Goal: Task Accomplishment & Management: Manage account settings

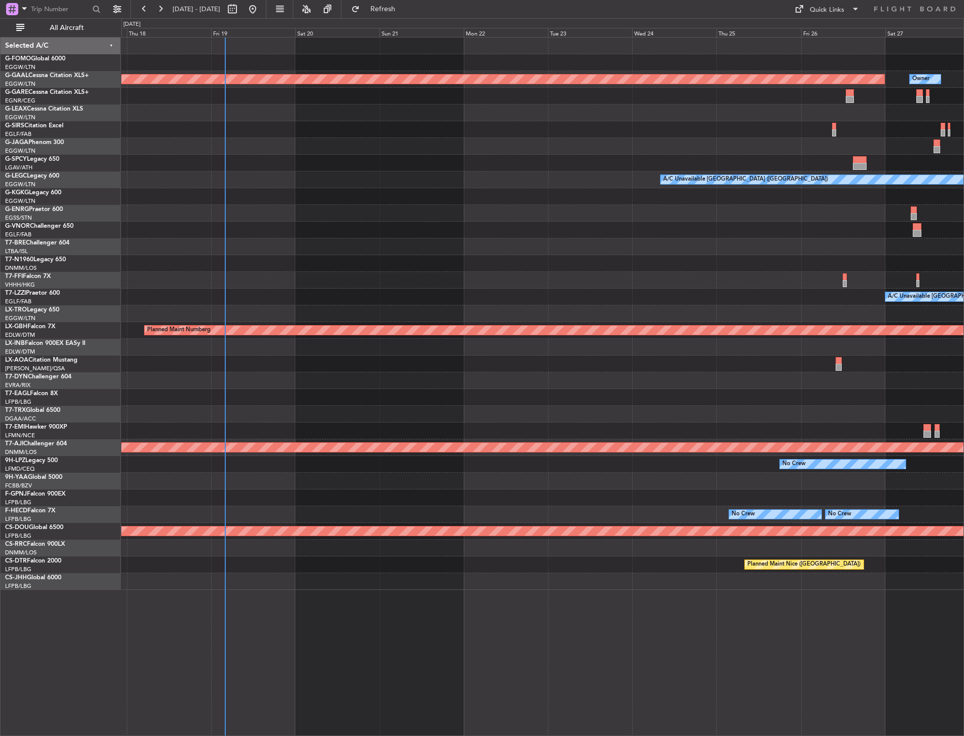
click at [253, 133] on div "Planned Maint Dusseldorf Owner A/C Unavailable [GEOGRAPHIC_DATA] ([GEOGRAPHIC_D…" at bounding box center [542, 314] width 843 height 553
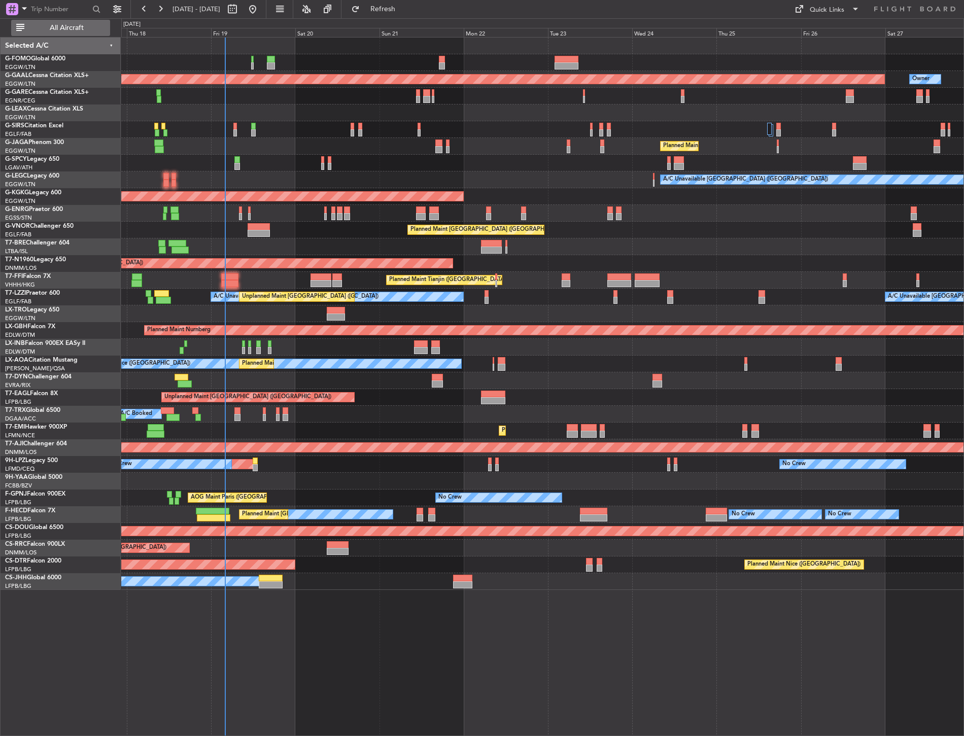
click at [91, 30] on span "All Aircraft" at bounding box center [66, 27] width 81 height 7
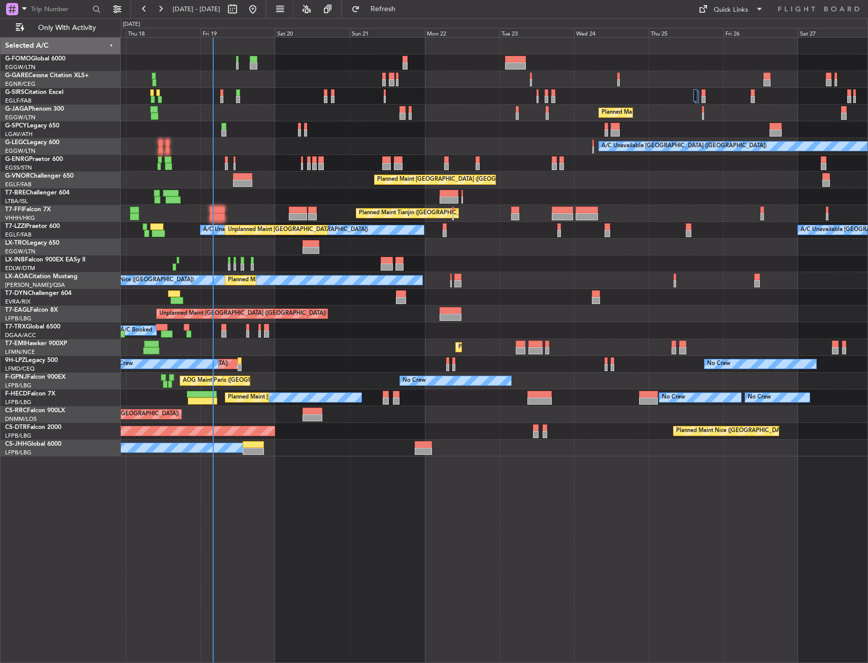
click at [283, 116] on div "Planned Maint [GEOGRAPHIC_DATA] ([GEOGRAPHIC_DATA])" at bounding box center [494, 113] width 747 height 17
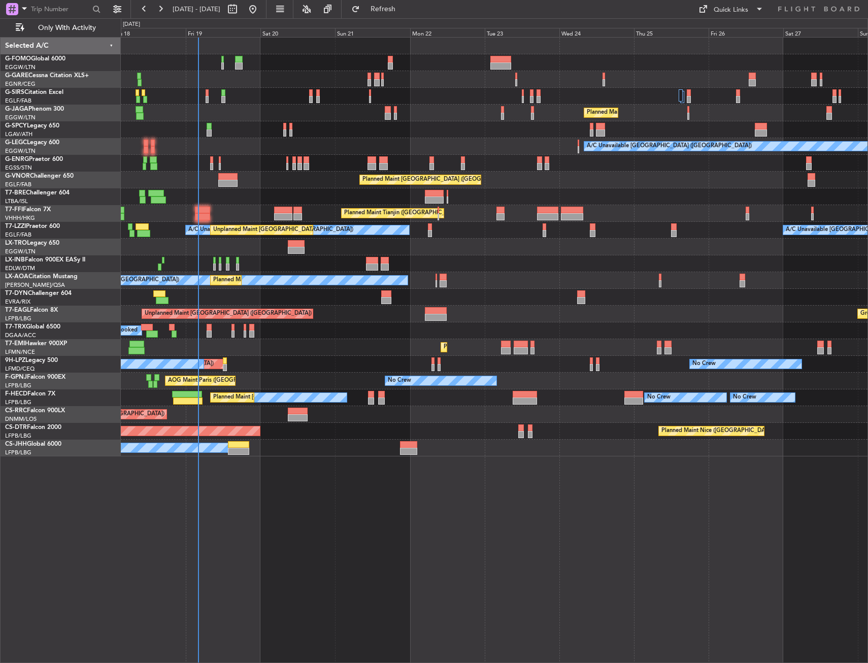
click at [205, 93] on div at bounding box center [494, 96] width 747 height 17
click at [206, 92] on div at bounding box center [207, 92] width 3 height 7
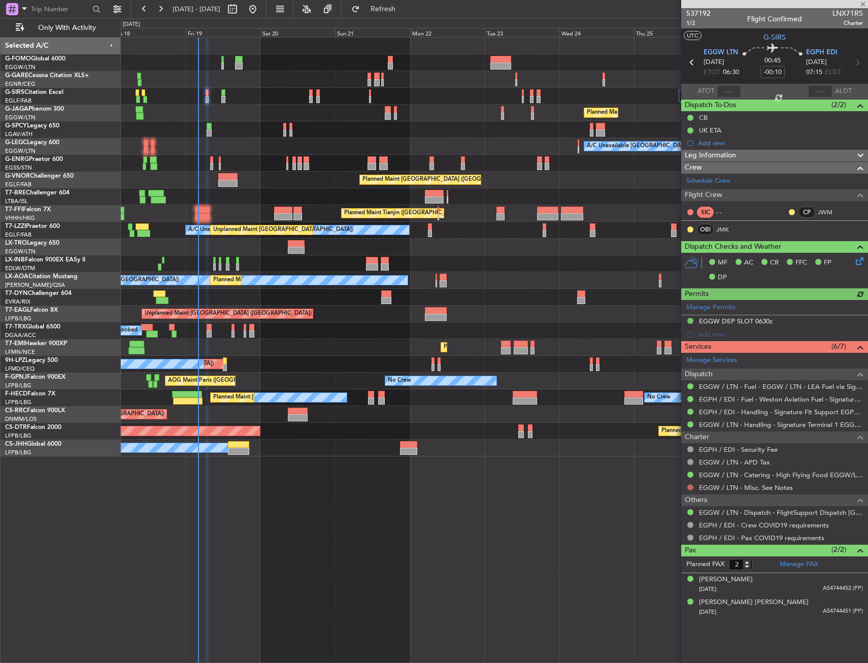
click at [688, 485] on button at bounding box center [690, 487] width 6 height 6
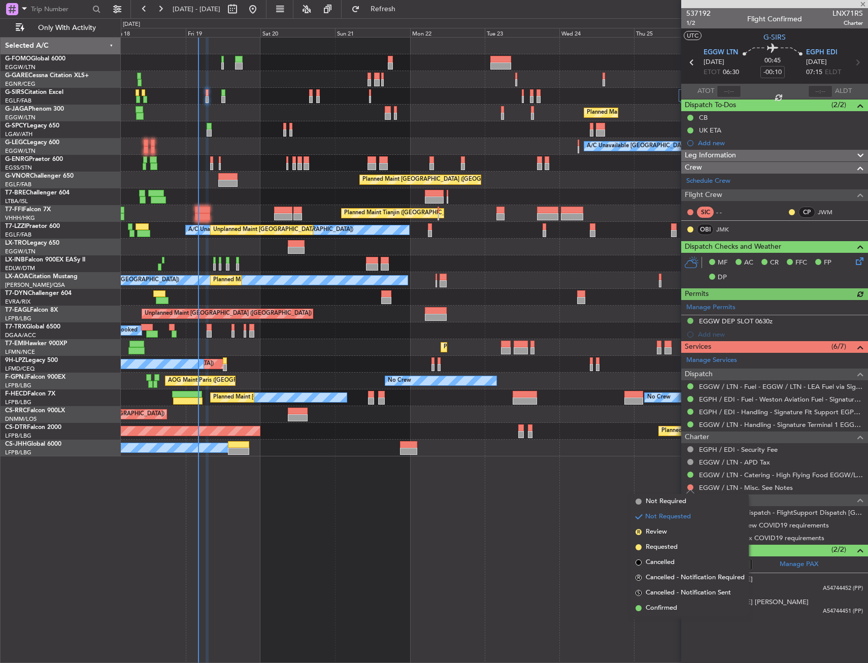
click at [649, 499] on span "Not Required" at bounding box center [666, 501] width 41 height 10
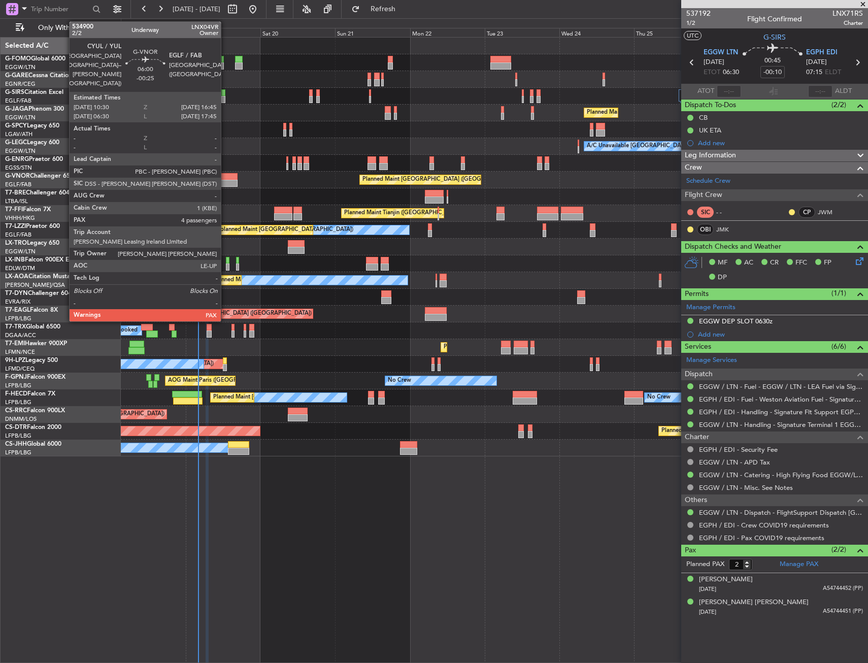
click at [225, 179] on div at bounding box center [228, 176] width 20 height 7
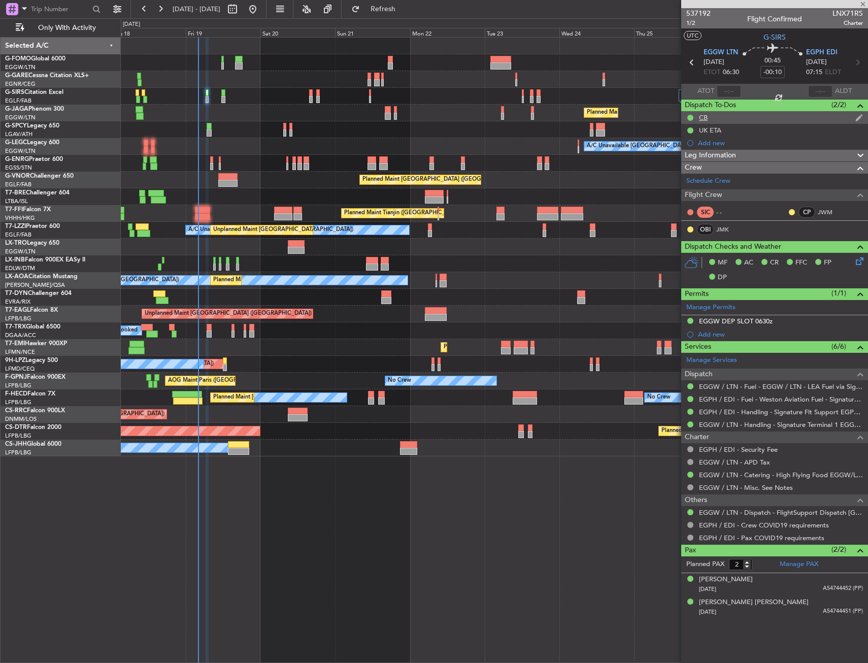
type input "-00:25"
type input "4"
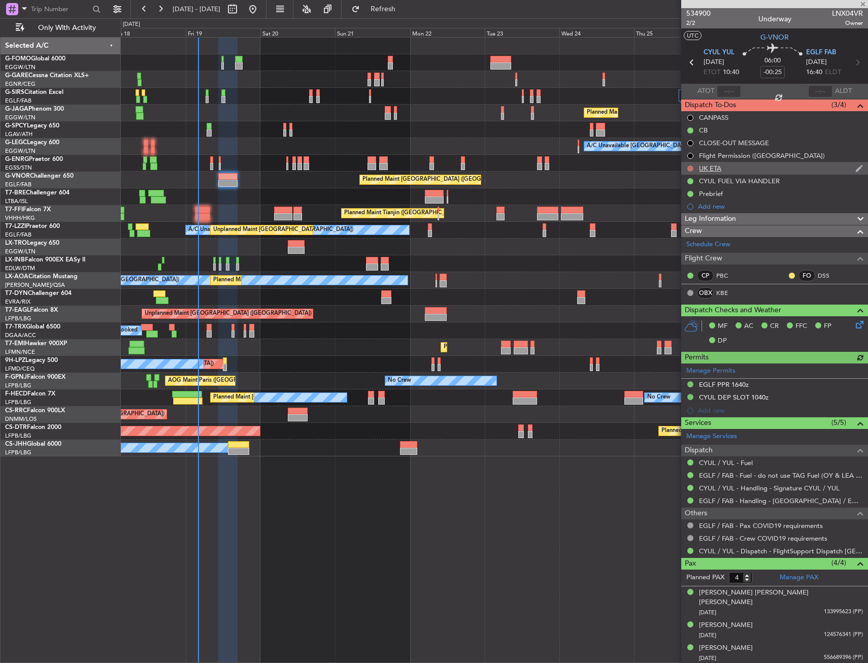
click at [690, 166] on button at bounding box center [690, 168] width 6 height 6
drag, startPoint x: 686, startPoint y: 216, endPoint x: 687, endPoint y: 223, distance: 7.2
click at [687, 223] on ul "Not Started In Progress Completed Cancelled" at bounding box center [691, 205] width 54 height 61
click at [687, 223] on span "Cancelled" at bounding box center [692, 228] width 29 height 10
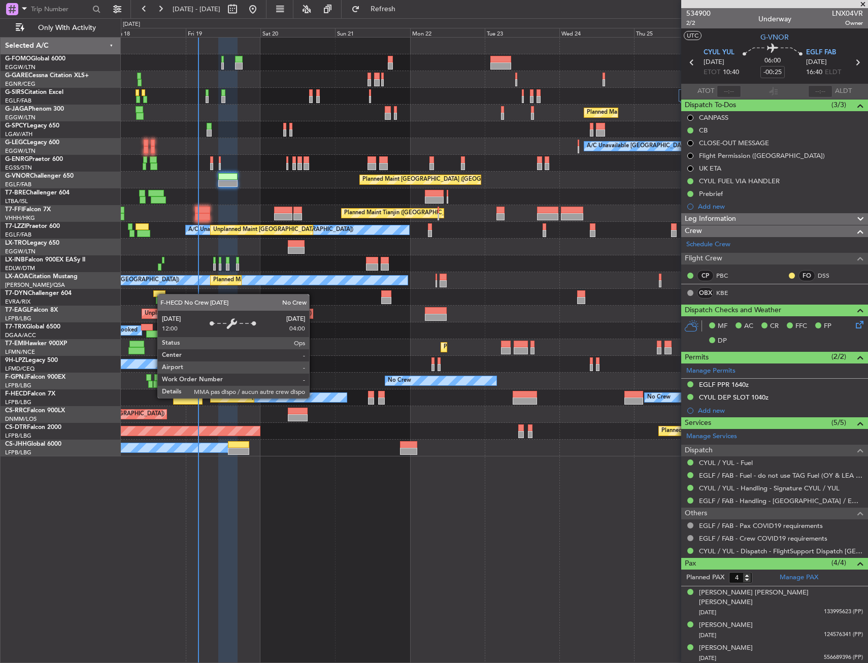
click at [303, 389] on div "Planned Maint London (Luton) A/C Unavailable London (Luton) Planned Maint Londo…" at bounding box center [494, 247] width 747 height 419
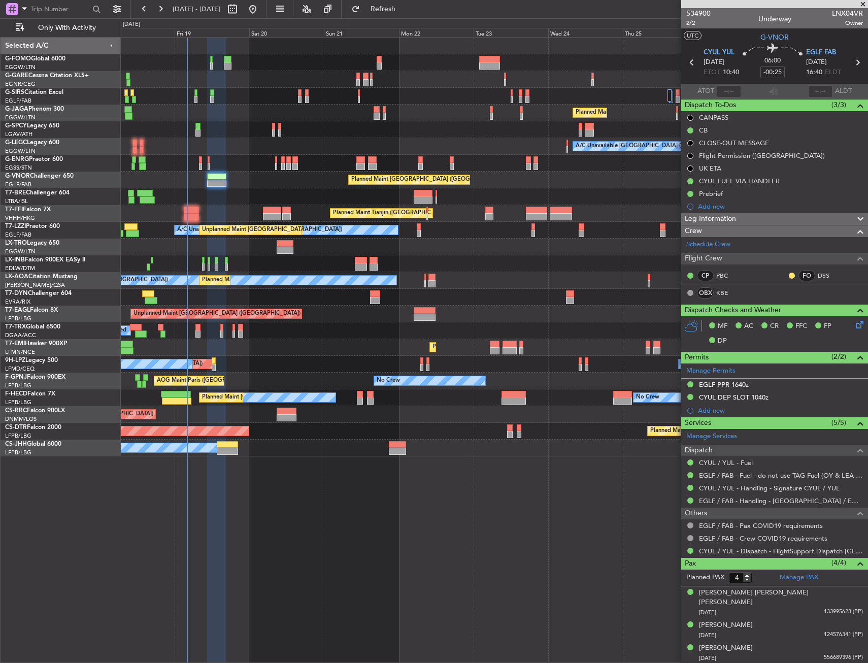
click at [126, 544] on div "Planned Maint London (Luton) A/C Unavailable London (Luton) Planned Maint Londo…" at bounding box center [494, 350] width 747 height 626
click at [267, 495] on div "Planned Maint London (Luton) A/C Unavailable London (Luton) Planned Maint Londo…" at bounding box center [494, 350] width 747 height 626
drag, startPoint x: 466, startPoint y: 575, endPoint x: 418, endPoint y: 544, distance: 57.3
click at [305, 490] on div "Planned Maint London (Luton) A/C Unavailable London (Luton) Planned Maint Londo…" at bounding box center [494, 350] width 747 height 626
click at [293, 475] on div "Planned Maint London (Luton) A/C Unavailable London (Luton) Planned Maint Londo…" at bounding box center [494, 350] width 747 height 626
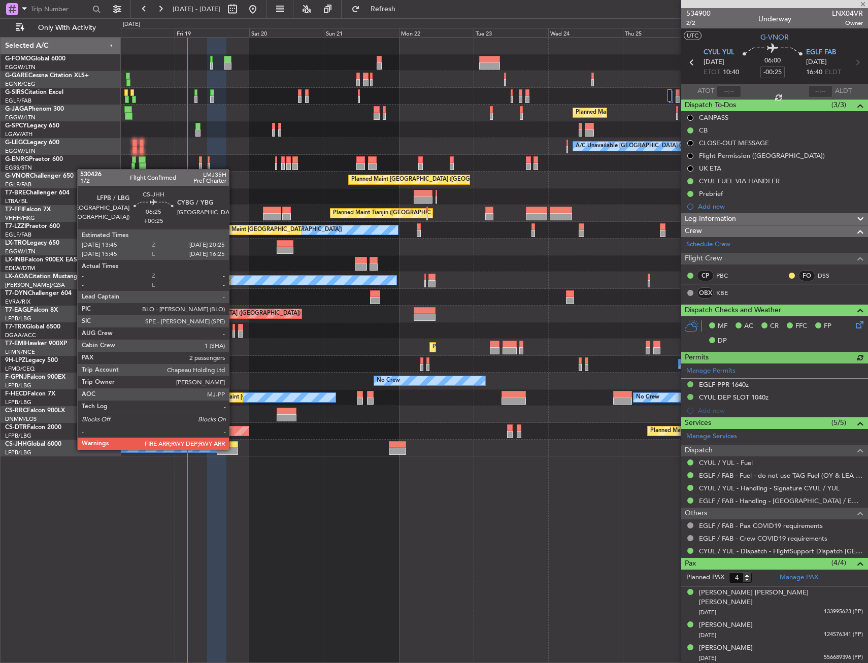
click at [233, 449] on div at bounding box center [227, 451] width 21 height 7
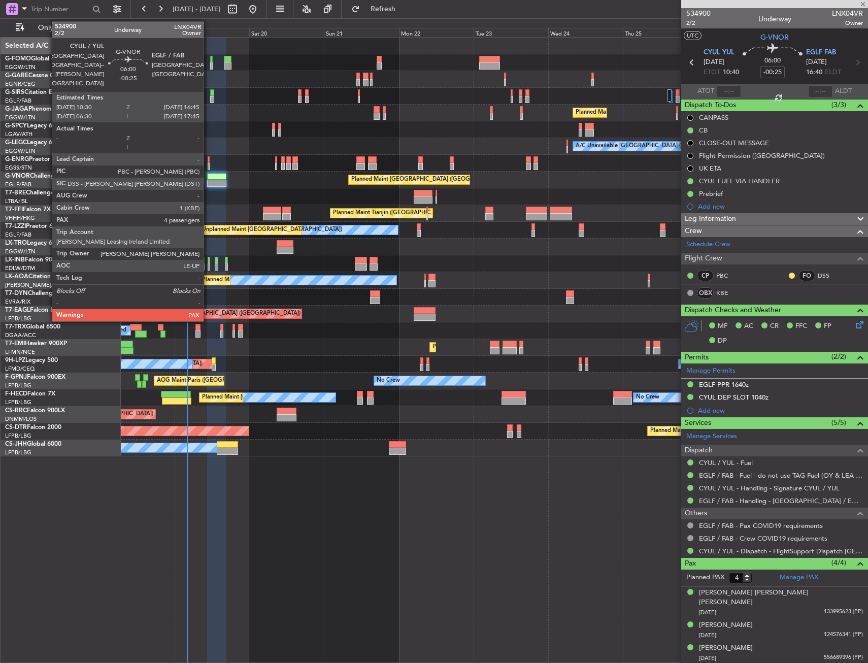
type input "+00:25"
type input "2"
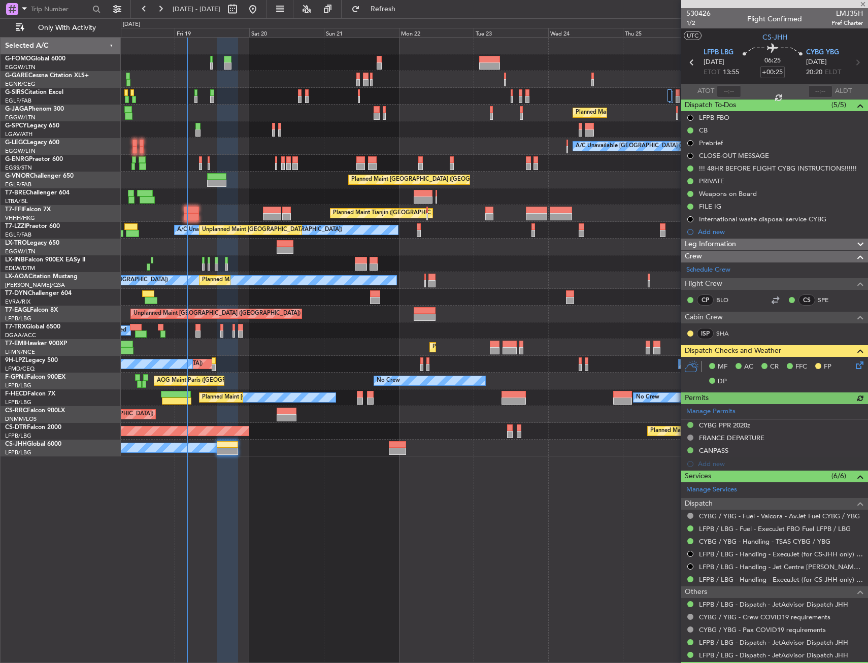
click at [293, 404] on div "No Crew No Crew No Crew Planned Maint Paris (Le Bourget) No Crew" at bounding box center [494, 397] width 747 height 17
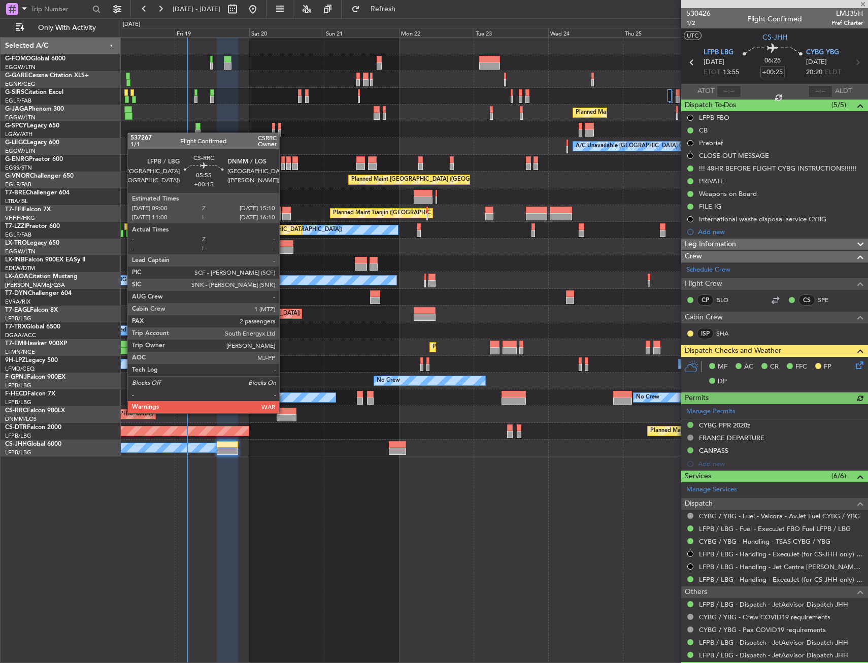
click at [284, 412] on div at bounding box center [286, 411] width 19 height 7
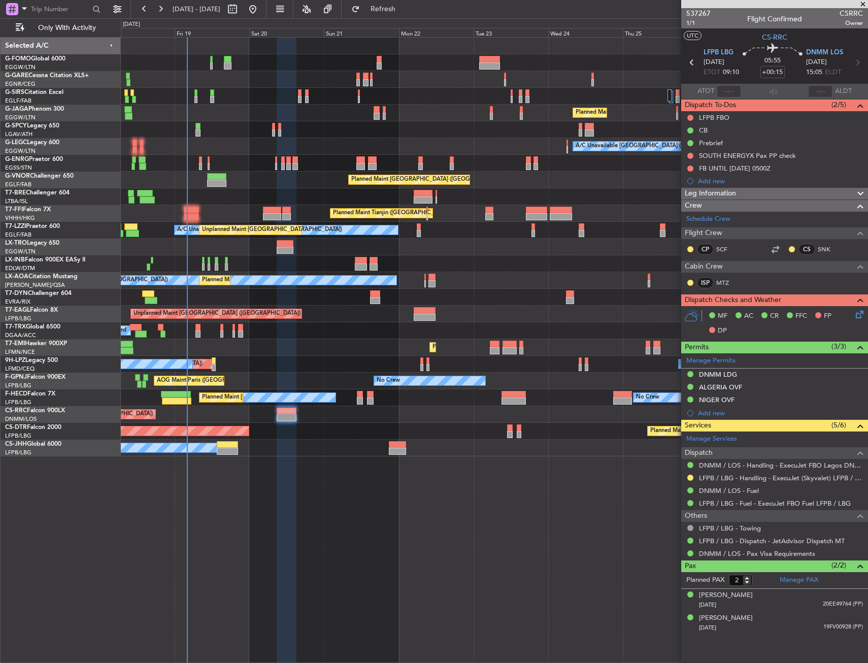
click at [406, 424] on div "Planned Maint Nice (Côte d'Azur Airport) AOG Maint Sofia Planned Maint Sofia" at bounding box center [494, 431] width 747 height 17
click at [403, 413] on div "Planned Maint [GEOGRAPHIC_DATA] ([GEOGRAPHIC_DATA])" at bounding box center [494, 414] width 747 height 17
click at [381, 410] on div "Planned Maint [GEOGRAPHIC_DATA] ([GEOGRAPHIC_DATA])" at bounding box center [494, 414] width 747 height 17
click at [332, 343] on div "Planned Maint [GEOGRAPHIC_DATA]" at bounding box center [494, 347] width 747 height 17
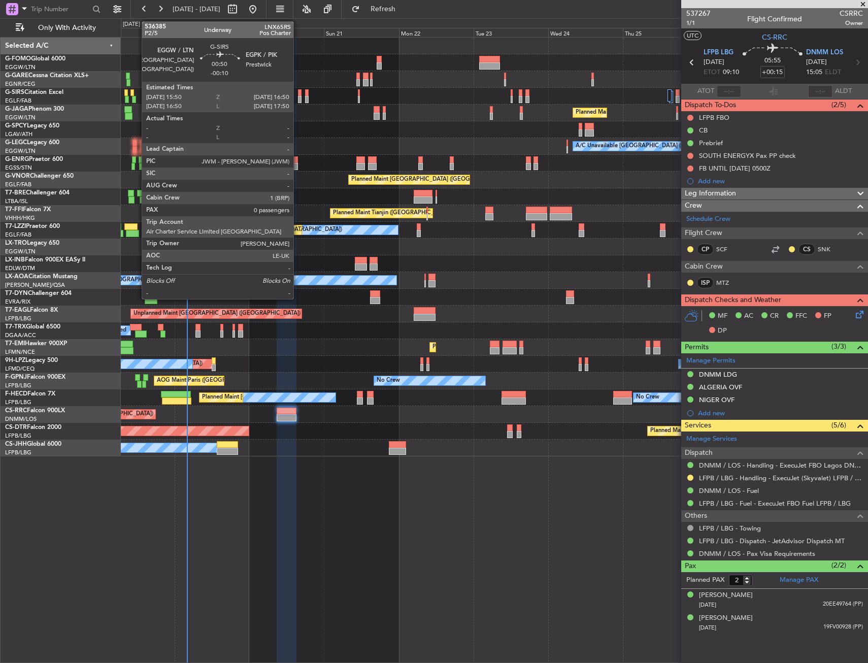
click at [298, 98] on div at bounding box center [300, 99] width 4 height 7
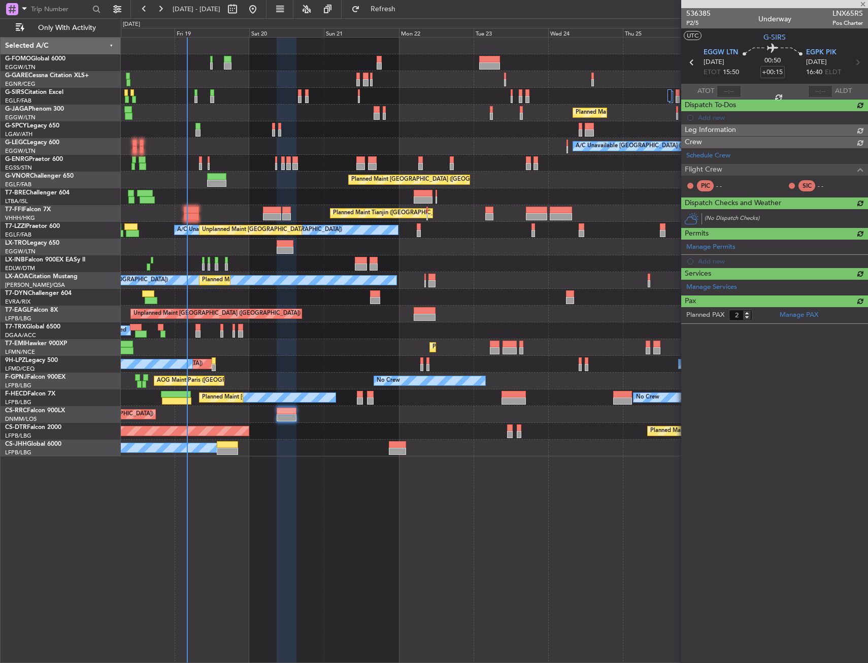
type input "-00:10"
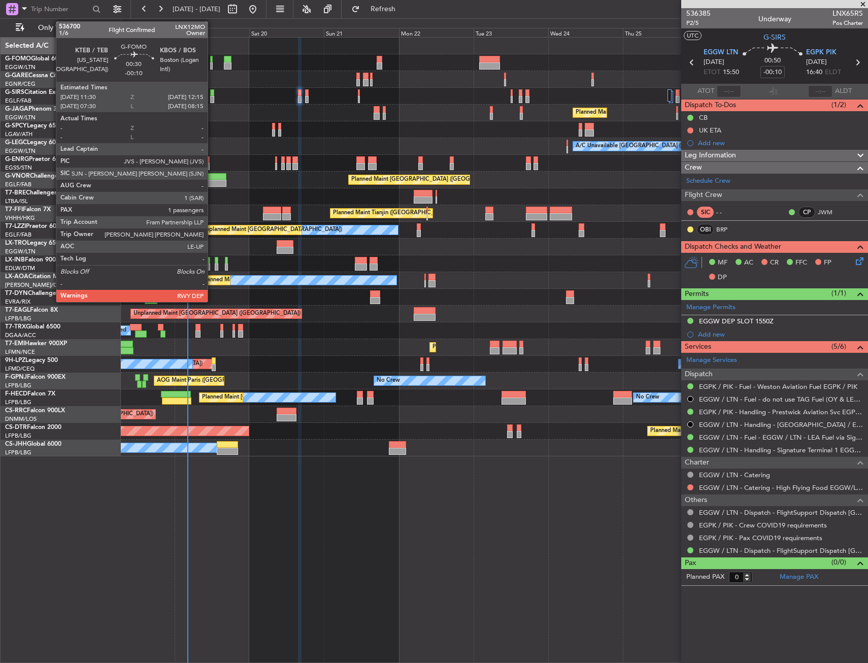
click at [212, 63] on div at bounding box center [211, 65] width 3 height 7
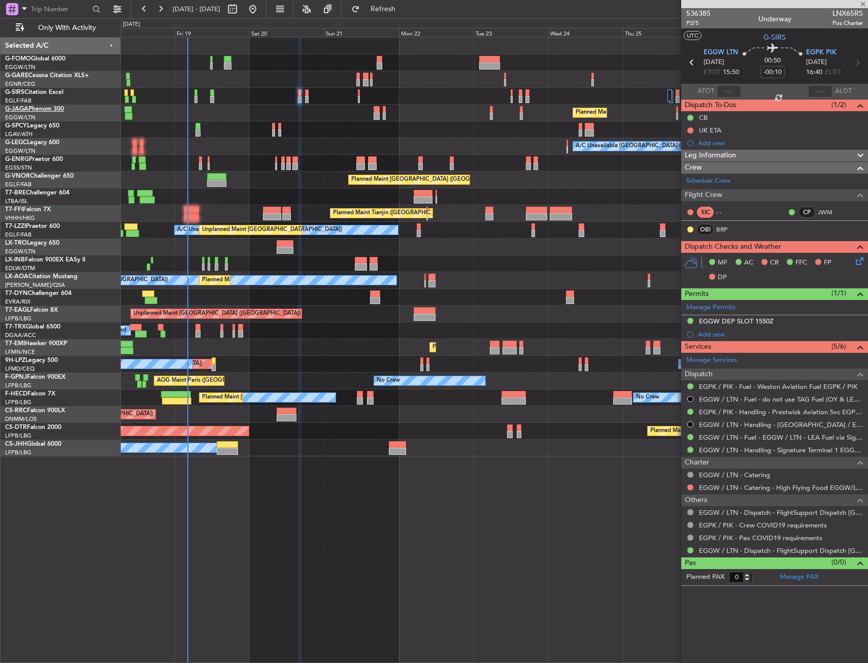
type input "1"
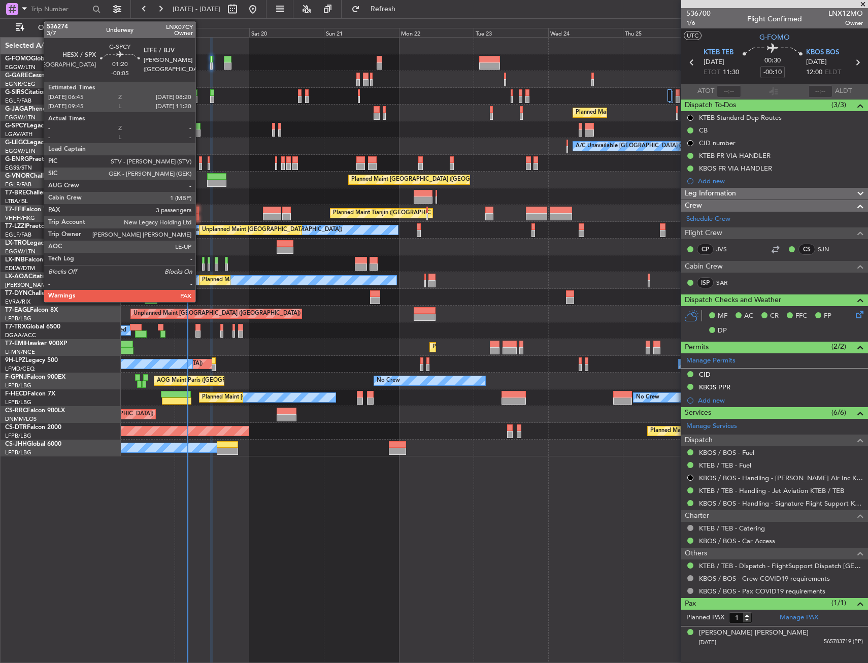
click at [199, 131] on div at bounding box center [197, 132] width 5 height 7
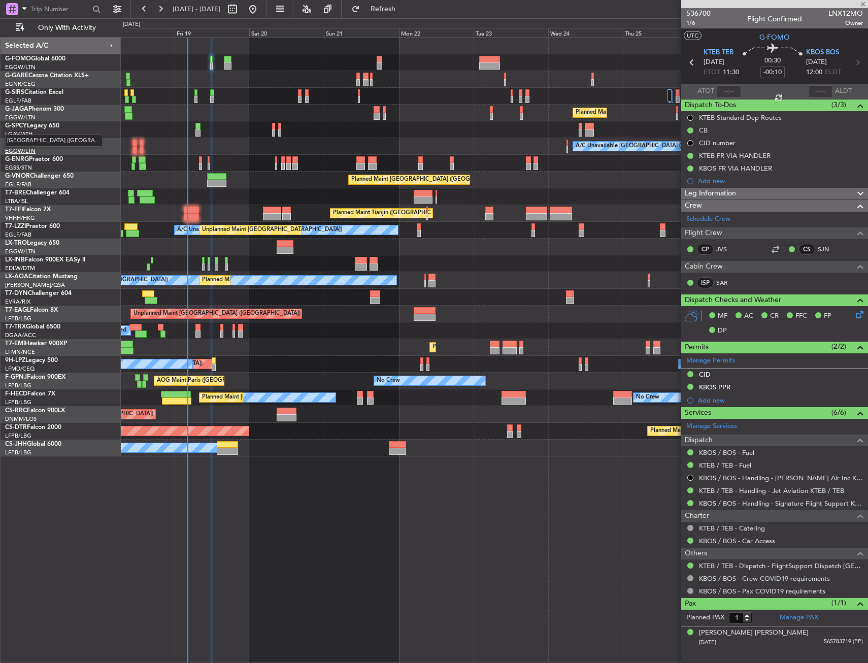
type input "-00:05"
type input "3"
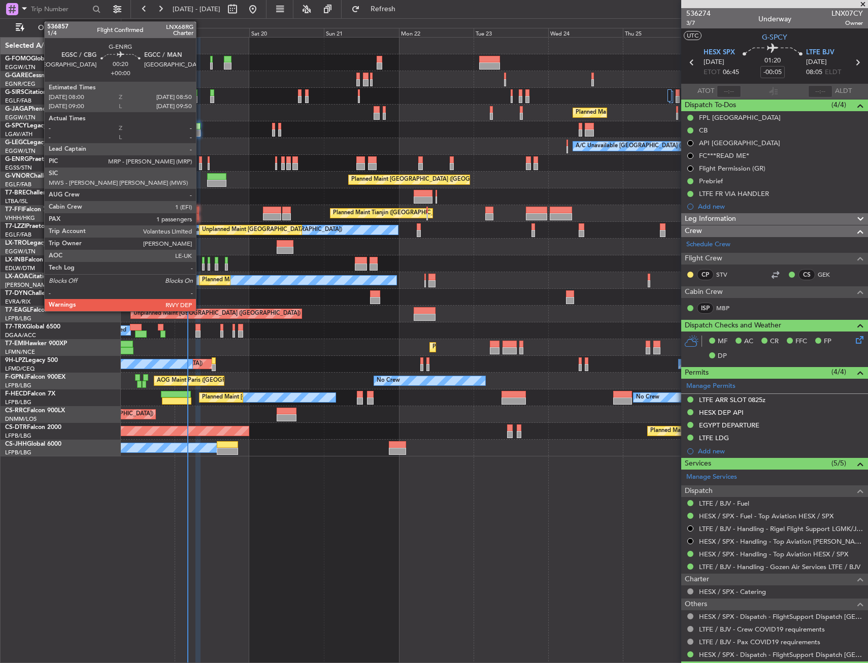
click at [200, 162] on div at bounding box center [200, 159] width 3 height 7
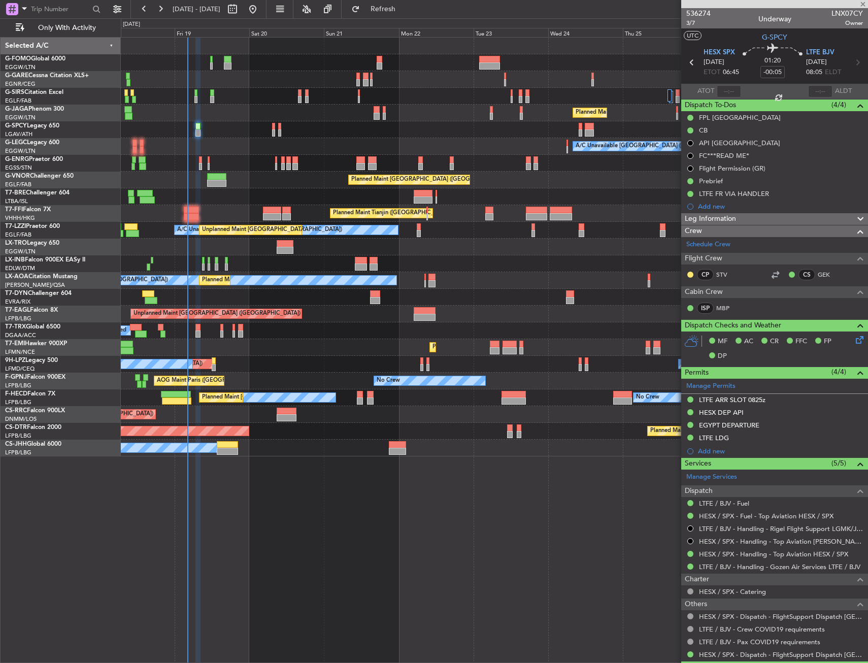
type input "1"
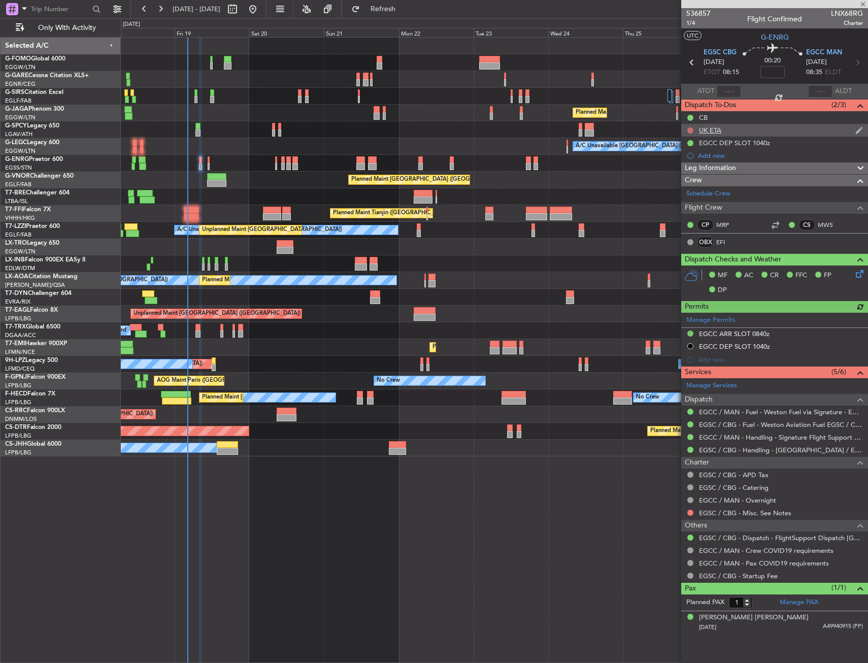
click at [687, 131] on button at bounding box center [690, 130] width 6 height 6
click at [692, 193] on span "Cancelled" at bounding box center [692, 190] width 29 height 10
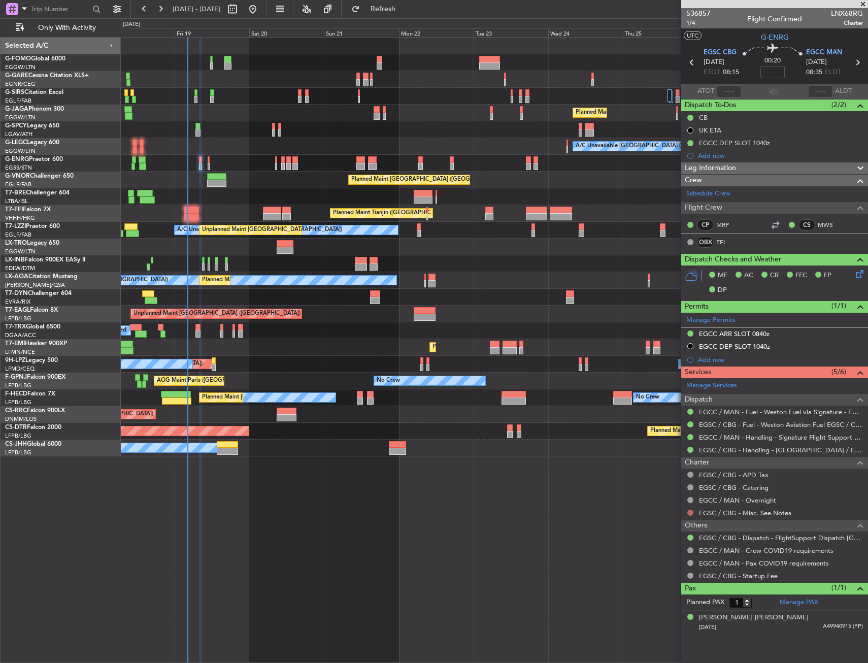
click at [693, 514] on div at bounding box center [690, 513] width 8 height 8
click at [689, 513] on button at bounding box center [690, 513] width 6 height 6
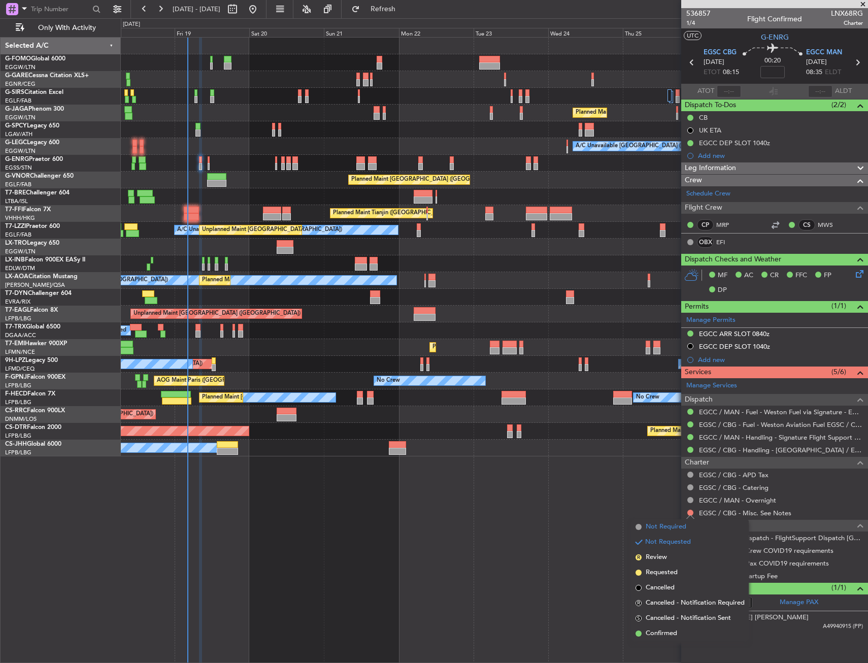
click at [660, 525] on span "Not Required" at bounding box center [666, 527] width 41 height 10
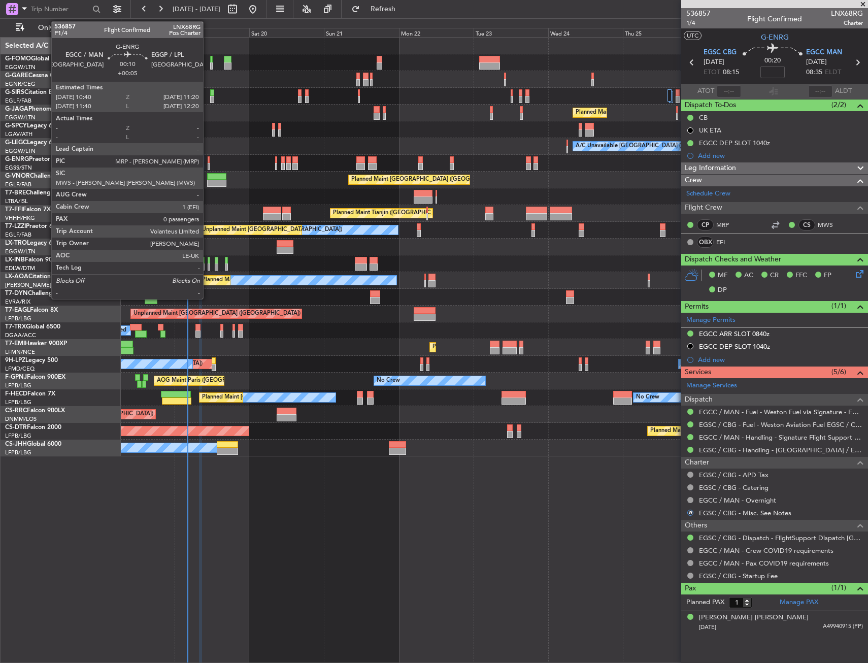
click at [208, 163] on div at bounding box center [209, 166] width 3 height 7
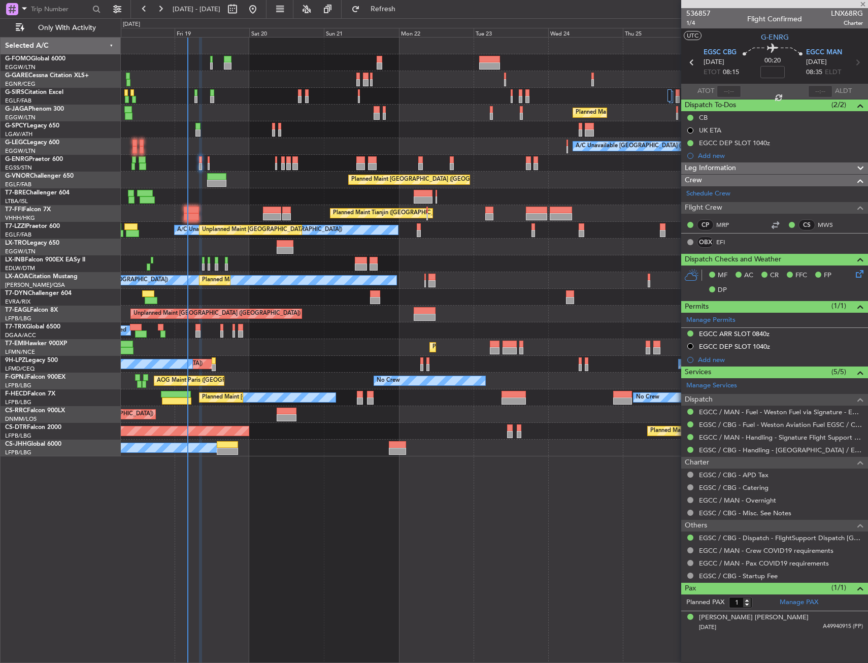
type input "+00:05"
type input "0"
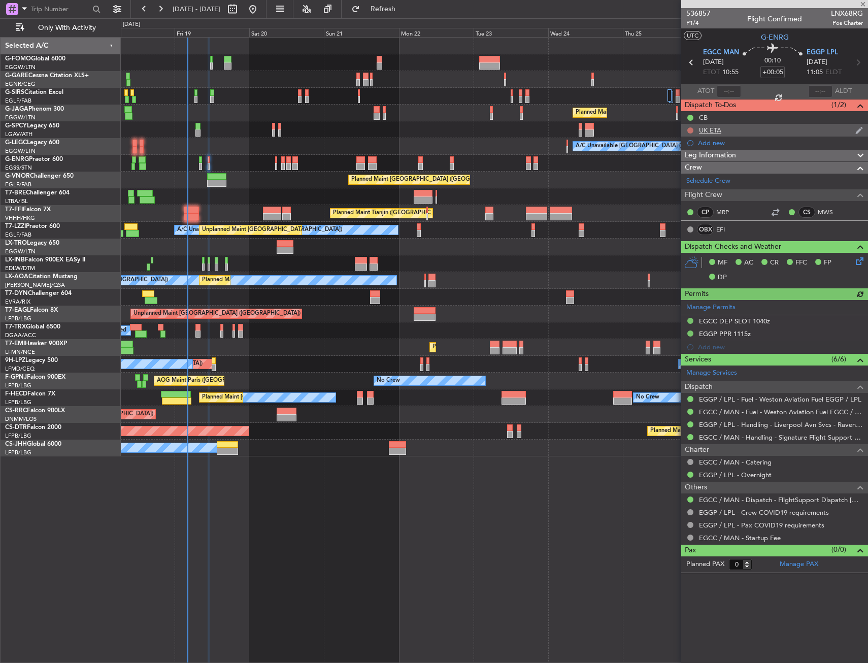
click at [689, 129] on button at bounding box center [690, 130] width 6 height 6
click at [686, 184] on li "Cancelled" at bounding box center [691, 190] width 54 height 15
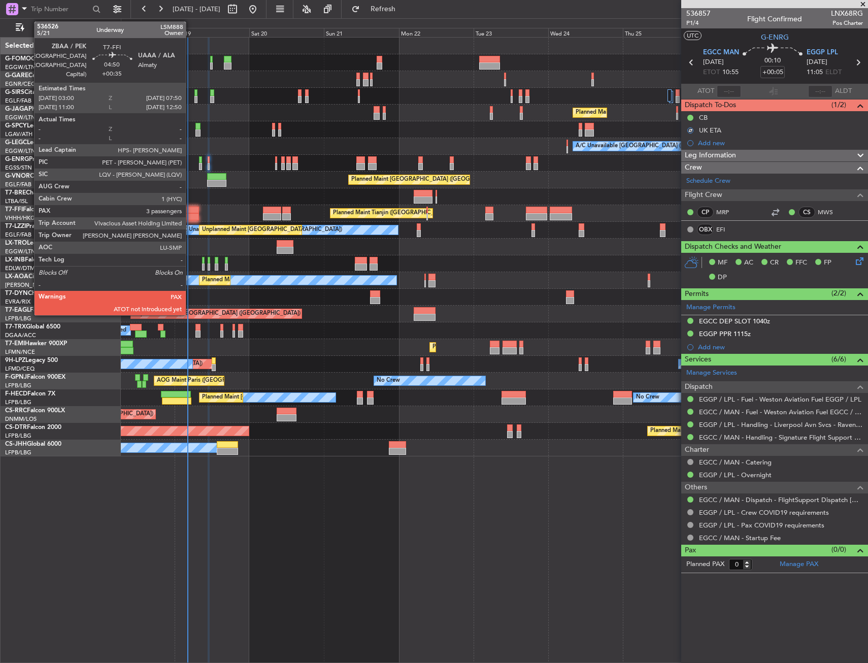
click at [190, 210] on div at bounding box center [191, 210] width 15 height 7
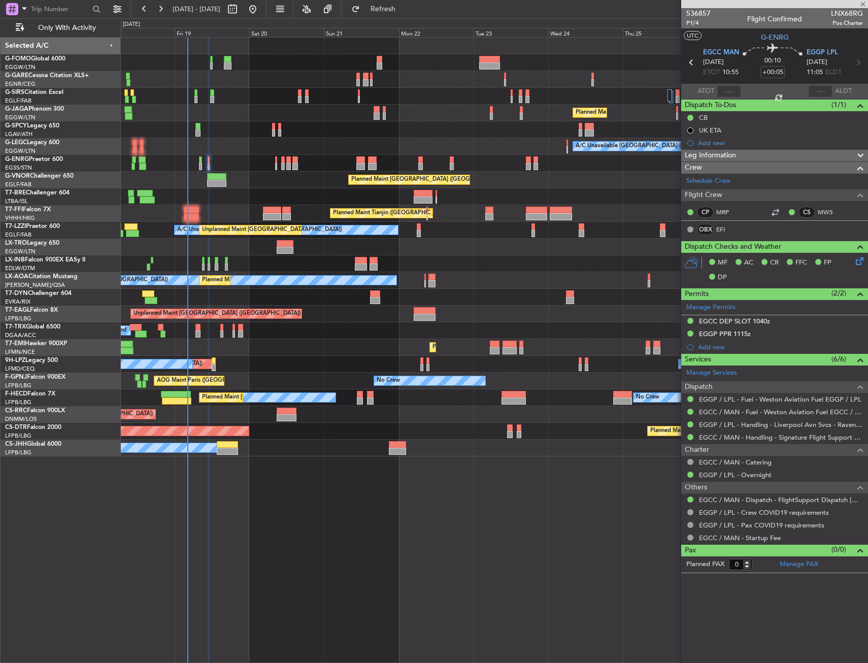
type input "+00:35"
type input "3"
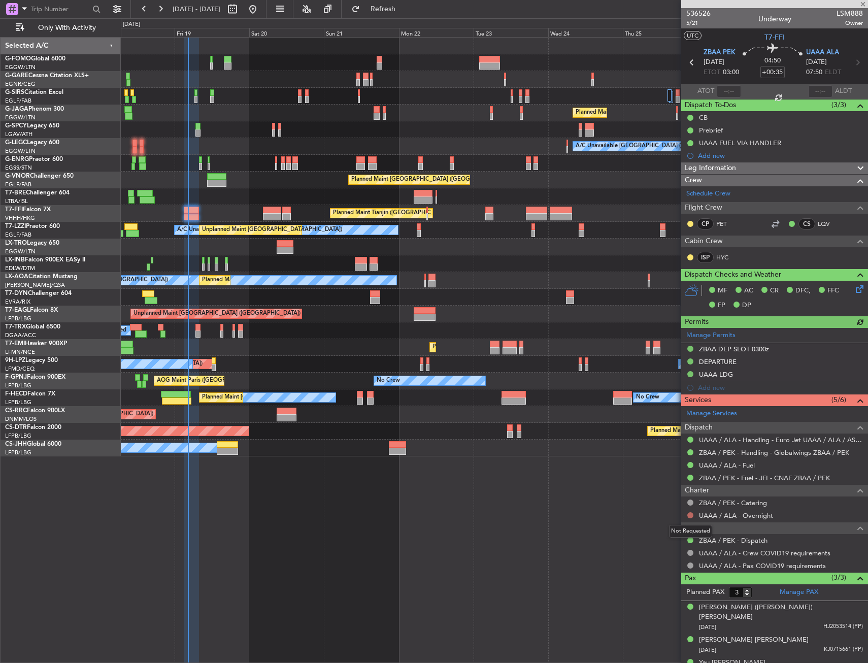
click at [690, 515] on button at bounding box center [690, 515] width 6 height 6
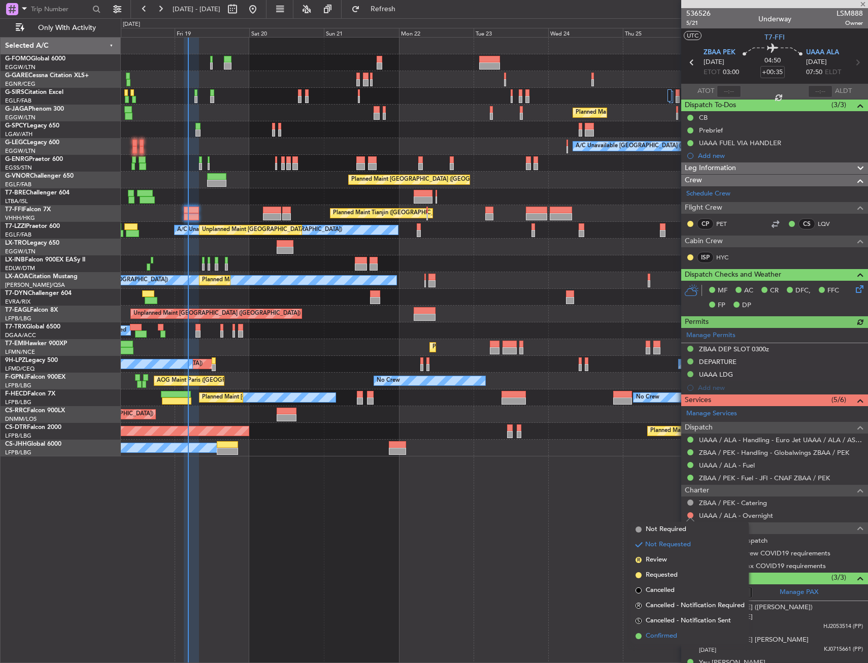
click at [670, 630] on li "Confirmed" at bounding box center [689, 635] width 117 height 15
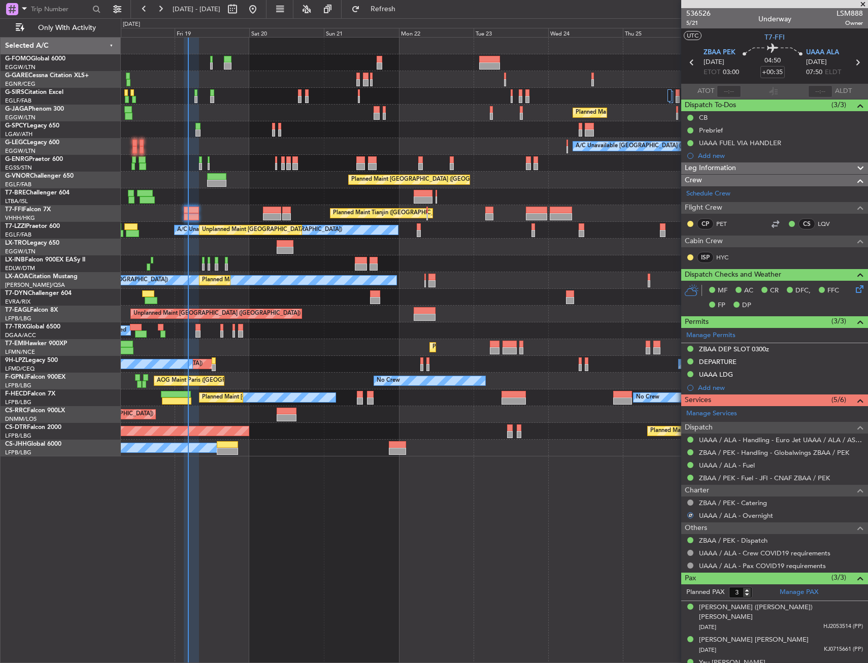
click at [198, 161] on div at bounding box center [494, 163] width 747 height 17
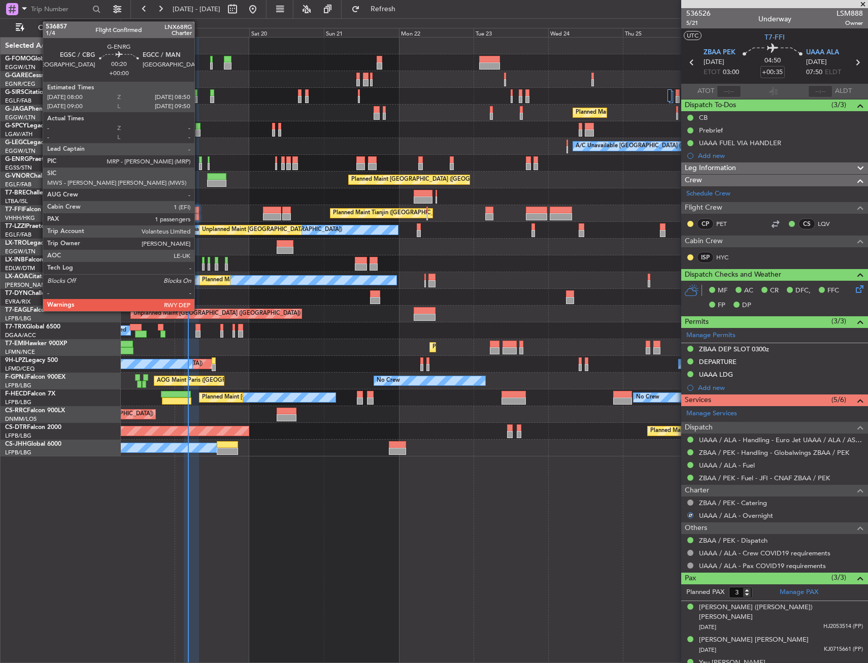
click at [200, 161] on div at bounding box center [200, 159] width 3 height 7
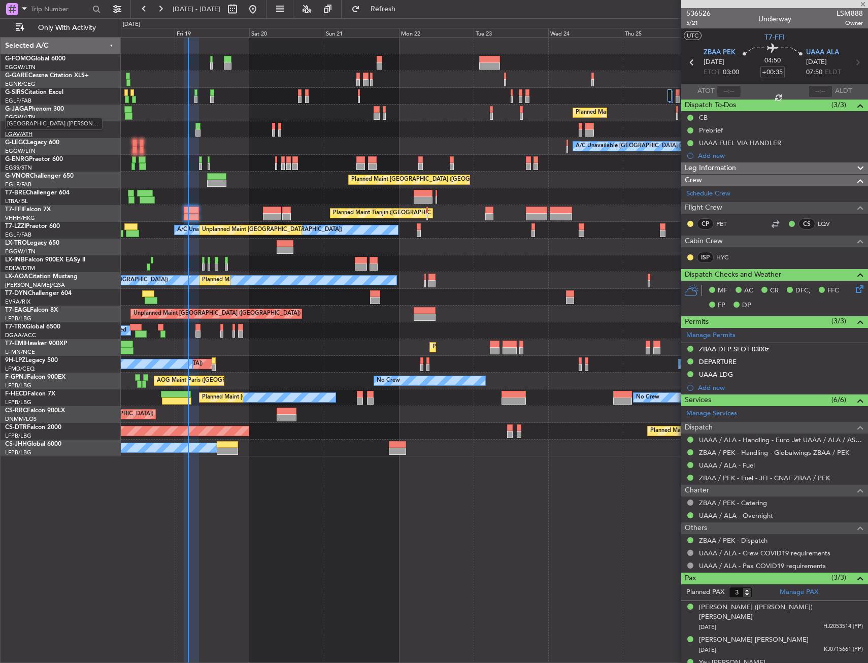
type input "1"
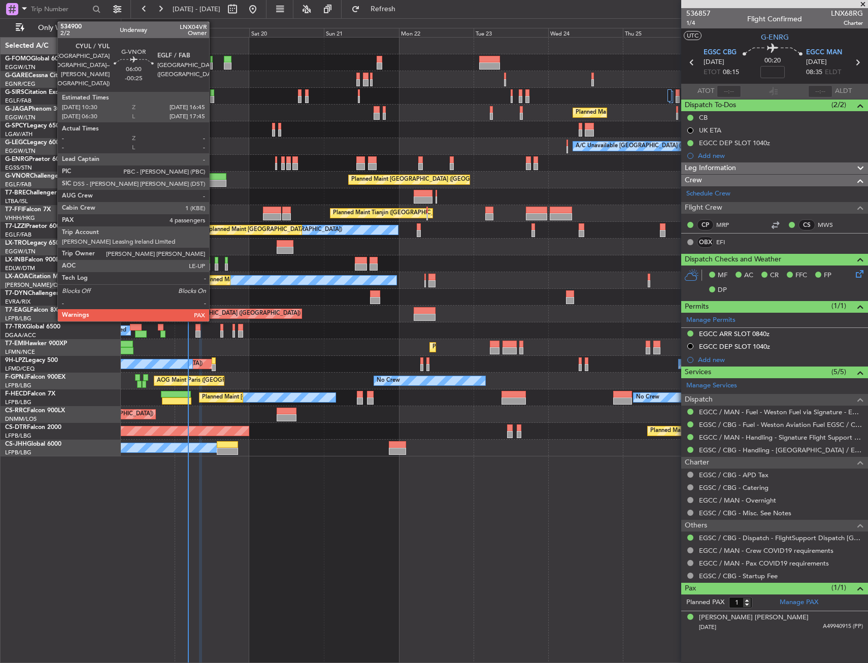
click at [214, 186] on div at bounding box center [217, 183] width 20 height 7
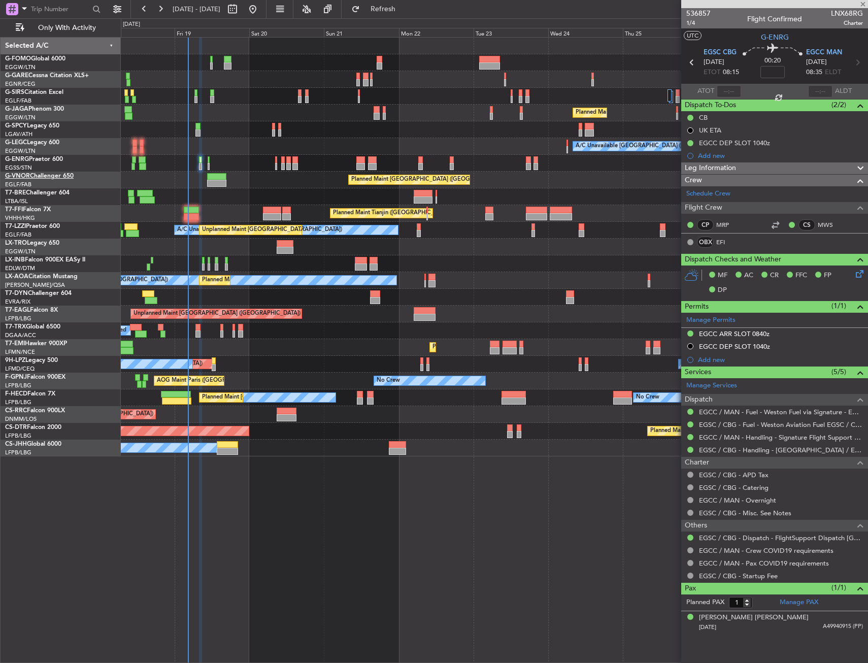
type input "-00:25"
type input "4"
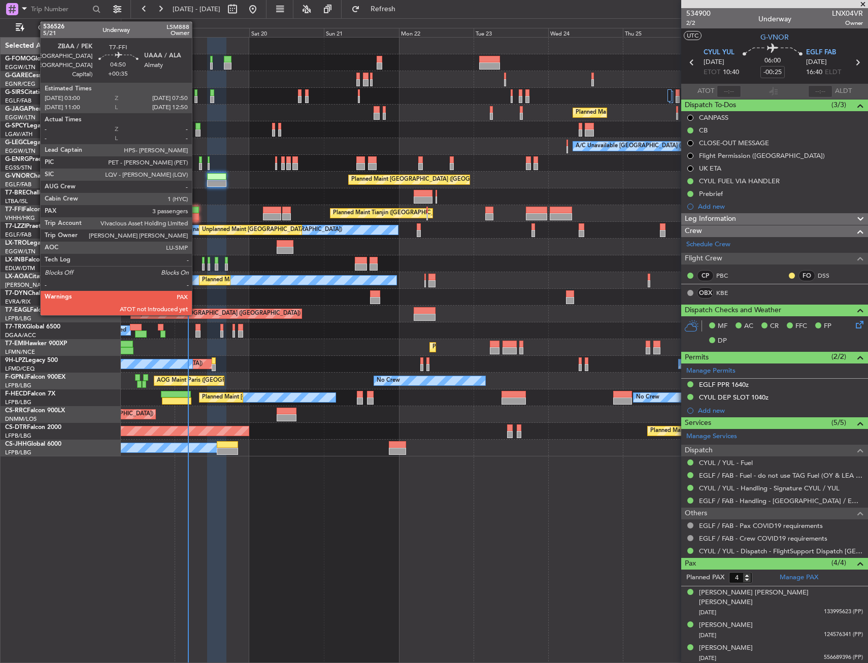
click at [196, 212] on div at bounding box center [191, 210] width 15 height 7
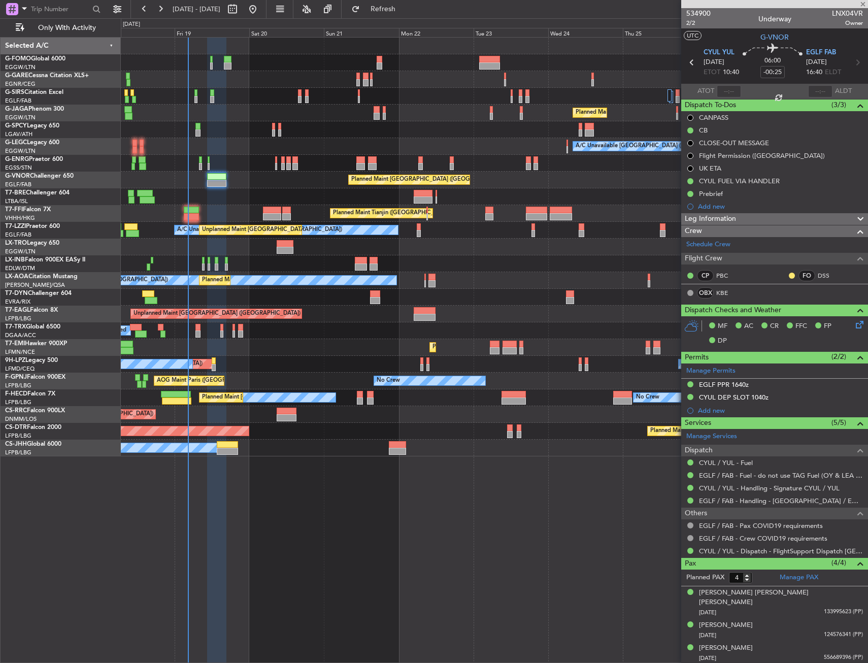
type input "+00:35"
type input "3"
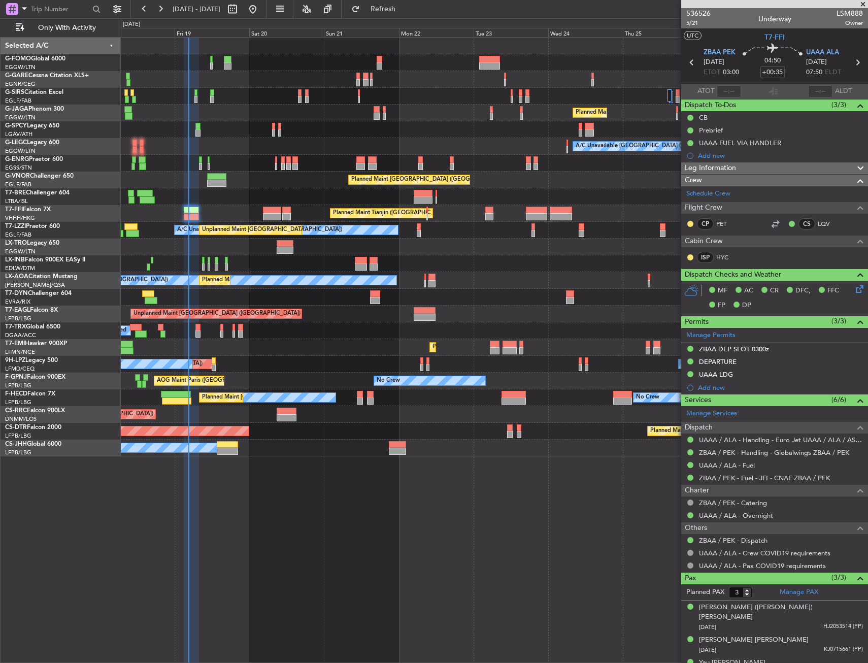
click at [217, 140] on div "A/C Unavailable [GEOGRAPHIC_DATA] ([GEOGRAPHIC_DATA])" at bounding box center [494, 146] width 747 height 17
click at [196, 95] on div at bounding box center [195, 92] width 3 height 7
type input "-00:10"
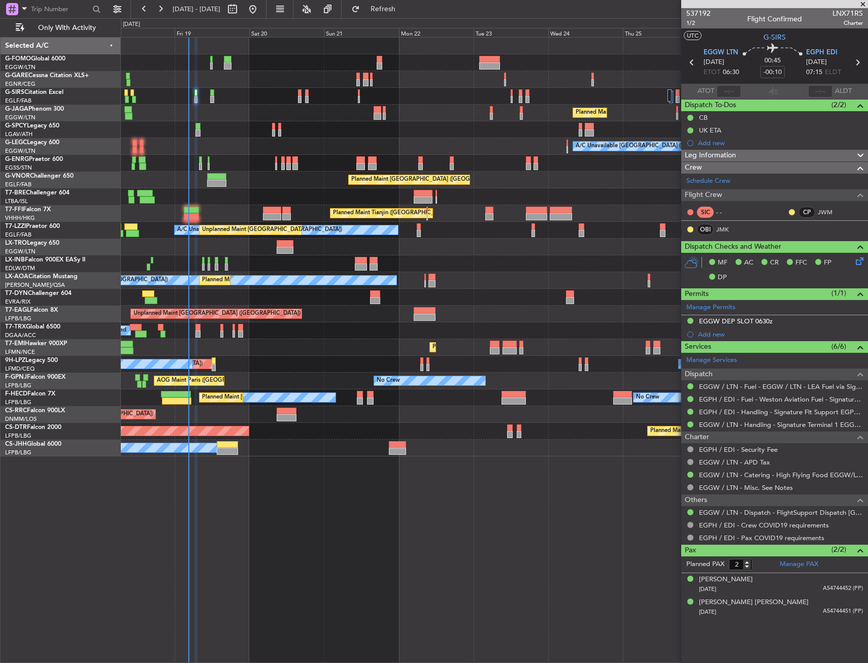
click at [397, 551] on div "Planned Maint London (Luton) A/C Unavailable London (Luton) Planned Maint Londo…" at bounding box center [494, 350] width 747 height 626
click at [299, 126] on div at bounding box center [494, 129] width 747 height 17
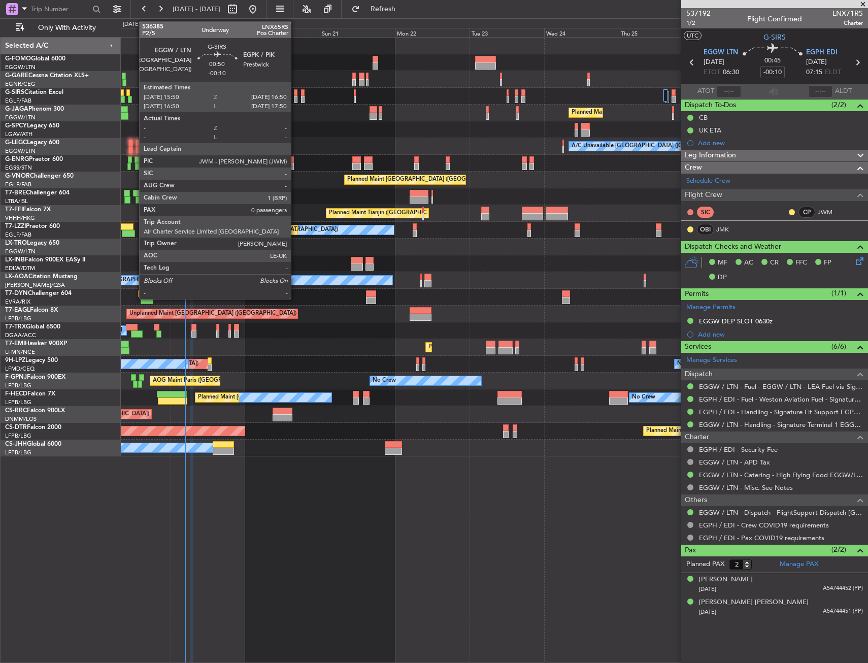
click at [295, 95] on div at bounding box center [296, 92] width 4 height 7
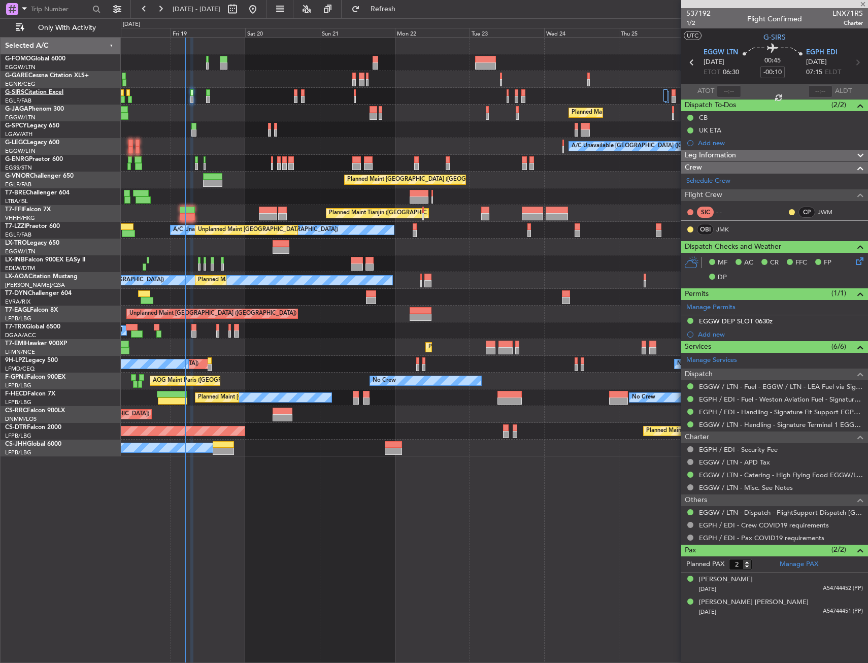
type input "0"
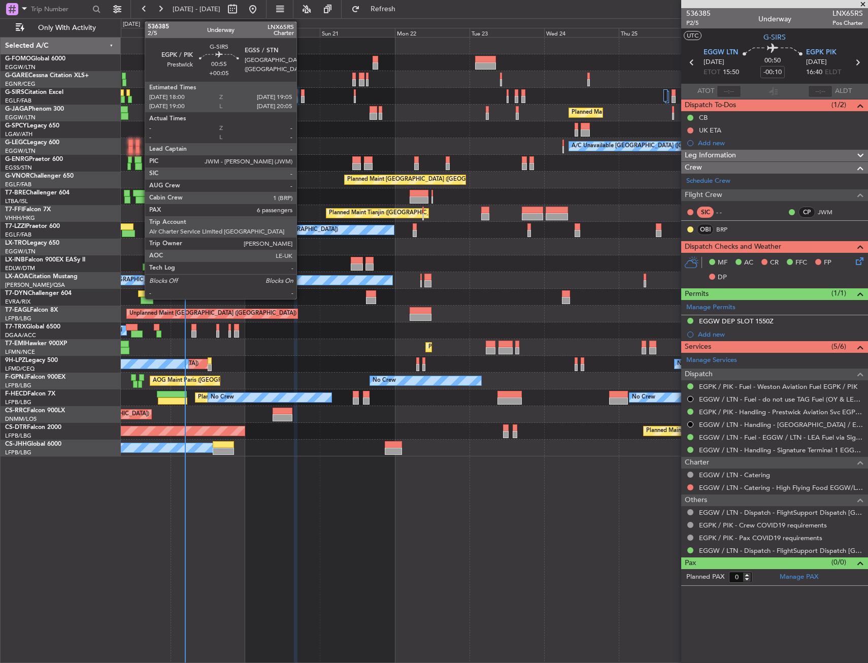
click at [301, 93] on div at bounding box center [303, 92] width 4 height 7
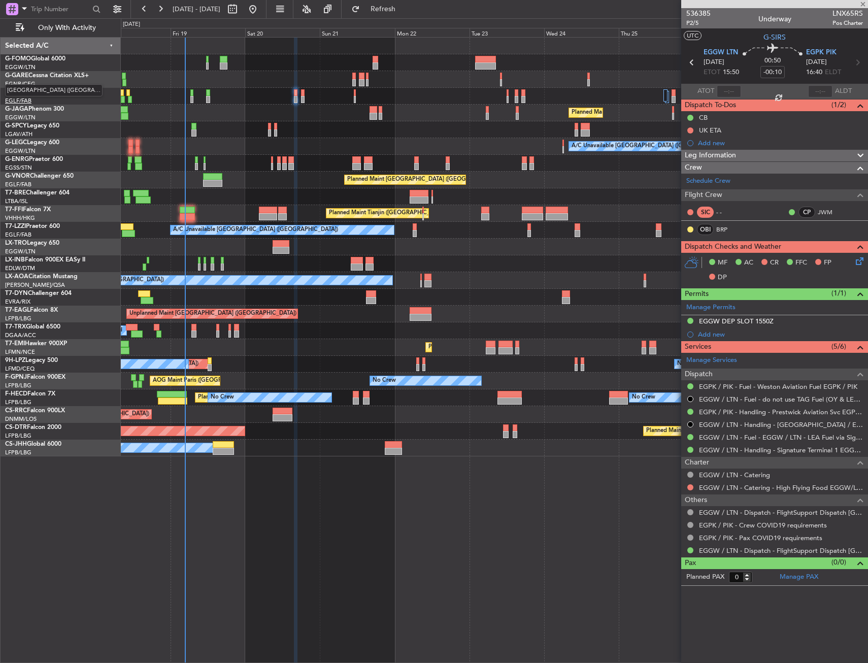
type input "+00:05"
type input "6"
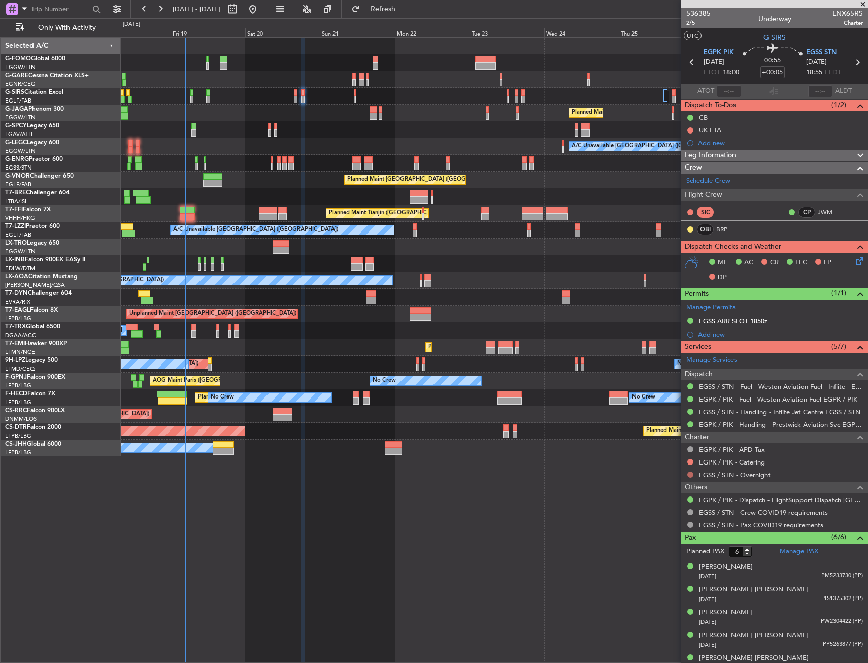
click at [691, 472] on button at bounding box center [690, 475] width 6 height 6
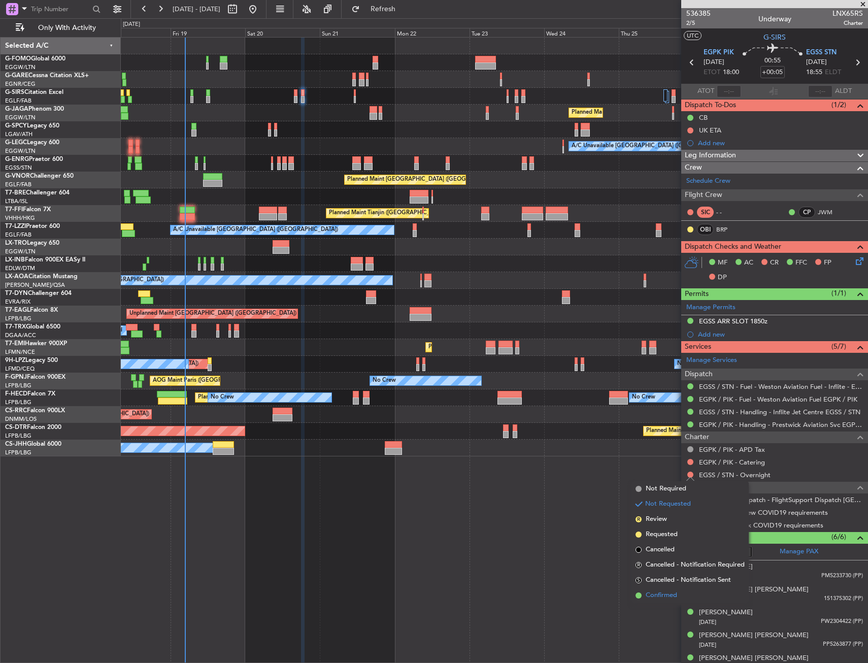
click at [672, 592] on span "Confirmed" at bounding box center [661, 595] width 31 height 10
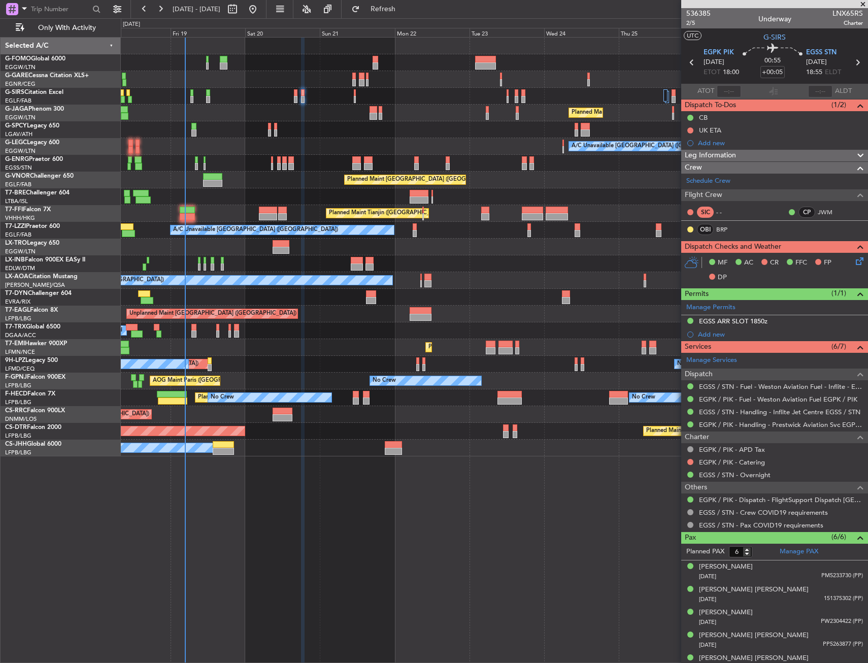
click at [266, 124] on div at bounding box center [494, 129] width 747 height 17
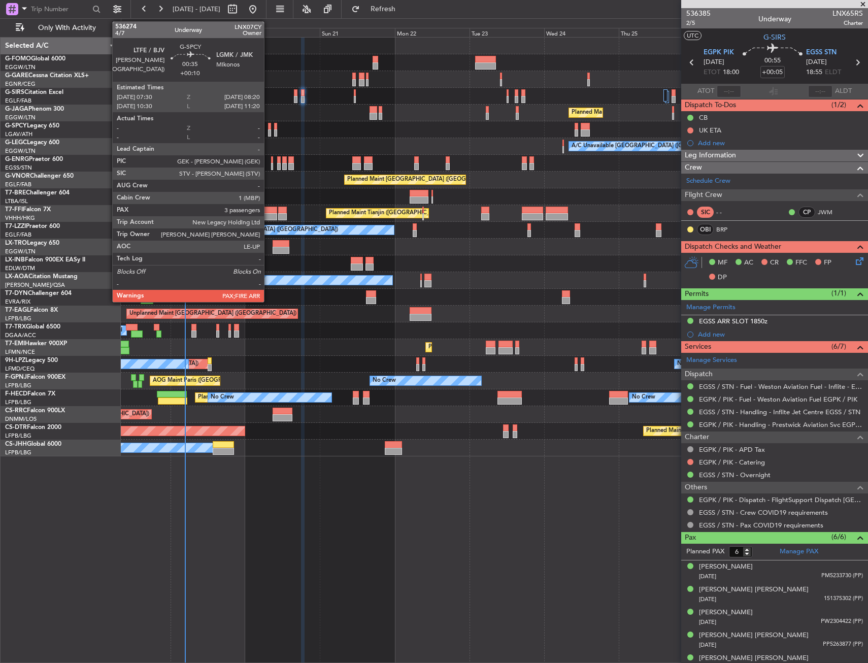
click at [269, 126] on div at bounding box center [269, 126] width 3 height 7
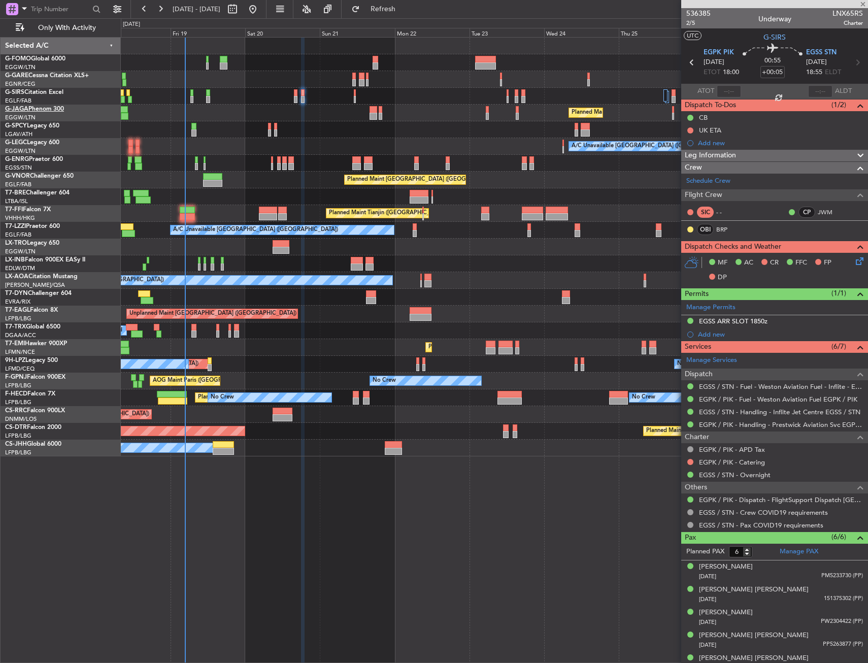
type input "+00:10"
type input "3"
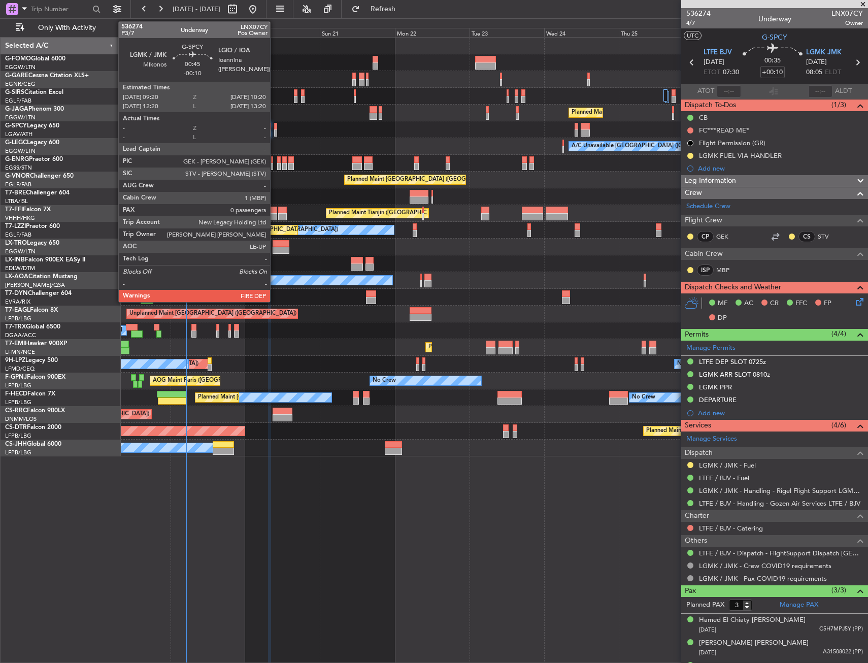
click at [275, 129] on div at bounding box center [276, 126] width 4 height 7
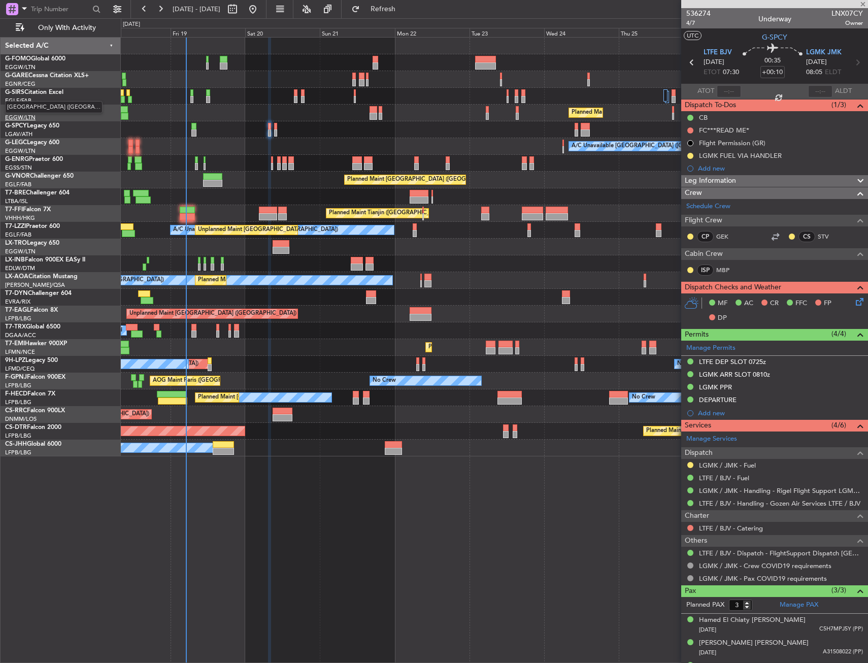
type input "-00:10"
type input "0"
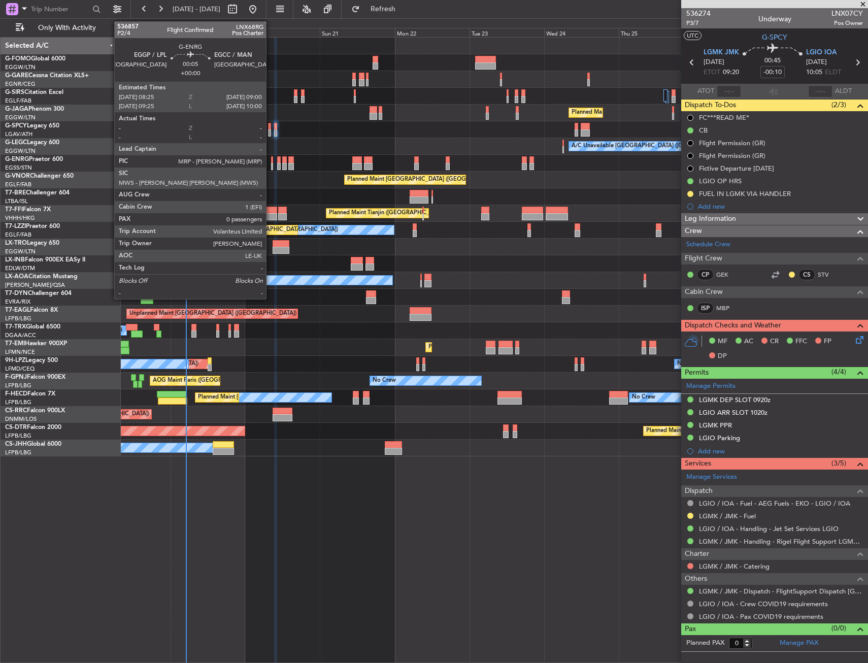
click at [271, 161] on div at bounding box center [272, 159] width 2 height 7
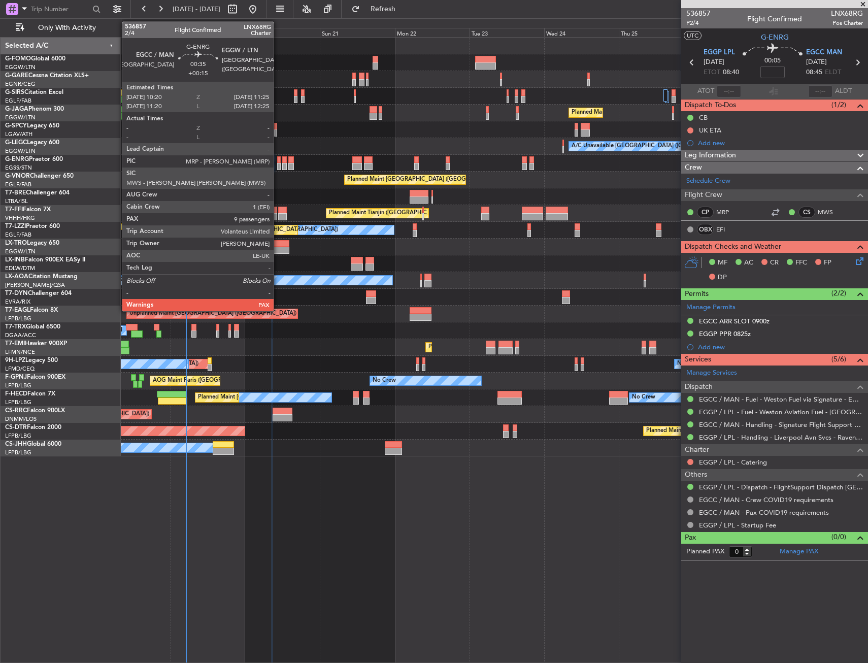
click at [278, 164] on div at bounding box center [279, 166] width 4 height 7
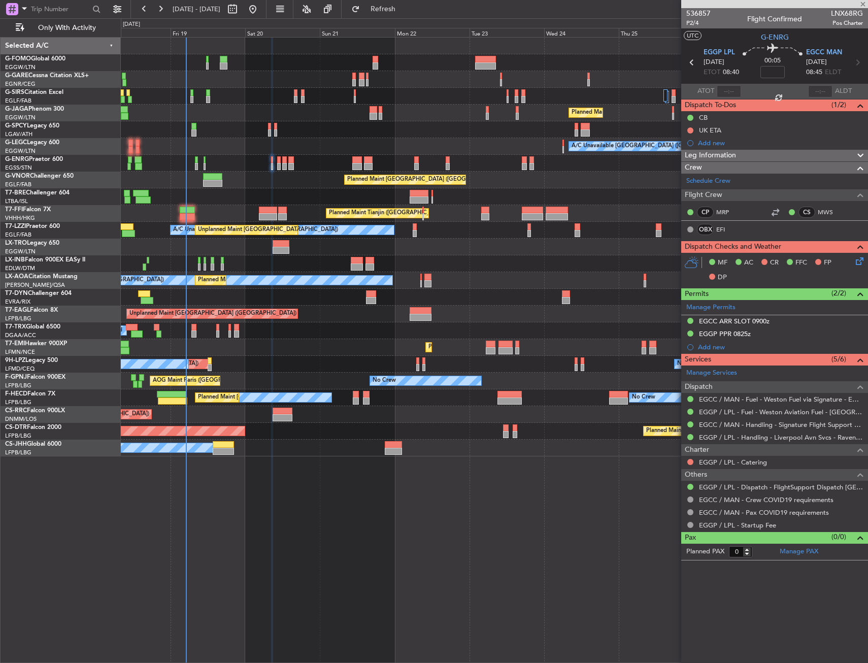
type input "+00:15"
type input "9"
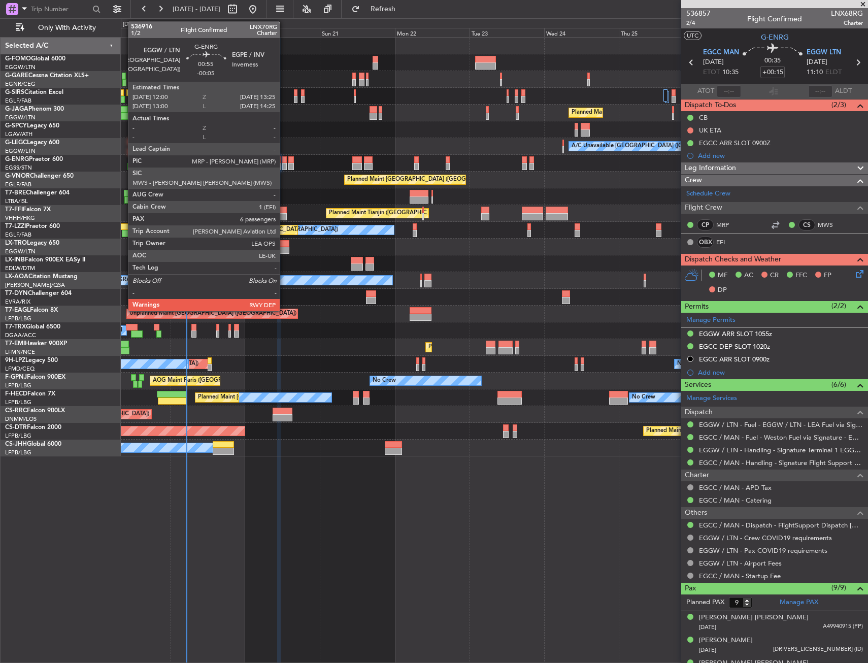
click at [284, 161] on div at bounding box center [284, 159] width 5 height 7
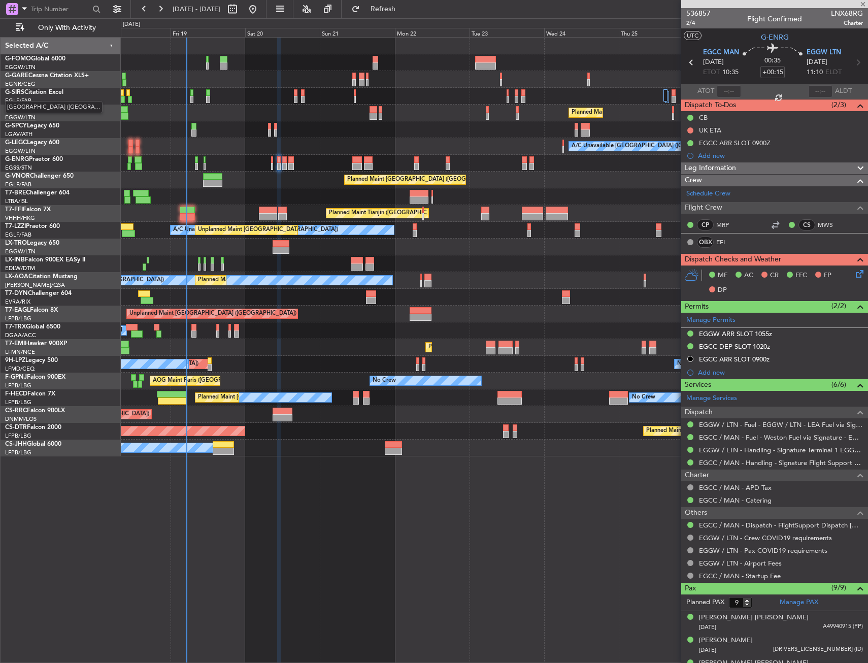
type input "-00:05"
type input "6"
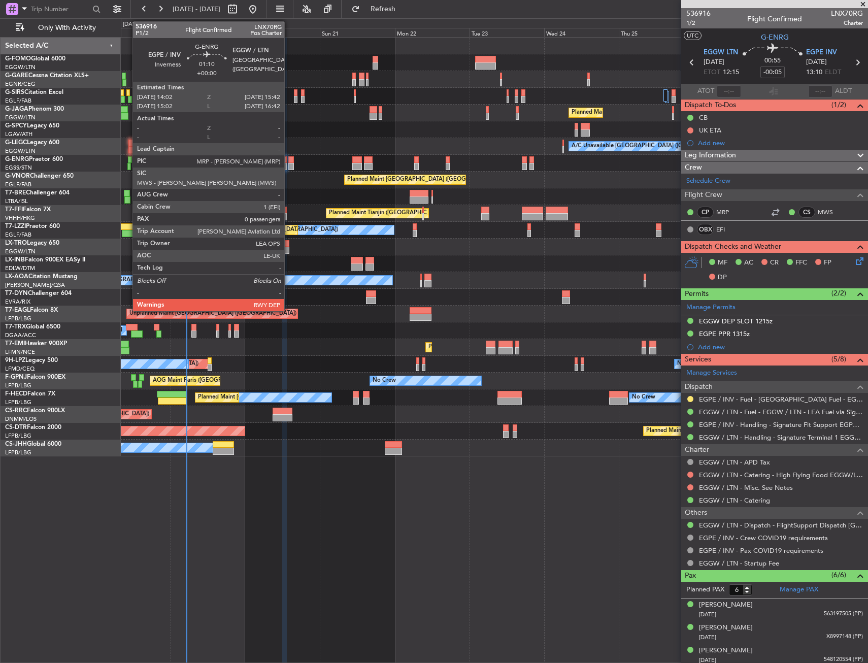
click at [289, 160] on div at bounding box center [291, 159] width 6 height 7
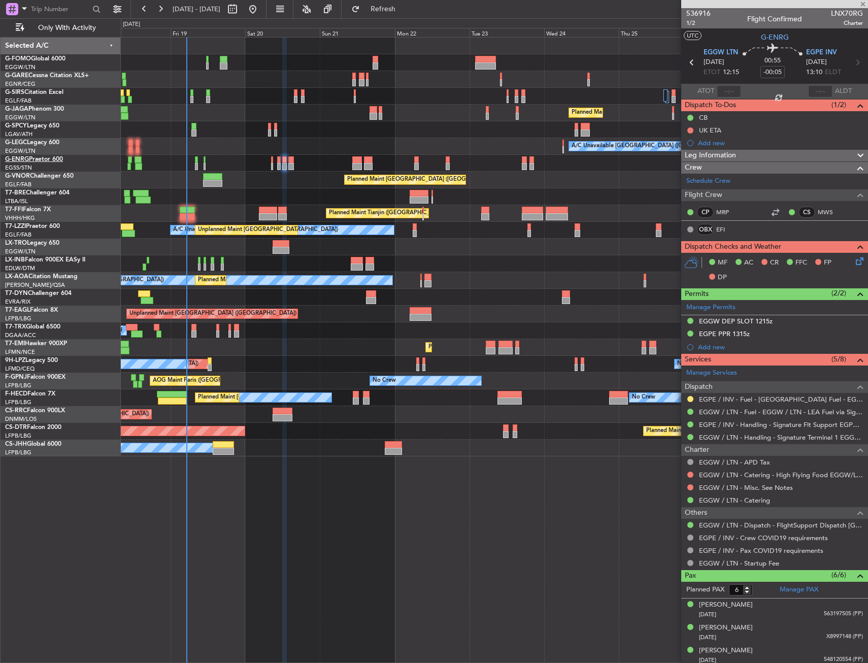
type input "0"
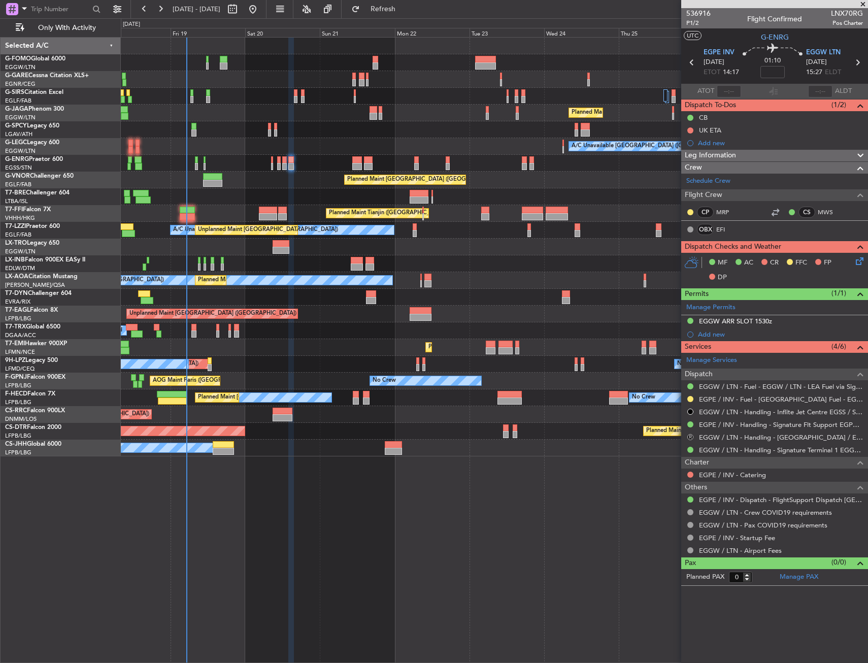
click at [692, 435] on button "R" at bounding box center [690, 437] width 6 height 6
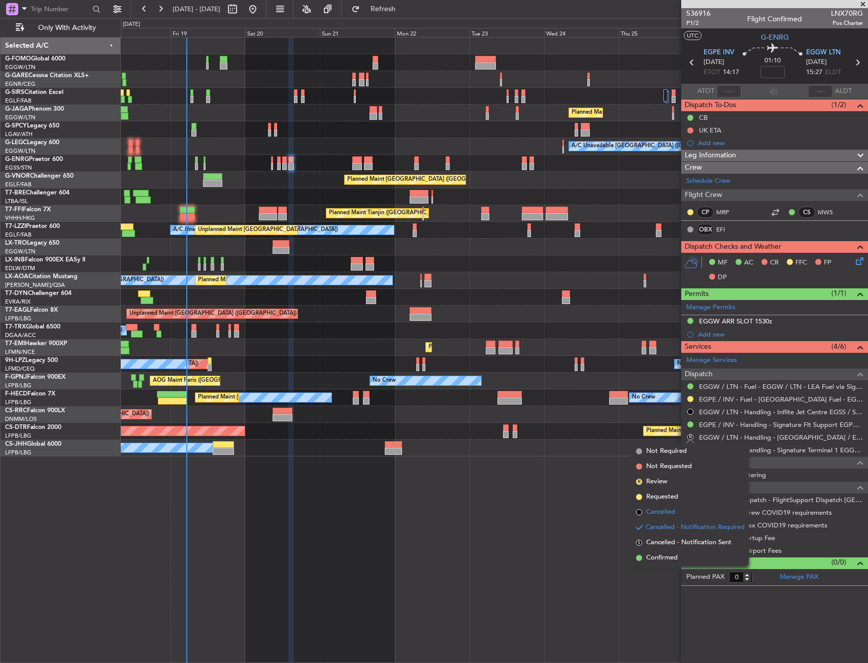
click at [679, 508] on li "Cancelled" at bounding box center [690, 512] width 117 height 15
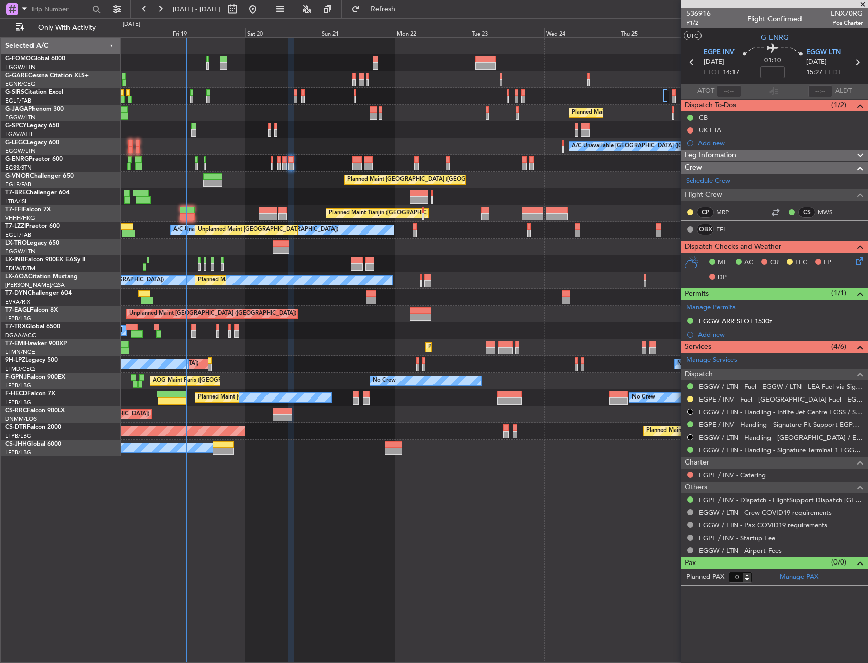
click at [238, 180] on div "Planned Maint [GEOGRAPHIC_DATA] ([GEOGRAPHIC_DATA])" at bounding box center [494, 180] width 747 height 17
click at [266, 216] on div at bounding box center [268, 216] width 18 height 7
type input "+00:35"
type input "3"
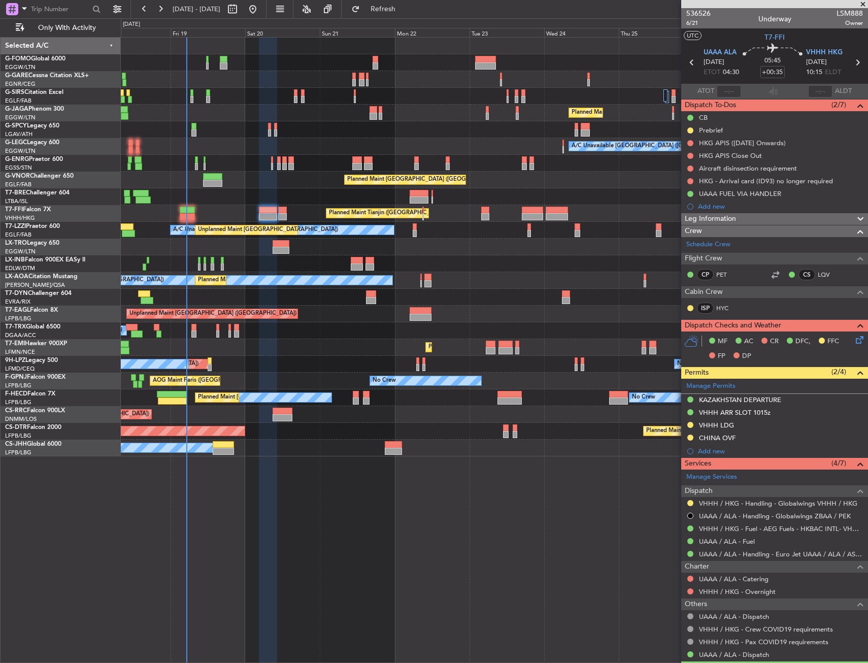
click at [854, 342] on icon at bounding box center [858, 338] width 8 height 8
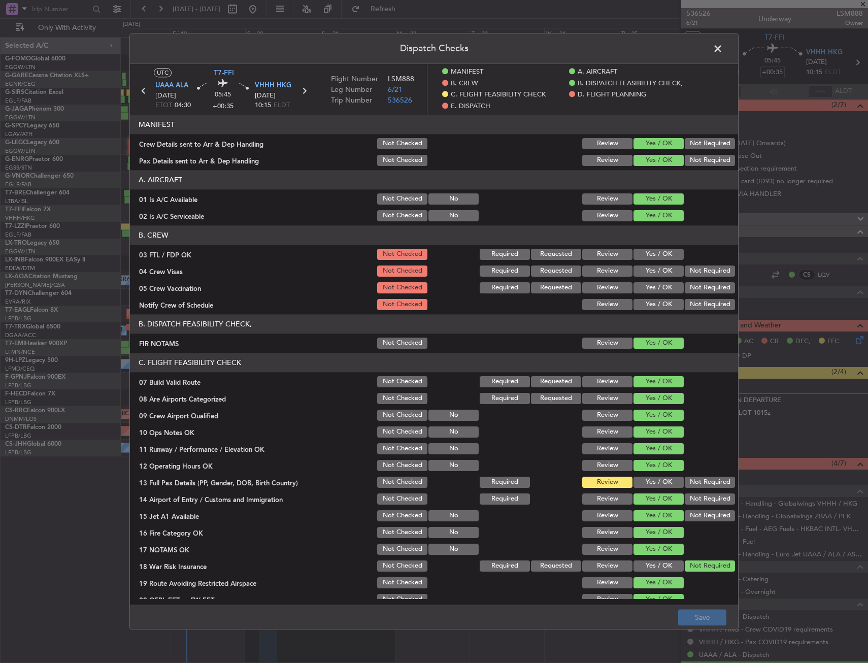
click at [639, 467] on button "Yes / OK" at bounding box center [658, 465] width 50 height 11
click at [640, 474] on section "C. FLIGHT FEASIBILITY CHECK 07 Build Valid Route Not Checked Required Requested…" at bounding box center [434, 488] width 608 height 271
click at [640, 477] on button "Yes / OK" at bounding box center [658, 482] width 50 height 11
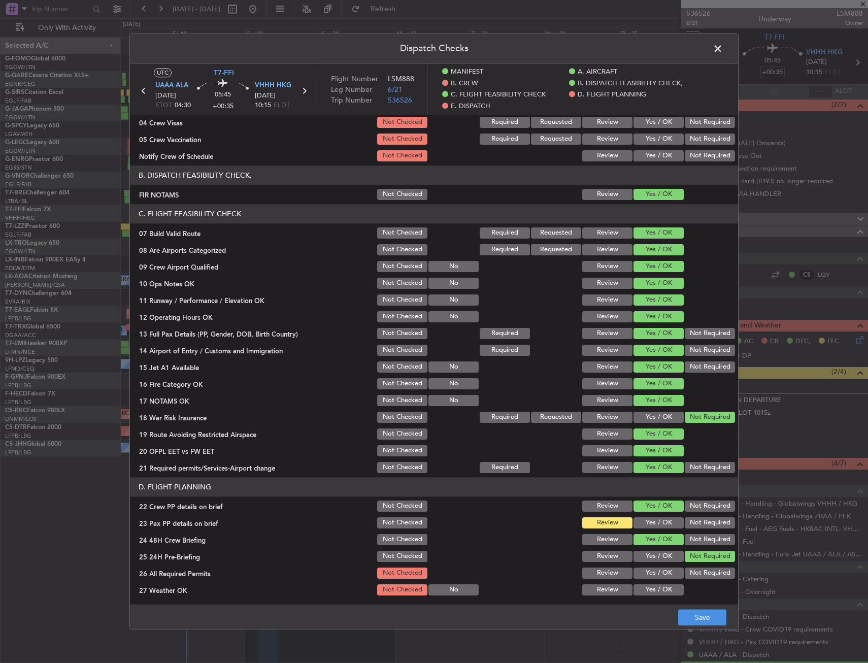
scroll to position [305, 0]
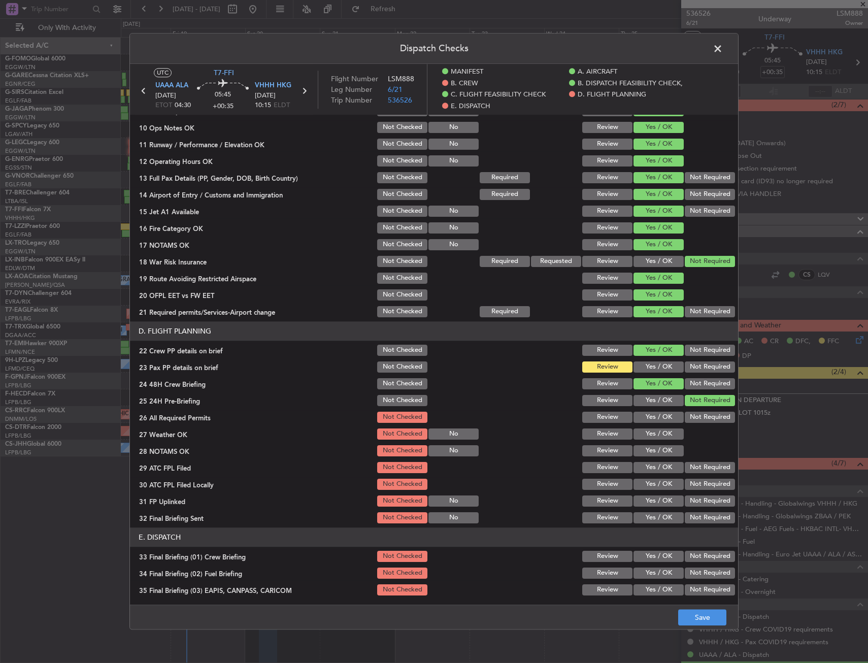
click at [644, 368] on button "Yes / OK" at bounding box center [658, 366] width 50 height 11
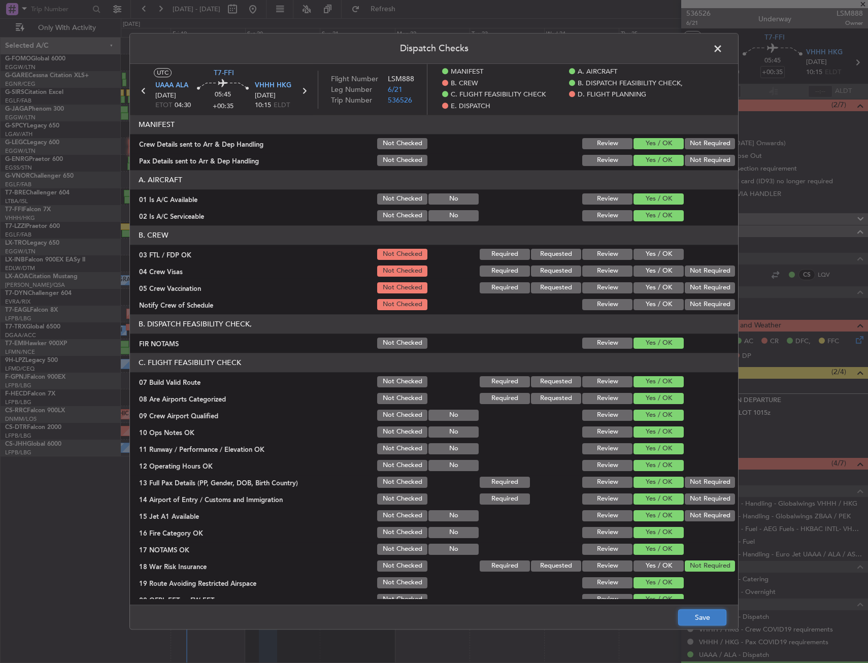
click at [699, 620] on button "Save" at bounding box center [702, 618] width 48 height 16
click at [723, 49] on span at bounding box center [723, 51] width 0 height 20
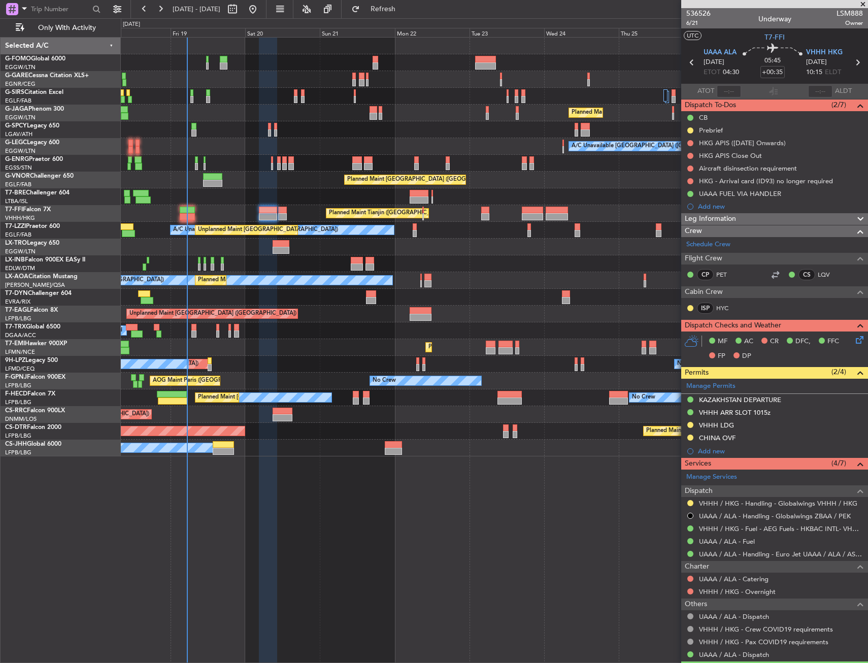
click at [312, 267] on div at bounding box center [494, 263] width 747 height 17
click at [181, 527] on div "Planned Maint London (Luton) A/C Unavailable London (Luton) Planned Maint Londo…" at bounding box center [494, 350] width 747 height 626
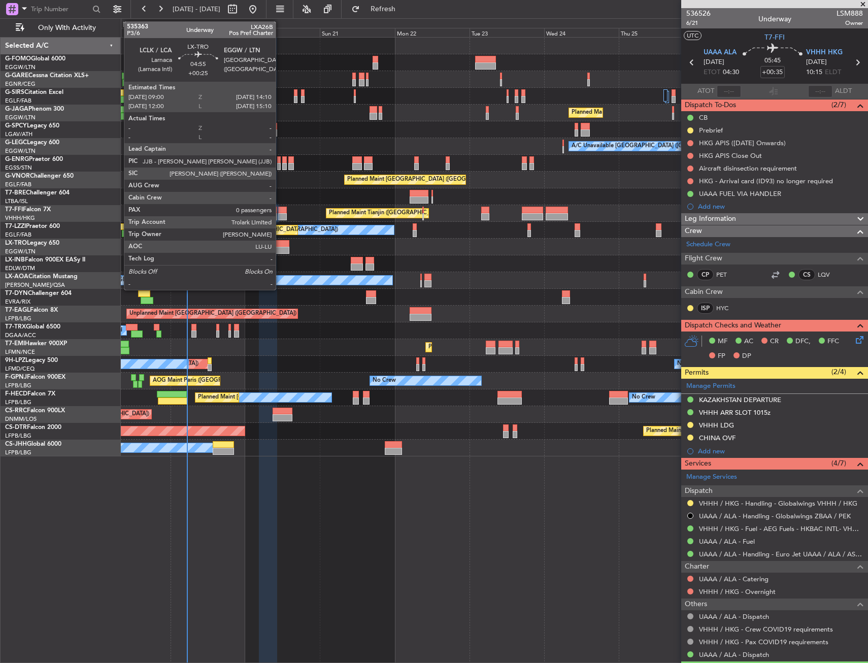
click at [282, 249] on div at bounding box center [281, 250] width 16 height 7
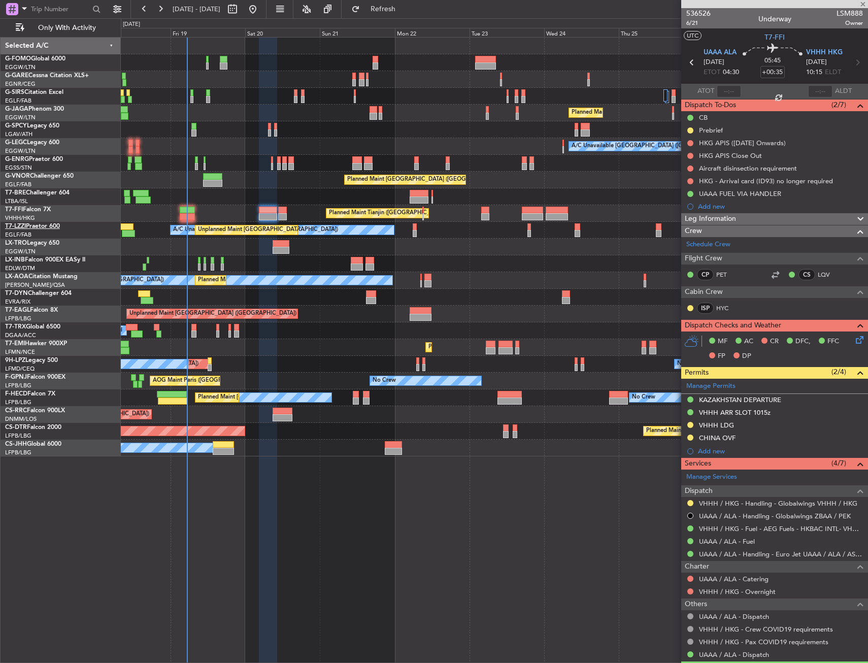
type input "+00:25"
type input "0"
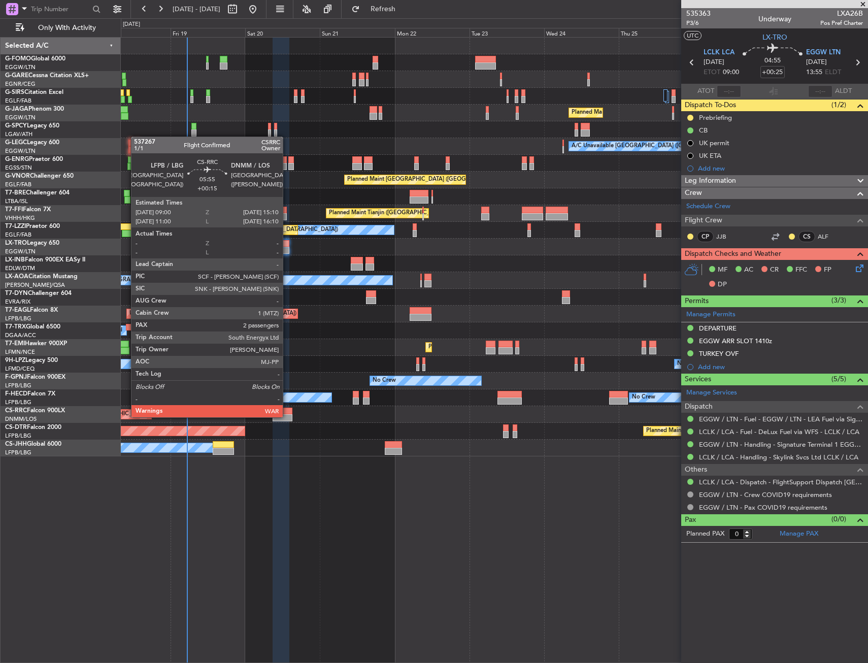
click at [288, 417] on div at bounding box center [282, 417] width 19 height 7
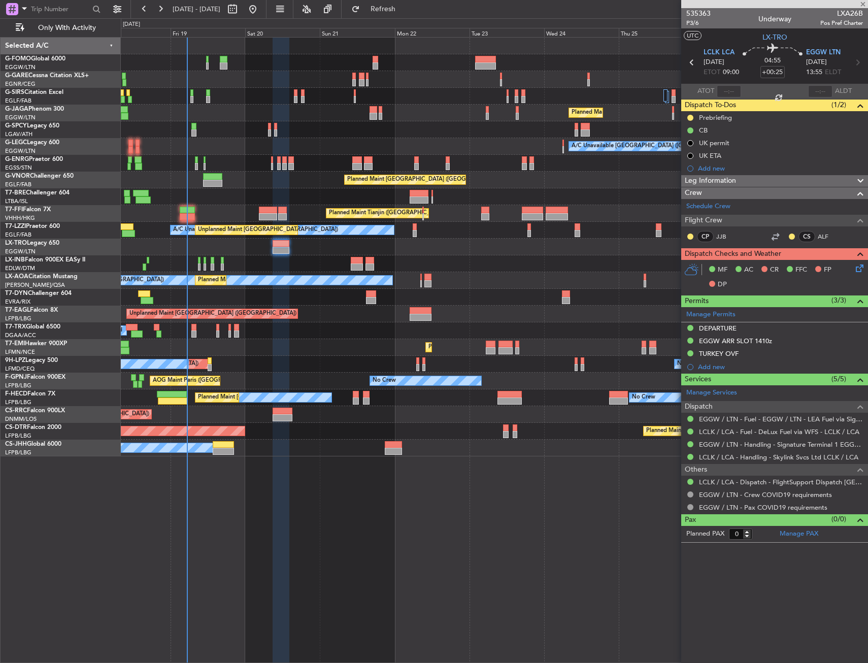
type input "+00:15"
type input "2"
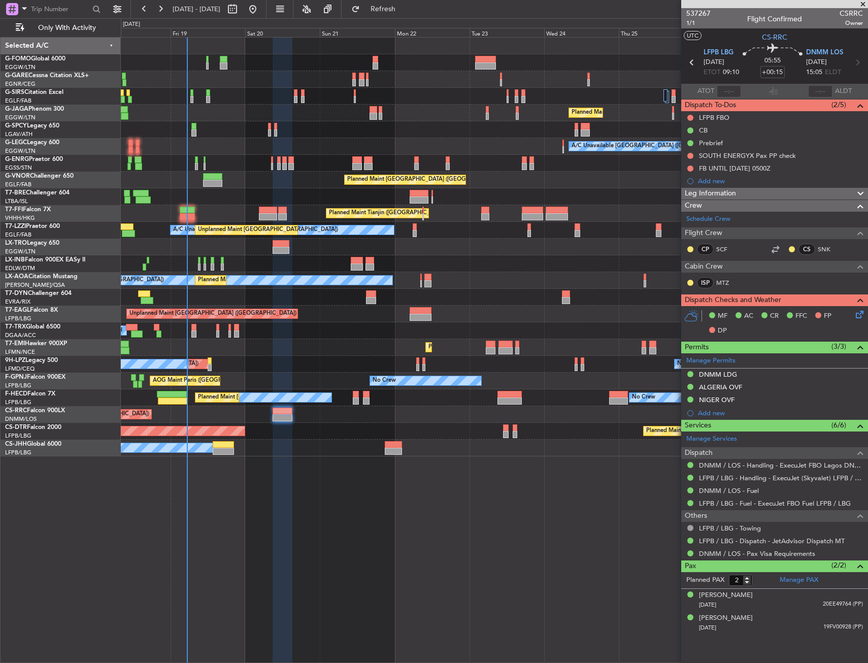
click at [550, 70] on div at bounding box center [494, 62] width 747 height 17
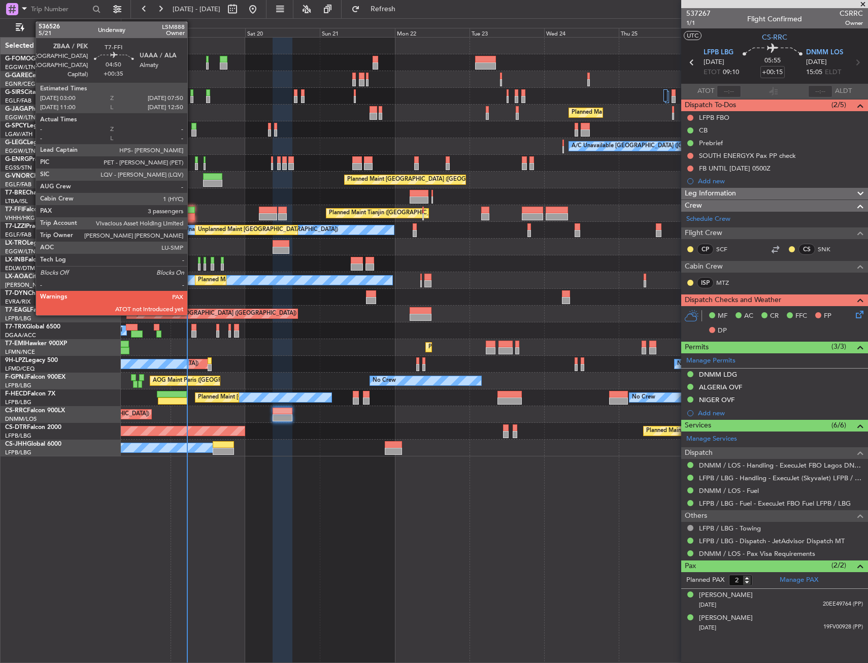
click at [192, 208] on div at bounding box center [187, 210] width 15 height 7
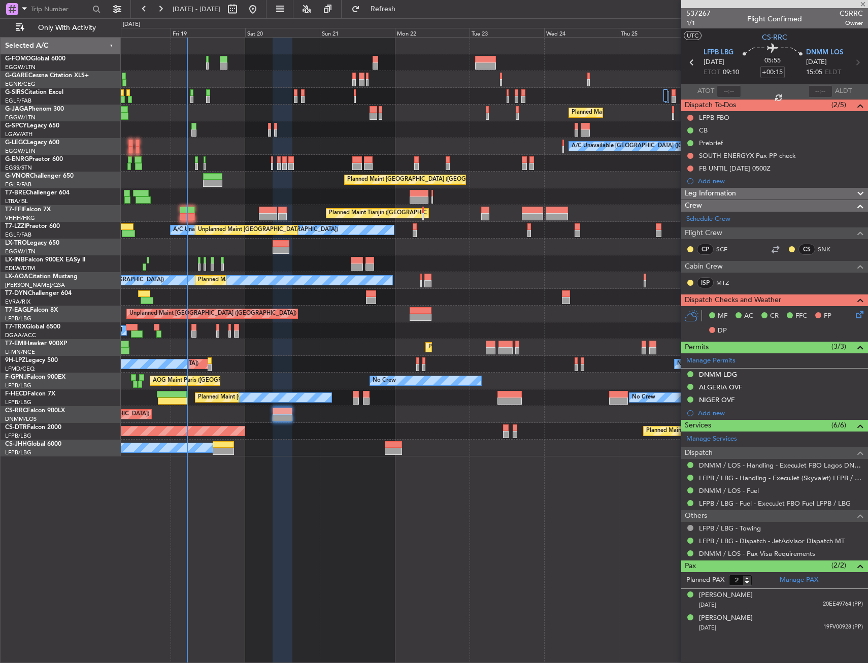
type input "+00:35"
type input "3"
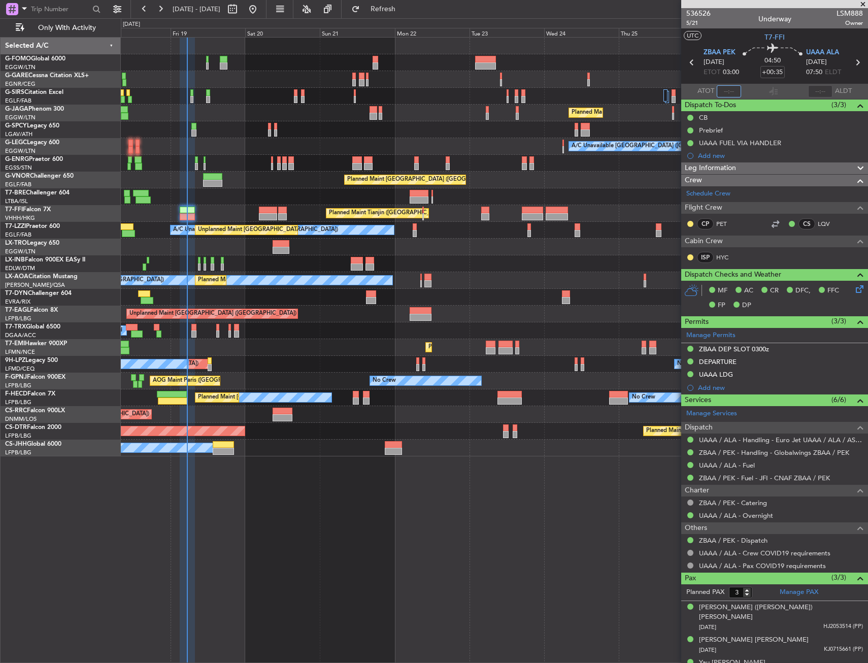
click at [720, 96] on input "text" at bounding box center [729, 91] width 24 height 12
click at [731, 87] on input "0517" at bounding box center [729, 91] width 24 height 12
click at [744, 78] on div "04:50 +00:35" at bounding box center [772, 63] width 67 height 38
type input "05:17"
click at [333, 462] on div "Planned Maint [GEOGRAPHIC_DATA] ([GEOGRAPHIC_DATA]) A/C Unavailable [GEOGRAPHIC…" at bounding box center [494, 350] width 747 height 626
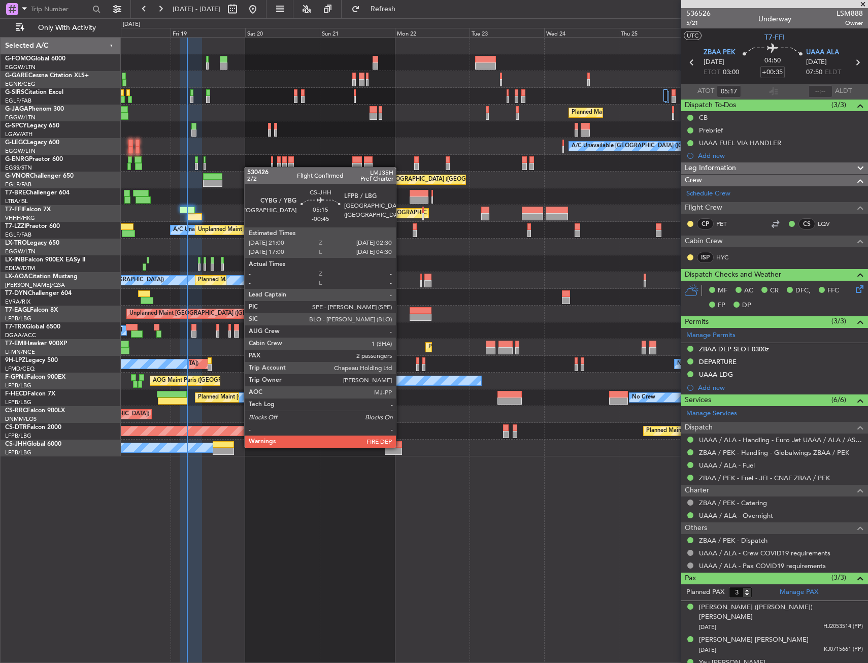
click at [400, 447] on div at bounding box center [393, 444] width 17 height 7
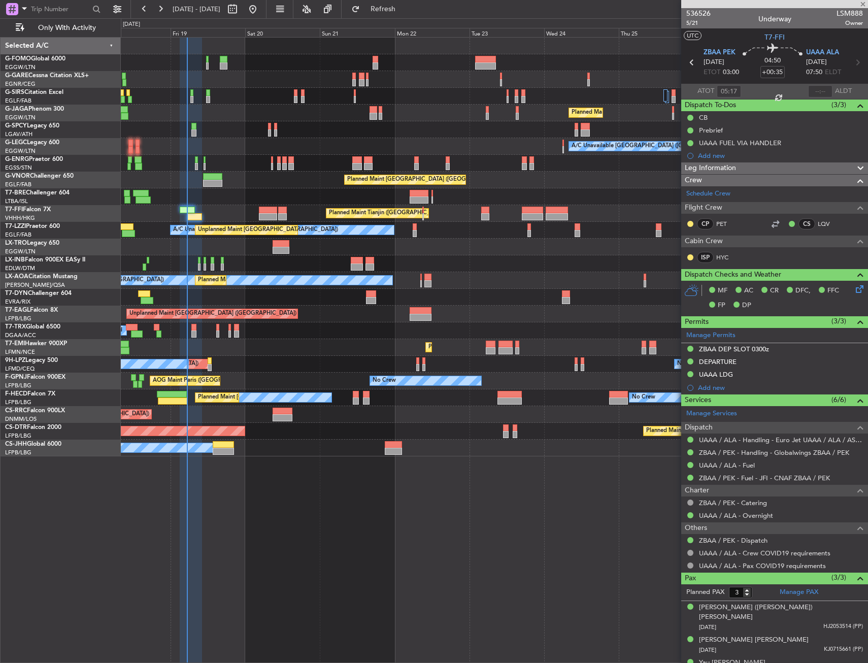
type input "-00:45"
type input "2"
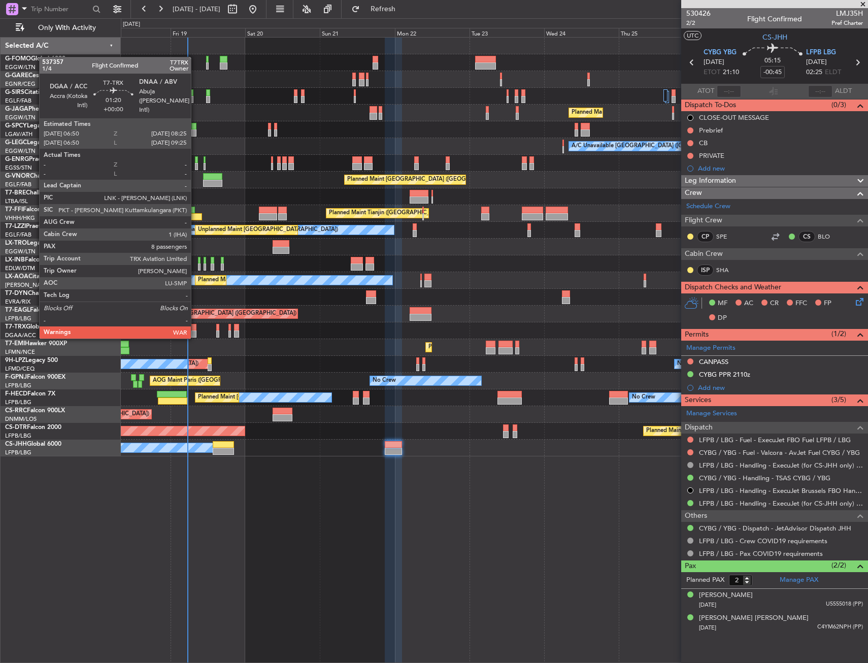
click at [195, 337] on div at bounding box center [193, 333] width 5 height 7
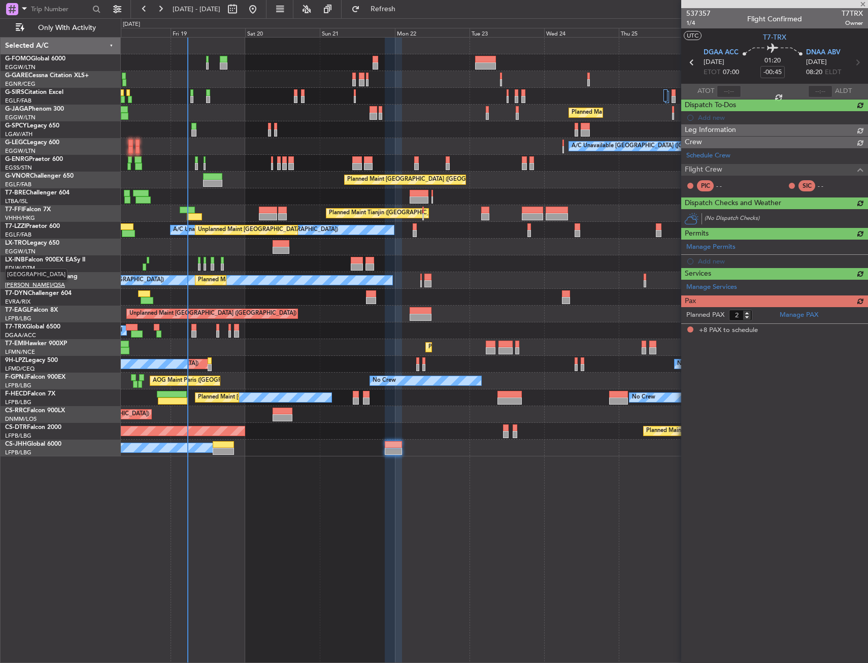
type input "8"
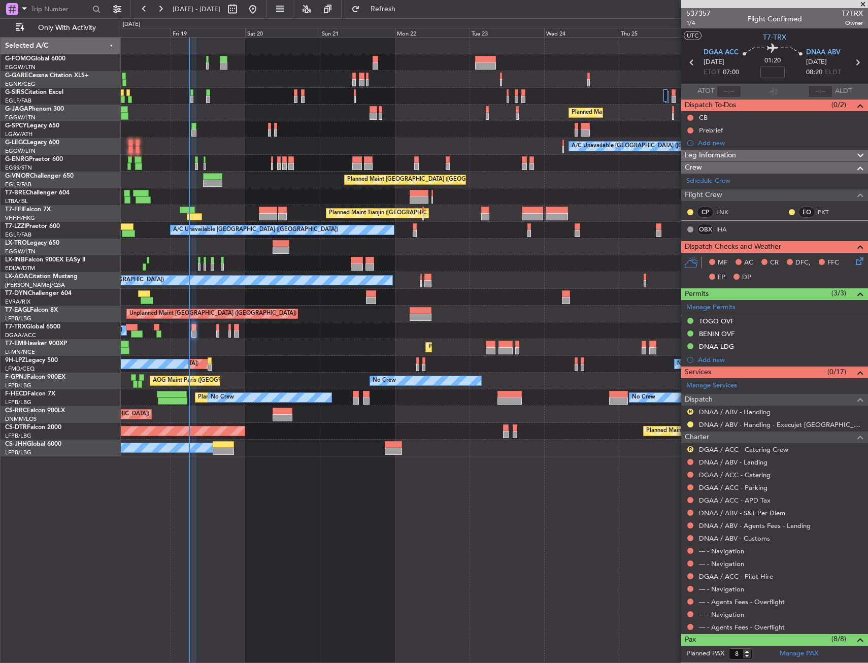
click at [410, 481] on div "Planned Maint London (Luton) A/C Unavailable London (Luton) Planned Maint Londo…" at bounding box center [494, 350] width 747 height 626
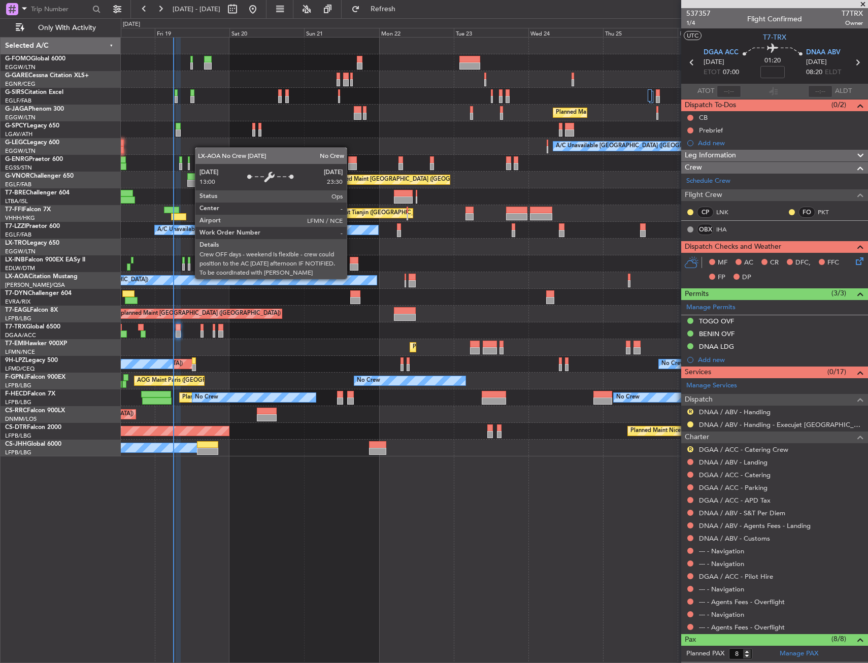
click at [333, 280] on div "No Crew Nice ([GEOGRAPHIC_DATA])" at bounding box center [211, 280] width 330 height 9
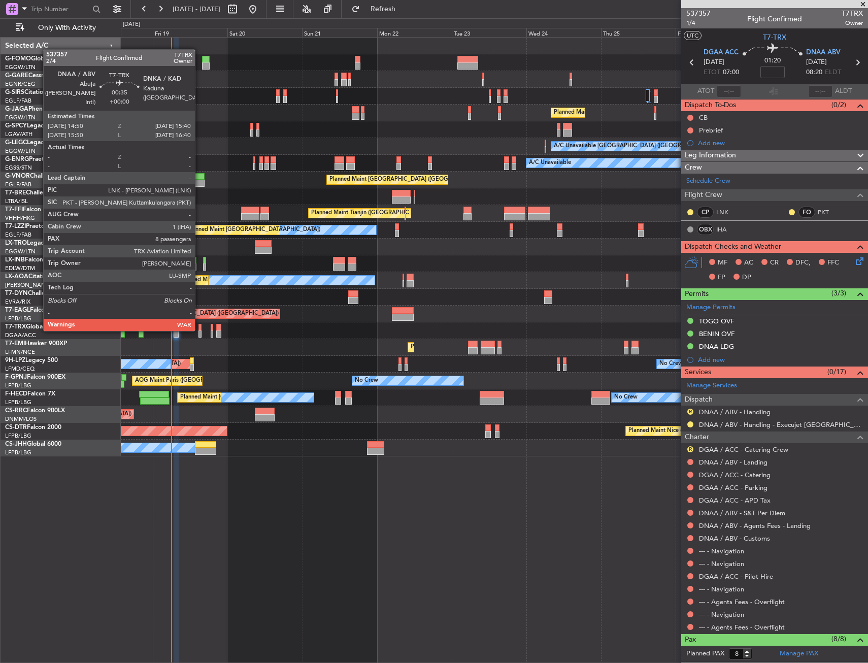
click at [199, 329] on div at bounding box center [199, 327] width 3 height 7
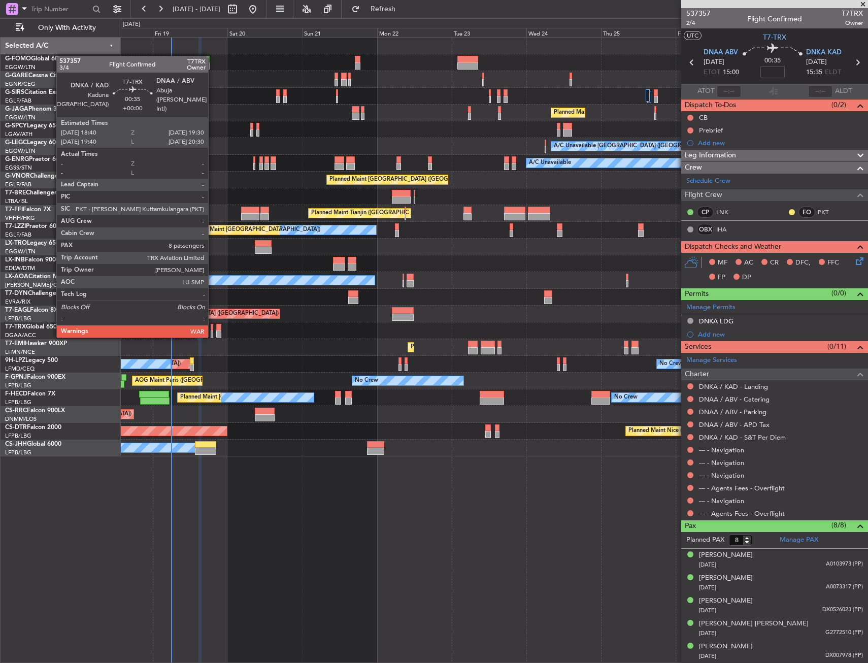
click at [213, 336] on div at bounding box center [212, 333] width 3 height 7
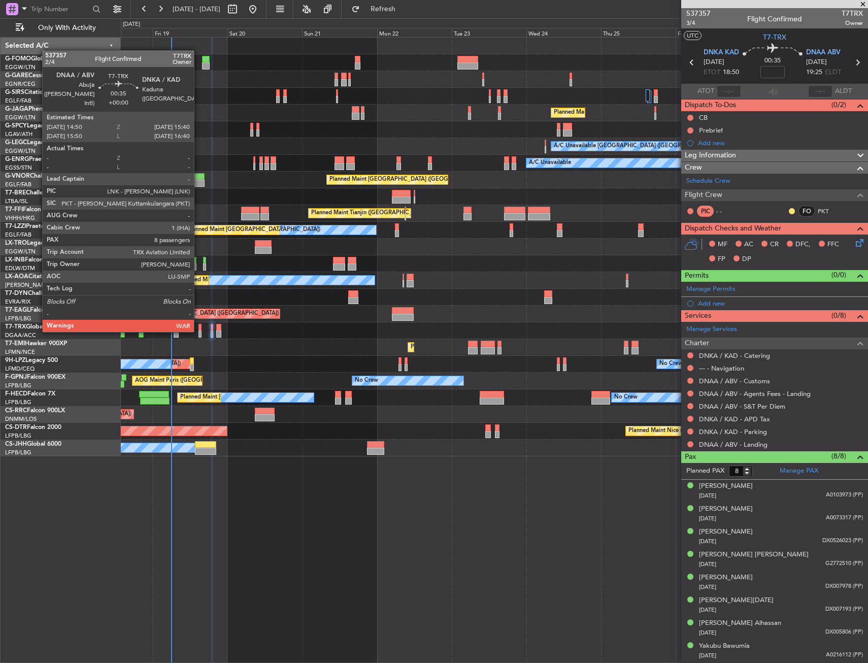
click at [198, 330] on div at bounding box center [199, 327] width 3 height 7
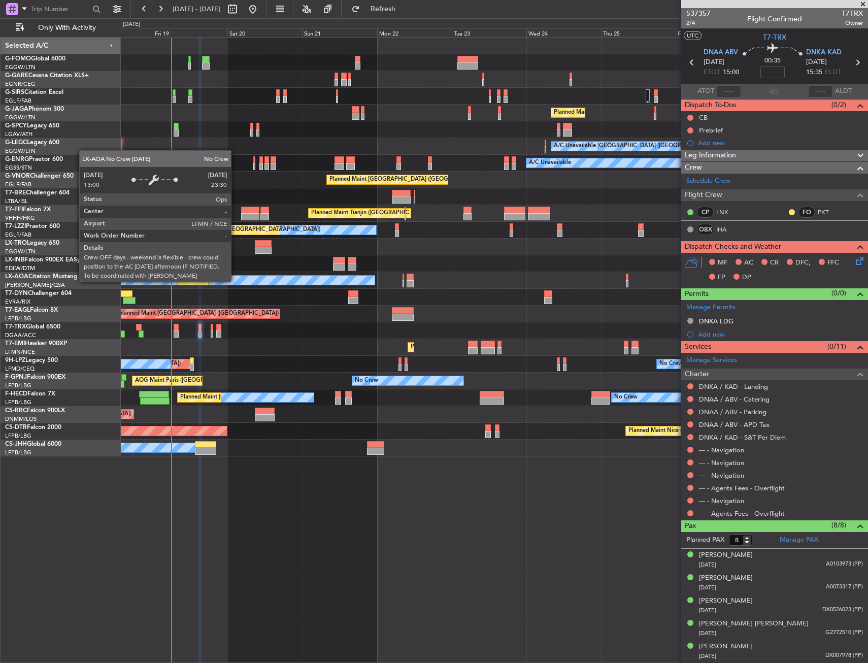
click at [236, 281] on div "No Crew Nice ([GEOGRAPHIC_DATA])" at bounding box center [209, 280] width 330 height 9
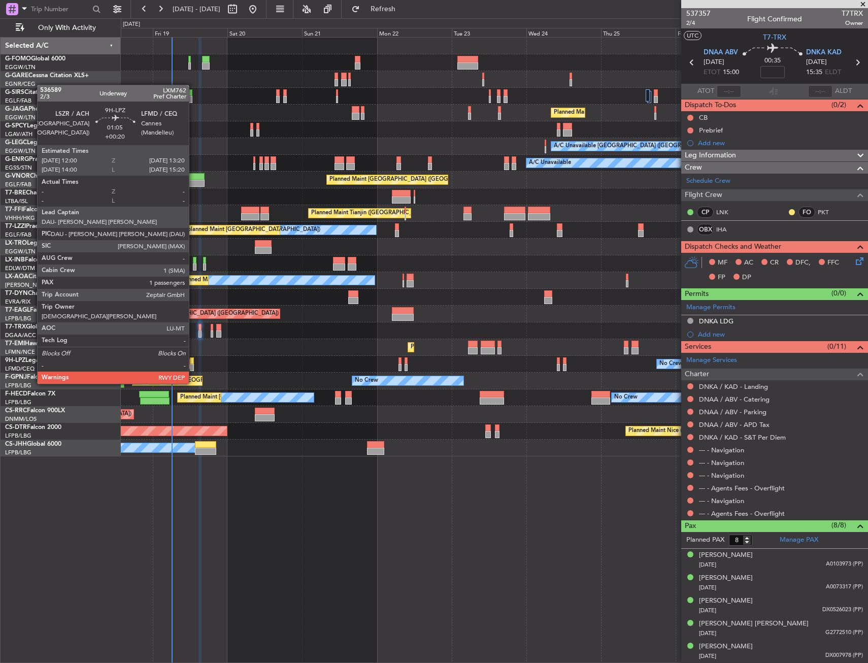
click at [193, 364] on div at bounding box center [192, 367] width 5 height 7
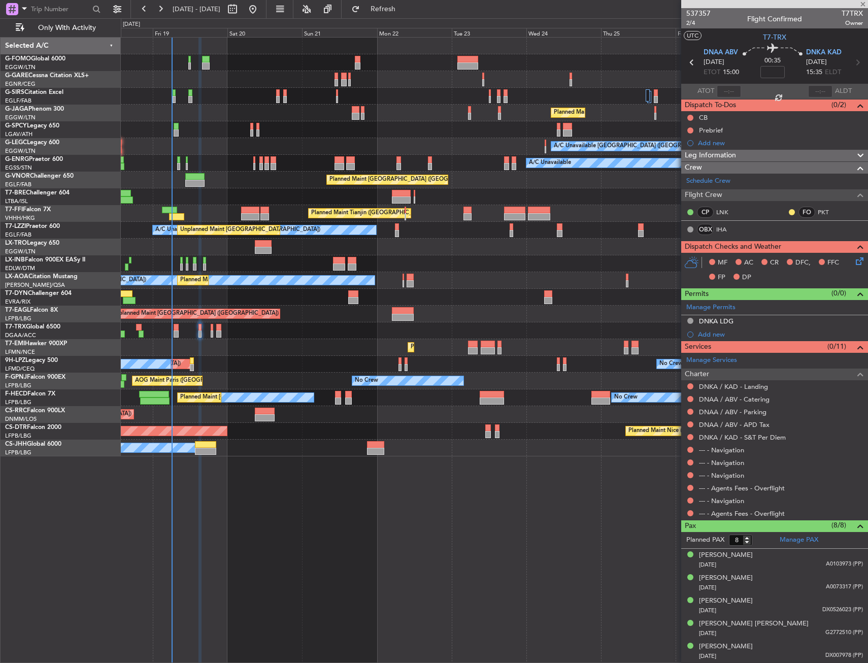
type input "+00:20"
type input "1"
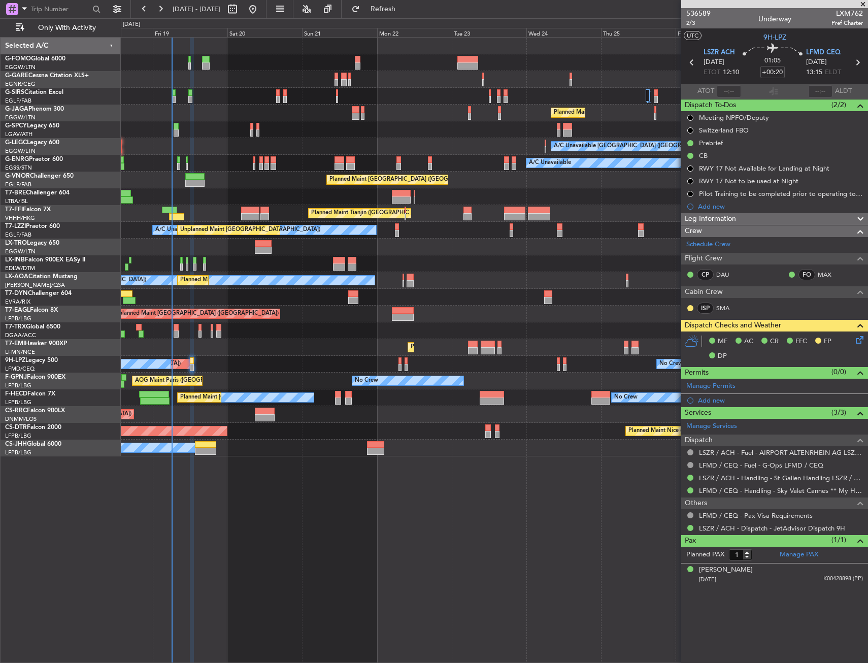
click at [210, 116] on div "Planned Maint [GEOGRAPHIC_DATA] ([GEOGRAPHIC_DATA])" at bounding box center [494, 113] width 747 height 17
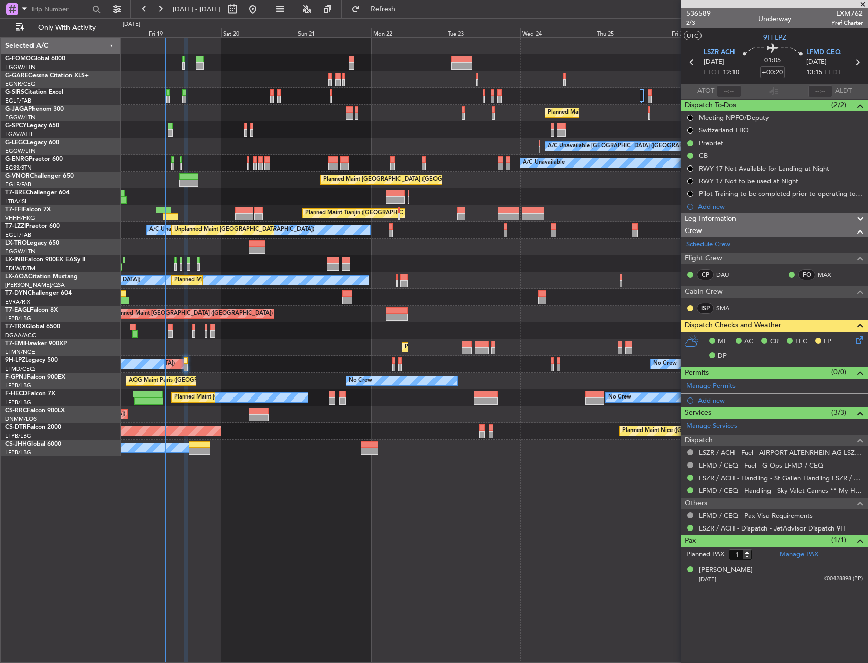
click at [203, 113] on div "Planned Maint [GEOGRAPHIC_DATA] ([GEOGRAPHIC_DATA])" at bounding box center [494, 113] width 747 height 17
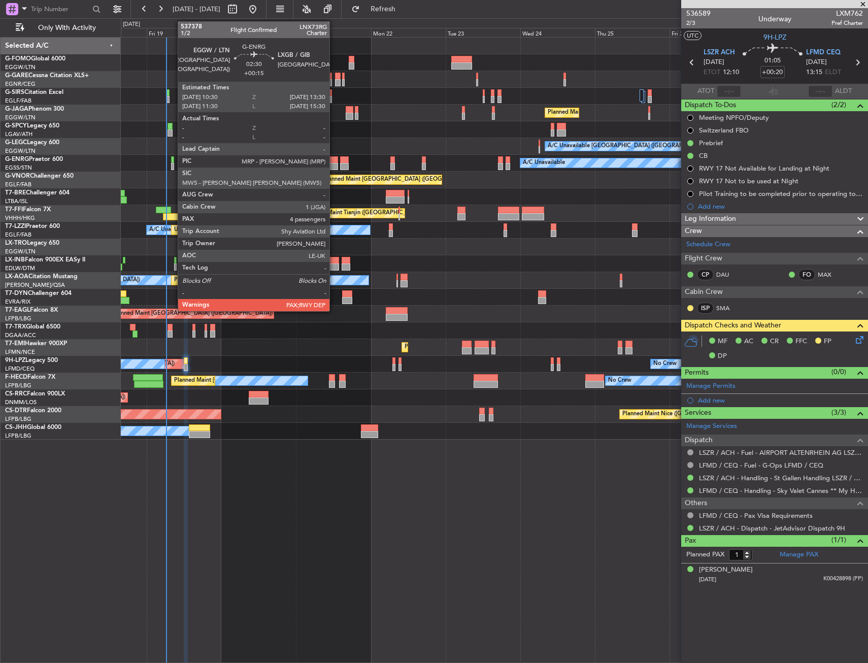
click at [334, 159] on div at bounding box center [333, 159] width 10 height 7
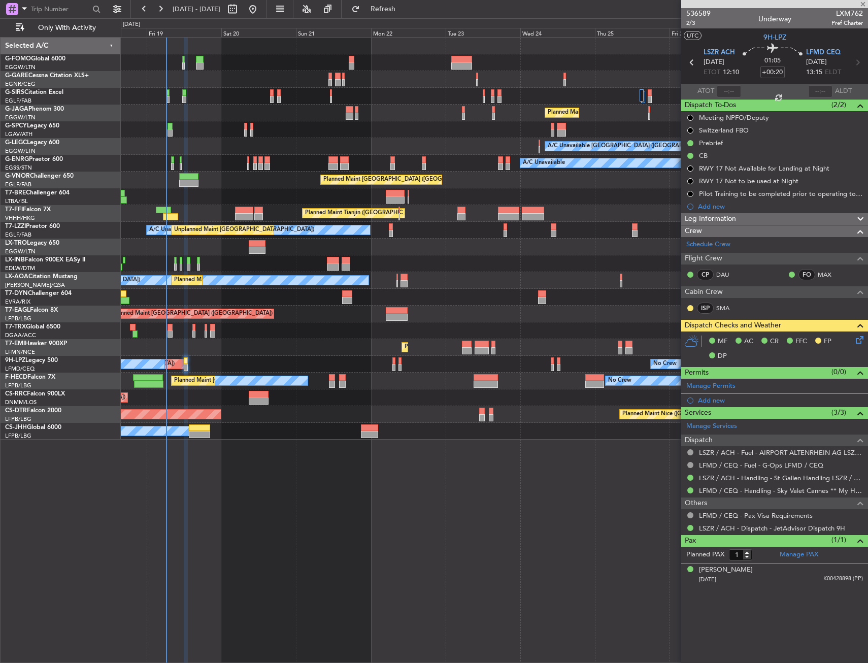
type input "+00:15"
type input "4"
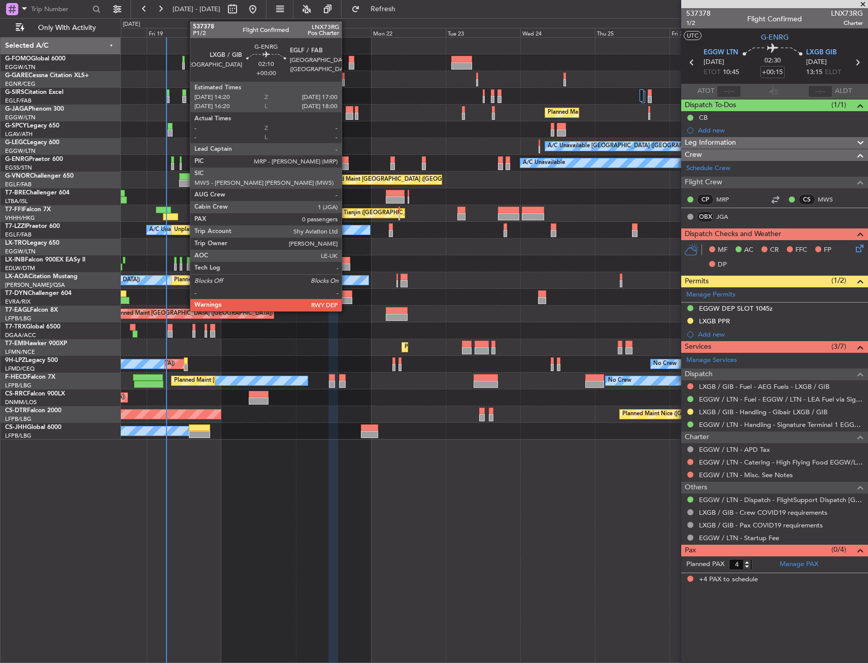
click at [349, 164] on div at bounding box center [344, 166] width 9 height 7
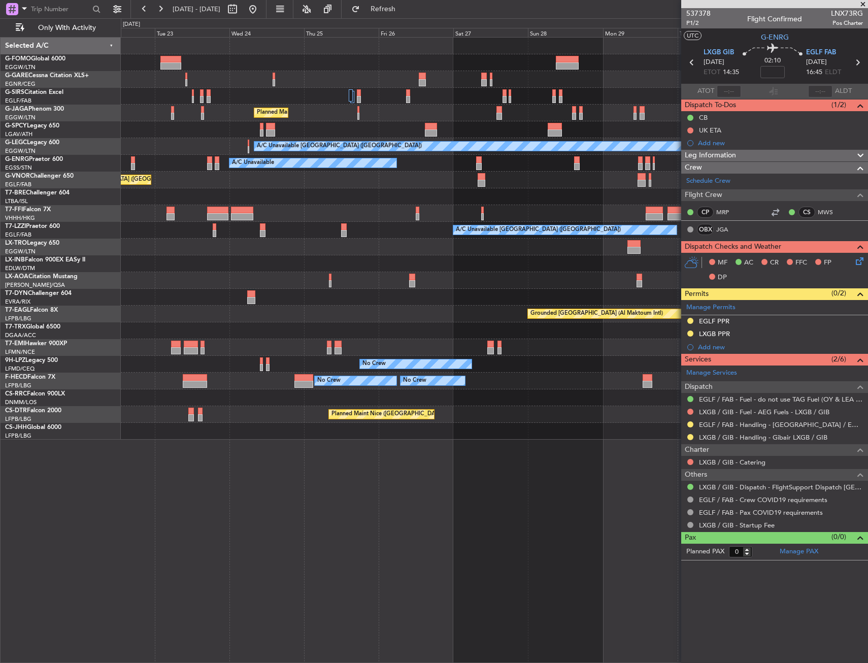
click at [292, 252] on div "Planned Maint London (Luton) A/C Unavailable London (Luton) A/C Unavailable Pla…" at bounding box center [494, 239] width 747 height 402
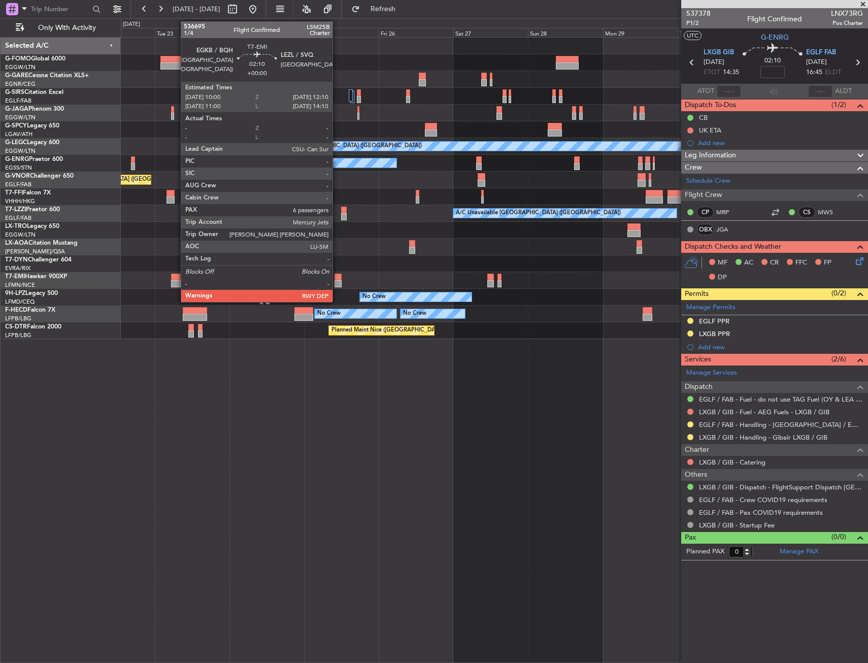
click at [338, 281] on div at bounding box center [337, 283] width 7 height 7
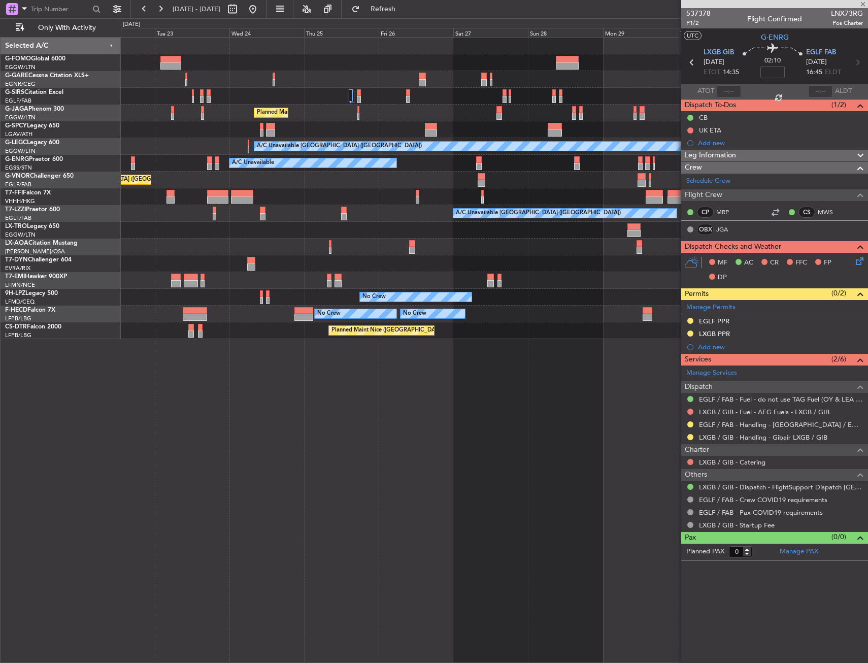
type input "6"
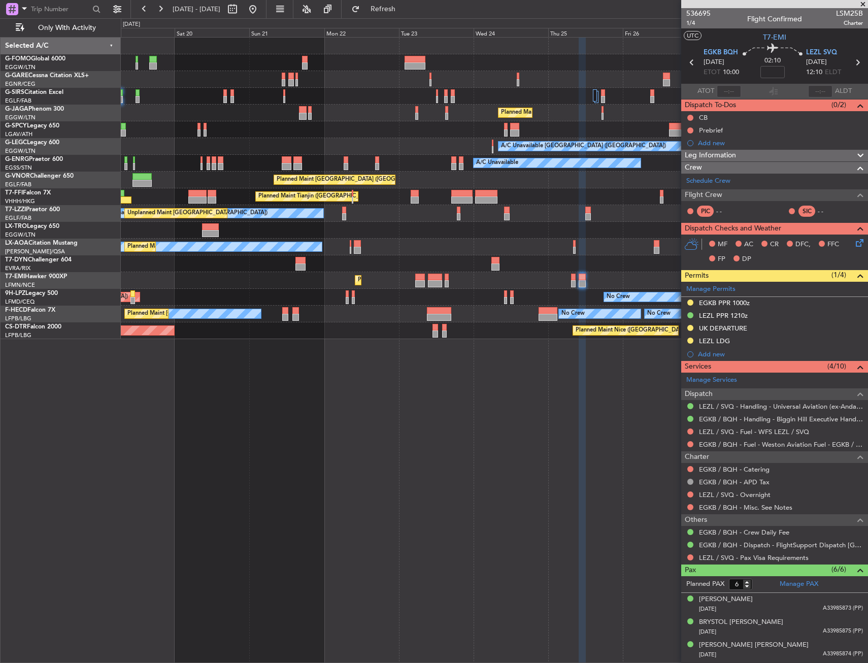
click at [516, 301] on div "Planned Maint London (Luton) A/C Unavailable London (Luton) A/C Unavailable Pla…" at bounding box center [494, 188] width 747 height 301
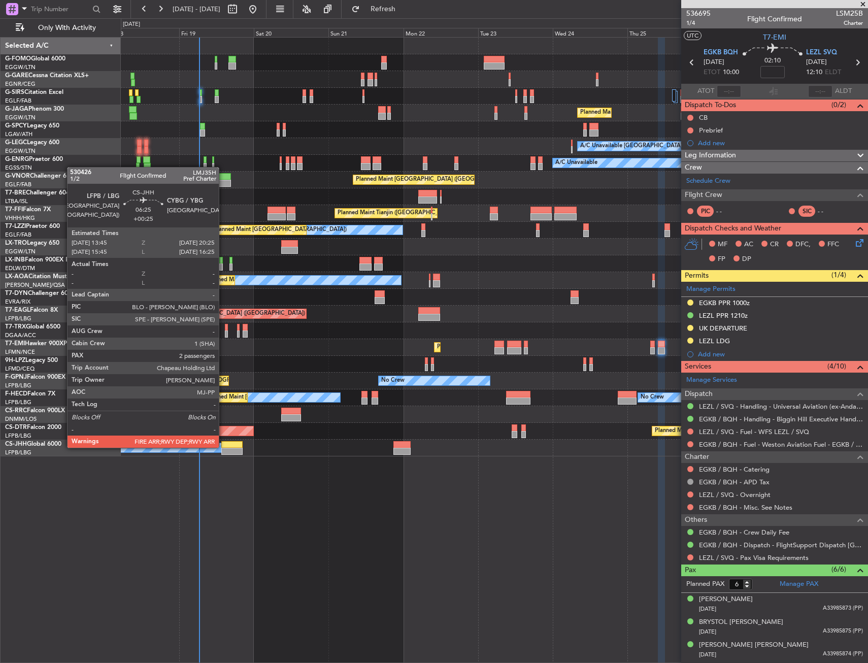
click at [223, 447] on div at bounding box center [231, 444] width 21 height 7
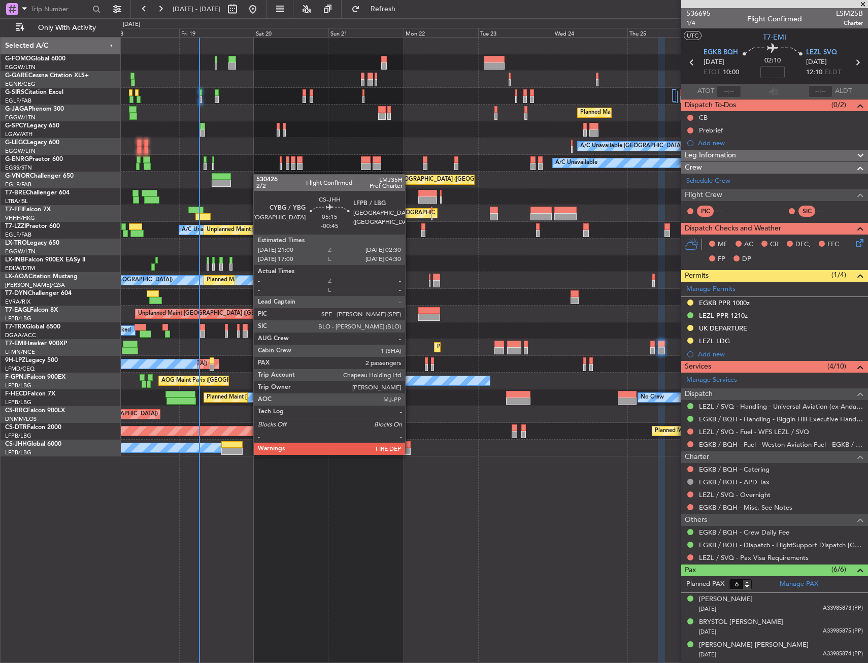
click at [410, 454] on div at bounding box center [401, 451] width 17 height 7
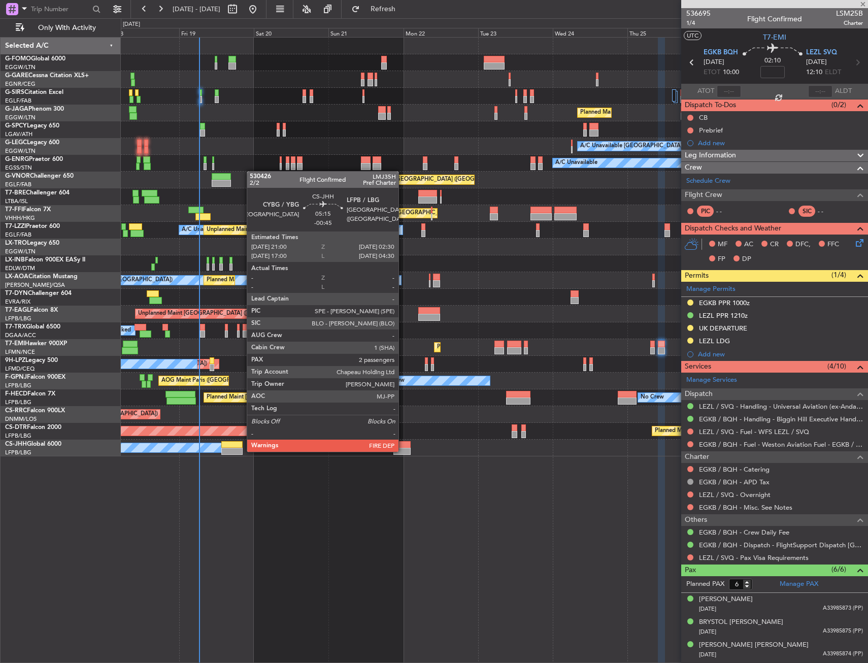
click at [403, 451] on div at bounding box center [401, 451] width 17 height 7
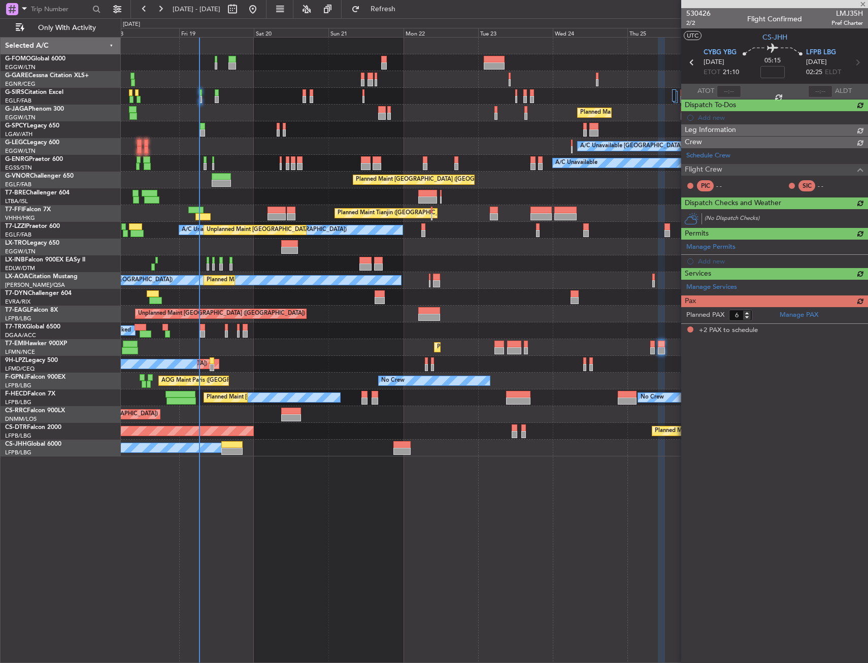
type input "-00:45"
type input "2"
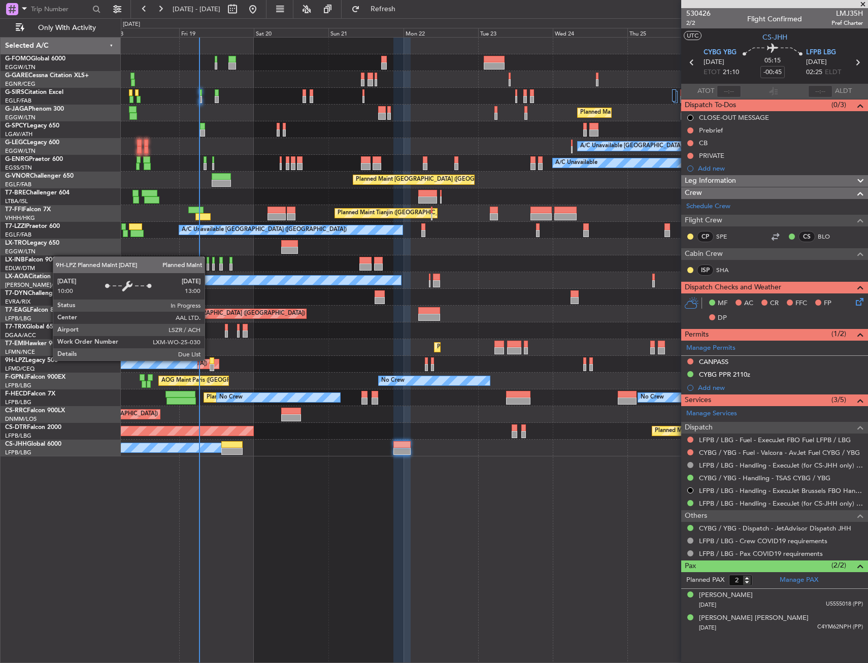
click at [209, 360] on div "Planned [GEOGRAPHIC_DATA] ([GEOGRAPHIC_DATA])" at bounding box center [140, 363] width 158 height 9
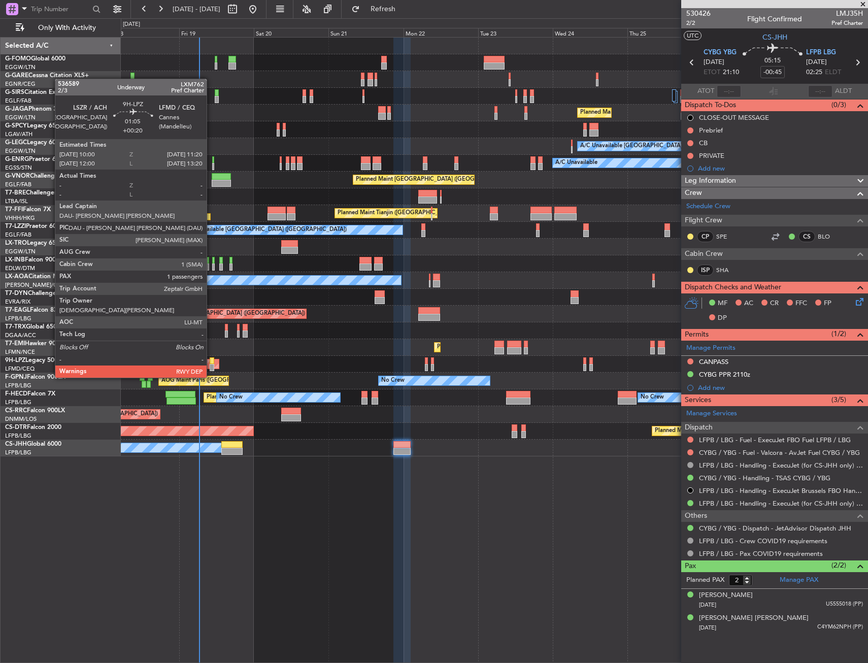
click at [211, 358] on div at bounding box center [212, 360] width 5 height 7
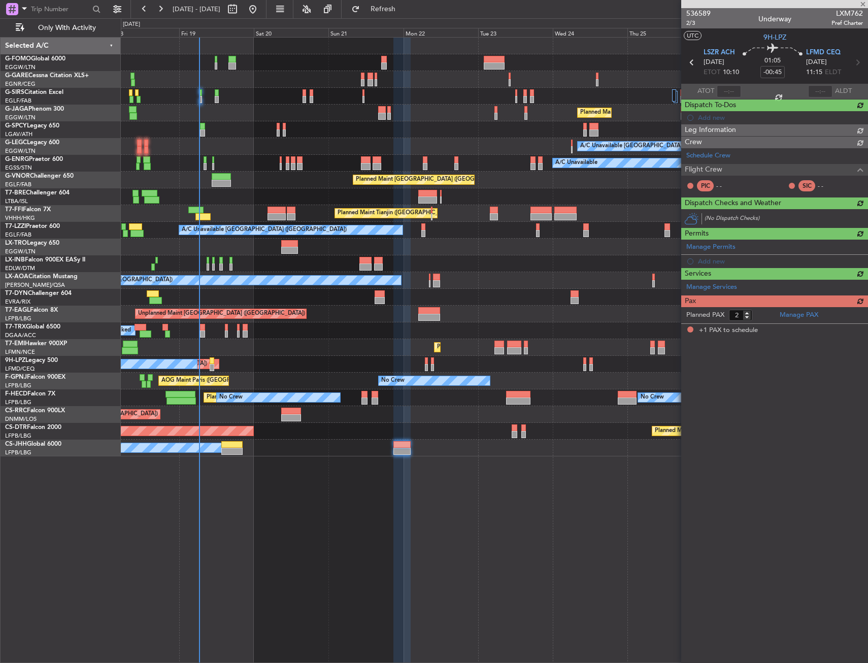
type input "+00:20"
type input "1"
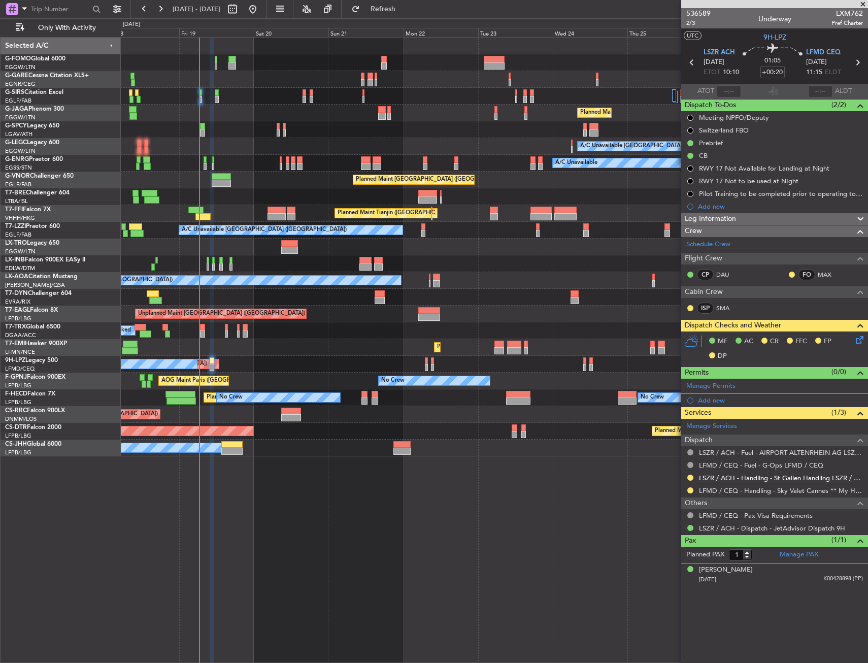
click at [807, 480] on link "LSZR / ACH - Handling - St Gallen Handling LSZR / ACH" at bounding box center [781, 478] width 164 height 9
click at [547, 280] on div "No Crew Nice (Côte d'Azur Airport) Planned Maint Nice (Côte d'Azur Airport)" at bounding box center [494, 280] width 747 height 17
click at [692, 37] on button "LOCAL" at bounding box center [696, 35] width 25 height 9
click at [695, 474] on div "LSZR / ACH - Handling - St Gallen Handling LSZR / ACH" at bounding box center [774, 478] width 187 height 13
click at [691, 476] on button at bounding box center [690, 478] width 6 height 6
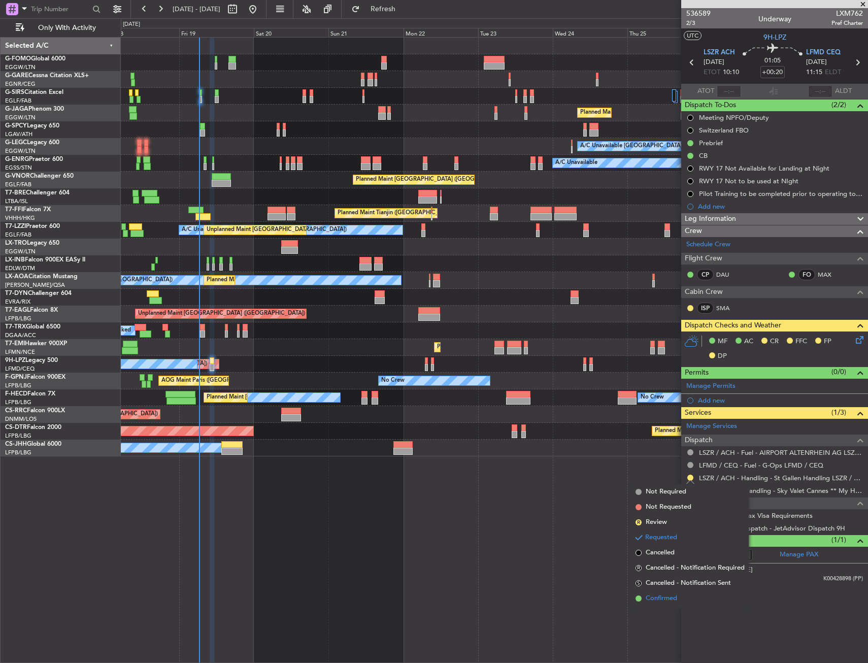
click at [665, 599] on span "Confirmed" at bounding box center [661, 598] width 31 height 10
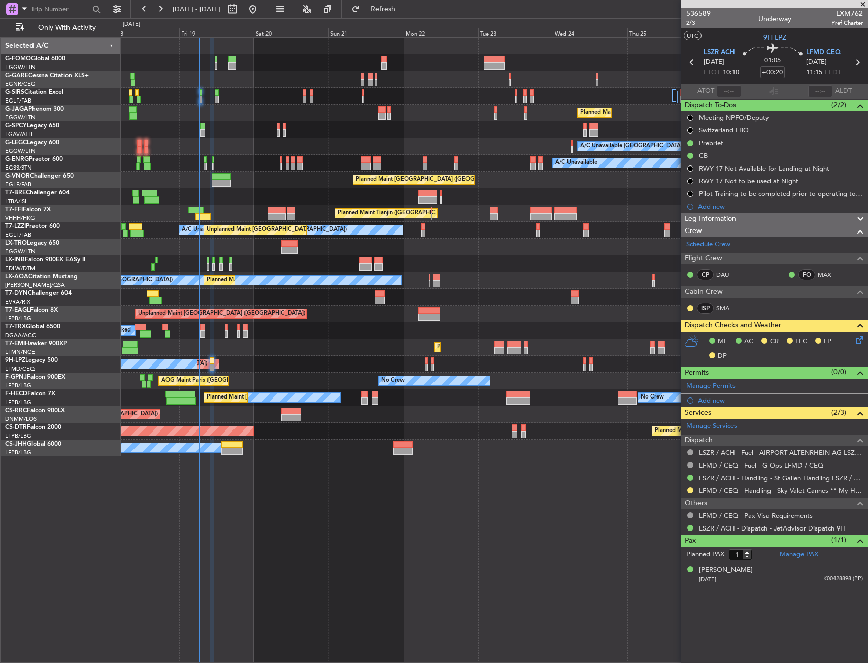
click at [860, 342] on icon at bounding box center [858, 338] width 8 height 8
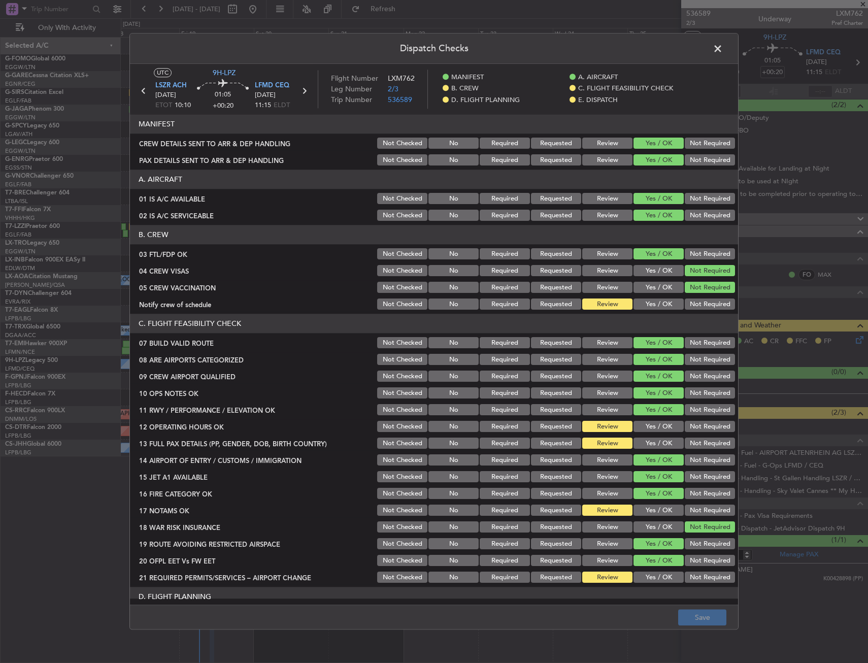
click at [649, 305] on button "Yes / OK" at bounding box center [658, 304] width 50 height 11
click at [653, 431] on button "Yes / OK" at bounding box center [658, 426] width 50 height 11
click at [651, 443] on button "Yes / OK" at bounding box center [658, 443] width 50 height 11
click at [646, 513] on button "Yes / OK" at bounding box center [658, 510] width 50 height 11
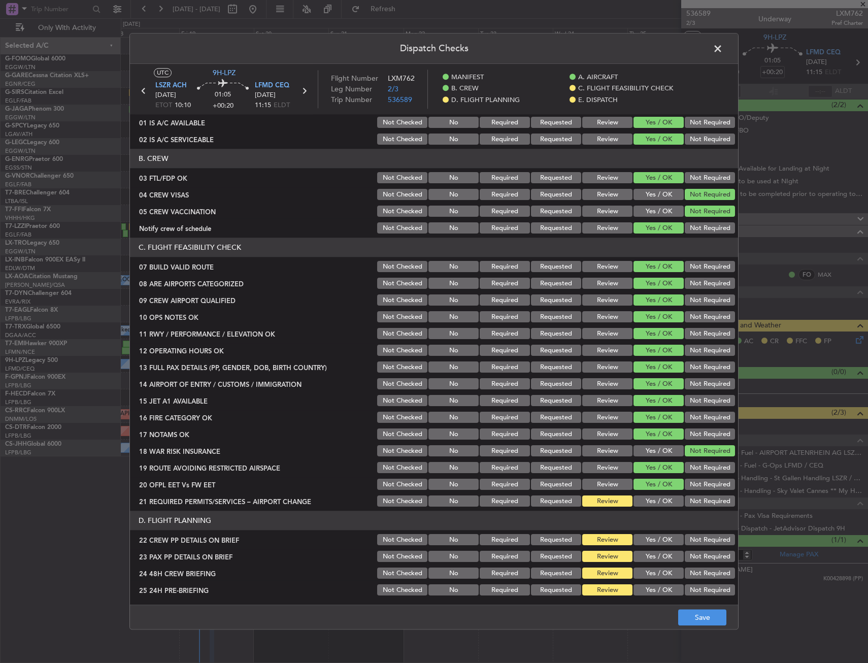
scroll to position [152, 0]
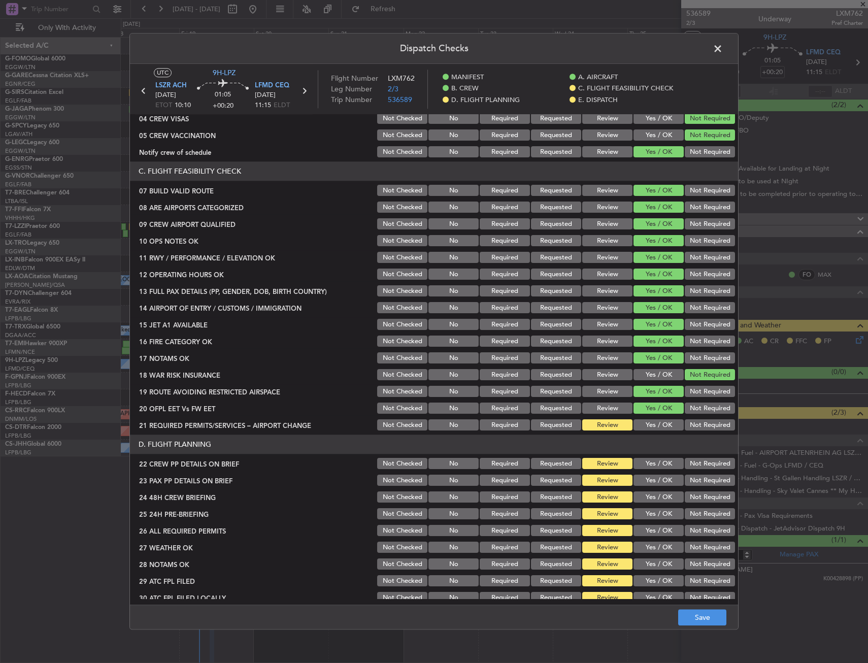
click at [648, 416] on section "C. FLIGHT FEASIBILITY CHECK 07 BUILD VALID ROUTE Not Checked No Required Reques…" at bounding box center [434, 297] width 608 height 271
drag, startPoint x: 648, startPoint y: 427, endPoint x: 648, endPoint y: 433, distance: 6.1
click at [648, 427] on button "Yes / OK" at bounding box center [658, 425] width 50 height 11
click at [647, 462] on button "Yes / OK" at bounding box center [658, 463] width 50 height 11
click at [649, 478] on div "Yes / OK" at bounding box center [657, 481] width 51 height 14
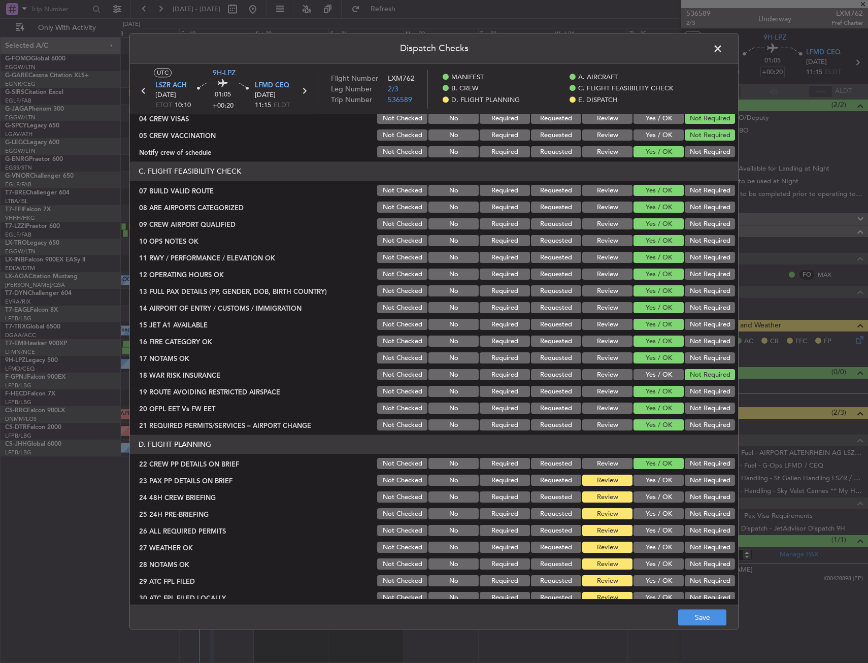
click at [650, 481] on button "Yes / OK" at bounding box center [658, 480] width 50 height 11
click at [651, 491] on div "Yes / OK" at bounding box center [657, 497] width 51 height 14
click at [652, 494] on button "Yes / OK" at bounding box center [658, 497] width 50 height 11
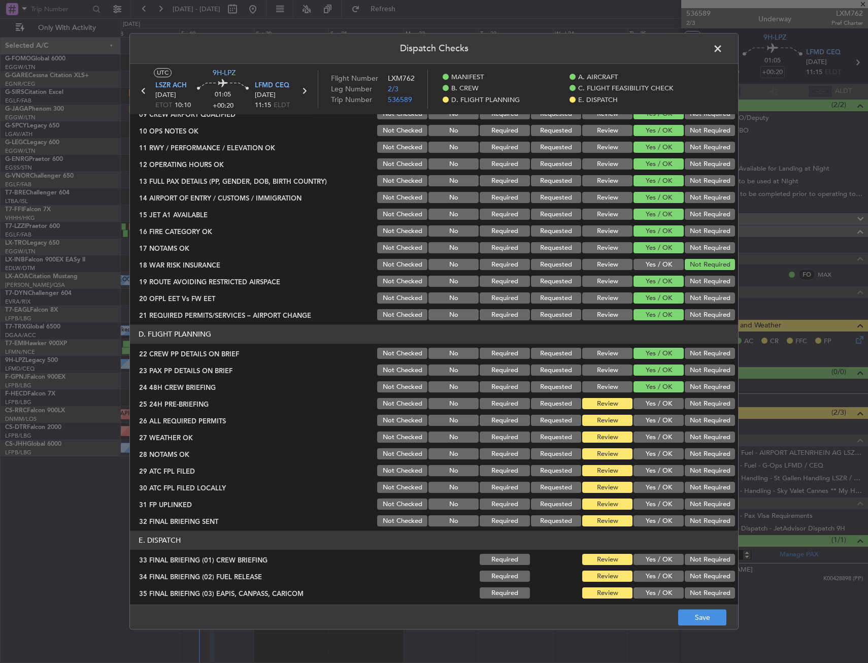
scroll to position [406, 0]
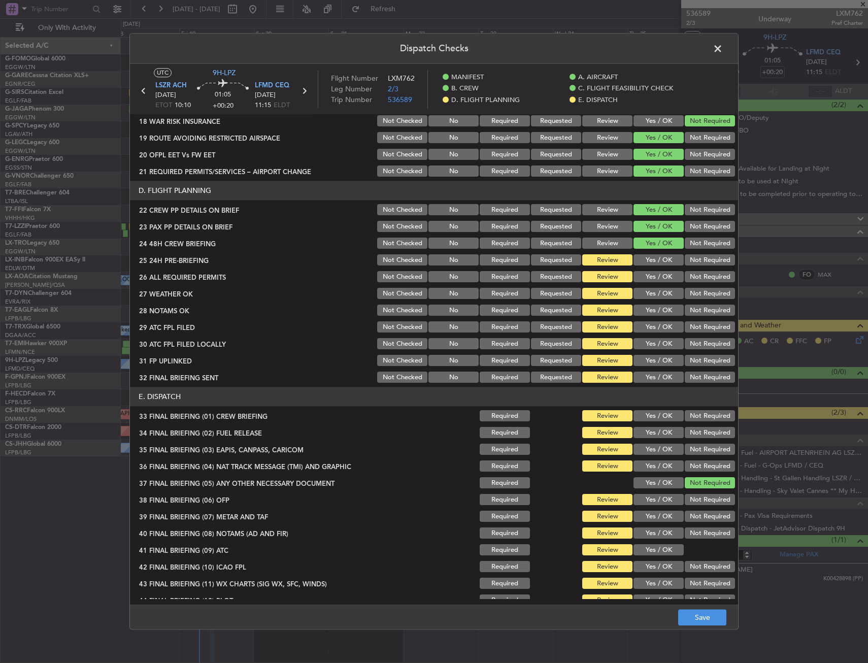
click at [641, 260] on button "Yes / OK" at bounding box center [658, 260] width 50 height 11
click at [643, 276] on button "Yes / OK" at bounding box center [658, 277] width 50 height 11
drag, startPoint x: 643, startPoint y: 288, endPoint x: 643, endPoint y: 301, distance: 13.2
click at [643, 290] on button "Yes / OK" at bounding box center [658, 293] width 50 height 11
click at [643, 301] on section "D. FLIGHT PLANNING 22 CREW PP DETAILS ON BRIEF Not Checked No Required Requeste…" at bounding box center [434, 283] width 608 height 204
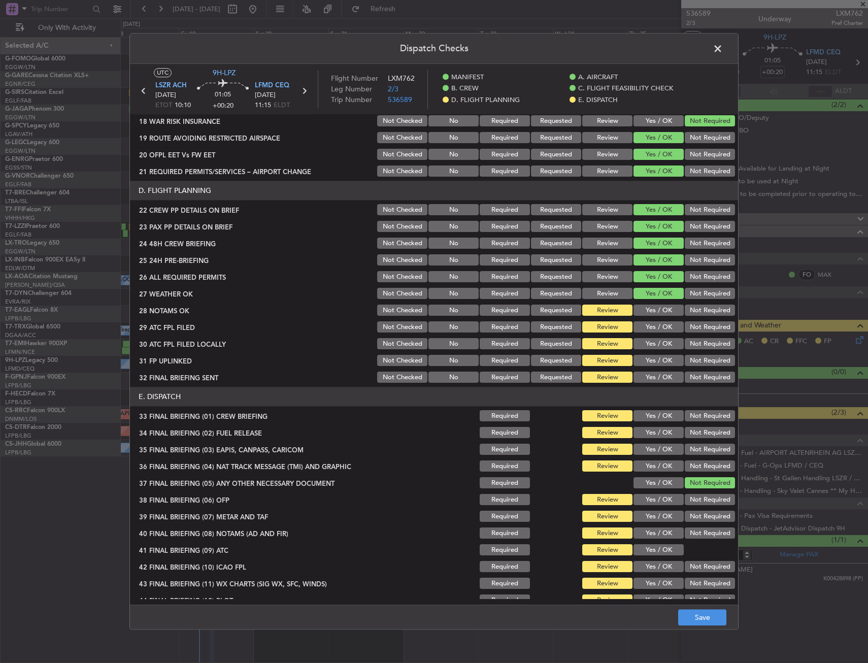
click at [646, 312] on button "Yes / OK" at bounding box center [658, 310] width 50 height 11
drag, startPoint x: 597, startPoint y: 289, endPoint x: 596, endPoint y: 307, distance: 17.8
click at [597, 292] on button "Review" at bounding box center [607, 293] width 50 height 11
click at [596, 307] on button "Review" at bounding box center [607, 310] width 50 height 11
click at [633, 328] on button "Yes / OK" at bounding box center [658, 327] width 50 height 11
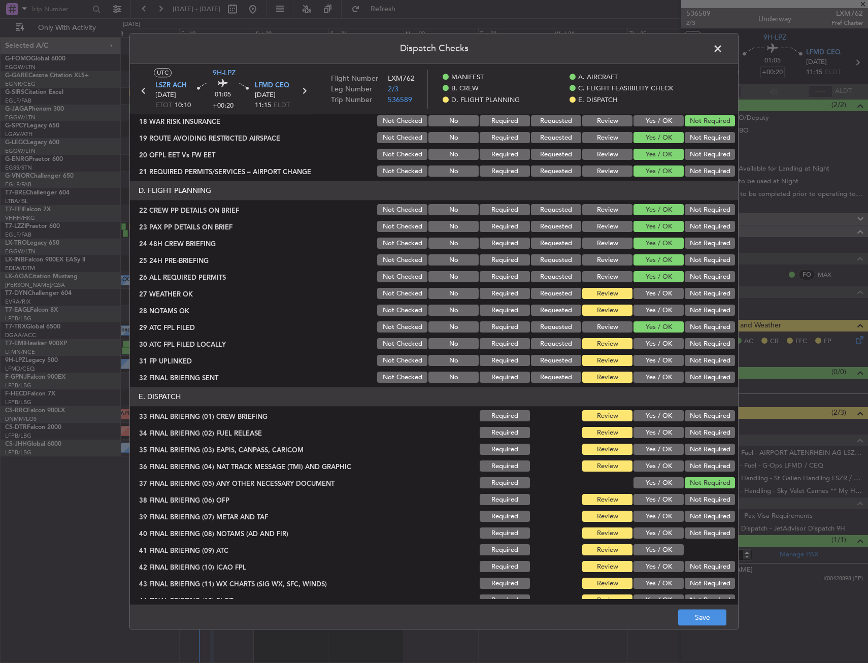
click at [686, 348] on button "Not Required" at bounding box center [710, 344] width 50 height 11
drag, startPoint x: 643, startPoint y: 360, endPoint x: 678, endPoint y: 364, distance: 34.8
click at [644, 360] on button "Yes / OK" at bounding box center [658, 360] width 50 height 11
click at [689, 375] on button "Not Required" at bounding box center [710, 377] width 50 height 11
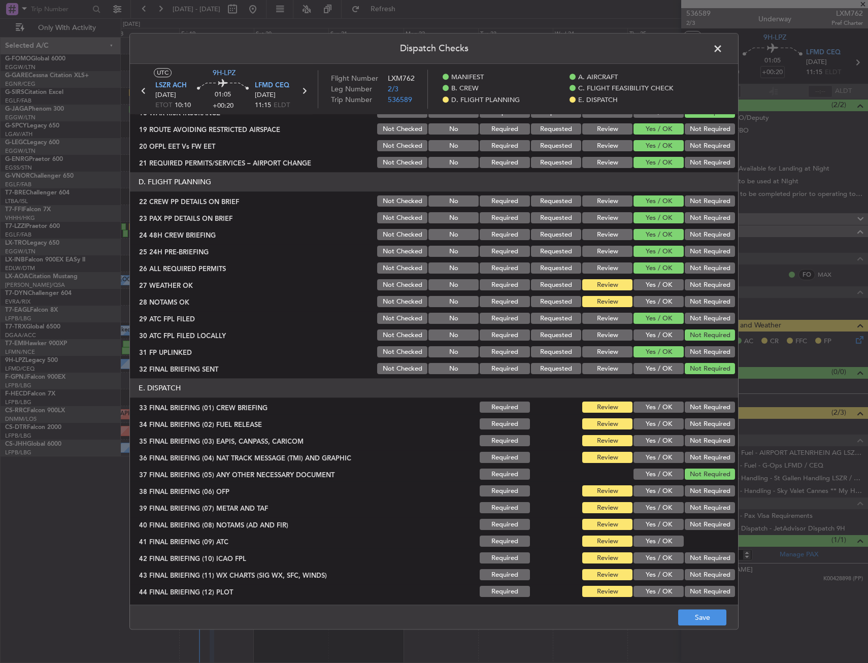
scroll to position [417, 0]
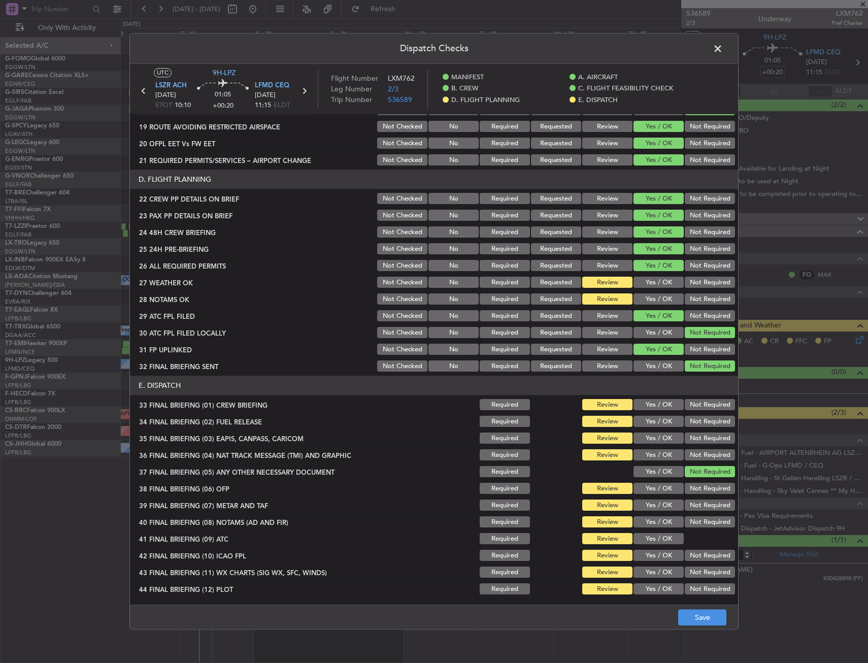
click at [651, 407] on button "Yes / OK" at bounding box center [658, 404] width 50 height 11
click at [650, 420] on button "Yes / OK" at bounding box center [658, 421] width 50 height 11
click at [692, 433] on div "Not Required" at bounding box center [708, 438] width 51 height 14
click at [692, 448] on div "Not Required" at bounding box center [708, 455] width 51 height 14
drag, startPoint x: 693, startPoint y: 436, endPoint x: 691, endPoint y: 451, distance: 14.9
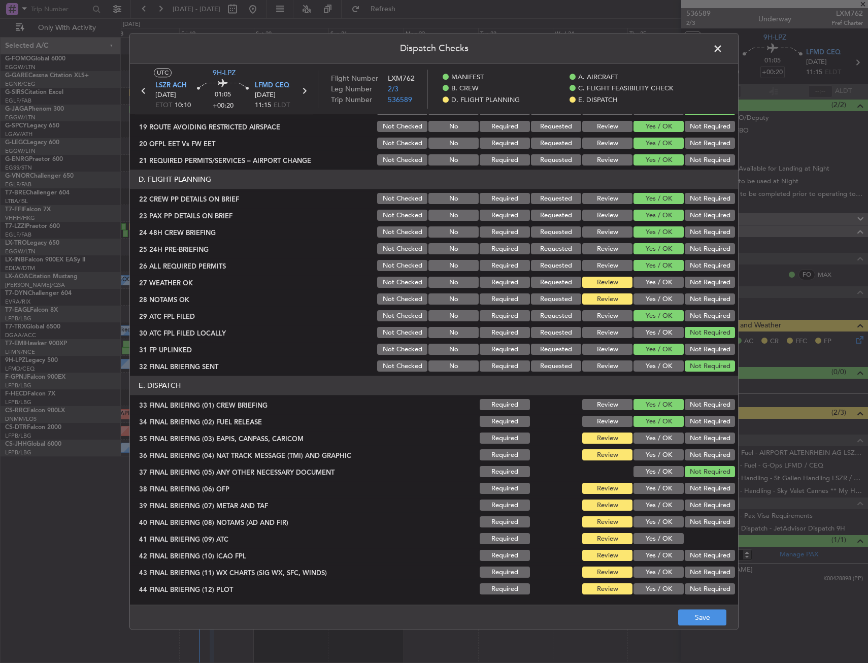
click at [693, 438] on button "Not Required" at bounding box center [710, 438] width 50 height 11
click at [691, 452] on button "Not Required" at bounding box center [710, 455] width 50 height 11
click at [663, 500] on button "Yes / OK" at bounding box center [658, 505] width 50 height 11
click at [656, 516] on div "Yes / OK" at bounding box center [657, 522] width 51 height 14
click at [657, 495] on div "Yes / OK" at bounding box center [657, 489] width 51 height 14
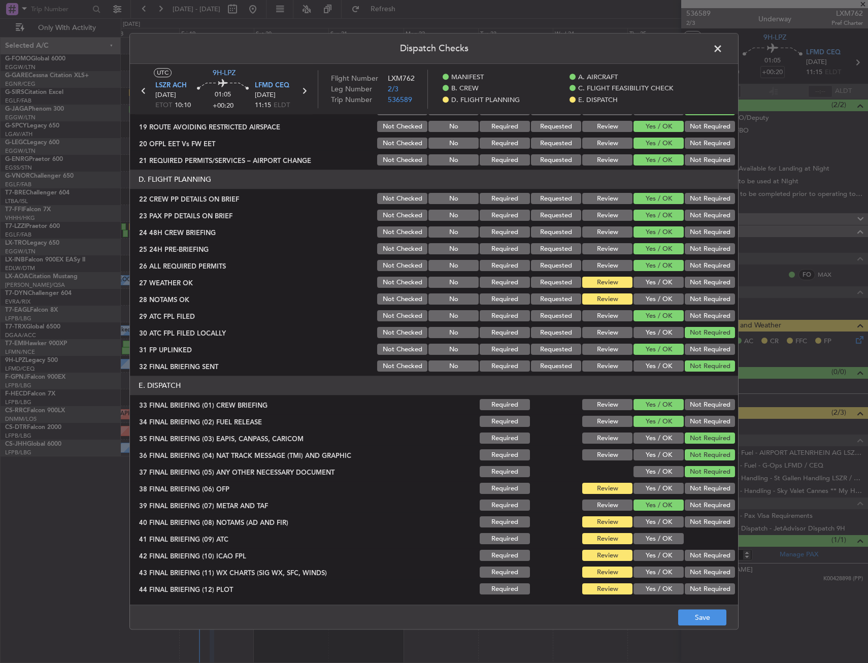
click at [654, 488] on button "Yes / OK" at bounding box center [658, 488] width 50 height 11
click at [645, 522] on button "Yes / OK" at bounding box center [658, 522] width 50 height 11
drag, startPoint x: 645, startPoint y: 538, endPoint x: 647, endPoint y: 548, distance: 10.8
click at [645, 539] on button "Yes / OK" at bounding box center [658, 538] width 50 height 11
drag, startPoint x: 647, startPoint y: 548, endPoint x: 649, endPoint y: 558, distance: 9.9
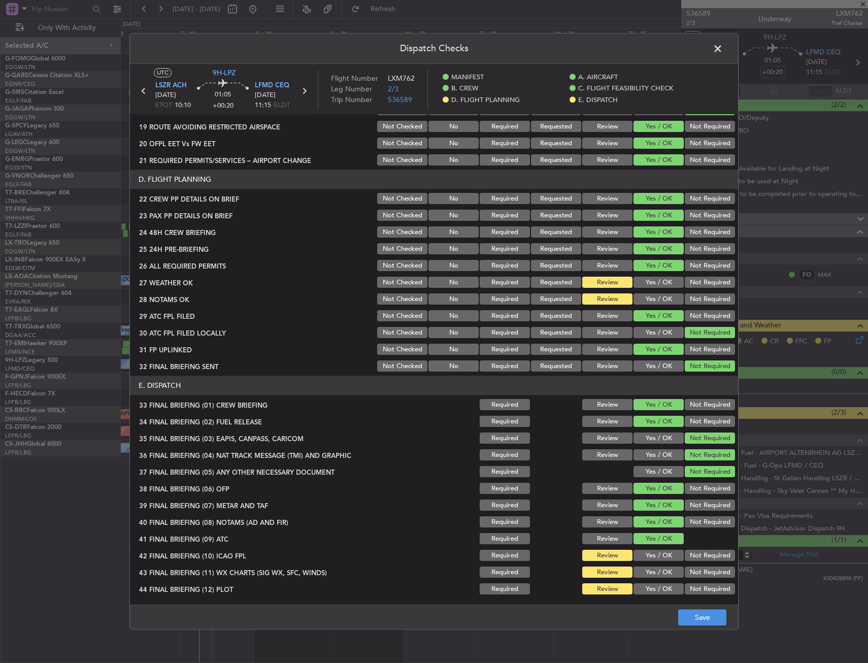
click at [647, 550] on div "Yes / OK" at bounding box center [657, 556] width 51 height 14
drag, startPoint x: 649, startPoint y: 558, endPoint x: 650, endPoint y: 565, distance: 7.2
click at [649, 560] on button "Yes / OK" at bounding box center [658, 555] width 50 height 11
drag, startPoint x: 650, startPoint y: 565, endPoint x: 651, endPoint y: 572, distance: 6.7
click at [651, 568] on section "E. DISPATCH 33 FINAL BRIEFING (01) CREW BRIEFING Required Review Yes / OK Not R…" at bounding box center [434, 486] width 608 height 220
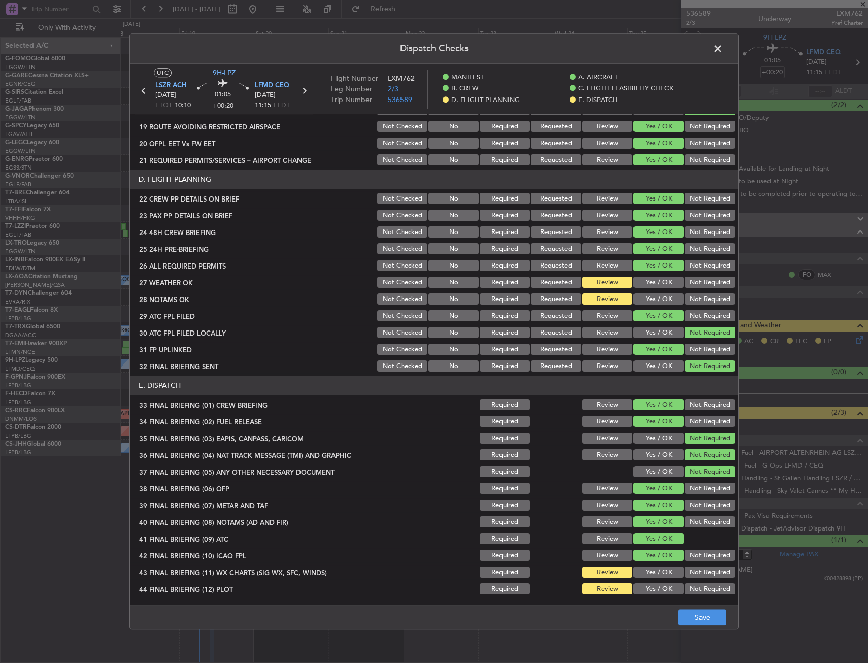
click at [655, 573] on button "Yes / OK" at bounding box center [658, 572] width 50 height 11
click at [655, 589] on button "Yes / OK" at bounding box center [658, 589] width 50 height 11
click at [702, 627] on footer "Save" at bounding box center [434, 617] width 608 height 24
click at [708, 612] on button "Save" at bounding box center [702, 618] width 48 height 16
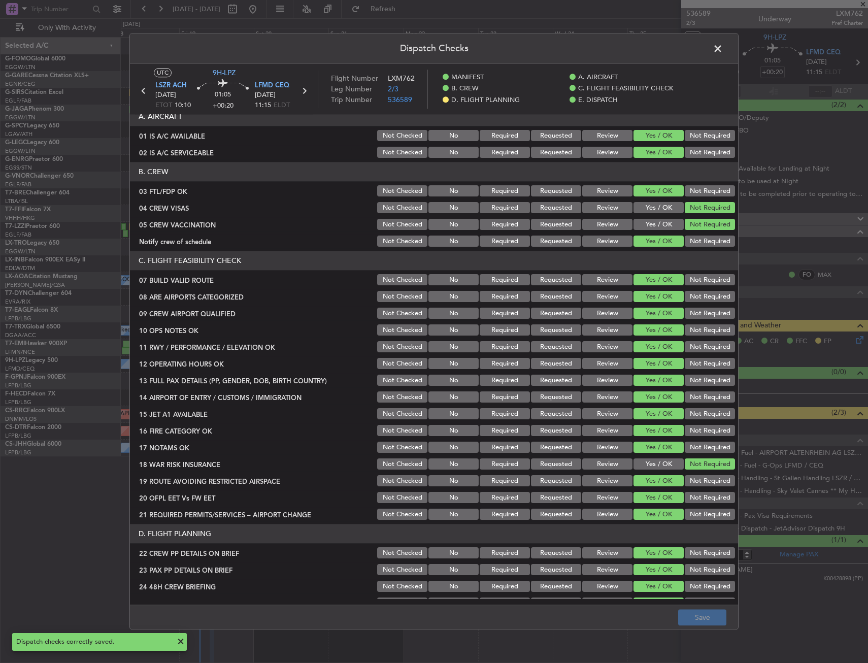
scroll to position [0, 0]
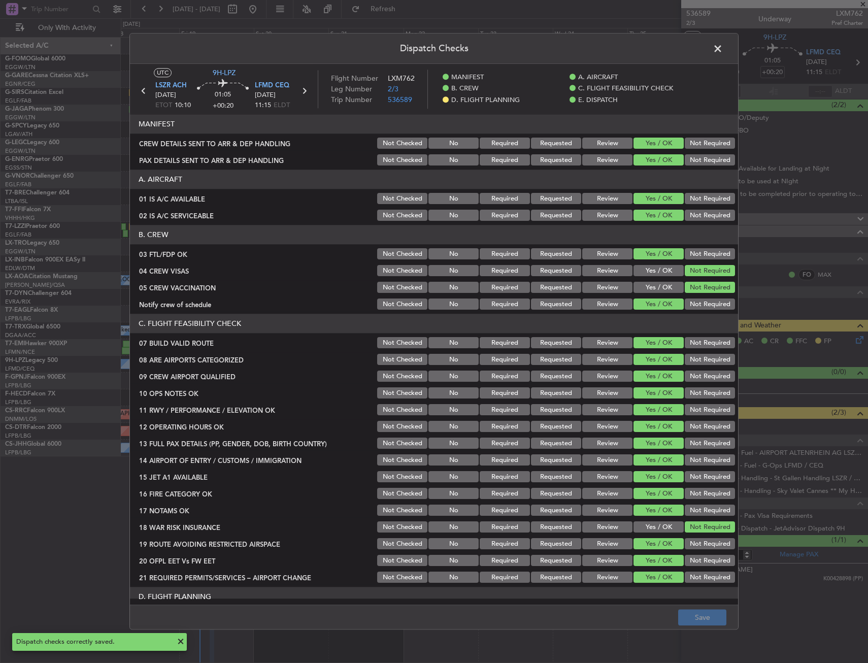
click at [723, 49] on span at bounding box center [723, 51] width 0 height 20
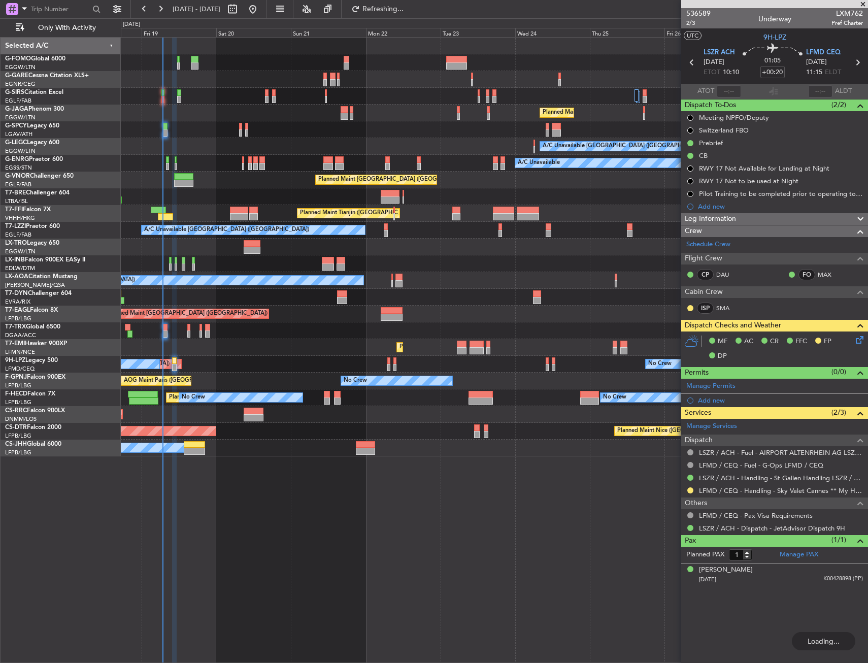
click at [193, 272] on div "Planned Maint London (Luton) A/C Unavailable London (Luton) A/C Unavailable Pla…" at bounding box center [494, 247] width 747 height 419
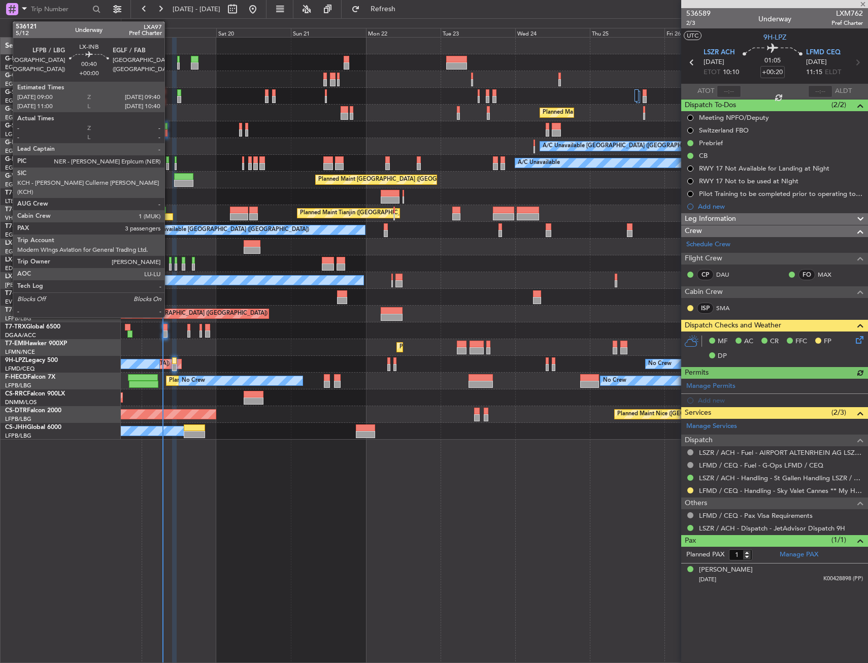
click at [169, 265] on div at bounding box center [170, 266] width 3 height 7
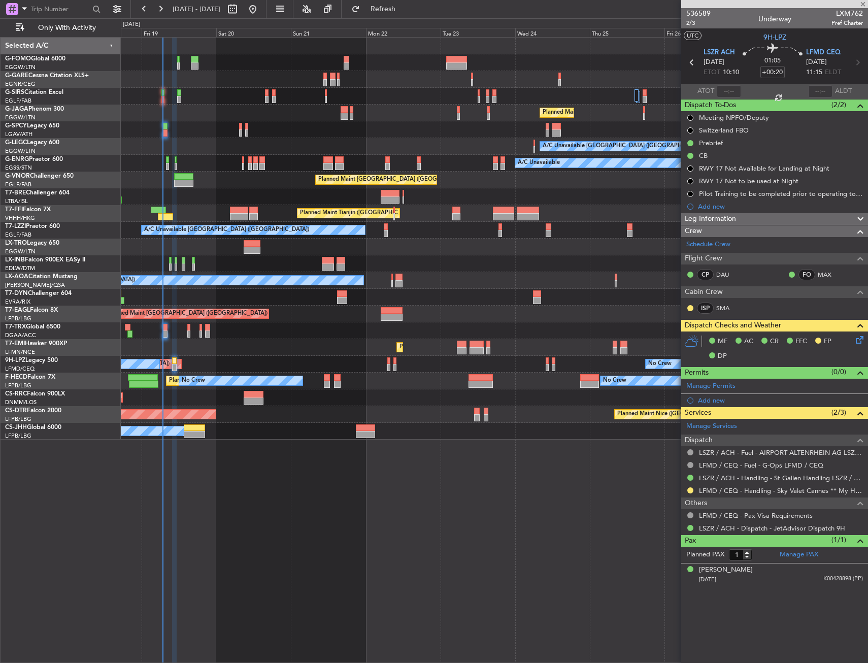
type input "3"
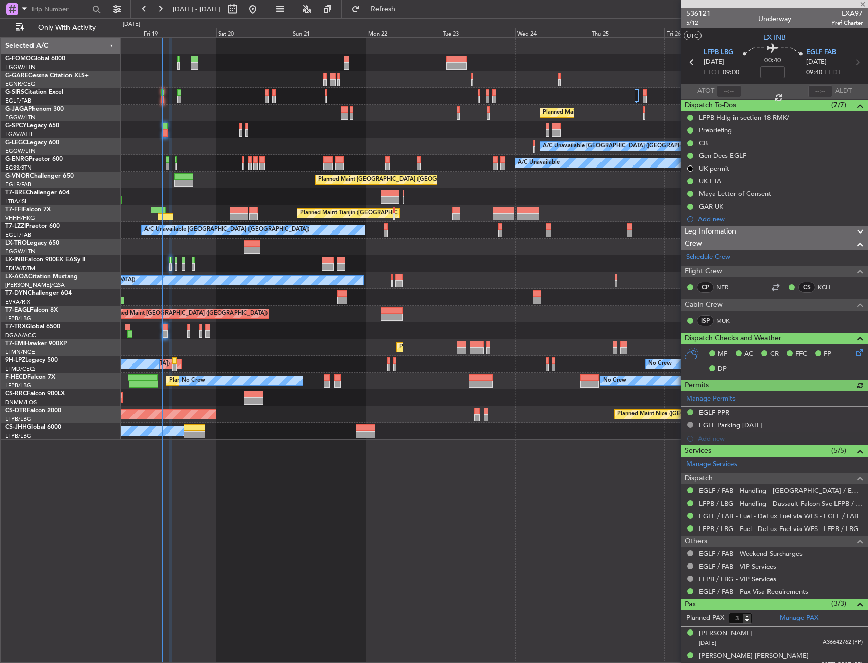
click at [286, 343] on div "Planned Maint [GEOGRAPHIC_DATA]" at bounding box center [494, 347] width 747 height 17
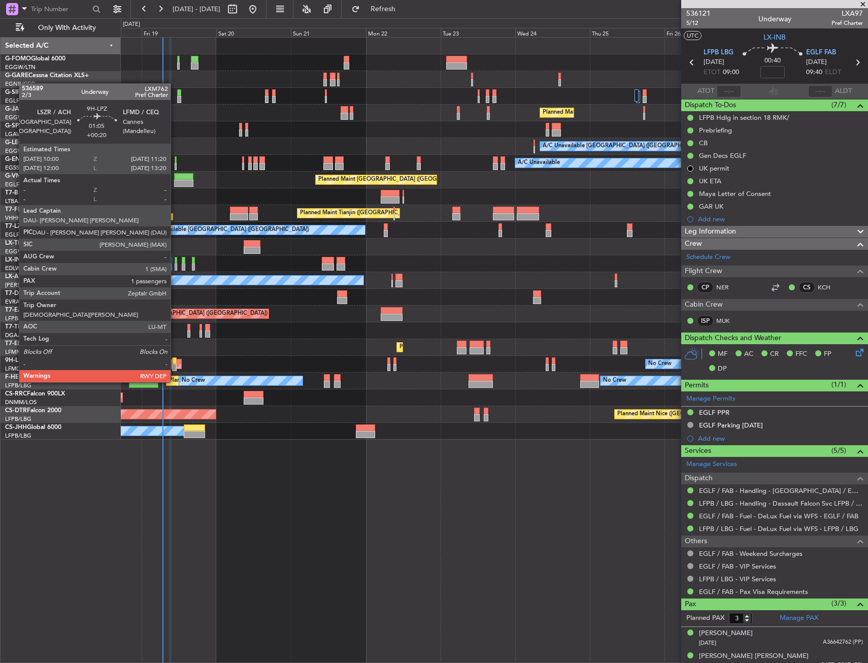
click at [175, 363] on div at bounding box center [174, 360] width 5 height 7
type input "+00:20"
type input "1"
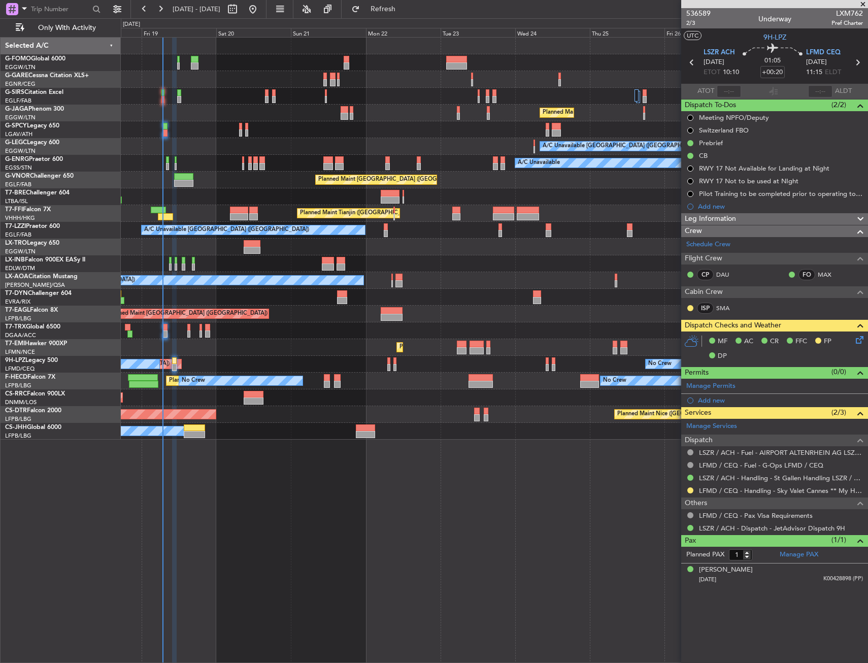
drag, startPoint x: 688, startPoint y: 488, endPoint x: 684, endPoint y: 518, distance: 29.7
click at [688, 488] on button at bounding box center [690, 490] width 6 height 6
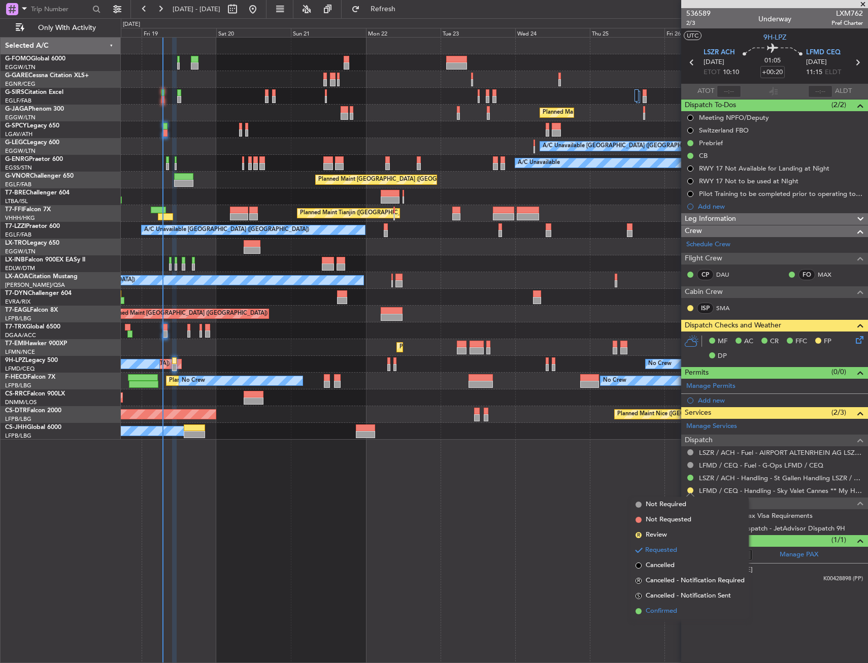
click at [660, 607] on span "Confirmed" at bounding box center [661, 611] width 31 height 10
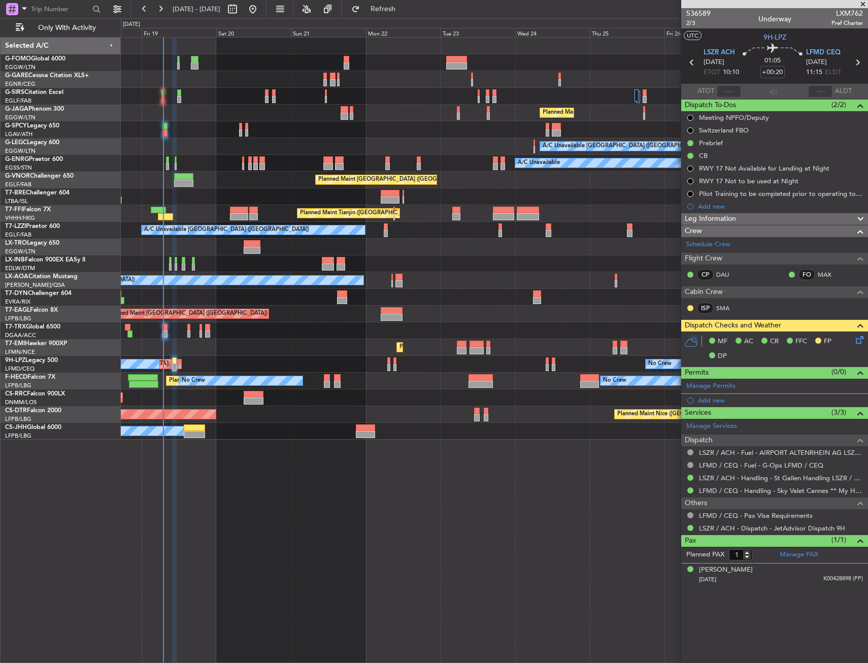
click at [407, 508] on div "Planned Maint London (Luton) A/C Unavailable London (Luton) A/C Unavailable Pla…" at bounding box center [494, 350] width 747 height 626
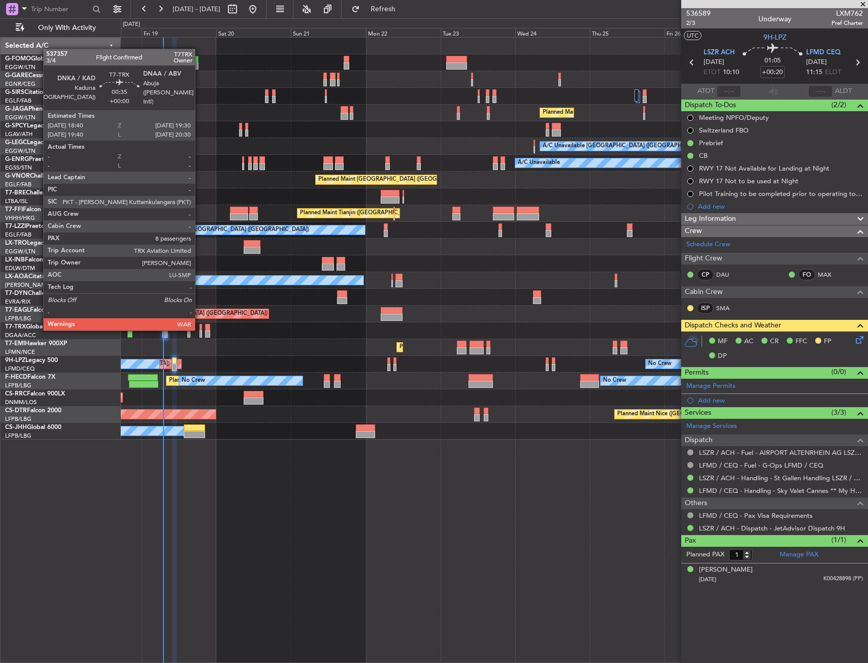
click at [199, 328] on div at bounding box center [200, 327] width 3 height 7
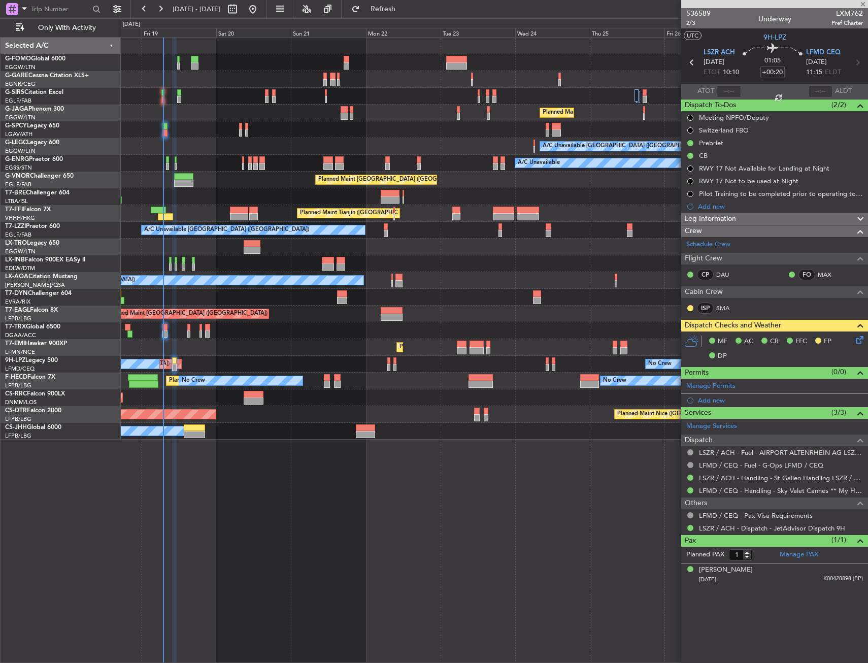
type input "8"
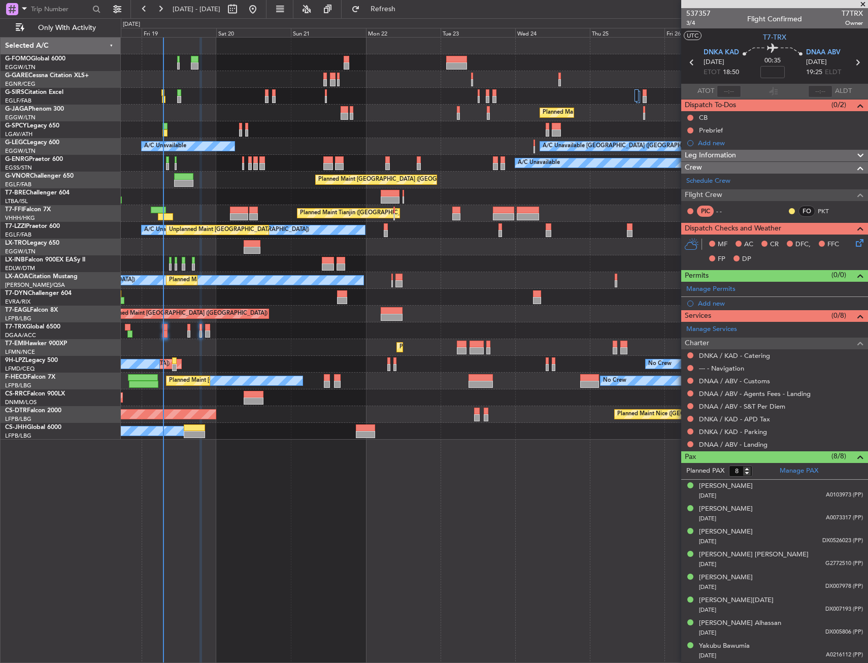
click at [231, 473] on div "Planned Maint London (Luton) A/C Unavailable London (Luton) A/C Unavailable A/C…" at bounding box center [494, 350] width 747 height 626
click at [577, 332] on div "A/C Booked A/C Booked" at bounding box center [494, 330] width 747 height 17
click at [239, 104] on div at bounding box center [494, 96] width 747 height 17
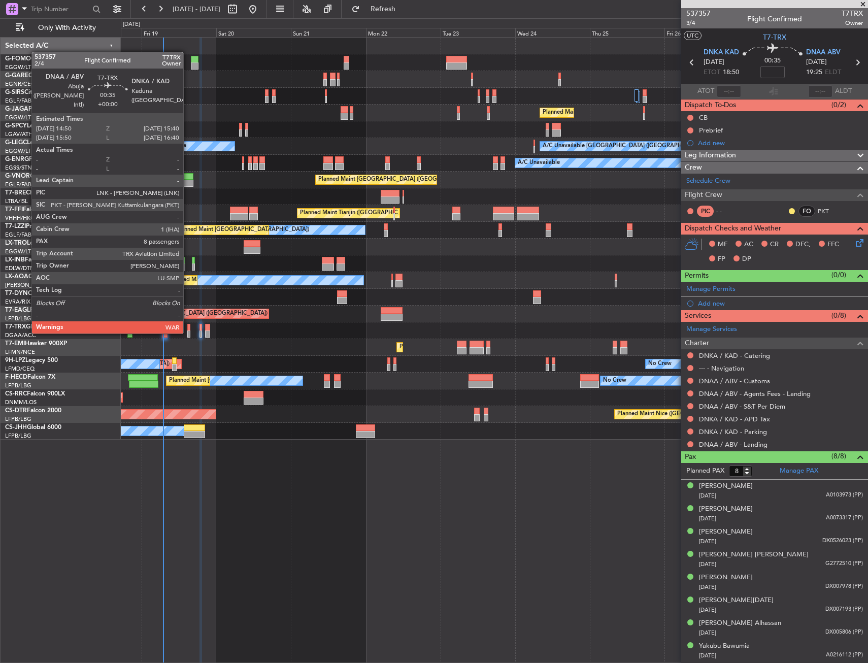
click at [188, 331] on div at bounding box center [188, 333] width 3 height 7
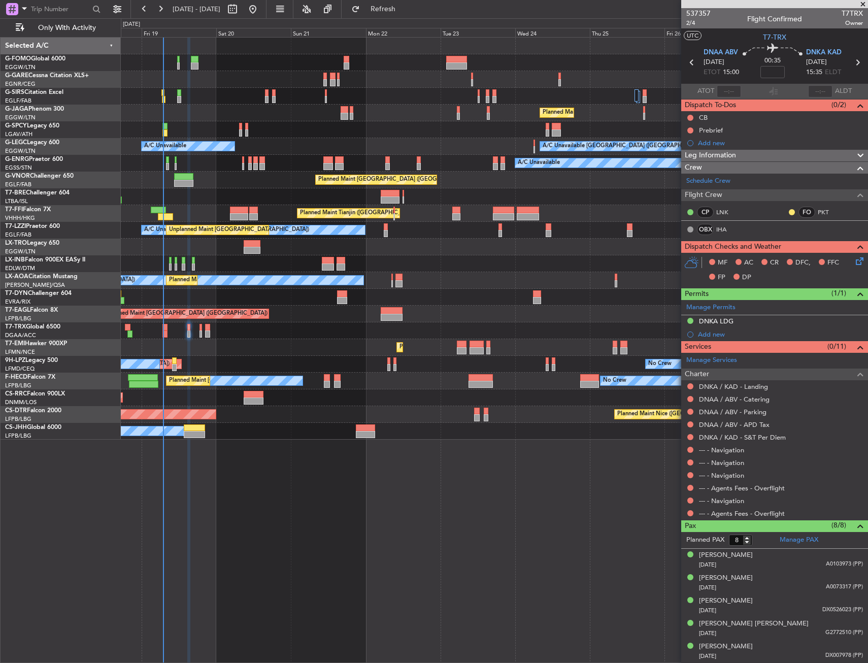
click at [172, 264] on div at bounding box center [494, 263] width 747 height 17
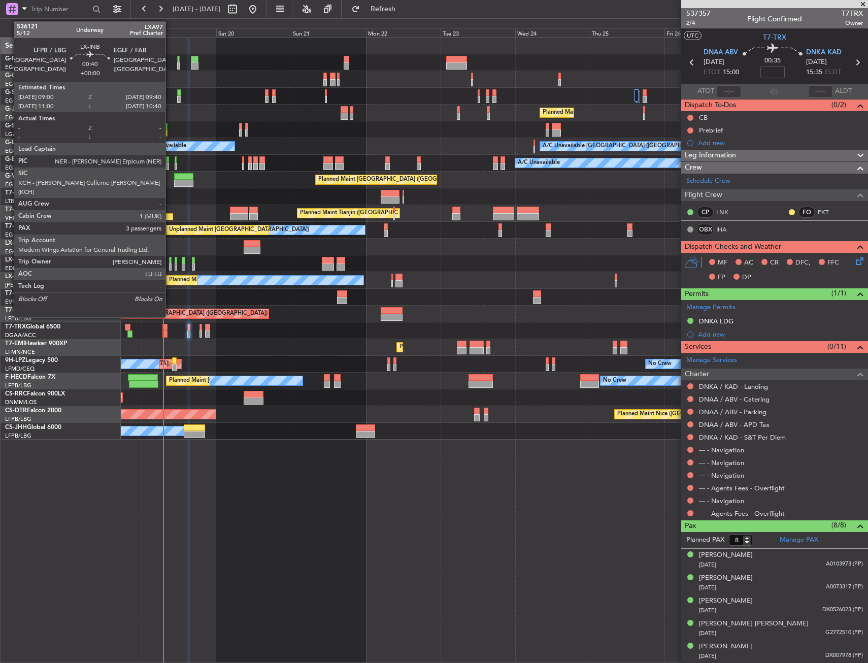
click at [170, 267] on div at bounding box center [170, 266] width 3 height 7
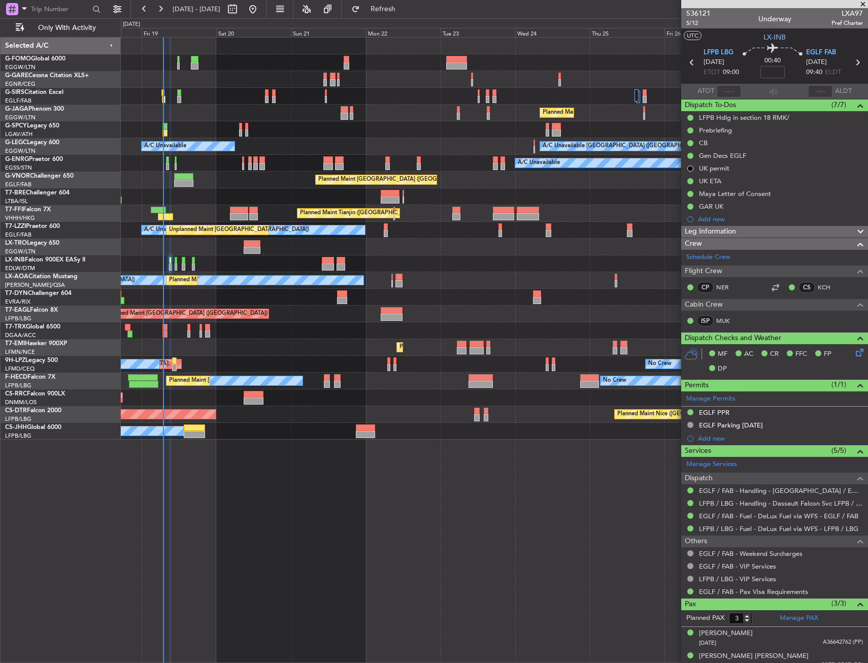
click at [313, 352] on div "Planned Maint [GEOGRAPHIC_DATA]" at bounding box center [494, 347] width 747 height 17
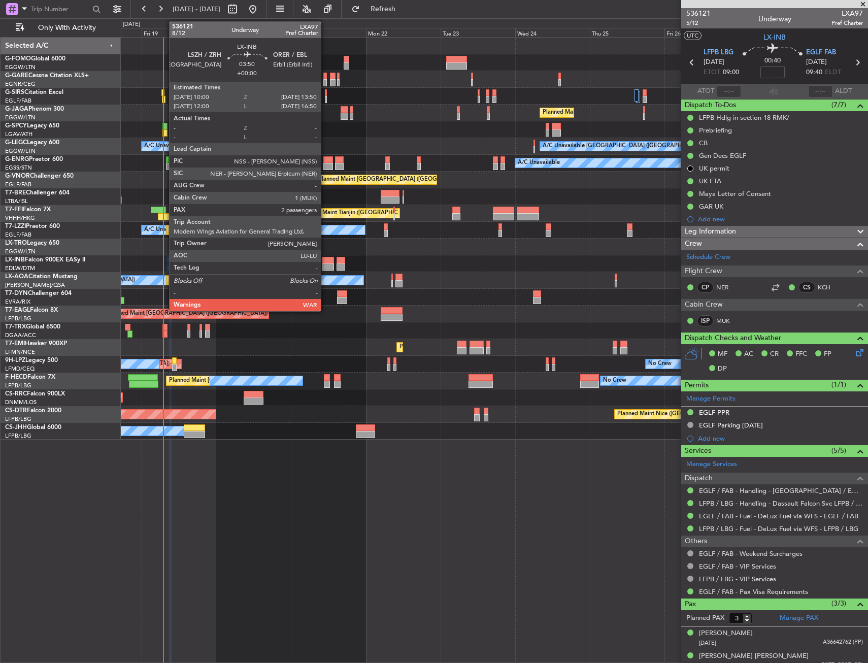
click at [325, 266] on div at bounding box center [328, 266] width 12 height 7
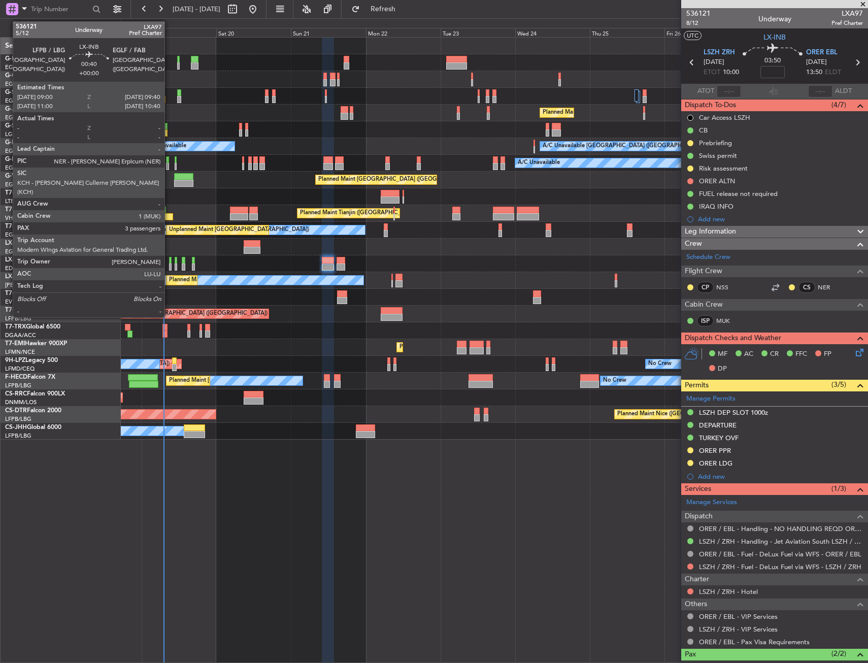
click at [169, 263] on div at bounding box center [170, 266] width 3 height 7
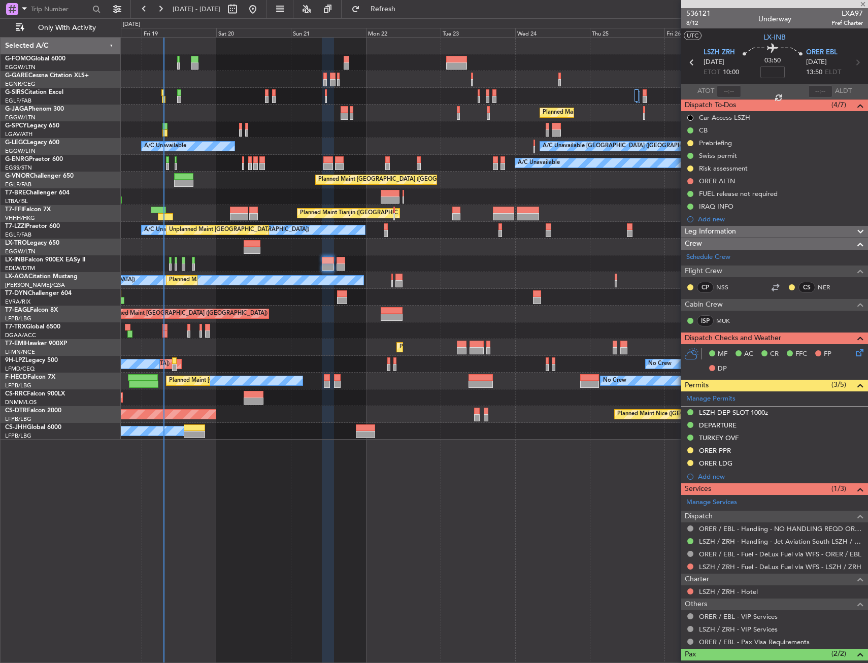
type input "3"
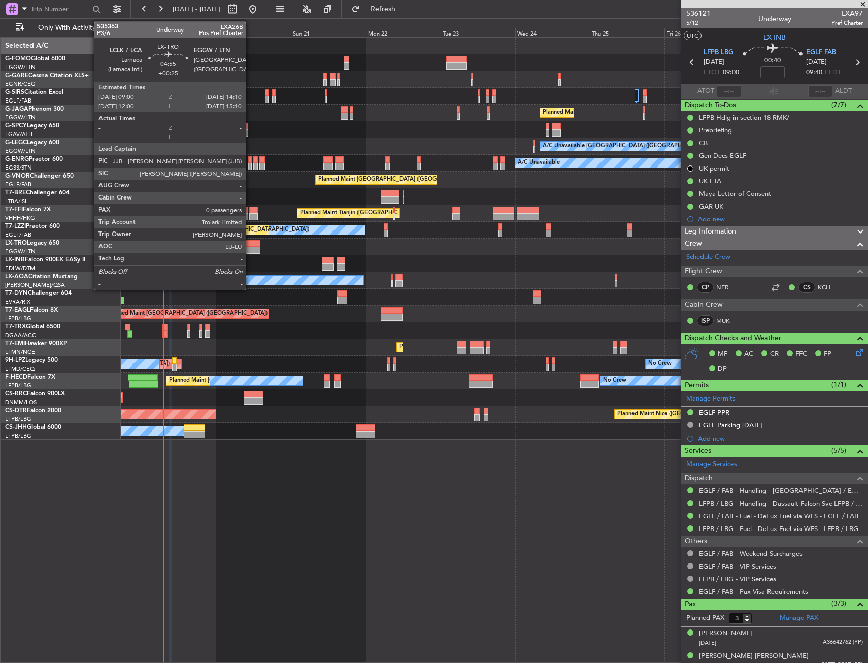
click at [250, 245] on div at bounding box center [252, 243] width 16 height 7
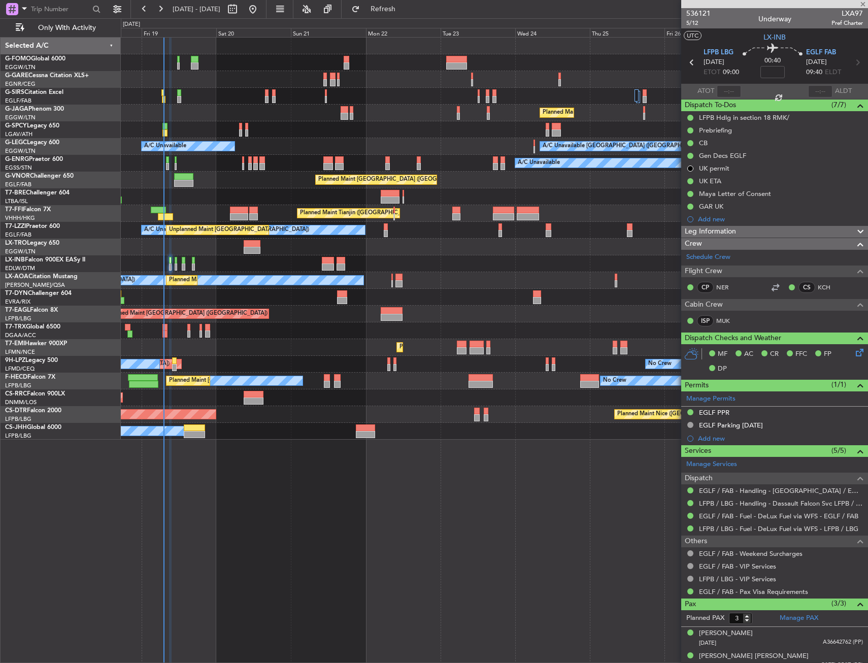
type input "+00:25"
type input "0"
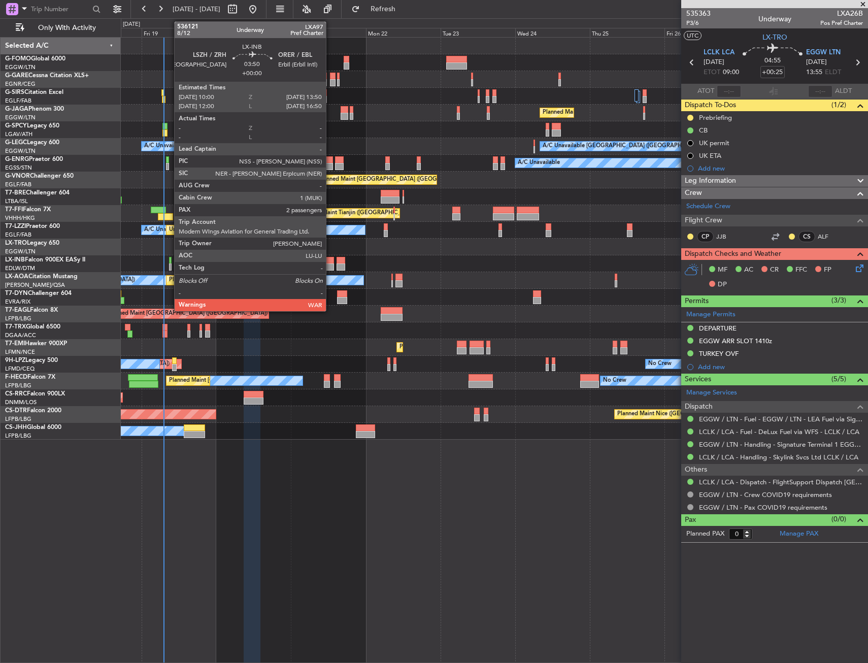
click at [330, 263] on div at bounding box center [328, 260] width 12 height 7
type input "2"
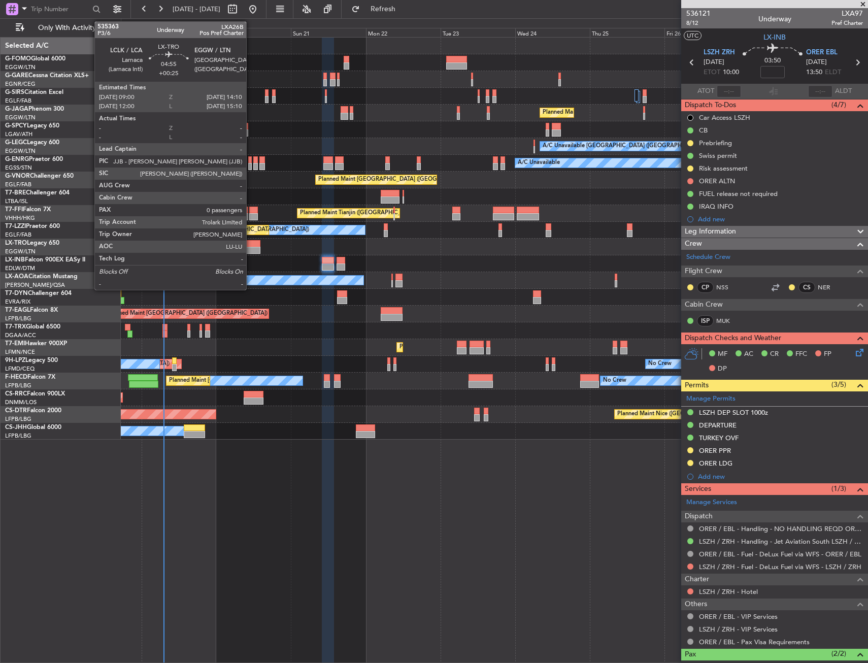
click at [251, 246] on div at bounding box center [252, 243] width 16 height 7
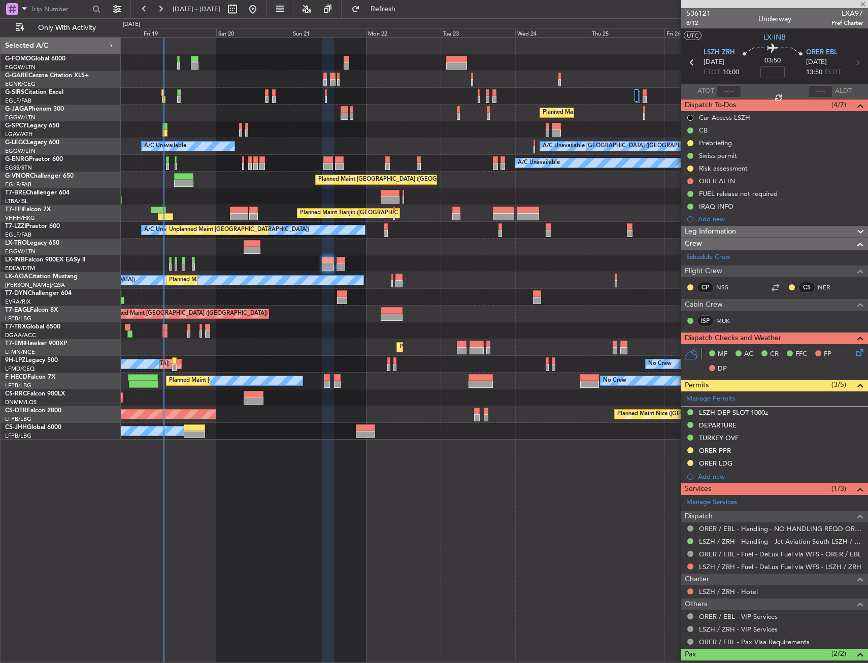
type input "+00:25"
type input "0"
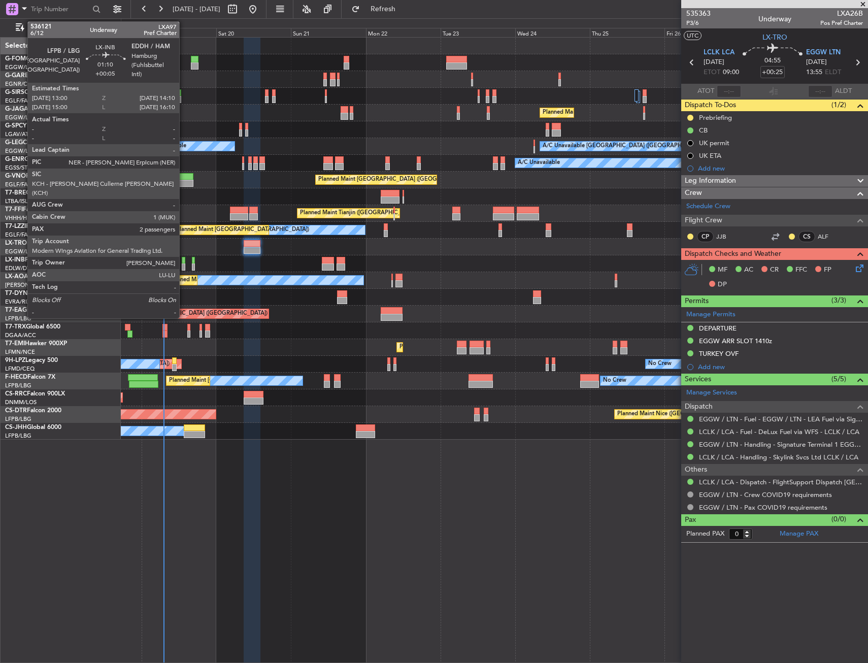
click at [184, 269] on div at bounding box center [184, 266] width 4 height 7
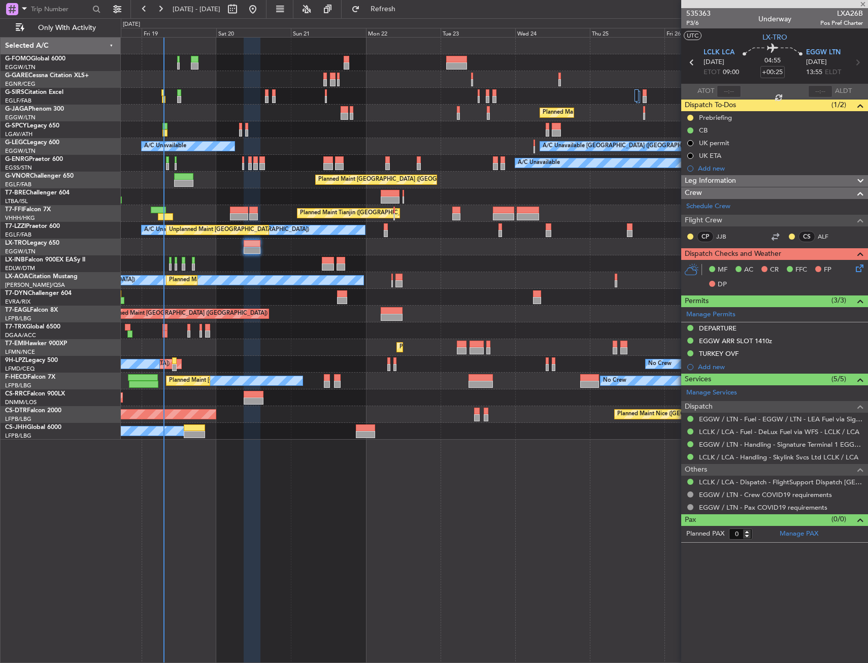
type input "+00:05"
type input "2"
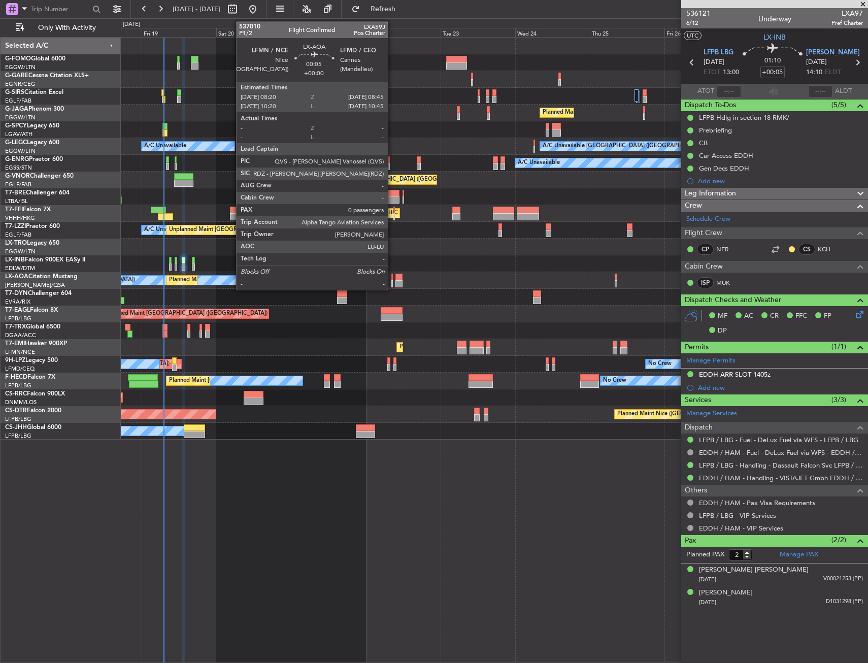
click at [392, 281] on div at bounding box center [392, 283] width 2 height 7
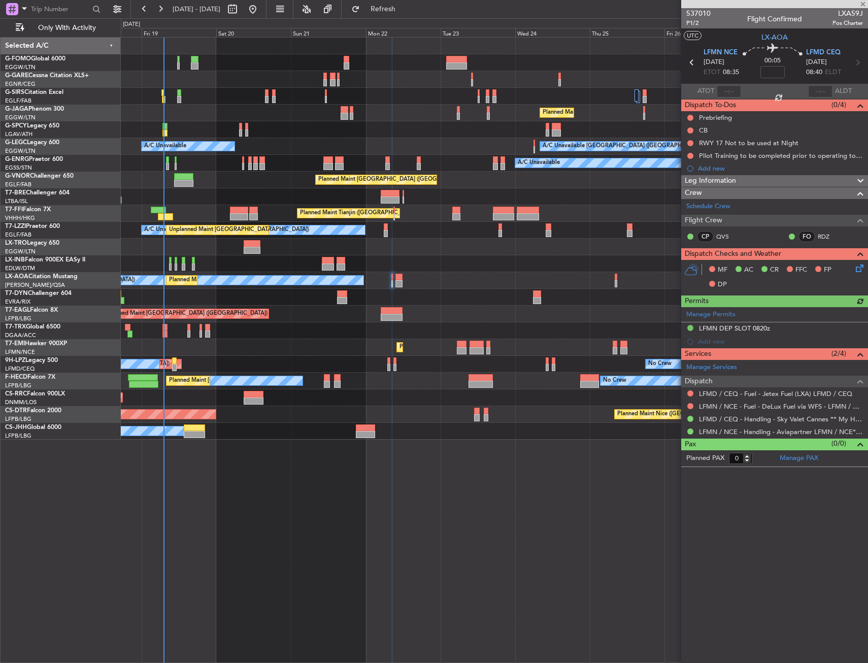
click at [279, 261] on div at bounding box center [494, 263] width 747 height 17
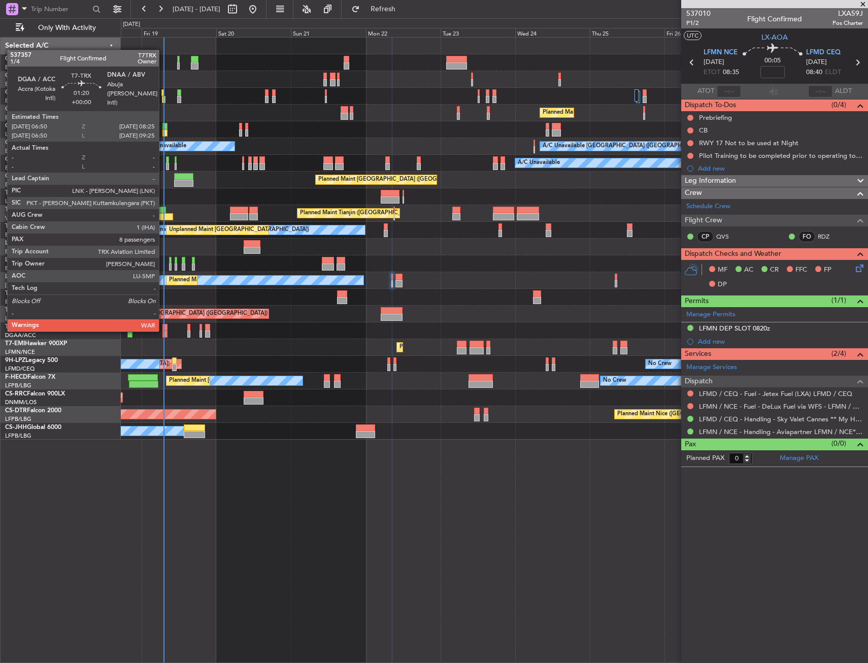
click at [163, 329] on div at bounding box center [164, 327] width 5 height 7
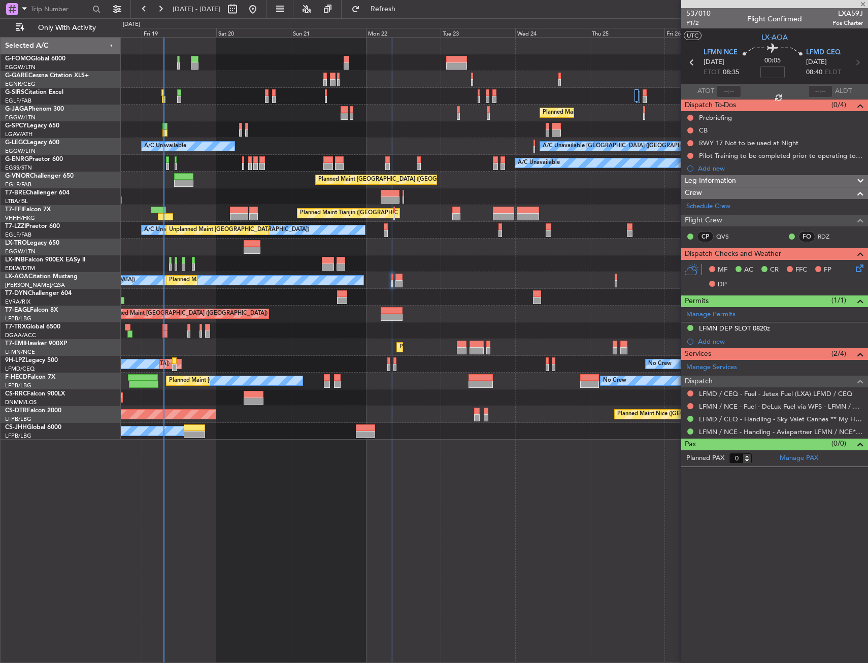
type input "8"
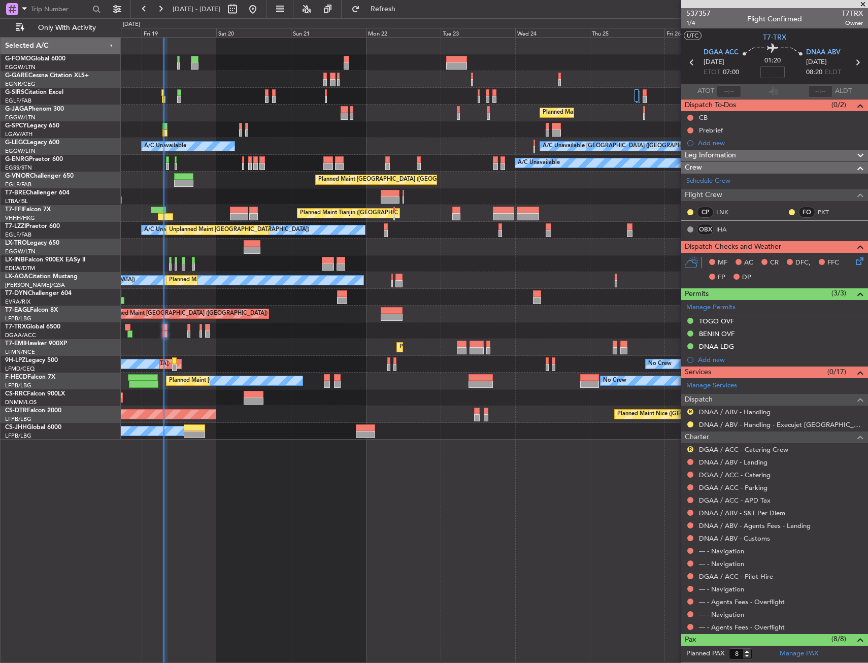
click at [288, 348] on div "Planned Maint [GEOGRAPHIC_DATA]" at bounding box center [494, 347] width 747 height 17
click at [288, 342] on div "Planned Maint London (Luton) A/C Unavailable London (Luton) A/C Unavailable A/C…" at bounding box center [494, 239] width 747 height 402
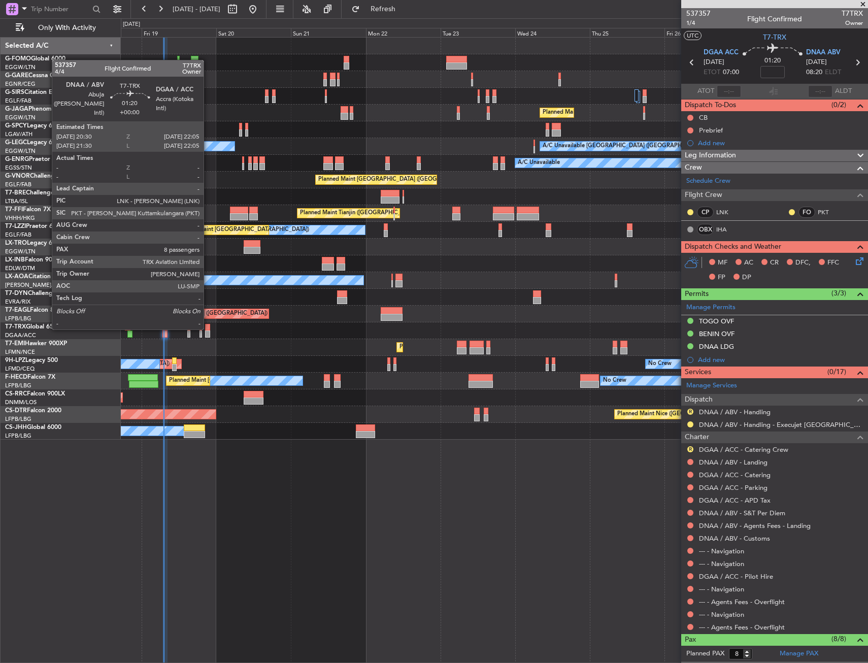
click at [208, 327] on div at bounding box center [207, 327] width 5 height 7
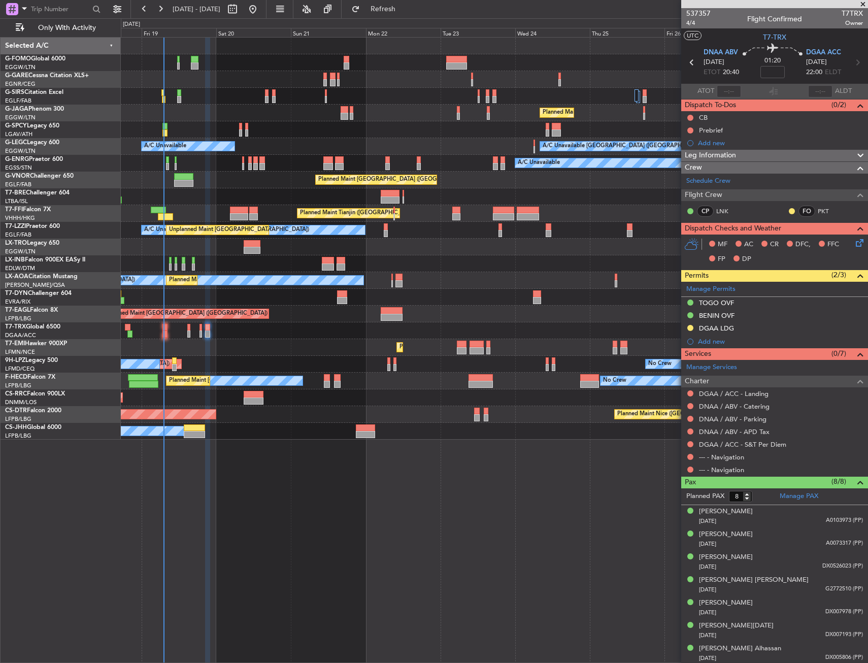
click at [190, 102] on div at bounding box center [494, 96] width 747 height 17
click at [189, 111] on div "Planned Maint [GEOGRAPHIC_DATA] ([GEOGRAPHIC_DATA])" at bounding box center [494, 113] width 747 height 17
click at [197, 105] on div "Planned Maint [GEOGRAPHIC_DATA] ([GEOGRAPHIC_DATA])" at bounding box center [494, 113] width 747 height 17
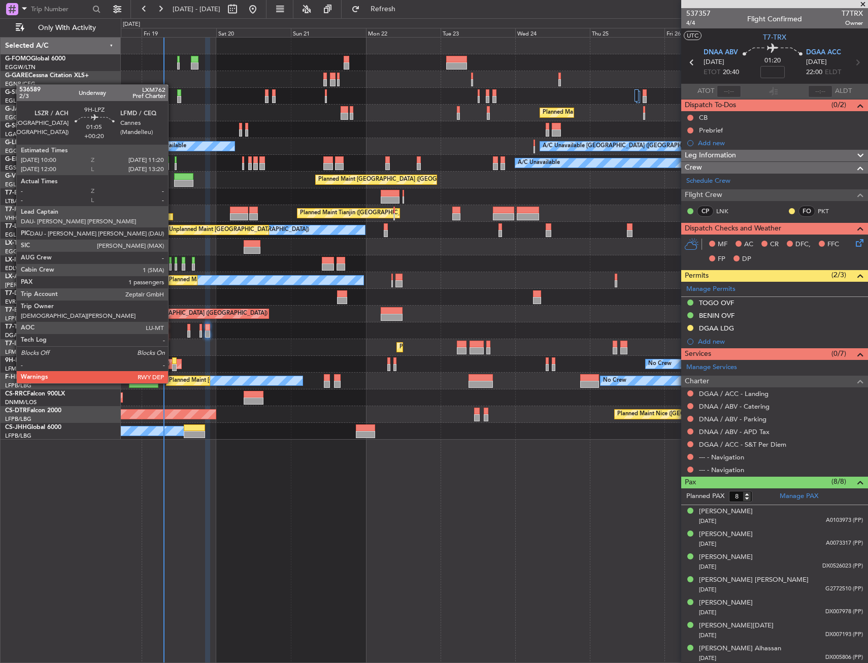
click at [173, 364] on div at bounding box center [174, 367] width 5 height 7
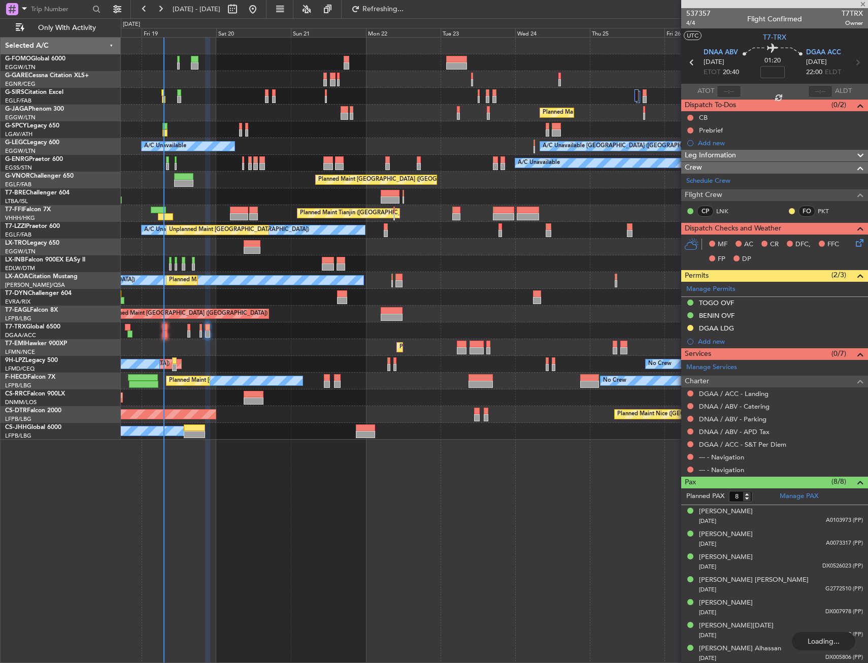
type input "+00:20"
type input "1"
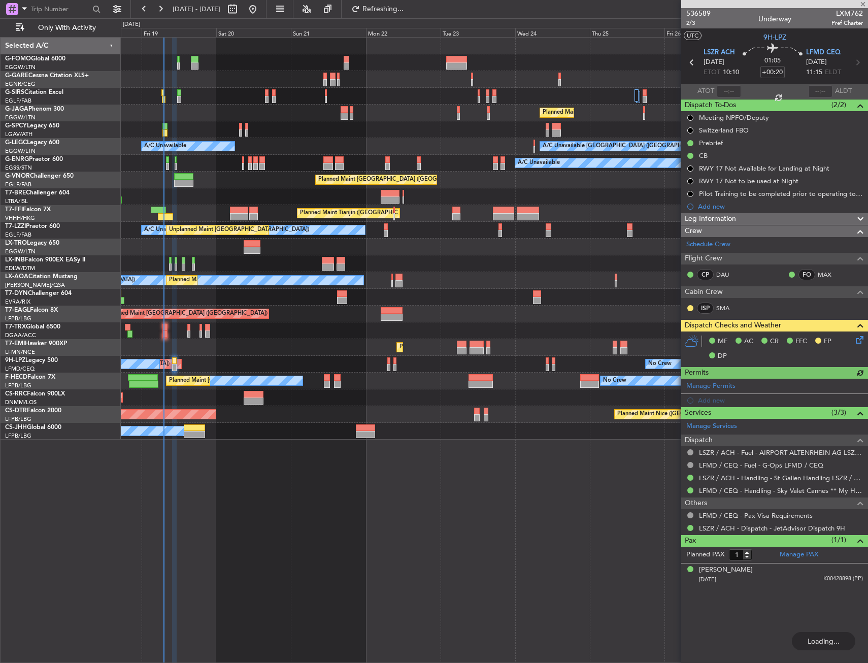
type input "8"
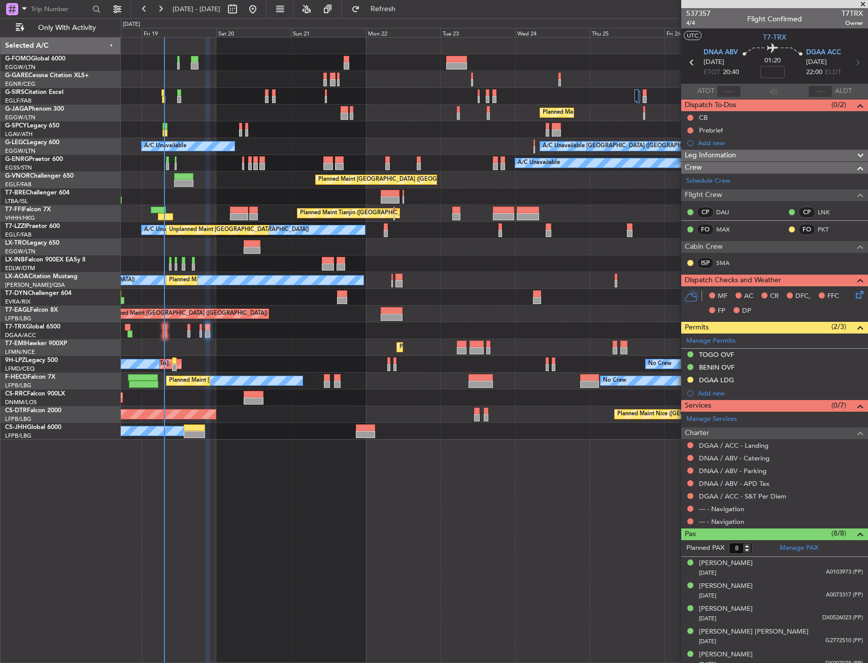
click at [297, 262] on div at bounding box center [494, 263] width 747 height 17
click at [253, 292] on div "Unplanned Maint [GEOGRAPHIC_DATA] (Riga Intl)" at bounding box center [494, 297] width 747 height 17
click at [239, 294] on div "Unplanned Maint [GEOGRAPHIC_DATA] (Riga Intl)" at bounding box center [494, 297] width 747 height 17
click at [223, 300] on div "Unplanned Maint [GEOGRAPHIC_DATA] (Riga Intl)" at bounding box center [494, 297] width 747 height 17
click at [265, 363] on div "No Crew [GEOGRAPHIC_DATA] ([GEOGRAPHIC_DATA]) No Crew" at bounding box center [494, 364] width 747 height 17
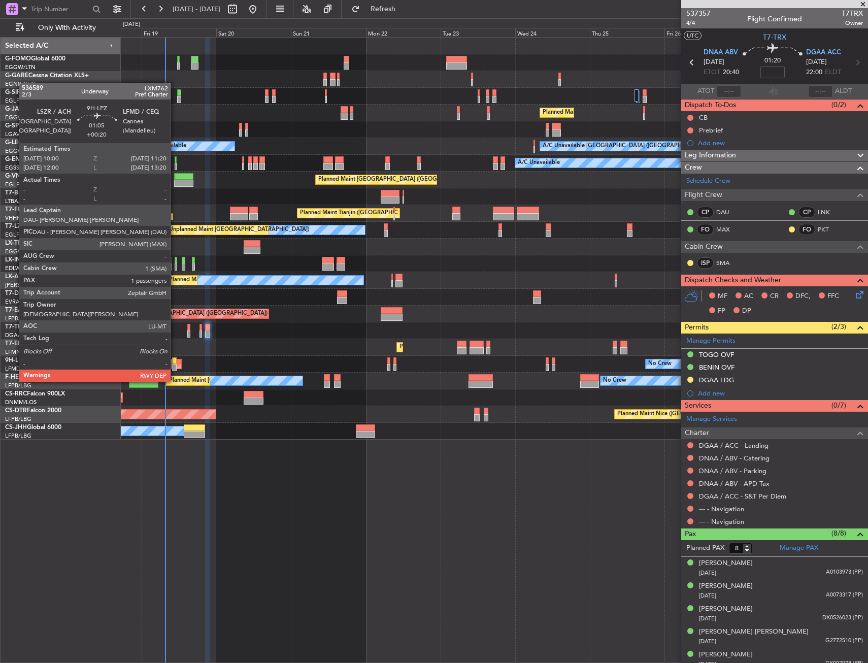
click at [175, 362] on div at bounding box center [174, 360] width 5 height 7
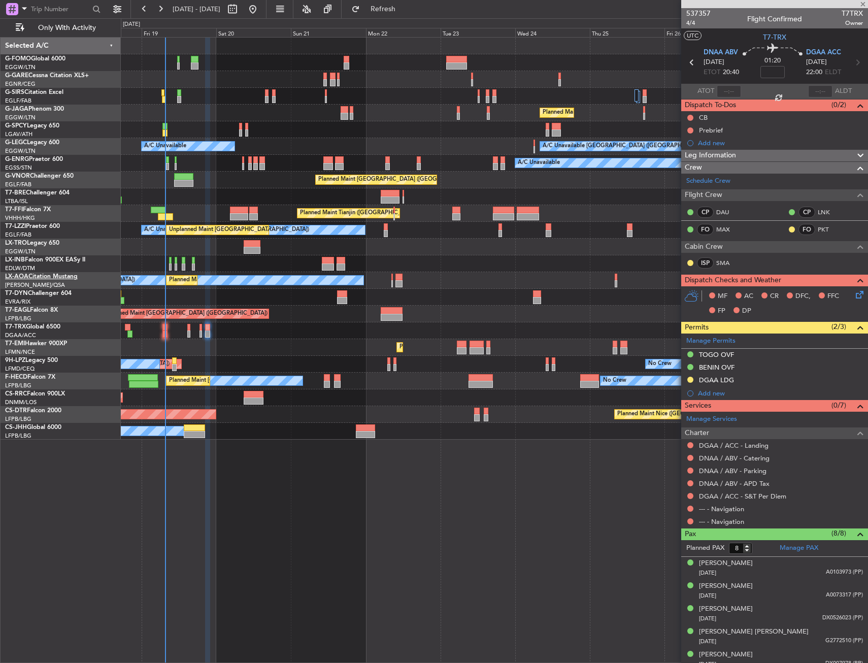
type input "+00:20"
type input "1"
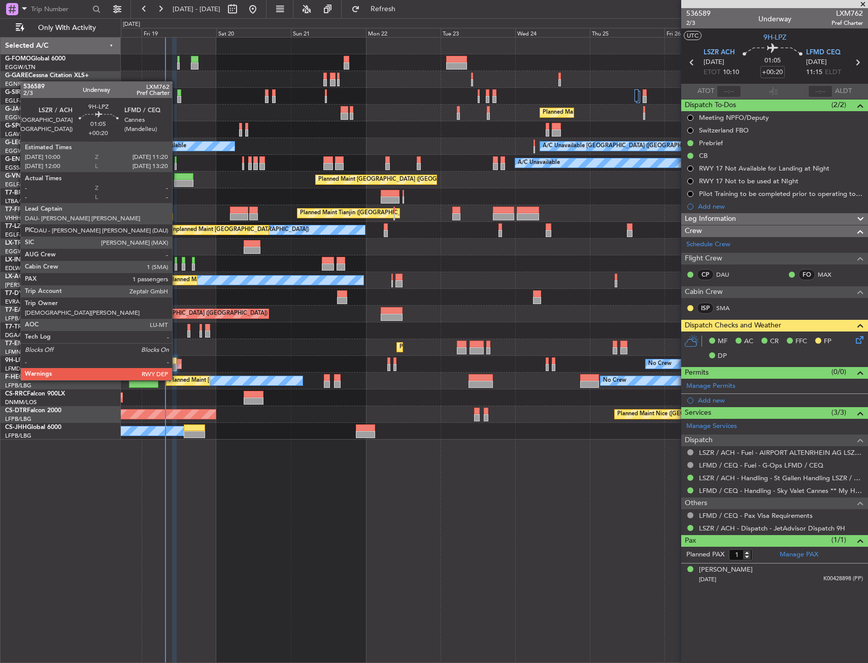
click at [176, 361] on div at bounding box center [174, 360] width 5 height 7
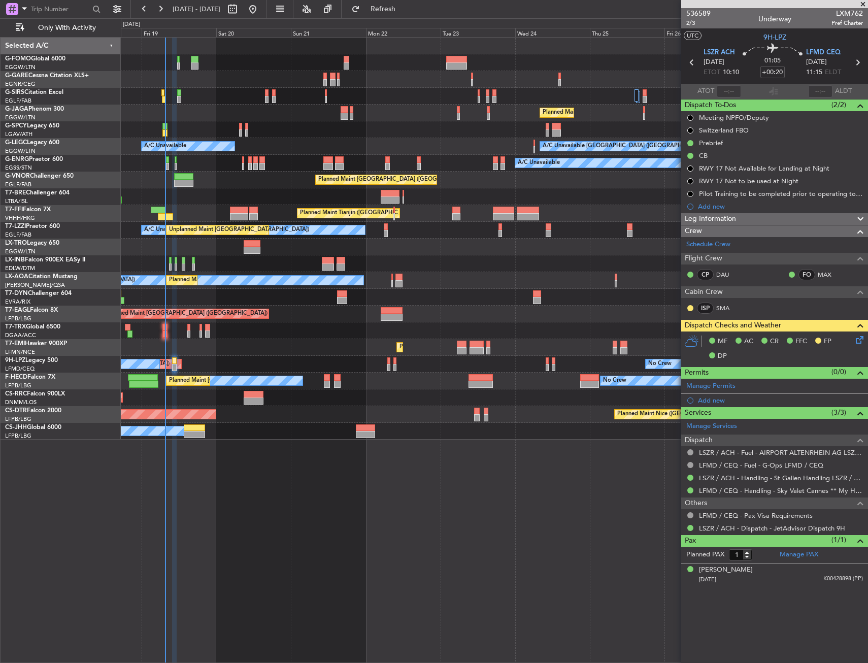
click at [326, 334] on div "A/C Booked A/C Booked" at bounding box center [494, 330] width 747 height 17
click at [861, 342] on icon at bounding box center [858, 338] width 8 height 8
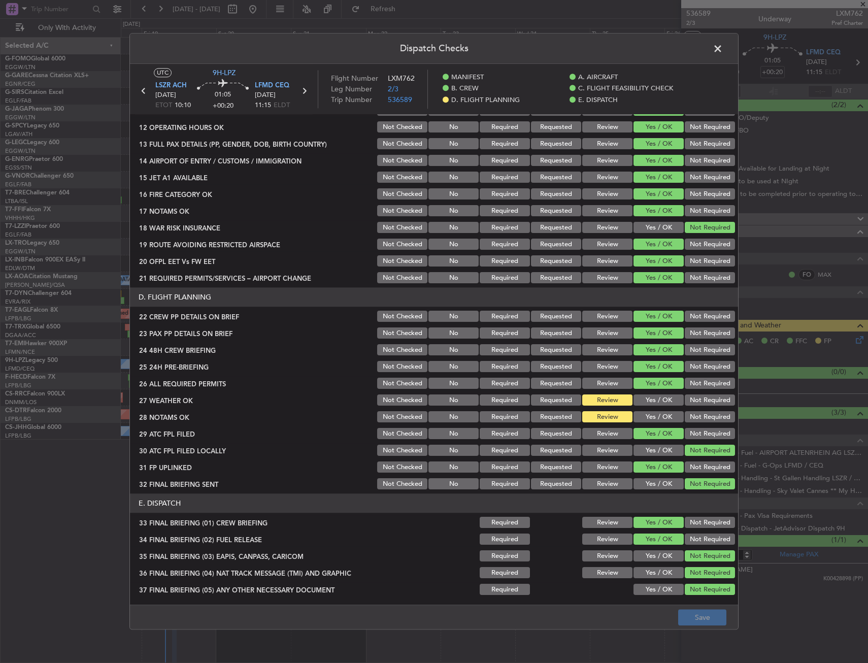
scroll to position [305, 0]
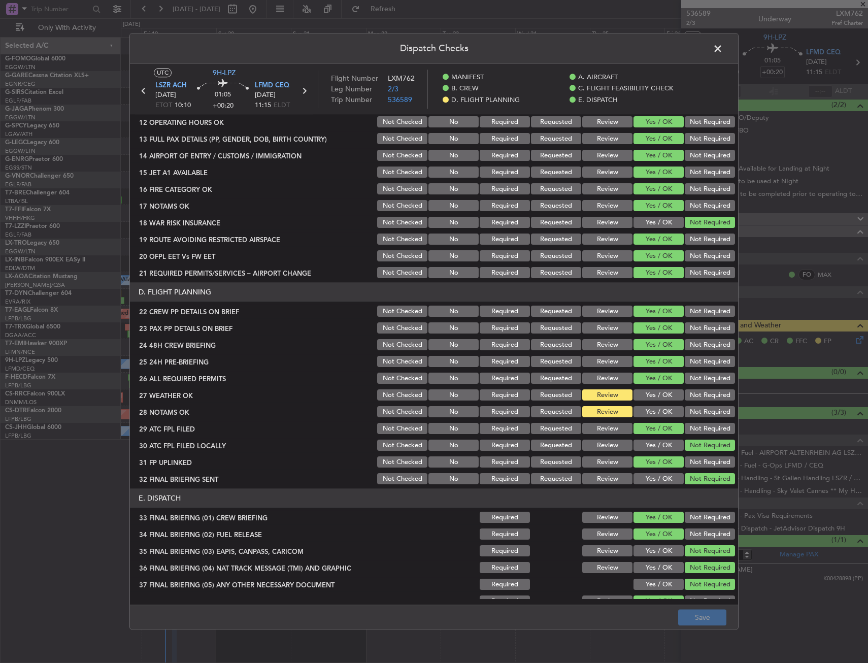
click at [656, 407] on button "Yes / OK" at bounding box center [658, 412] width 50 height 11
click at [658, 388] on div "Yes / OK" at bounding box center [657, 395] width 51 height 14
click at [652, 390] on button "Yes / OK" at bounding box center [658, 395] width 50 height 11
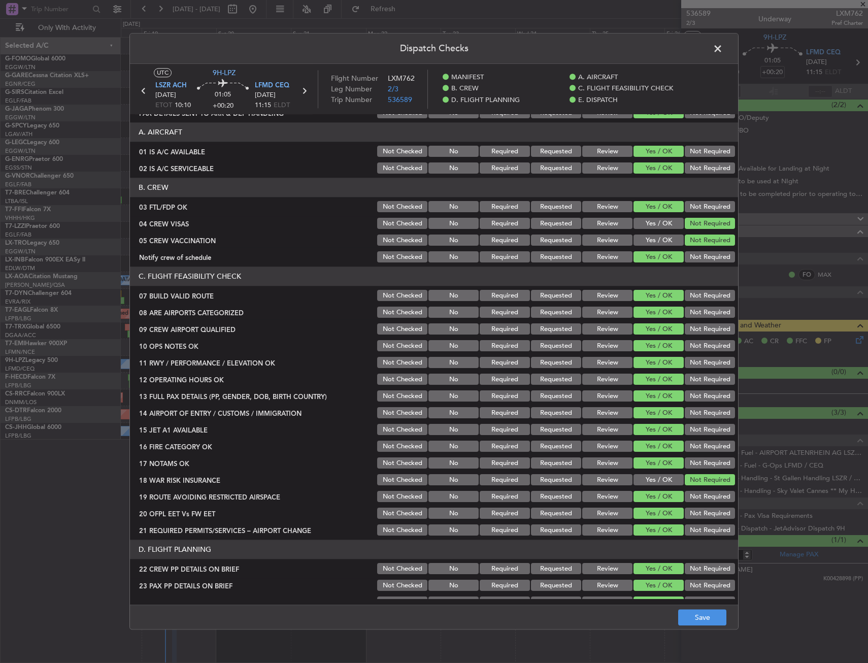
scroll to position [0, 0]
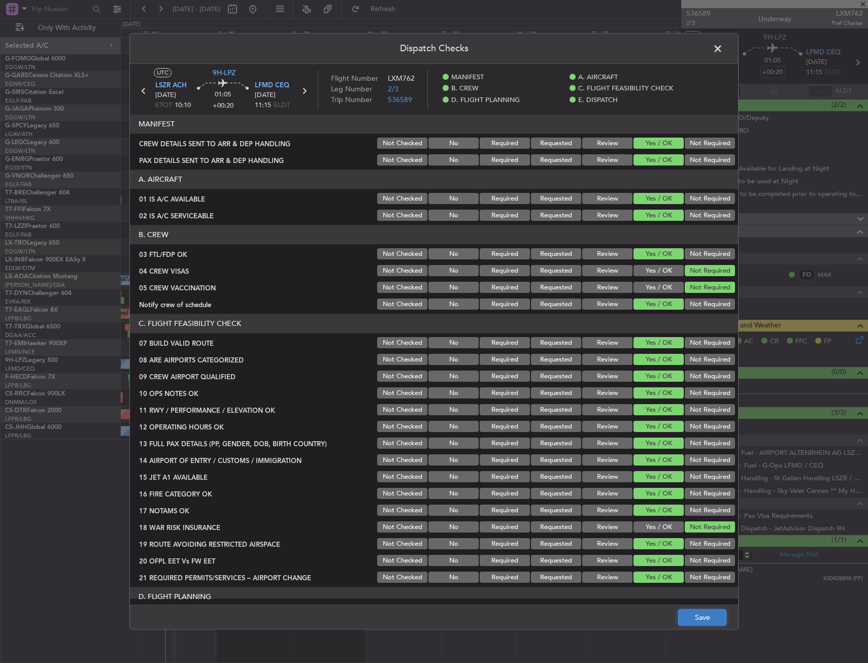
click at [708, 621] on button "Save" at bounding box center [702, 618] width 48 height 16
drag, startPoint x: 719, startPoint y: 44, endPoint x: 623, endPoint y: 50, distance: 96.1
click at [723, 44] on span at bounding box center [723, 51] width 0 height 20
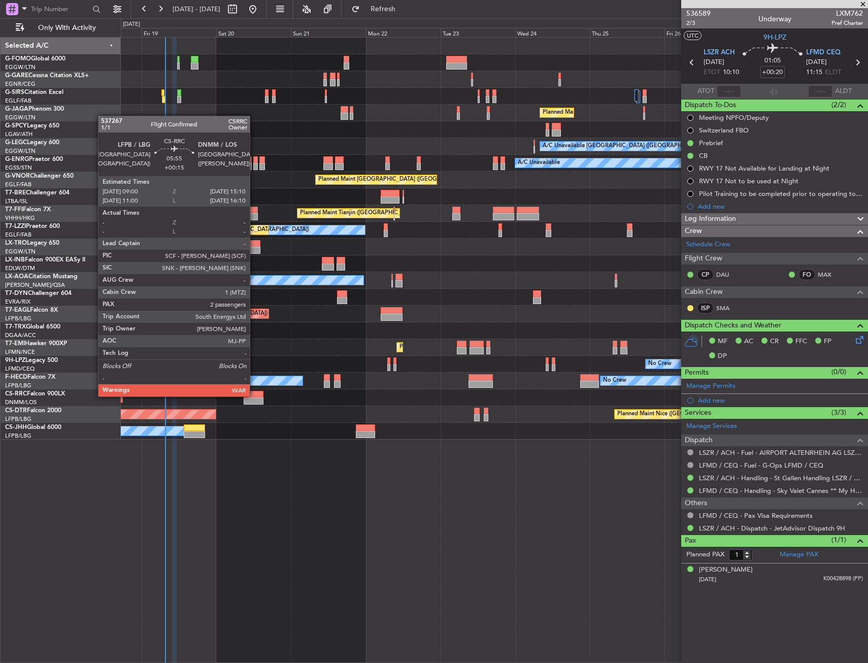
click at [254, 395] on div at bounding box center [253, 394] width 19 height 7
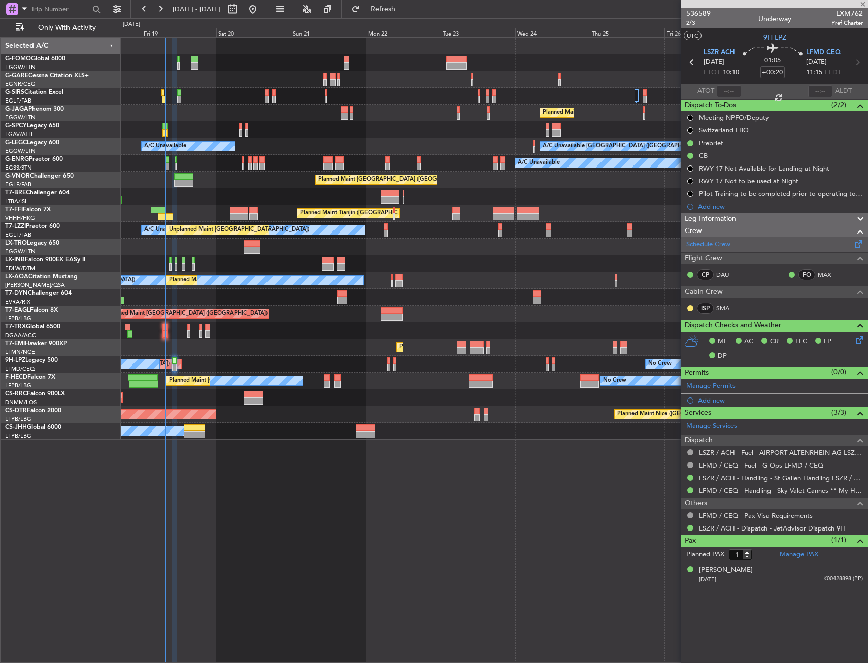
type input "+00:15"
type input "2"
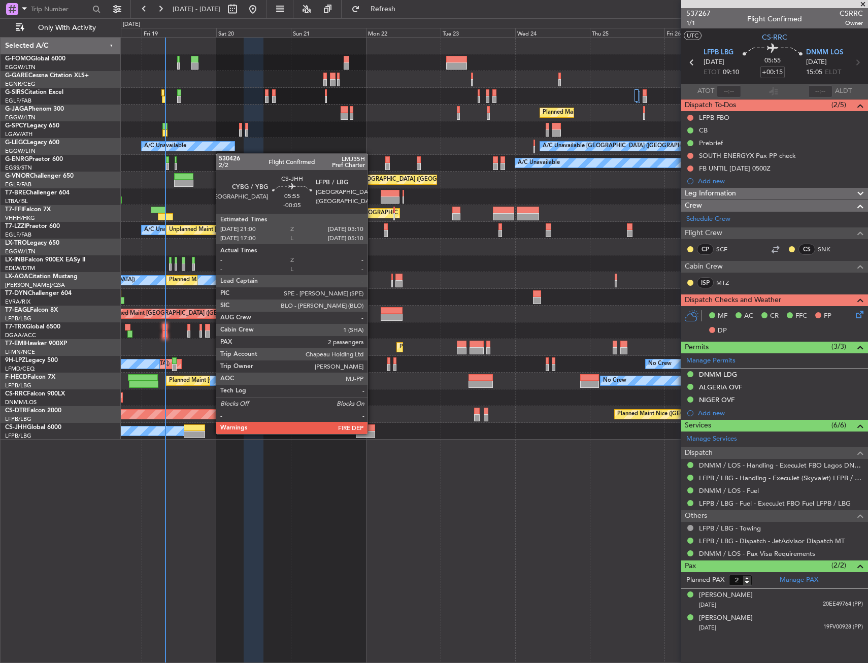
click at [372, 433] on div at bounding box center [365, 434] width 19 height 7
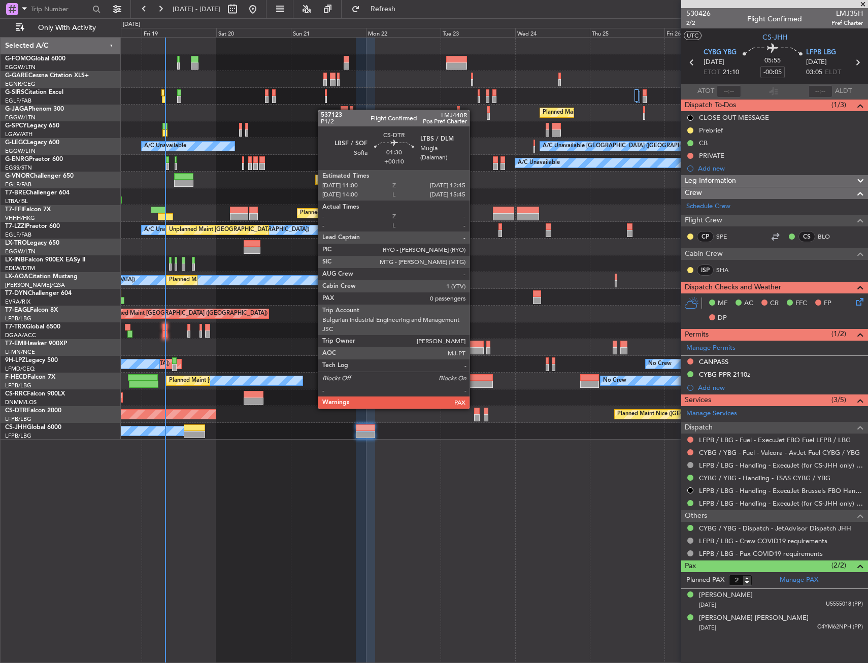
click at [474, 408] on div at bounding box center [477, 411] width 6 height 7
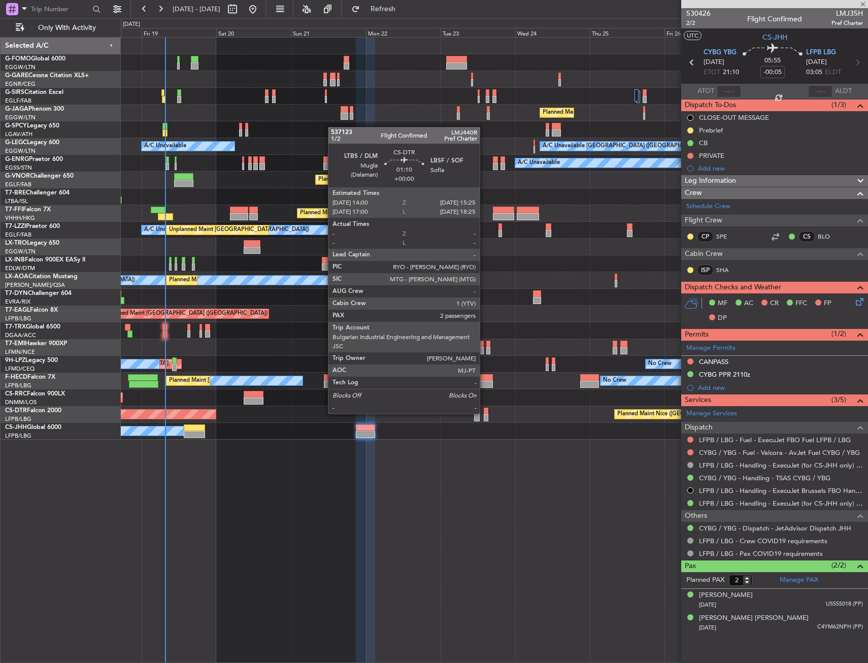
type input "+00:10"
type input "0"
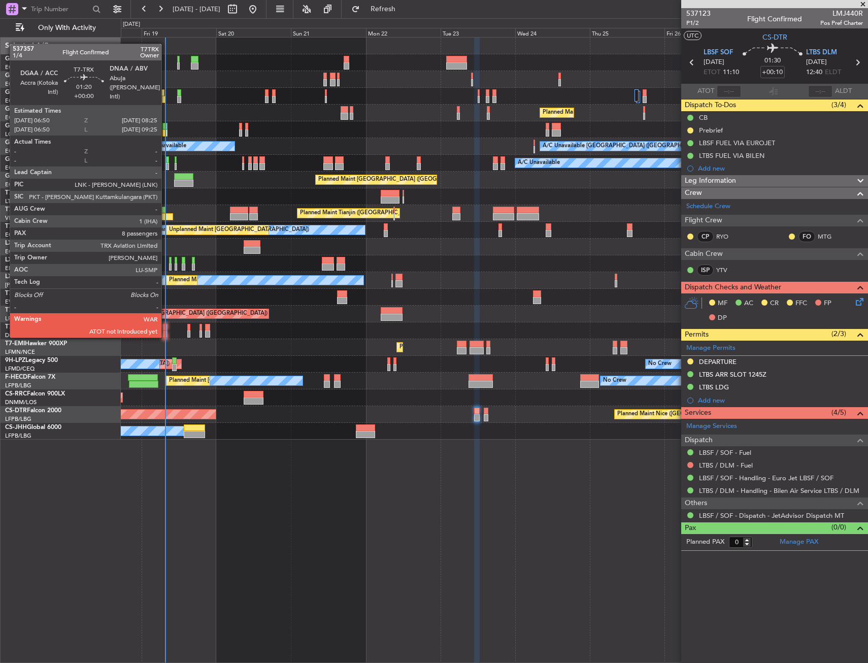
click at [166, 336] on div at bounding box center [164, 333] width 5 height 7
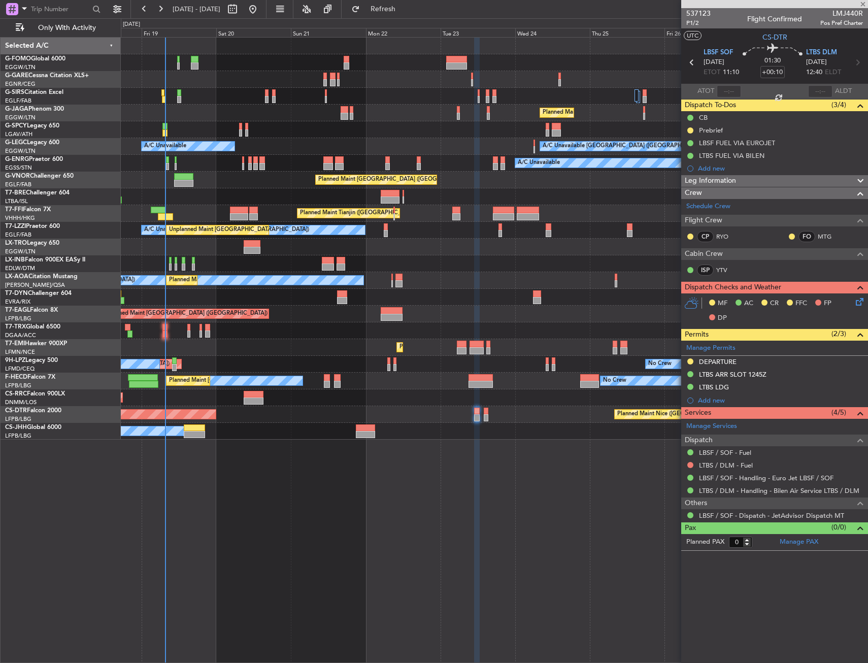
type input "8"
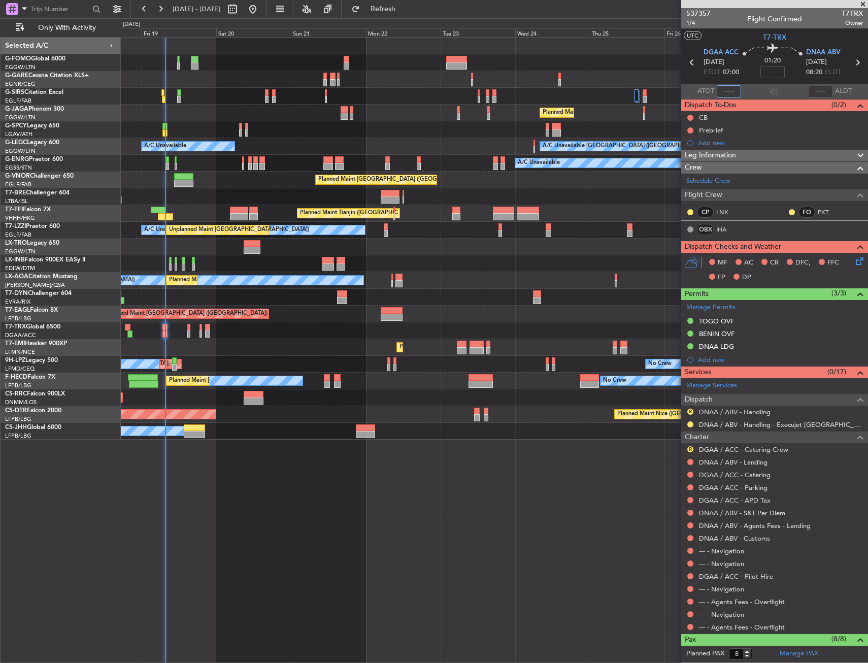
click at [725, 90] on input "text" at bounding box center [729, 91] width 24 height 12
click at [738, 85] on input "0724" at bounding box center [729, 91] width 24 height 12
click at [748, 80] on div "01:20" at bounding box center [772, 63] width 67 height 38
type input "07:24"
click at [758, 94] on section "ATOT 07:24 ALDT" at bounding box center [774, 91] width 187 height 15
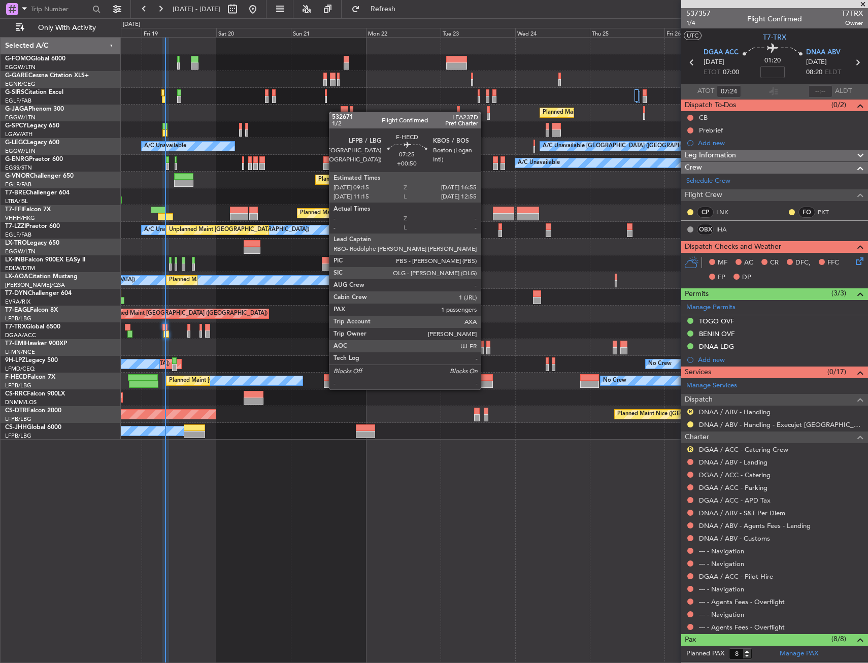
click at [485, 379] on div at bounding box center [480, 377] width 24 height 7
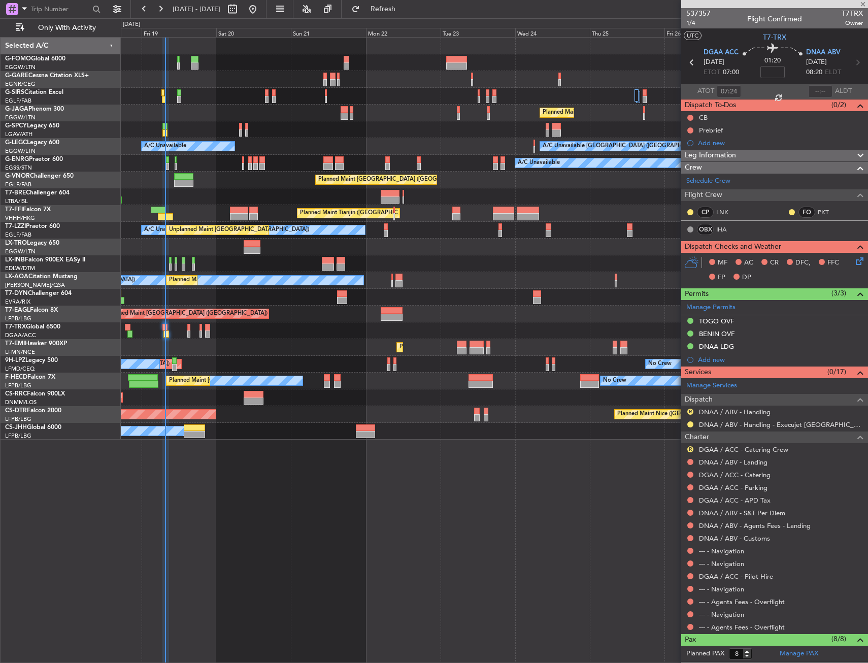
type input "+00:50"
type input "1"
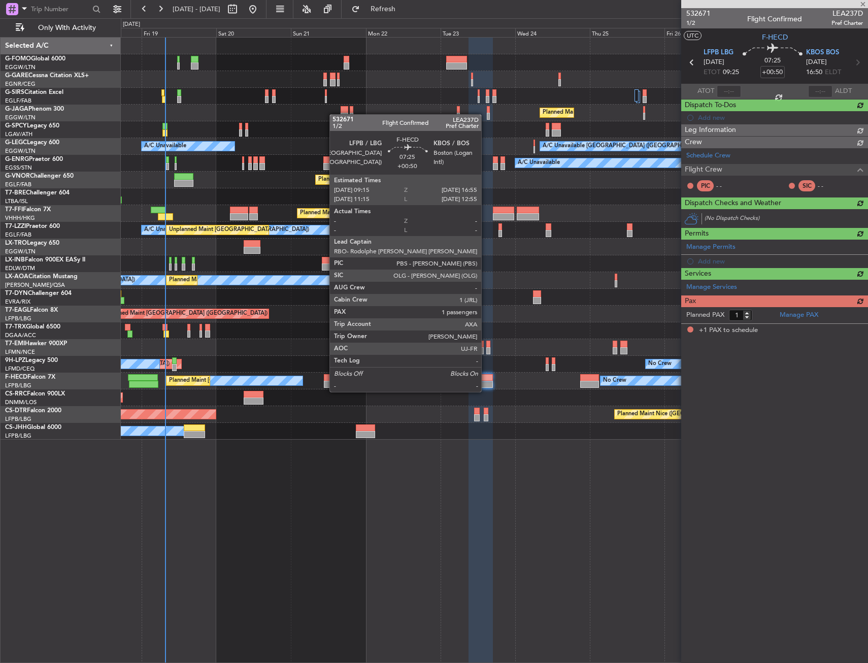
click at [486, 382] on div at bounding box center [480, 384] width 24 height 7
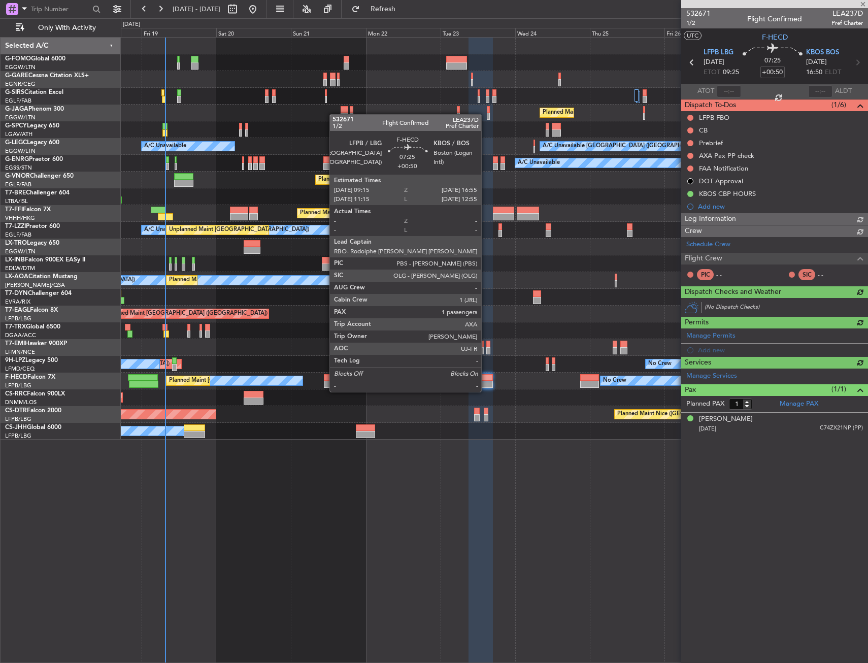
click at [486, 382] on div at bounding box center [480, 384] width 24 height 7
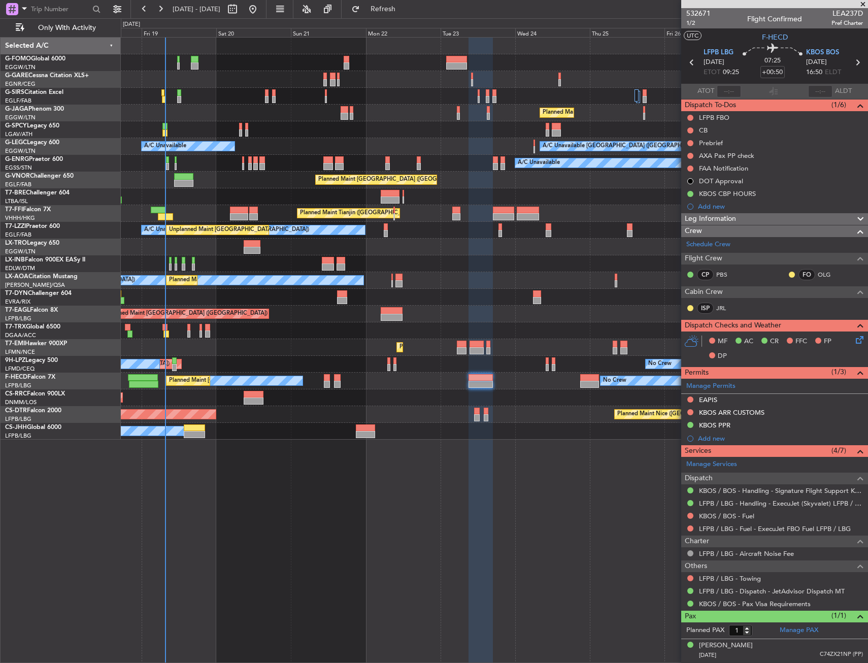
click at [575, 389] on div "Planned Maint [GEOGRAPHIC_DATA] ([GEOGRAPHIC_DATA])" at bounding box center [494, 397] width 747 height 17
click at [581, 386] on div at bounding box center [589, 384] width 19 height 7
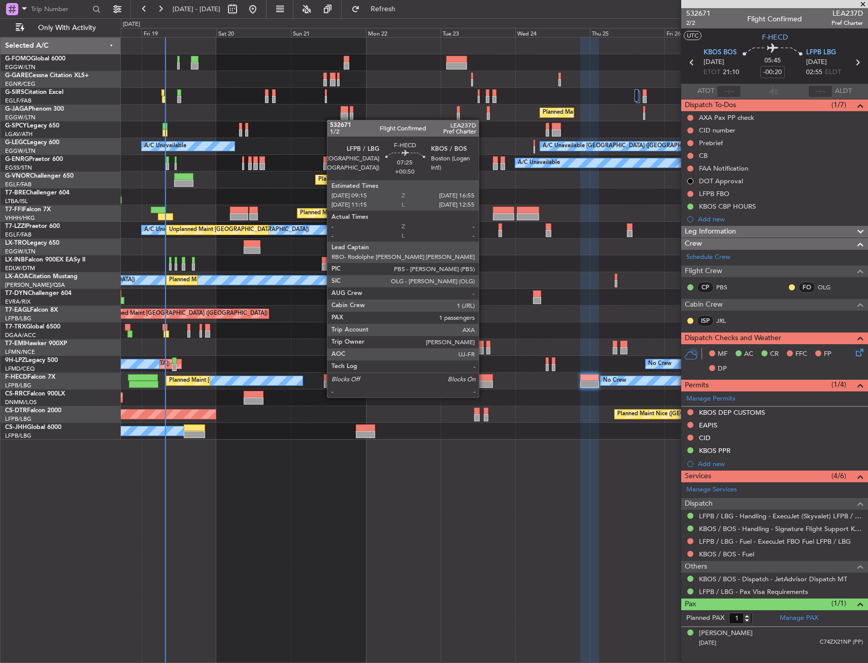
click at [483, 387] on div at bounding box center [480, 384] width 24 height 7
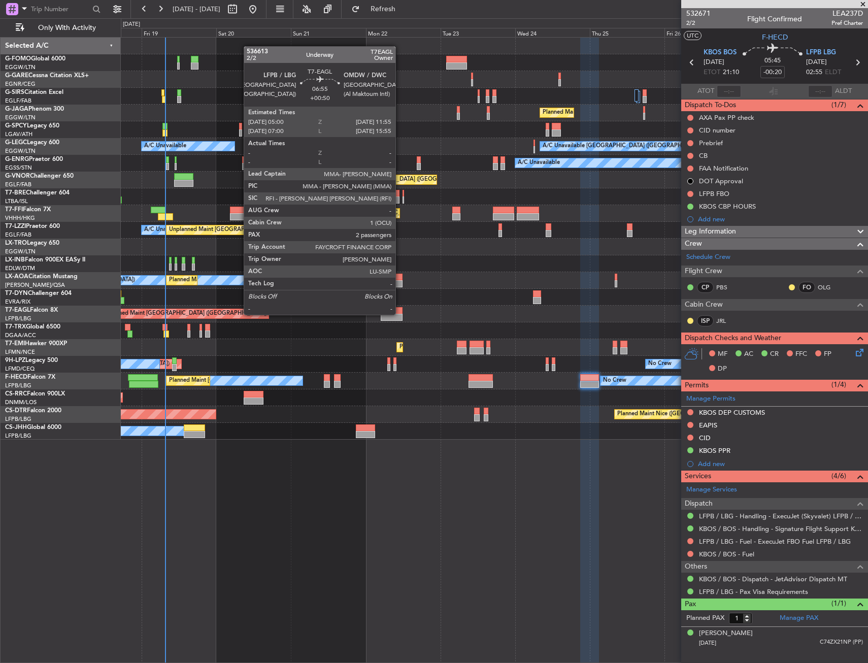
click at [400, 314] on div at bounding box center [392, 317] width 22 height 7
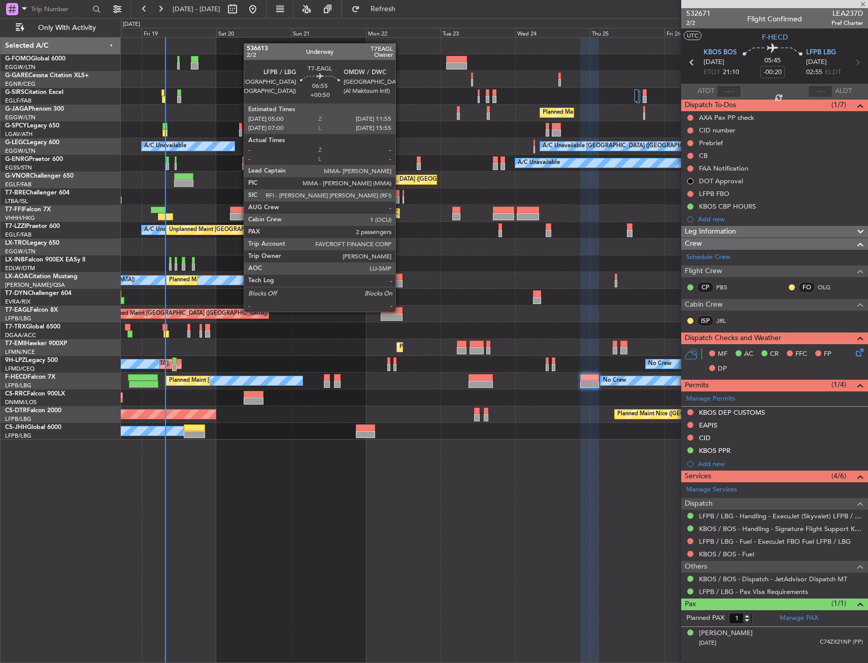
type input "+00:50"
type input "2"
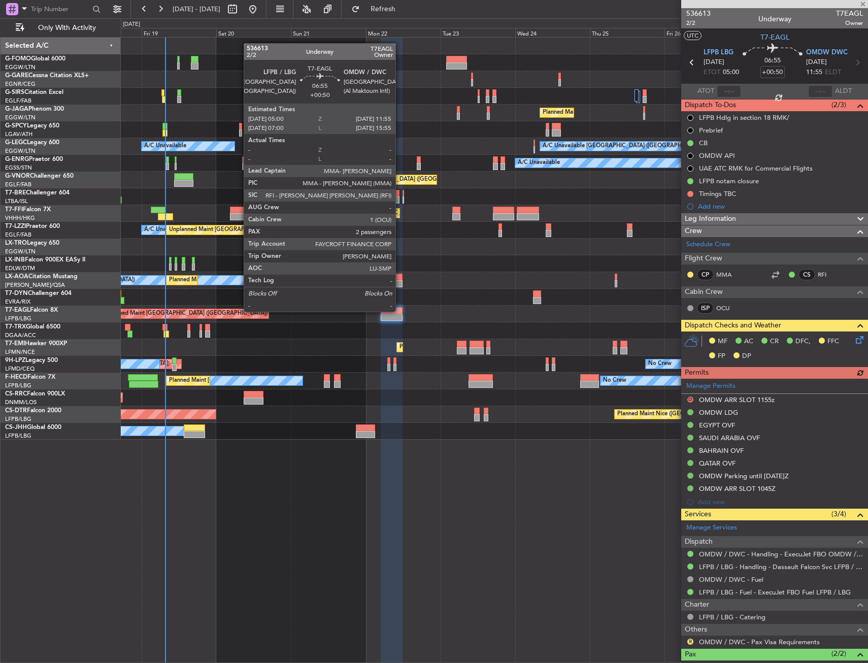
click at [400, 311] on div at bounding box center [392, 310] width 22 height 7
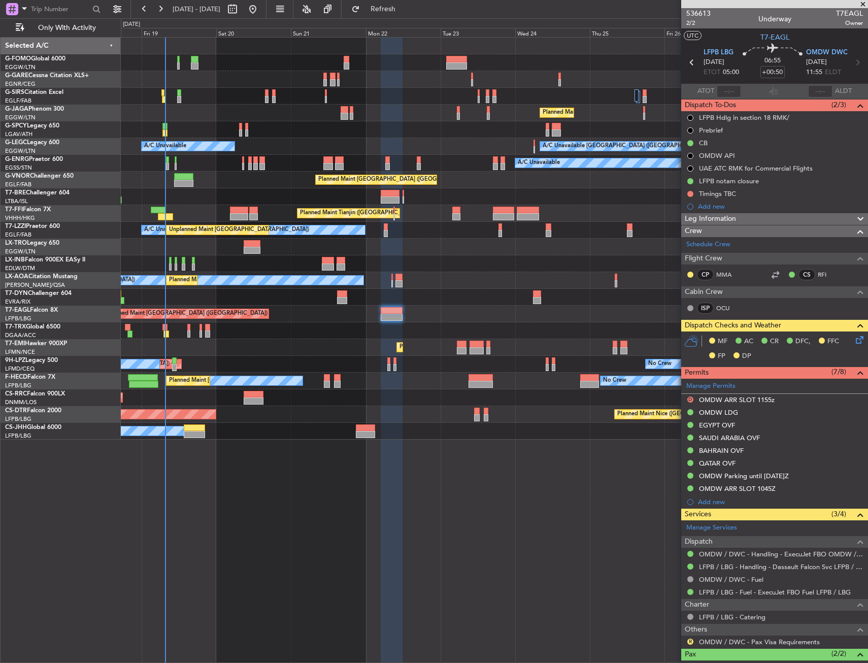
click at [854, 339] on icon at bounding box center [858, 338] width 8 height 8
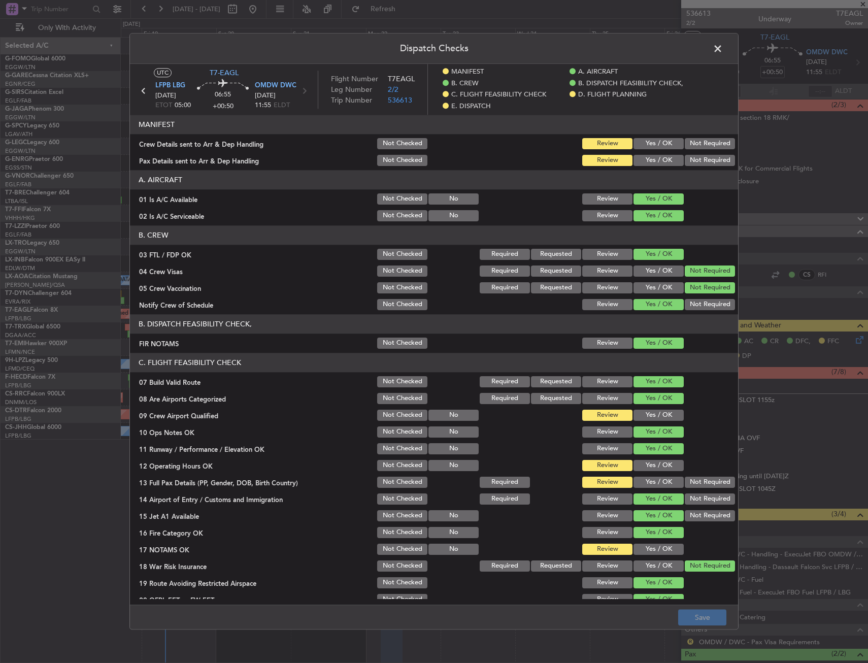
click at [854, 341] on div "Dispatch Checks UTC T7-EAGL LFPB LBG 22/09/2025 ETOT 05:00 06:55 +00:50 OMDW DW…" at bounding box center [434, 331] width 868 height 663
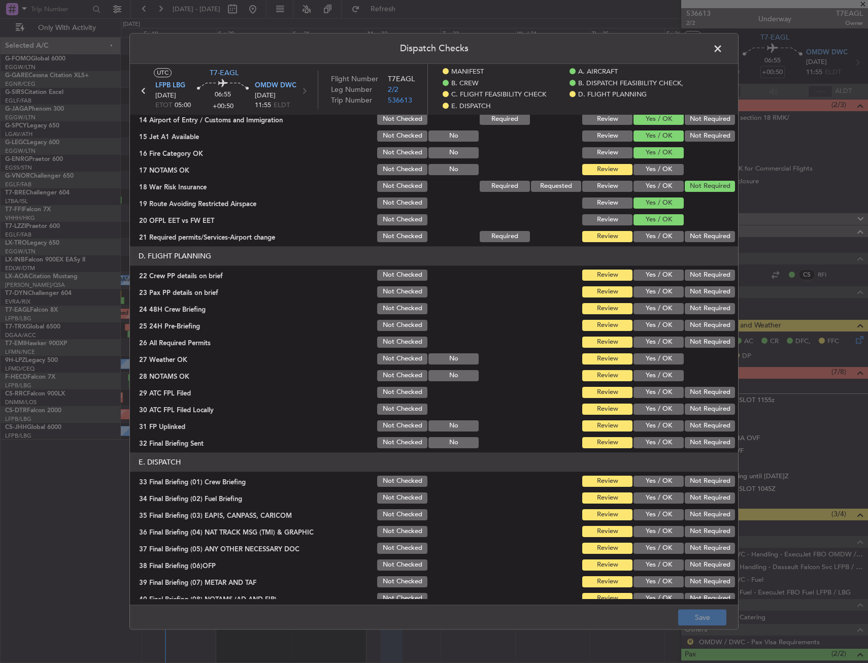
scroll to position [456, 0]
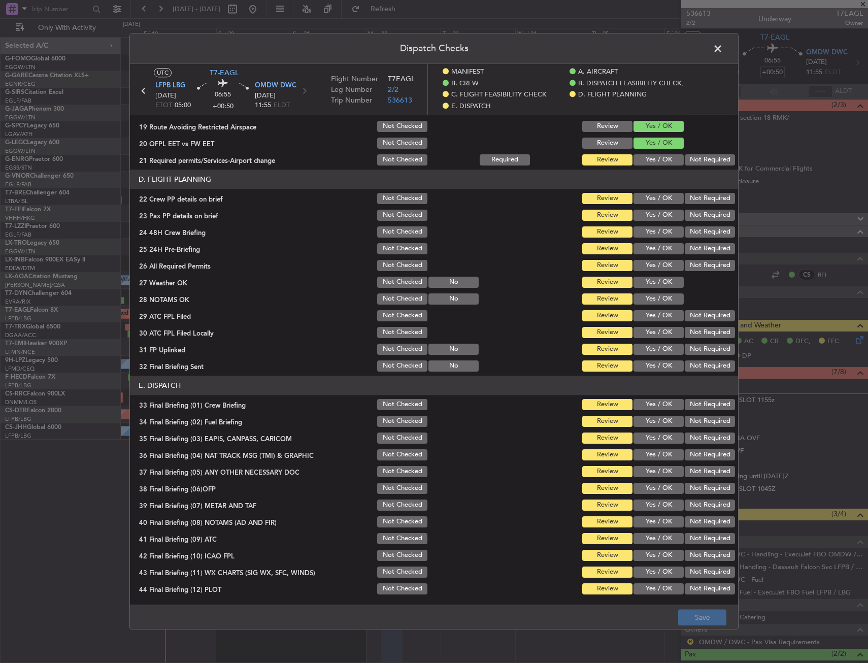
click at [391, 408] on button "Not Checked" at bounding box center [402, 404] width 50 height 11
click at [394, 427] on div "Not Checked" at bounding box center [401, 421] width 51 height 14
click at [394, 440] on button "Not Checked" at bounding box center [402, 437] width 50 height 11
click at [393, 421] on button "Not Checked" at bounding box center [402, 421] width 50 height 11
drag, startPoint x: 395, startPoint y: 450, endPoint x: 394, endPoint y: 457, distance: 6.7
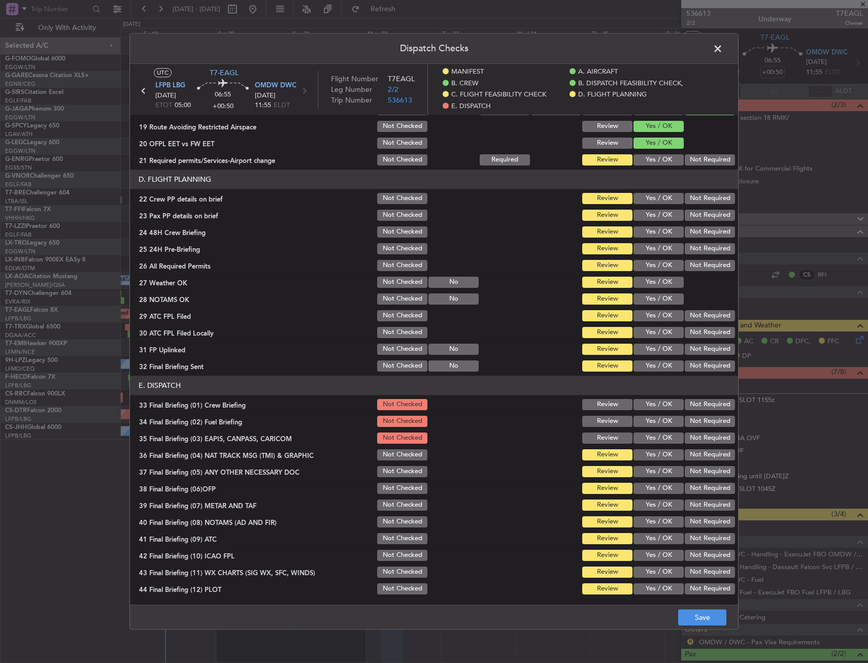
click at [395, 452] on button "Not Checked" at bounding box center [402, 454] width 50 height 11
drag, startPoint x: 395, startPoint y: 475, endPoint x: 396, endPoint y: 483, distance: 8.7
click at [395, 478] on div "Not Checked" at bounding box center [401, 471] width 51 height 14
drag, startPoint x: 396, startPoint y: 483, endPoint x: 397, endPoint y: 496, distance: 12.7
click at [397, 487] on button "Not Checked" at bounding box center [402, 488] width 50 height 11
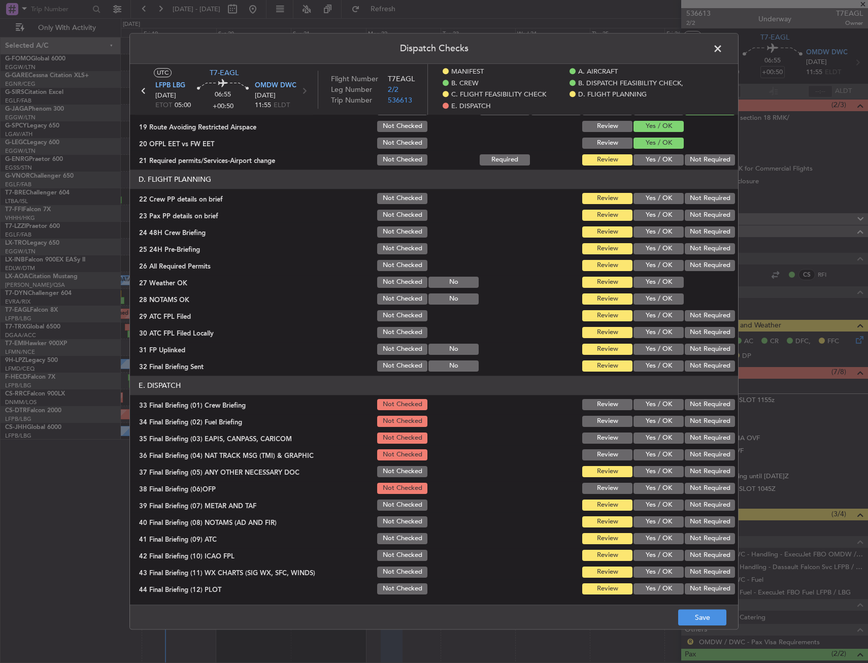
drag, startPoint x: 397, startPoint y: 472, endPoint x: 398, endPoint y: 504, distance: 31.5
click at [397, 472] on button "Not Checked" at bounding box center [402, 471] width 50 height 11
click at [400, 522] on button "Not Checked" at bounding box center [402, 521] width 50 height 11
click at [403, 539] on button "Not Checked" at bounding box center [402, 538] width 50 height 11
click at [403, 512] on div "Not Checked" at bounding box center [401, 505] width 51 height 14
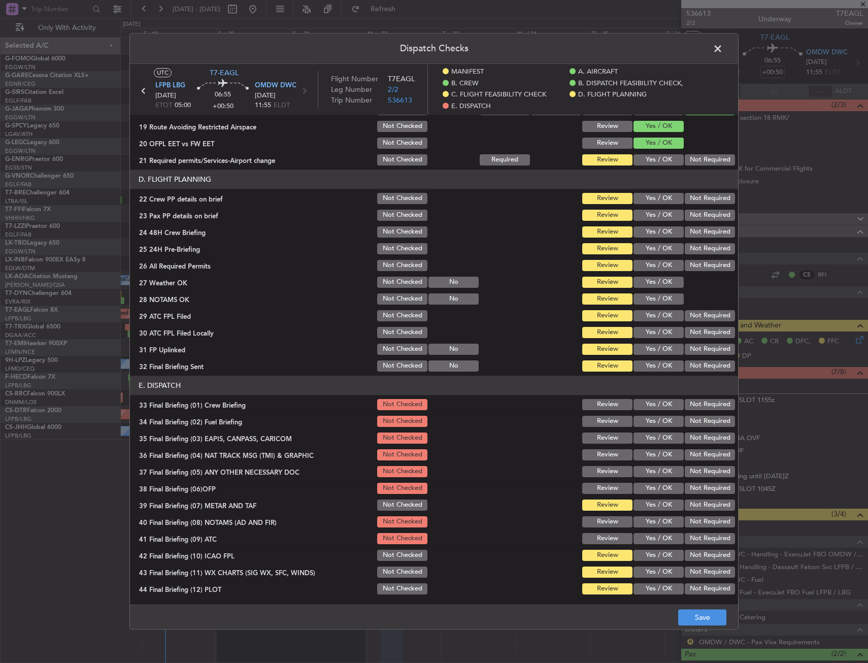
click at [404, 549] on section "E. DISPATCH 33 Final Briefing (01) Crew Briefing Not Checked Review Yes / OK No…" at bounding box center [434, 486] width 608 height 220
click at [404, 555] on button "Not Checked" at bounding box center [402, 555] width 50 height 11
drag, startPoint x: 401, startPoint y: 572, endPoint x: 399, endPoint y: 587, distance: 15.4
click at [401, 574] on button "Not Checked" at bounding box center [402, 571] width 50 height 11
click at [399, 588] on button "Not Checked" at bounding box center [402, 588] width 50 height 11
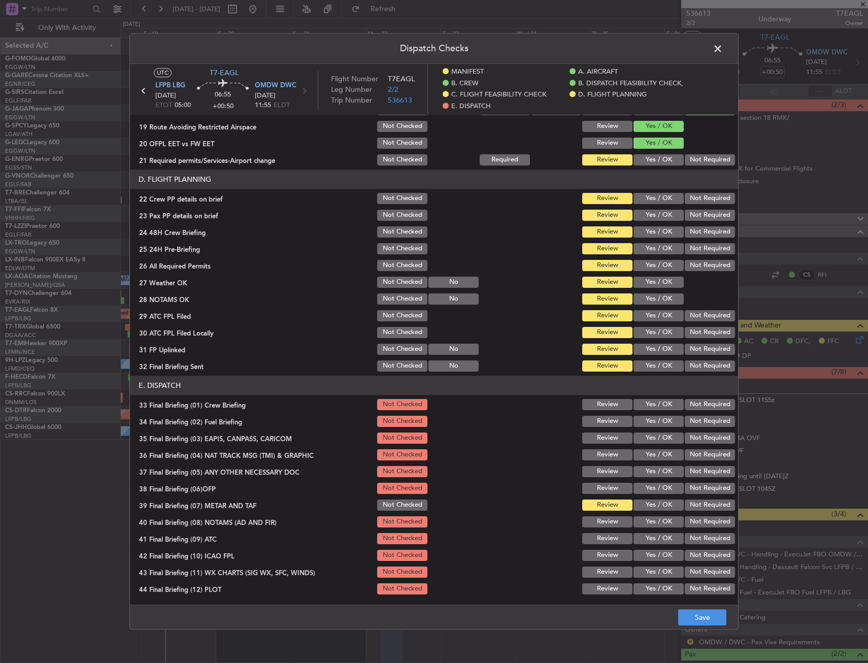
drag, startPoint x: 404, startPoint y: 496, endPoint x: 406, endPoint y: 508, distance: 12.3
click at [404, 496] on section "E. DISPATCH 33 Final Briefing (01) Crew Briefing Not Checked Review Yes / OK No…" at bounding box center [434, 486] width 608 height 220
drag, startPoint x: 406, startPoint y: 508, endPoint x: 410, endPoint y: 422, distance: 86.4
click at [406, 504] on button "Not Checked" at bounding box center [402, 504] width 50 height 11
click at [395, 344] on section "D. FLIGHT PLANNING 22 Crew PP details on brief Not Checked Review Yes / OK Not …" at bounding box center [434, 272] width 608 height 204
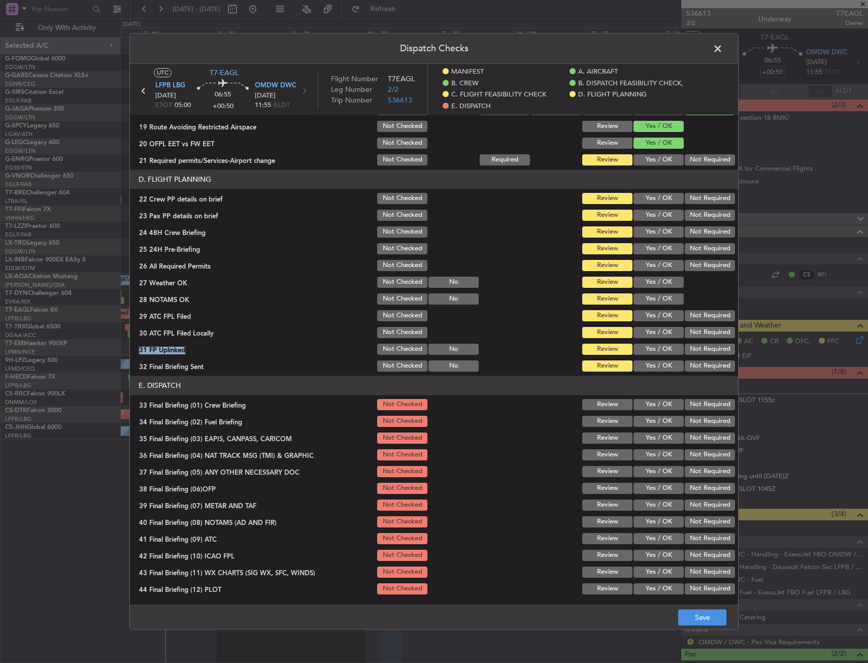
drag, startPoint x: 394, startPoint y: 356, endPoint x: 396, endPoint y: 362, distance: 6.3
click at [394, 357] on section "D. FLIGHT PLANNING 22 Crew PP details on brief Not Checked Review Yes / OK Not …" at bounding box center [434, 272] width 608 height 204
click at [396, 362] on button "Not Checked" at bounding box center [402, 365] width 50 height 11
click at [398, 350] on button "Not Checked" at bounding box center [402, 349] width 50 height 11
click at [398, 344] on button "Not Checked" at bounding box center [402, 349] width 50 height 11
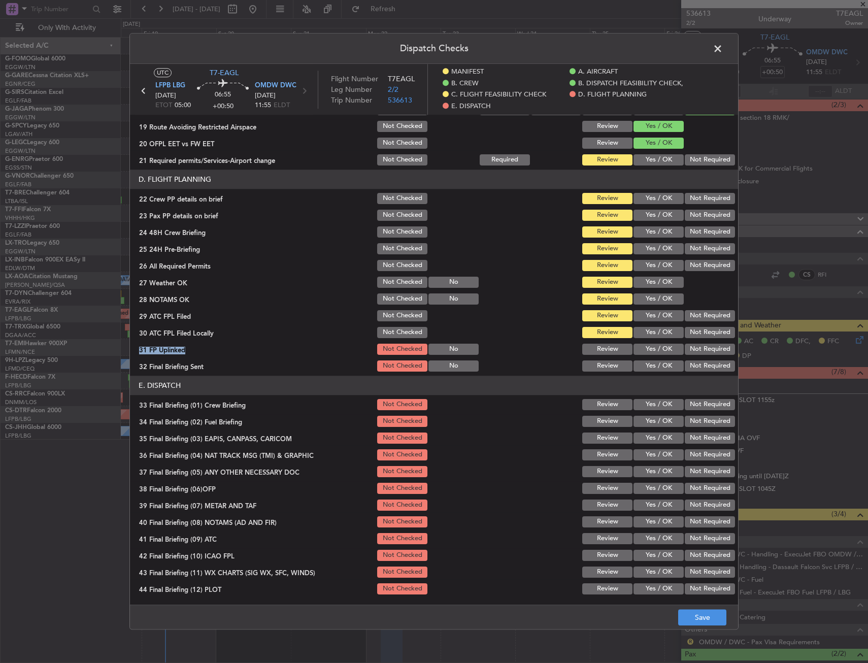
click at [399, 331] on button "Not Checked" at bounding box center [402, 332] width 50 height 11
click at [397, 319] on section "D. FLIGHT PLANNING 22 Crew PP details on brief Not Checked Review Yes / OK Not …" at bounding box center [434, 272] width 608 height 204
click at [397, 314] on button "Not Checked" at bounding box center [402, 315] width 50 height 11
click at [397, 308] on section "D. FLIGHT PLANNING 22 Crew PP details on brief Not Checked Review Yes / OK Not …" at bounding box center [434, 272] width 608 height 204
click at [397, 300] on button "Not Checked" at bounding box center [402, 298] width 50 height 11
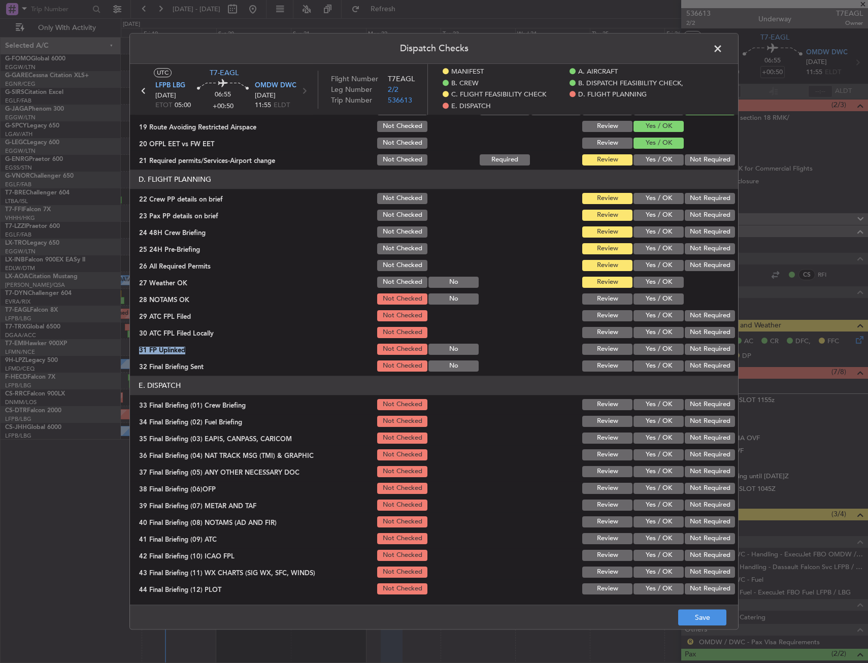
click at [397, 296] on button "Not Checked" at bounding box center [402, 298] width 50 height 11
drag, startPoint x: 397, startPoint y: 294, endPoint x: 397, endPoint y: 276, distance: 18.8
click at [397, 292] on div "Not Checked" at bounding box center [401, 299] width 51 height 14
click at [397, 274] on section "D. FLIGHT PLANNING 22 Crew PP details on brief Not Checked Review Yes / OK Not …" at bounding box center [434, 272] width 608 height 204
click at [397, 273] on section "D. FLIGHT PLANNING 22 Crew PP details on brief Not Checked Review Yes / OK Not …" at bounding box center [434, 272] width 608 height 204
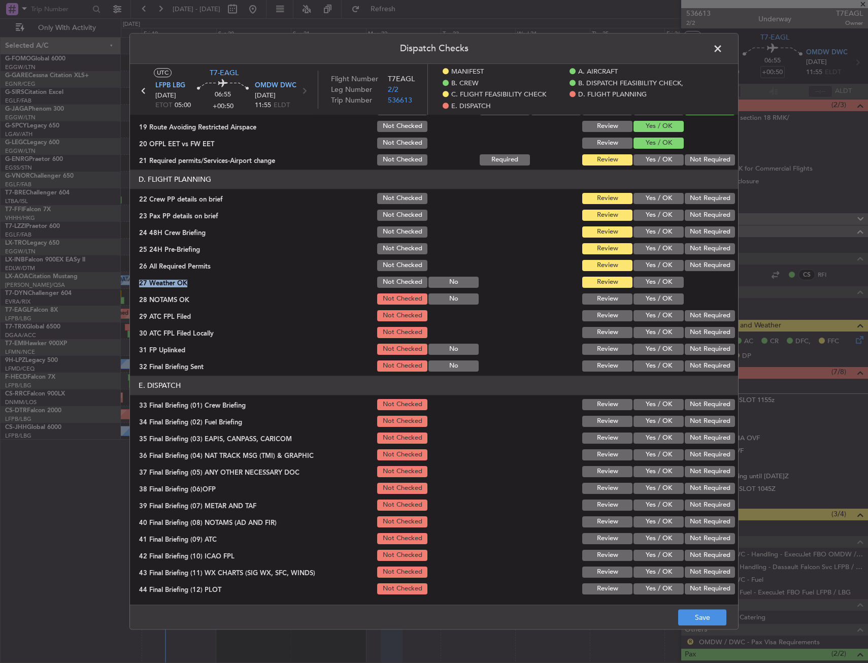
click at [397, 268] on button "Not Checked" at bounding box center [402, 265] width 50 height 11
click at [398, 264] on button "Not Checked" at bounding box center [402, 265] width 50 height 11
click at [399, 241] on section "D. FLIGHT PLANNING 22 Crew PP details on brief Not Checked Review Yes / OK Not …" at bounding box center [434, 272] width 608 height 204
click at [397, 236] on button "Not Checked" at bounding box center [402, 231] width 50 height 11
click at [397, 213] on button "Not Checked" at bounding box center [402, 215] width 50 height 11
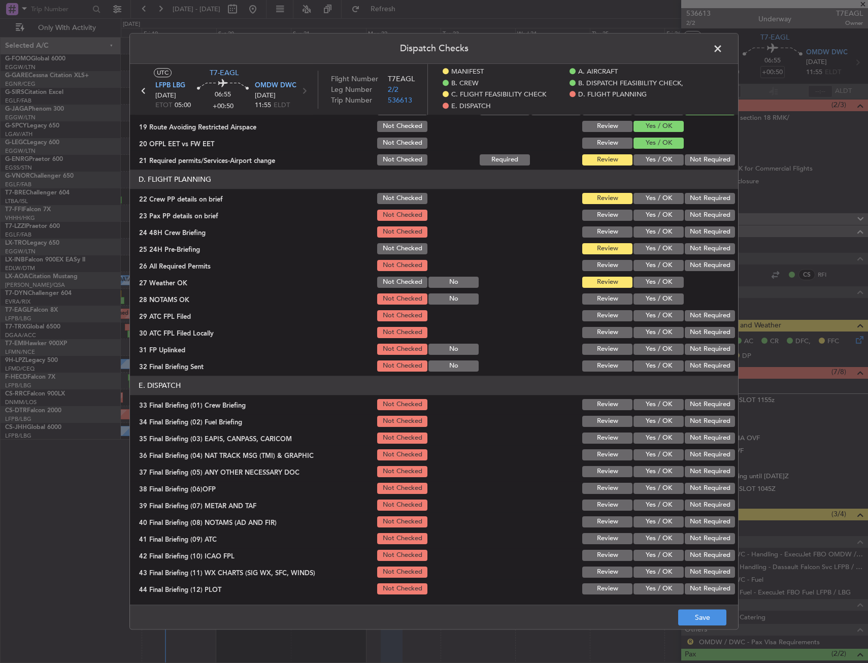
click at [398, 194] on button "Not Checked" at bounding box center [402, 198] width 50 height 11
click at [396, 251] on button "Not Checked" at bounding box center [402, 248] width 50 height 11
click at [397, 272] on div "Not Checked" at bounding box center [401, 265] width 51 height 14
drag, startPoint x: 397, startPoint y: 283, endPoint x: 393, endPoint y: 275, distance: 9.3
click at [396, 283] on button "Not Checked" at bounding box center [402, 282] width 50 height 11
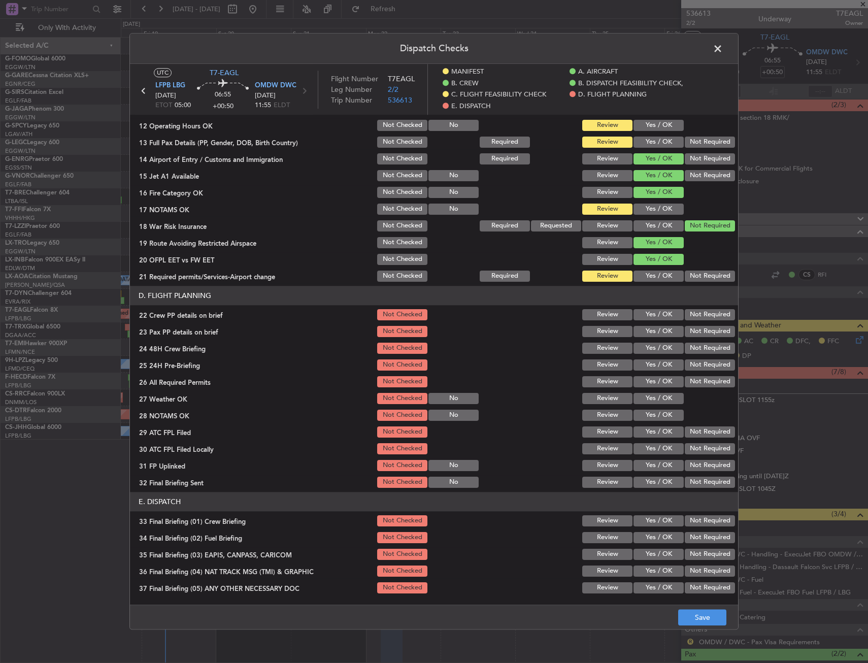
scroll to position [253, 0]
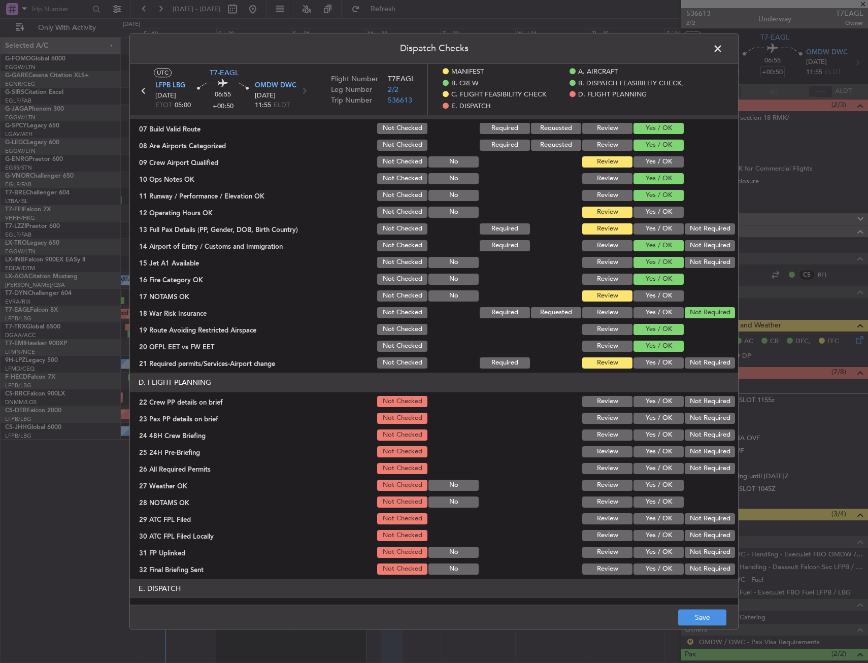
click at [391, 356] on div "Not Checked" at bounding box center [401, 363] width 51 height 14
click at [395, 366] on button "Not Checked" at bounding box center [402, 362] width 50 height 11
click at [394, 352] on button "Not Checked" at bounding box center [402, 346] width 50 height 11
click at [394, 347] on button "Not Checked" at bounding box center [402, 346] width 50 height 11
click at [395, 334] on section "C. FLIGHT FEASIBILITY CHECK 07 Build Valid Route Not Checked Required Requested…" at bounding box center [434, 234] width 608 height 271
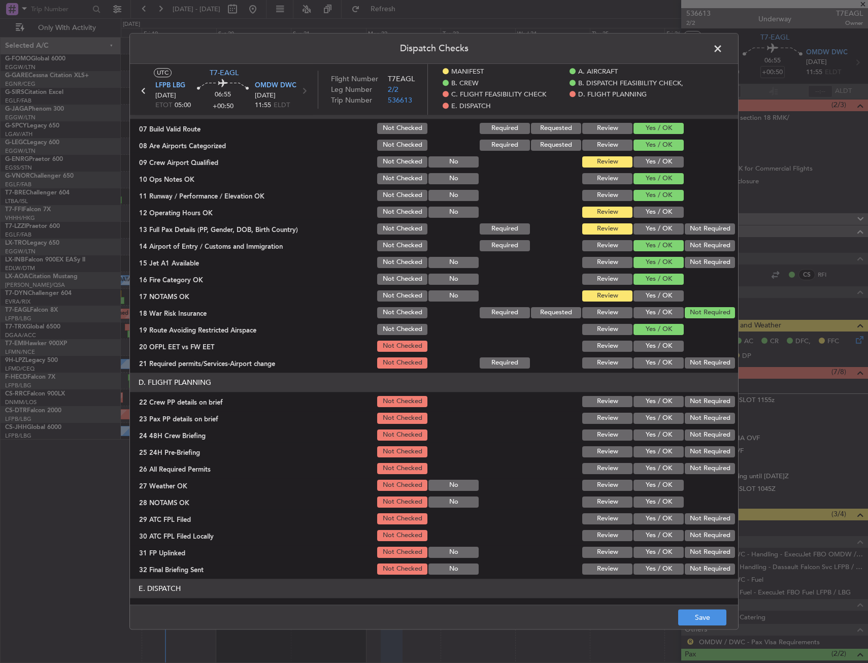
drag, startPoint x: 395, startPoint y: 332, endPoint x: 394, endPoint y: 326, distance: 5.6
click at [395, 329] on button "Not Checked" at bounding box center [402, 329] width 50 height 11
drag, startPoint x: 394, startPoint y: 326, endPoint x: 394, endPoint y: 318, distance: 8.1
click at [394, 322] on section "C. FLIGHT FEASIBILITY CHECK 07 Build Valid Route Not Checked Required Requested…" at bounding box center [434, 234] width 608 height 271
drag, startPoint x: 394, startPoint y: 318, endPoint x: 394, endPoint y: 311, distance: 7.1
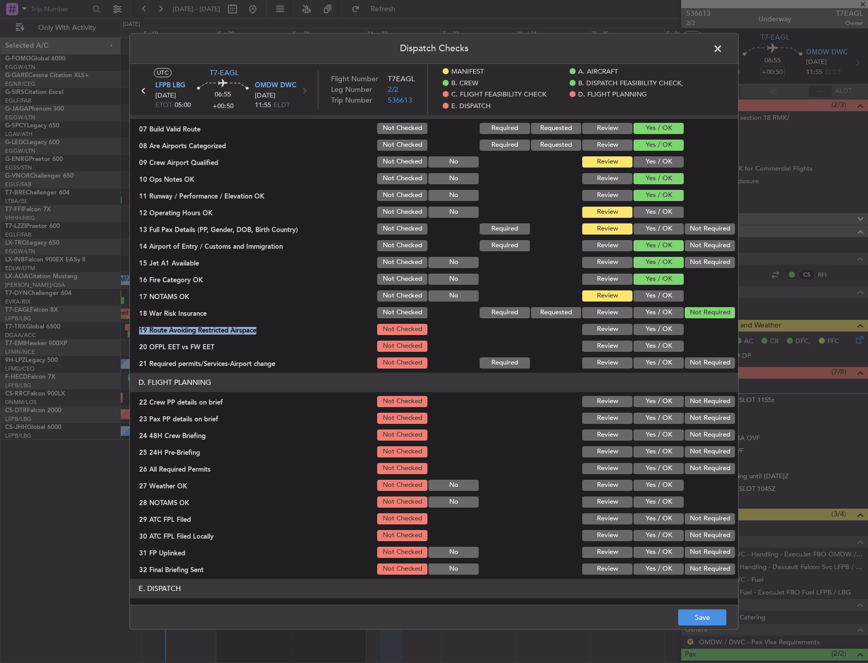
click at [394, 316] on section "C. FLIGHT FEASIBILITY CHECK 07 Build Valid Route Not Checked Required Requested…" at bounding box center [434, 234] width 608 height 271
click at [394, 310] on button "Not Checked" at bounding box center [402, 312] width 50 height 11
click at [393, 303] on section "C. FLIGHT FEASIBILITY CHECK 07 Build Valid Route Not Checked Required Requested…" at bounding box center [434, 234] width 608 height 271
click at [393, 295] on button "Not Checked" at bounding box center [402, 295] width 50 height 11
click at [394, 284] on section "C. FLIGHT FEASIBILITY CHECK 07 Build Valid Route Not Checked Required Requested…" at bounding box center [434, 234] width 608 height 271
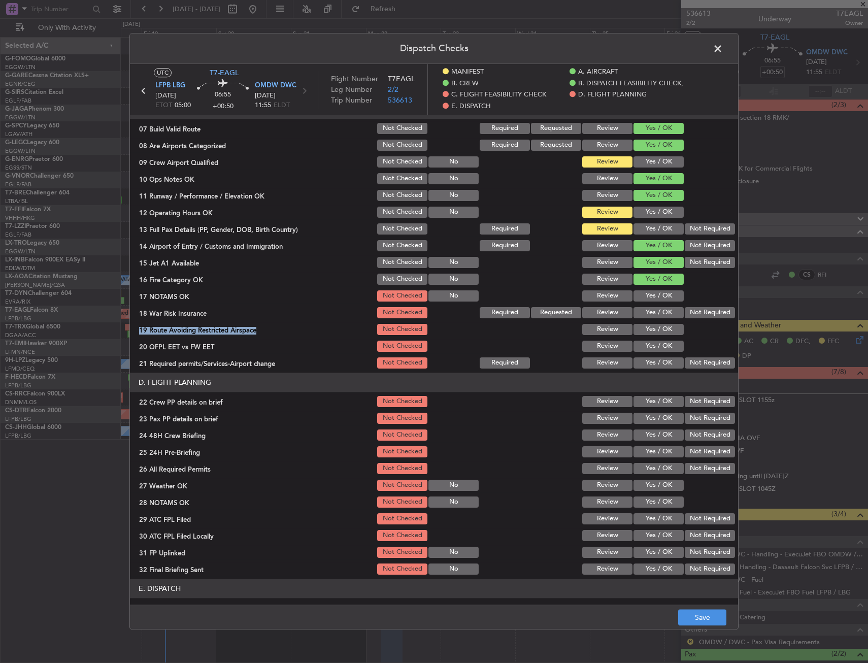
click at [395, 276] on button "Not Checked" at bounding box center [402, 279] width 50 height 11
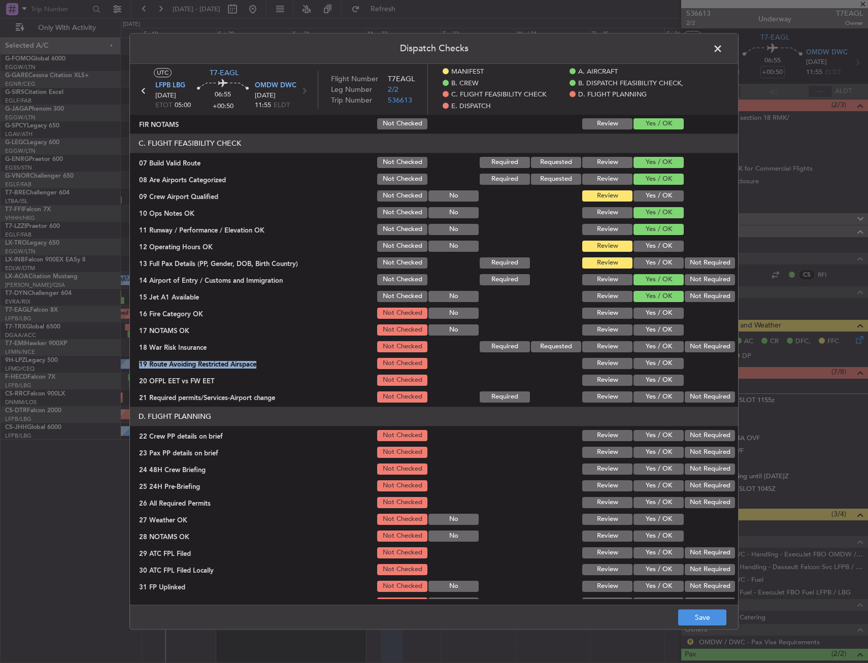
scroll to position [203, 0]
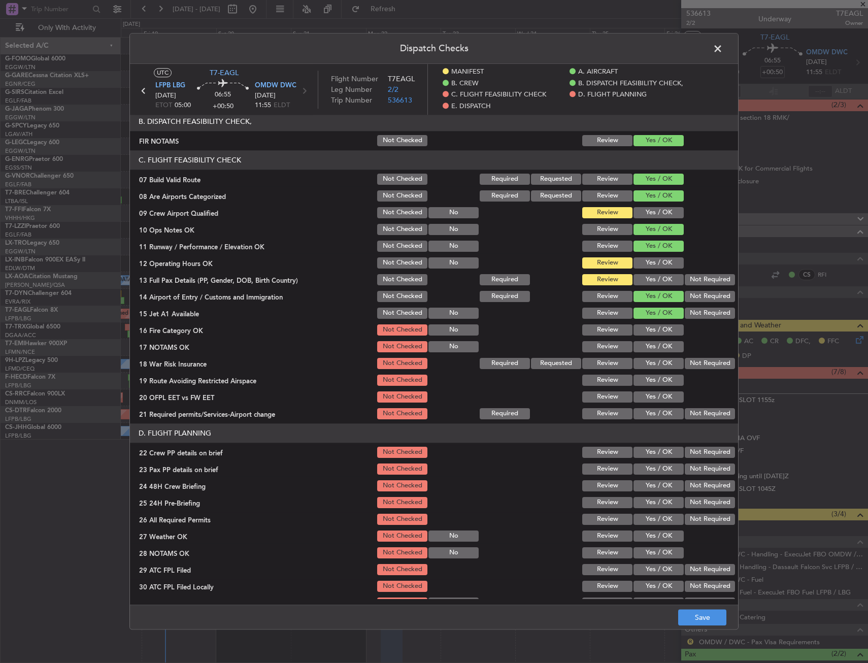
drag, startPoint x: 399, startPoint y: 304, endPoint x: 400, endPoint y: 318, distance: 14.2
click at [400, 304] on div "Not Checked" at bounding box center [401, 296] width 51 height 14
click at [400, 318] on button "Not Checked" at bounding box center [402, 313] width 50 height 11
drag, startPoint x: 398, startPoint y: 303, endPoint x: 398, endPoint y: 297, distance: 6.1
click at [398, 303] on div "Not Checked" at bounding box center [401, 296] width 51 height 14
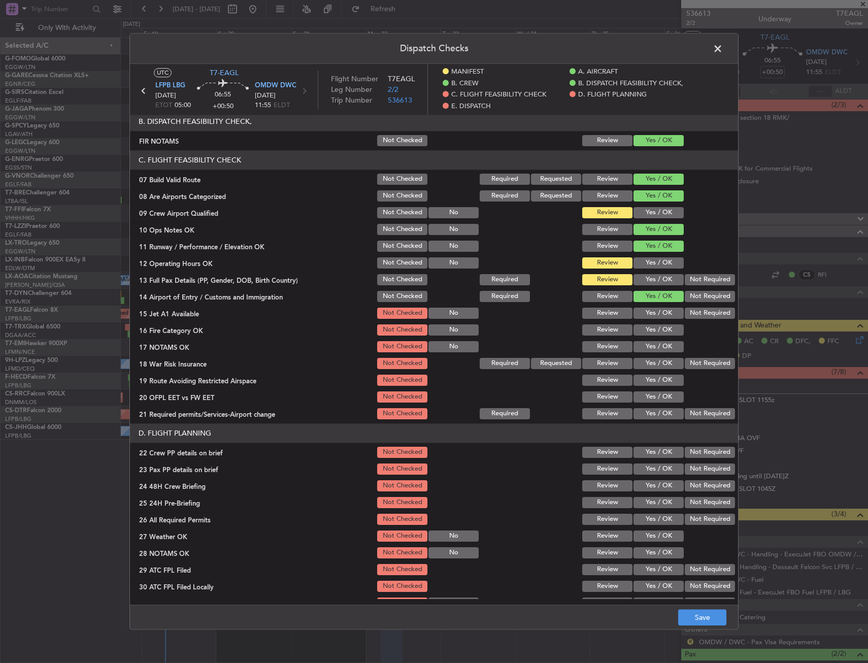
click at [399, 289] on section "C. FLIGHT FEASIBILITY CHECK 07 Build Valid Route Not Checked Required Requested…" at bounding box center [434, 285] width 608 height 271
click at [399, 282] on div "Not Checked" at bounding box center [401, 280] width 51 height 14
click at [400, 280] on button "Not Checked" at bounding box center [402, 279] width 50 height 11
click at [398, 298] on button "Not Checked" at bounding box center [402, 296] width 50 height 11
click at [395, 261] on button "Not Checked" at bounding box center [402, 262] width 50 height 11
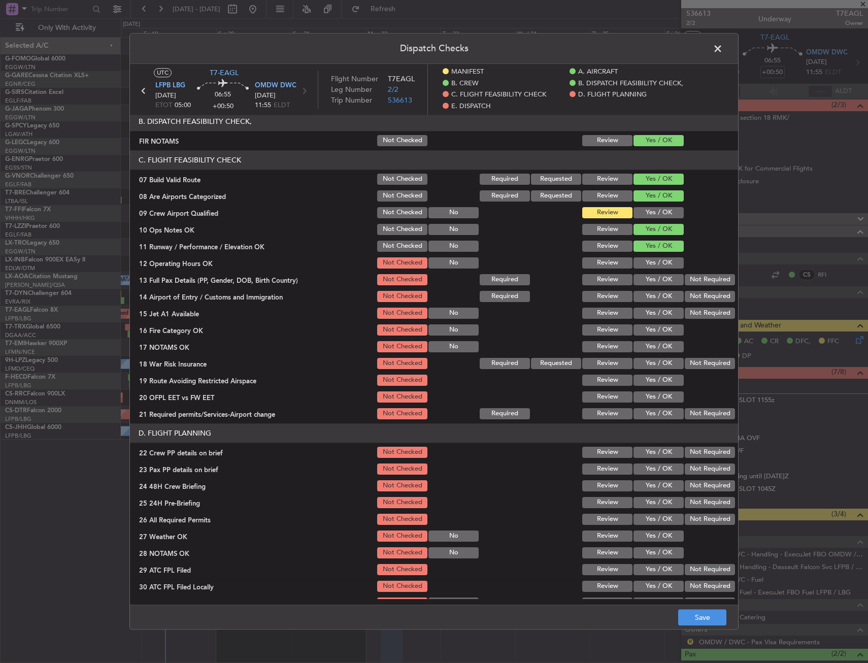
click at [395, 241] on button "Not Checked" at bounding box center [402, 246] width 50 height 11
click at [633, 207] on button "Yes / OK" at bounding box center [658, 212] width 50 height 11
click at [387, 236] on div "Not Checked" at bounding box center [401, 229] width 51 height 14
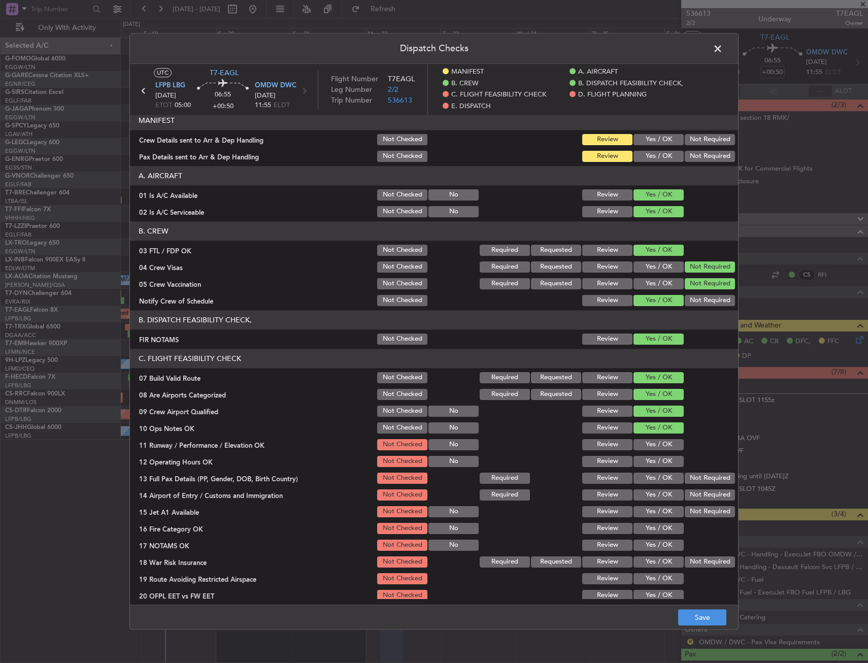
scroll to position [0, 0]
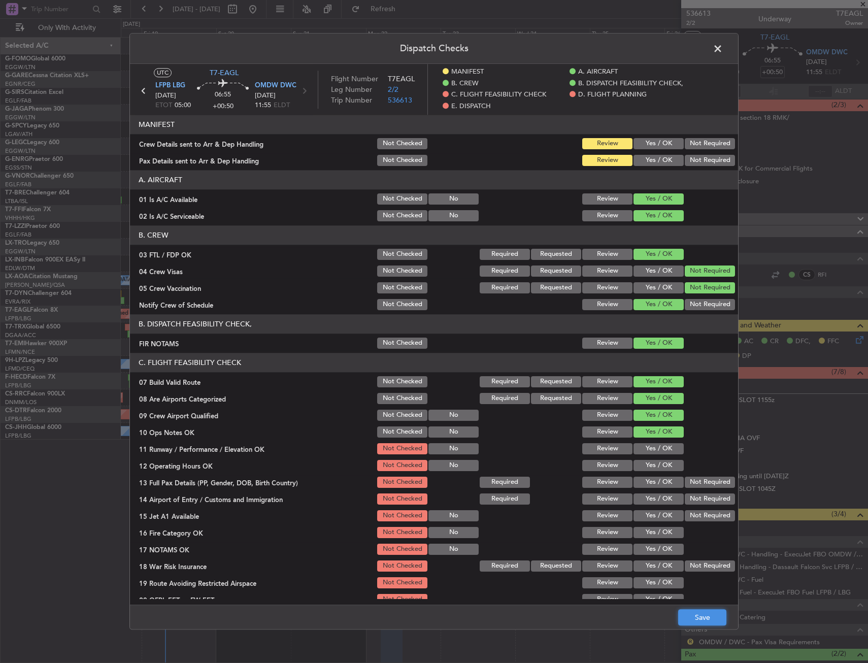
click at [703, 620] on button "Save" at bounding box center [702, 618] width 48 height 16
drag, startPoint x: 723, startPoint y: 49, endPoint x: 318, endPoint y: 377, distance: 521.1
click at [723, 49] on span at bounding box center [723, 51] width 0 height 20
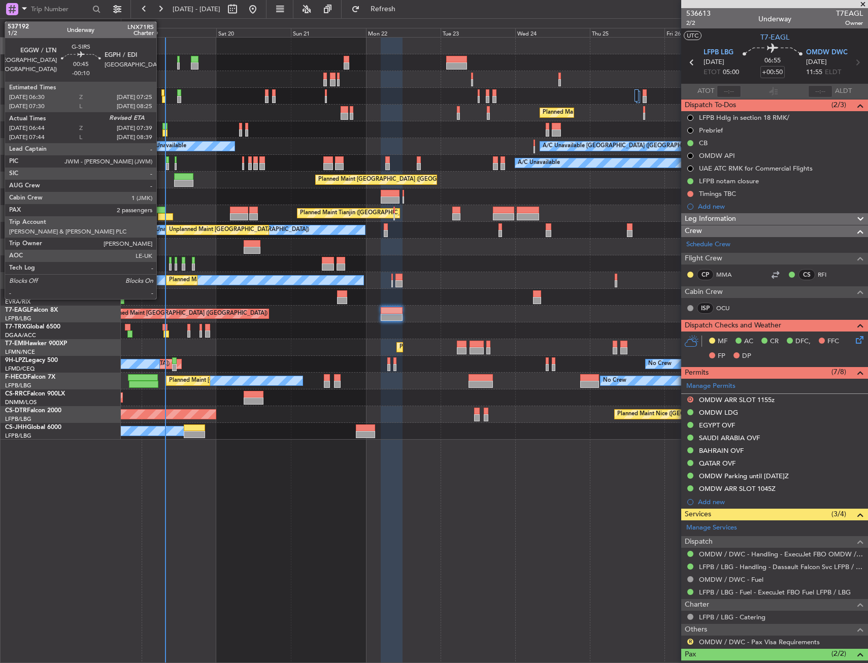
click at [161, 93] on div at bounding box center [162, 92] width 3 height 7
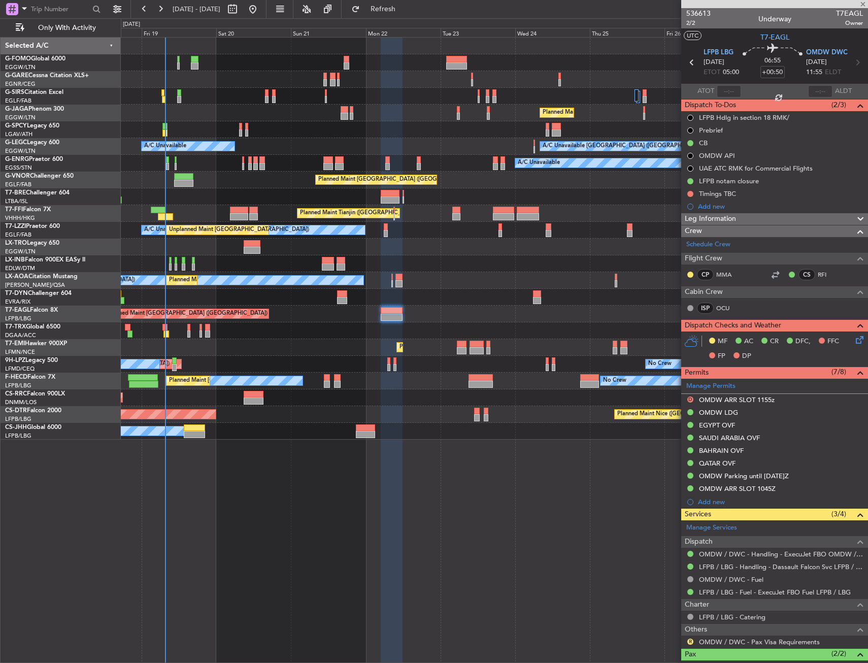
type input "-00:10"
type input "06:44"
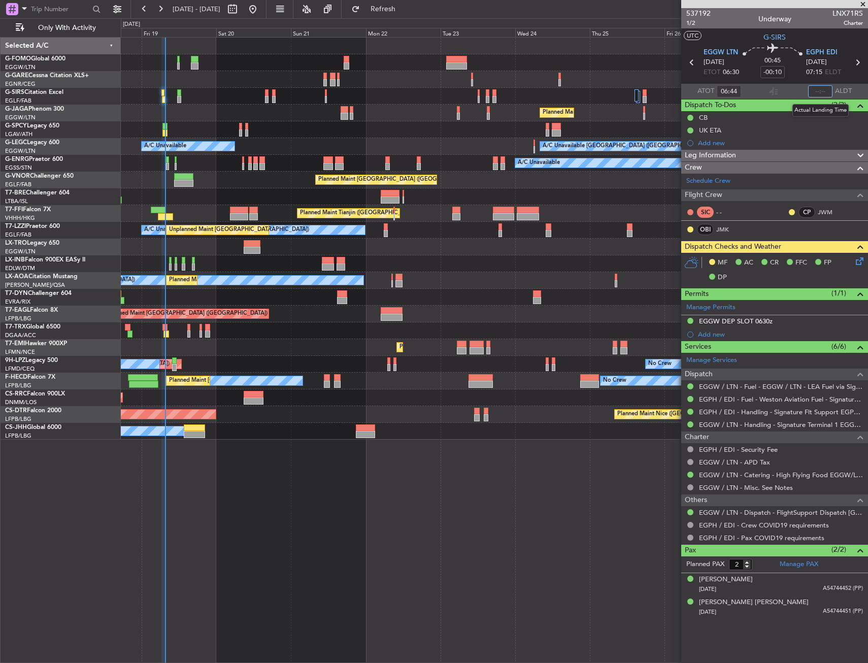
click at [814, 89] on input "text" at bounding box center [820, 91] width 24 height 12
click at [783, 87] on section "ATOT 06:44 0735 ALDT" at bounding box center [774, 91] width 187 height 15
type input "07:35"
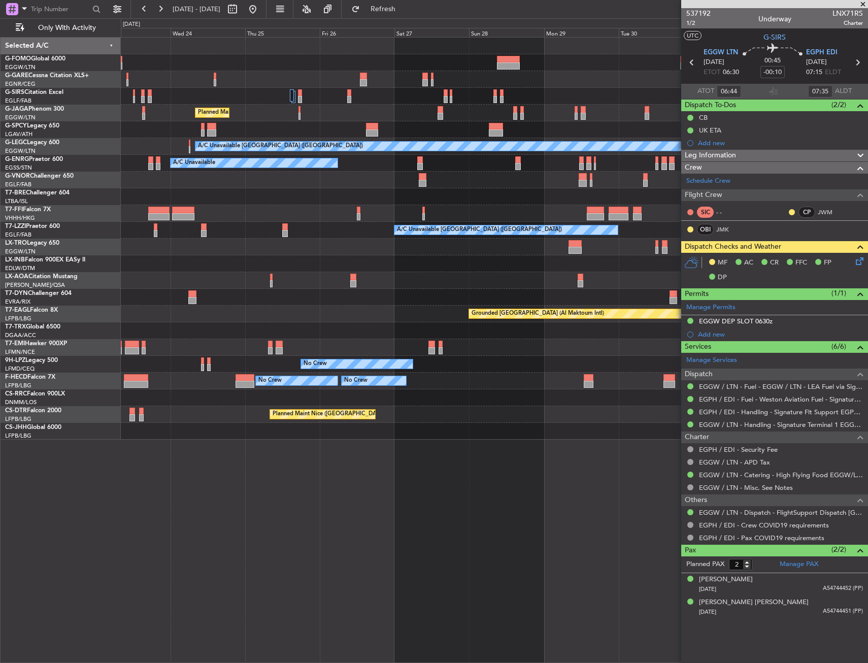
click at [110, 211] on div "Planned Maint London (Luton) A/C Unavailable London (Luton) A/C Unavailable Pla…" at bounding box center [434, 340] width 868 height 645
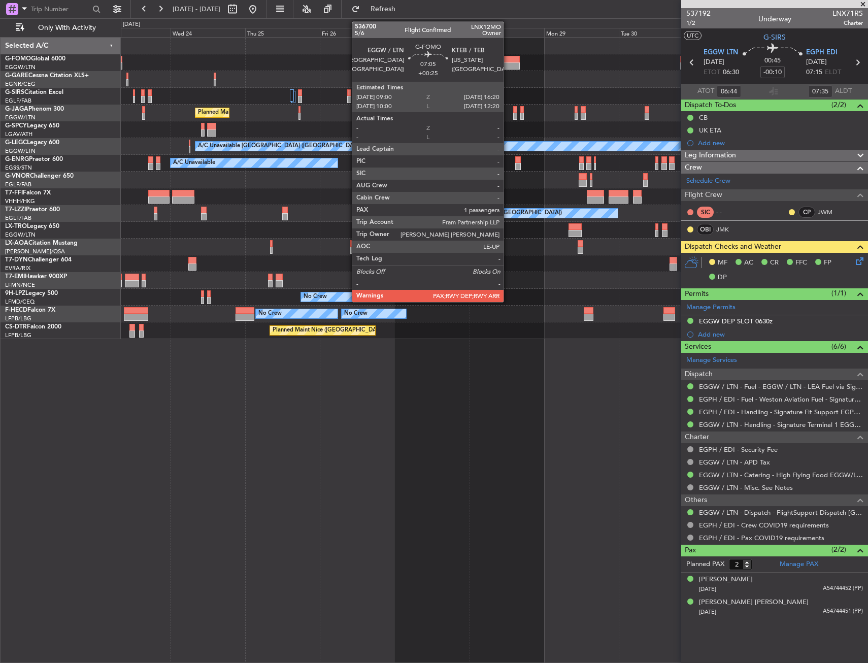
click at [508, 68] on div at bounding box center [508, 65] width 23 height 7
click at [505, 66] on div at bounding box center [508, 65] width 23 height 7
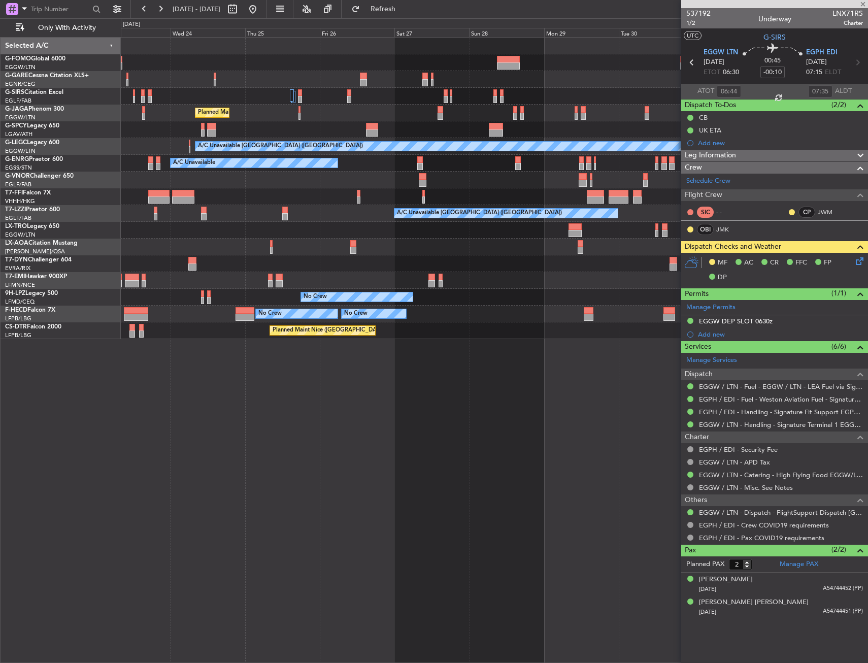
type input "+00:25"
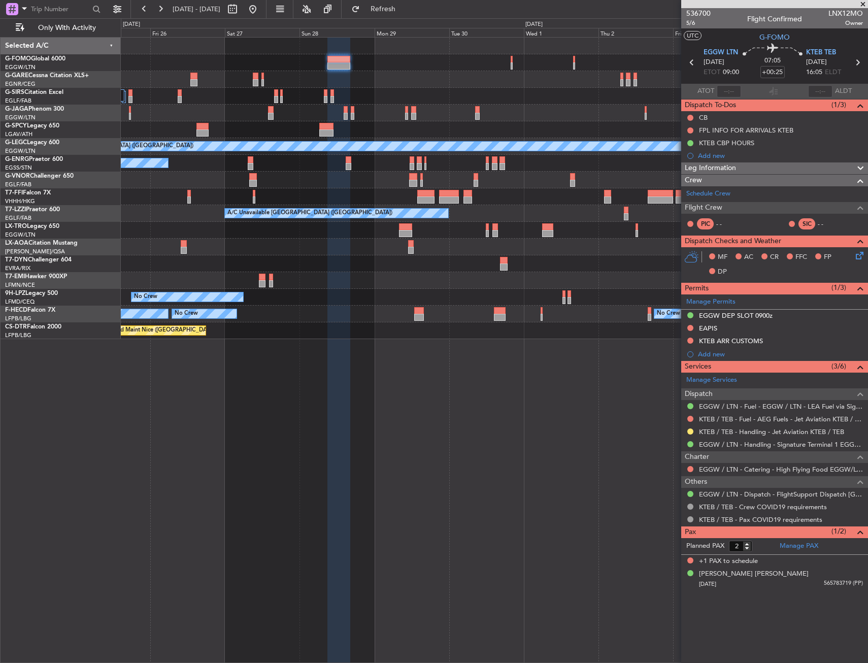
click at [413, 305] on div "No Crew" at bounding box center [494, 297] width 747 height 17
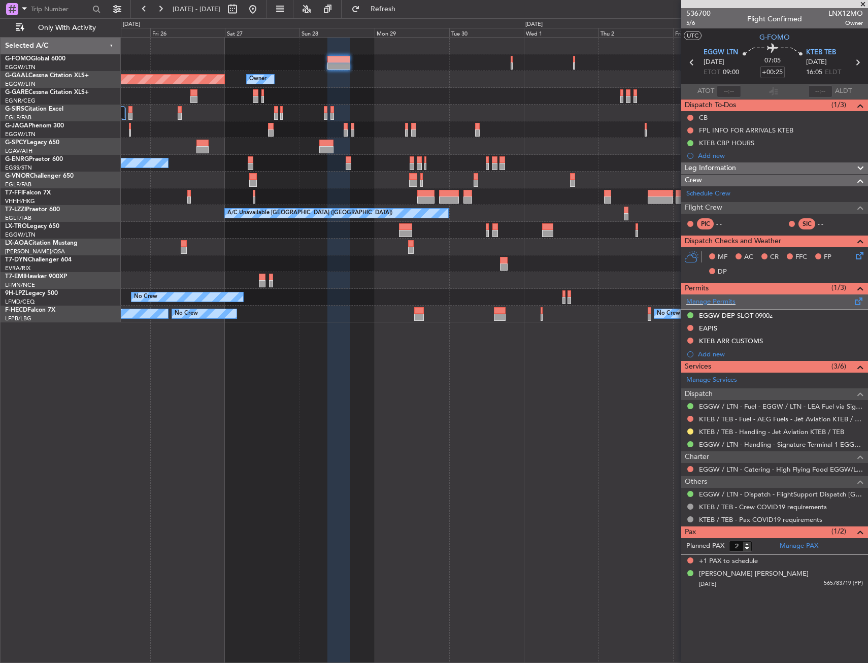
click at [845, 303] on fb-app "25 Sep 2025 - 05 Oct 2025 Refresh Quick Links Only With Activity Owner Planned …" at bounding box center [434, 335] width 868 height 655
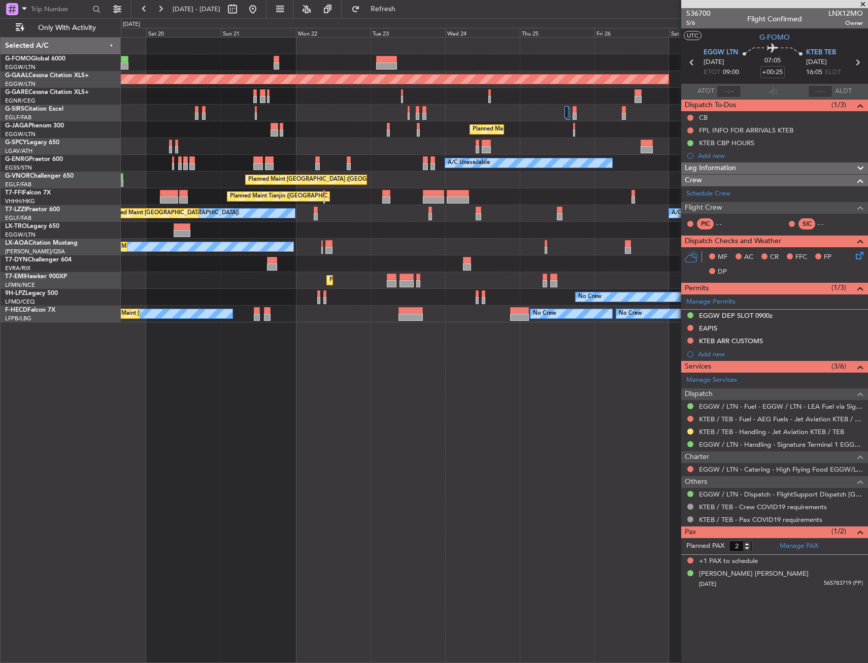
click at [576, 312] on div "No Crew No Crew No Crew Planned Maint Paris (Le Bourget)" at bounding box center [494, 314] width 747 height 17
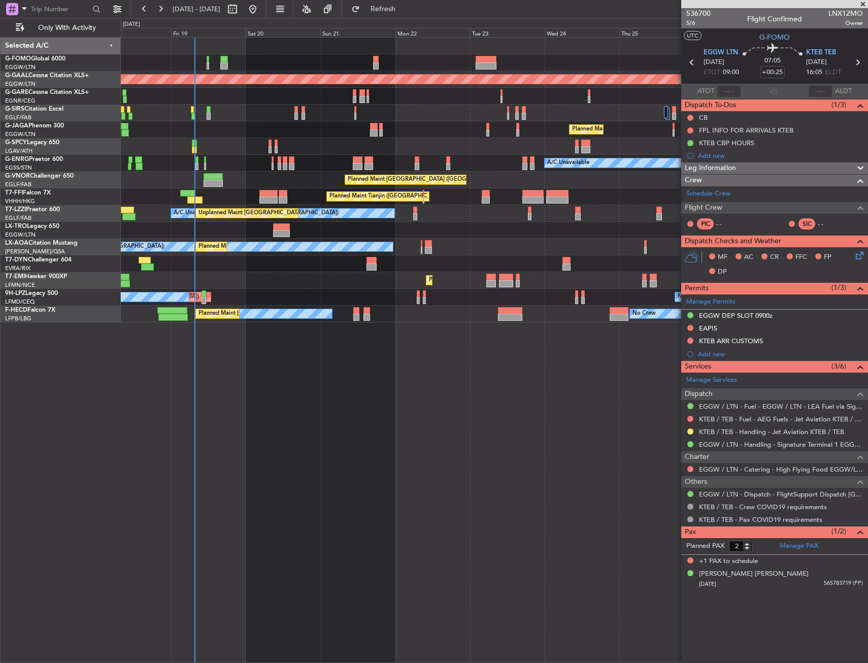
click at [459, 318] on div "No Crew No Crew No Crew Planned Maint Paris (Le Bourget) No Crew" at bounding box center [494, 314] width 747 height 17
click at [412, 316] on div "No Crew No Crew No Crew Planned Maint Paris (Le Bourget) No Crew" at bounding box center [494, 314] width 747 height 17
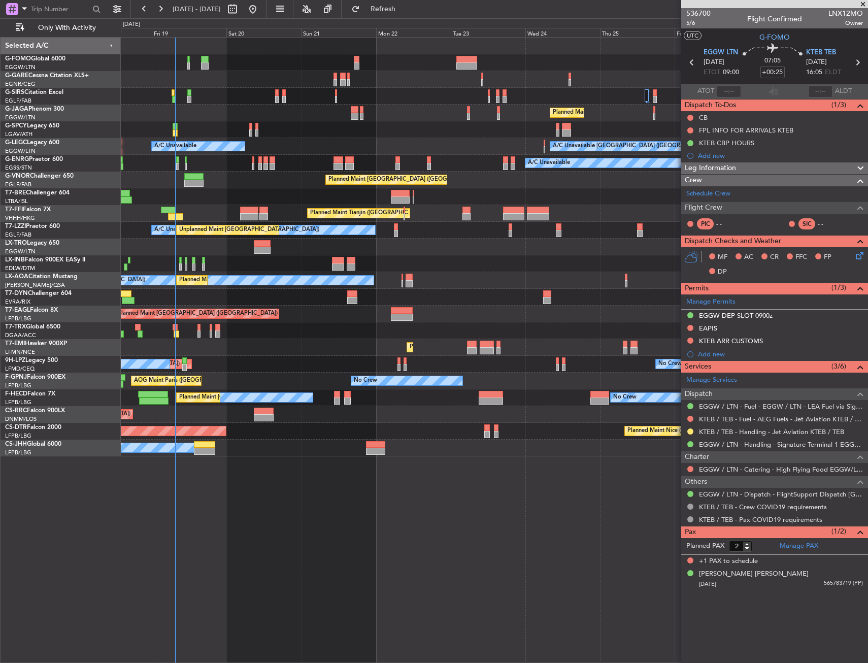
click at [0, 242] on html "18 Sep 2025 - 28 Sep 2025 Refresh Quick Links Only With Activity Planned Maint …" at bounding box center [434, 331] width 868 height 663
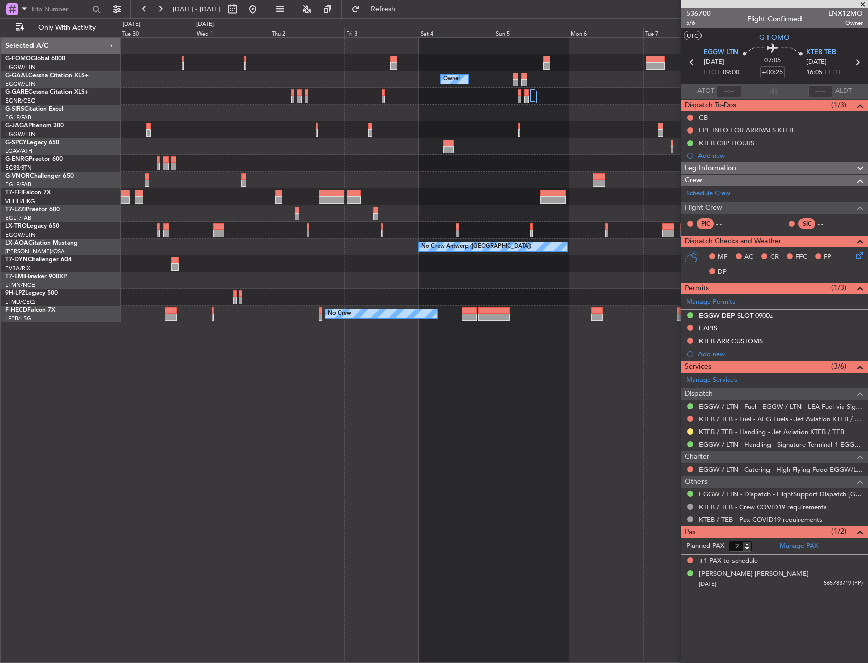
click at [227, 271] on div at bounding box center [494, 263] width 747 height 17
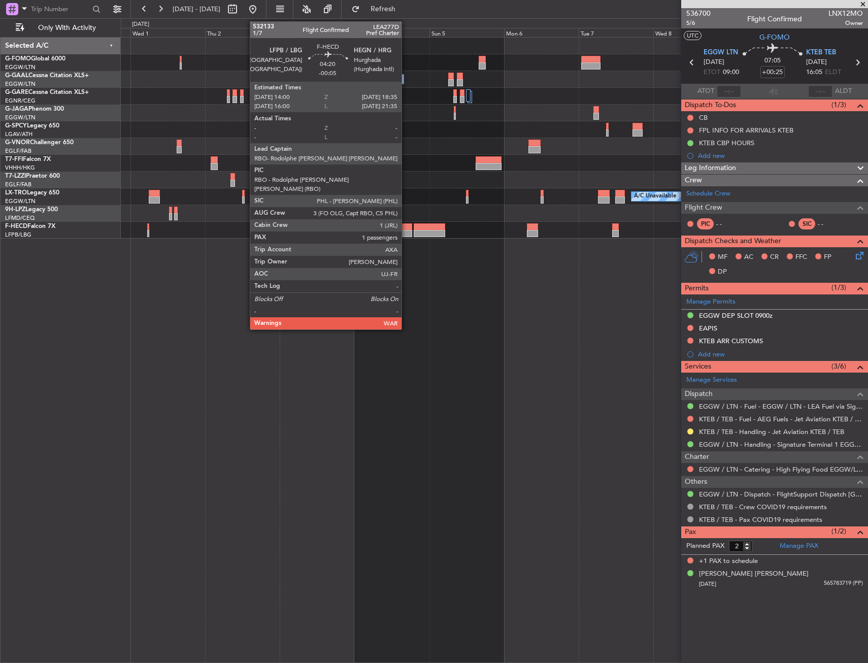
click at [406, 226] on div at bounding box center [404, 226] width 15 height 7
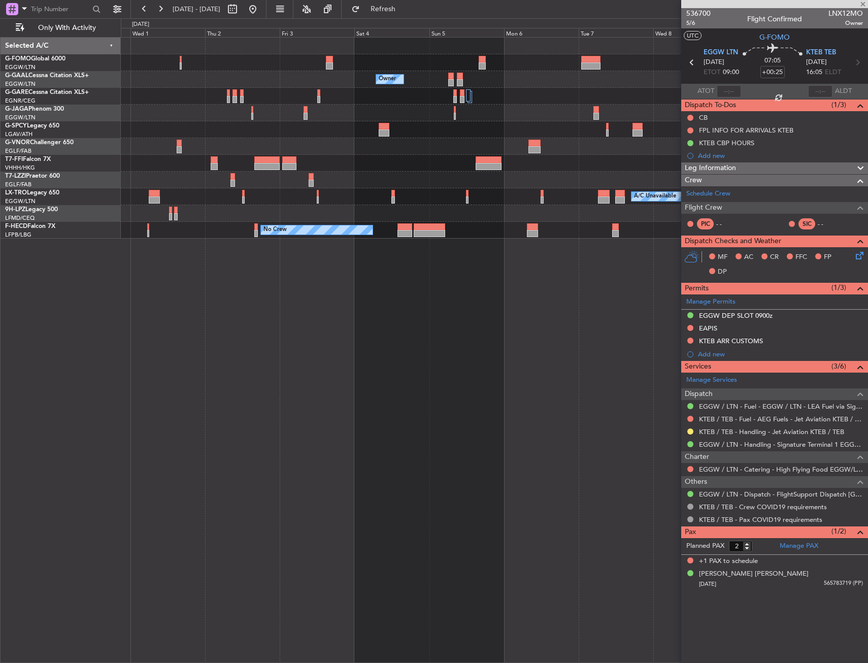
type input "-00:05"
type input "1"
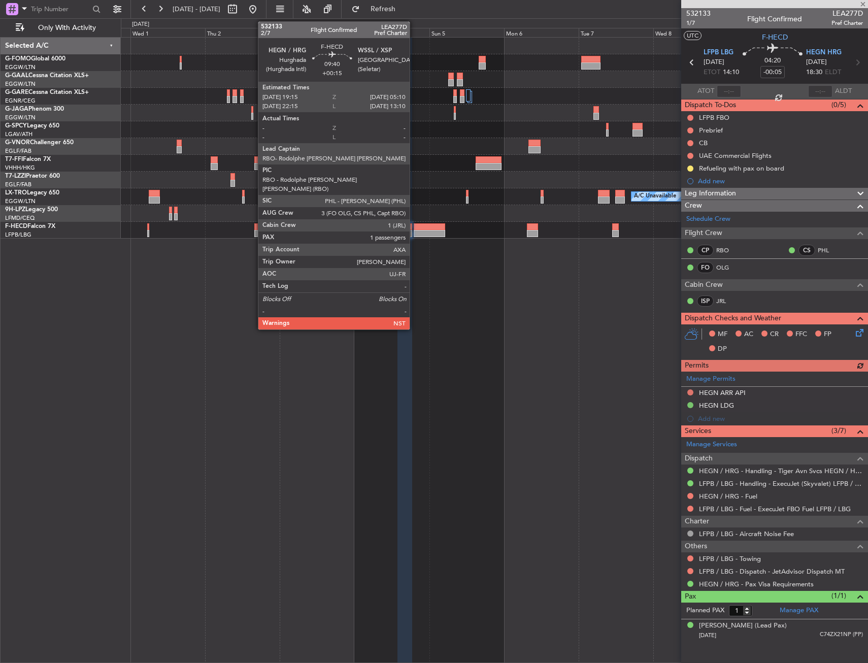
click at [425, 229] on div at bounding box center [429, 226] width 31 height 7
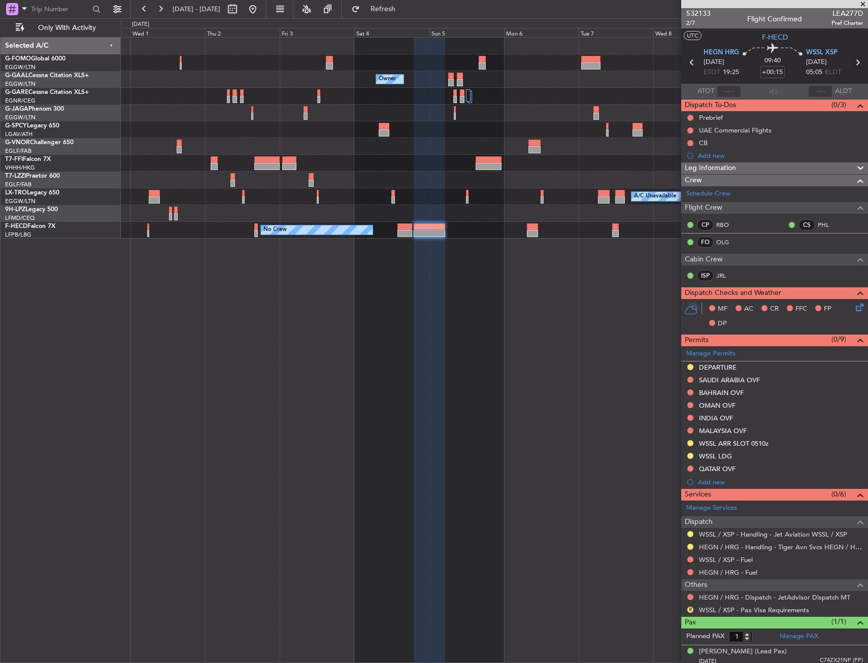
click at [827, 109] on fb-app "[DATE] - [DATE] Refresh Quick Links Only With Activity Owner Owner Owner Planne…" at bounding box center [434, 335] width 868 height 655
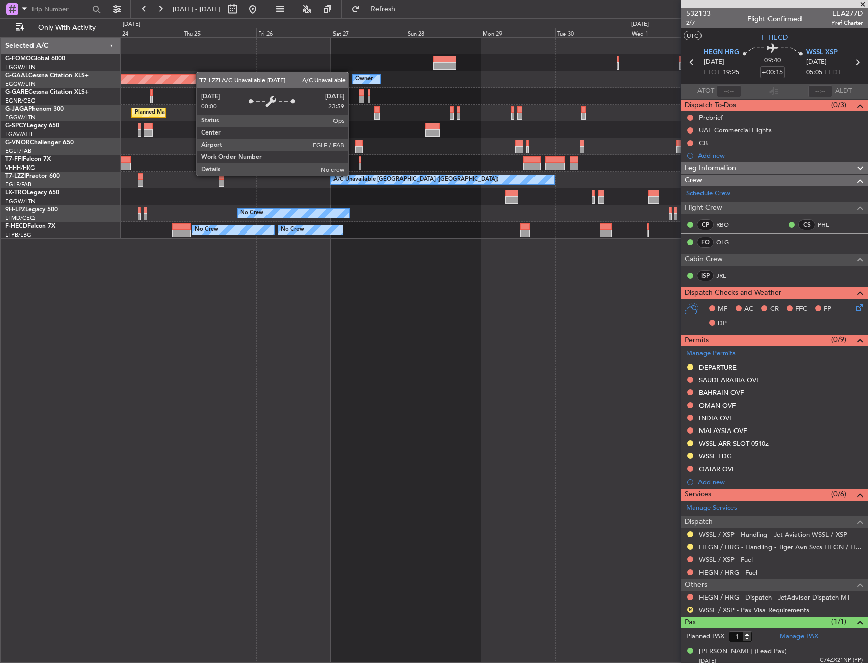
click at [691, 157] on fb-app "[DATE] - [DATE] Refresh Quick Links Only With Activity Owner Planned [GEOGRAPHI…" at bounding box center [434, 335] width 868 height 655
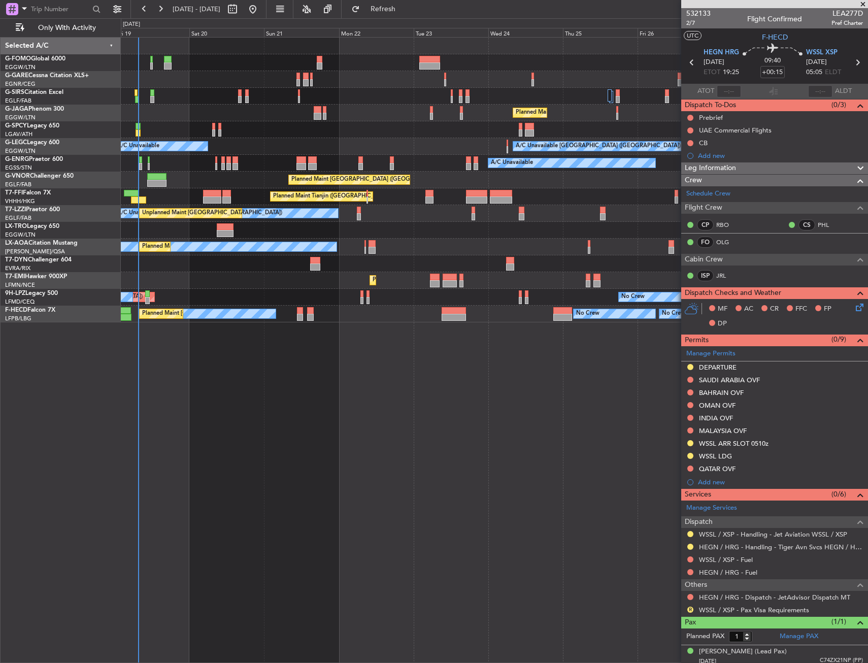
click at [569, 181] on div "Planned Maint [GEOGRAPHIC_DATA] ([GEOGRAPHIC_DATA]) A/C Unavailable [GEOGRAPHIC…" at bounding box center [494, 180] width 747 height 285
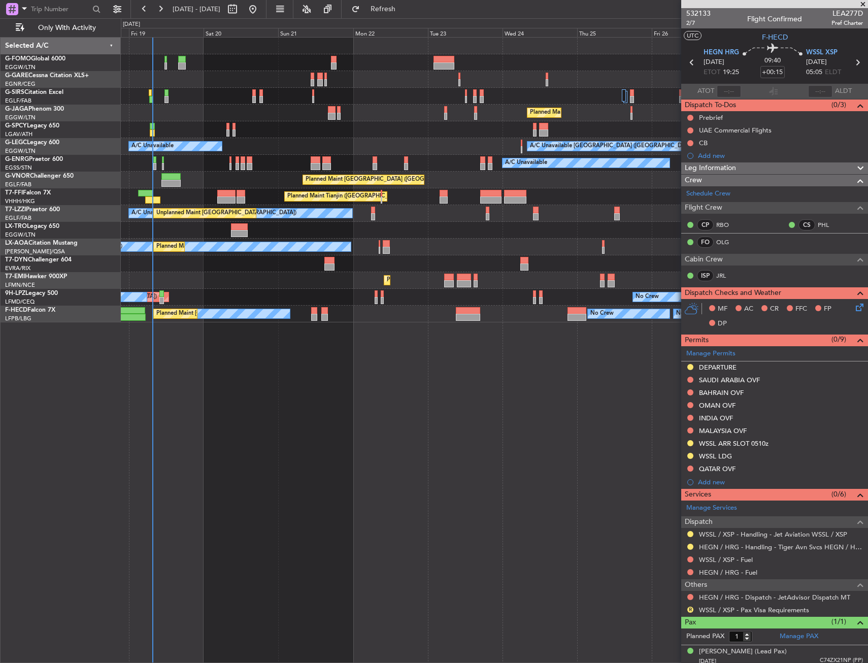
click at [480, 183] on div "Planned Maint [GEOGRAPHIC_DATA] ([GEOGRAPHIC_DATA])" at bounding box center [494, 180] width 747 height 17
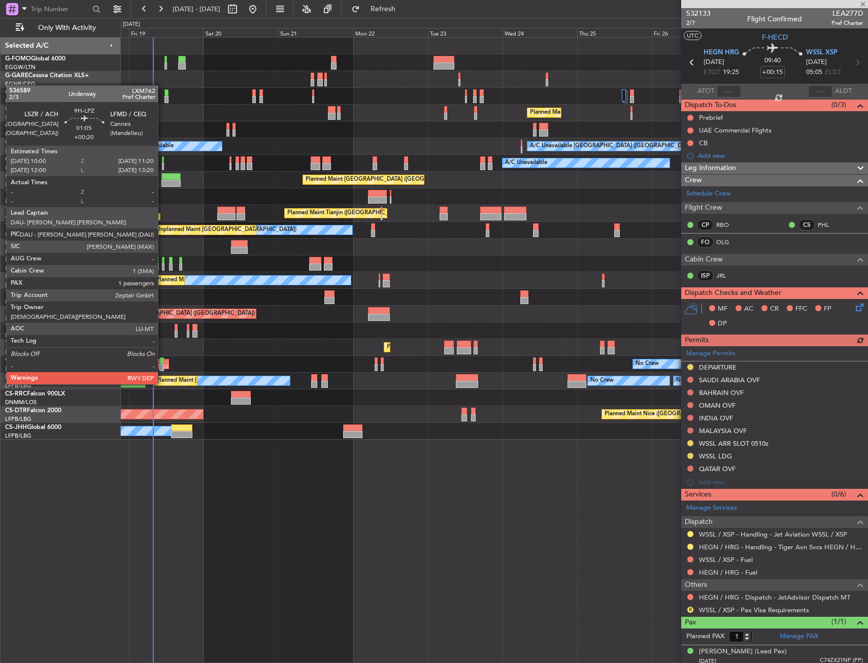
click at [162, 365] on div at bounding box center [161, 367] width 5 height 7
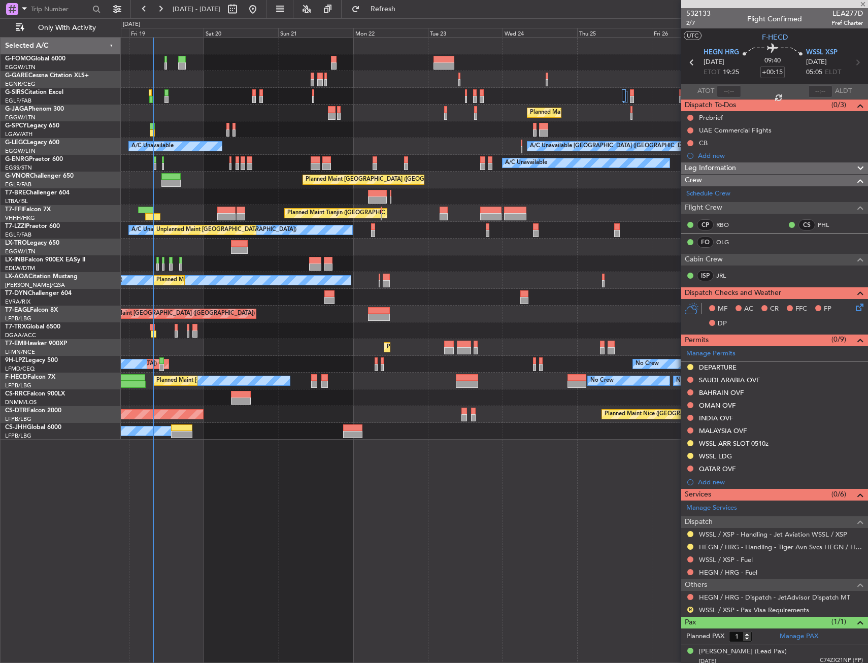
click at [281, 357] on div "No Crew [GEOGRAPHIC_DATA] ([GEOGRAPHIC_DATA]) No Crew" at bounding box center [494, 364] width 747 height 17
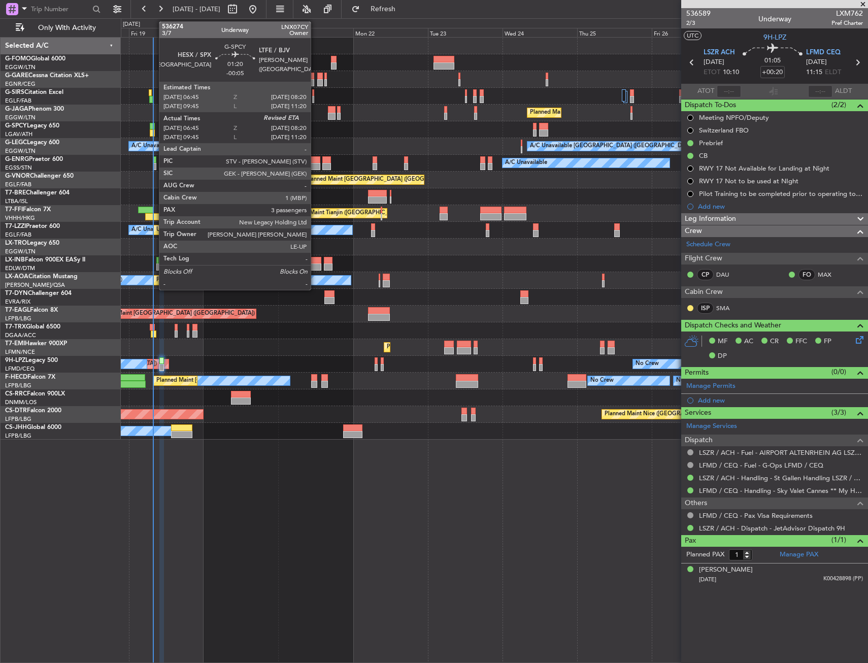
click at [154, 127] on div at bounding box center [152, 126] width 5 height 7
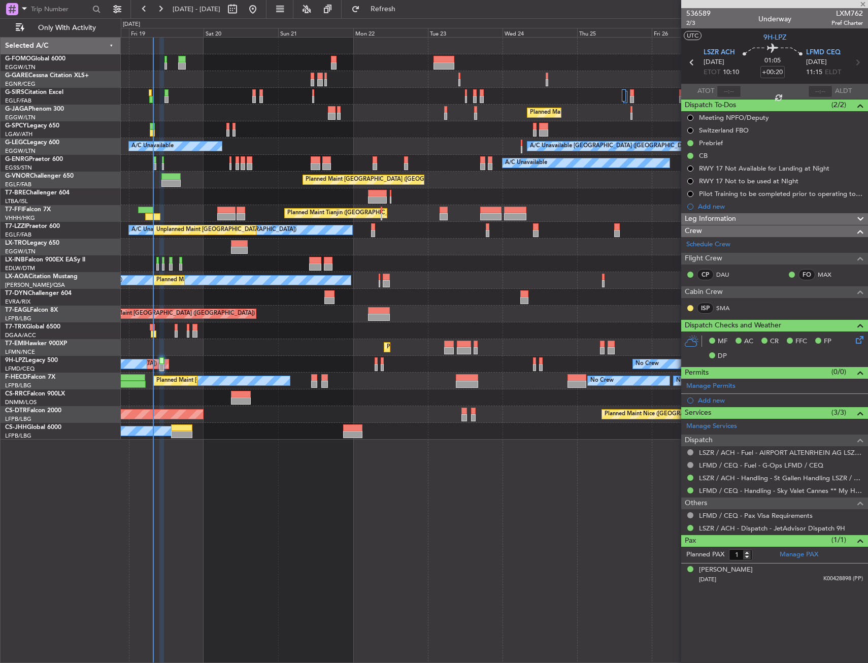
type input "-00:05"
type input "06:45"
type input "3"
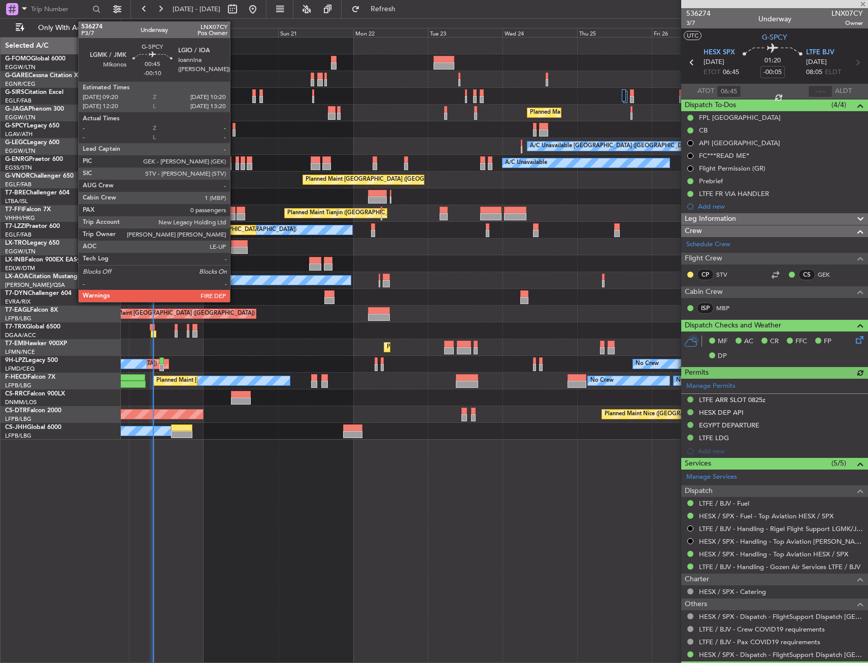
click at [234, 129] on div at bounding box center [234, 126] width 4 height 7
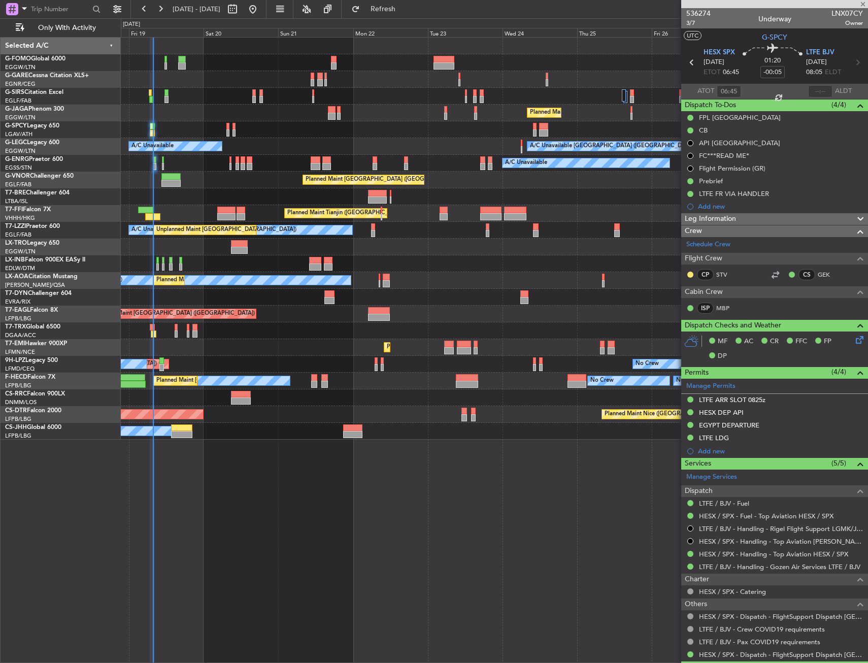
type input "-00:10"
type input "0"
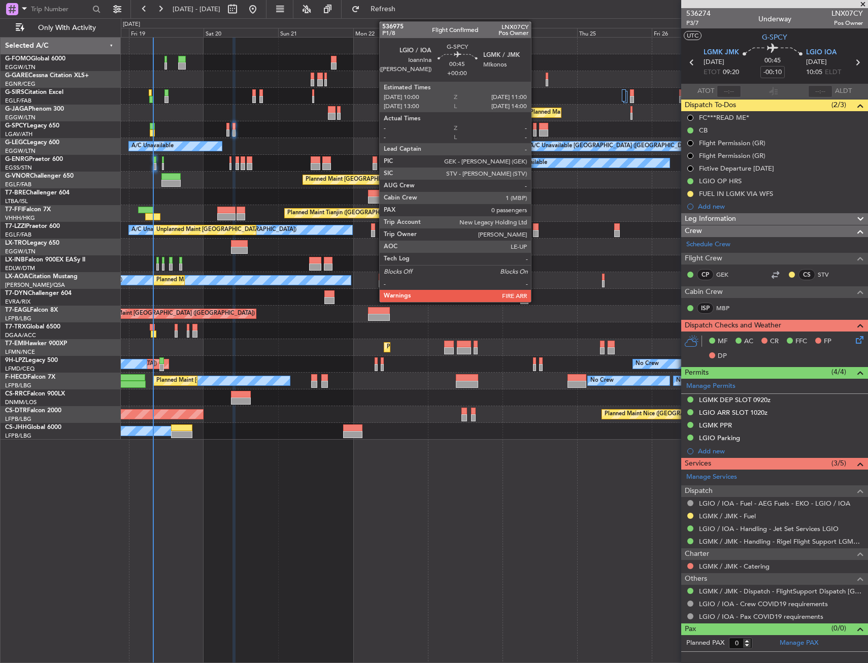
click at [535, 126] on div at bounding box center [535, 126] width 4 height 7
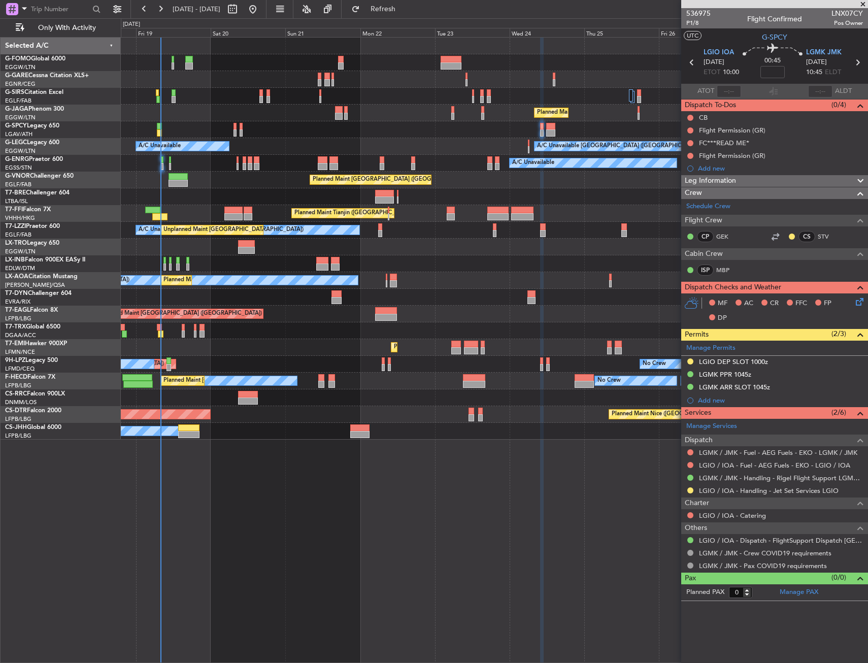
click at [241, 103] on div at bounding box center [494, 96] width 747 height 17
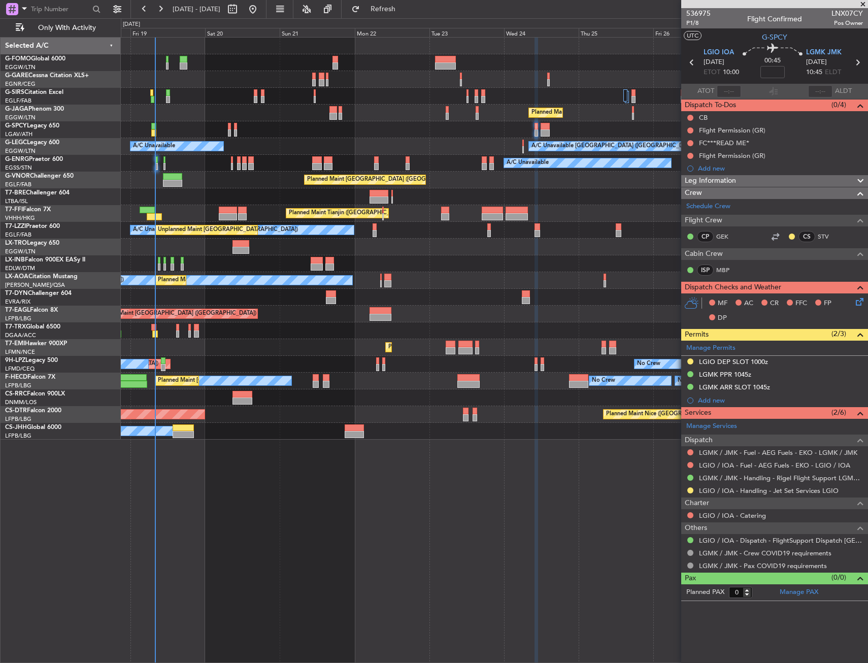
click at [194, 146] on div "Planned Maint [GEOGRAPHIC_DATA] ([GEOGRAPHIC_DATA]) A/C Unavailable [GEOGRAPHIC…" at bounding box center [494, 239] width 747 height 402
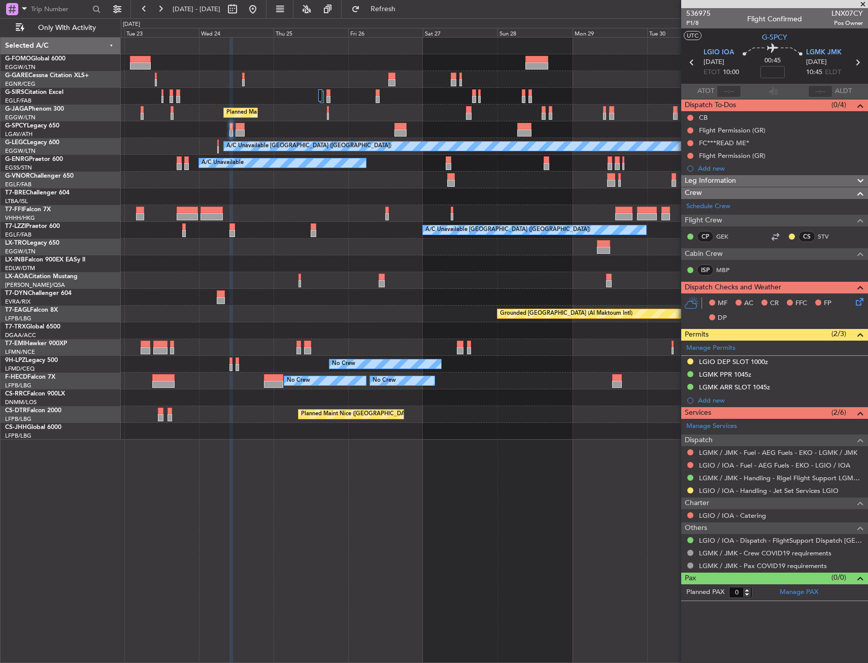
click at [423, 152] on div "A/C Unavailable [GEOGRAPHIC_DATA] ([GEOGRAPHIC_DATA])" at bounding box center [494, 146] width 747 height 17
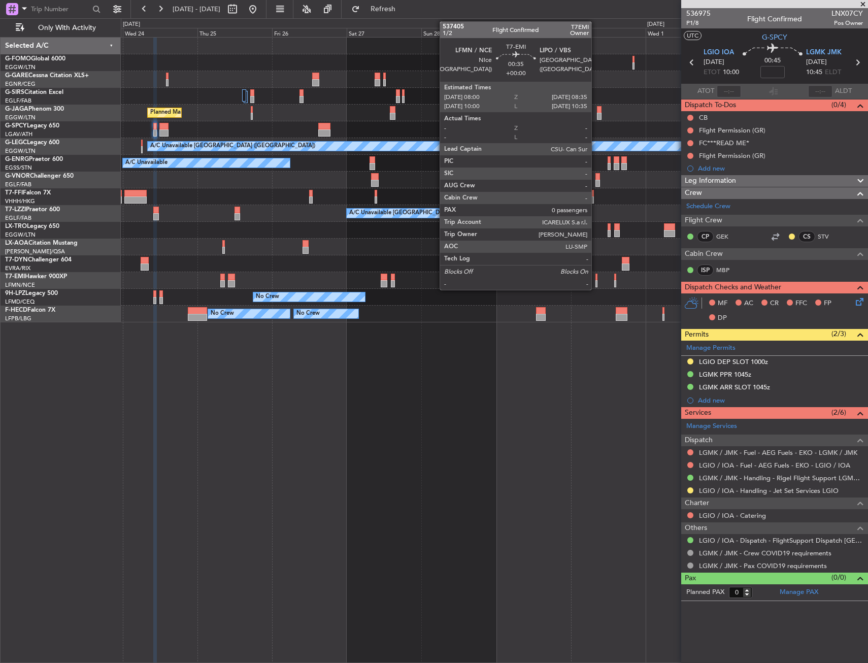
click at [596, 283] on div at bounding box center [596, 283] width 2 height 7
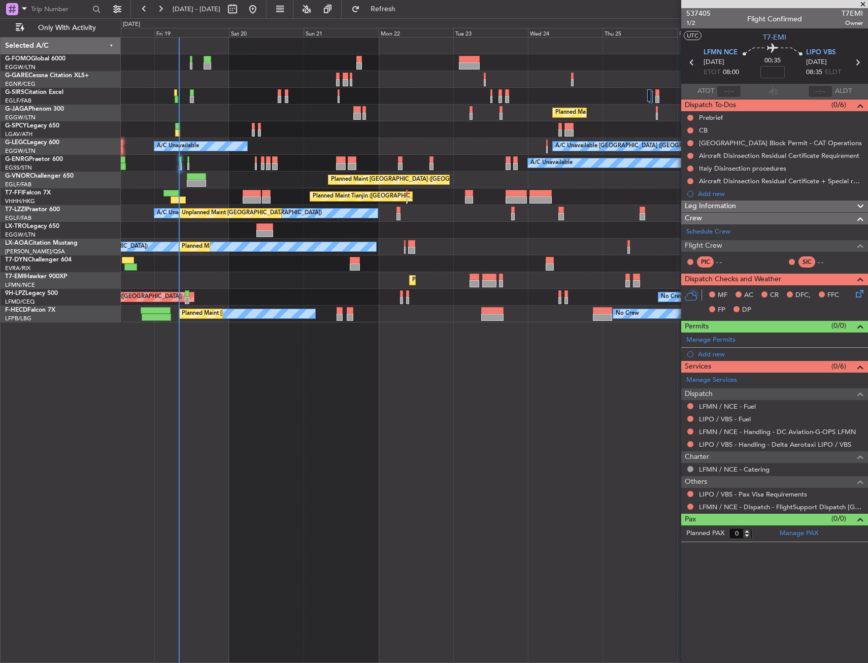
click at [636, 264] on div "Planned Maint [GEOGRAPHIC_DATA] ([GEOGRAPHIC_DATA]) A/C Unavailable [GEOGRAPHIC…" at bounding box center [494, 180] width 747 height 285
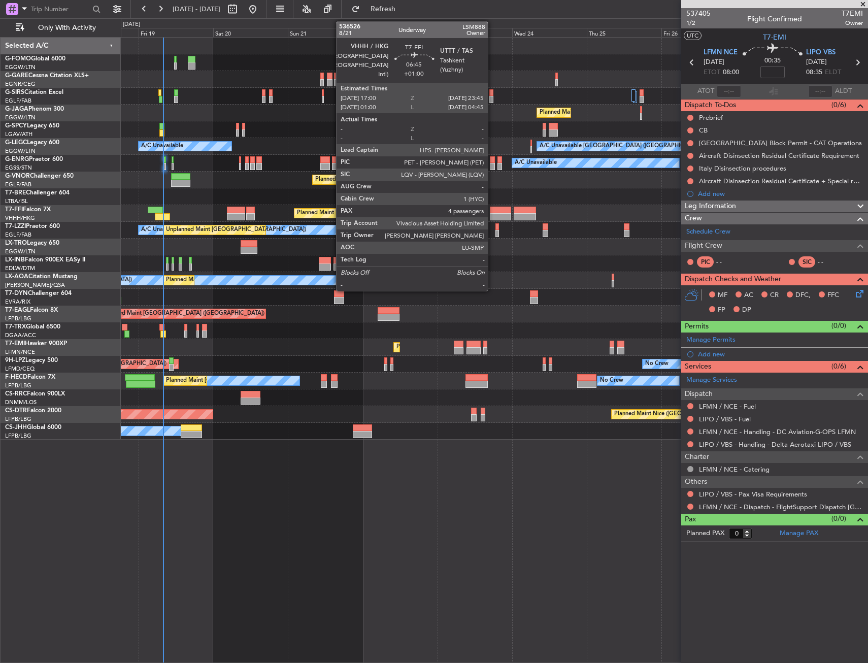
click at [492, 208] on div at bounding box center [500, 210] width 21 height 7
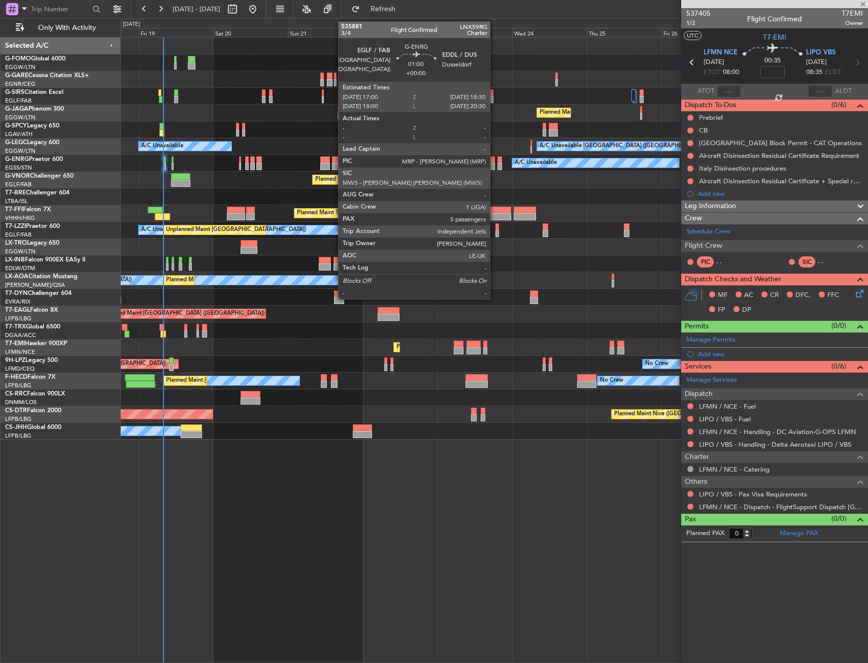
type input "+01:00"
type input "4"
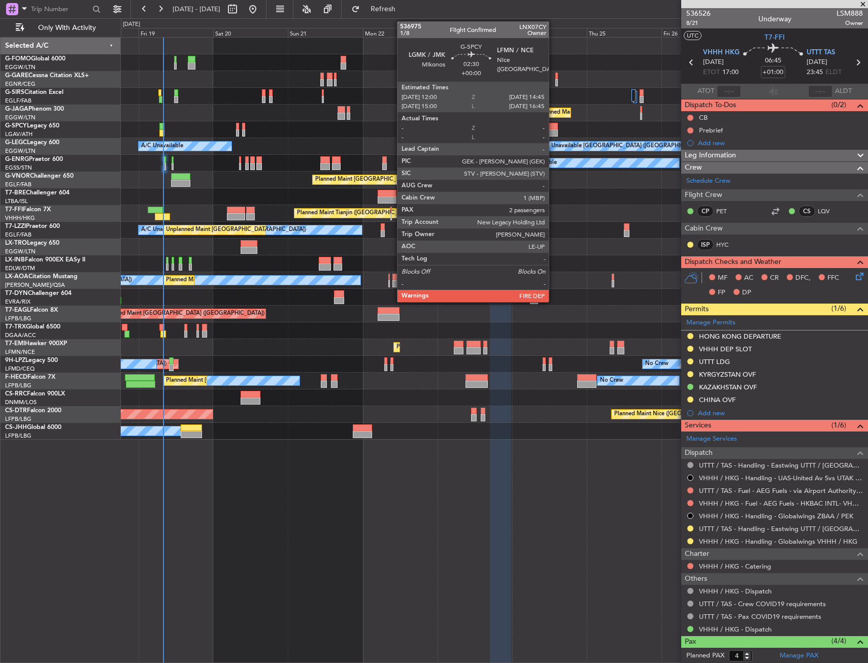
click at [553, 130] on div at bounding box center [553, 132] width 9 height 7
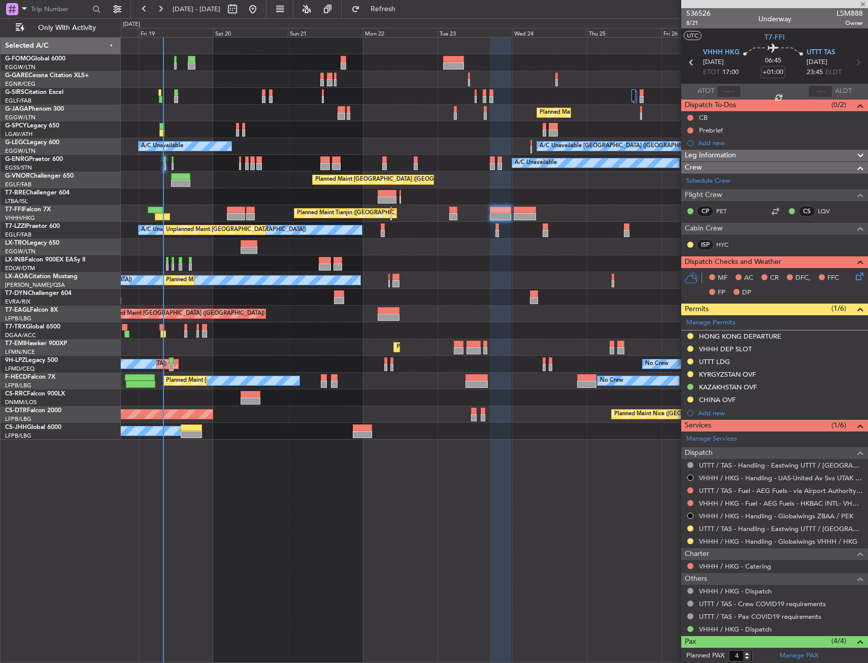
type input "2"
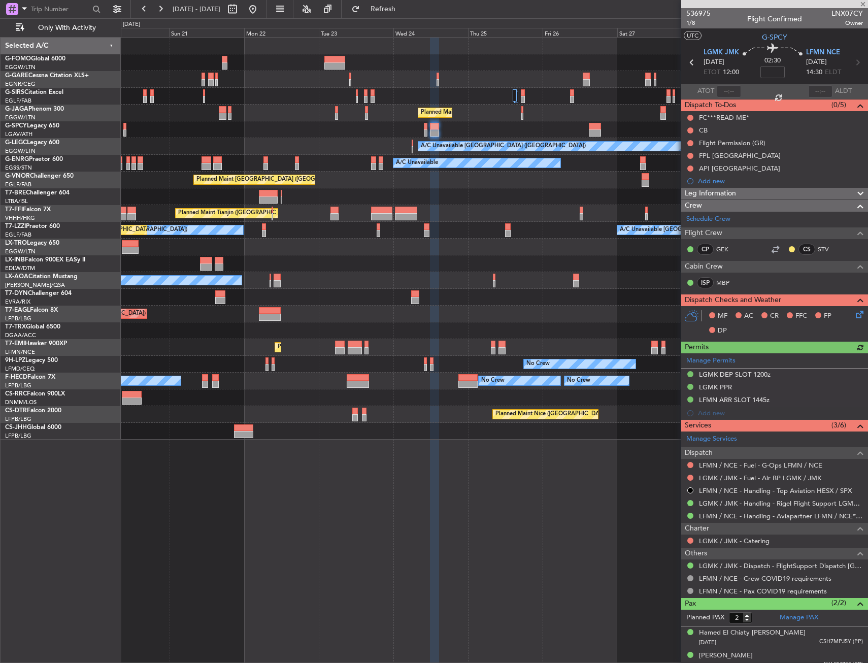
click at [459, 313] on div "Grounded [GEOGRAPHIC_DATA] (Al Maktoum Intl) Unplanned Maint [GEOGRAPHIC_DATA] …" at bounding box center [494, 314] width 747 height 17
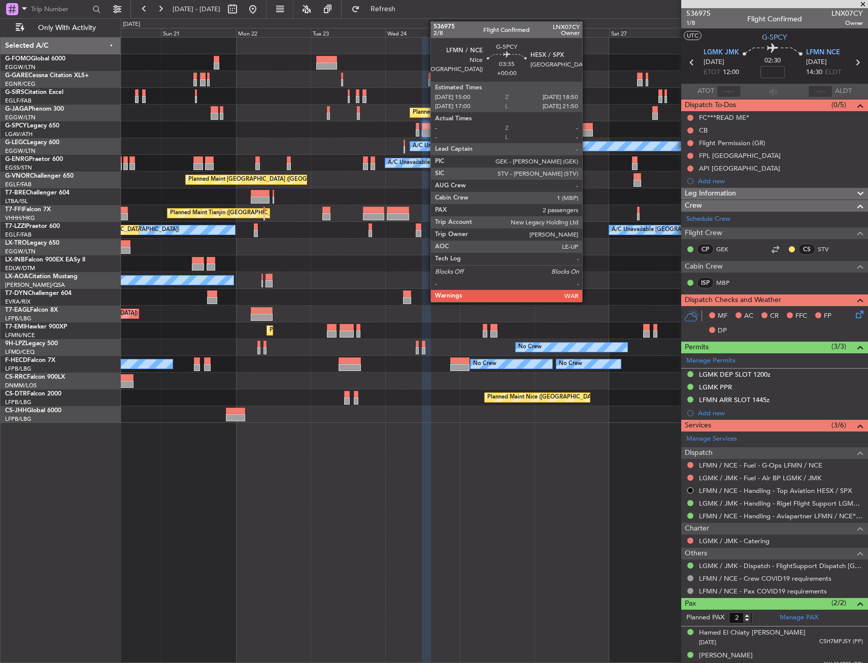
click at [587, 131] on div at bounding box center [587, 132] width 12 height 7
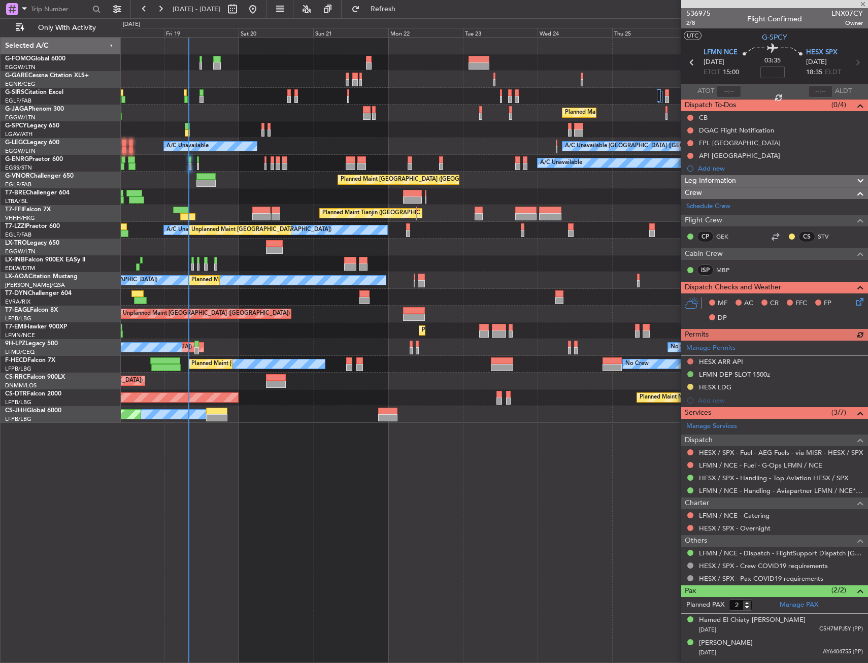
click at [536, 218] on div at bounding box center [525, 216] width 21 height 7
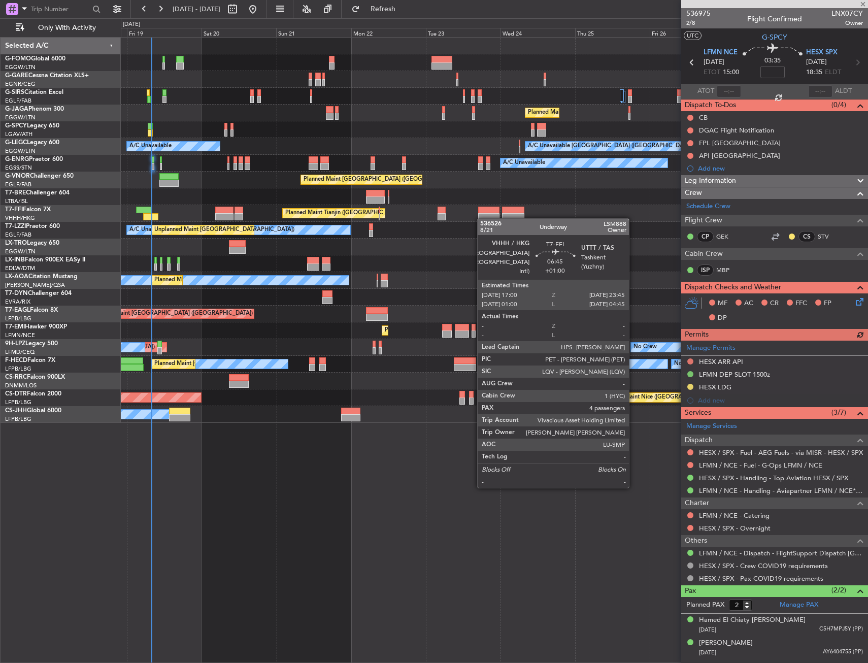
click at [482, 218] on div at bounding box center [488, 216] width 21 height 7
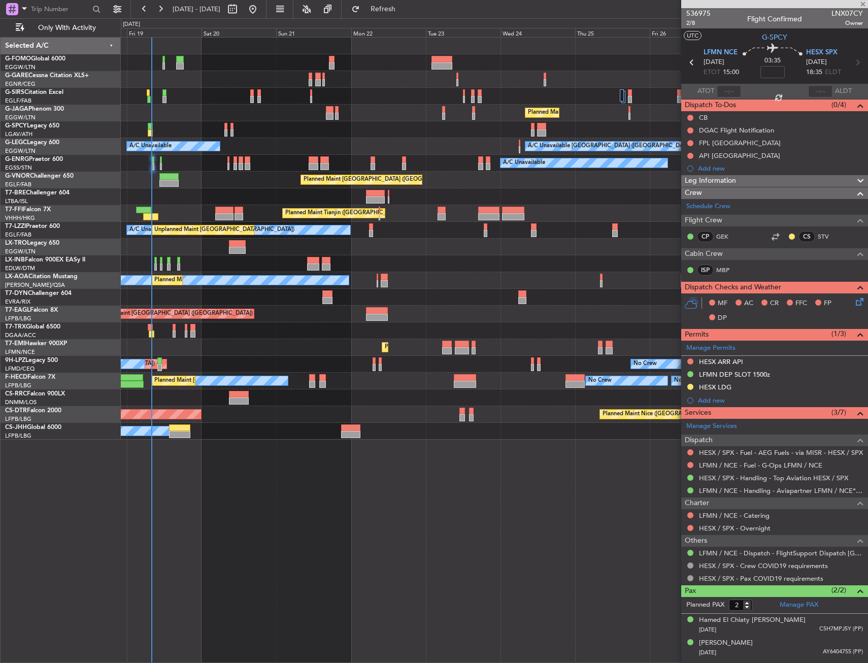
type input "+01:00"
type input "4"
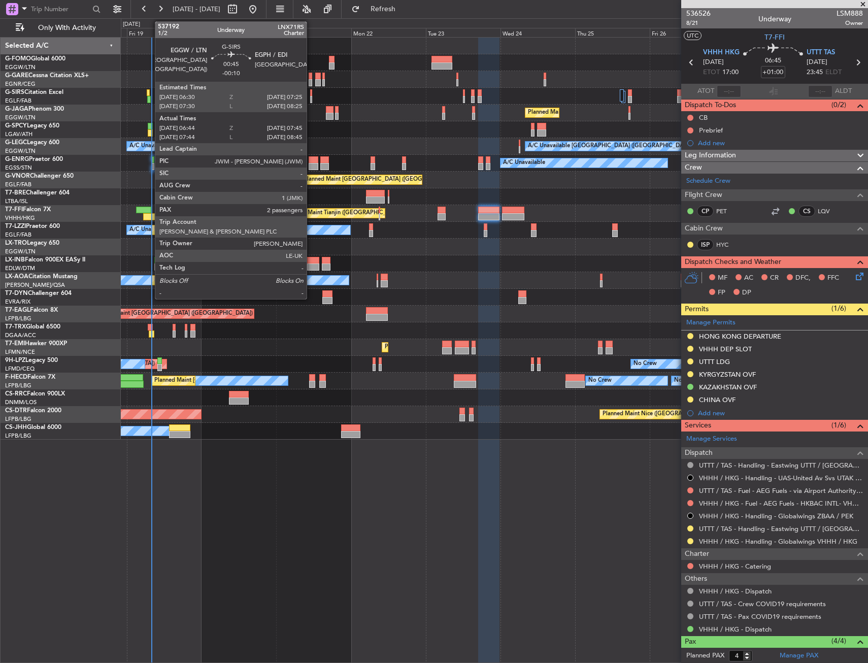
click at [149, 93] on div at bounding box center [148, 92] width 3 height 7
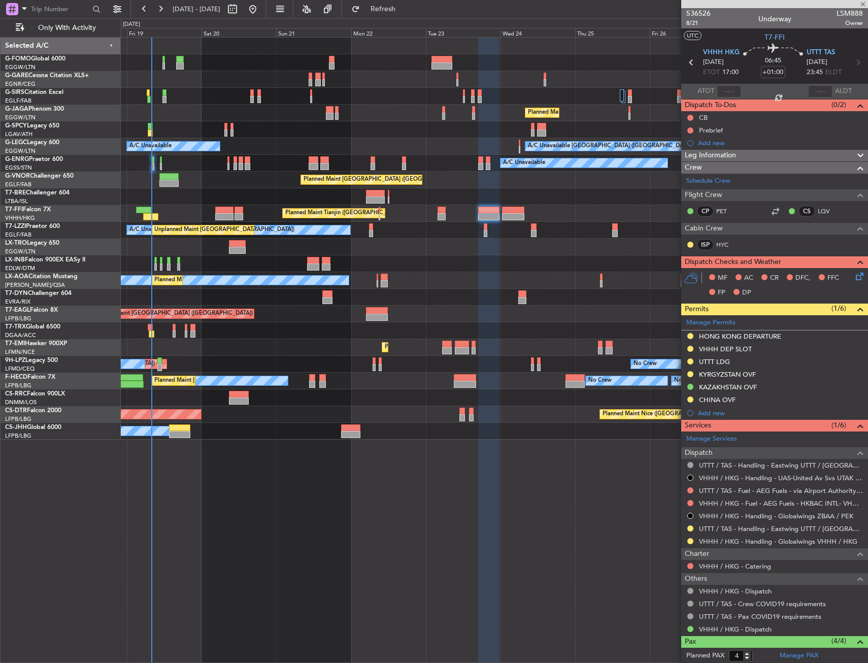
type input "-00:10"
type input "06:44"
type input "07:35"
type input "2"
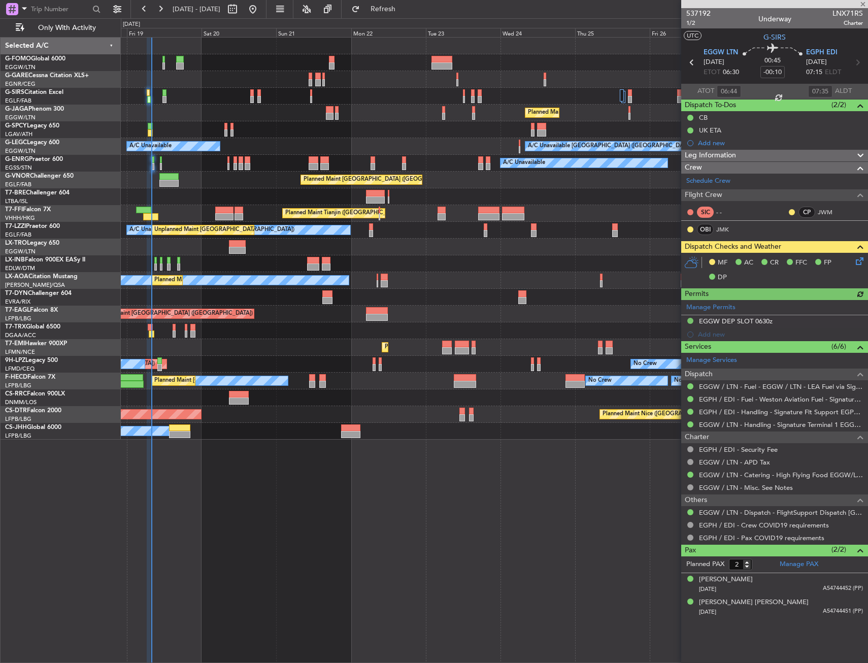
click at [860, 263] on icon at bounding box center [858, 259] width 8 height 8
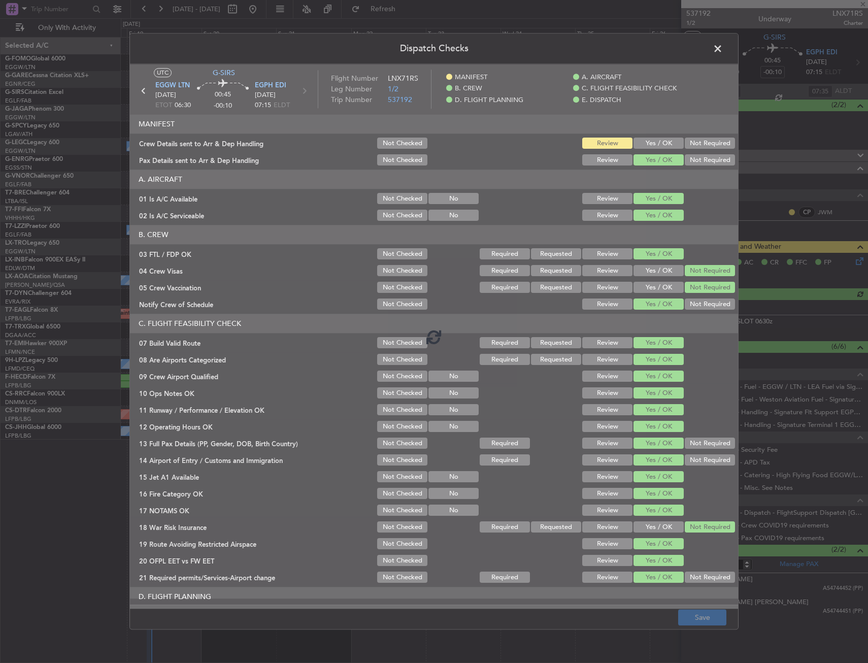
click at [652, 145] on div at bounding box center [434, 336] width 608 height 545
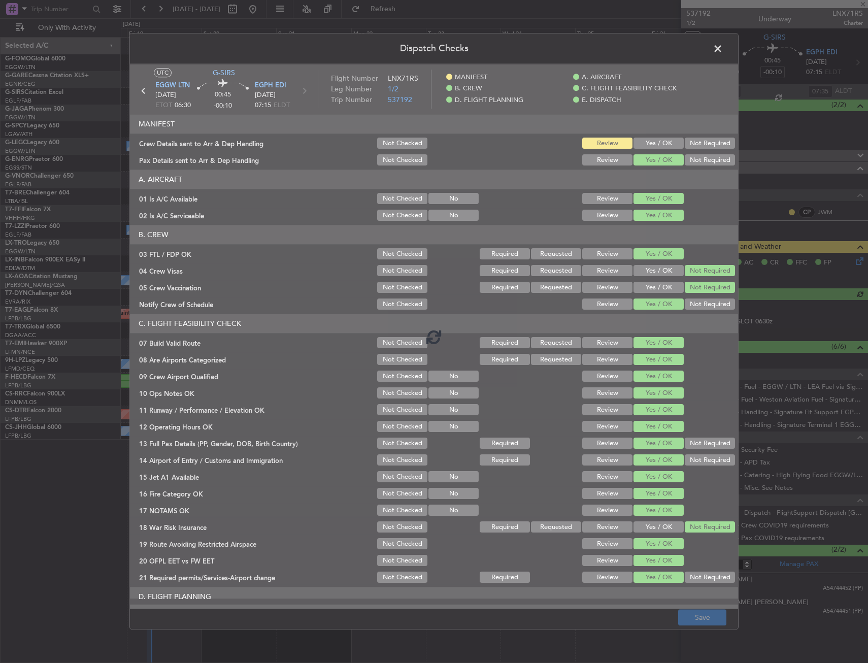
click at [652, 145] on div at bounding box center [434, 336] width 608 height 545
click at [652, 145] on button "Yes / OK" at bounding box center [658, 143] width 50 height 11
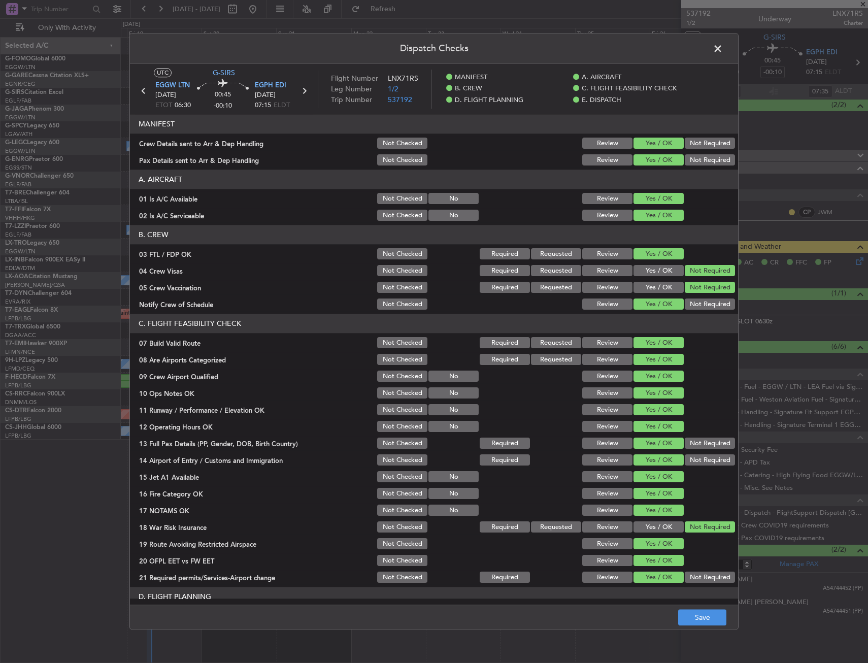
click at [652, 145] on button "Yes / OK" at bounding box center [658, 143] width 50 height 11
drag, startPoint x: 705, startPoint y: 635, endPoint x: 703, endPoint y: 622, distance: 13.3
click at [704, 634] on div "Dispatch Checks UTC G-SIRS EGGW LTN [DATE] ETOT 06:30 00:45 -00:10 EGPH EDI [DA…" at bounding box center [434, 331] width 868 height 663
click at [702, 619] on button "Save" at bounding box center [702, 618] width 48 height 16
drag, startPoint x: 705, startPoint y: 55, endPoint x: 713, endPoint y: 52, distance: 8.0
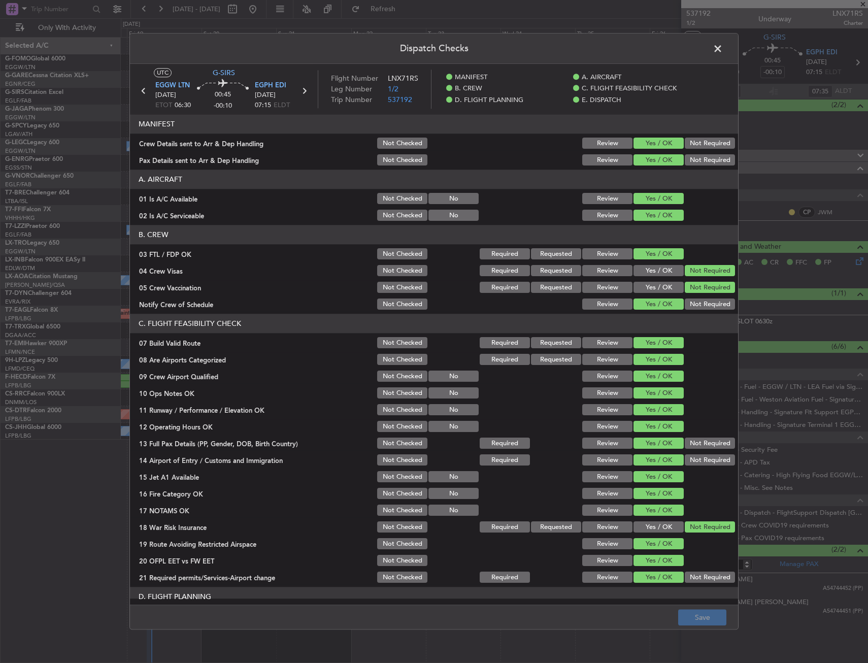
click at [708, 54] on header "Dispatch Checks" at bounding box center [434, 48] width 608 height 30
click at [723, 52] on span at bounding box center [723, 51] width 0 height 20
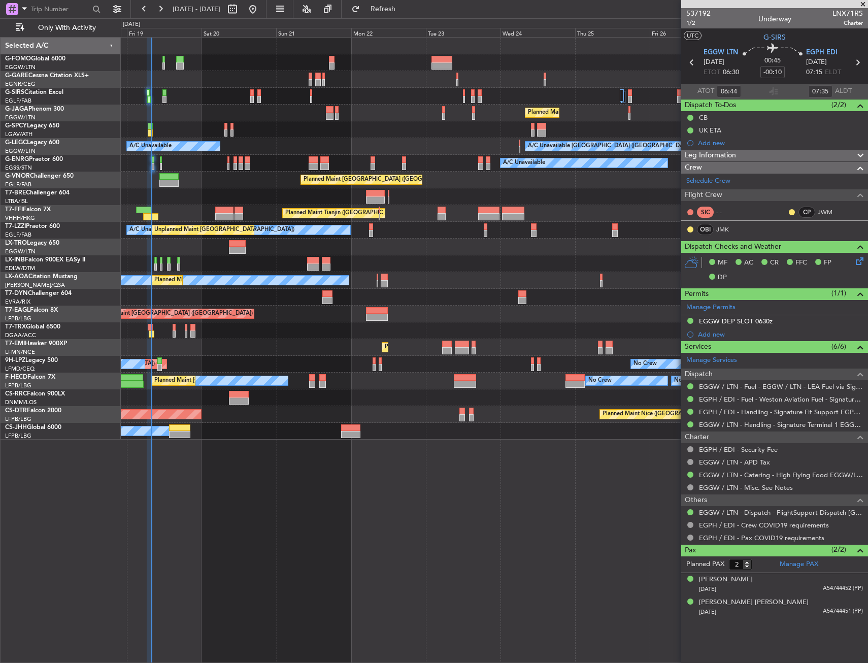
click at [451, 143] on div "A/C Unavailable [GEOGRAPHIC_DATA] ([GEOGRAPHIC_DATA]) A/C Unavailable" at bounding box center [494, 146] width 747 height 17
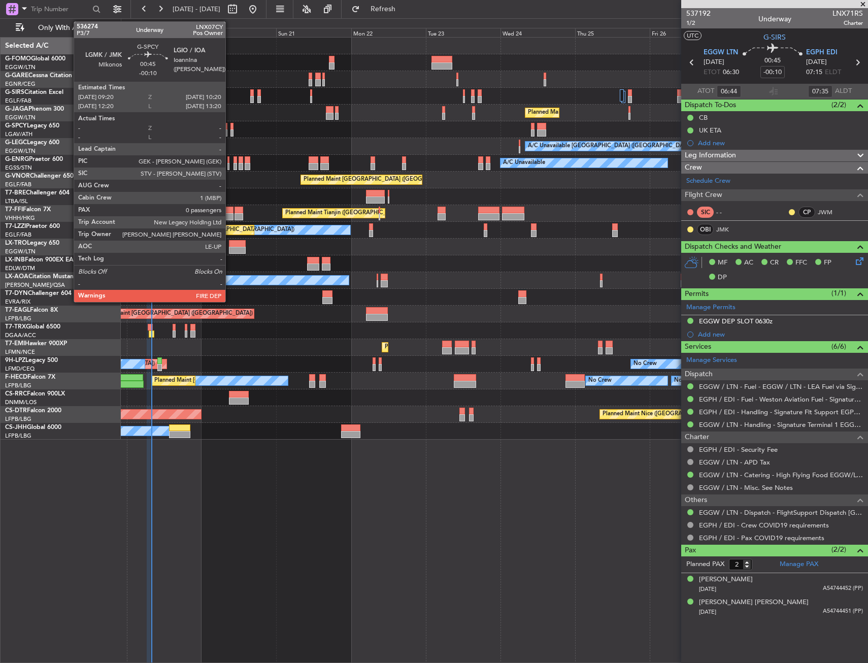
click at [230, 128] on div at bounding box center [232, 126] width 4 height 7
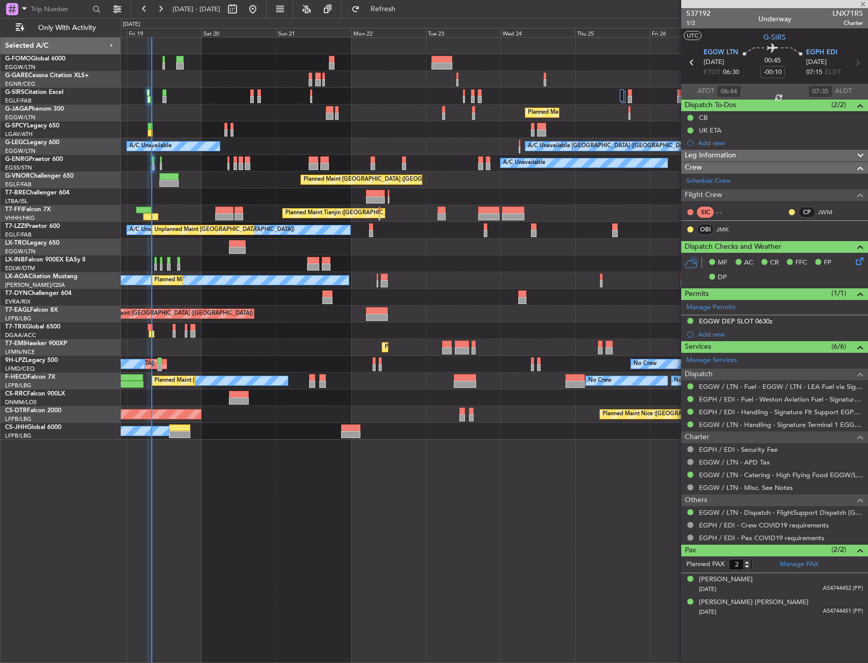
type input "0"
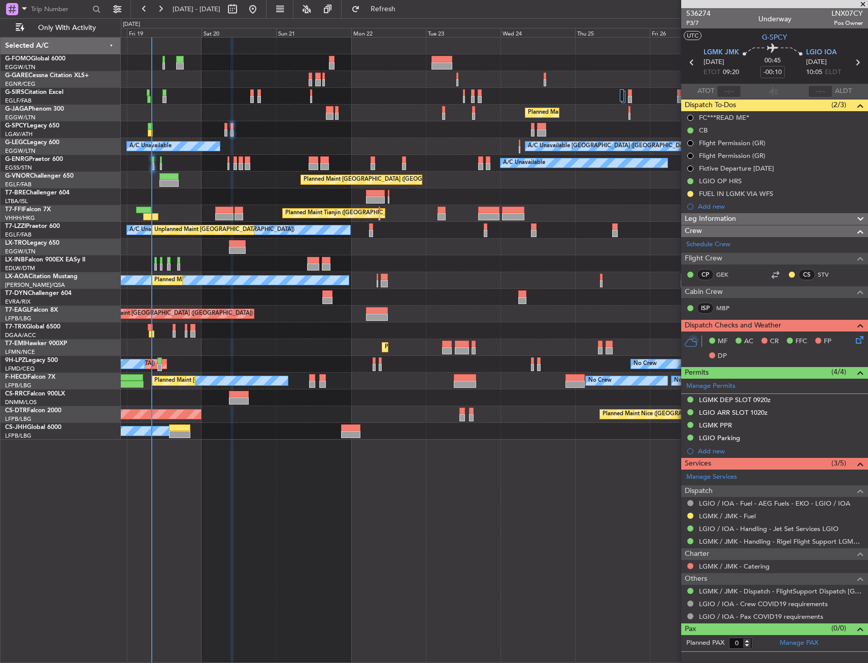
click at [244, 51] on div at bounding box center [494, 46] width 747 height 17
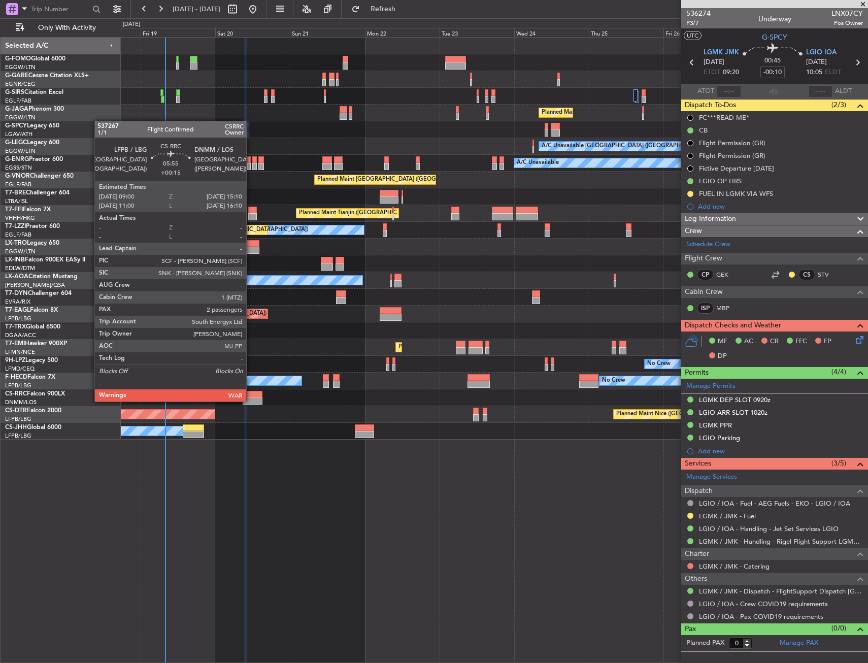
click at [251, 400] on div at bounding box center [252, 400] width 19 height 7
type input "+00:15"
type input "2"
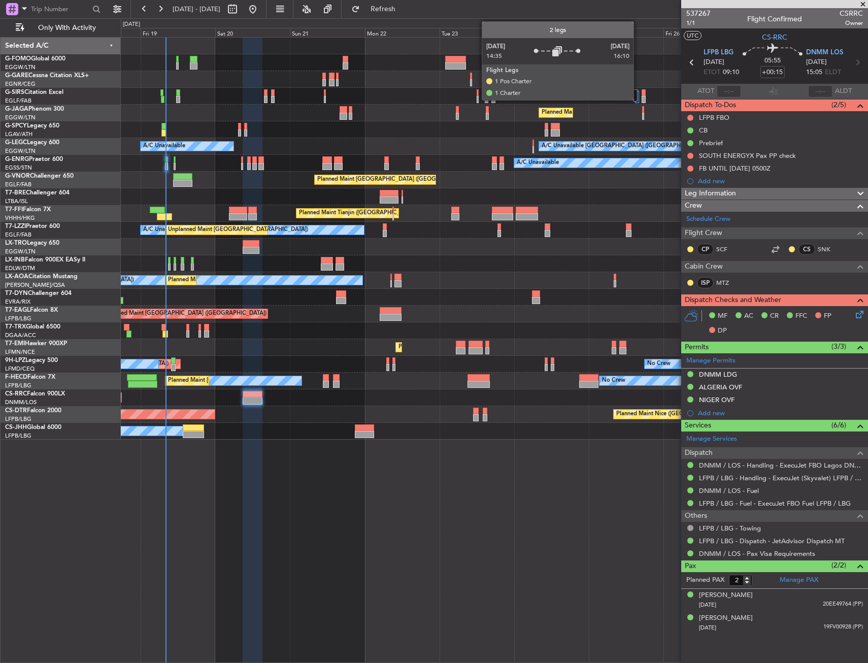
click at [638, 99] on div at bounding box center [637, 97] width 4 height 12
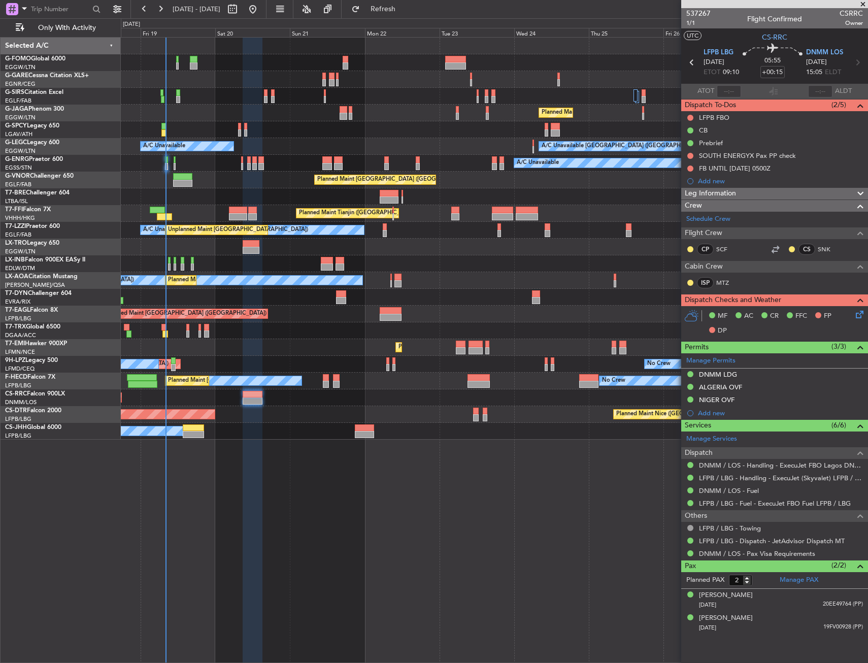
click at [590, 87] on div "Planned Maint [GEOGRAPHIC_DATA] ([GEOGRAPHIC_DATA]) A/C Unavailable [GEOGRAPHIC…" at bounding box center [494, 239] width 747 height 402
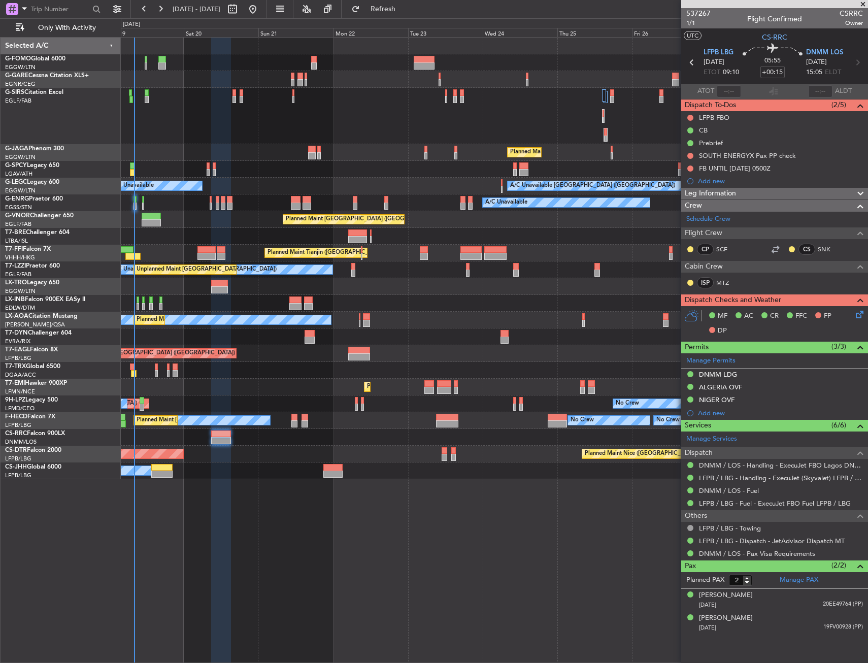
click at [612, 145] on div "Planned Maint [GEOGRAPHIC_DATA] ([GEOGRAPHIC_DATA])" at bounding box center [494, 152] width 747 height 17
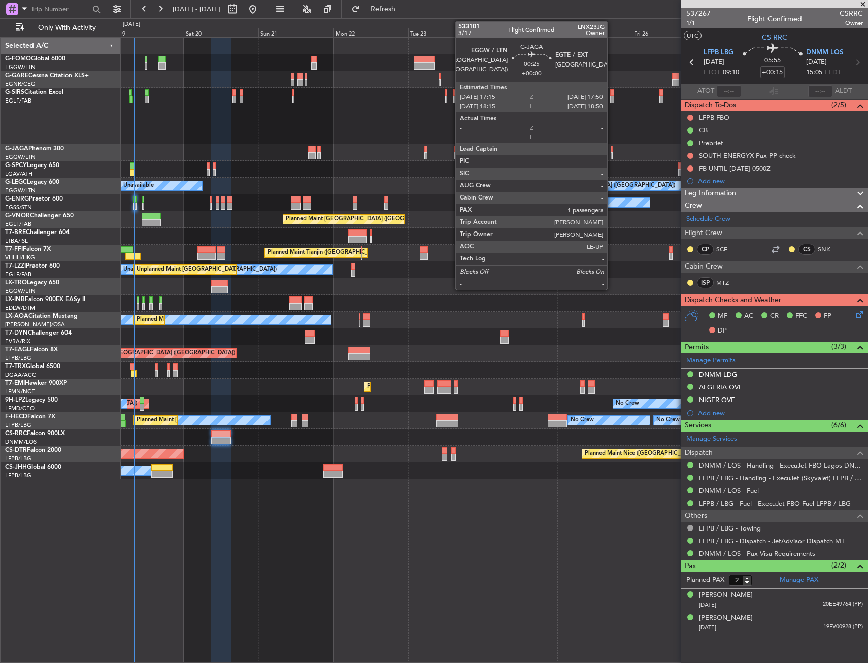
click at [612, 152] on div at bounding box center [612, 155] width 2 height 7
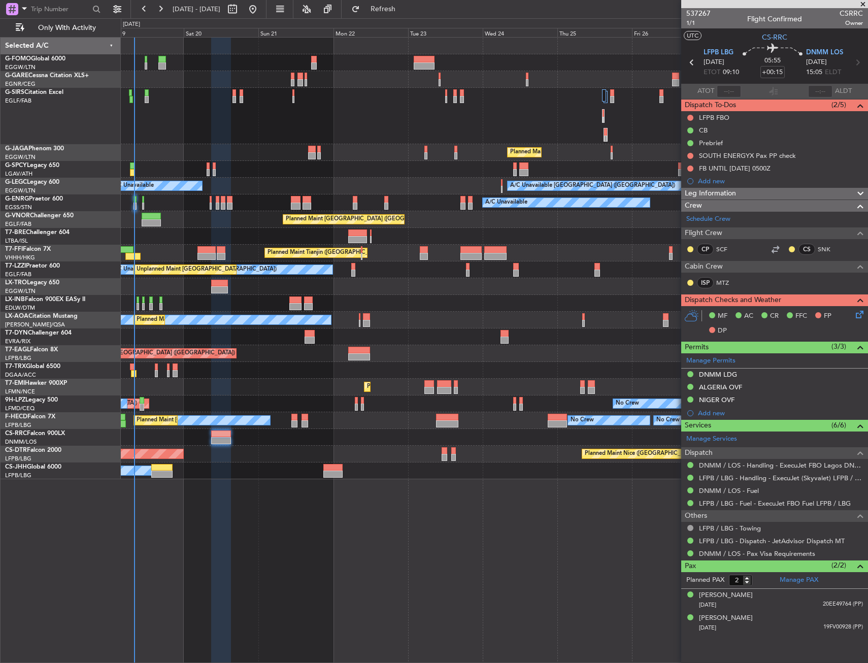
click at [401, 135] on div at bounding box center [494, 116] width 747 height 56
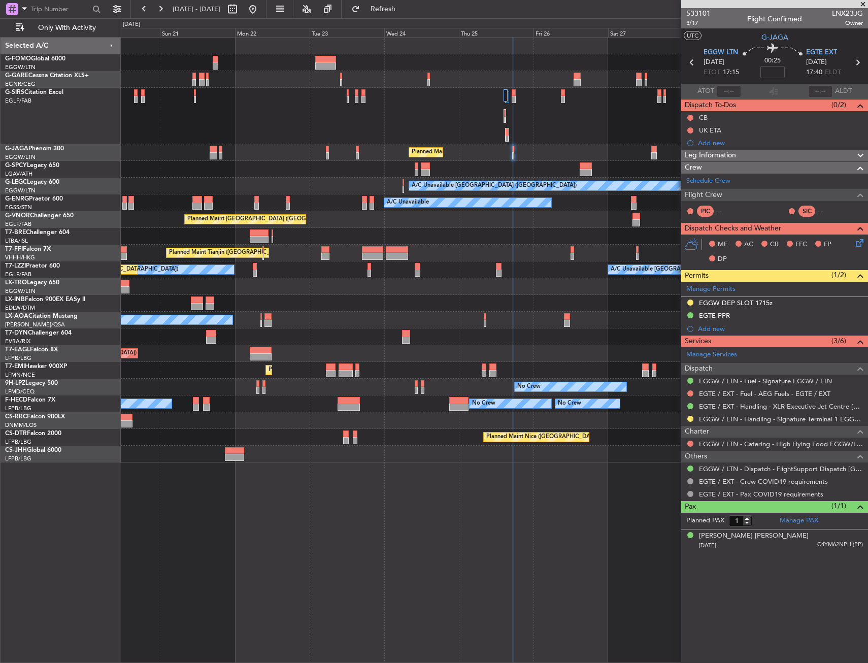
click at [639, 230] on div at bounding box center [494, 236] width 747 height 17
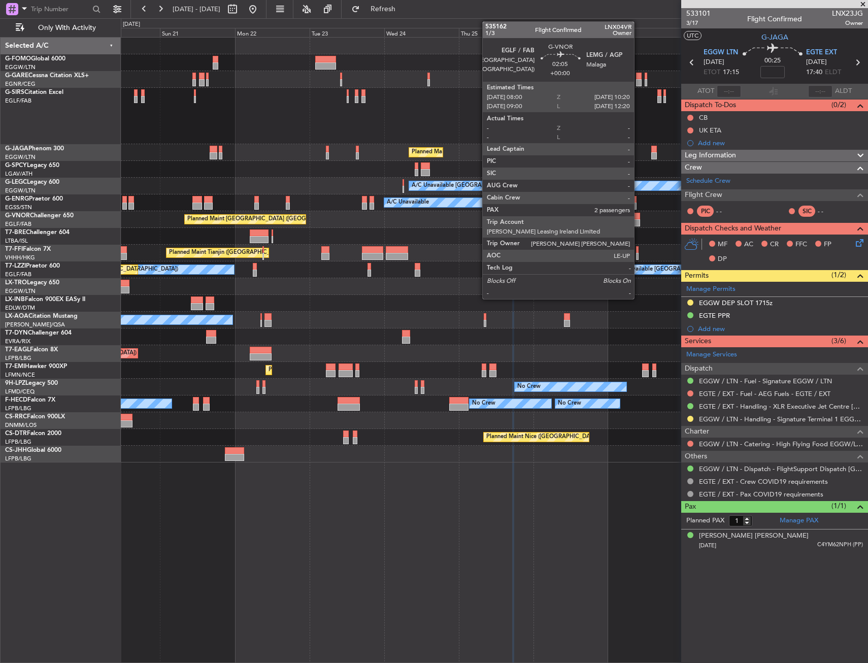
click at [639, 224] on div at bounding box center [636, 222] width 8 height 7
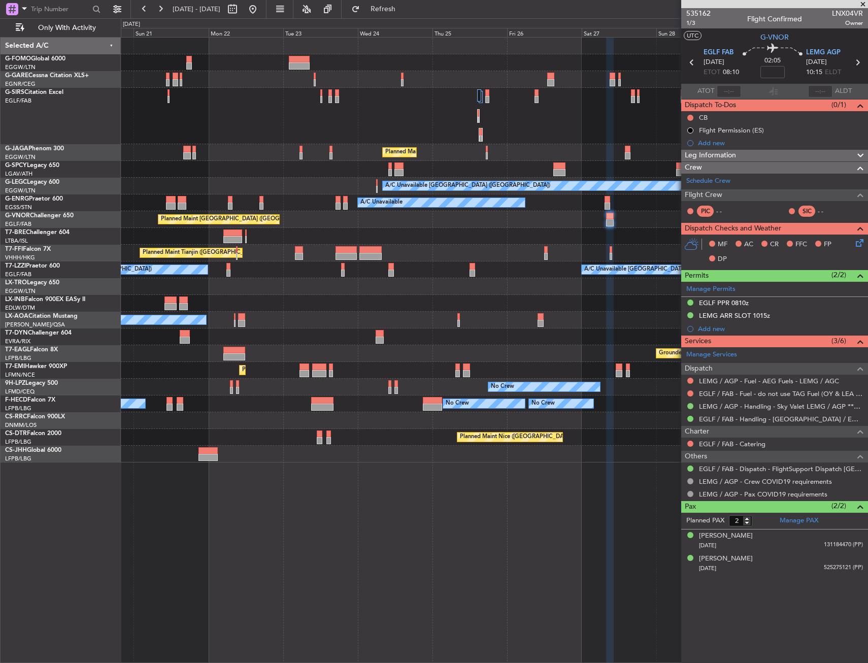
click at [559, 222] on div "Planned Maint [GEOGRAPHIC_DATA] ([GEOGRAPHIC_DATA])" at bounding box center [494, 219] width 747 height 17
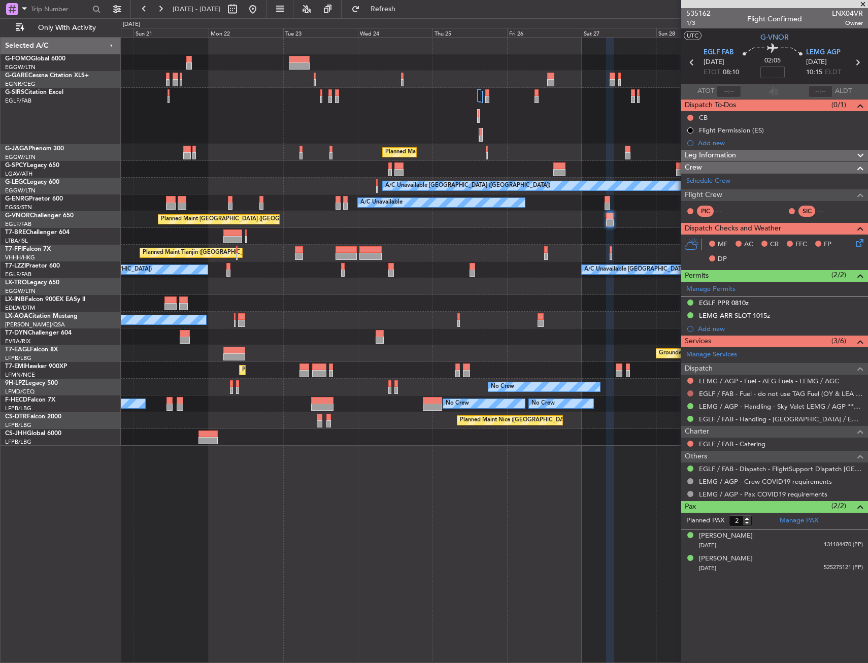
click at [690, 391] on button at bounding box center [690, 393] width 6 height 6
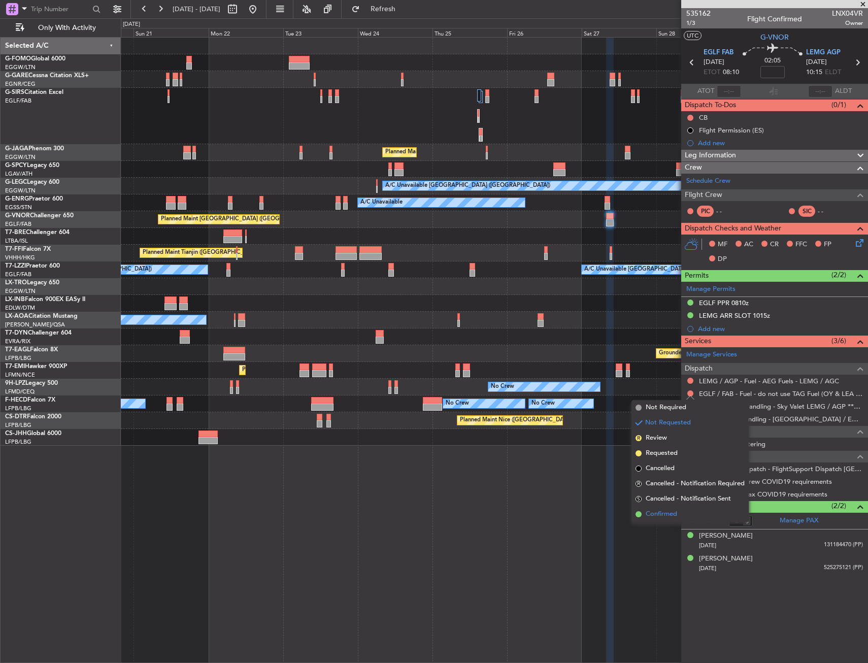
click at [683, 512] on li "Confirmed" at bounding box center [689, 514] width 117 height 15
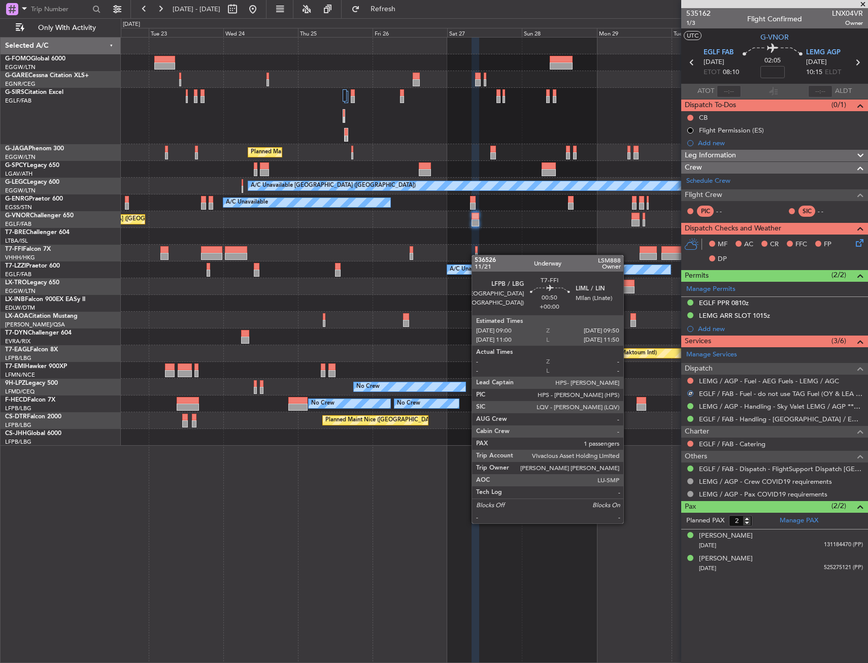
click at [477, 255] on div "Planned Maint [GEOGRAPHIC_DATA] ([GEOGRAPHIC_DATA]) A/C Unavailable [GEOGRAPHIC…" at bounding box center [494, 242] width 747 height 408
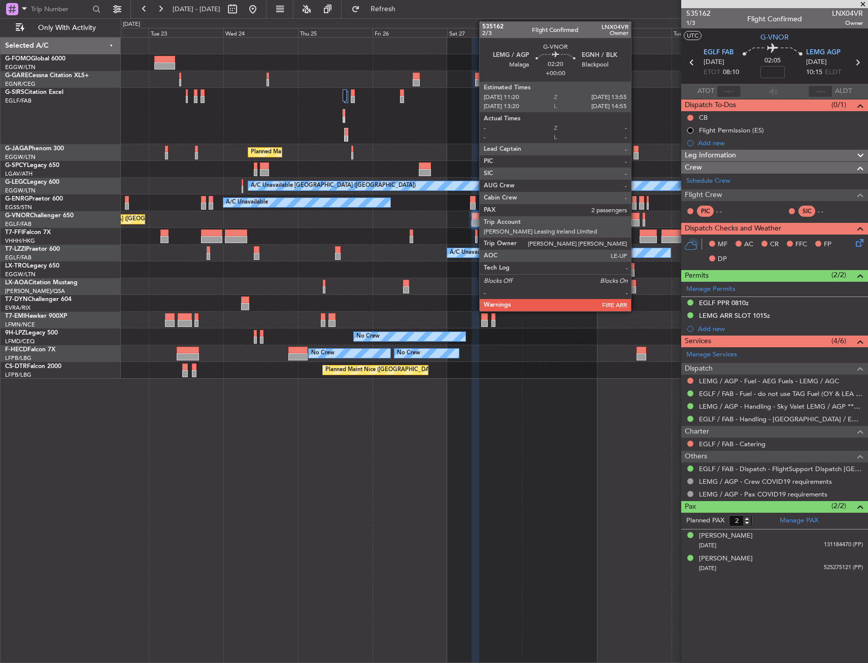
click at [635, 215] on div at bounding box center [635, 216] width 8 height 7
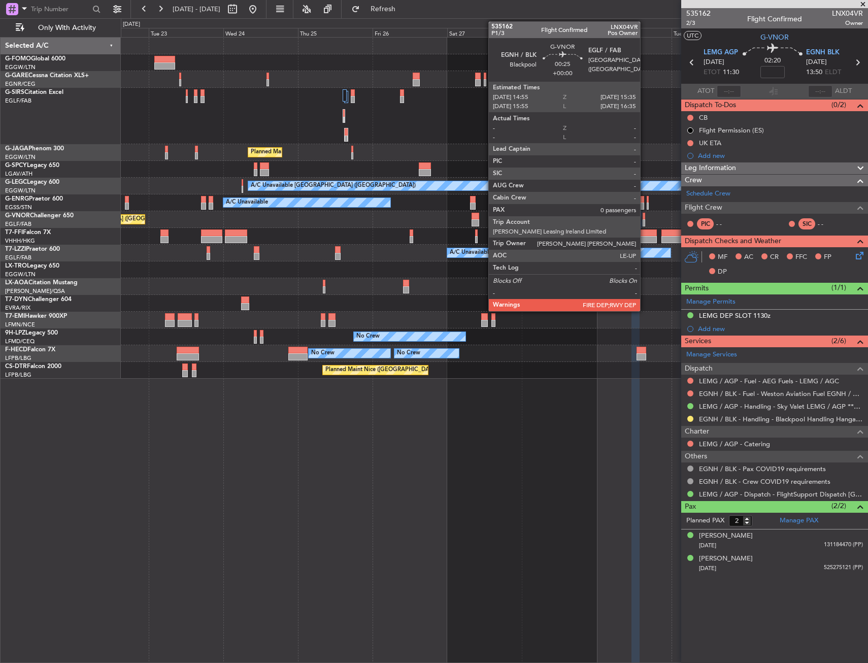
click at [645, 216] on div at bounding box center [644, 216] width 3 height 7
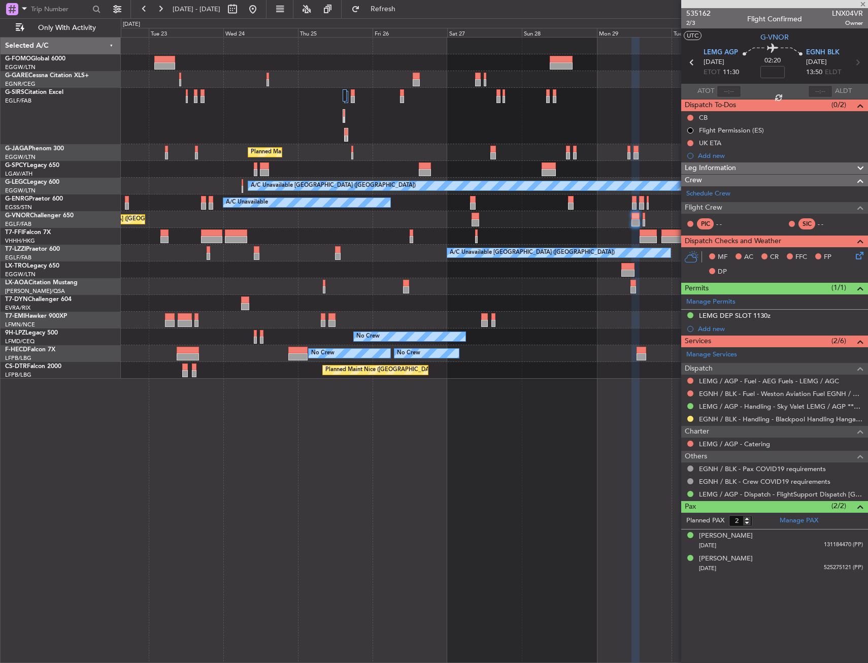
type input "0"
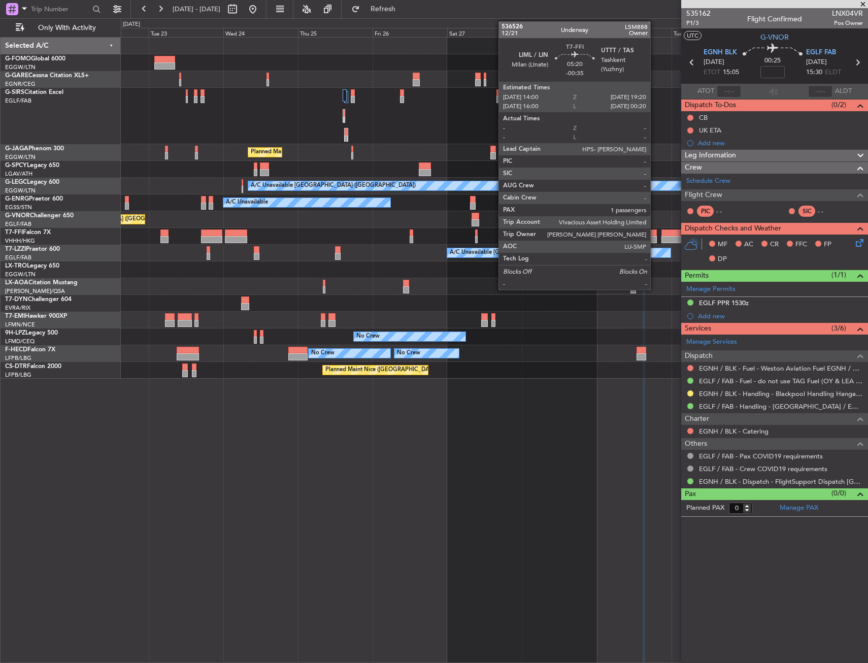
click at [652, 239] on div at bounding box center [648, 239] width 17 height 7
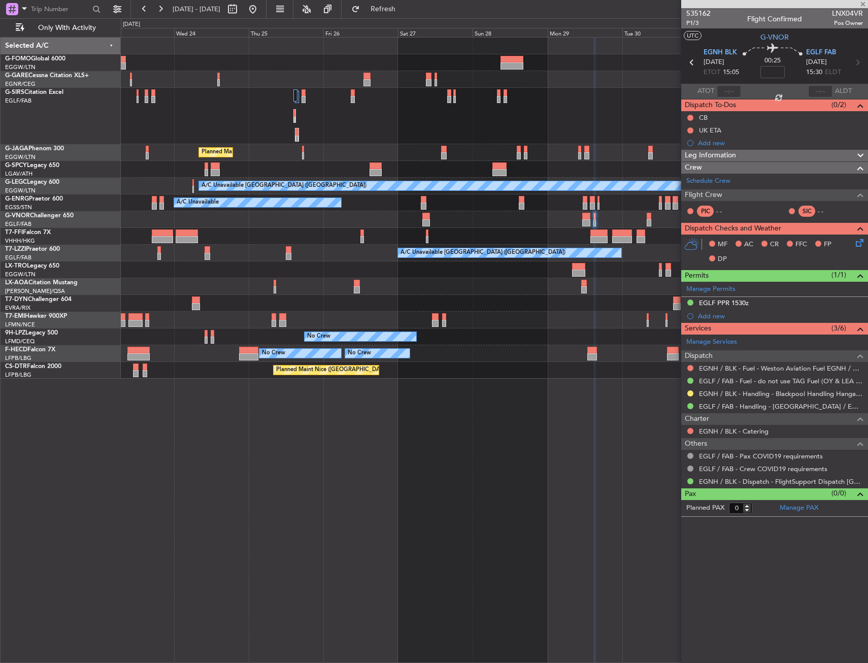
click at [539, 244] on div "Planned Maint Tianjin ([GEOGRAPHIC_DATA])" at bounding box center [494, 236] width 747 height 17
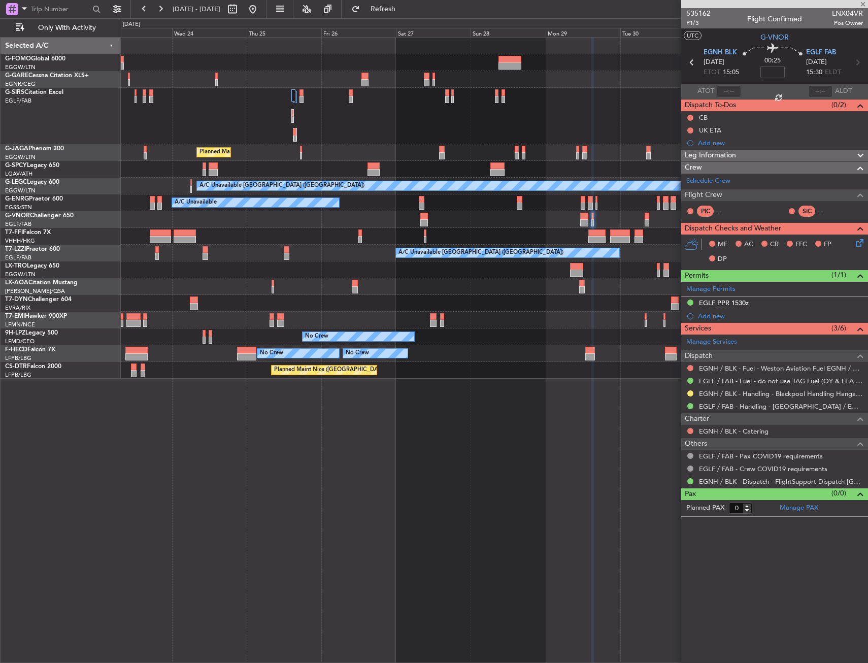
type input "-00:35"
type input "1"
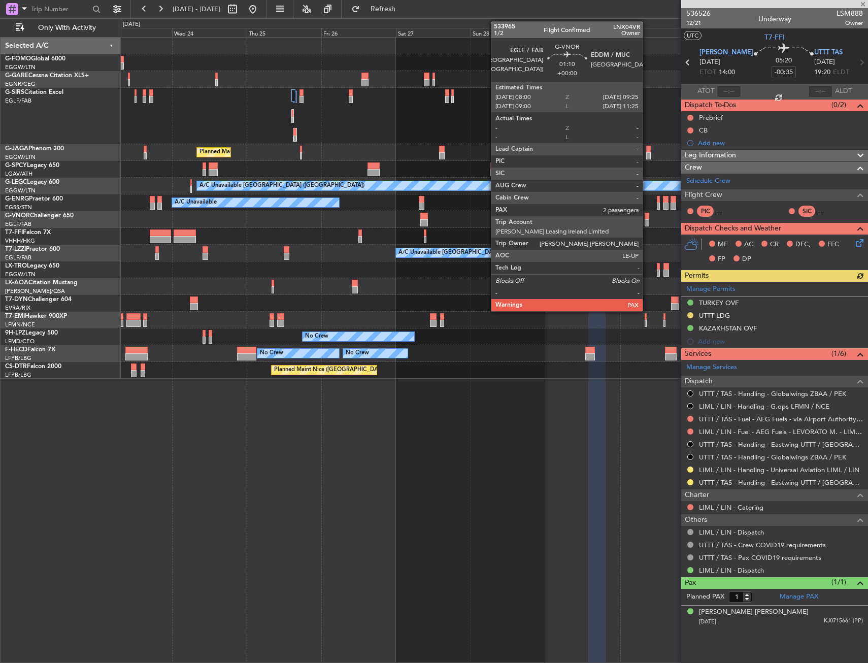
click at [647, 214] on div at bounding box center [647, 216] width 5 height 7
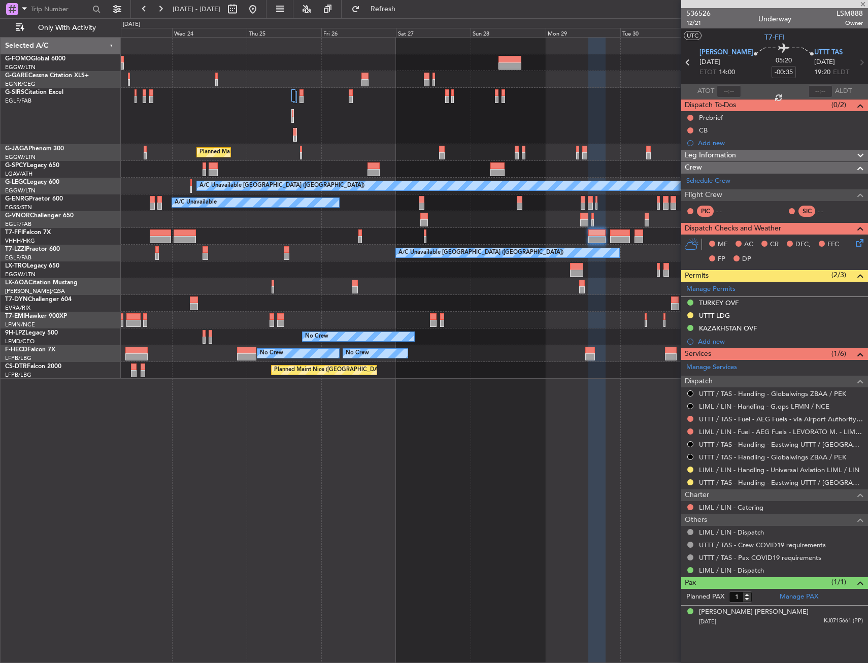
type input "9"
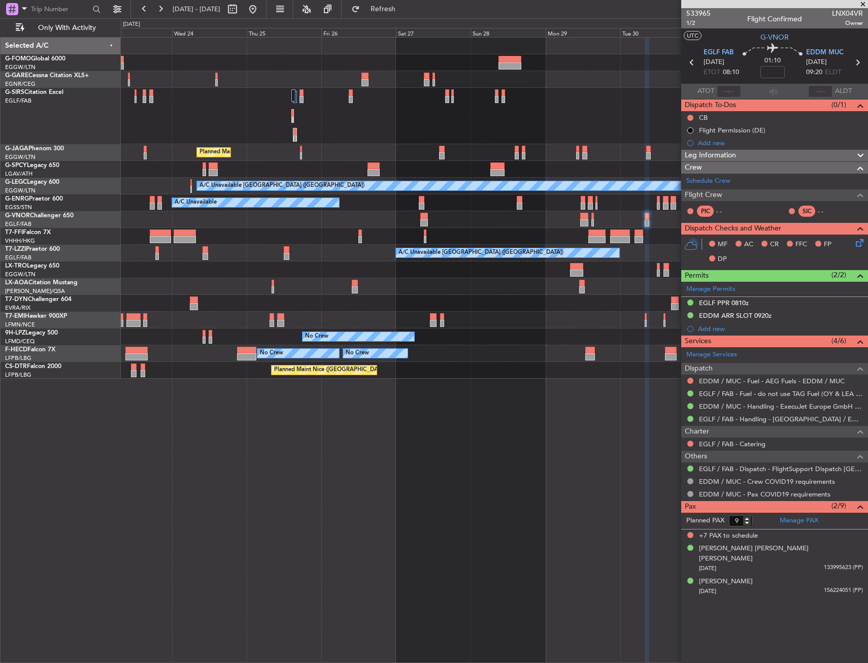
click at [593, 263] on div "Planned Maint [GEOGRAPHIC_DATA] ([GEOGRAPHIC_DATA]) A/C Unavailable [GEOGRAPHIC…" at bounding box center [494, 208] width 747 height 341
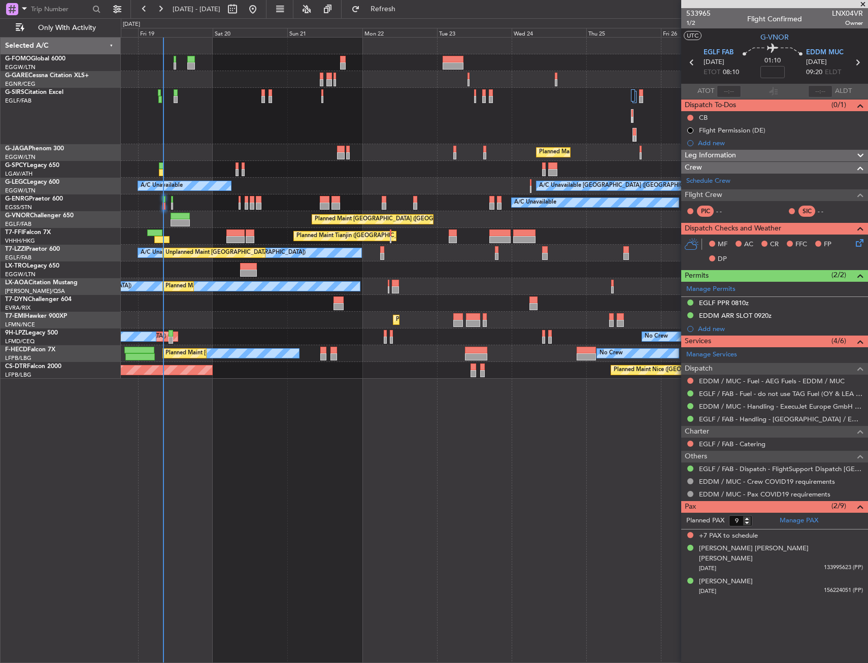
click at [358, 267] on div "Unplanned Maint [GEOGRAPHIC_DATA] ([PERSON_NAME] Intl)" at bounding box center [494, 269] width 747 height 17
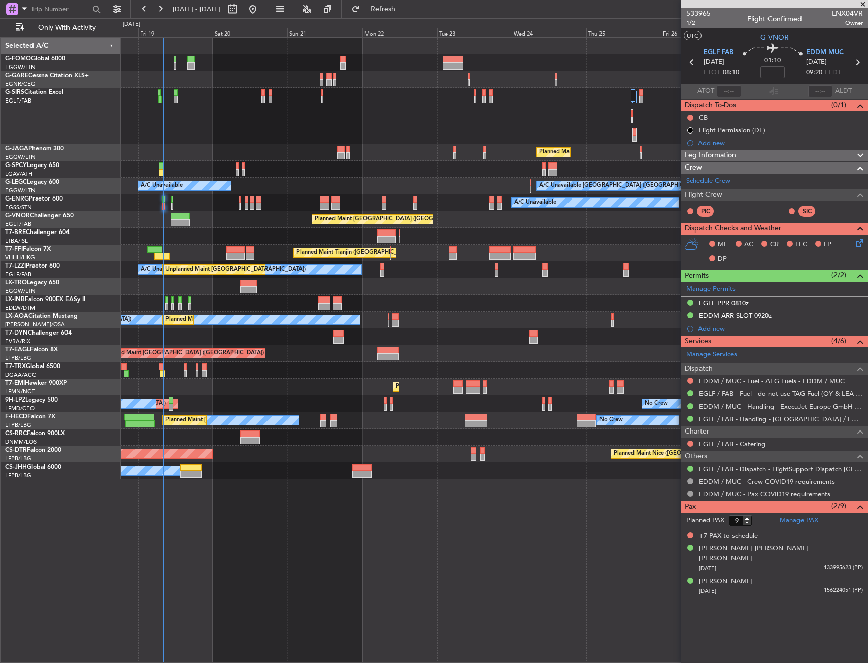
click at [287, 372] on div "A/C Booked A/C Booked" at bounding box center [494, 370] width 747 height 17
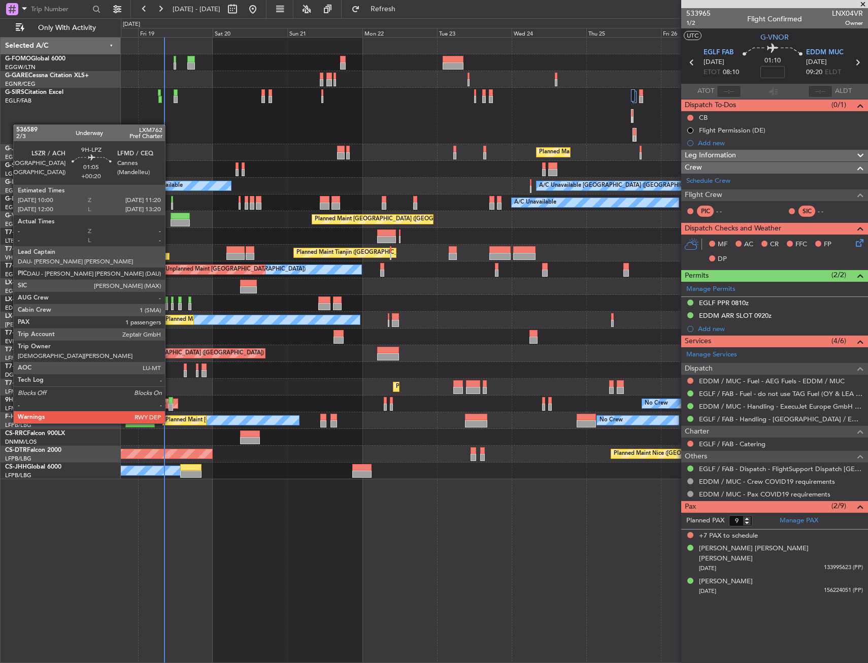
click at [170, 404] on div at bounding box center [171, 407] width 5 height 7
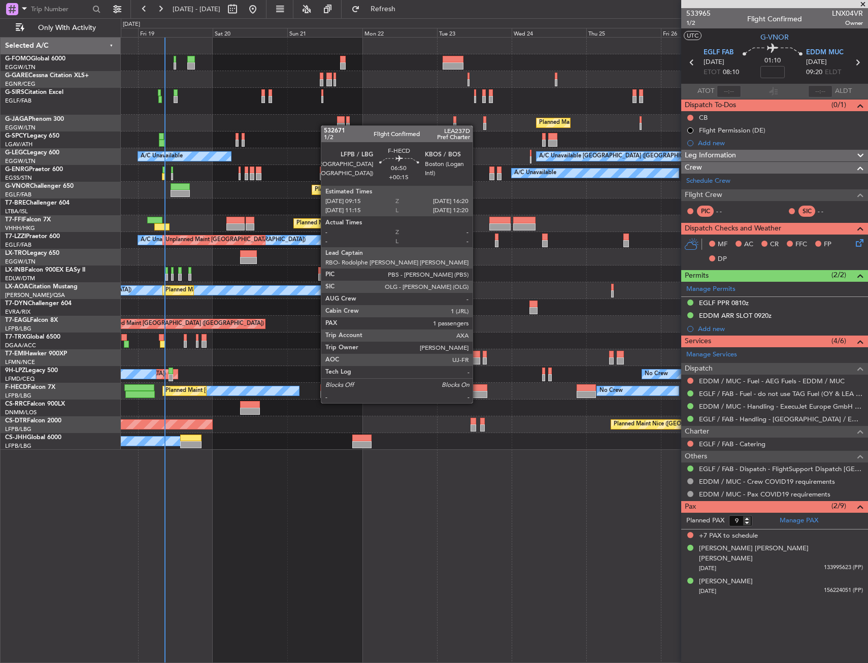
click at [477, 393] on div at bounding box center [476, 394] width 22 height 7
type input "+00:15"
type input "1"
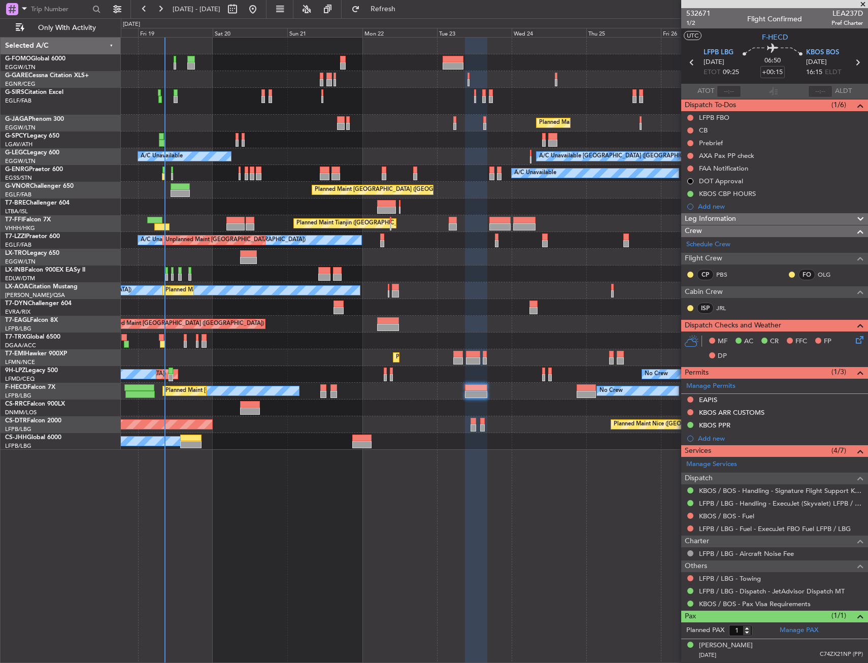
click at [243, 80] on div at bounding box center [494, 79] width 747 height 17
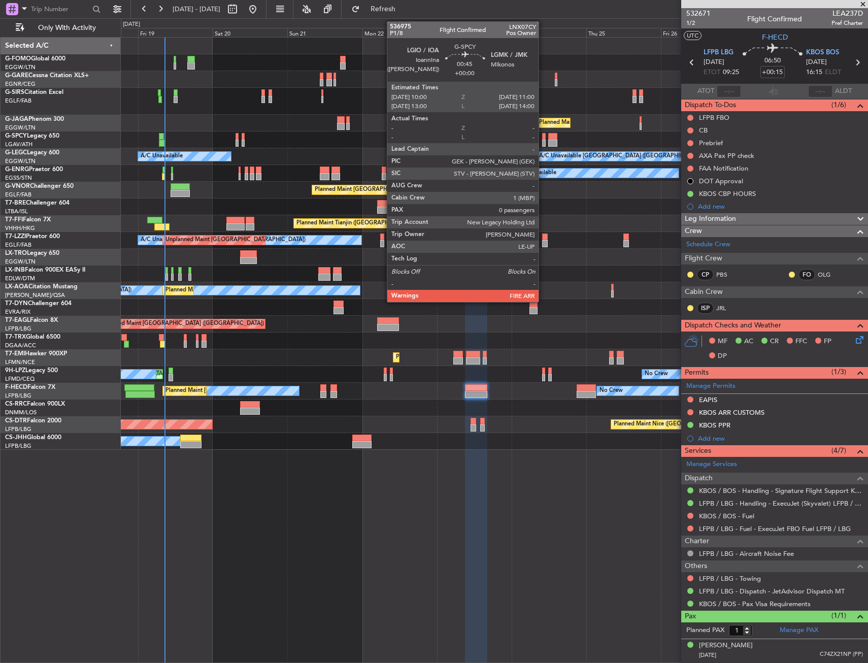
click at [543, 142] on div at bounding box center [544, 143] width 4 height 7
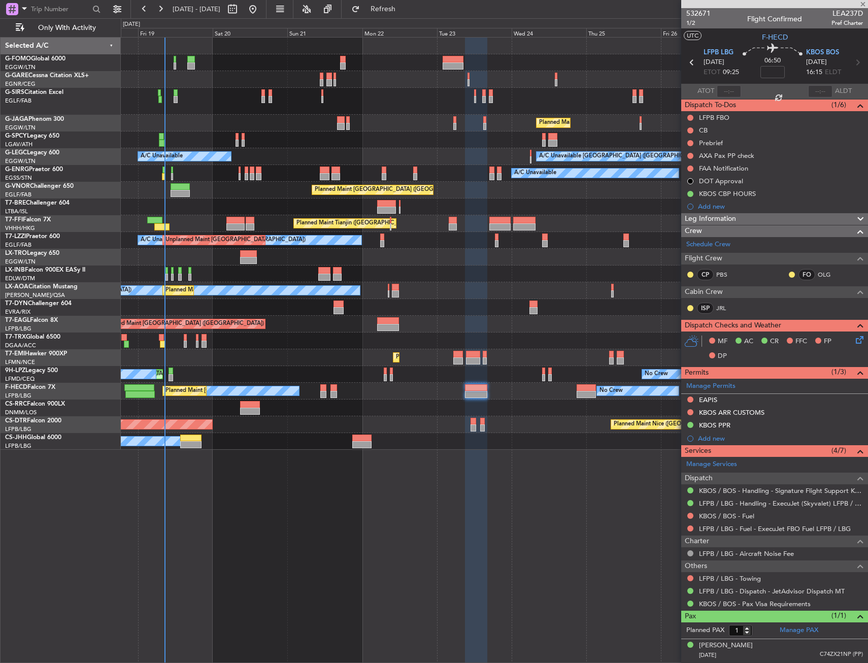
type input "0"
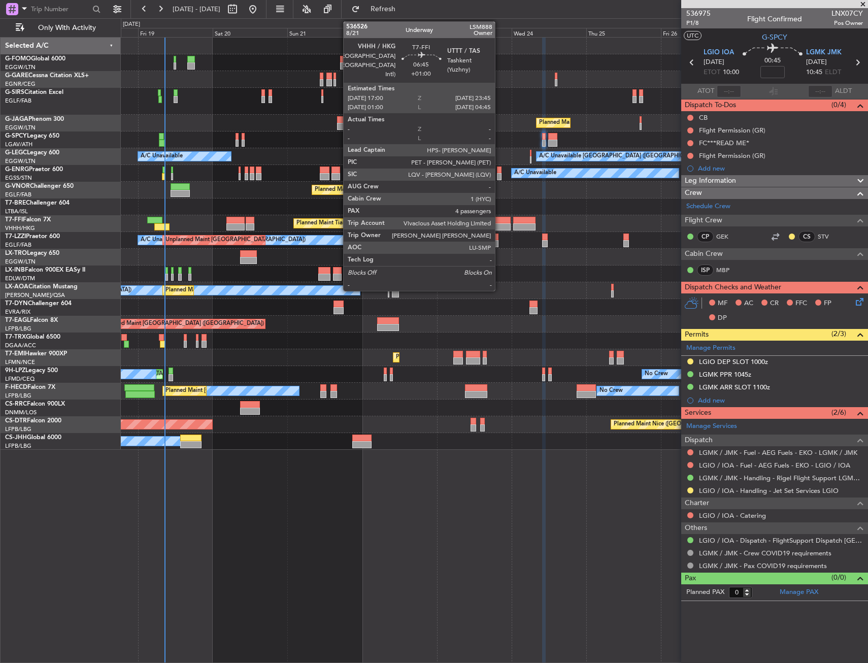
click at [499, 222] on div at bounding box center [499, 220] width 21 height 7
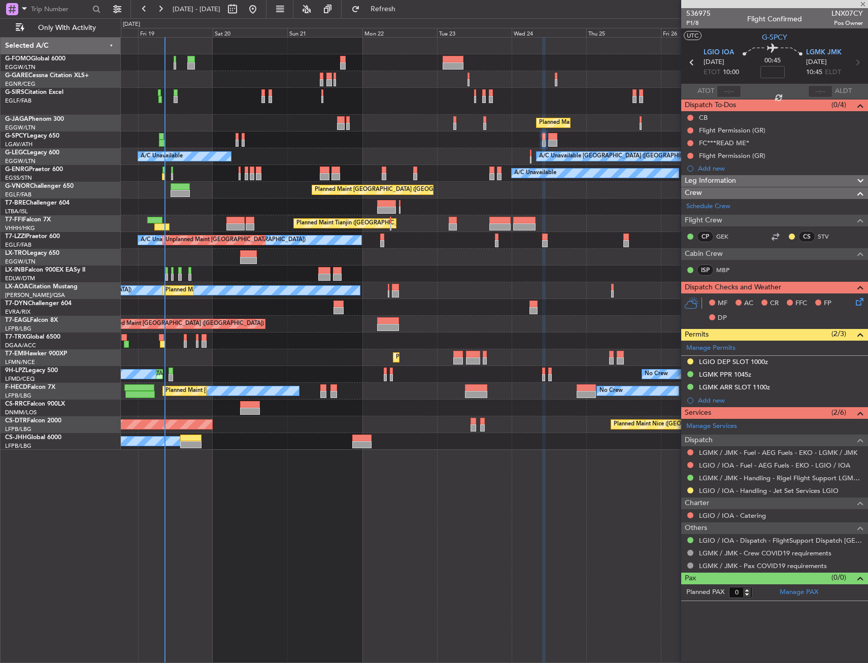
type input "+01:00"
type input "4"
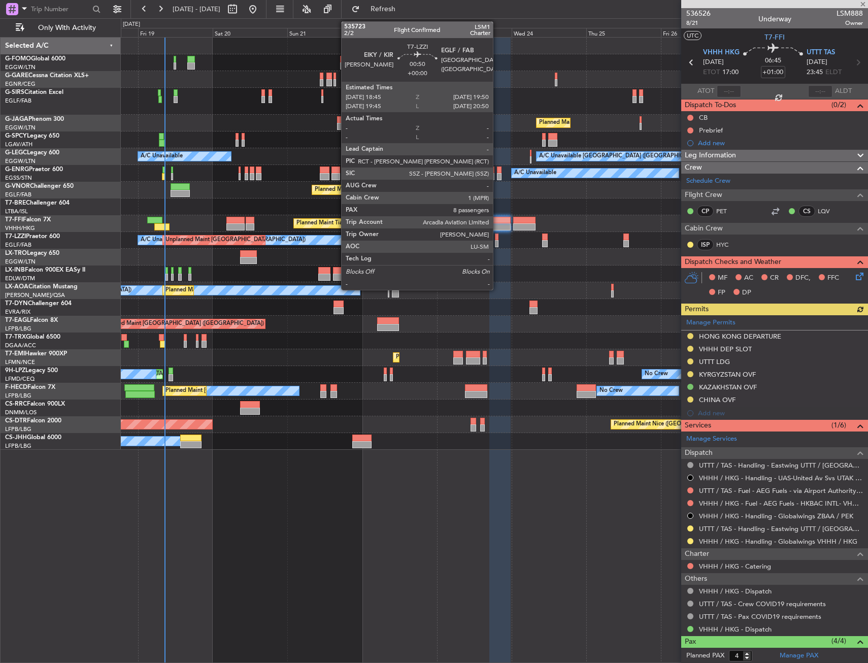
click at [495, 242] on div at bounding box center [497, 243] width 4 height 7
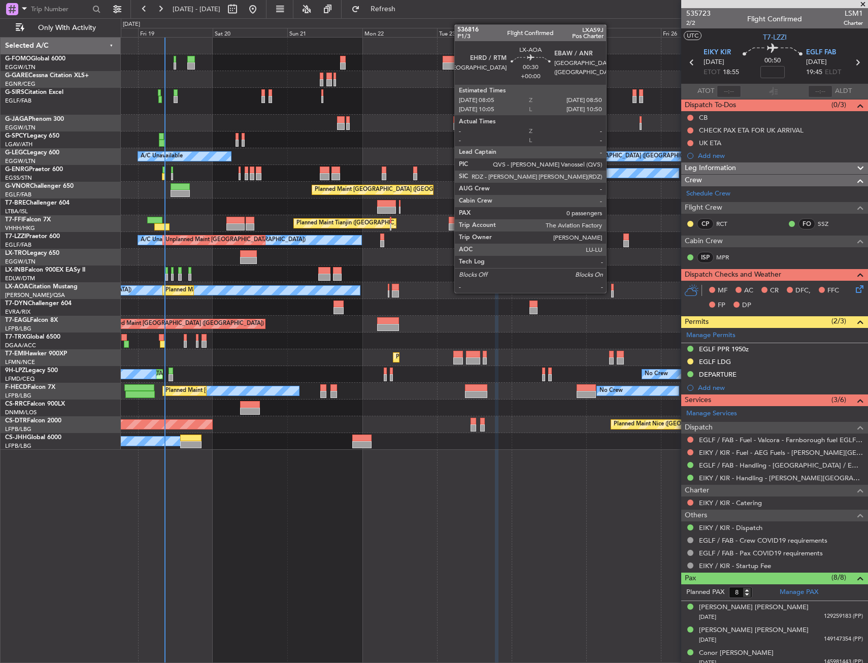
click at [611, 292] on div at bounding box center [612, 293] width 3 height 7
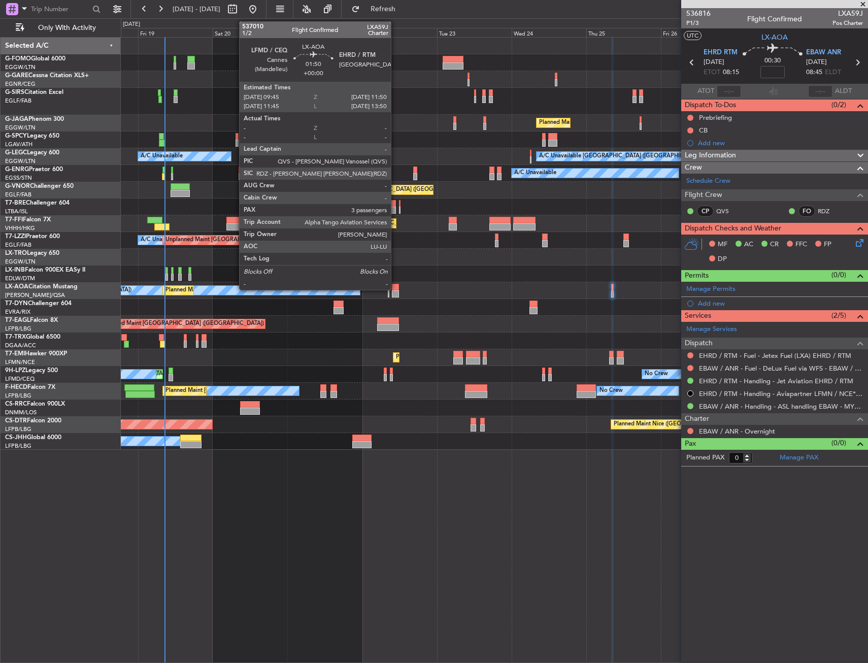
click at [394, 288] on div at bounding box center [395, 287] width 7 height 7
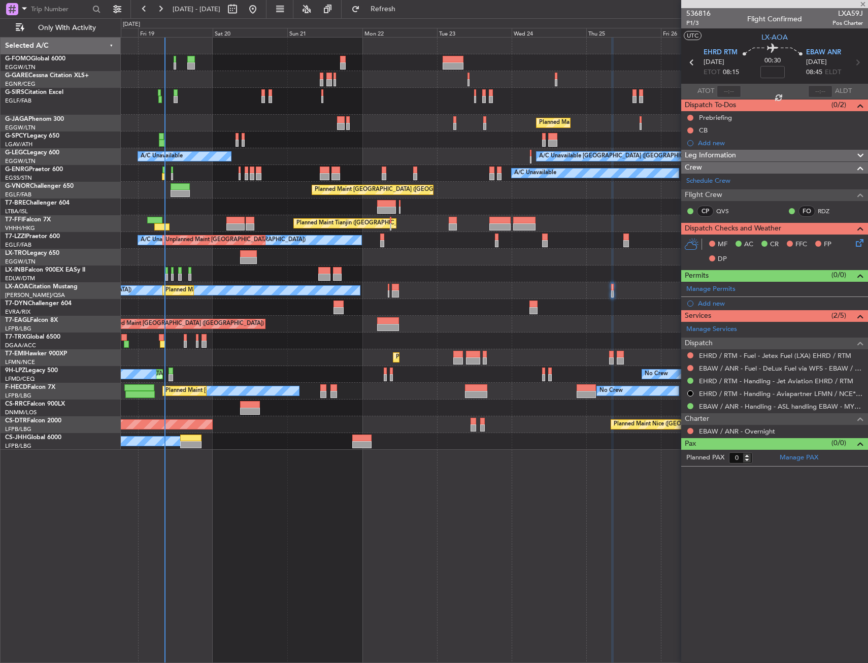
type input "3"
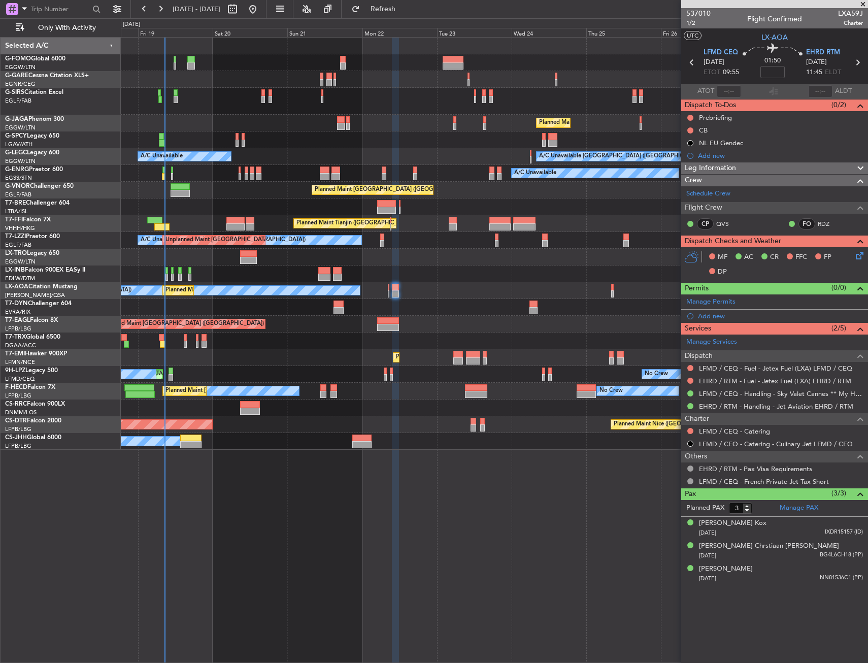
click at [355, 448] on div "Owner Planned Maint [GEOGRAPHIC_DATA] ([GEOGRAPHIC_DATA])" at bounding box center [494, 441] width 747 height 17
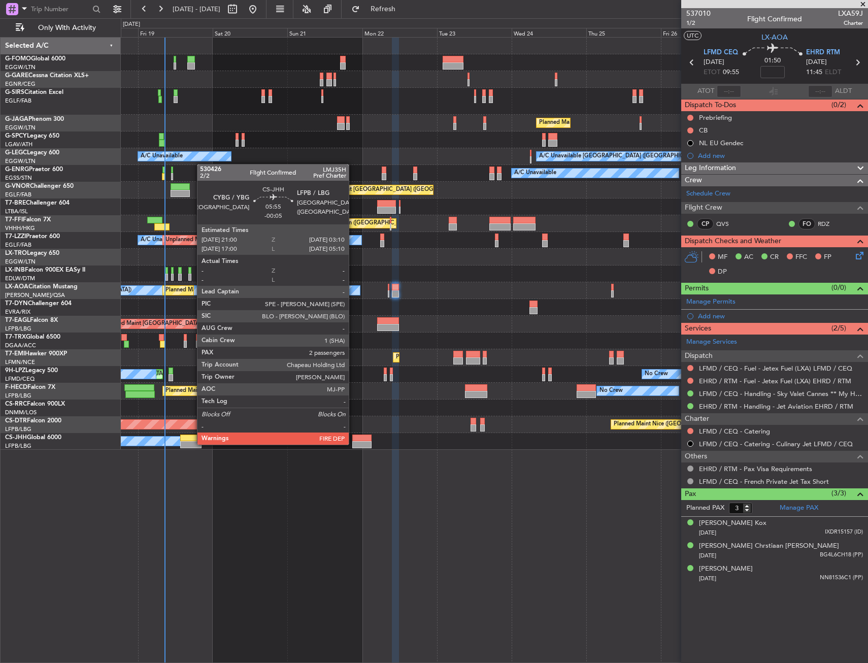
click at [354, 440] on div at bounding box center [361, 437] width 19 height 7
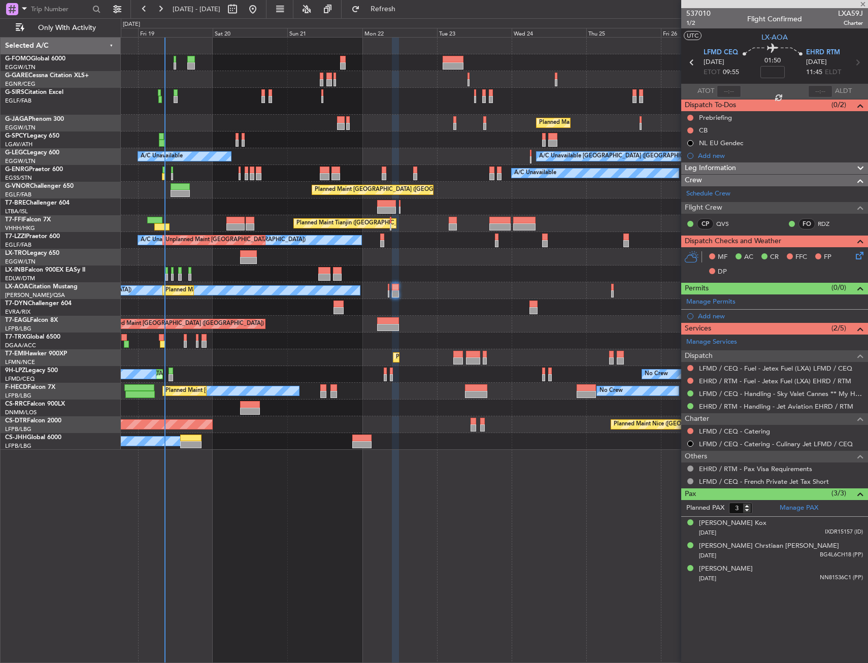
type input "-00:05"
type input "2"
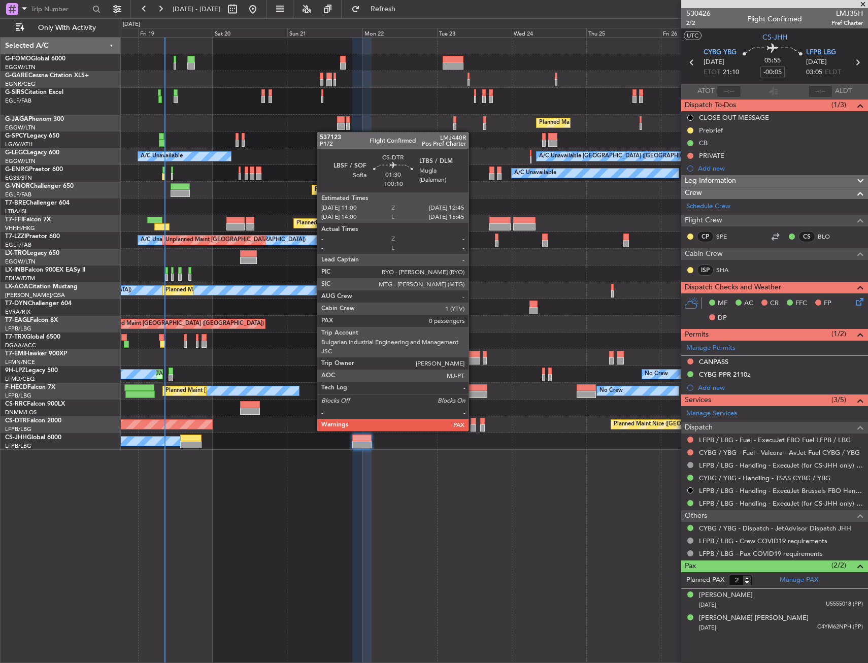
click at [473, 430] on div at bounding box center [474, 427] width 6 height 7
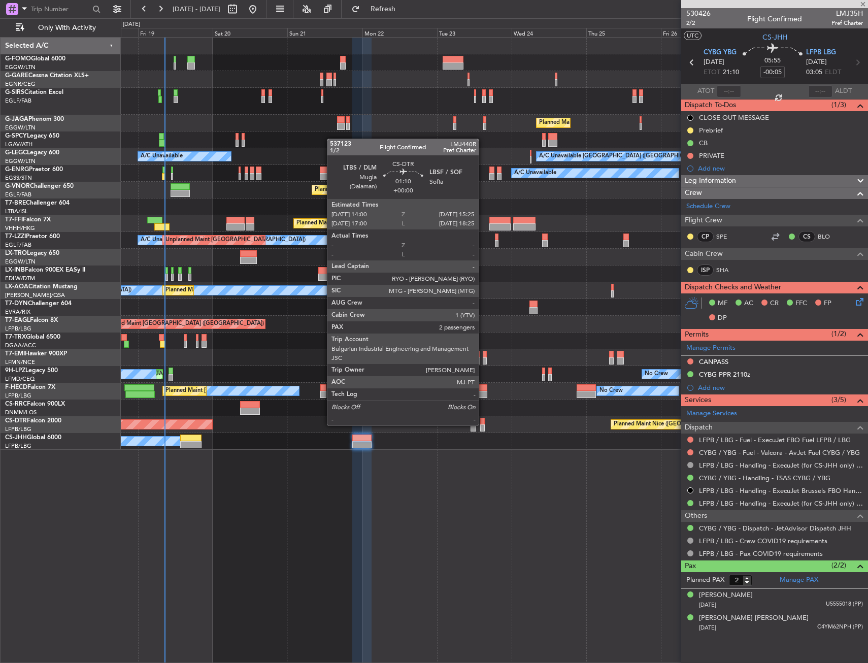
type input "+00:10"
type input "0"
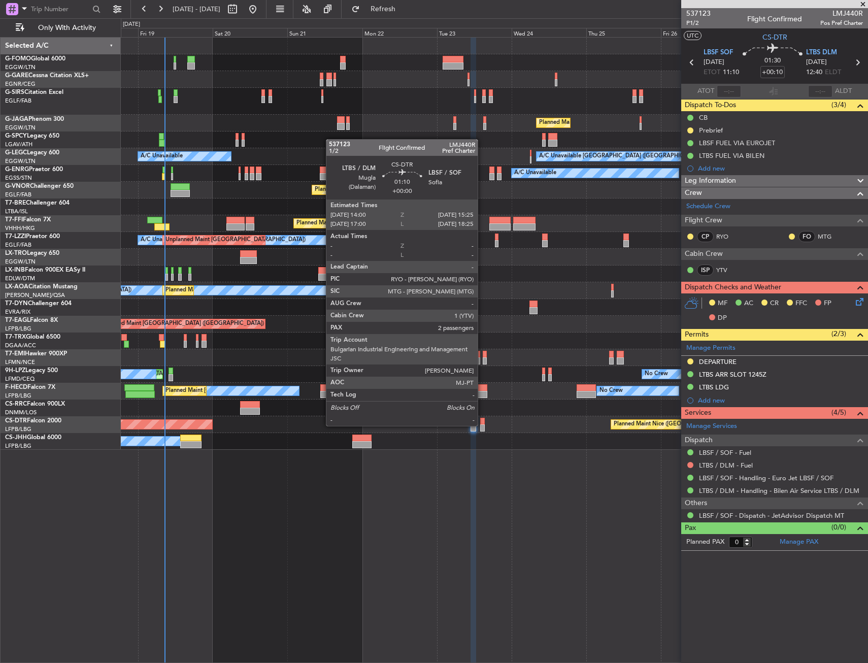
click at [482, 425] on div at bounding box center [482, 427] width 5 height 7
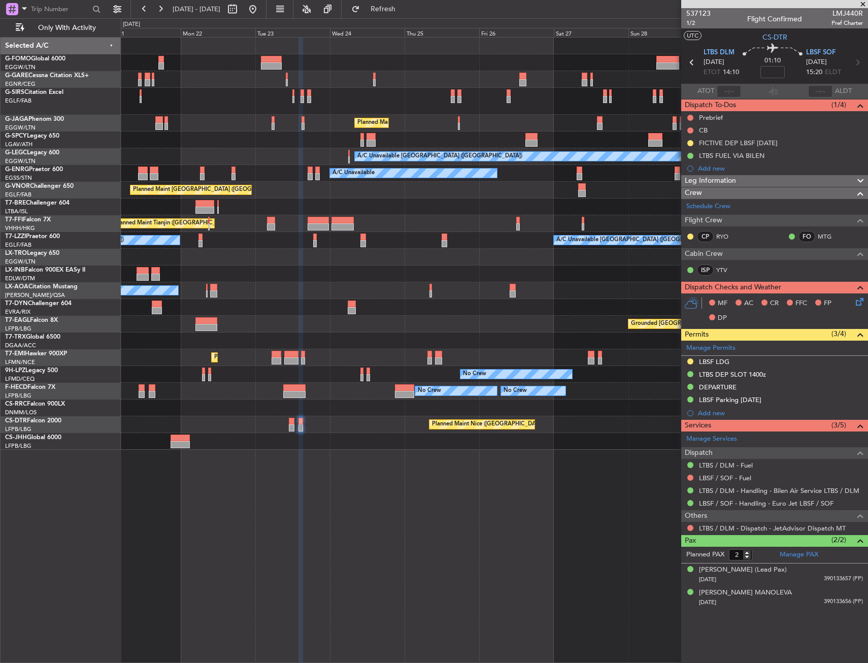
click at [357, 192] on div "Planned Maint [GEOGRAPHIC_DATA] ([GEOGRAPHIC_DATA]) A/C Unavailable [GEOGRAPHIC…" at bounding box center [494, 244] width 747 height 412
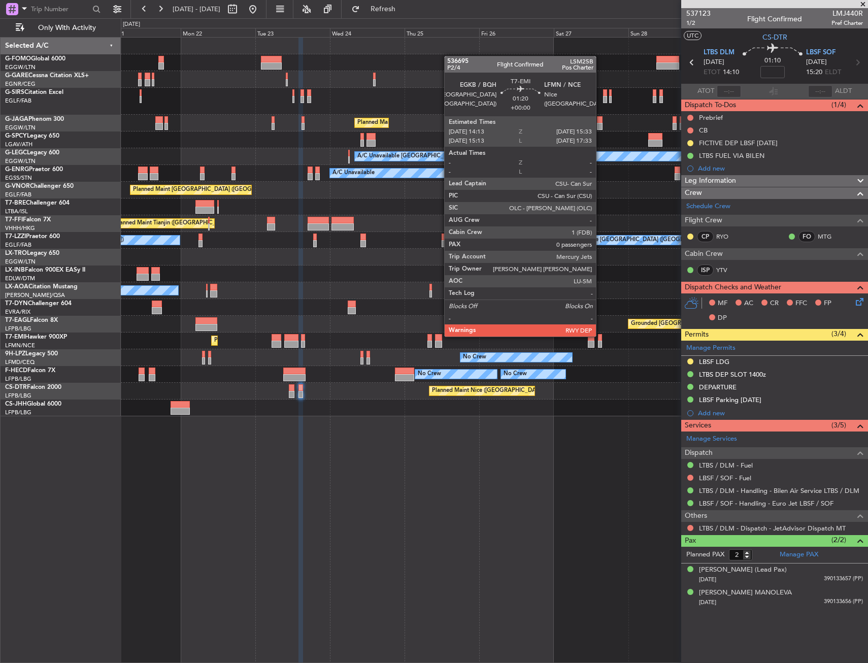
click at [600, 336] on div at bounding box center [600, 337] width 5 height 7
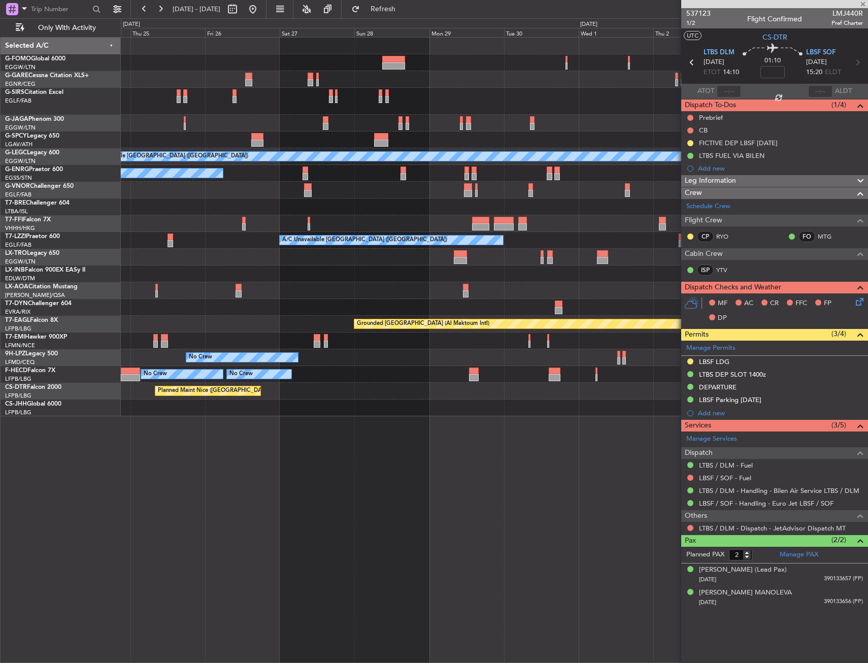
click at [324, 297] on div "Planned Maint [GEOGRAPHIC_DATA] ([GEOGRAPHIC_DATA]) A/C Unavailable [GEOGRAPHIC…" at bounding box center [494, 227] width 747 height 379
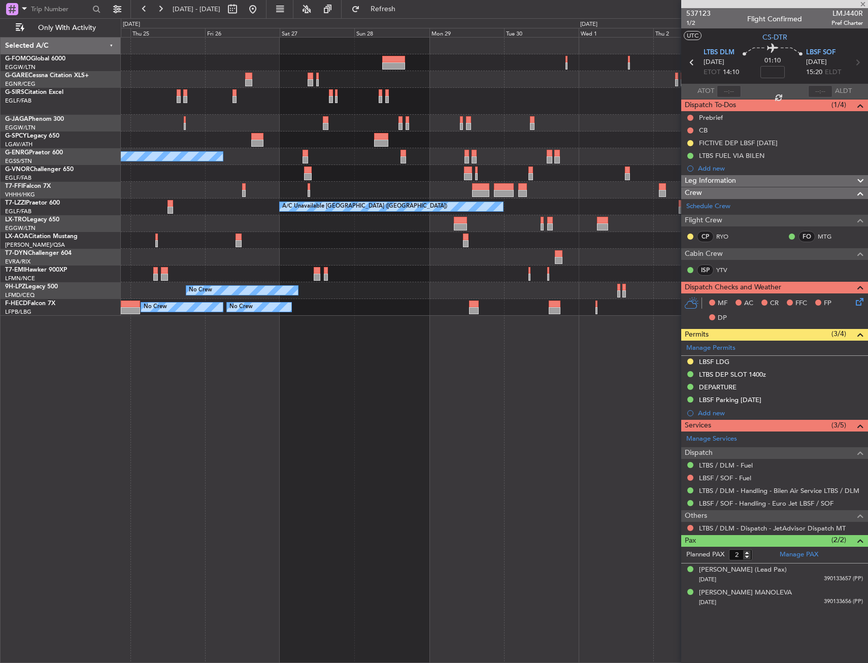
type input "0"
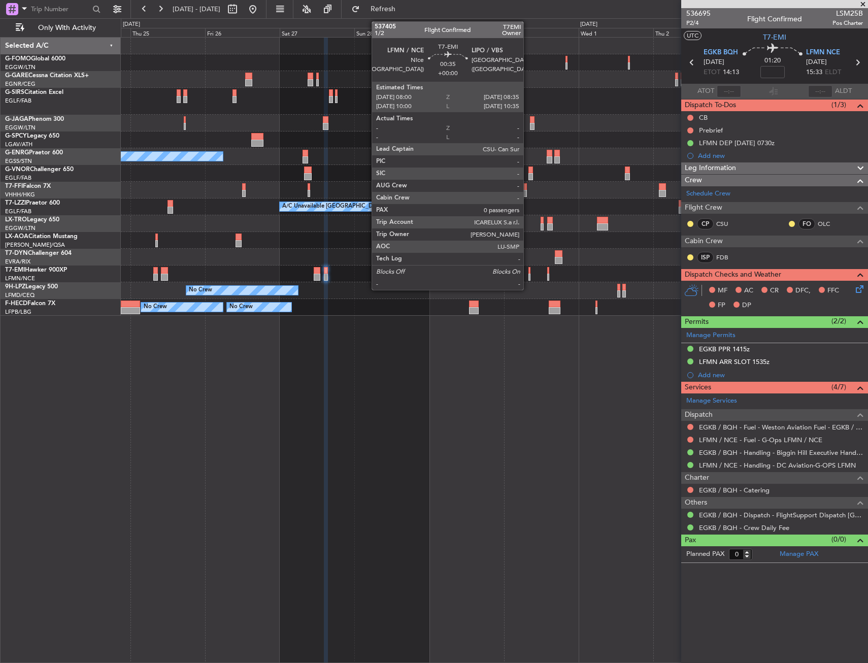
click at [528, 273] on div at bounding box center [529, 270] width 2 height 7
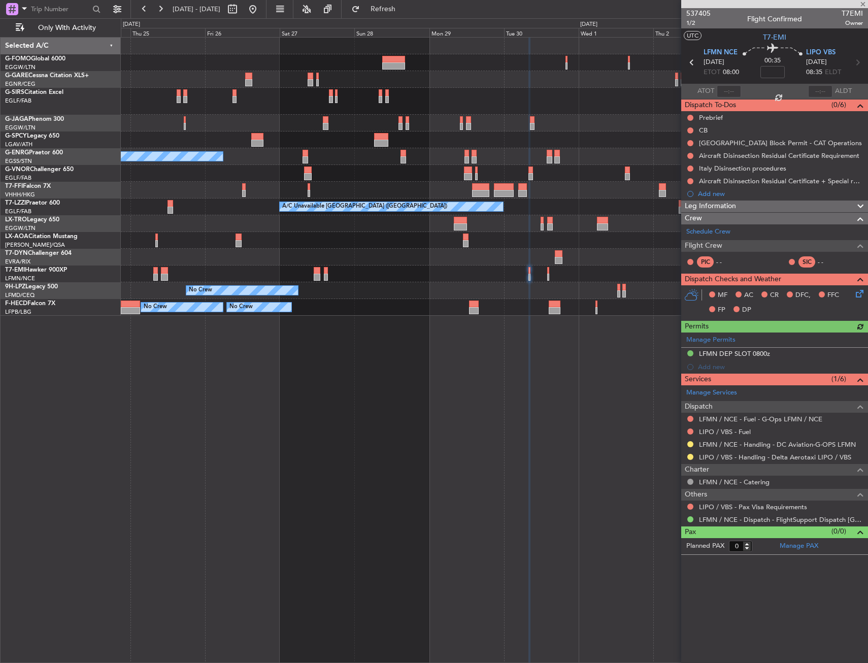
drag, startPoint x: 690, startPoint y: 445, endPoint x: 690, endPoint y: 465, distance: 20.3
click at [690, 445] on button at bounding box center [690, 444] width 6 height 6
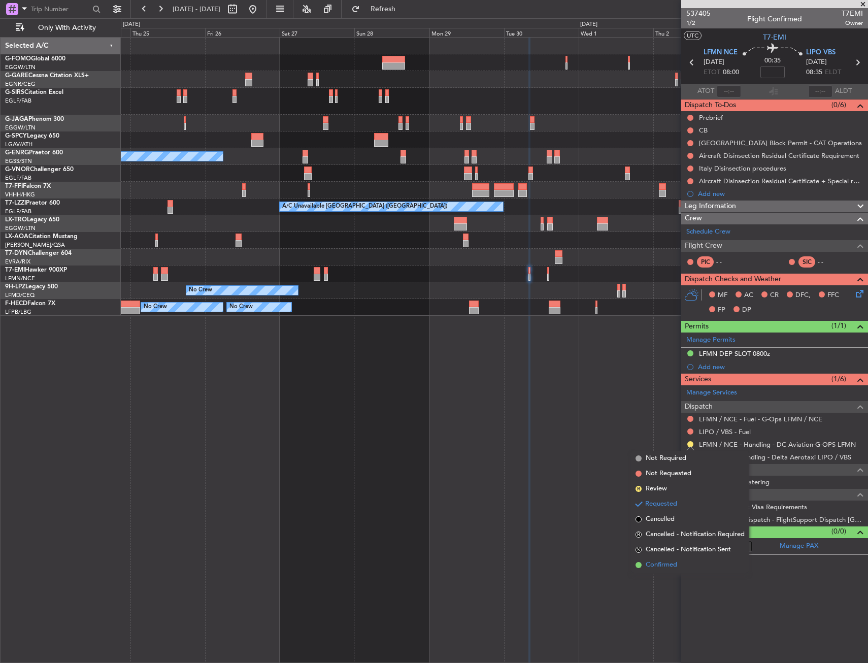
click at [666, 562] on span "Confirmed" at bounding box center [661, 565] width 31 height 10
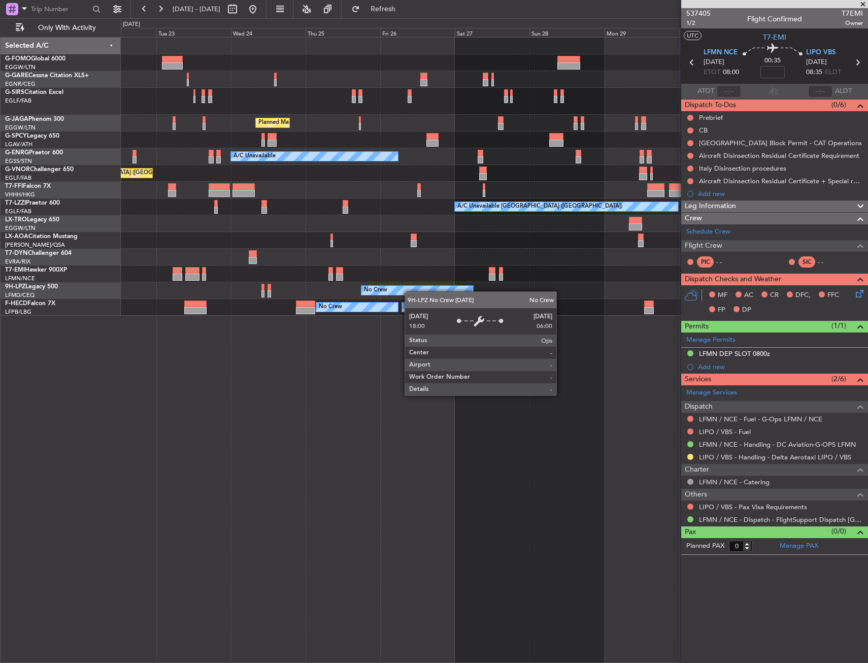
click at [383, 289] on div "Planned Maint [GEOGRAPHIC_DATA] ([GEOGRAPHIC_DATA]) A/C Unavailable Planned Mai…" at bounding box center [494, 177] width 747 height 278
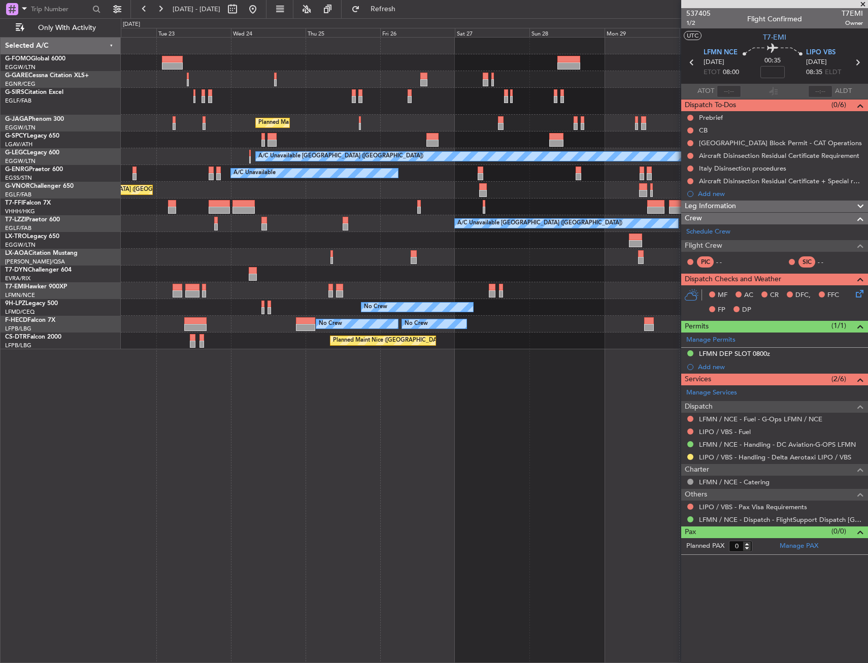
click at [610, 340] on div "Planned Maint Nice ([GEOGRAPHIC_DATA])" at bounding box center [494, 340] width 747 height 17
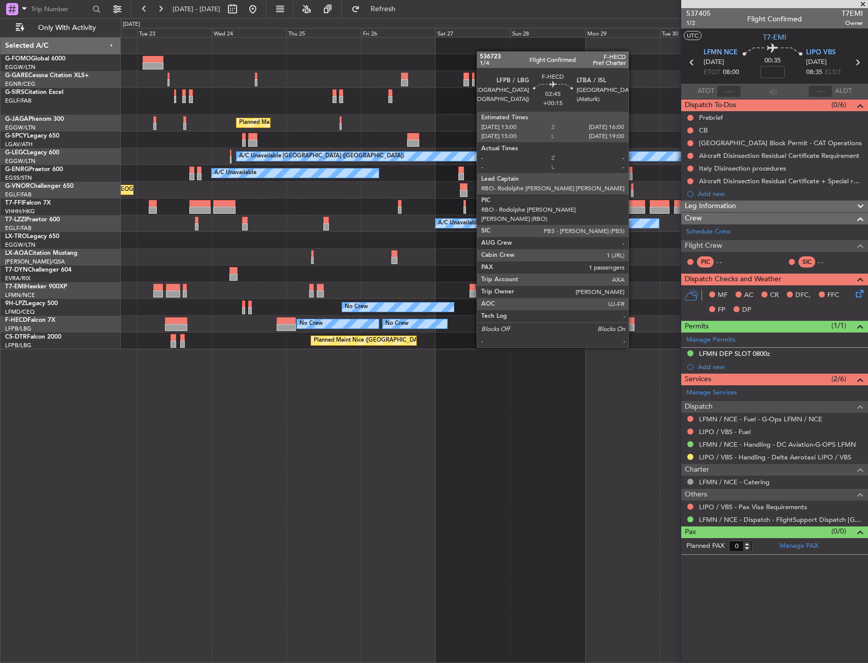
click at [633, 319] on div at bounding box center [630, 320] width 10 height 7
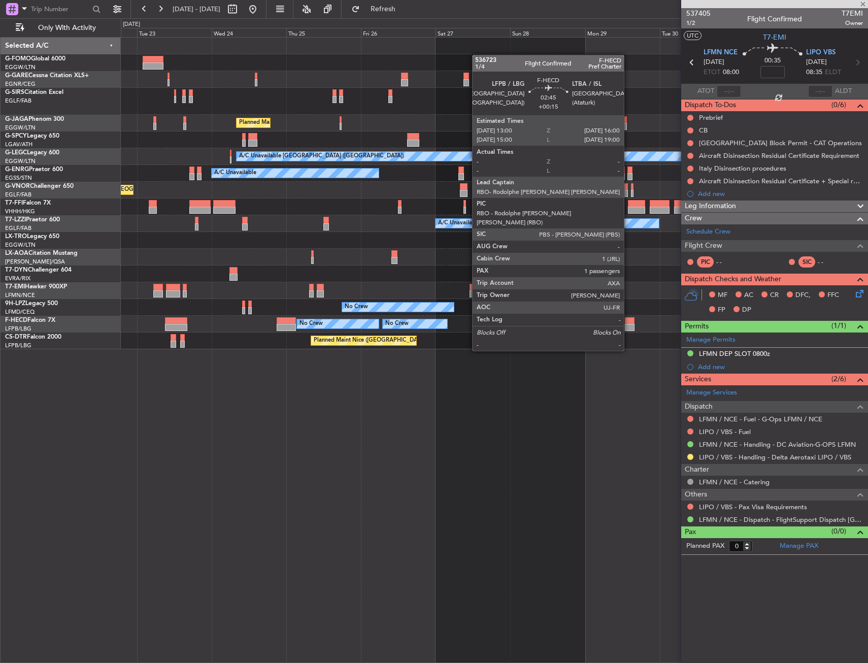
type input "+00:15"
type input "1"
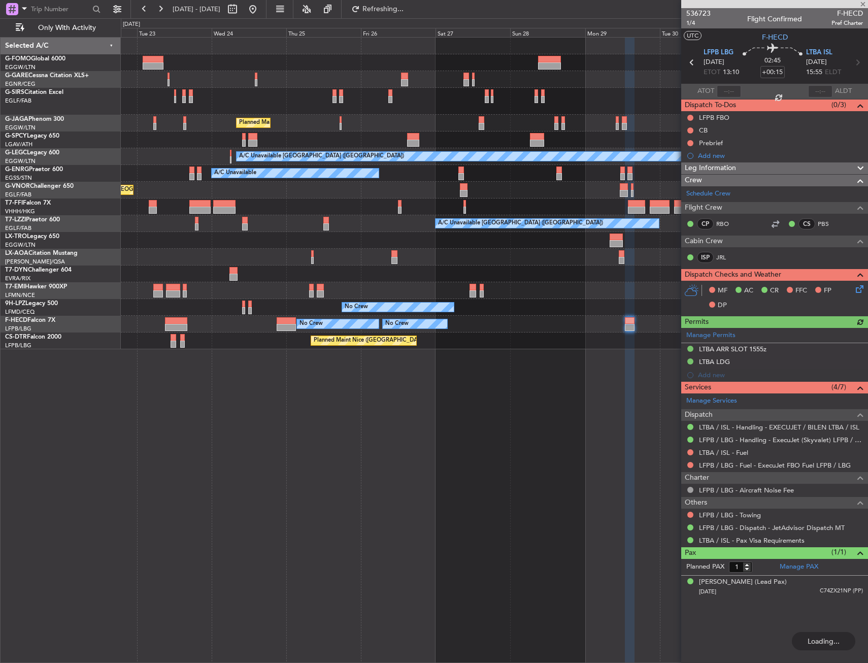
click at [729, 352] on div "Manage Permits LTBA ARR SLOT 1555z LTBA LDG Add new" at bounding box center [774, 355] width 187 height 54
click at [733, 349] on div "Manage Permits LTBA ARR SLOT 1555z LTBA LDG Add new" at bounding box center [774, 355] width 187 height 54
click at [735, 348] on div "Manage Permits LTBA ARR SLOT 1555z LTBA LDG Add new" at bounding box center [774, 355] width 187 height 54
click at [737, 348] on div "Manage Permits LTBA ARR SLOT 1555z LTBA LDG Add new" at bounding box center [774, 355] width 187 height 54
click at [732, 348] on div "LTBA ARR SLOT 1555z" at bounding box center [733, 349] width 68 height 9
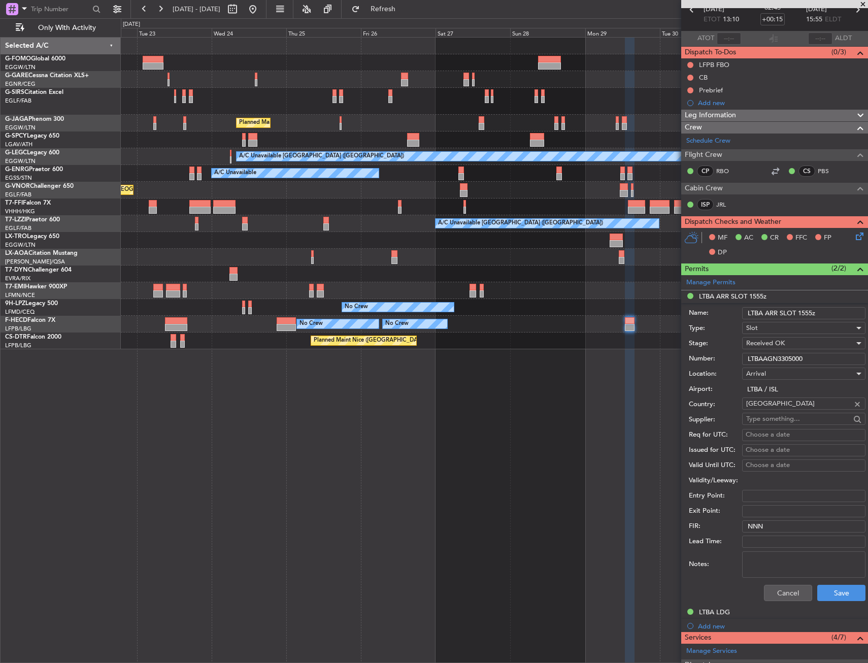
scroll to position [102, 0]
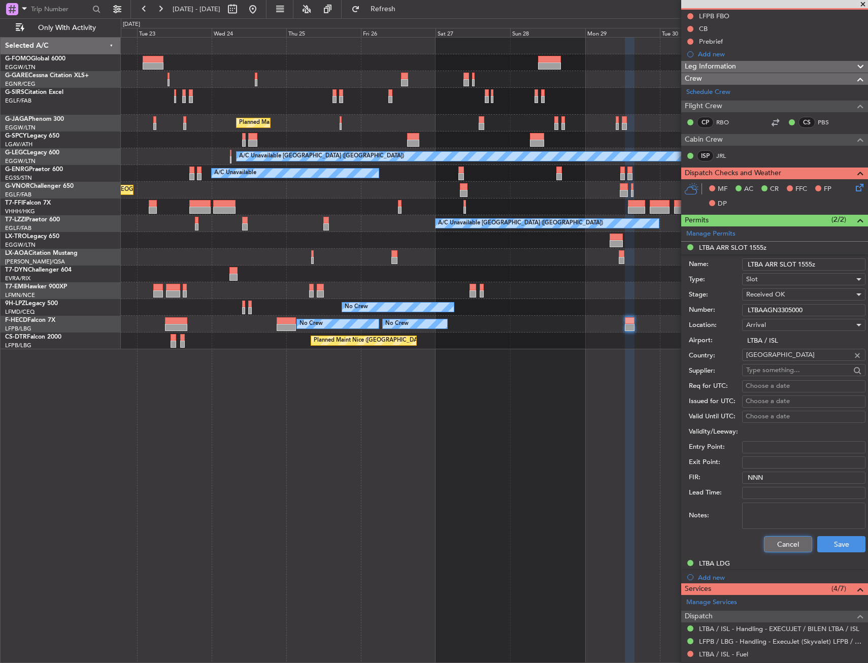
click at [792, 548] on button "Cancel" at bounding box center [788, 544] width 48 height 16
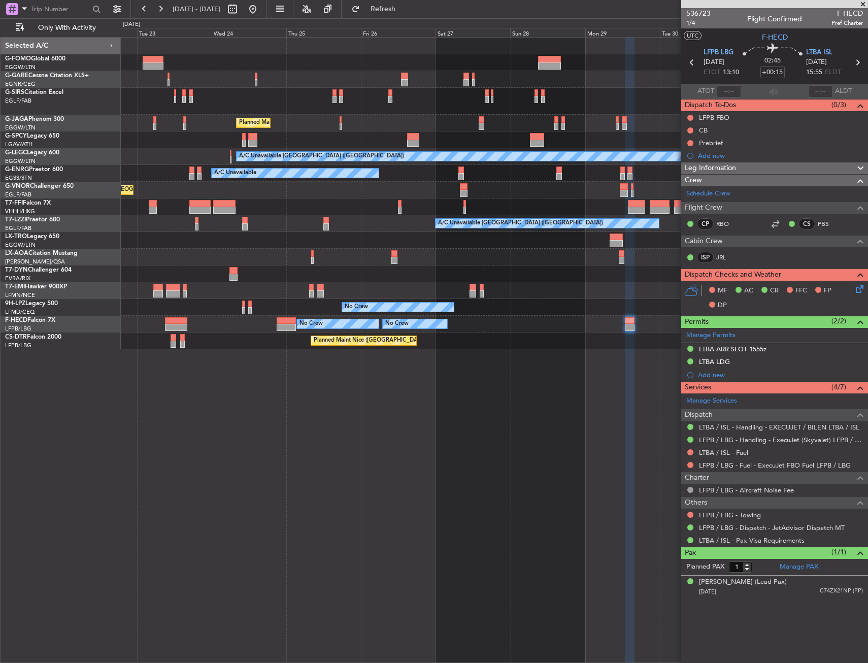
scroll to position [0, 0]
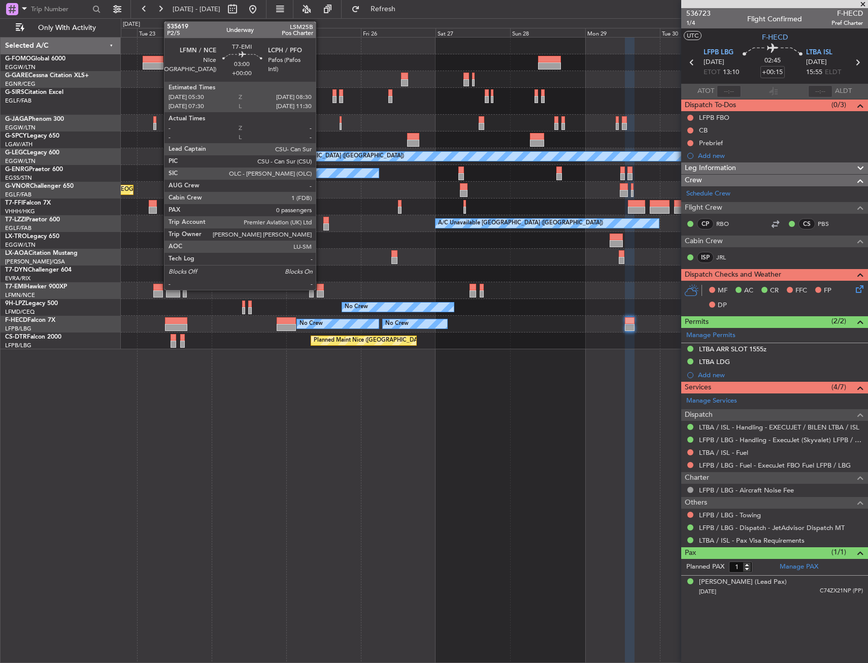
click at [159, 289] on div at bounding box center [158, 287] width 10 height 7
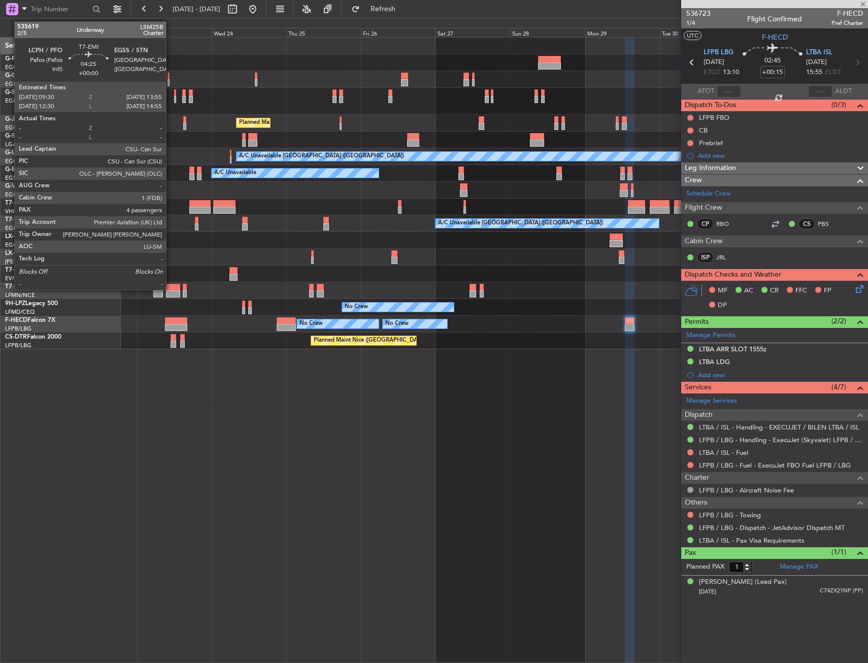
click at [171, 288] on div at bounding box center [173, 287] width 14 height 7
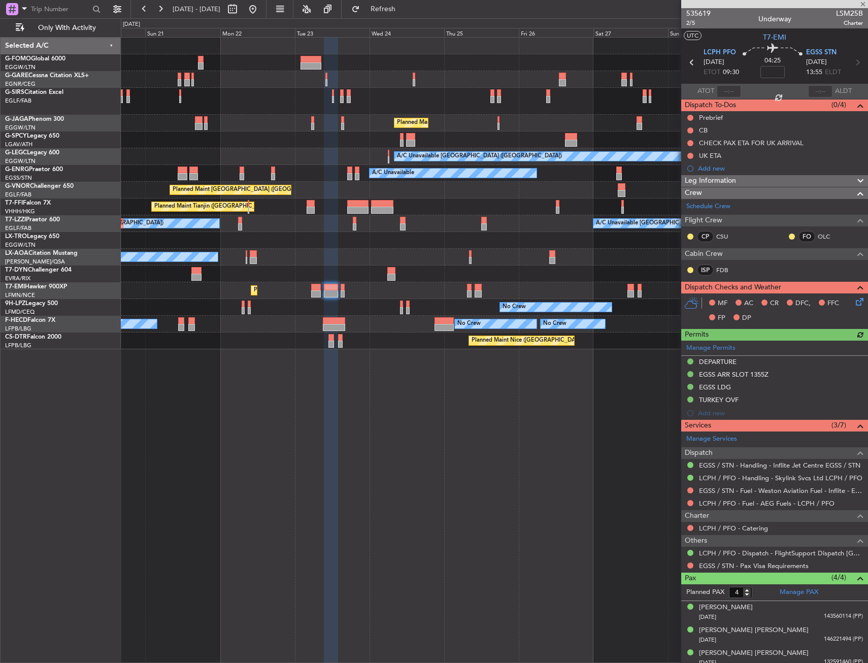
click at [474, 279] on div "Planned Maint London (Luton) A/C Unavailable London (Luton) A/C Unavailable A/C…" at bounding box center [494, 194] width 747 height 312
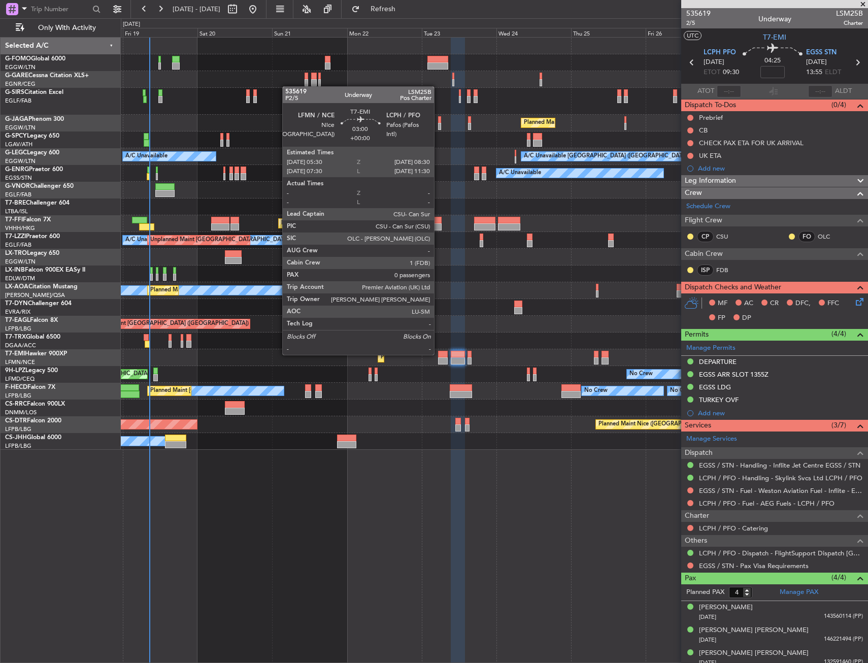
click at [439, 354] on div at bounding box center [443, 354] width 10 height 7
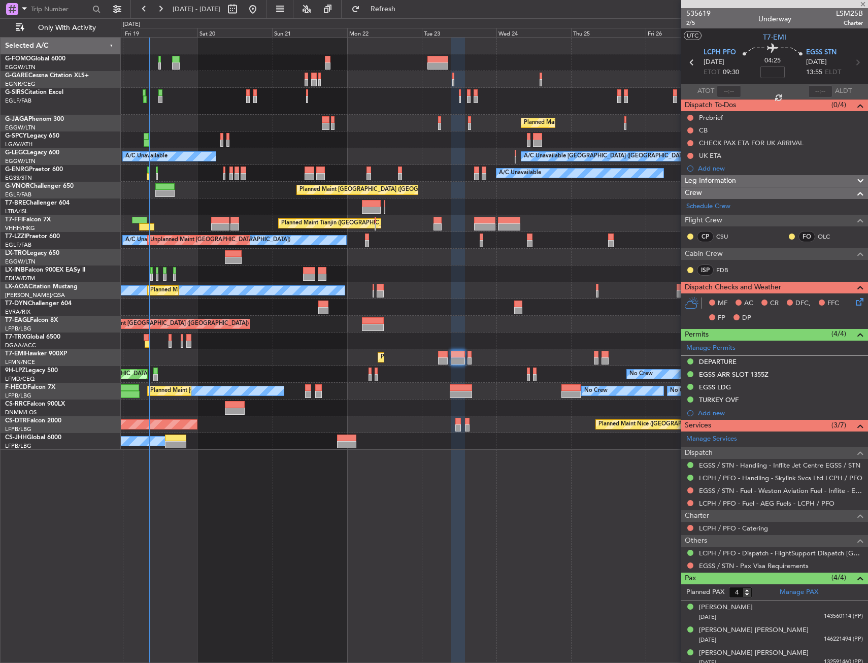
type input "0"
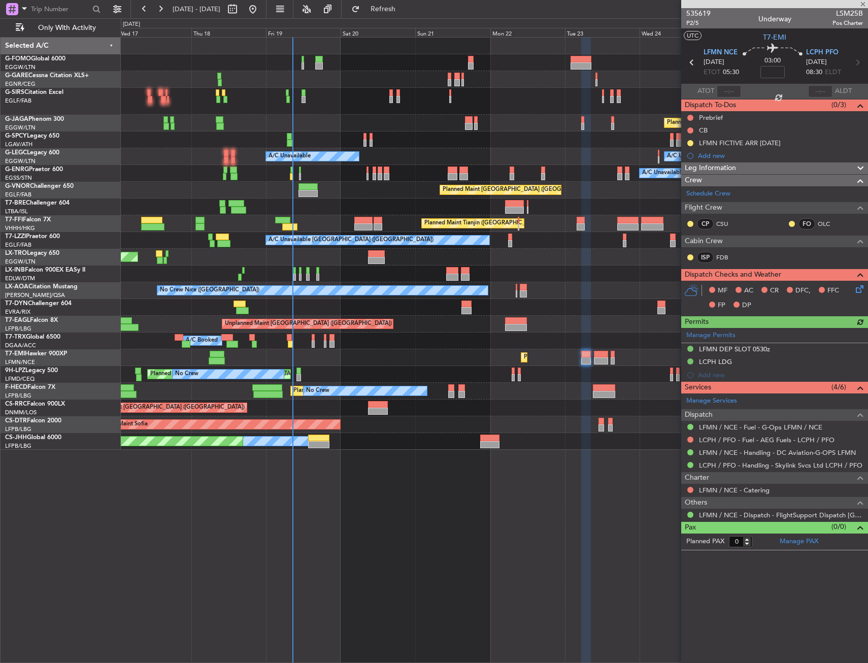
click at [481, 318] on div "OLBA 11:00 Z KTEB 22:45 Z 10:50 Z 22:30 Z Planned Maint London (Luton) A/C Unav…" at bounding box center [494, 244] width 747 height 412
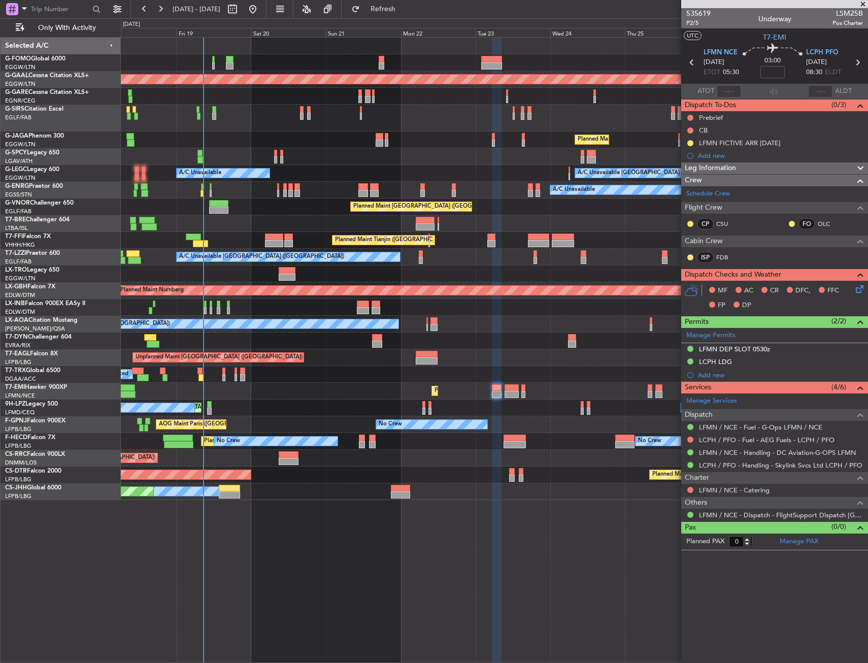
click at [301, 352] on div "Unplanned Maint Paris (Le Bourget) Grounded Dubai (Al Maktoum Intl) Planned Mai…" at bounding box center [494, 357] width 747 height 17
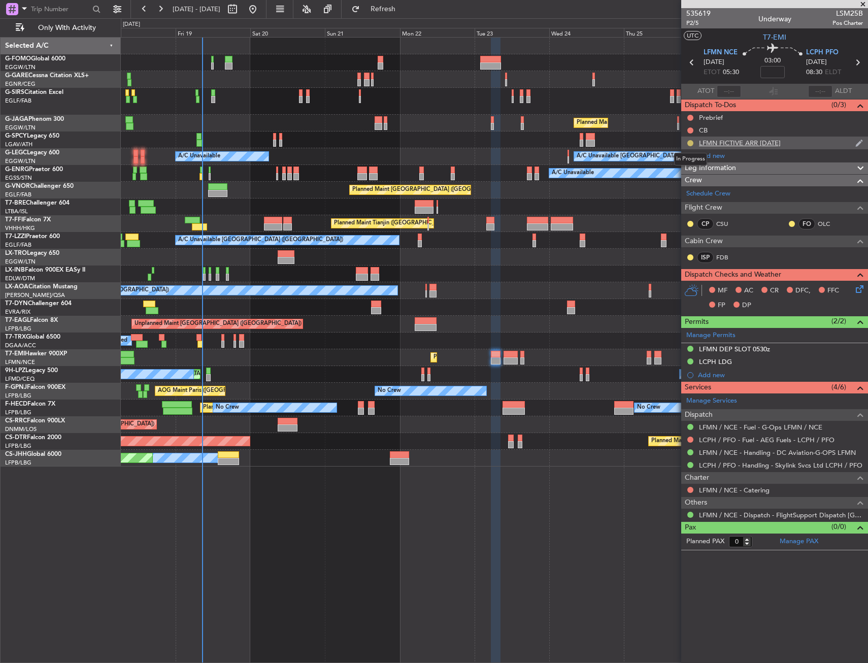
click at [689, 143] on button at bounding box center [690, 143] width 6 height 6
click at [689, 206] on span "Cancelled" at bounding box center [692, 203] width 29 height 10
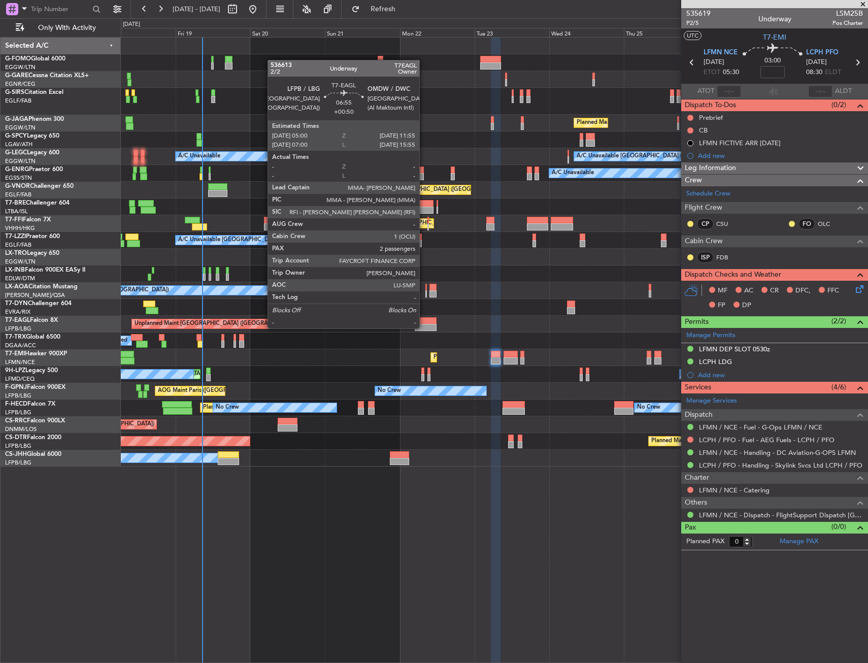
click at [424, 327] on div at bounding box center [426, 327] width 22 height 7
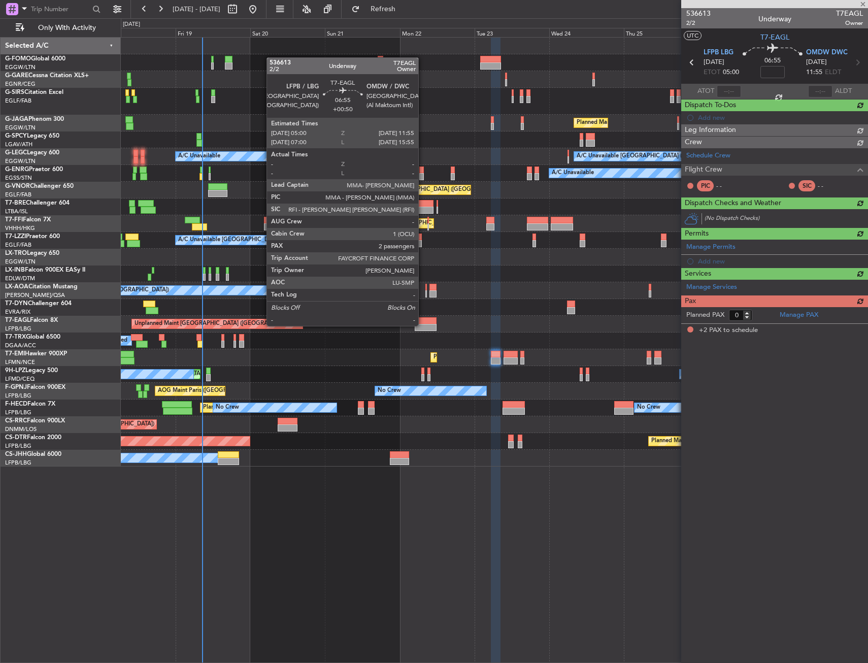
type input "+00:50"
type input "2"
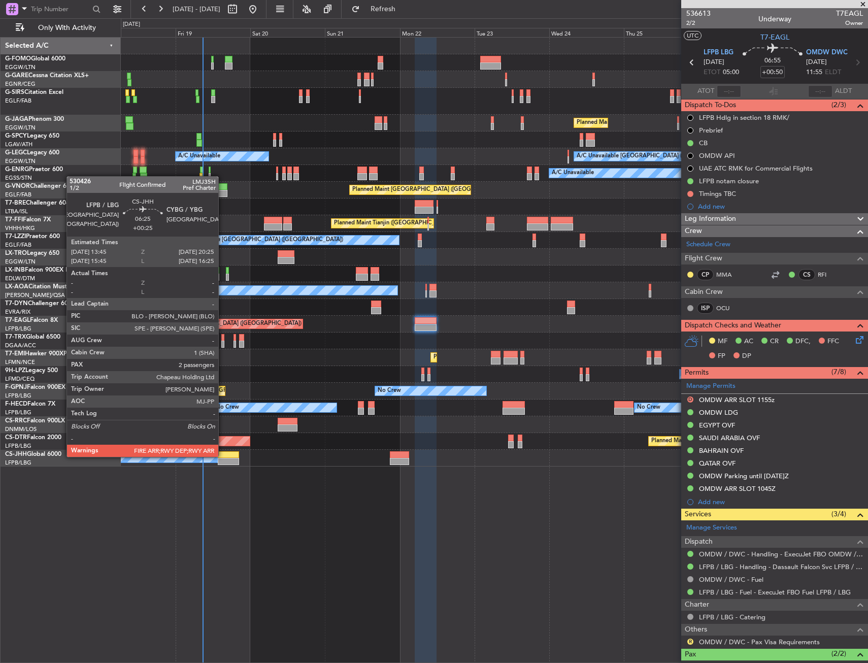
click at [223, 456] on div at bounding box center [228, 454] width 21 height 7
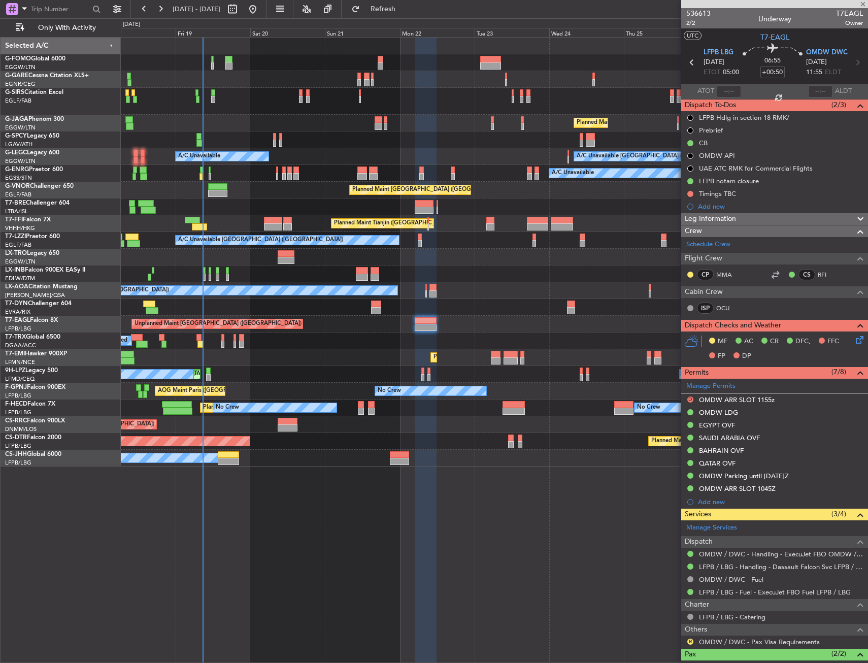
type input "+00:25"
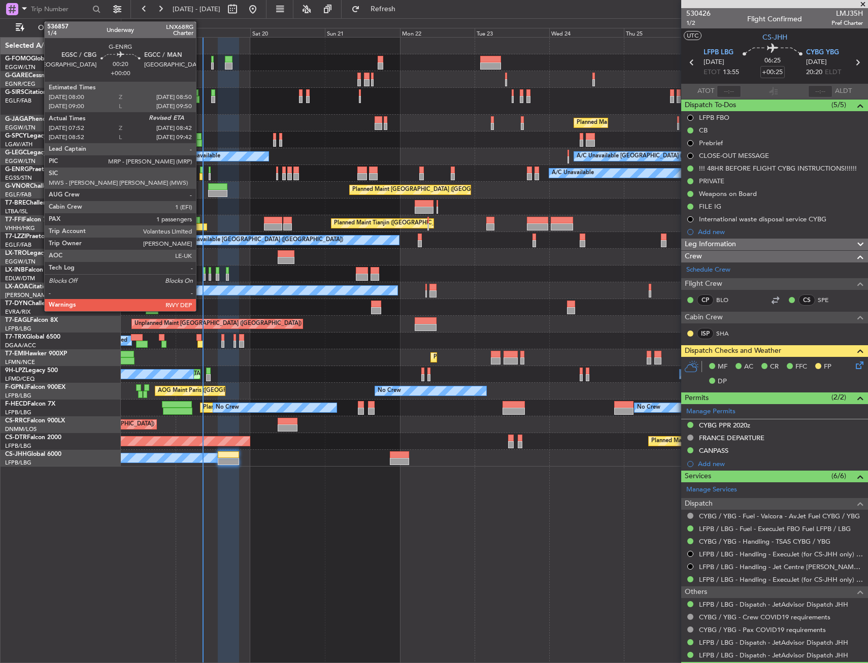
click at [200, 174] on div at bounding box center [200, 176] width 3 height 7
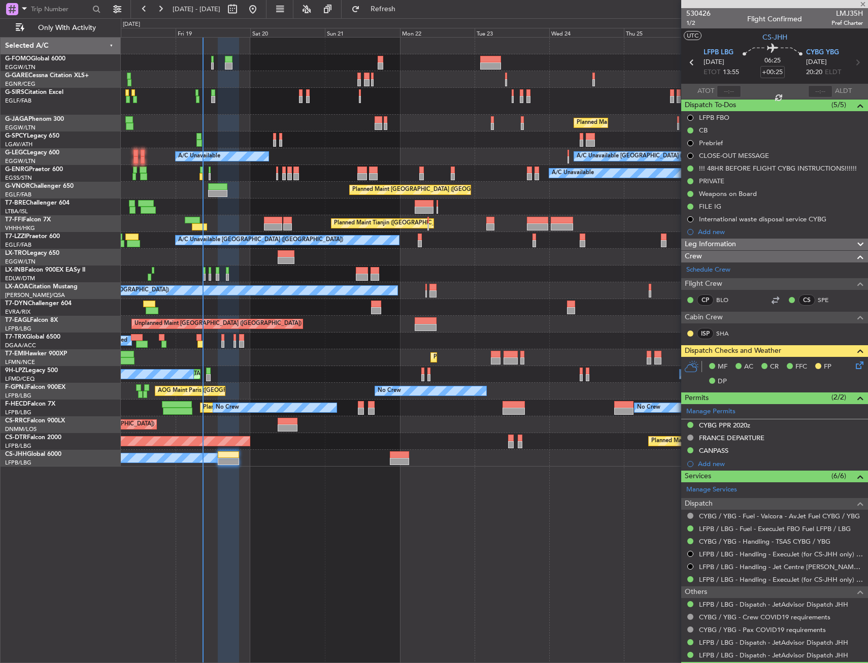
type input "08:07"
type input "1"
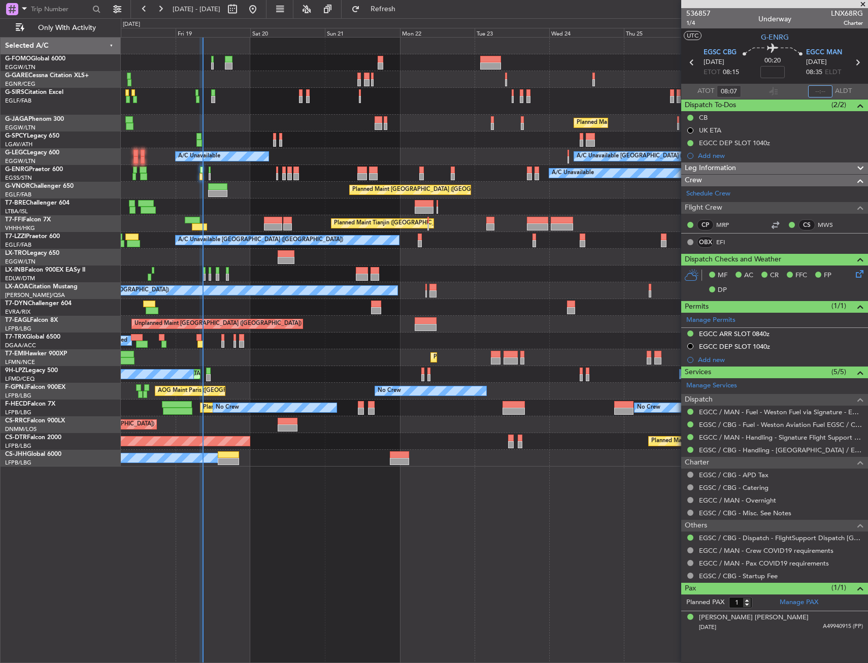
click at [821, 87] on input "text" at bounding box center [820, 91] width 24 height 12
click at [789, 87] on section "ATOT 08:07 0837 ALDT" at bounding box center [774, 91] width 187 height 15
type input "08:37"
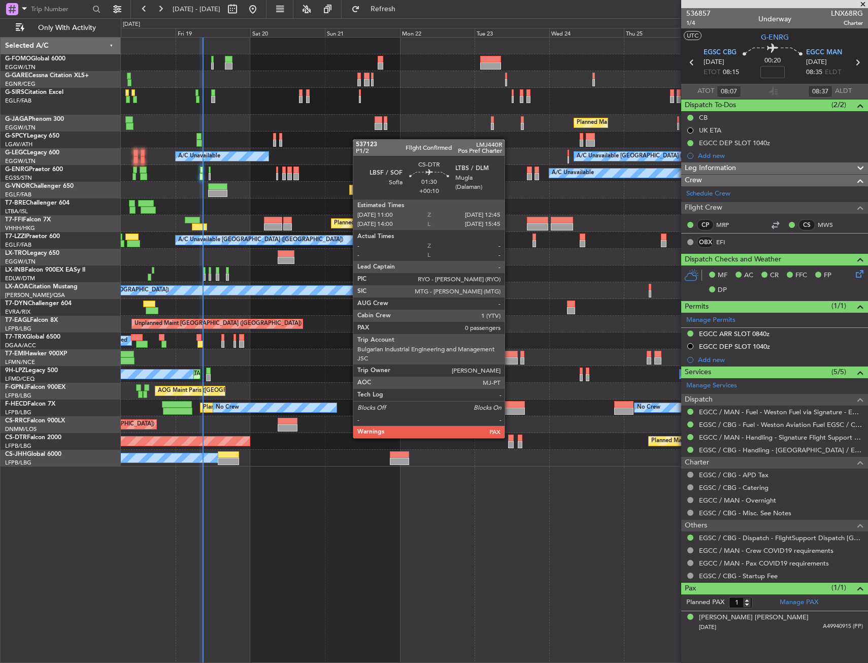
click at [509, 437] on div at bounding box center [511, 437] width 6 height 7
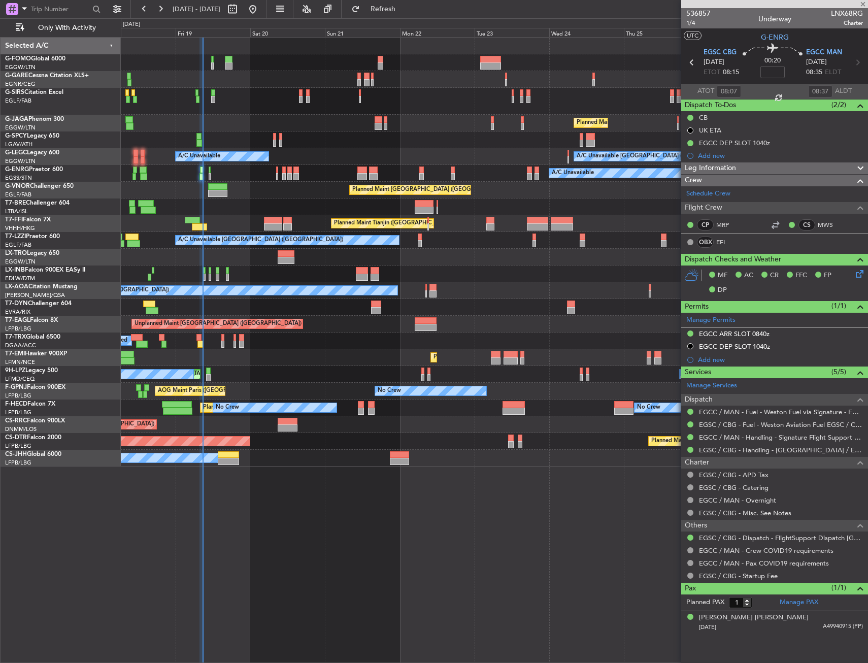
type input "+00:10"
type input "0"
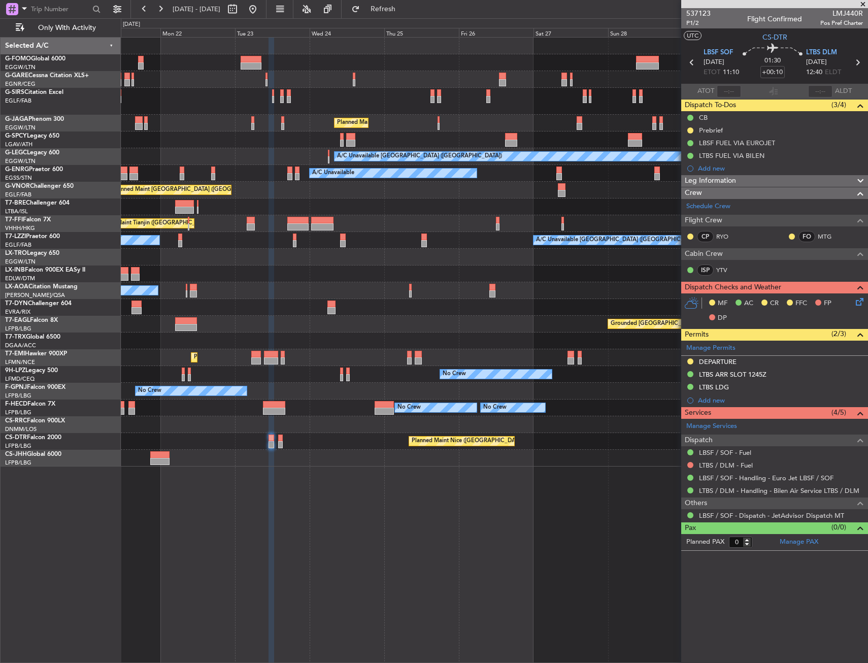
click at [285, 264] on div "Planned Maint London (Luton) A/C Unavailable London (Luton) A/C Unavailable A/C…" at bounding box center [494, 252] width 747 height 429
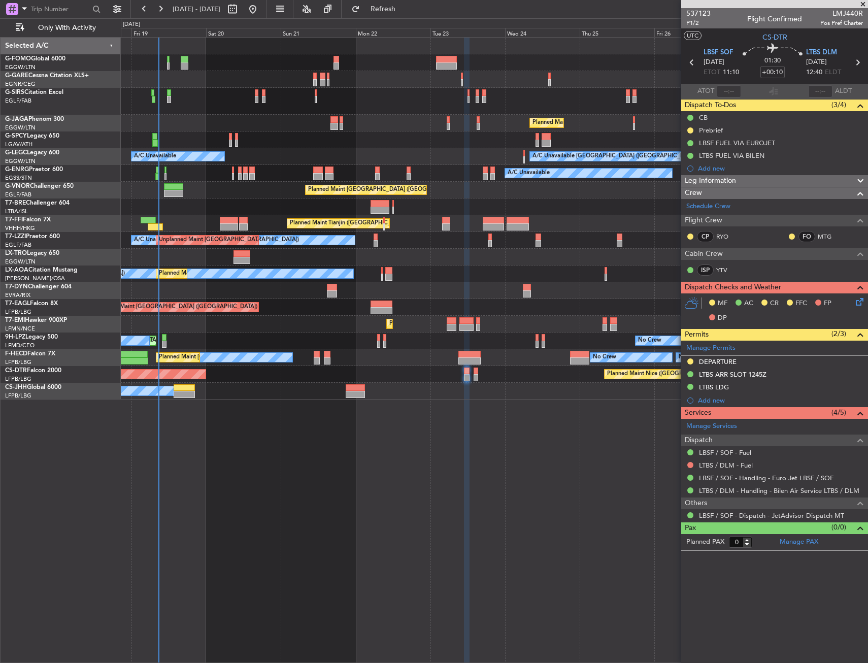
click at [591, 193] on div "Planned Maint [GEOGRAPHIC_DATA] ([GEOGRAPHIC_DATA])" at bounding box center [494, 190] width 747 height 17
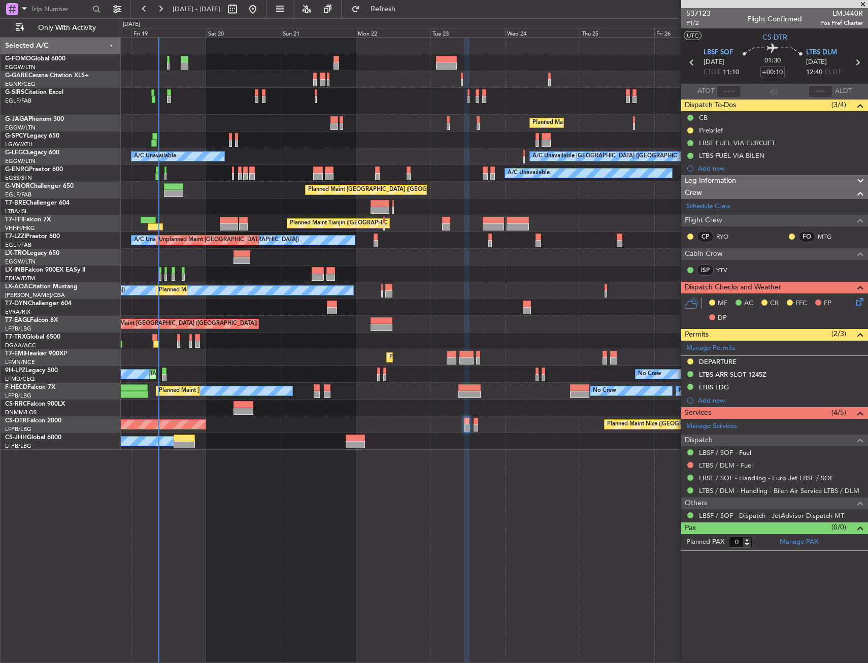
click at [173, 570] on div "Planned Maint London (Luton) A/C Unavailable London (Luton) A/C Unavailable A/C…" at bounding box center [494, 350] width 747 height 626
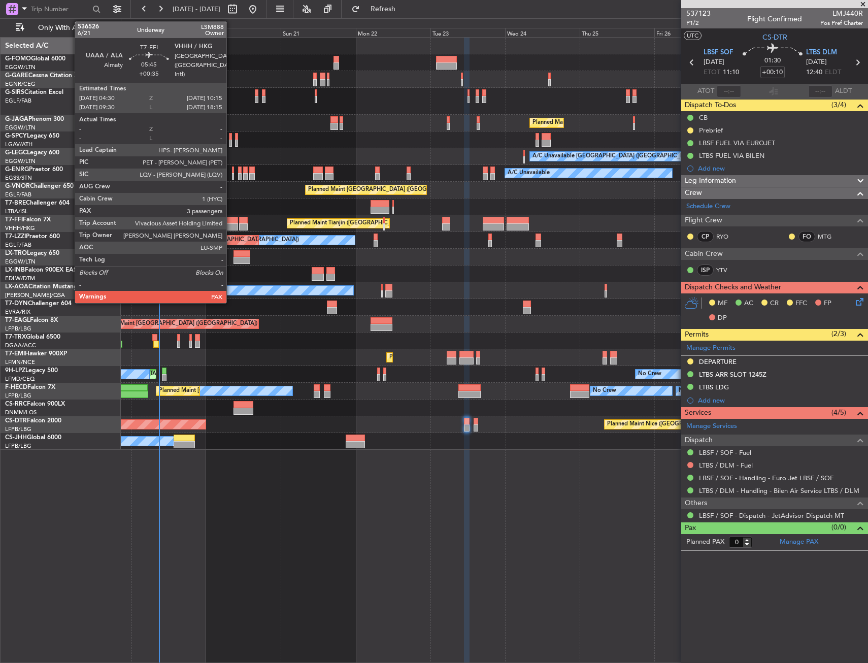
click at [231, 224] on div at bounding box center [229, 226] width 18 height 7
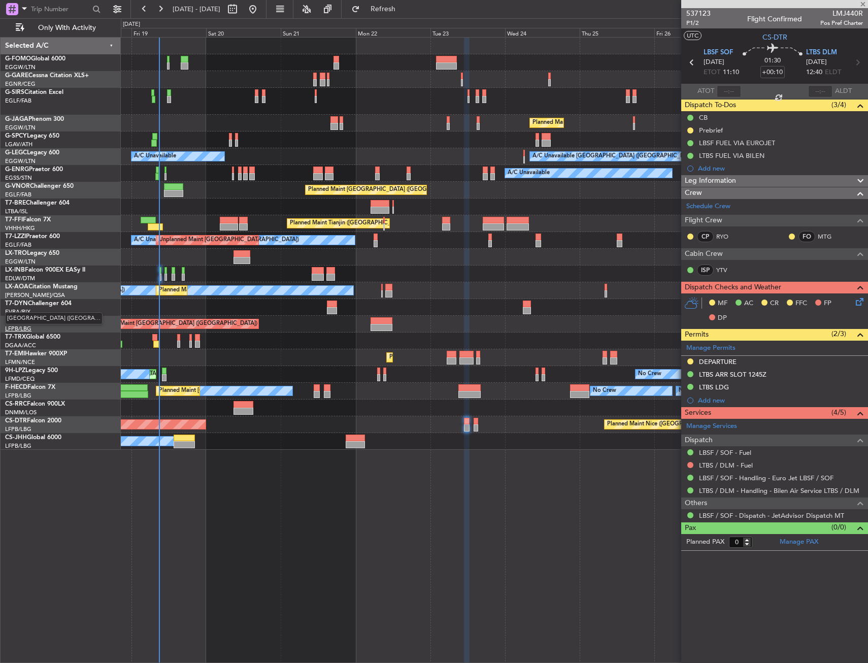
type input "+00:35"
type input "3"
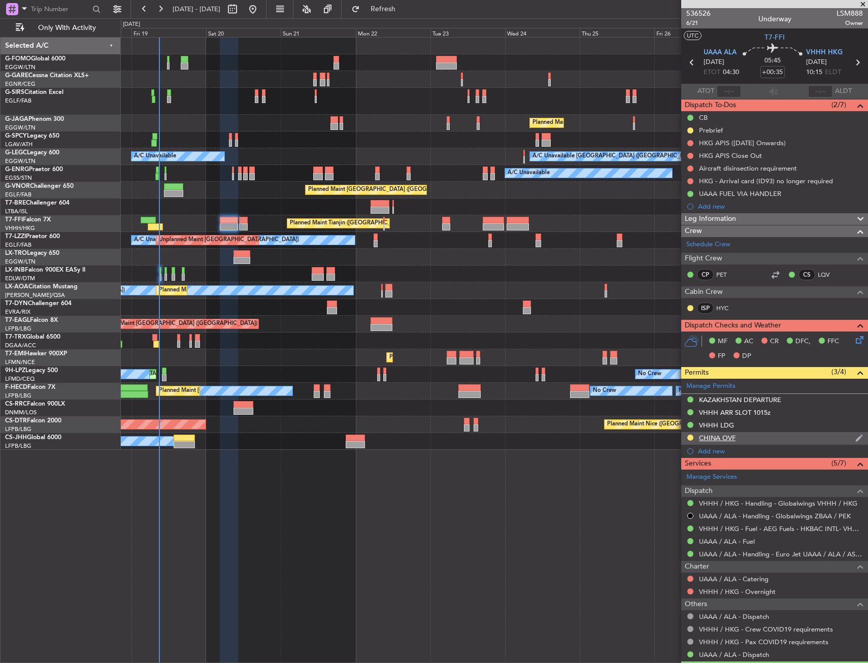
drag, startPoint x: 717, startPoint y: 437, endPoint x: 719, endPoint y: 453, distance: 16.3
click at [718, 437] on div "CHINA OVF" at bounding box center [717, 437] width 37 height 9
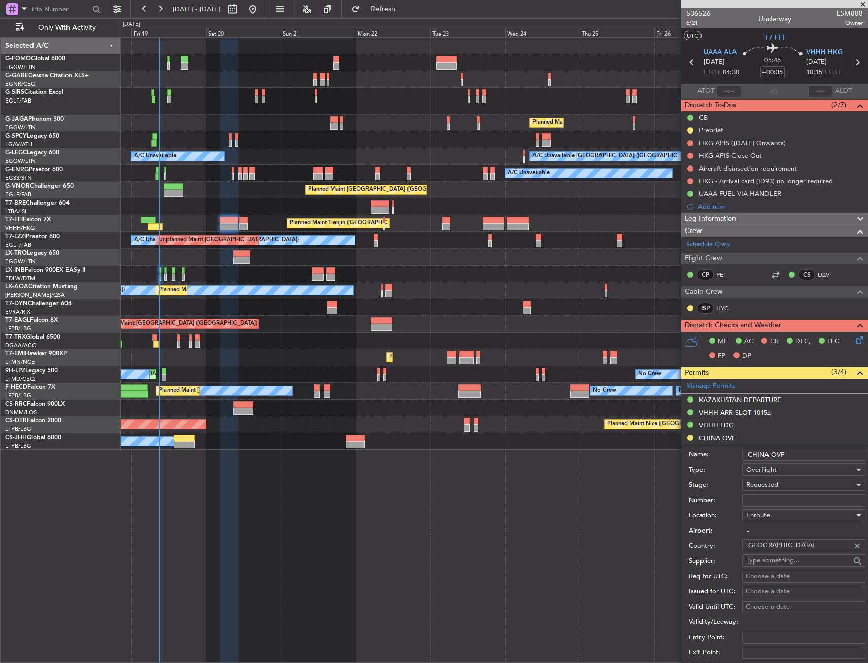
click at [758, 500] on input "Number:" at bounding box center [803, 500] width 123 height 12
paste input "CAD/2025V5669"
type input "CAD/2025V5669"
click at [767, 486] on span "Requested" at bounding box center [762, 484] width 32 height 9
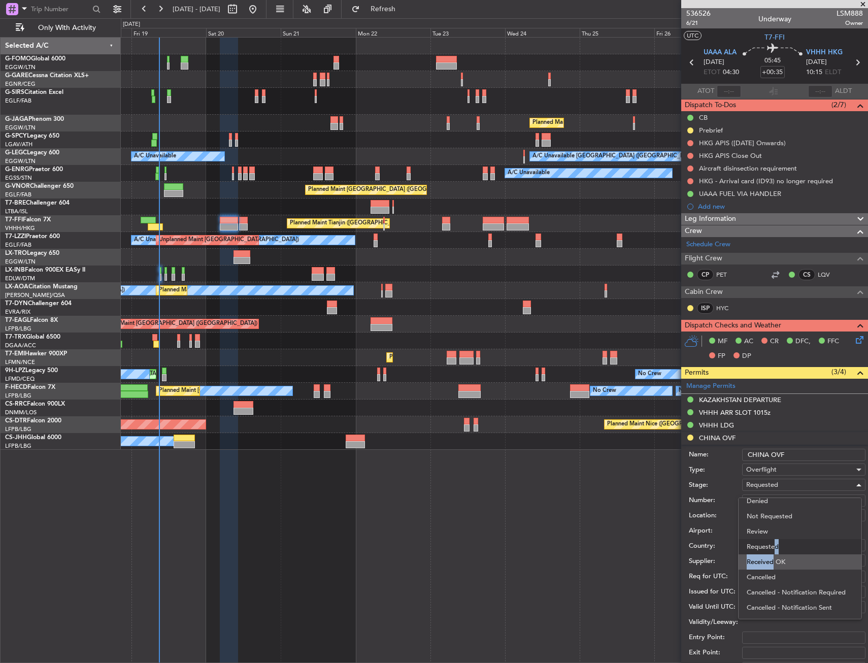
click at [772, 557] on div "Denied Not Requested Review Requested Received OK Cancelled Cancelled - Notific…" at bounding box center [800, 558] width 124 height 122
click at [772, 557] on span "Received OK" at bounding box center [800, 561] width 107 height 15
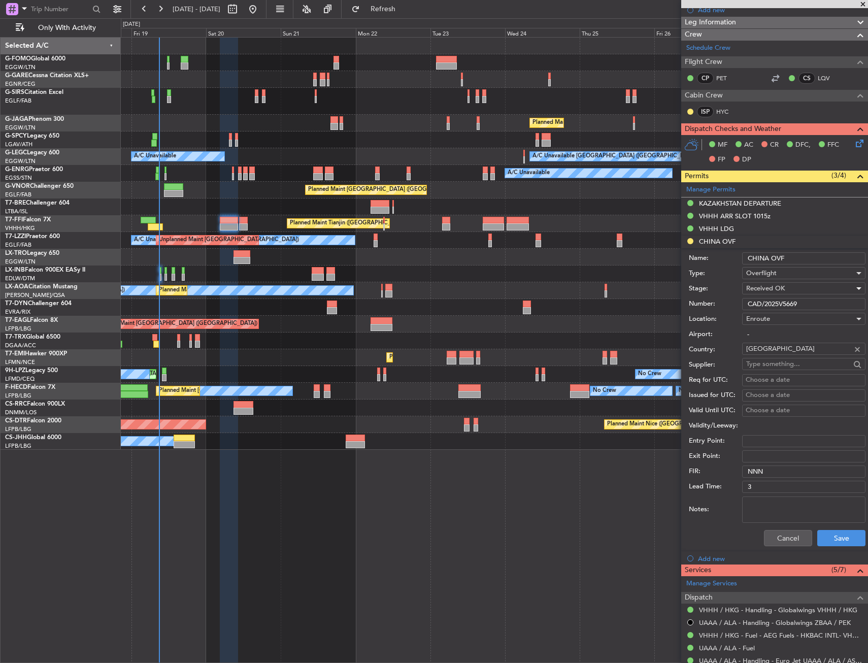
scroll to position [203, 0]
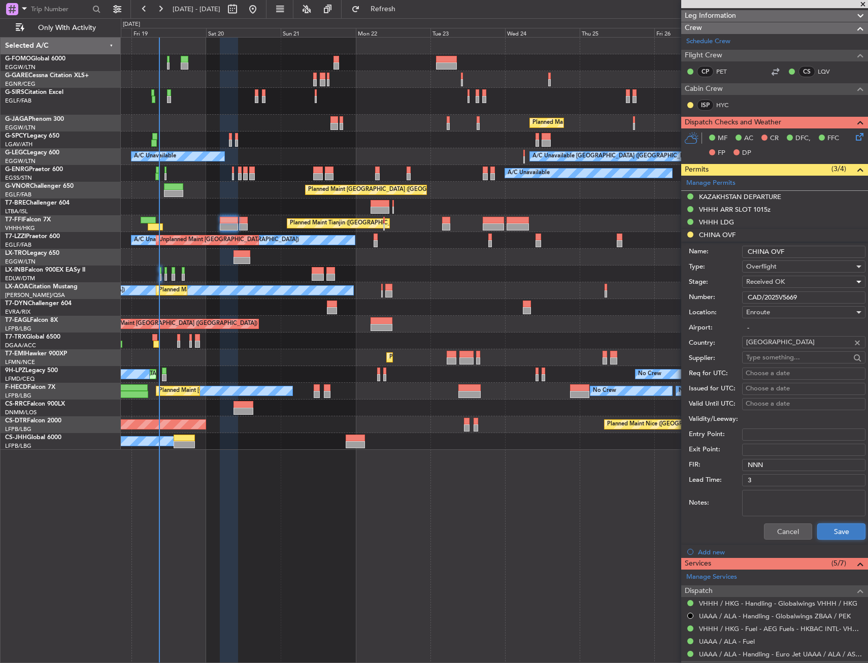
click at [818, 523] on button "Save" at bounding box center [841, 531] width 48 height 16
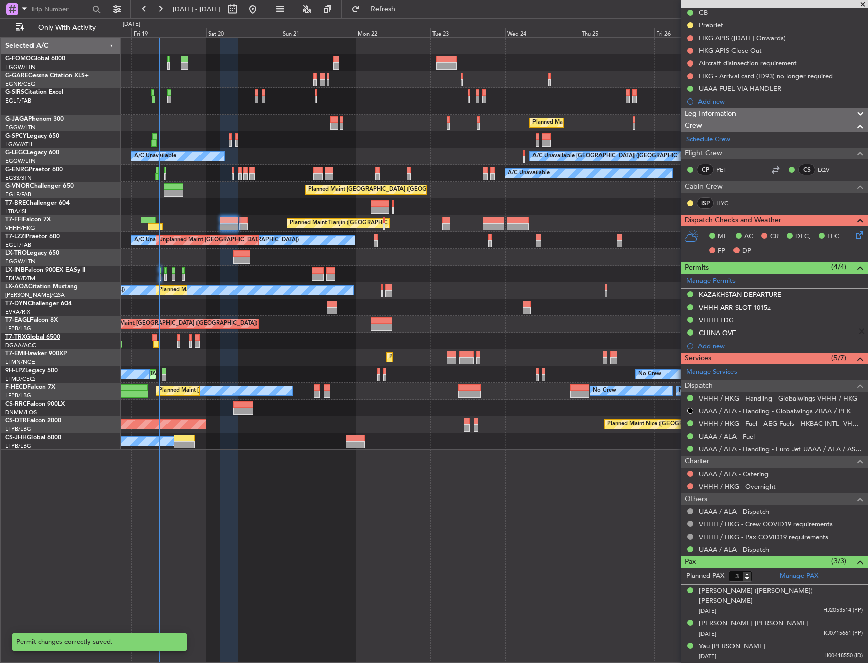
scroll to position [95, 0]
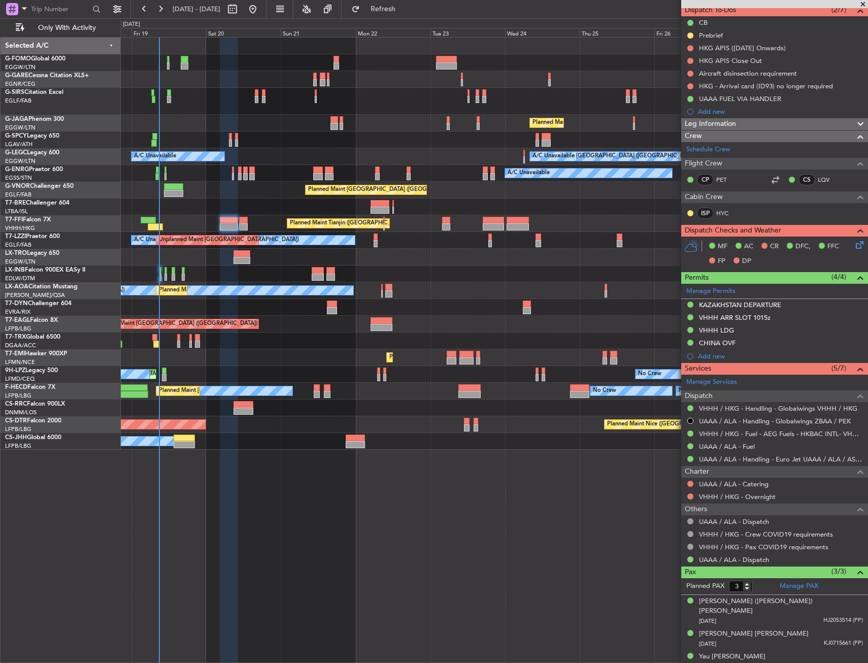
click at [527, 289] on div "No Crew Nice (Côte d'Azur Airport) Planned Maint Nice (Côte d'Azur Airport)" at bounding box center [494, 290] width 747 height 17
click at [185, 453] on div "Planned Maint London (Luton) A/C Unavailable London (Luton) A/C Unavailable A/C…" at bounding box center [494, 350] width 747 height 626
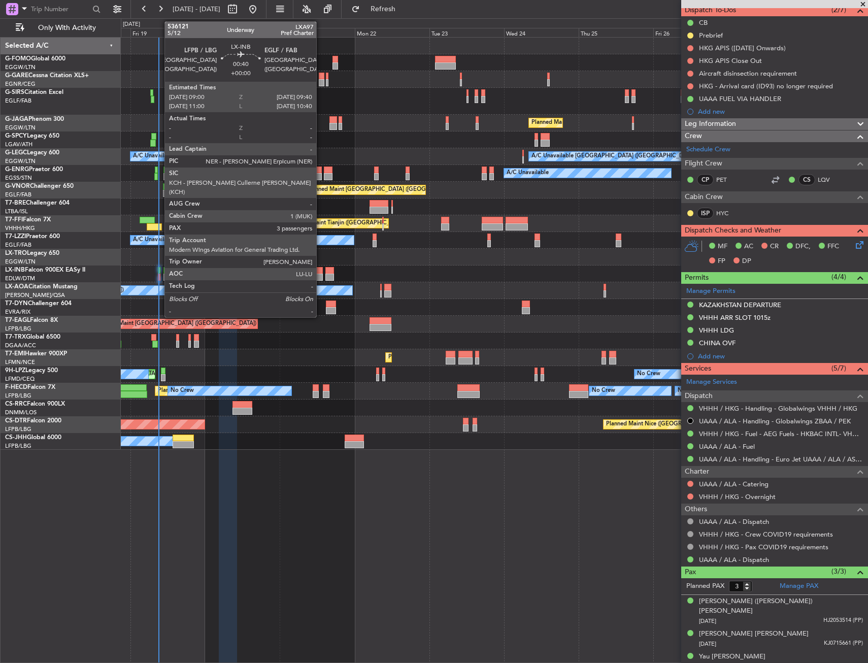
click at [159, 271] on div at bounding box center [159, 270] width 3 height 7
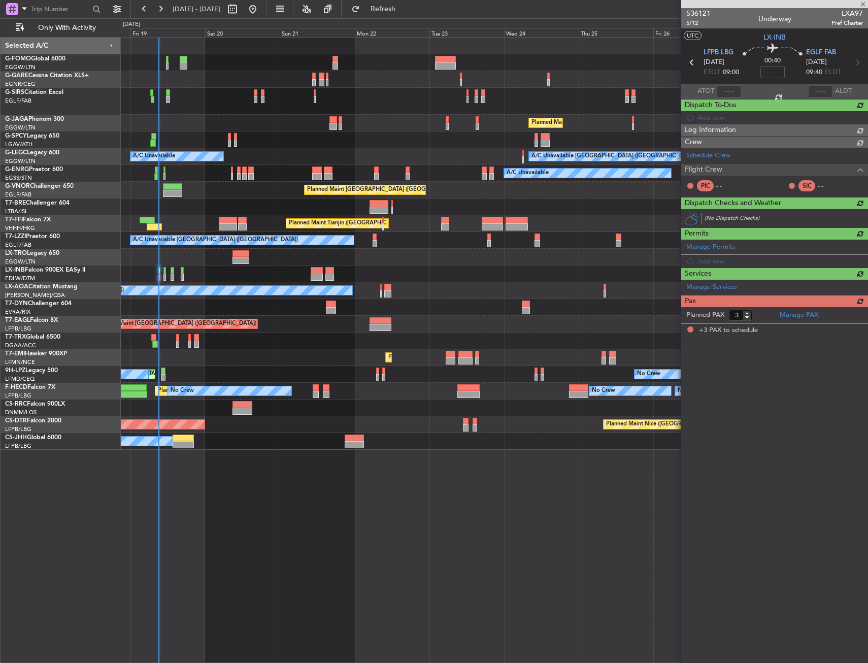
scroll to position [0, 0]
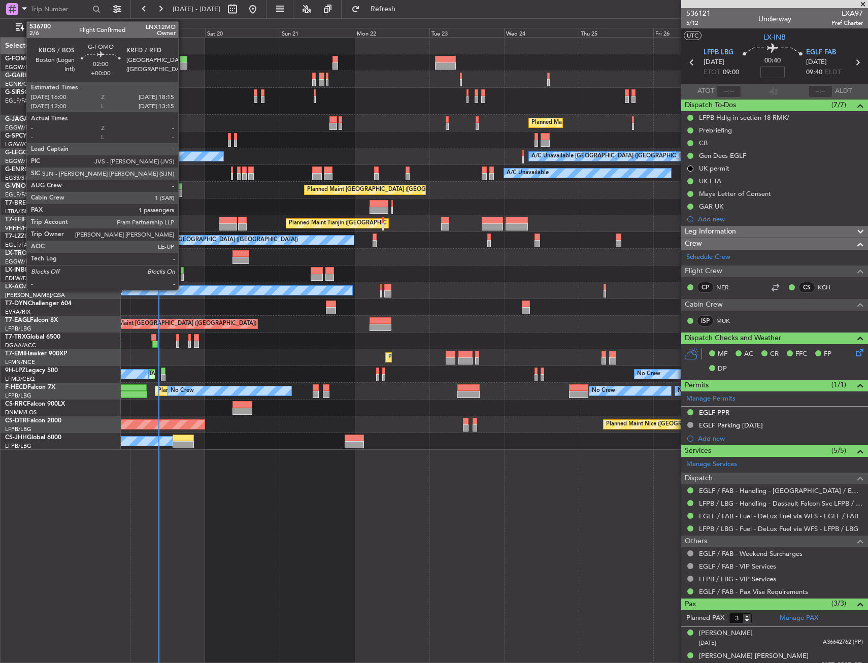
click at [184, 65] on div at bounding box center [183, 65] width 7 height 7
type input "1"
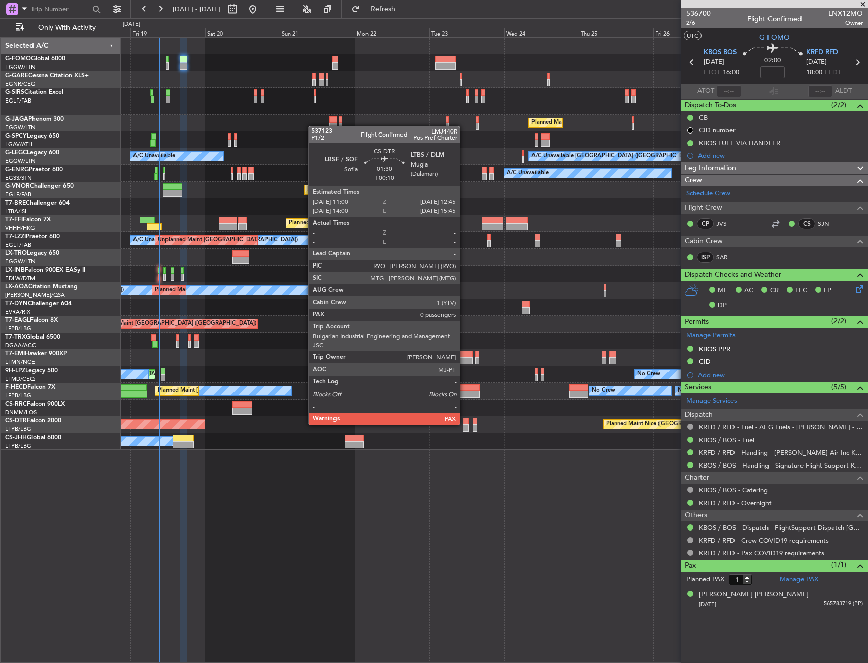
click at [464, 424] on div at bounding box center [466, 421] width 6 height 7
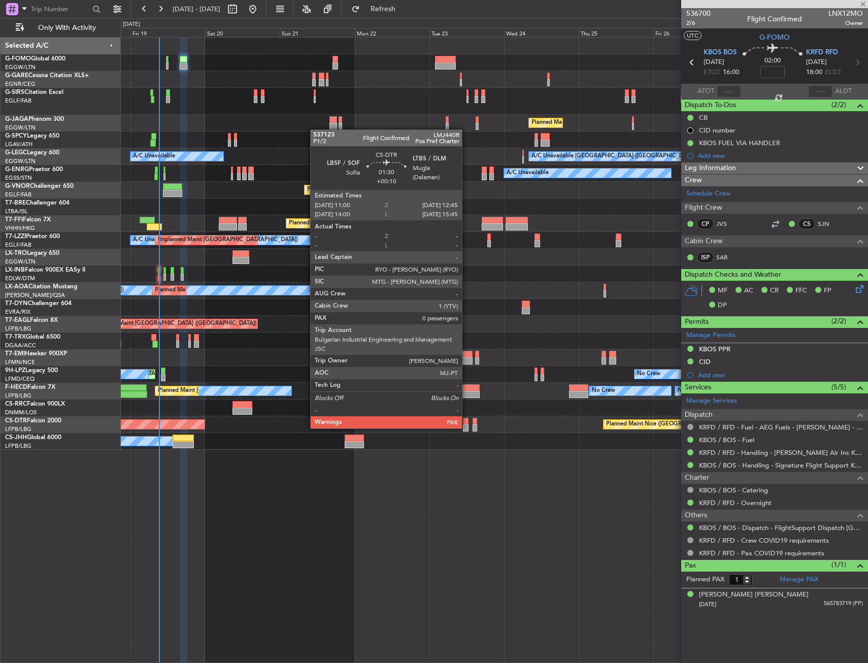
type input "+00:10"
type input "0"
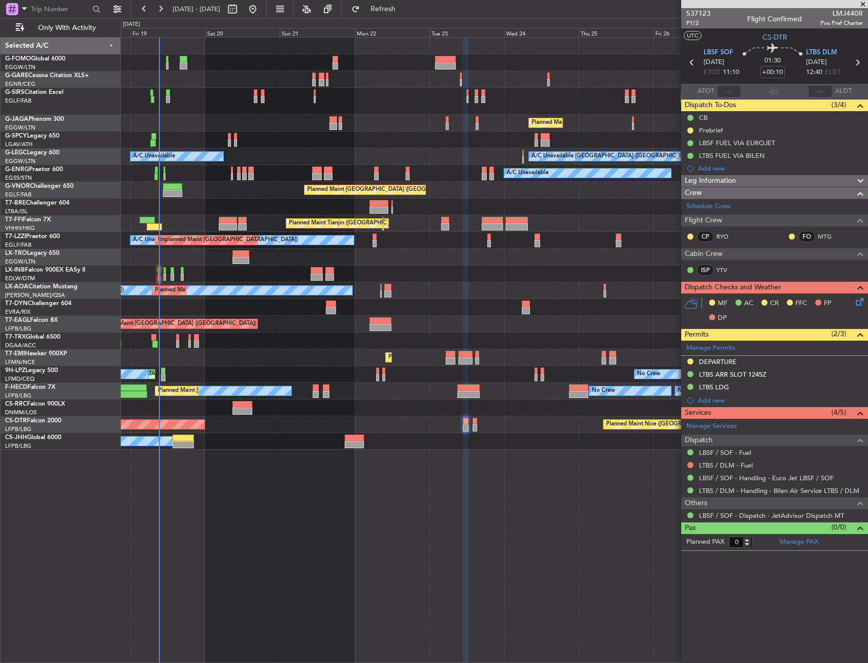
click at [157, 274] on div at bounding box center [494, 273] width 747 height 17
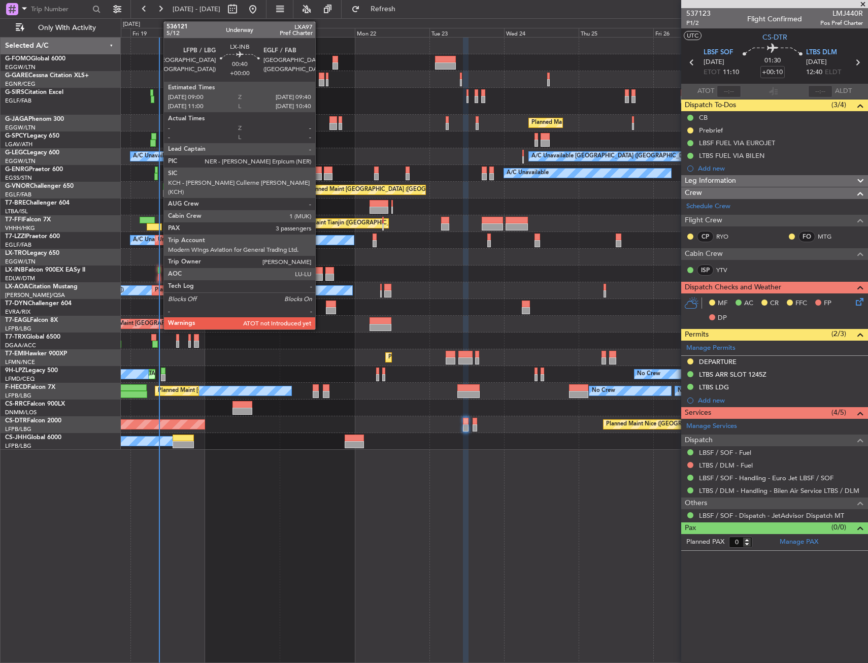
click at [158, 272] on div at bounding box center [159, 270] width 3 height 7
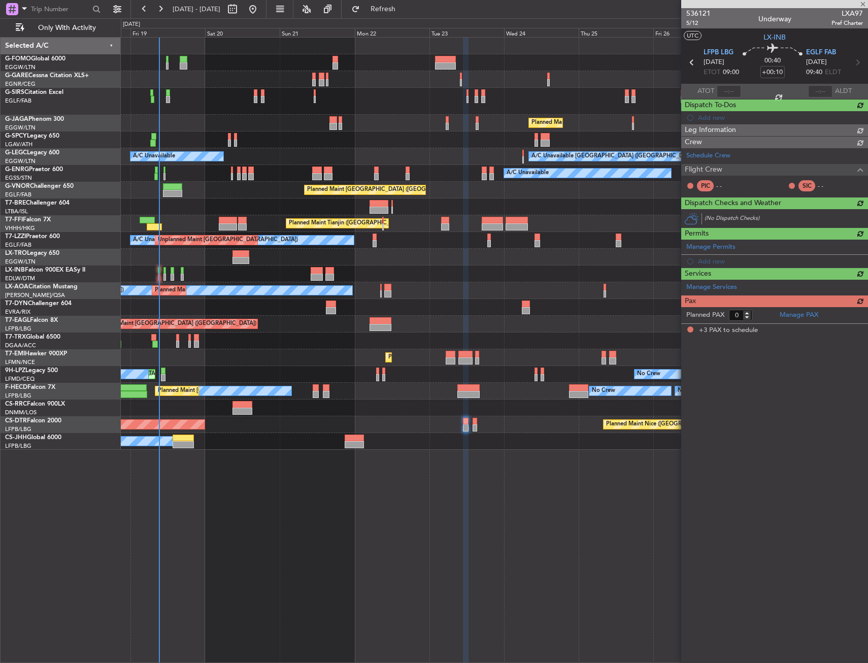
type input "3"
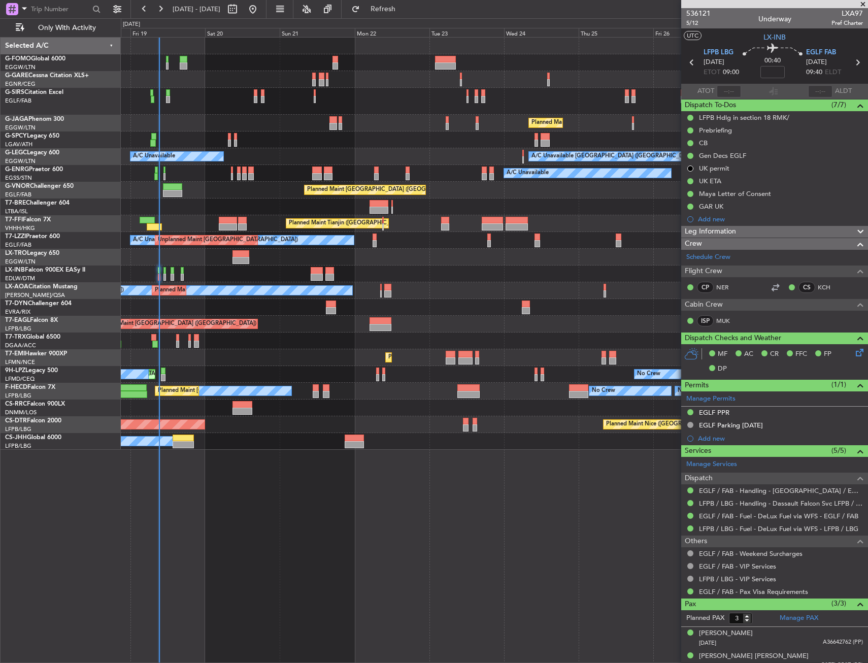
click at [493, 619] on div "Planned Maint [GEOGRAPHIC_DATA] ([GEOGRAPHIC_DATA]) A/C Unavailable [GEOGRAPHIC…" at bounding box center [494, 350] width 747 height 626
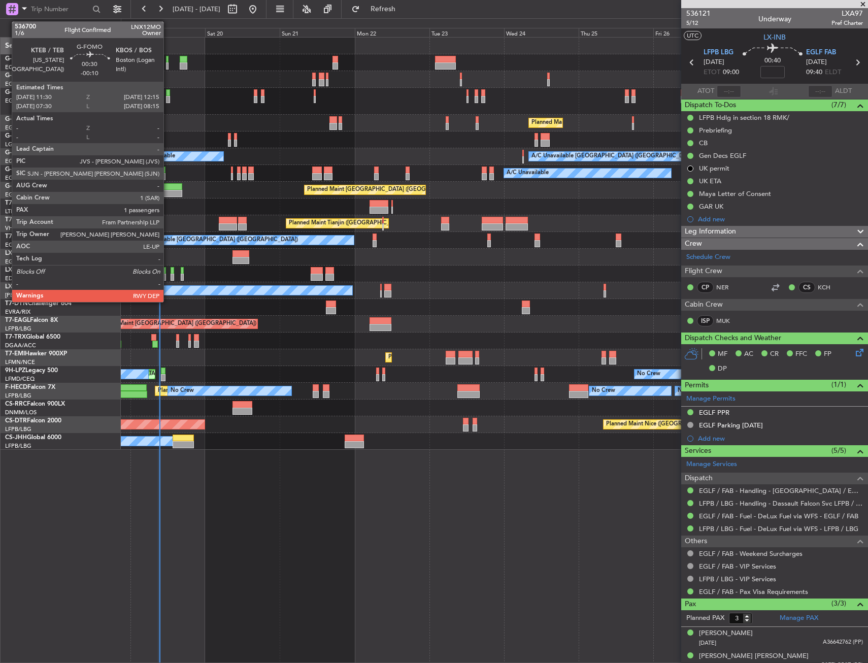
click at [168, 62] on div at bounding box center [167, 59] width 3 height 7
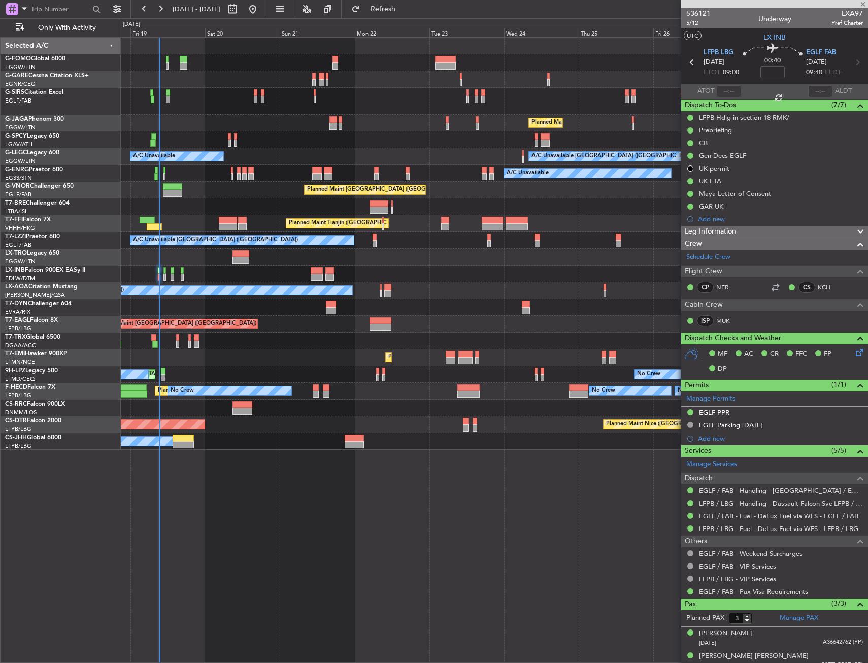
type input "-00:10"
type input "1"
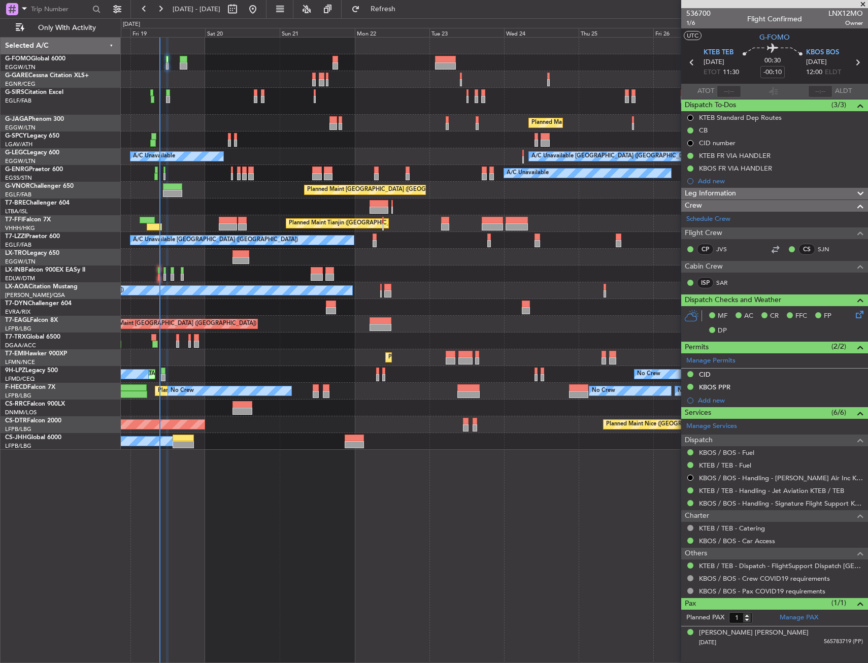
click at [537, 549] on div "Planned Maint [GEOGRAPHIC_DATA] ([GEOGRAPHIC_DATA]) A/C Unavailable [GEOGRAPHIC…" at bounding box center [494, 350] width 747 height 626
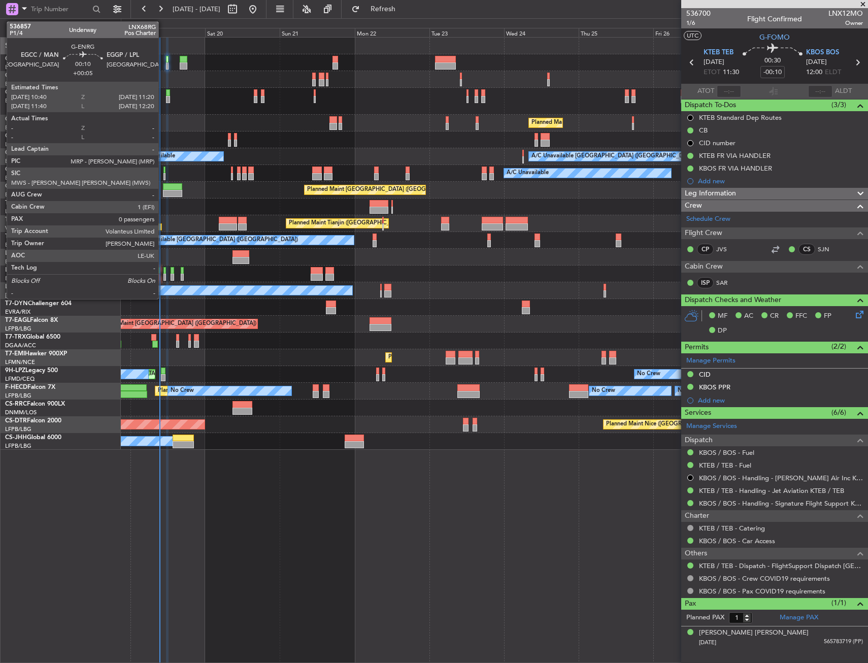
click at [163, 172] on div at bounding box center [164, 169] width 3 height 7
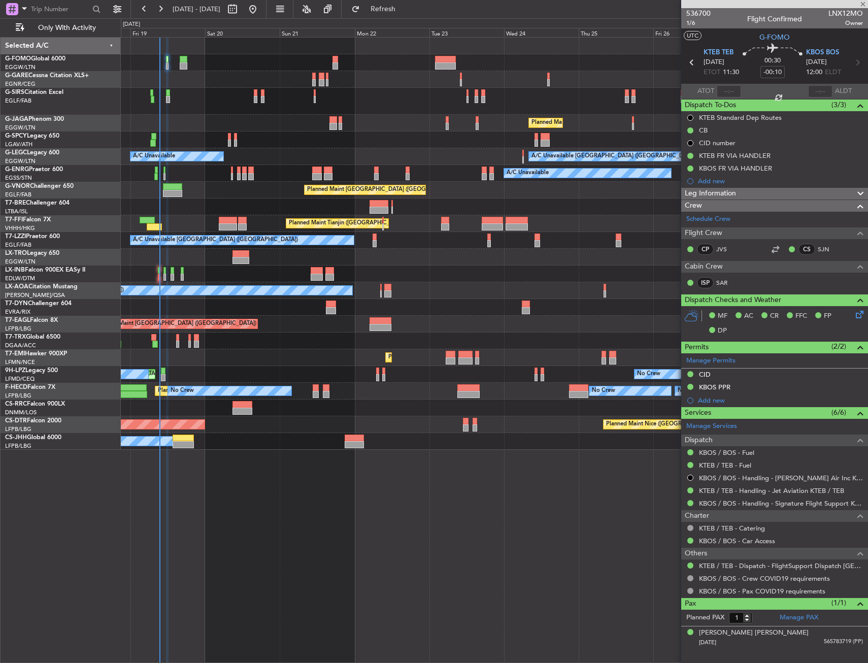
type input "+00:05"
type input "0"
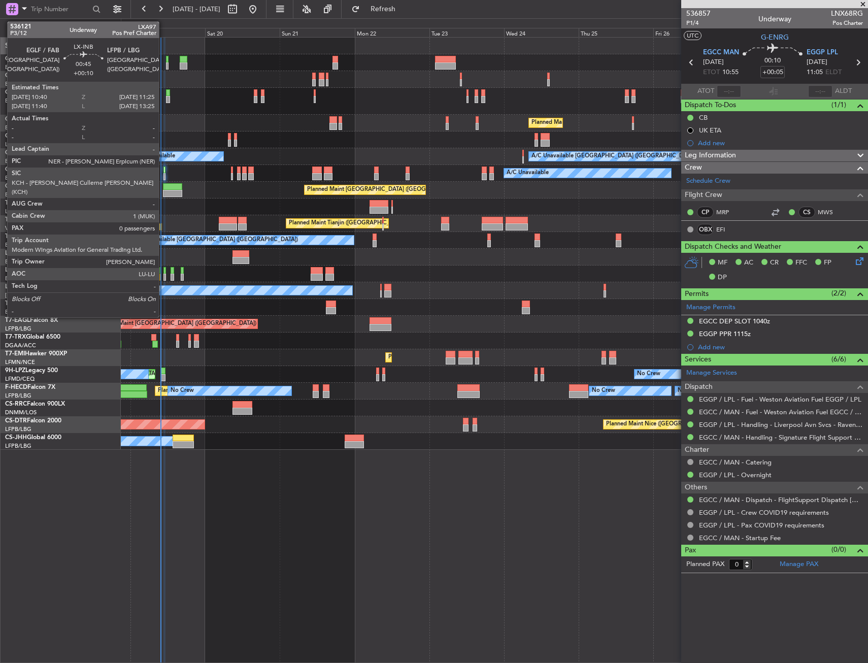
click at [163, 273] on div at bounding box center [164, 270] width 3 height 7
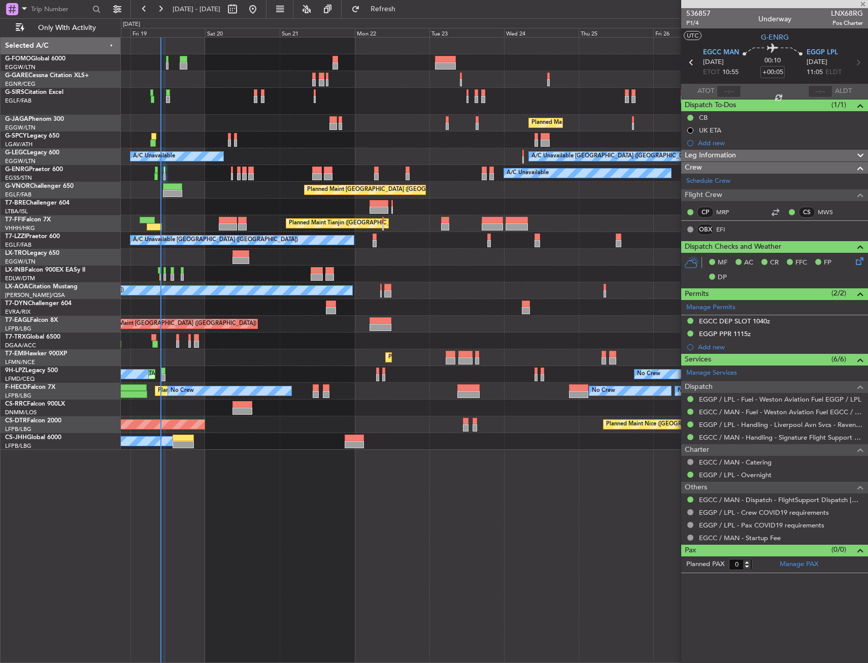
type input "+00:10"
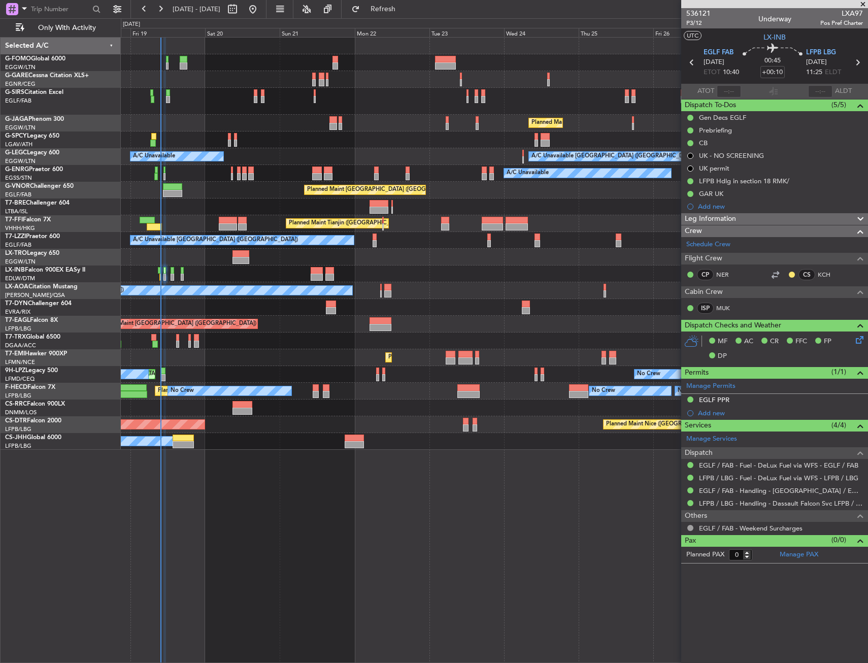
click at [315, 553] on div "Planned Maint [GEOGRAPHIC_DATA] ([GEOGRAPHIC_DATA]) A/C Unavailable A/C Unavail…" at bounding box center [494, 350] width 747 height 626
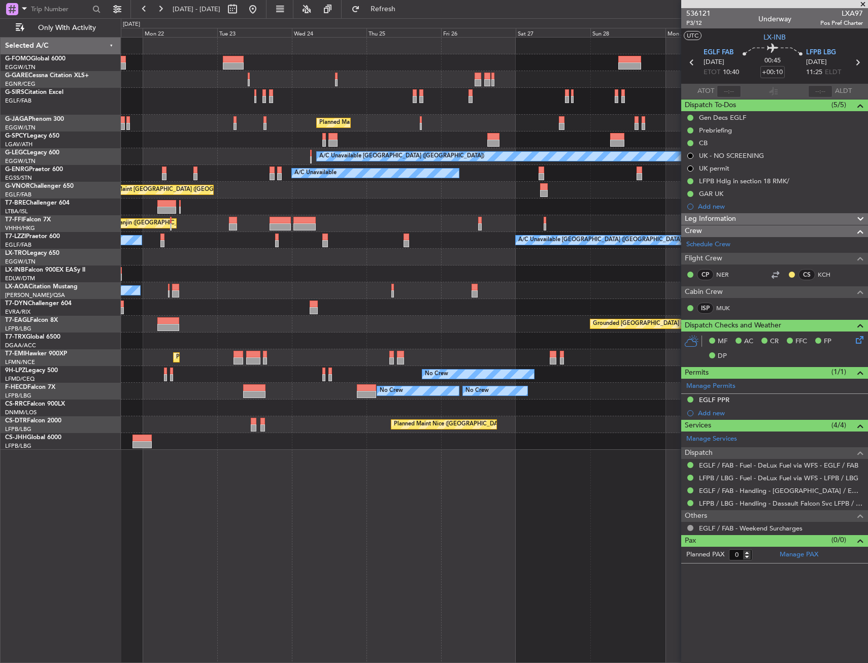
click at [306, 243] on div "Planned Maint [GEOGRAPHIC_DATA] ([GEOGRAPHIC_DATA]) A/C Unavailable [GEOGRAPHIC…" at bounding box center [494, 244] width 747 height 412
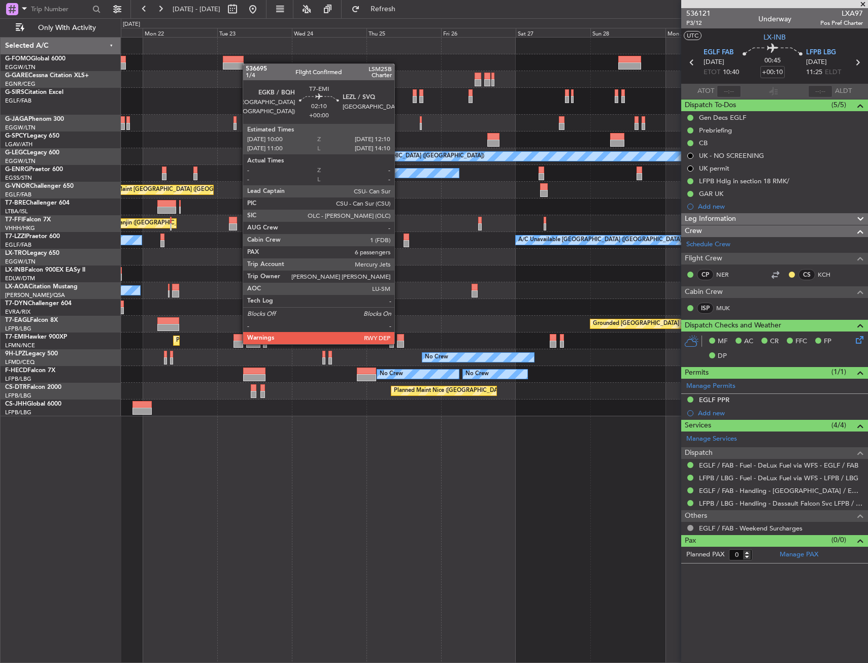
click at [399, 343] on div at bounding box center [400, 344] width 7 height 7
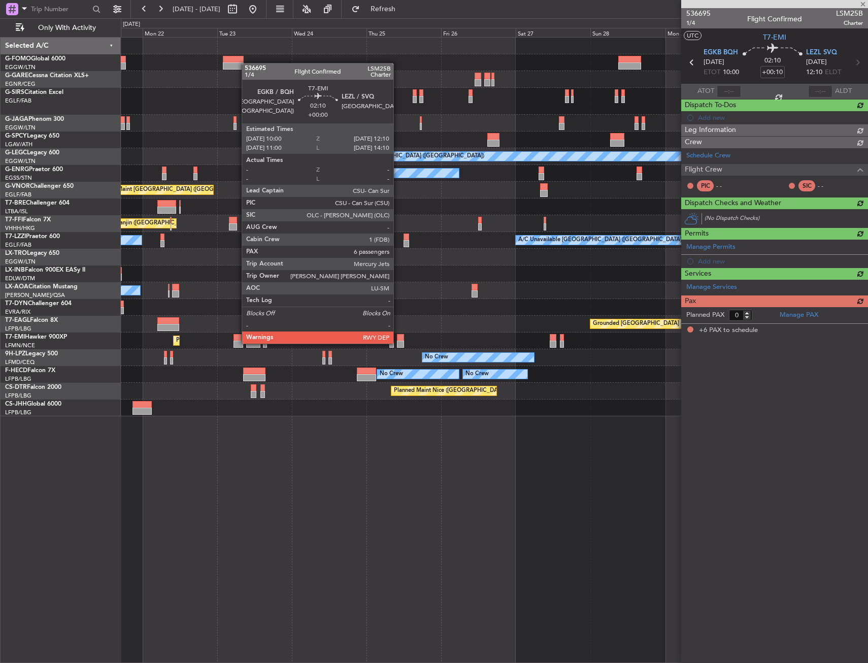
type input "6"
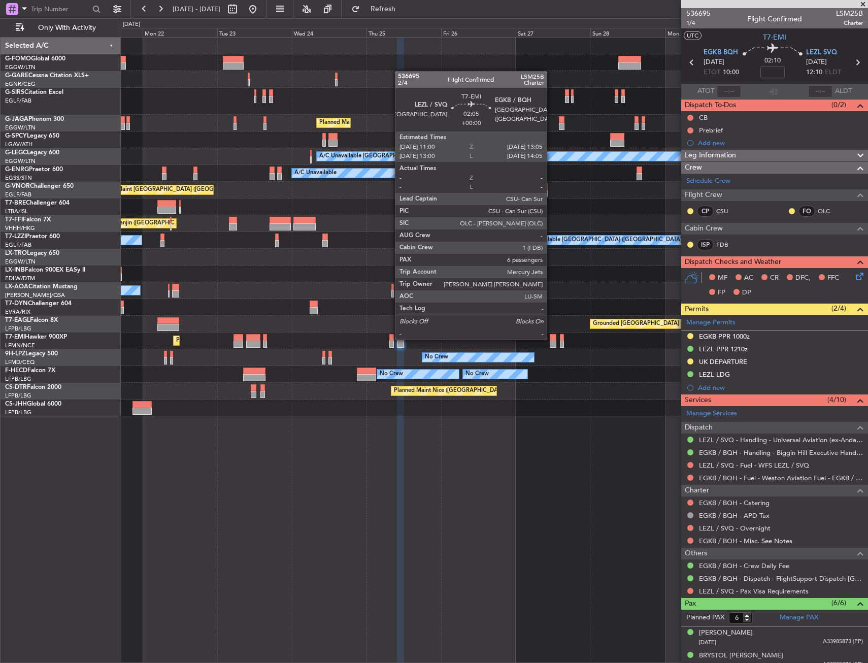
click at [551, 339] on div at bounding box center [553, 337] width 7 height 7
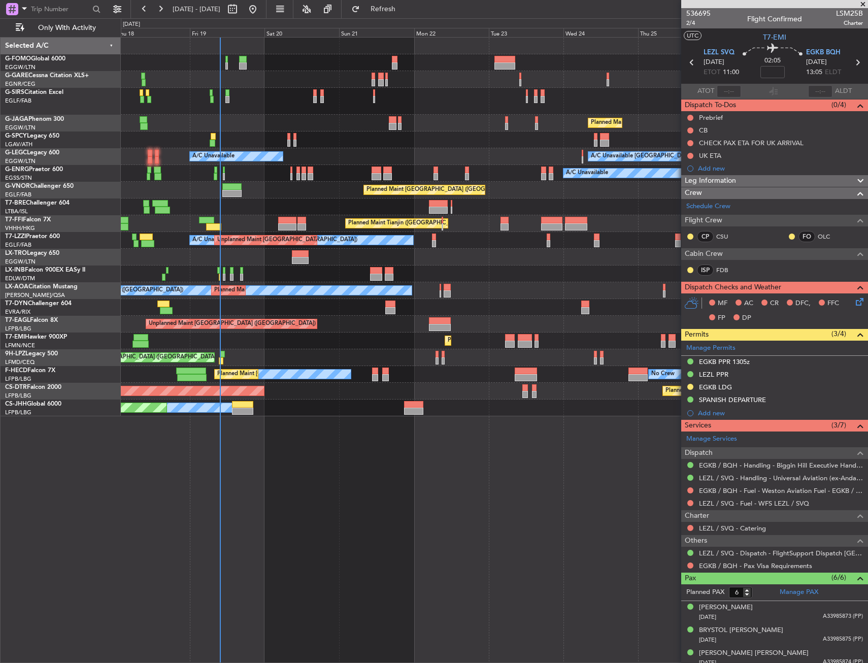
click at [463, 139] on div "Planned Maint [GEOGRAPHIC_DATA] ([GEOGRAPHIC_DATA]) A/C Unavailable [GEOGRAPHIC…" at bounding box center [494, 227] width 747 height 379
click at [336, 138] on div at bounding box center [494, 139] width 747 height 17
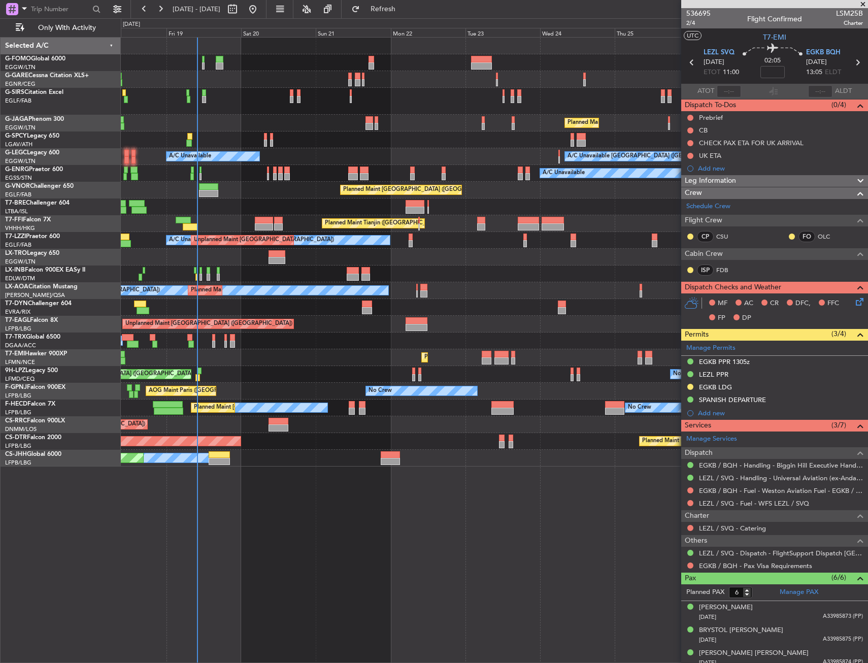
click at [351, 531] on div "Planned Maint [GEOGRAPHIC_DATA] ([GEOGRAPHIC_DATA]) A/C Unavailable [GEOGRAPHIC…" at bounding box center [494, 350] width 747 height 626
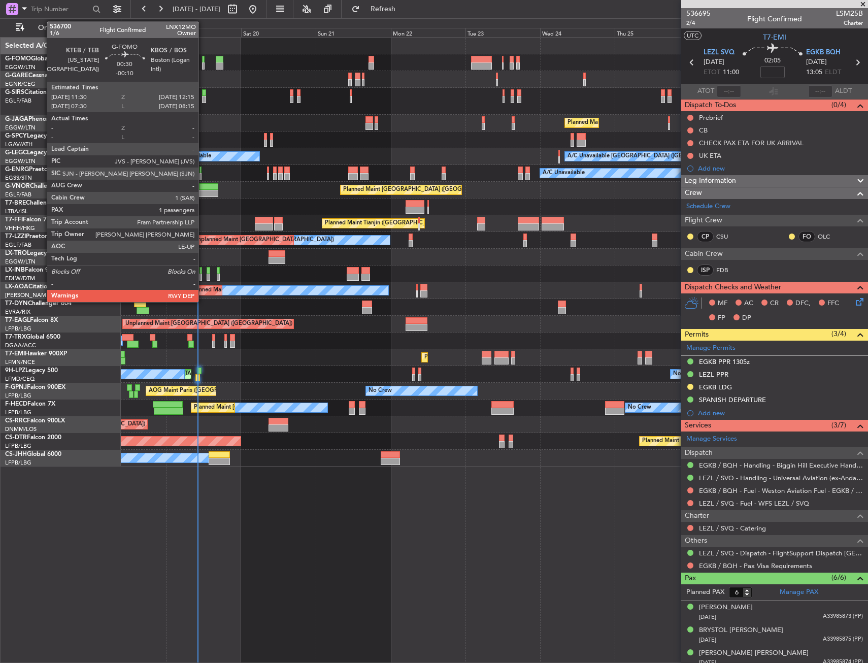
click at [203, 64] on div at bounding box center [203, 65] width 3 height 7
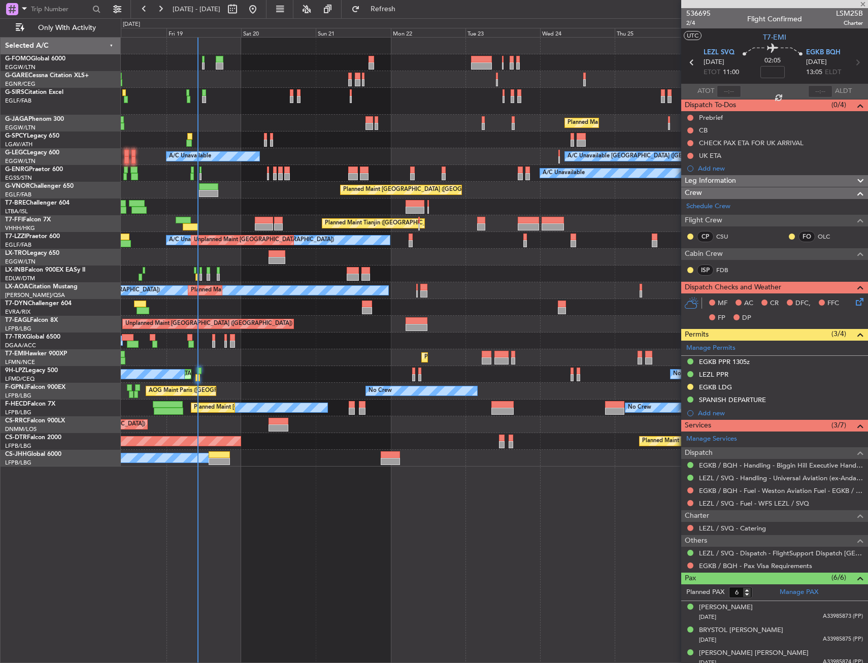
click at [203, 64] on div at bounding box center [203, 65] width 3 height 7
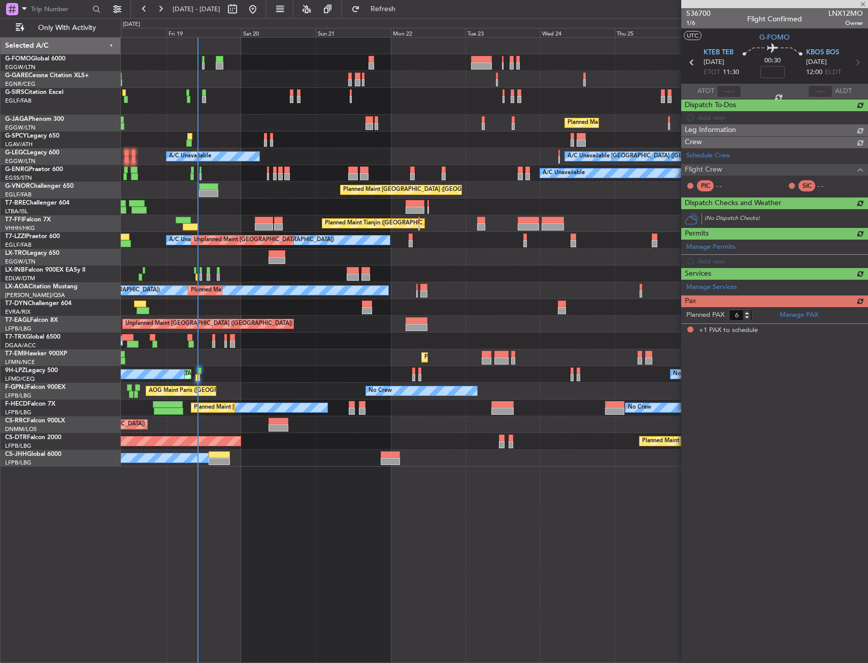
type input "-00:10"
type input "1"
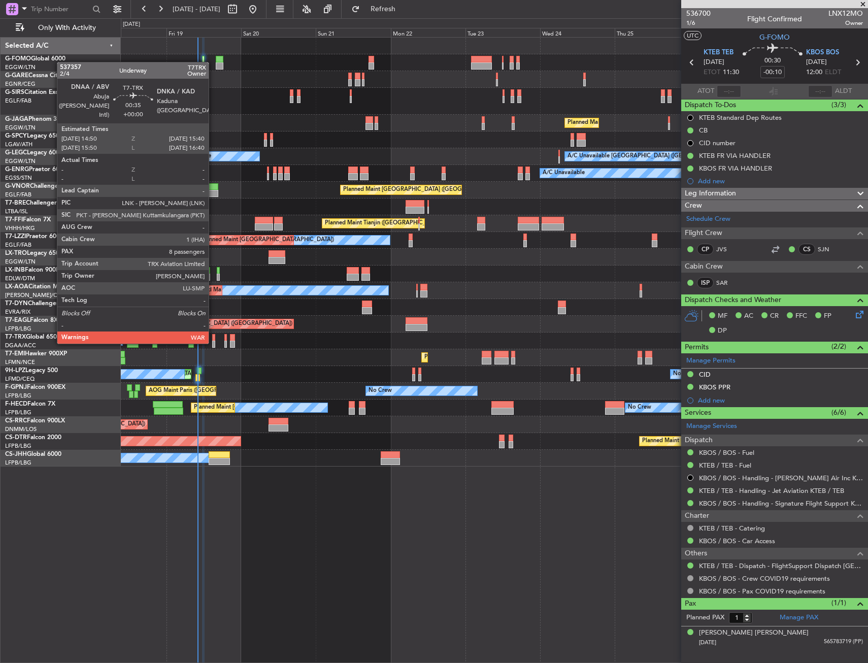
click at [213, 342] on div at bounding box center [213, 344] width 3 height 7
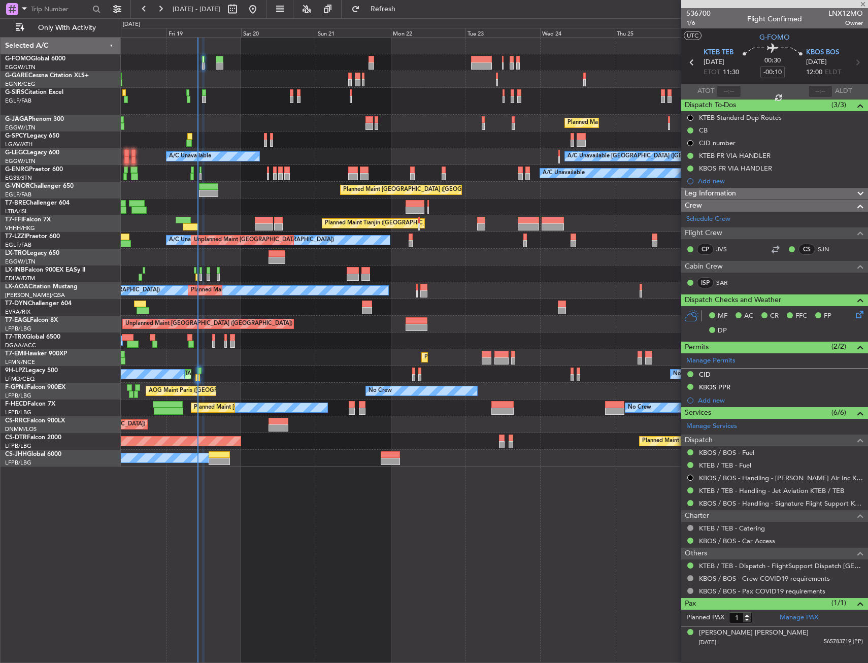
type input "8"
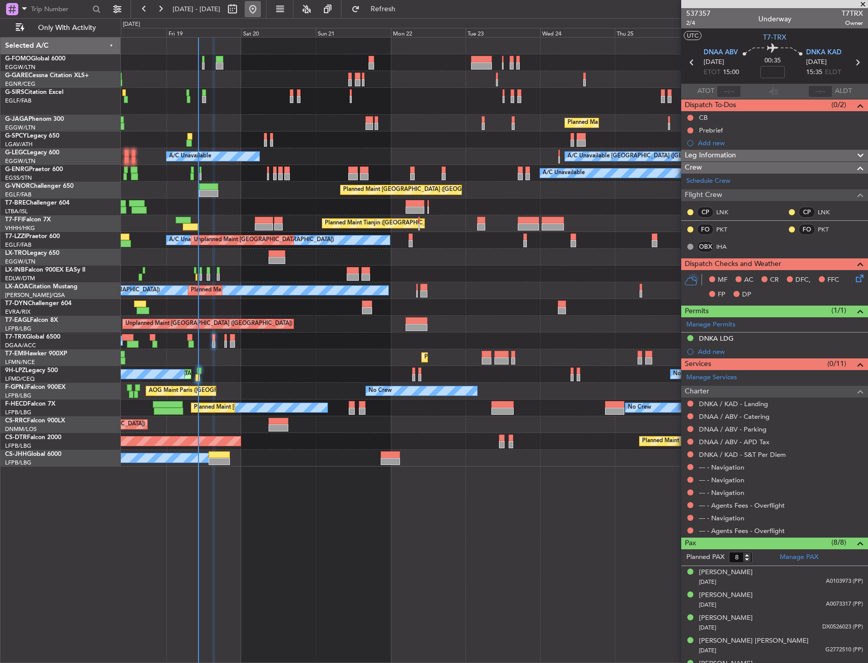
type input "09:47"
click at [405, 6] on span "Refresh" at bounding box center [383, 9] width 43 height 7
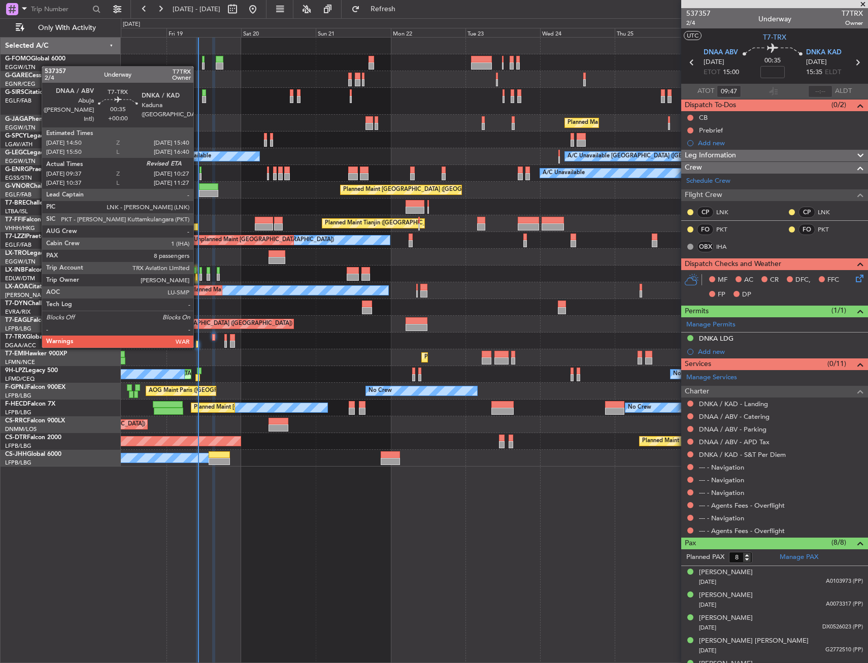
click at [198, 346] on div at bounding box center [197, 344] width 3 height 7
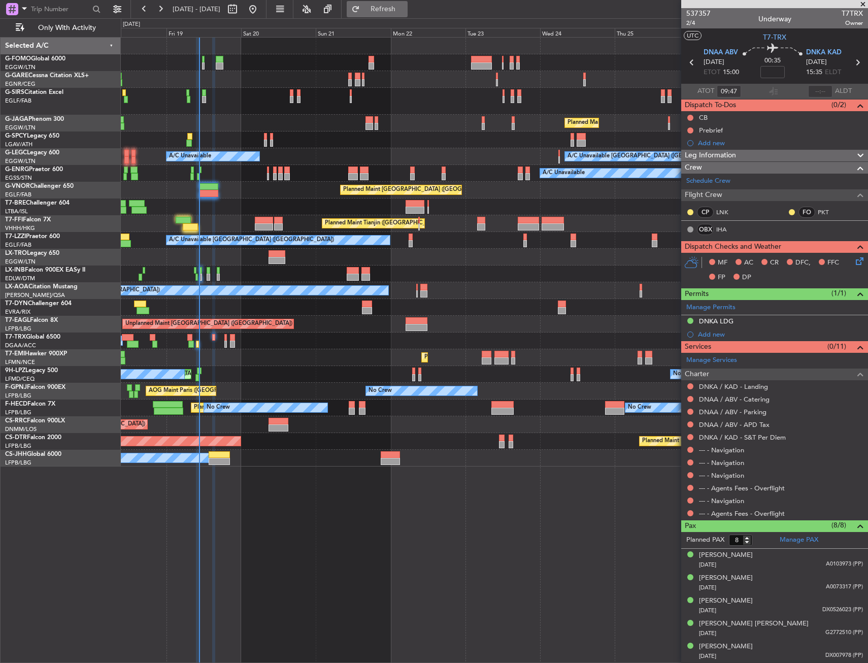
click at [404, 10] on span "Refresh" at bounding box center [383, 9] width 43 height 7
type input "10:21"
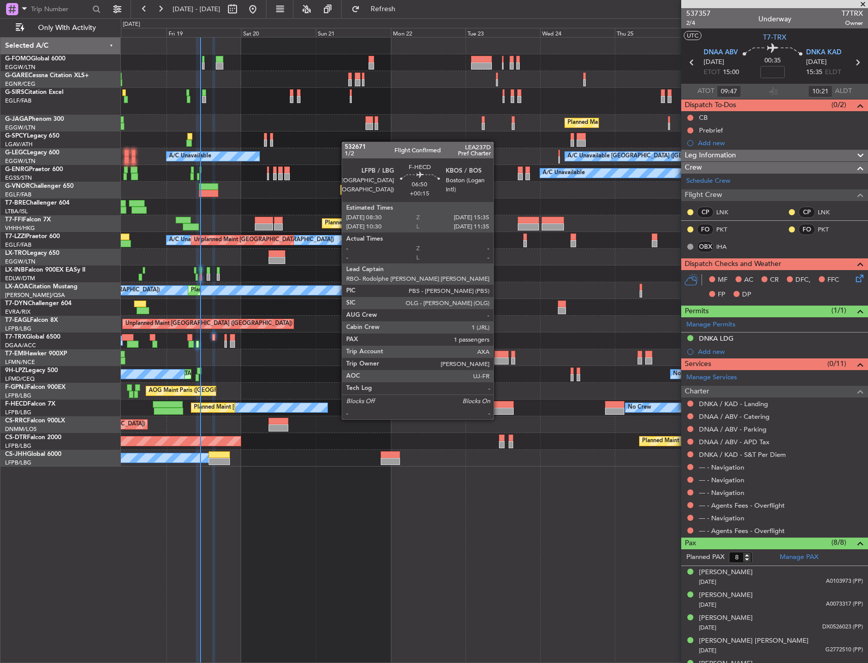
click at [498, 409] on div at bounding box center [502, 411] width 22 height 7
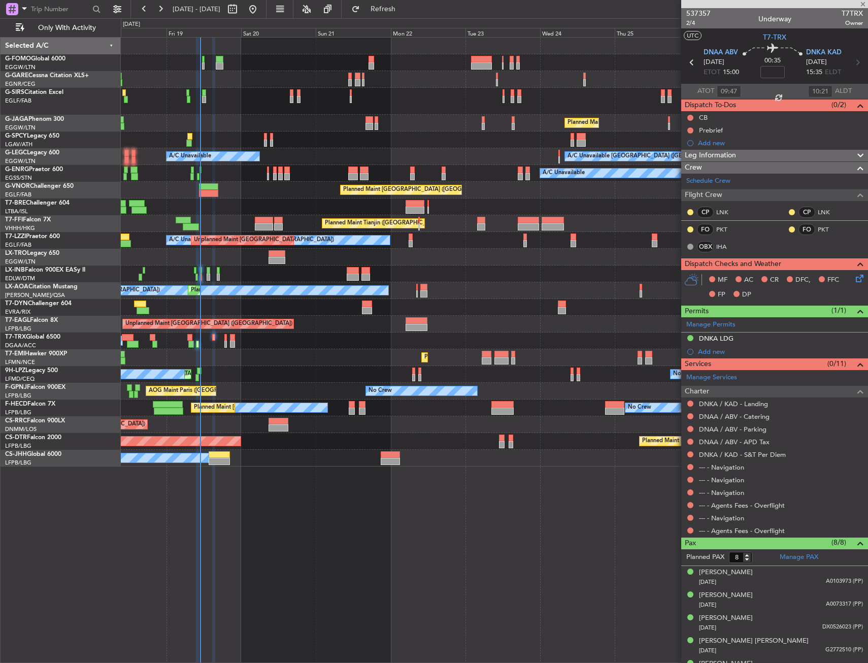
type input "+00:15"
type input "1"
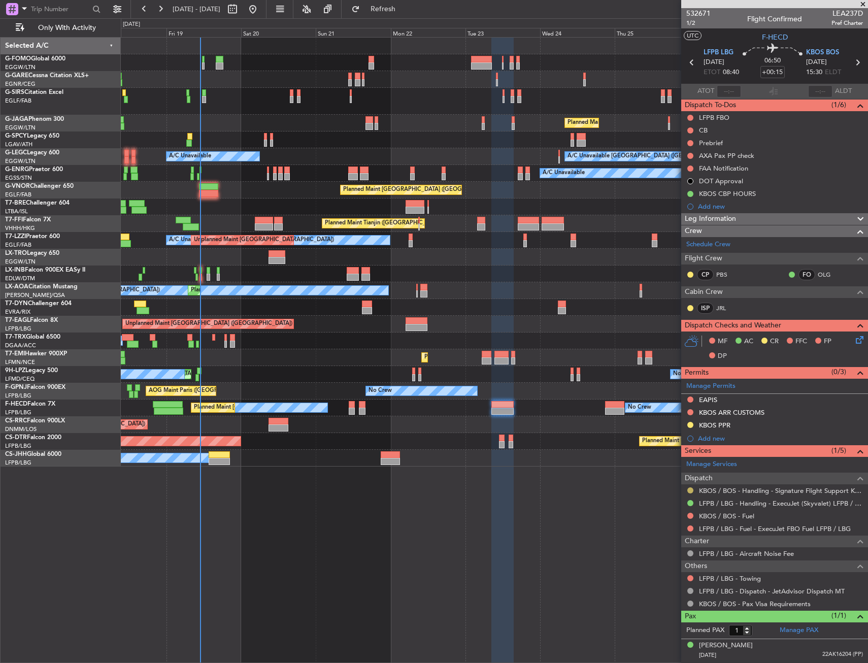
click at [691, 489] on button at bounding box center [690, 490] width 6 height 6
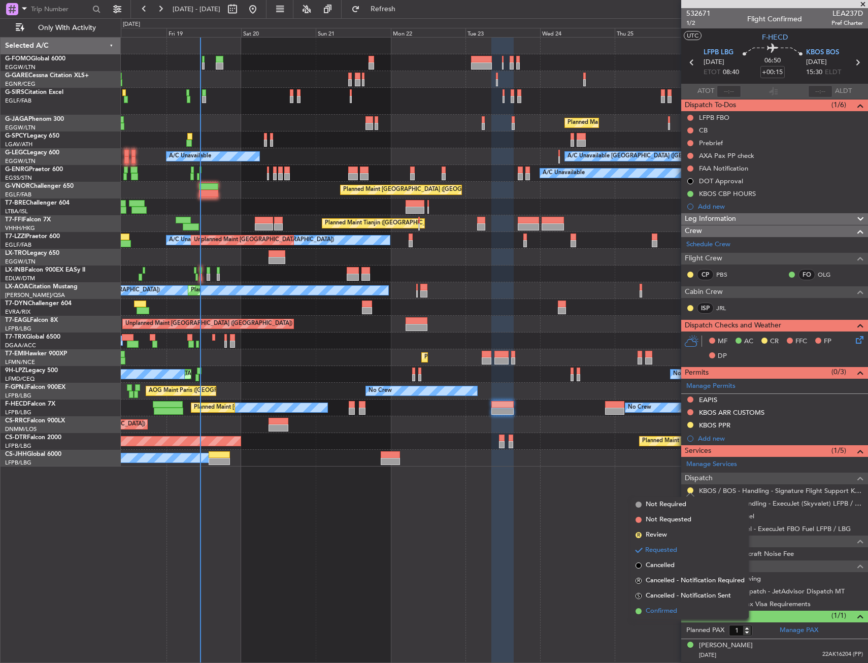
click at [652, 609] on span "Confirmed" at bounding box center [661, 611] width 31 height 10
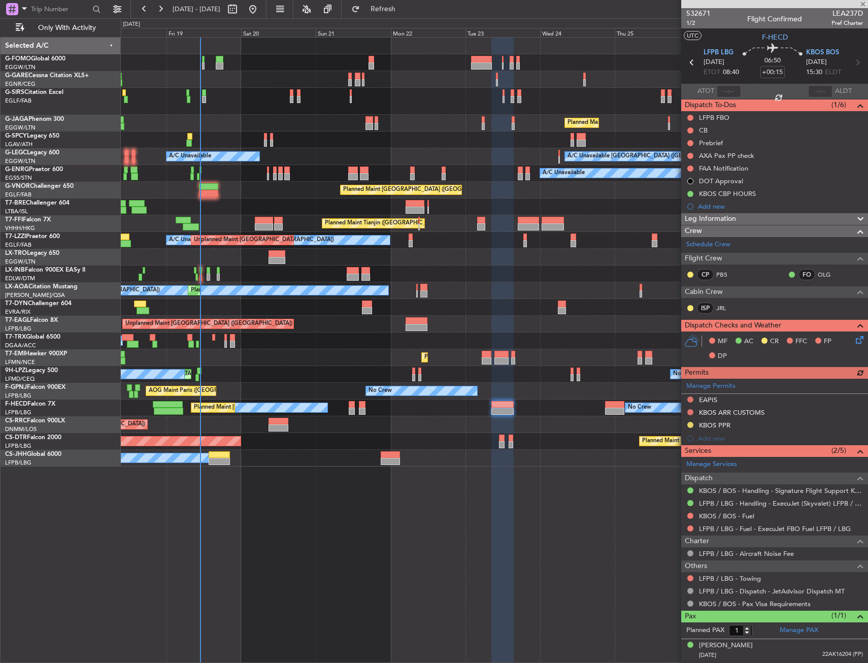
click at [722, 427] on div "Manage Permits EAPIS KBOS ARR CUSTOMS KBOS PPR Add new" at bounding box center [774, 412] width 187 height 66
click at [725, 426] on div "Manage Permits EAPIS KBOS ARR CUSTOMS KBOS PPR Add new" at bounding box center [774, 412] width 187 height 66
click at [726, 424] on div "Manage Permits EAPIS KBOS ARR CUSTOMS KBOS PPR Add new" at bounding box center [774, 412] width 187 height 66
click at [728, 423] on div "KBOS PPR" at bounding box center [714, 425] width 31 height 9
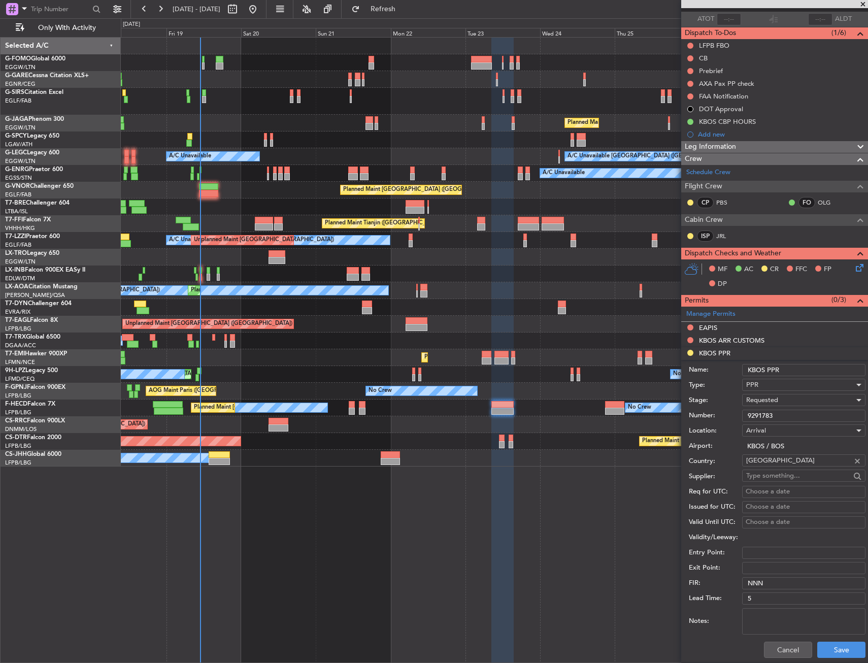
scroll to position [152, 0]
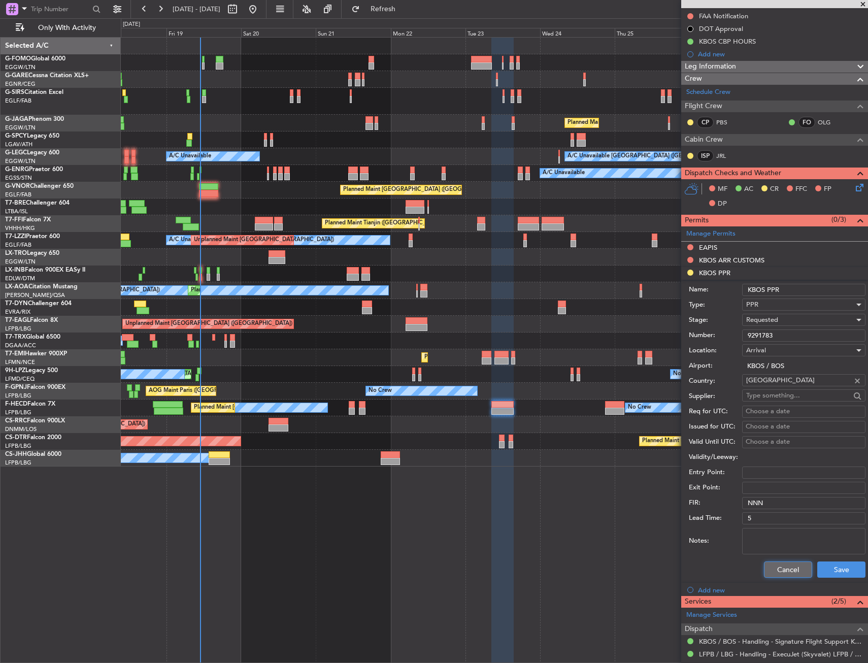
click at [776, 561] on button "Cancel" at bounding box center [788, 569] width 48 height 16
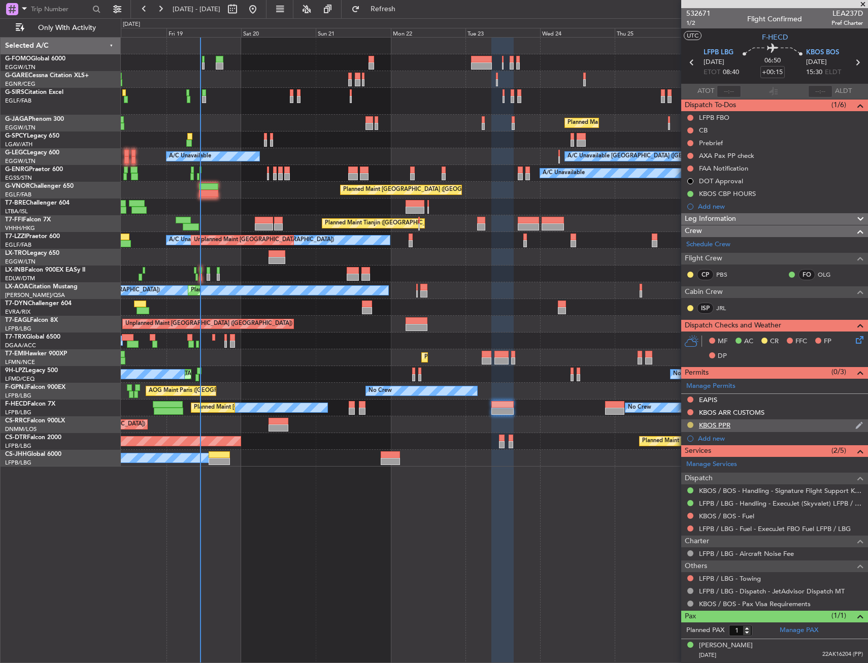
click at [688, 423] on button at bounding box center [690, 425] width 6 height 6
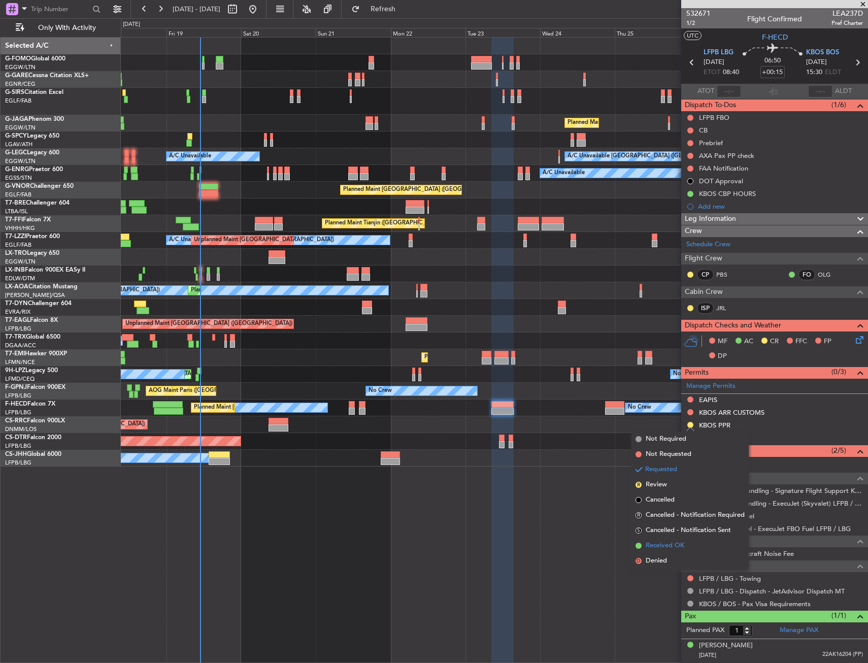
click at [672, 541] on span "Received OK" at bounding box center [665, 546] width 39 height 10
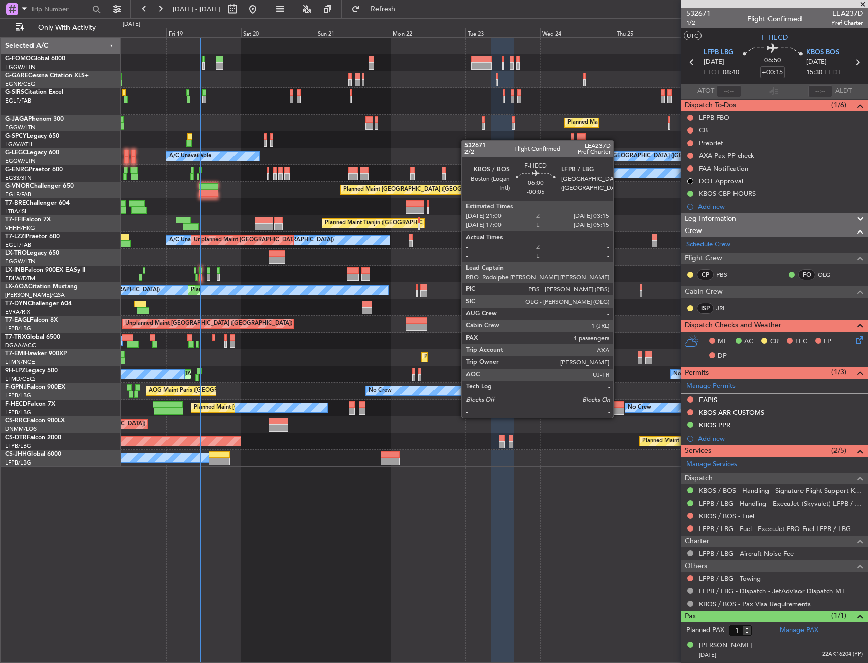
click at [618, 408] on div at bounding box center [615, 411] width 20 height 7
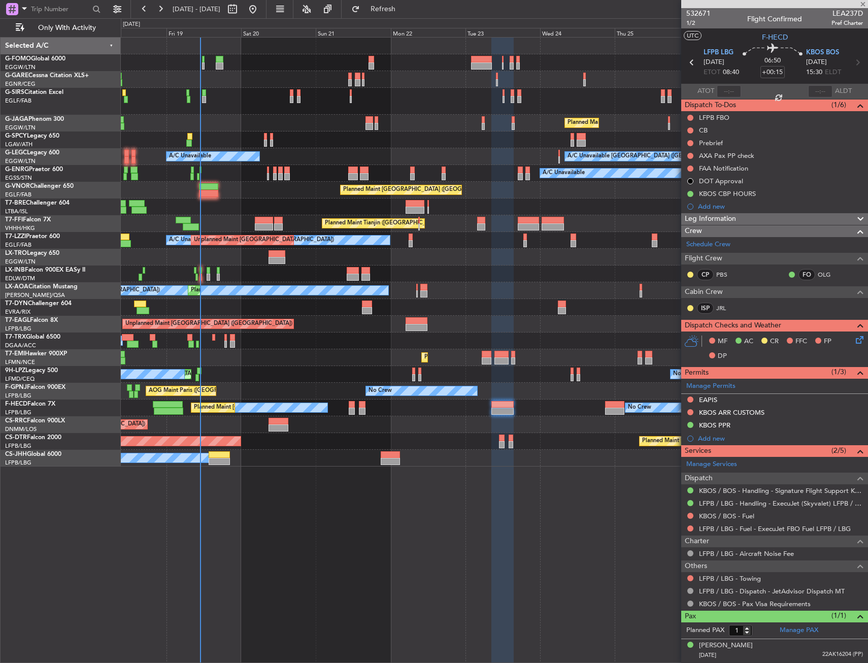
type input "-00:05"
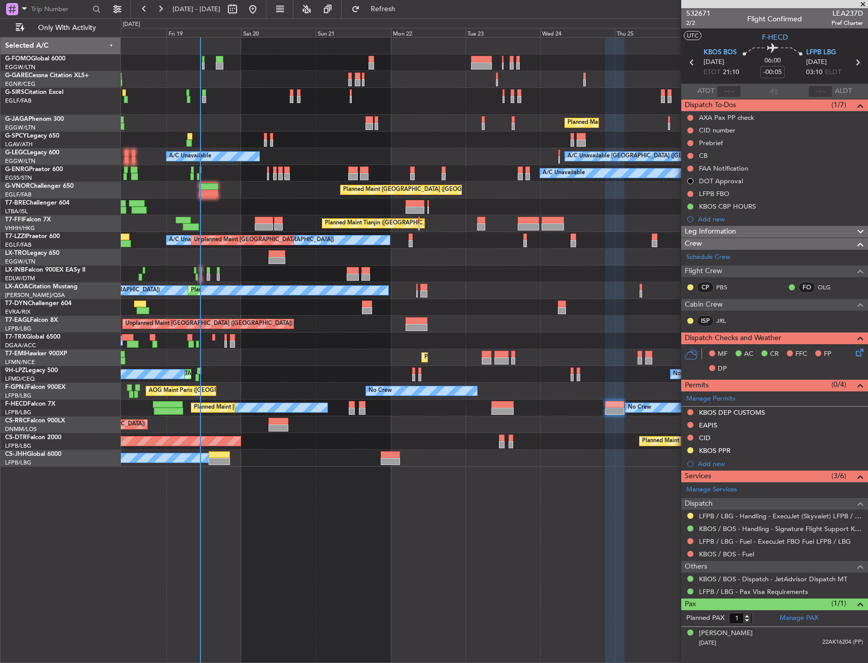
drag, startPoint x: 693, startPoint y: 449, endPoint x: 687, endPoint y: 465, distance: 17.3
click at [693, 449] on button at bounding box center [690, 450] width 6 height 6
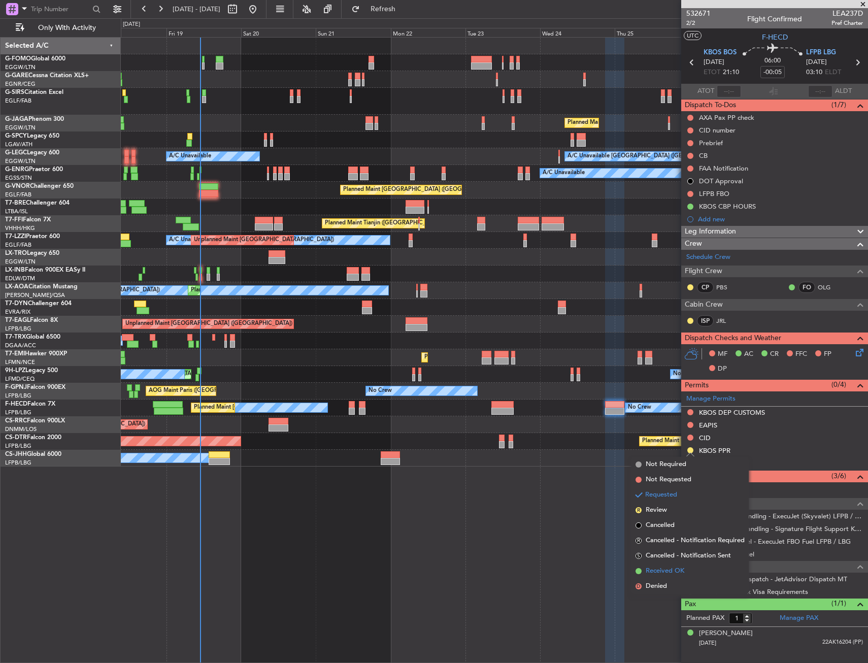
click at [660, 565] on li "Received OK" at bounding box center [689, 570] width 117 height 15
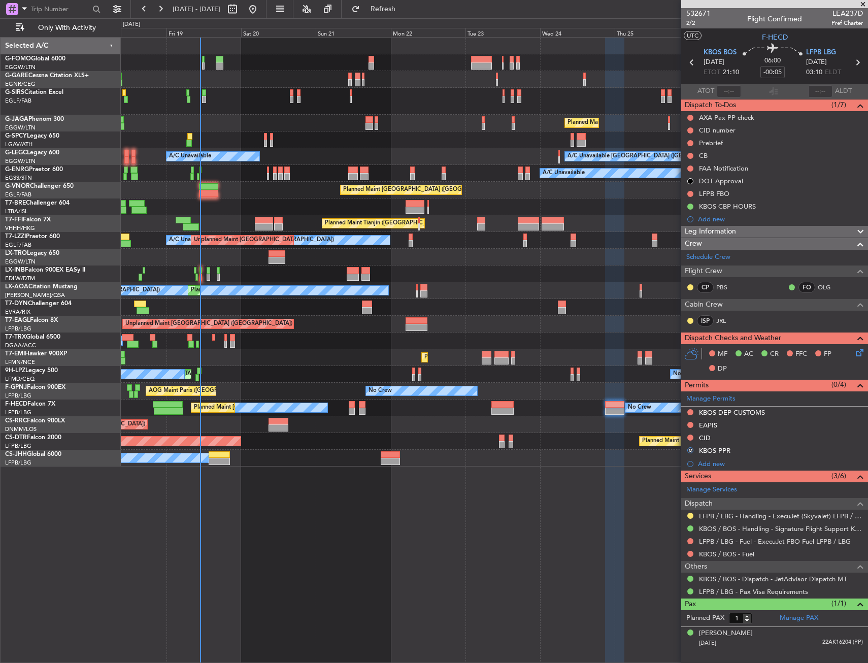
drag, startPoint x: 689, startPoint y: 516, endPoint x: 513, endPoint y: 513, distance: 176.7
click at [521, 513] on fb-app "18 Sep 2025 - 28 Sep 2025 Refresh Quick Links Only With Activity Planned Maint …" at bounding box center [434, 335] width 868 height 655
click at [224, 121] on div "Planned Maint London (Luton) A/C Unavailable London (Luton) A/C Unavailable A/C…" at bounding box center [494, 252] width 747 height 429
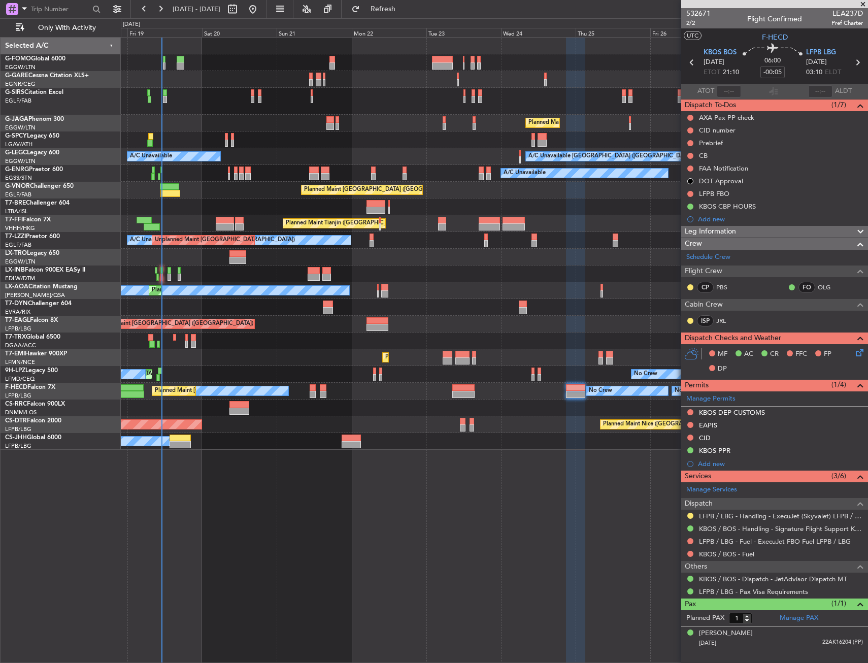
click at [421, 260] on div "Unplanned Maint [GEOGRAPHIC_DATA] ([PERSON_NAME] Intl)" at bounding box center [494, 257] width 747 height 17
click at [93, 29] on span "Only With Activity" at bounding box center [66, 27] width 81 height 7
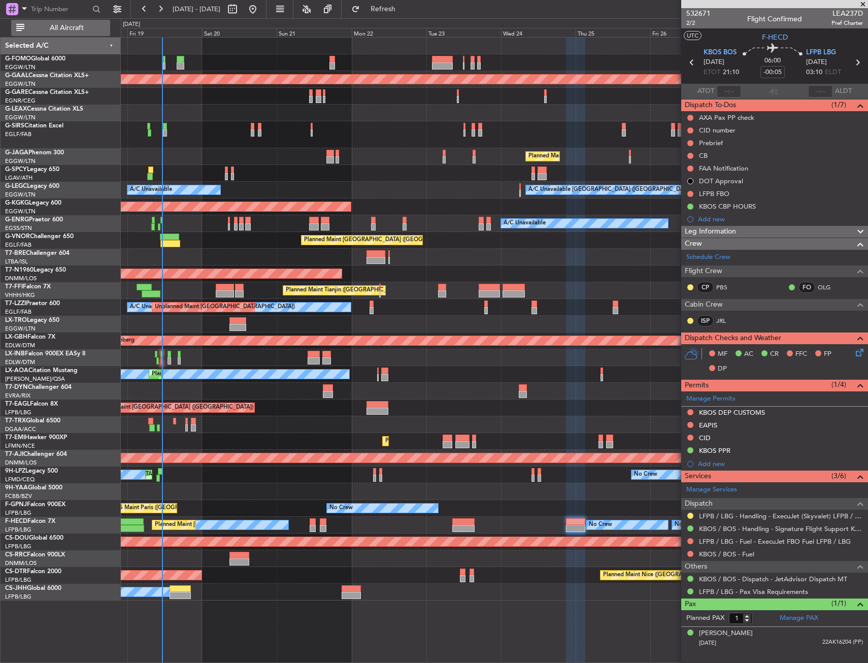
click at [56, 24] on span "All Aircraft" at bounding box center [66, 27] width 81 height 7
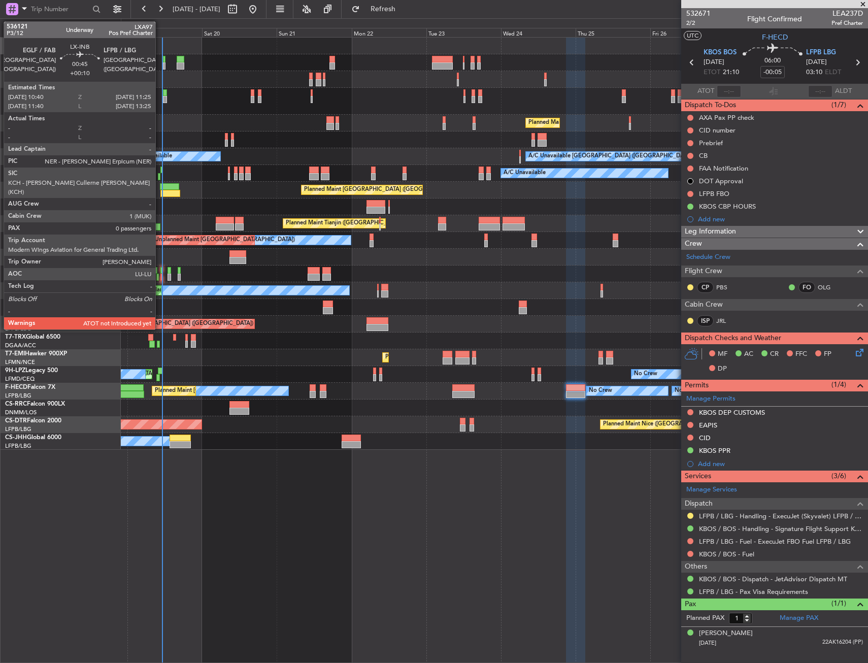
click at [160, 272] on div at bounding box center [161, 270] width 3 height 7
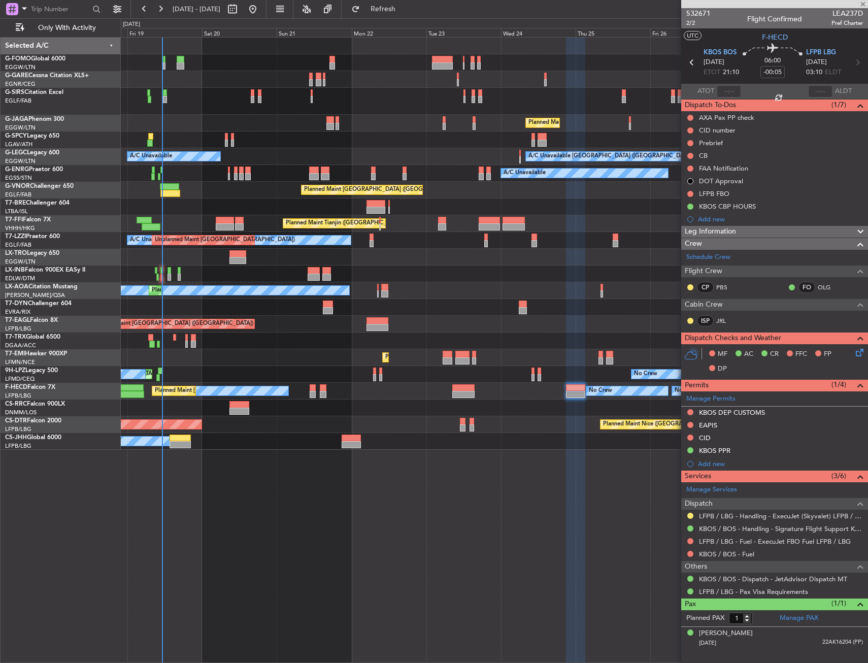
type input "+00:10"
type input "0"
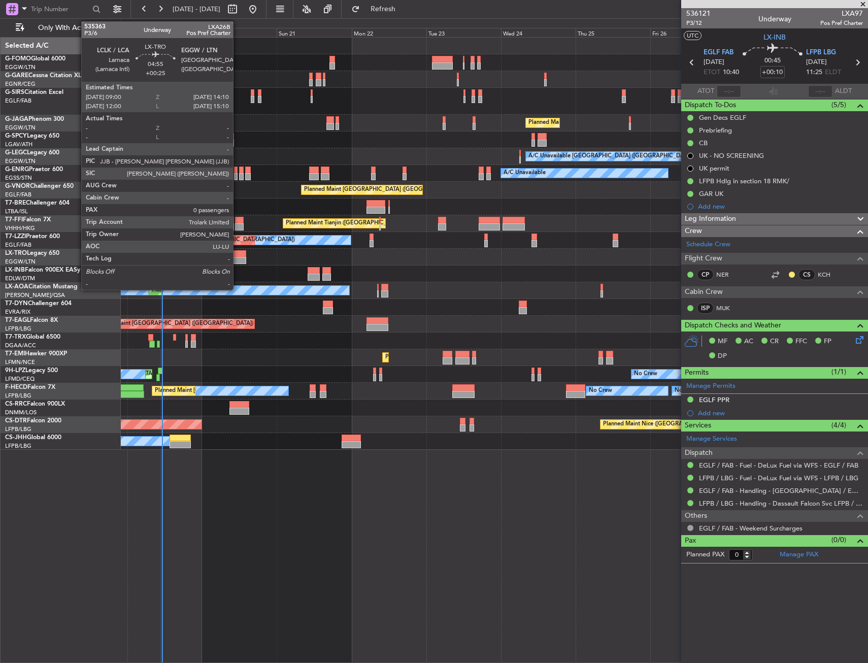
click at [238, 255] on div at bounding box center [237, 253] width 16 height 7
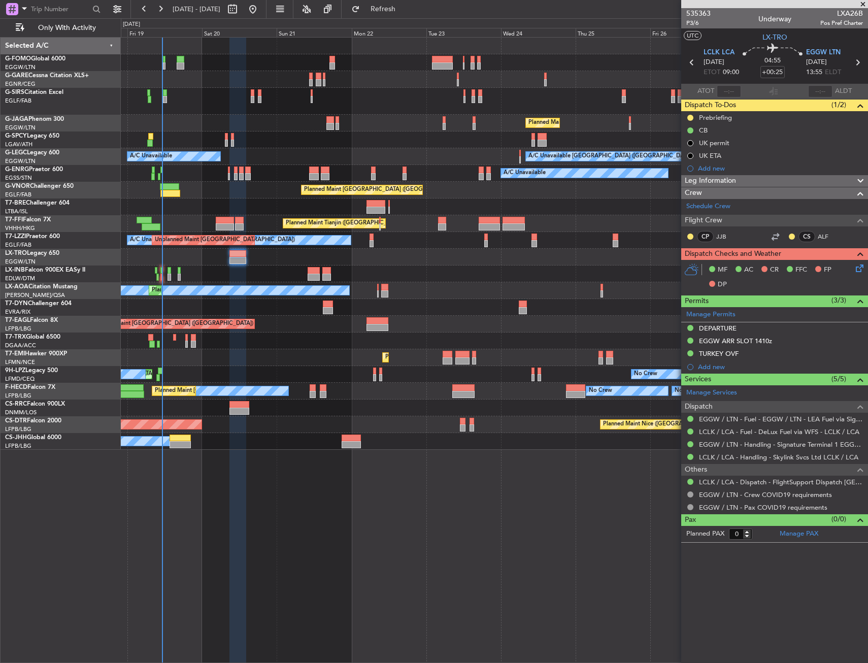
click at [204, 213] on div at bounding box center [494, 206] width 747 height 17
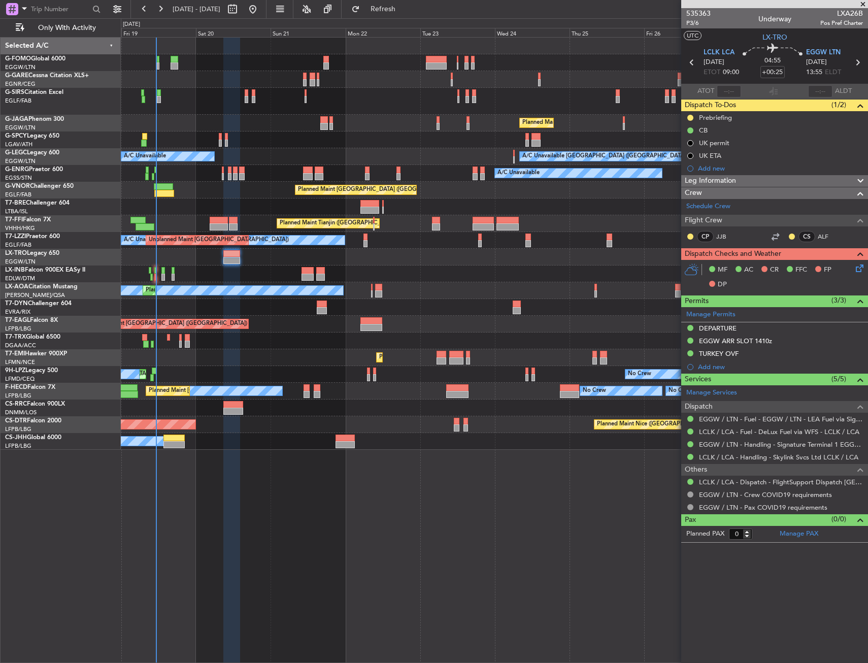
click at [193, 198] on div at bounding box center [494, 206] width 747 height 17
click at [247, 102] on div at bounding box center [247, 99] width 4 height 7
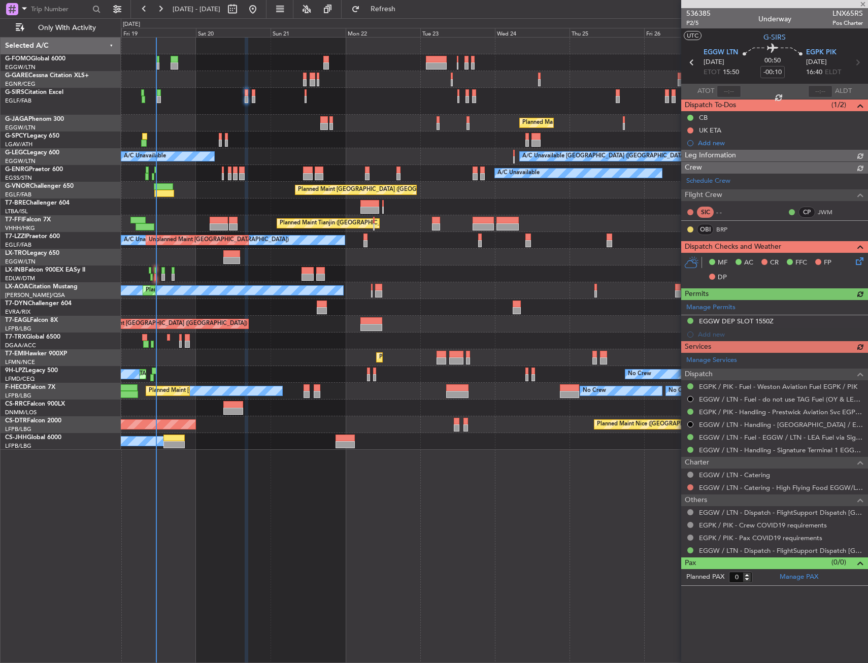
click at [158, 279] on div at bounding box center [494, 273] width 747 height 17
click at [393, 7] on button "Refresh" at bounding box center [377, 9] width 61 height 16
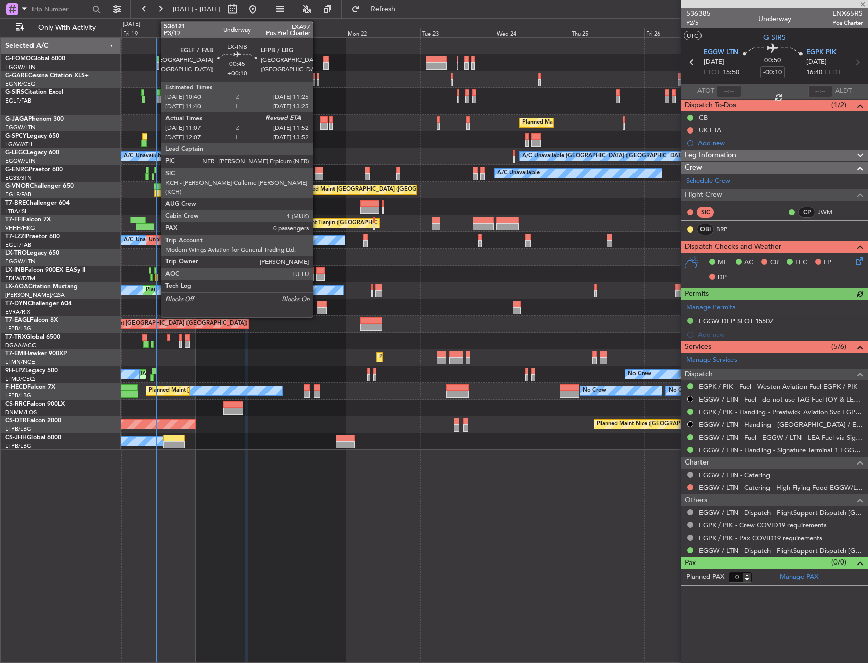
click at [156, 275] on div at bounding box center [156, 277] width 3 height 7
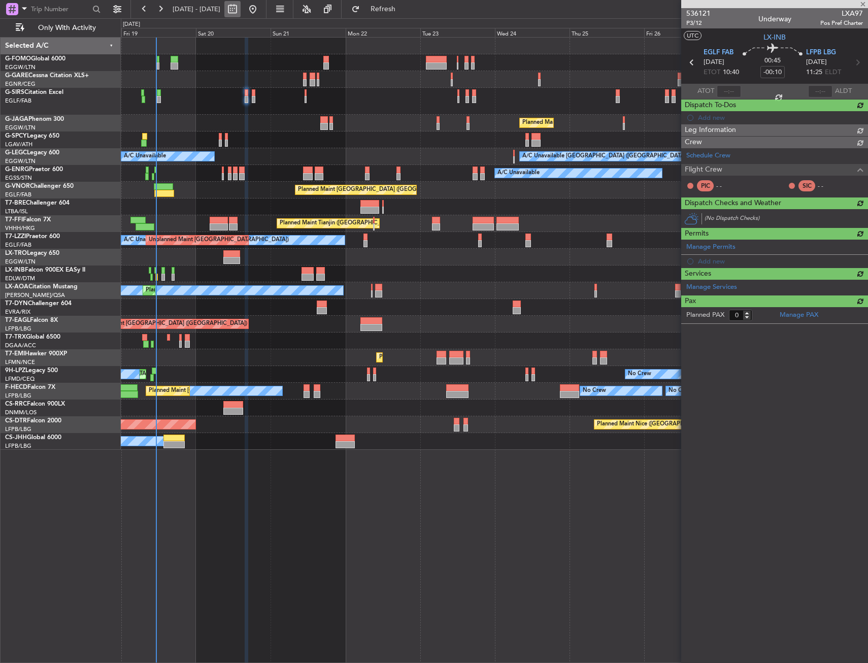
type input "+00:10"
type input "11:07"
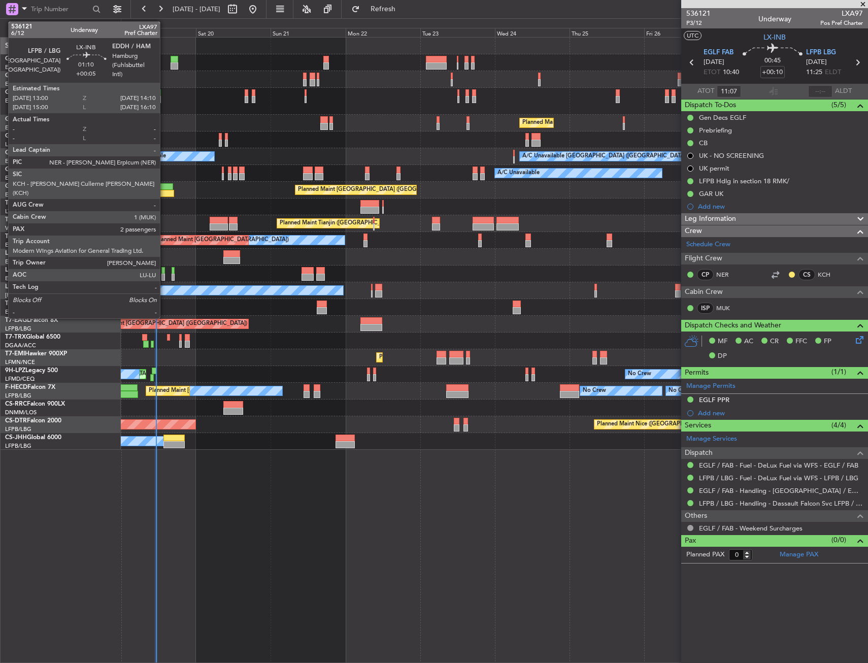
click at [164, 274] on div at bounding box center [163, 277] width 4 height 7
type input "+00:05"
type input "2"
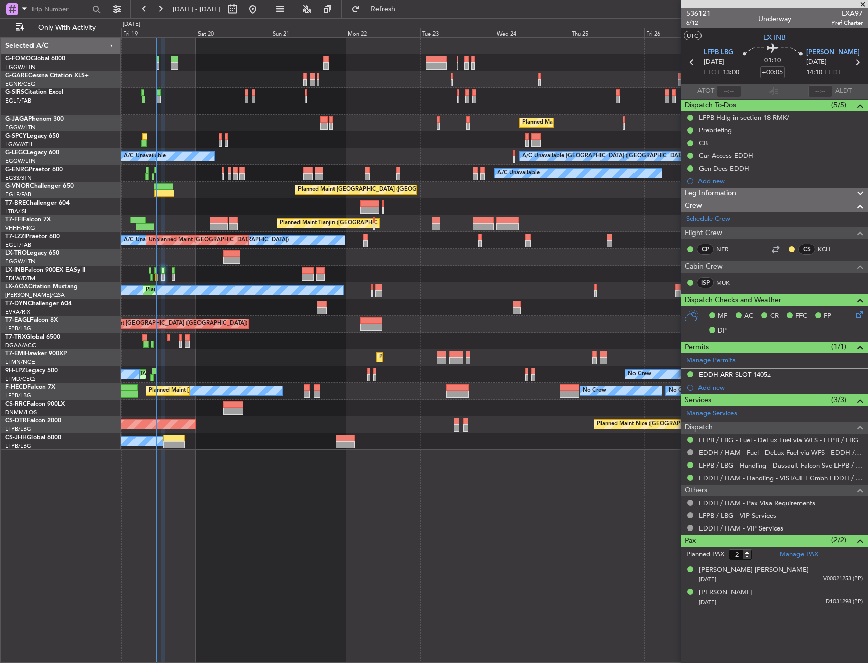
click at [492, 264] on div "Unplanned Maint [GEOGRAPHIC_DATA] ([PERSON_NAME] Intl)" at bounding box center [494, 257] width 747 height 17
click at [207, 102] on div at bounding box center [494, 101] width 747 height 27
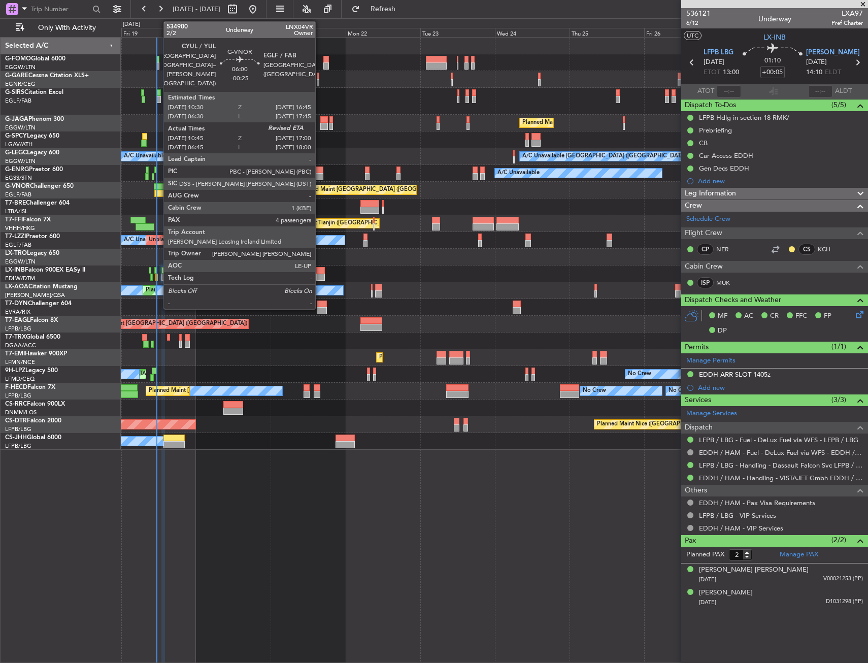
click at [158, 191] on div at bounding box center [164, 193] width 20 height 7
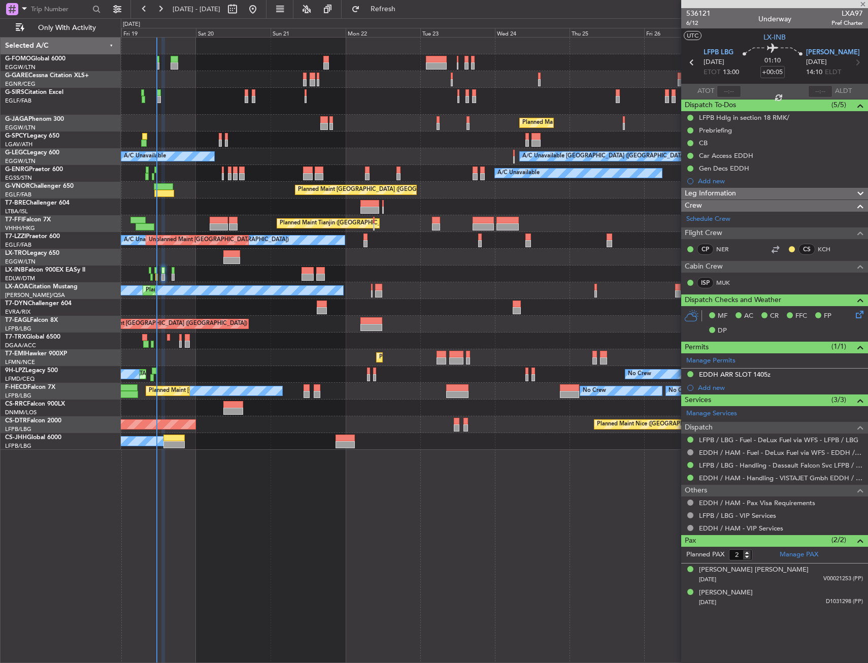
type input "-00:25"
type input "10:55"
type input "4"
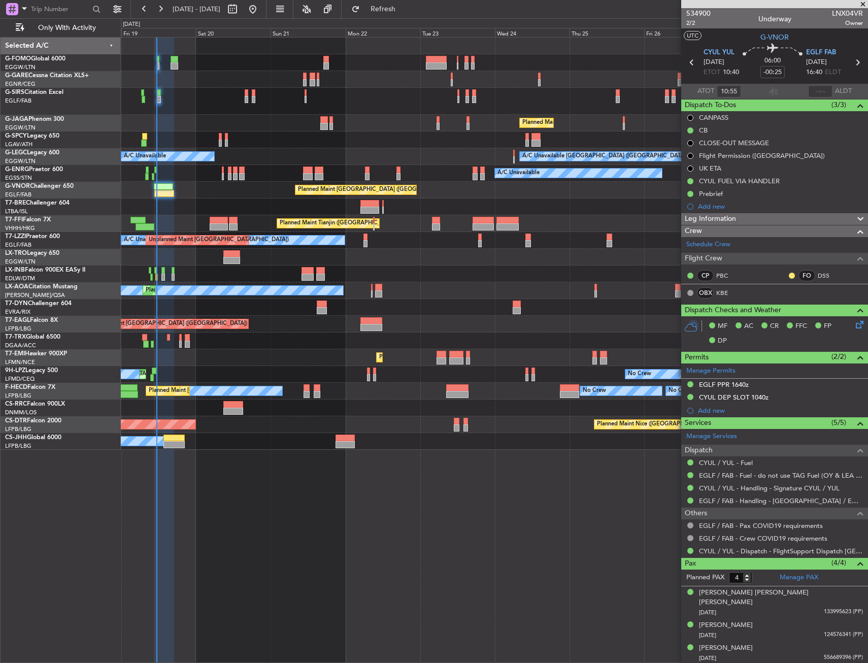
click at [320, 520] on div "Planned Maint London (Luton) A/C Unavailable London (Luton) A/C Unavailable A/C…" at bounding box center [494, 350] width 747 height 626
click at [397, 16] on button "Refresh" at bounding box center [377, 9] width 61 height 16
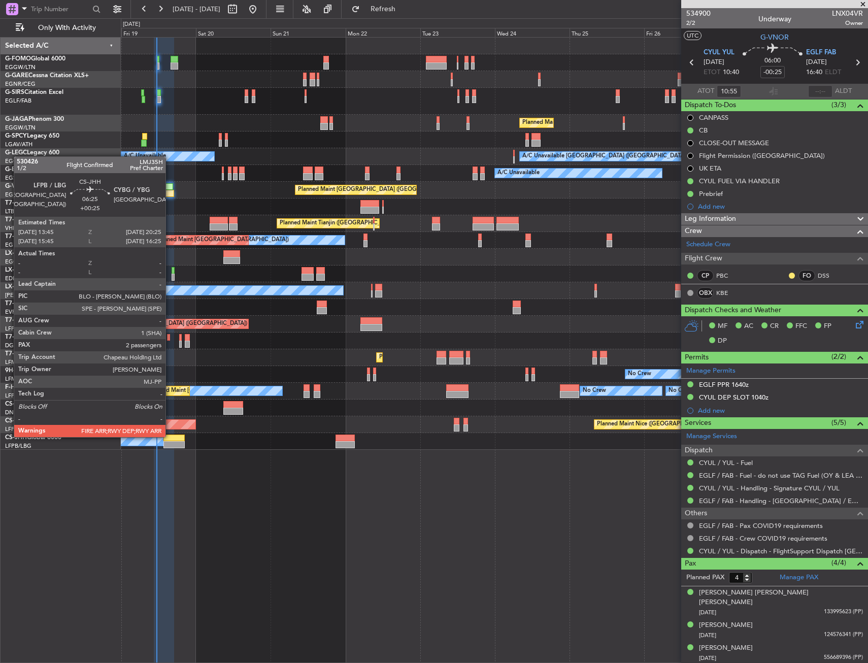
click at [171, 436] on div at bounding box center [173, 437] width 21 height 7
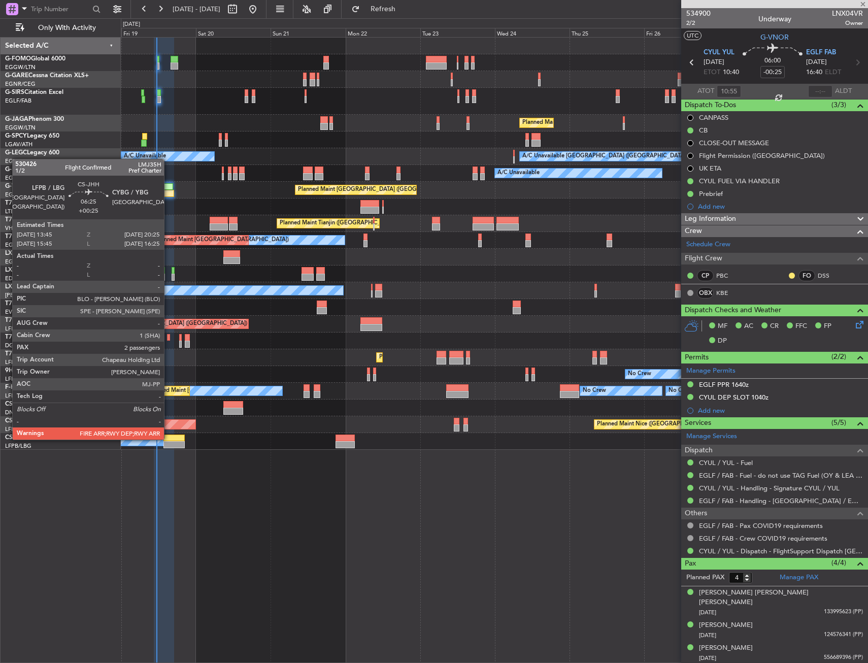
type input "+00:25"
type input "2"
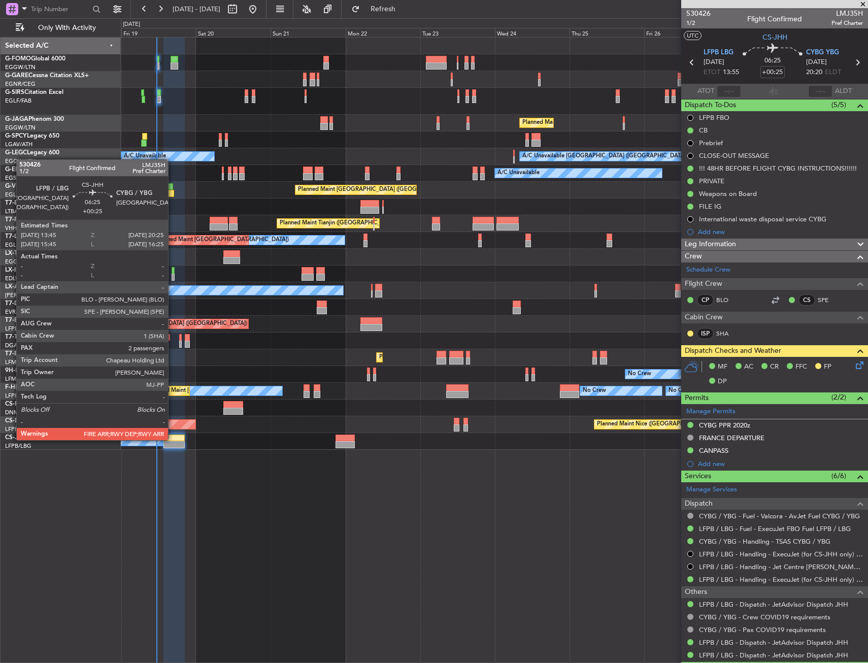
click at [173, 439] on div at bounding box center [173, 437] width 21 height 7
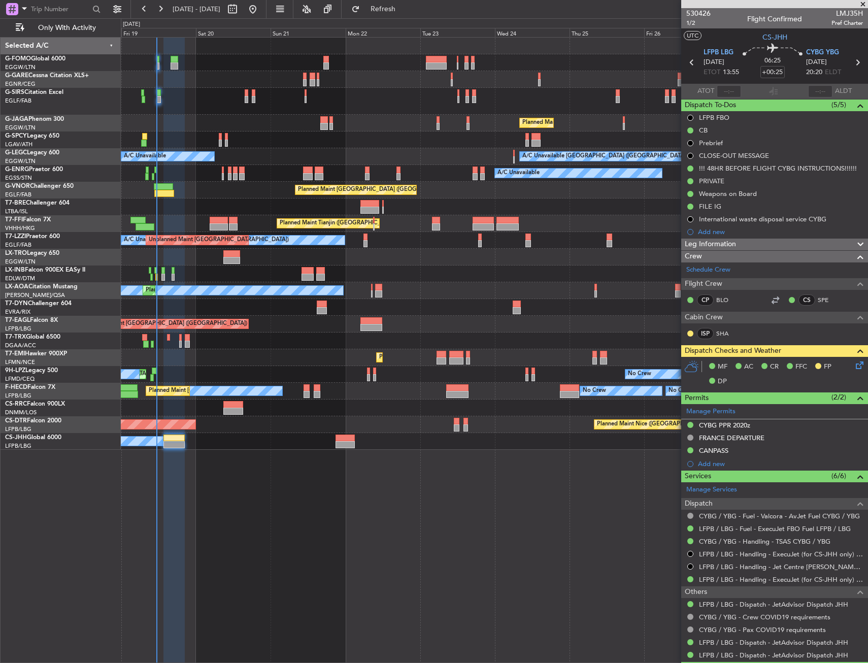
click at [854, 367] on icon at bounding box center [858, 363] width 8 height 8
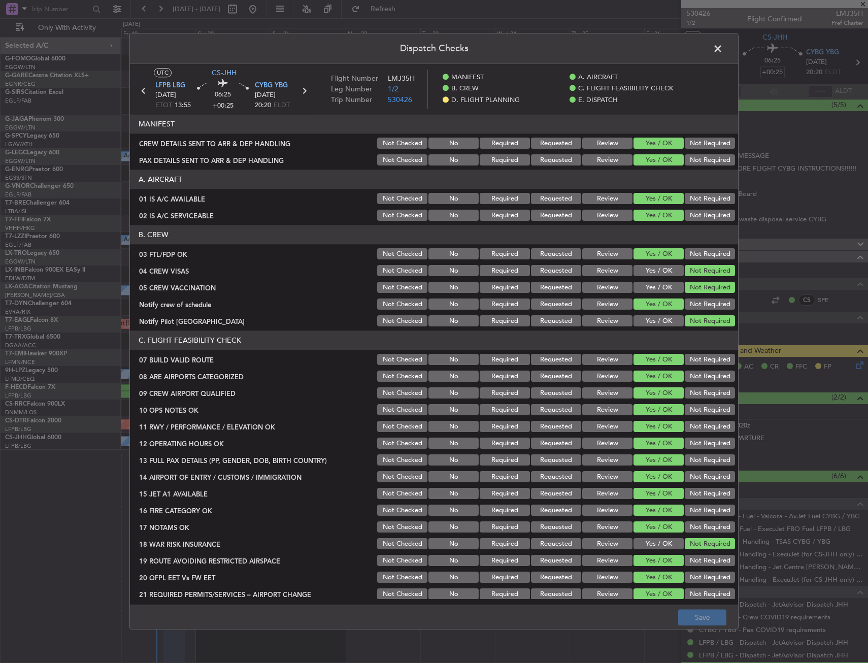
scroll to position [254, 0]
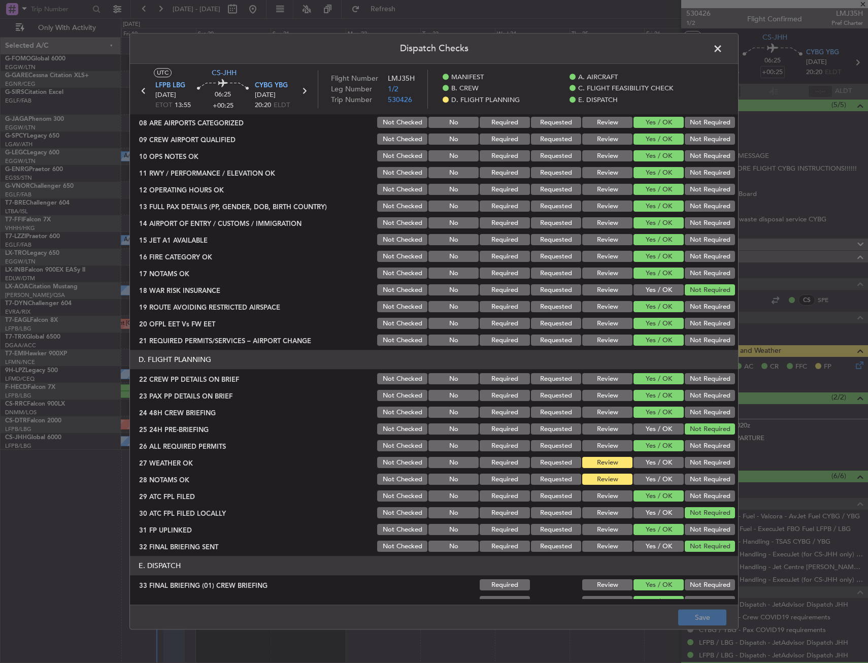
click at [652, 463] on button "Yes / OK" at bounding box center [658, 462] width 50 height 11
click at [650, 476] on button "Yes / OK" at bounding box center [658, 479] width 50 height 11
click at [696, 603] on main "UTC CS-JHH LFPB LBG 19/09/2025 ETOT 13:55 06:25 +00:25 CYBG YBG 19/09/2025 20:2…" at bounding box center [434, 336] width 608 height 545
click at [699, 617] on button "Save" at bounding box center [702, 618] width 48 height 16
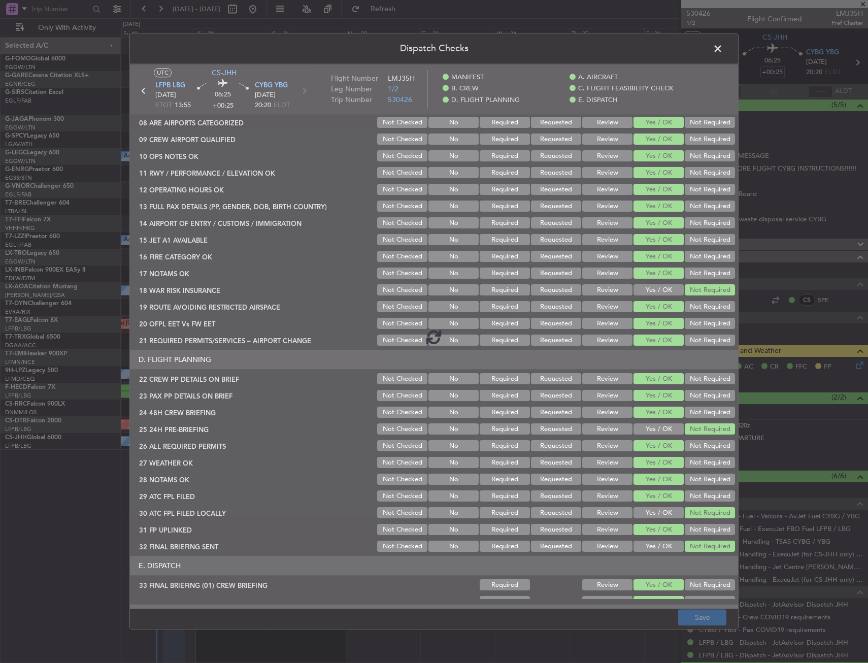
click at [651, 619] on footer "Save" at bounding box center [434, 617] width 608 height 24
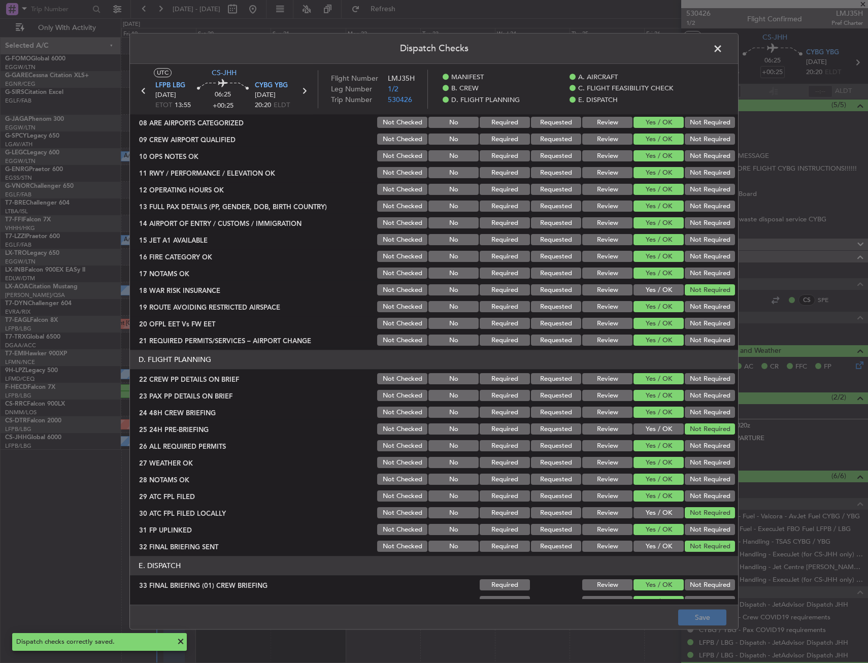
click at [723, 55] on span at bounding box center [723, 51] width 0 height 20
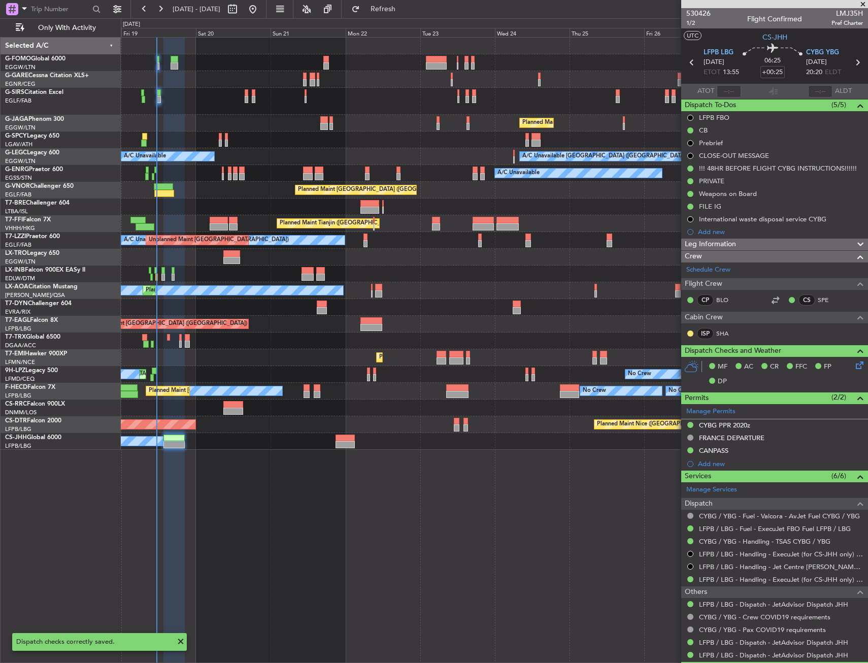
click at [461, 296] on div "No Crew Nice (Côte d'Azur Airport) Planned Maint Nice (Côte d'Azur Airport)" at bounding box center [494, 290] width 747 height 17
click at [570, 93] on div at bounding box center [494, 101] width 747 height 27
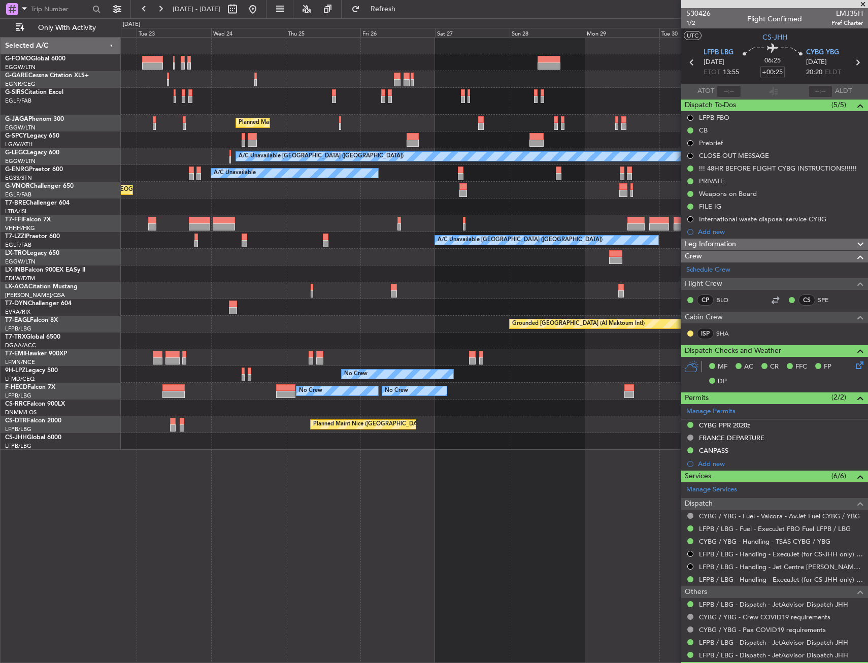
click at [258, 333] on div "Planned Maint London (Luton) A/C Unavailable London (Luton) A/C Unavailable Pla…" at bounding box center [494, 244] width 747 height 412
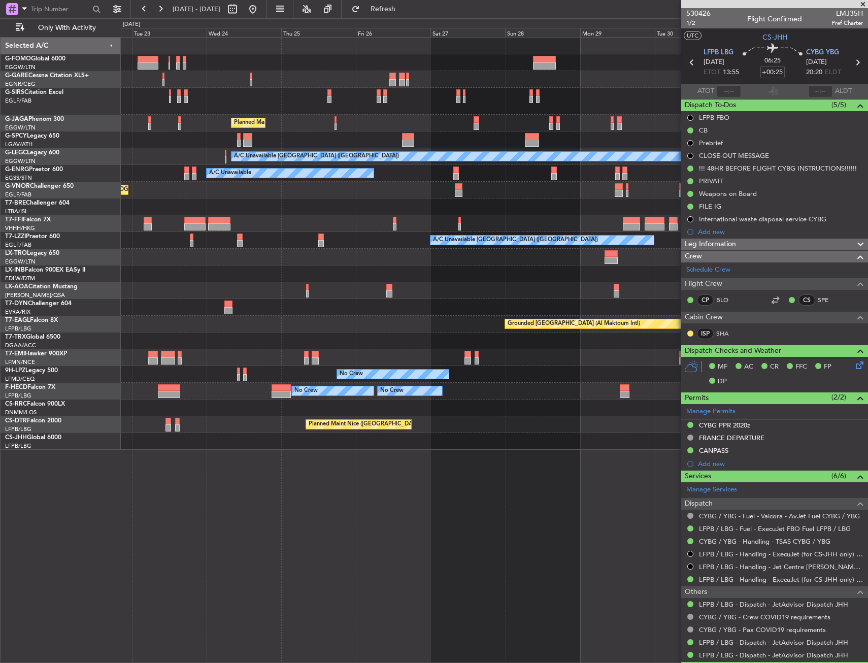
click at [131, 316] on div "Planned Maint London (Luton) A/C Unavailable London (Luton) A/C Unavailable Pla…" at bounding box center [494, 244] width 747 height 412
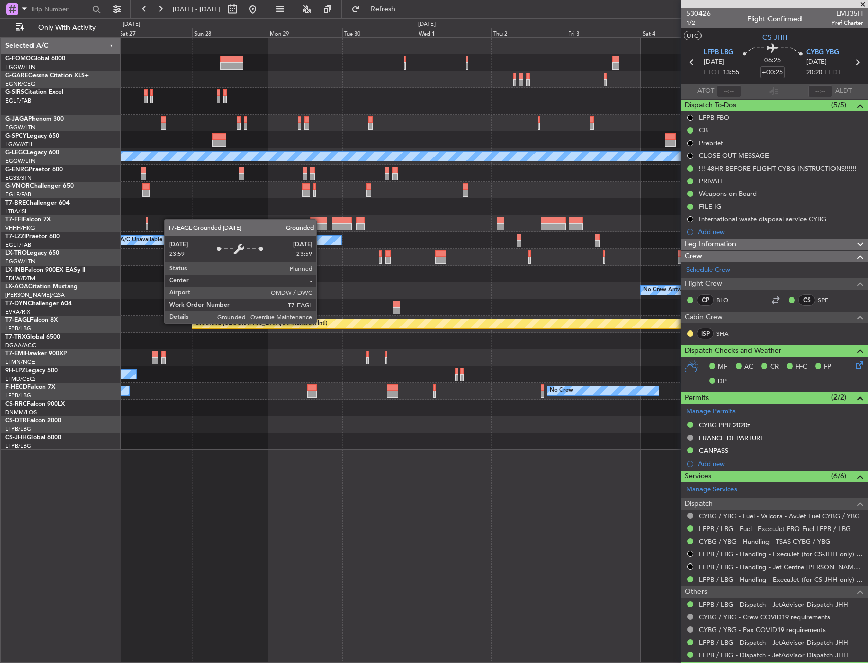
click at [130, 303] on div "Planned Maint London (Luton) A/C Unavailable London (Luton) A/C Unavailable A/C…" at bounding box center [494, 244] width 747 height 412
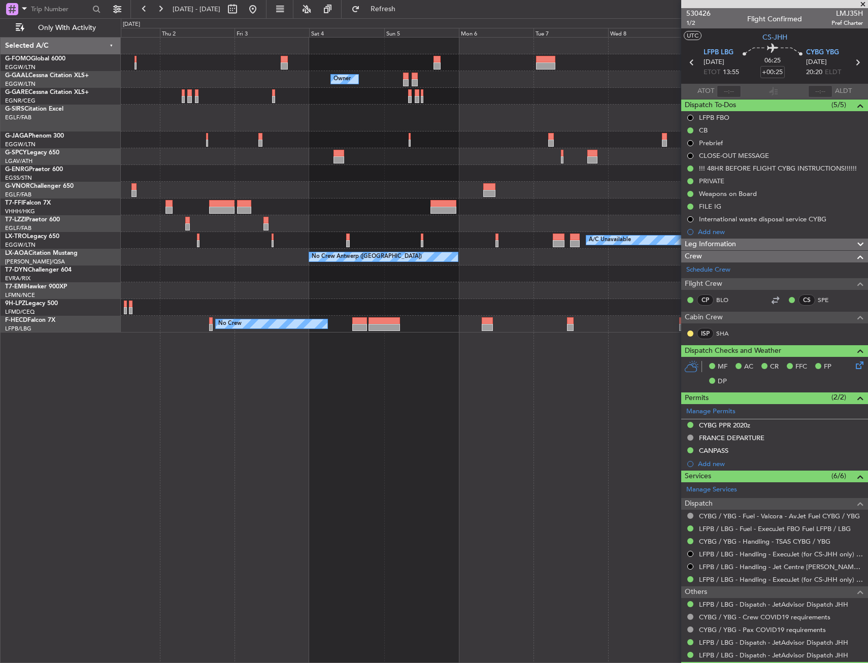
click at [484, 321] on div at bounding box center [487, 320] width 11 height 7
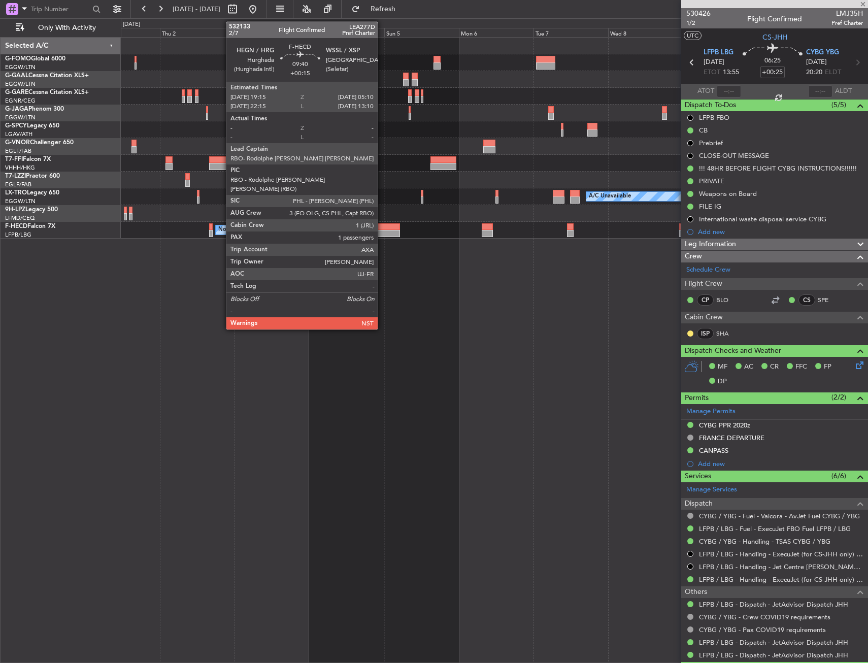
type input "+00:20"
type input "1"
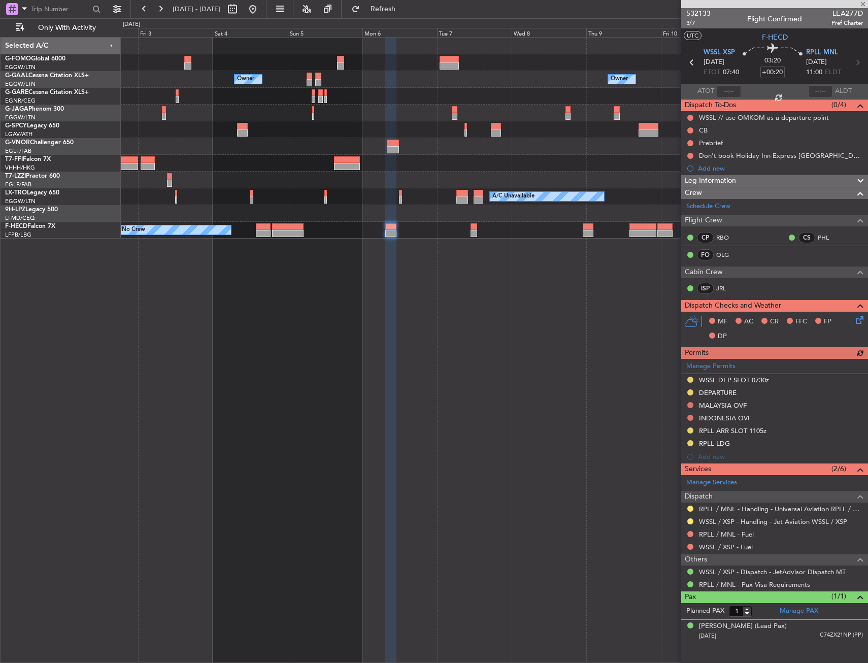
click at [433, 241] on div "Owner Owner Owner Owner London (Luton) Planned Maint Geneva (Cointrin) A/C Unav…" at bounding box center [494, 350] width 747 height 626
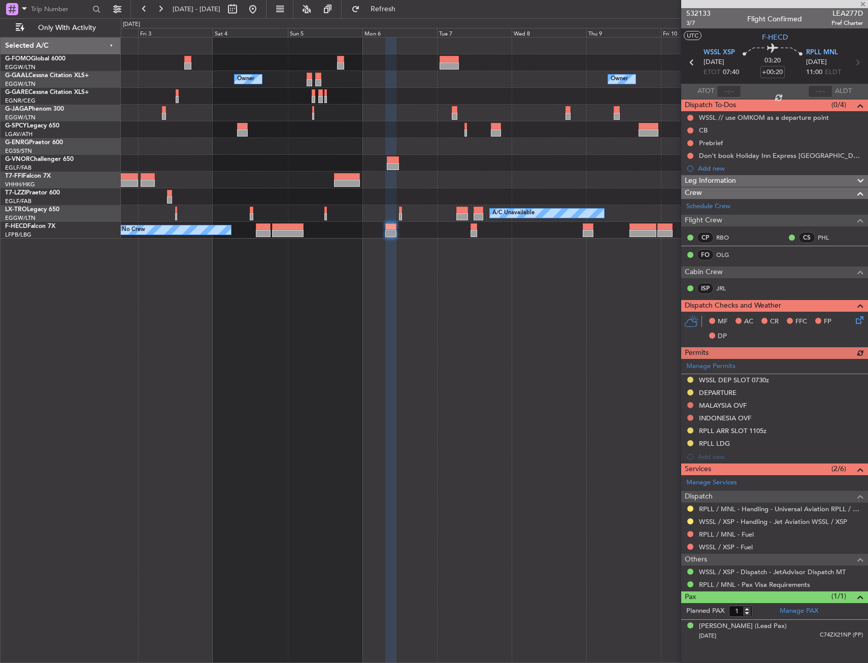
click at [369, 226] on div "No Crew No Crew Planned Maint Paris (Le Bourget)" at bounding box center [494, 230] width 747 height 17
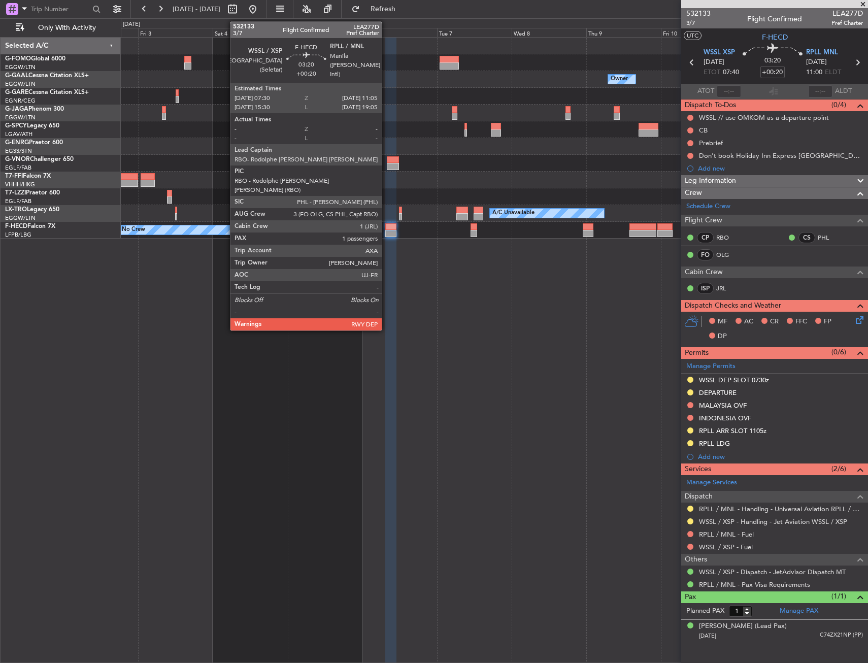
click at [386, 229] on div at bounding box center [390, 226] width 11 height 7
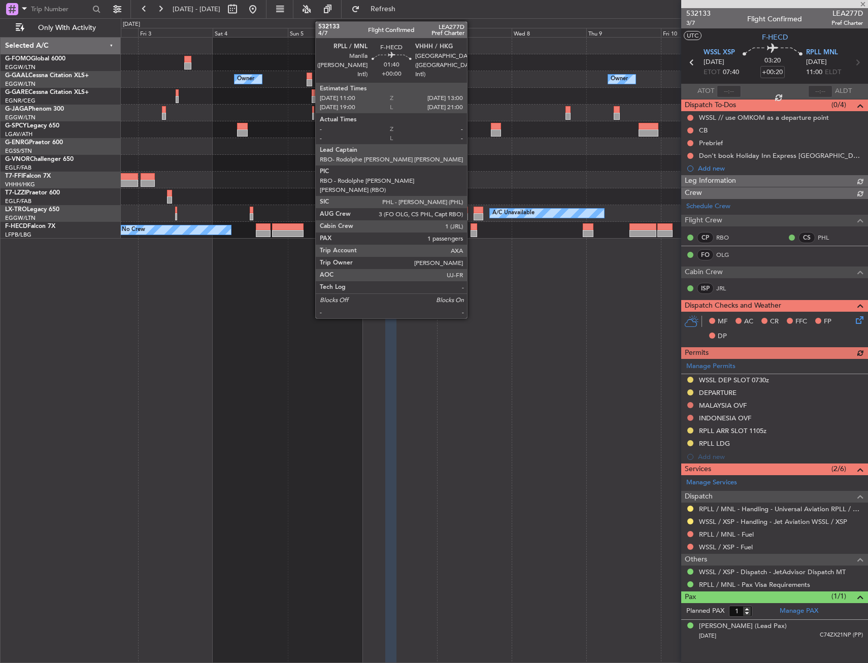
click at [472, 234] on div at bounding box center [474, 233] width 7 height 7
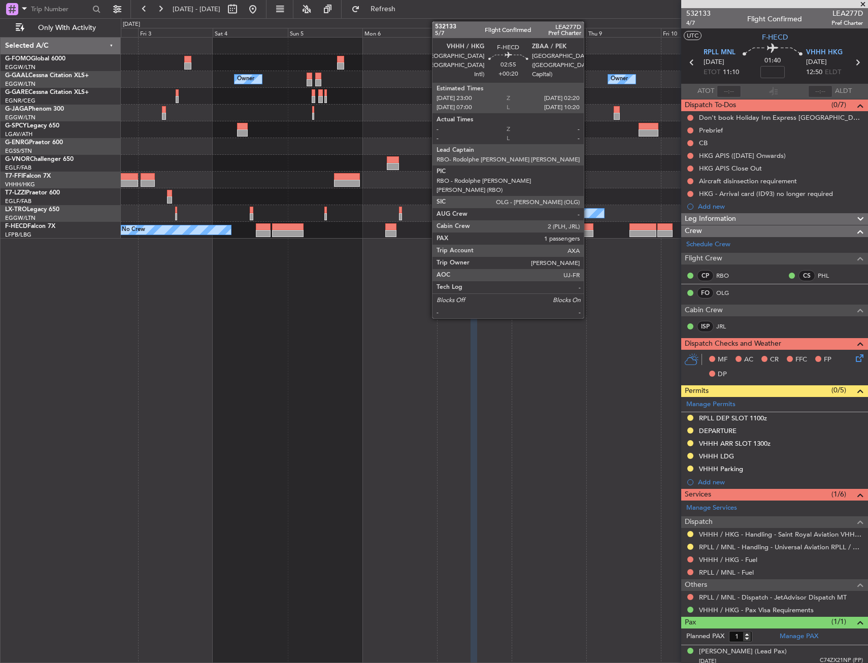
click at [588, 232] on div at bounding box center [588, 233] width 11 height 7
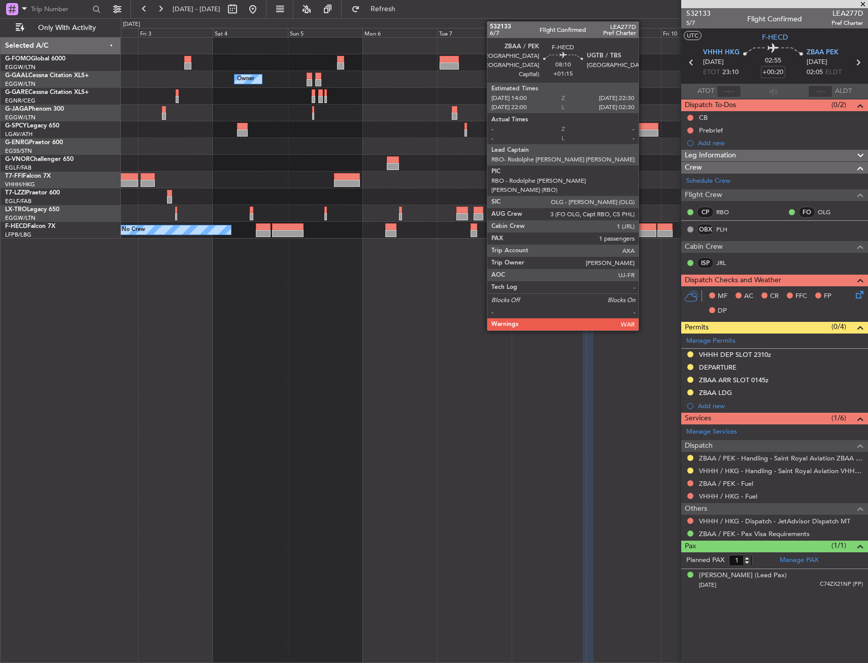
click at [643, 234] on div at bounding box center [642, 233] width 27 height 7
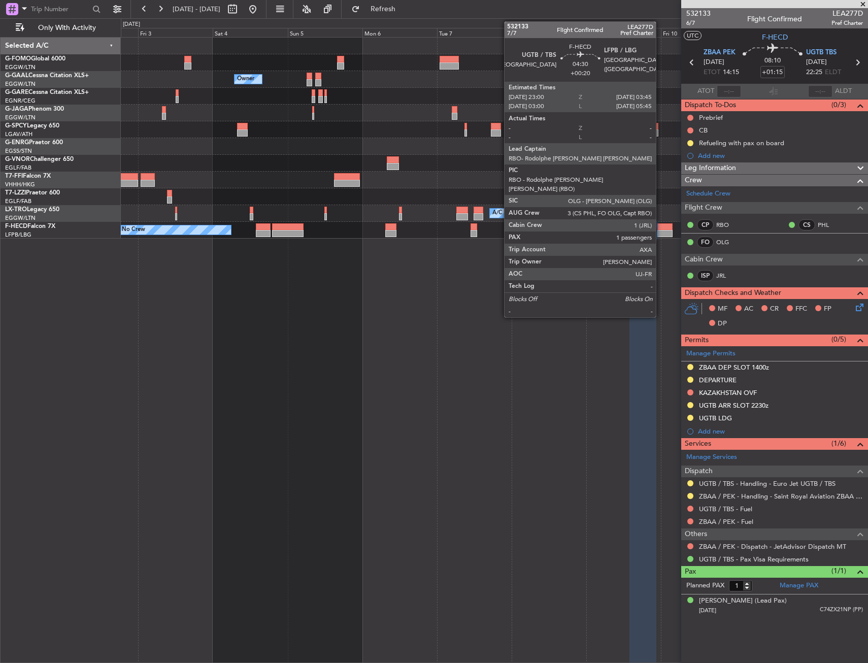
click at [660, 229] on div at bounding box center [664, 226] width 15 height 7
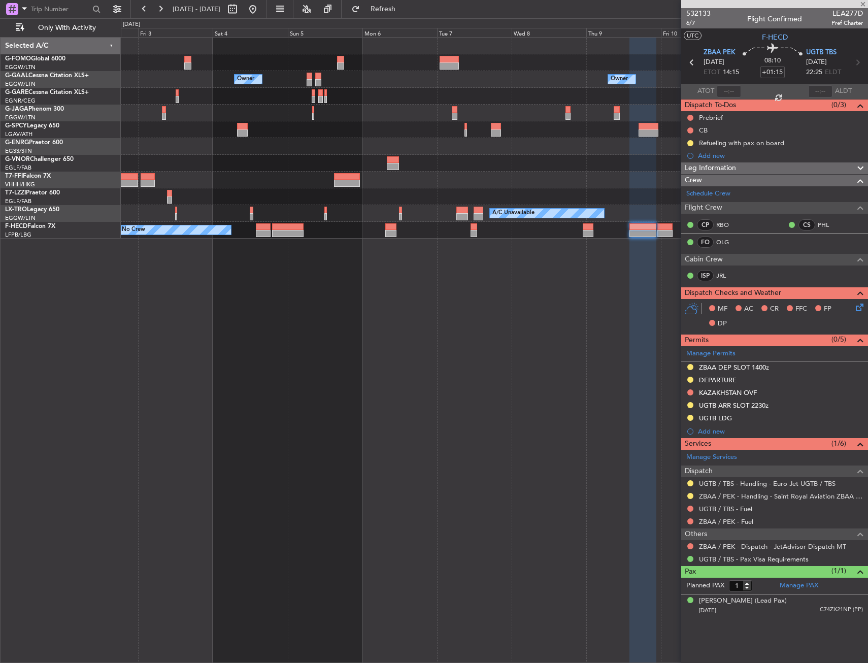
type input "+00:20"
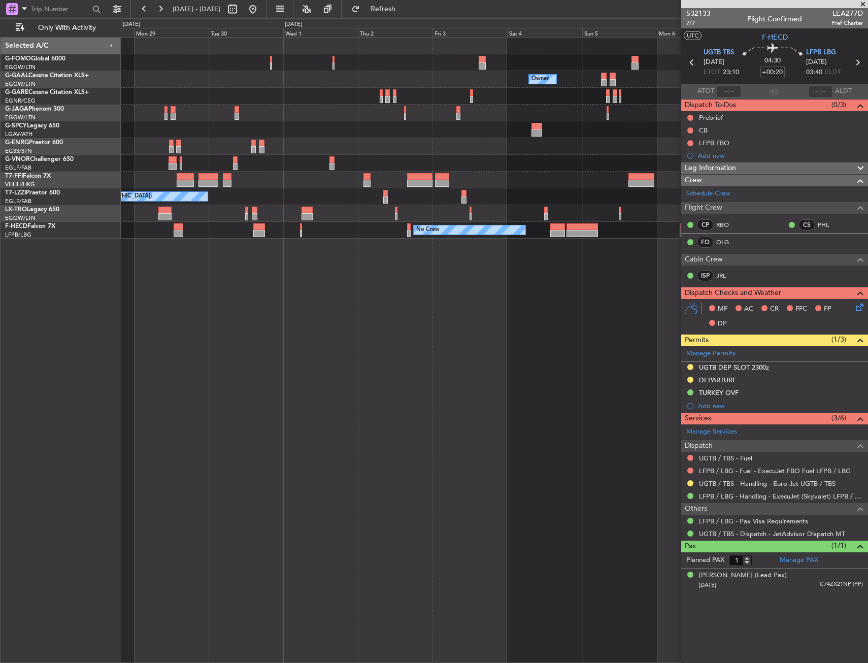
click at [572, 142] on div "Owner Owner Owner Owner Planned Maint Dusseldorf Planned Maint Geneva (Cointrin…" at bounding box center [494, 138] width 747 height 201
click at [487, 120] on div at bounding box center [494, 113] width 747 height 17
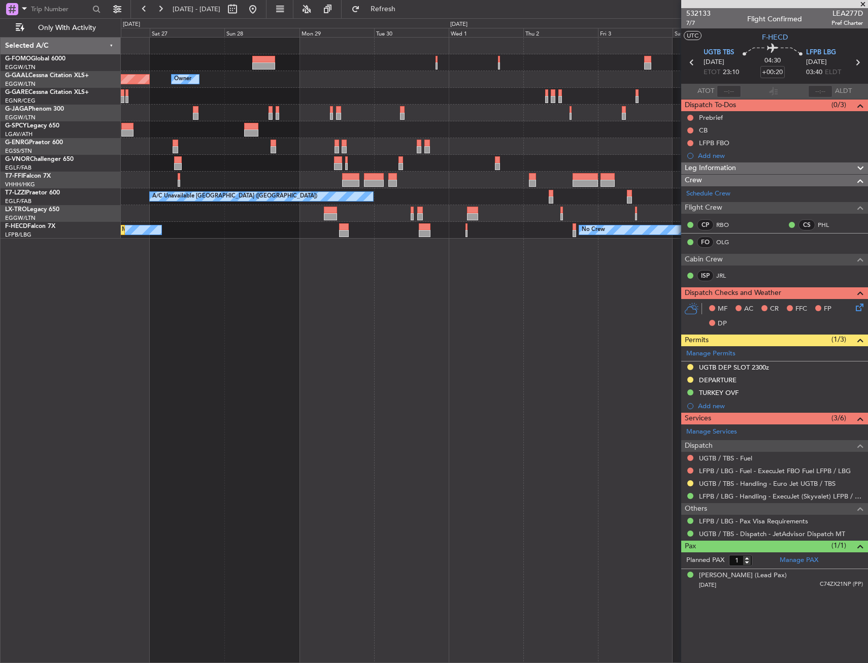
click at [612, 165] on div "Owner Owner Planned Maint Dusseldorf Planned Maint London (Luton) A/C Unavailab…" at bounding box center [494, 138] width 747 height 201
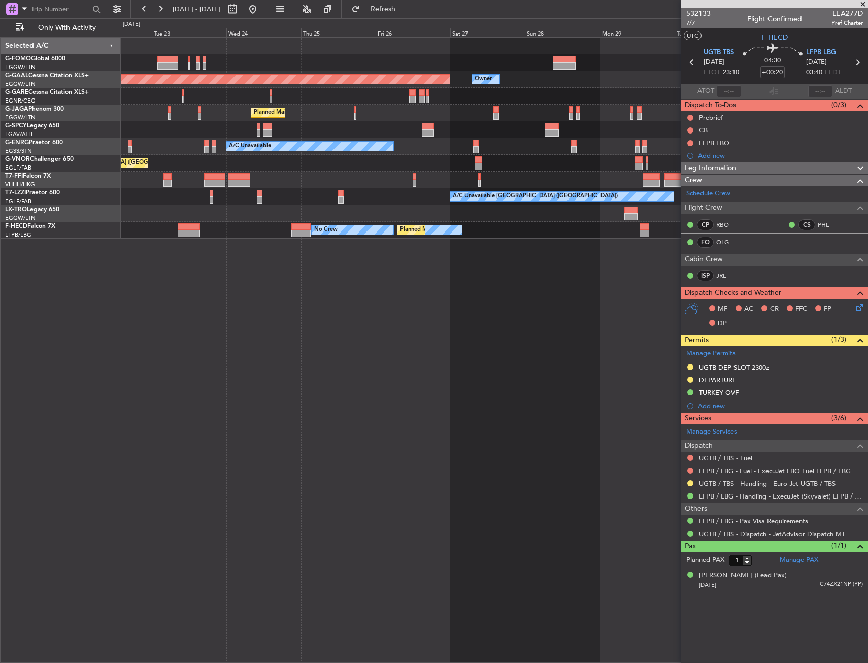
click at [572, 138] on div "A/C Unavailable" at bounding box center [494, 146] width 747 height 17
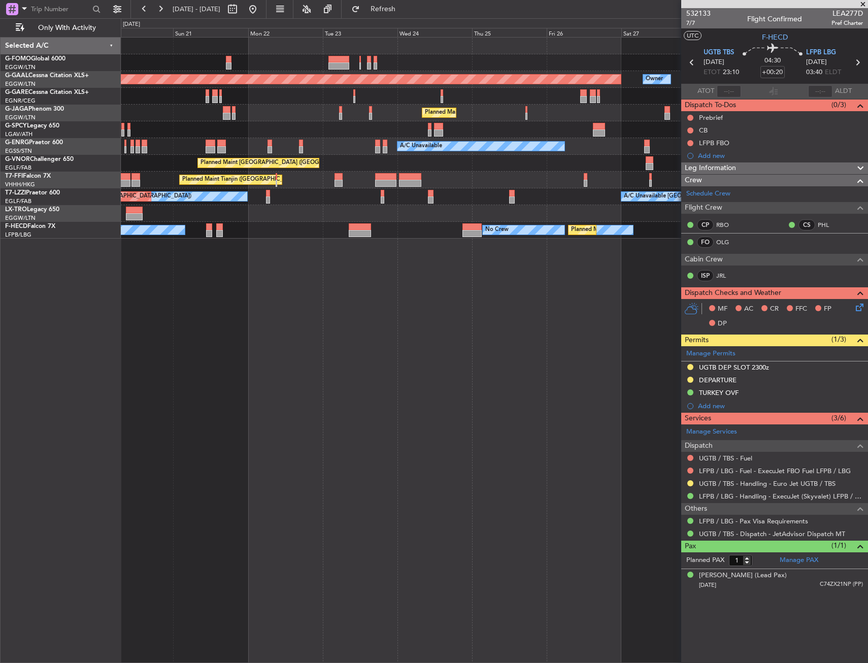
click at [493, 140] on div "Owner Planned Maint Dusseldorf Planned Maint London (Luton) A/C Unavailable Pla…" at bounding box center [494, 138] width 747 height 201
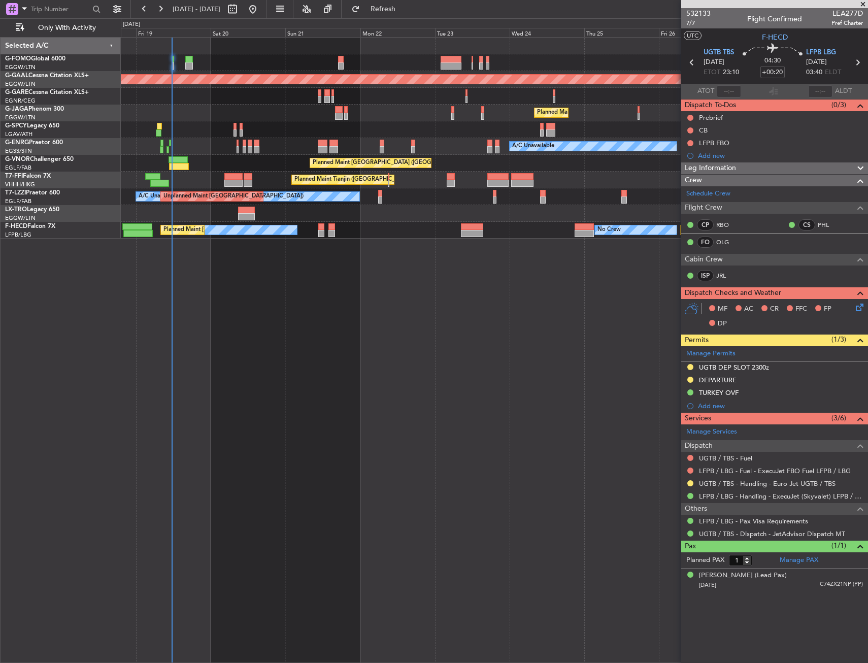
click at [492, 145] on div "Owner Planned Maint Dusseldorf Planned Maint London (Luton) A/C Unavailable Pla…" at bounding box center [494, 138] width 747 height 201
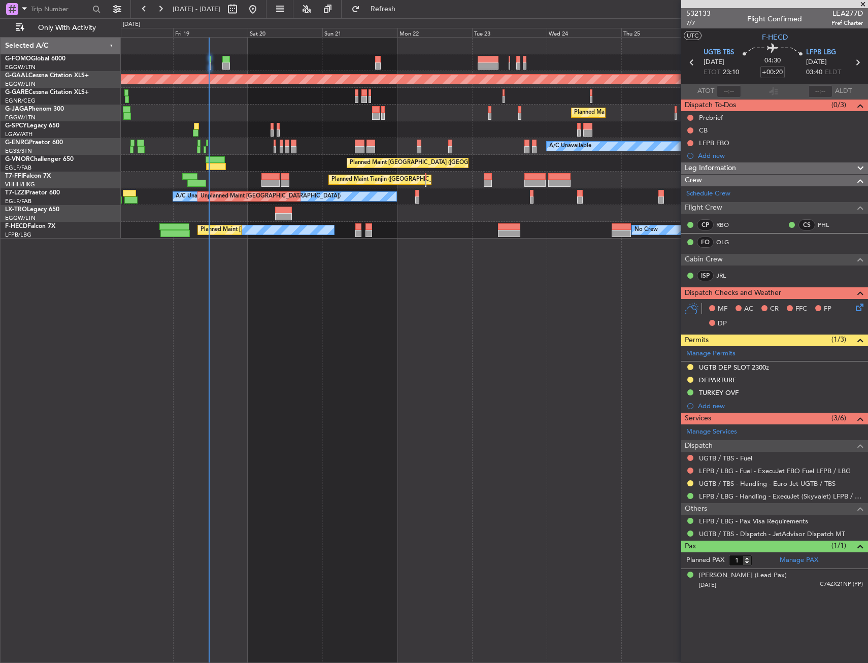
click at [293, 131] on div at bounding box center [494, 129] width 747 height 17
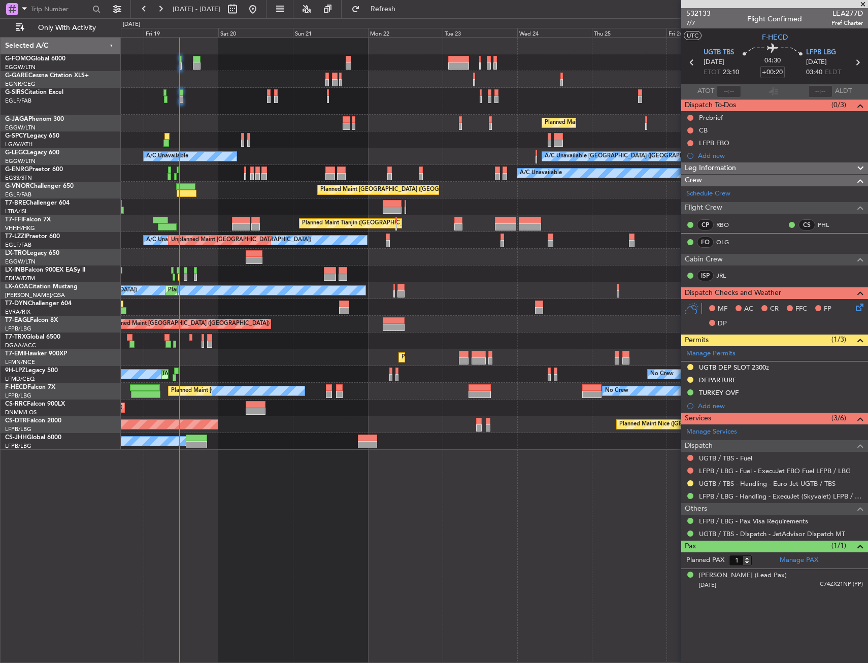
click at [278, 161] on div "A/C Unavailable [GEOGRAPHIC_DATA] ([GEOGRAPHIC_DATA]) A/C Unavailable" at bounding box center [494, 156] width 747 height 17
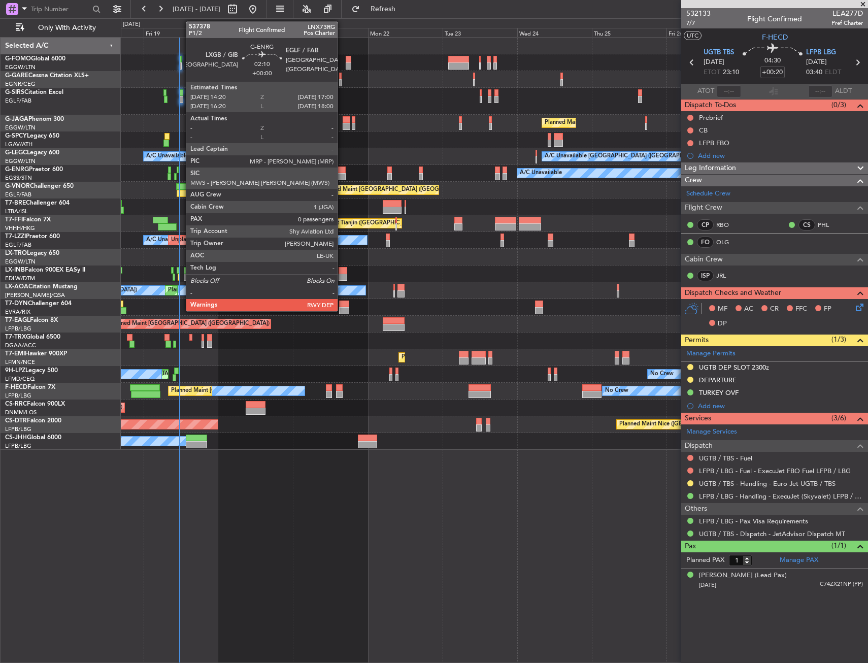
click at [342, 173] on div at bounding box center [341, 176] width 9 height 7
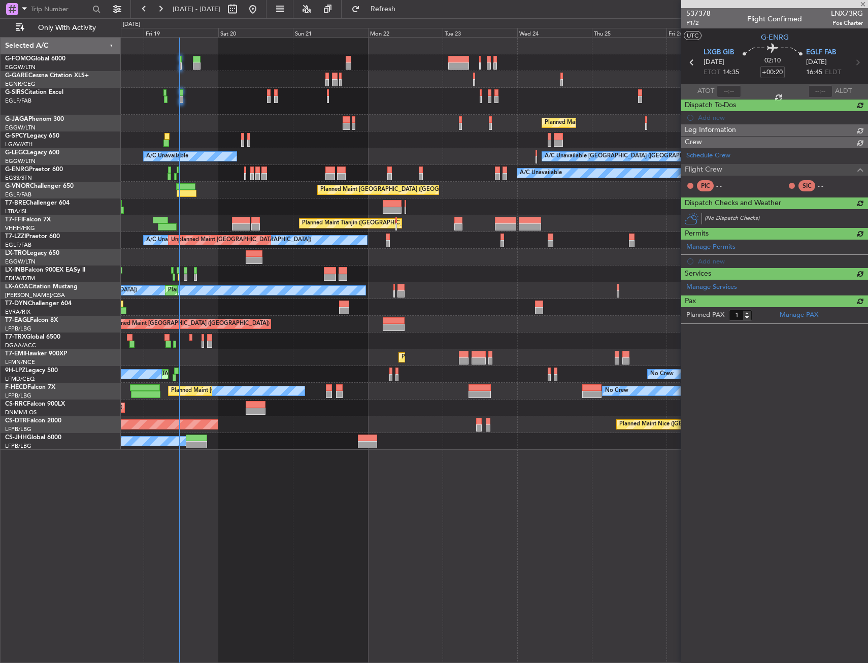
type input "0"
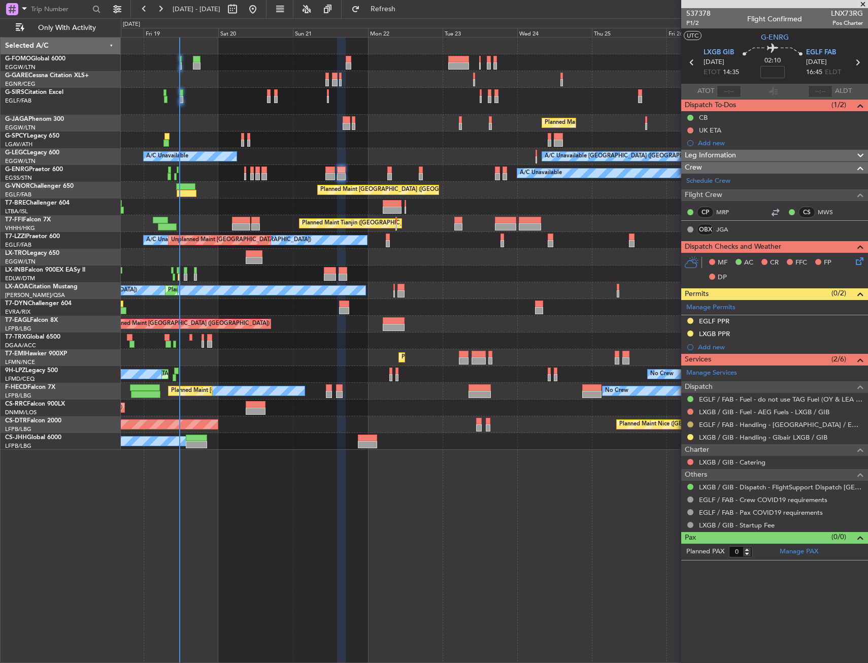
click at [691, 423] on button at bounding box center [690, 424] width 6 height 6
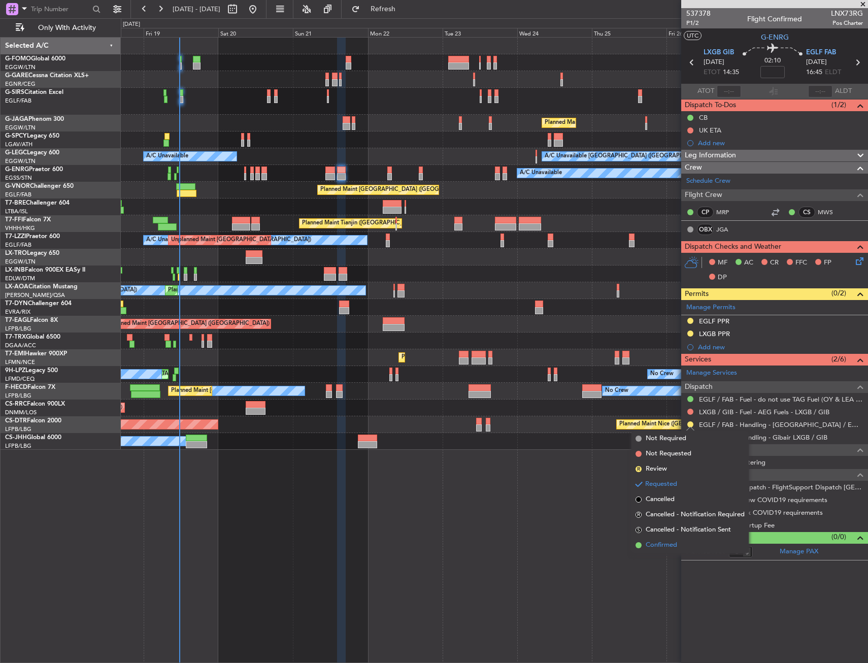
click at [683, 544] on li "Confirmed" at bounding box center [689, 545] width 117 height 15
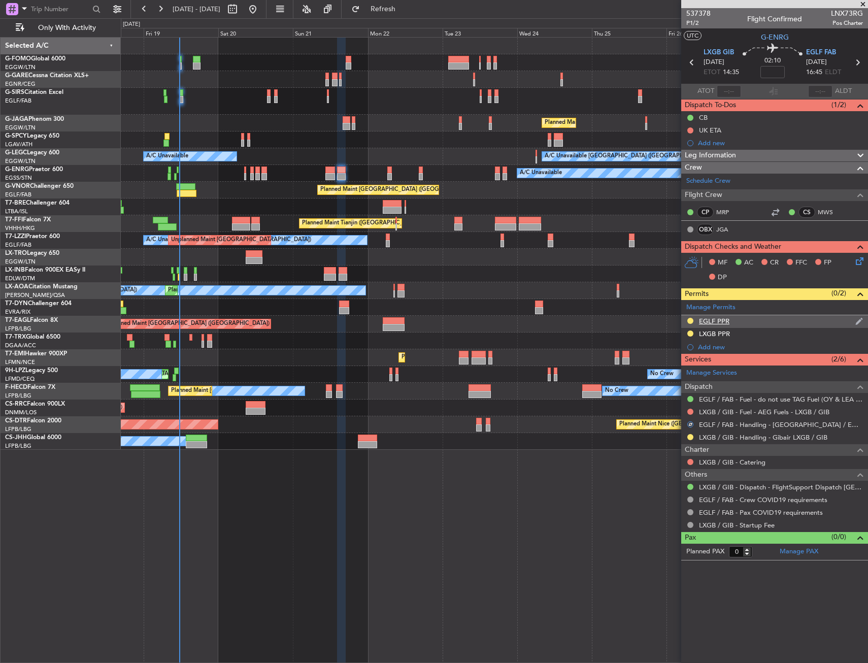
click at [731, 318] on div "EGLF PPR" at bounding box center [774, 321] width 187 height 13
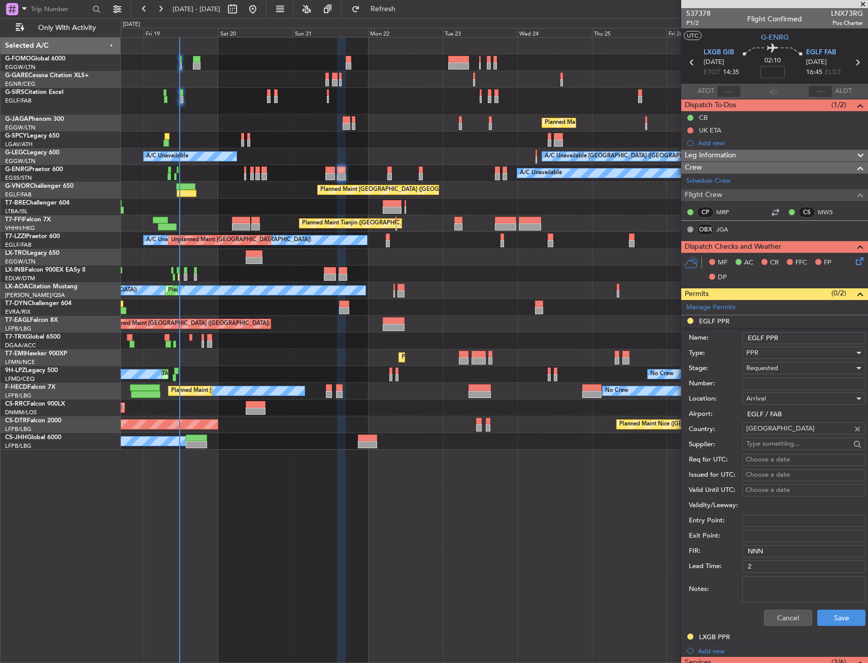
paste input "374599"
type input "374599"
click at [775, 377] on div "Number: 374599" at bounding box center [777, 383] width 177 height 15
click at [775, 368] on span "Requested" at bounding box center [762, 367] width 32 height 9
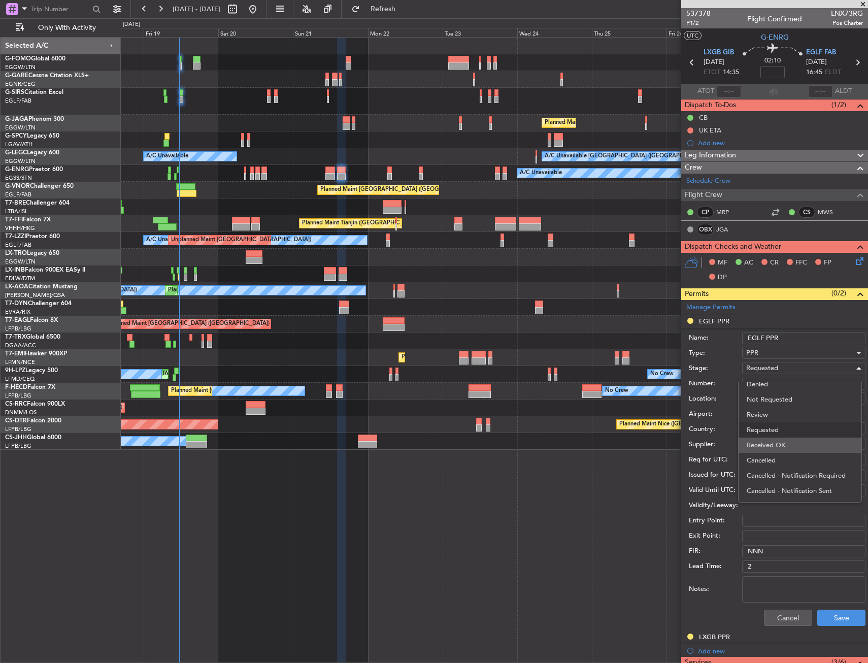
click at [770, 445] on span "Received OK" at bounding box center [800, 445] width 107 height 15
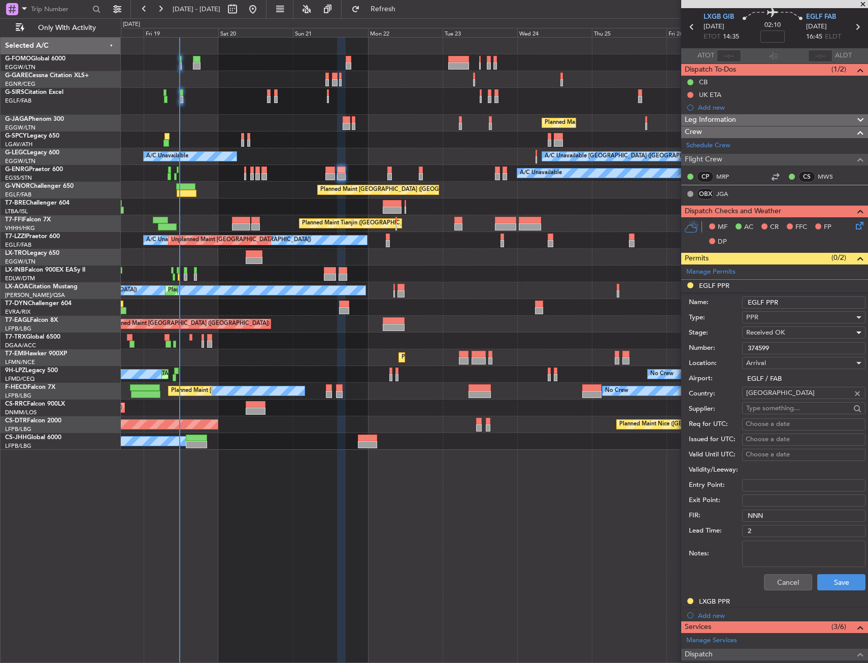
scroll to position [51, 0]
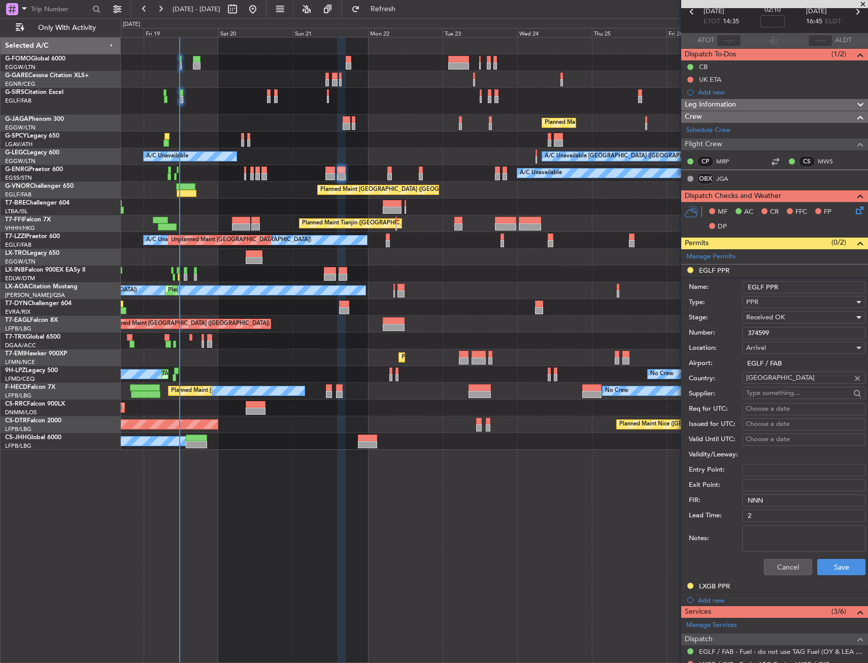
click at [844, 553] on div "Notes:" at bounding box center [777, 538] width 177 height 30
click at [840, 559] on button "Save" at bounding box center [841, 567] width 48 height 16
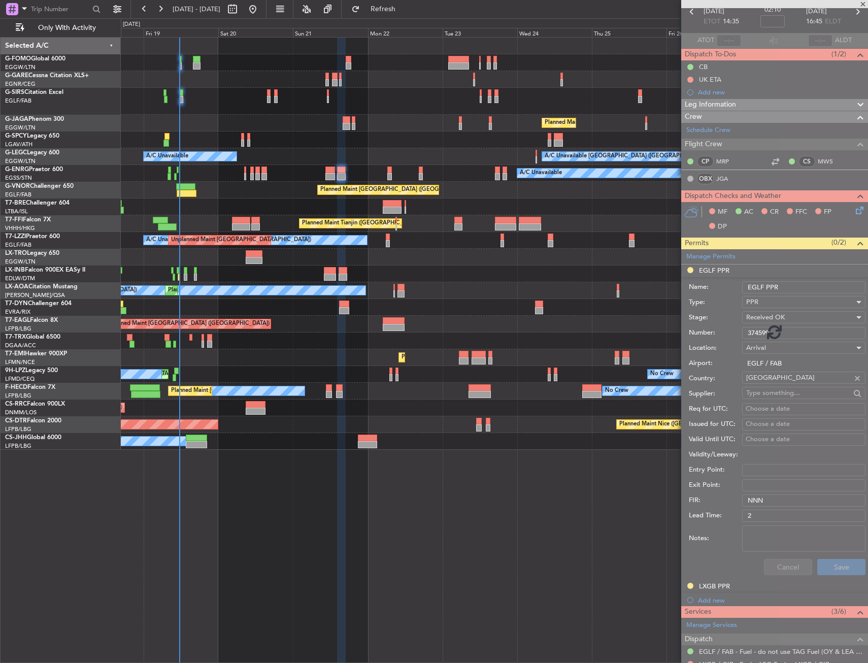
click at [837, 559] on div at bounding box center [774, 331] width 187 height 663
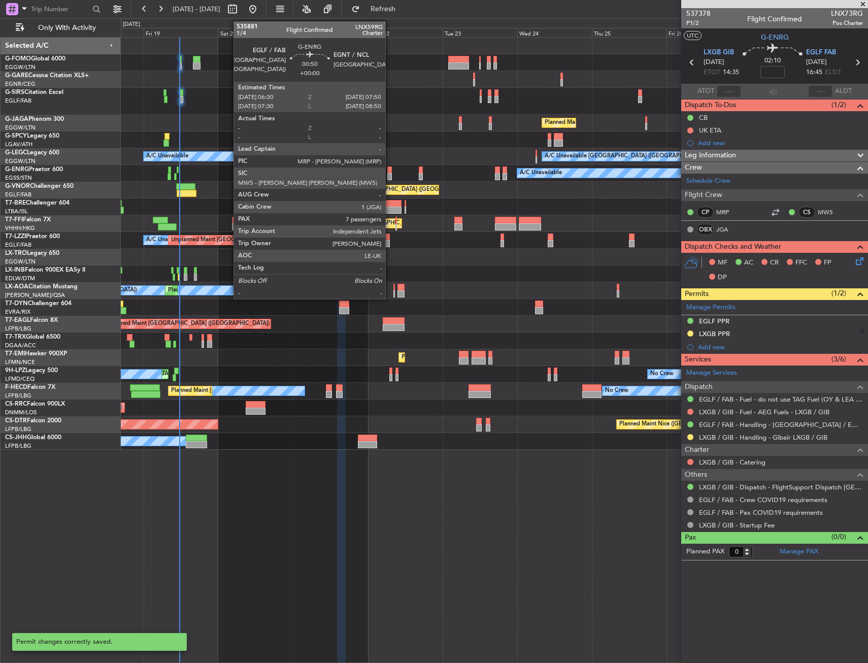
scroll to position [0, 0]
click at [390, 175] on div at bounding box center [389, 176] width 5 height 7
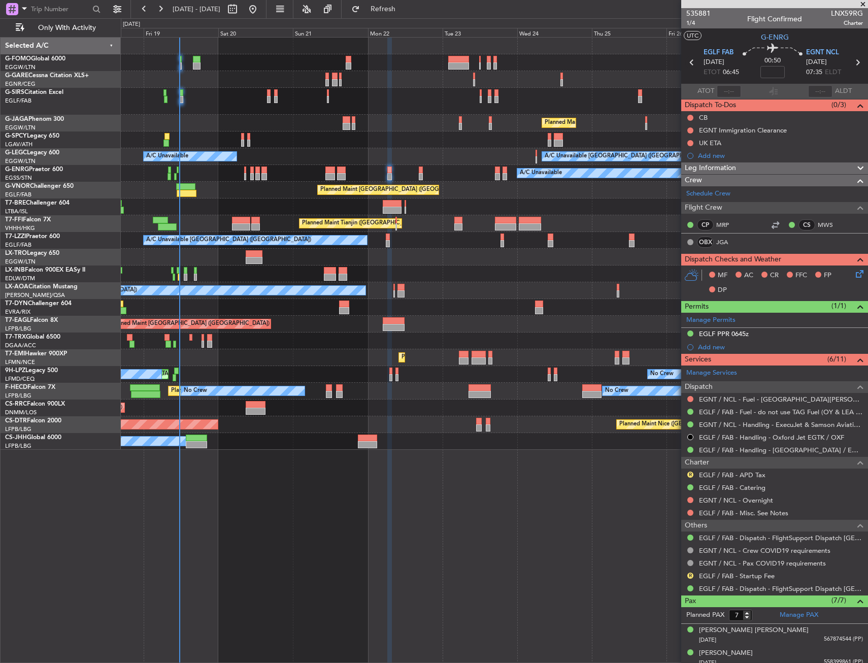
click at [686, 58] on icon at bounding box center [691, 62] width 13 height 13
type input "0"
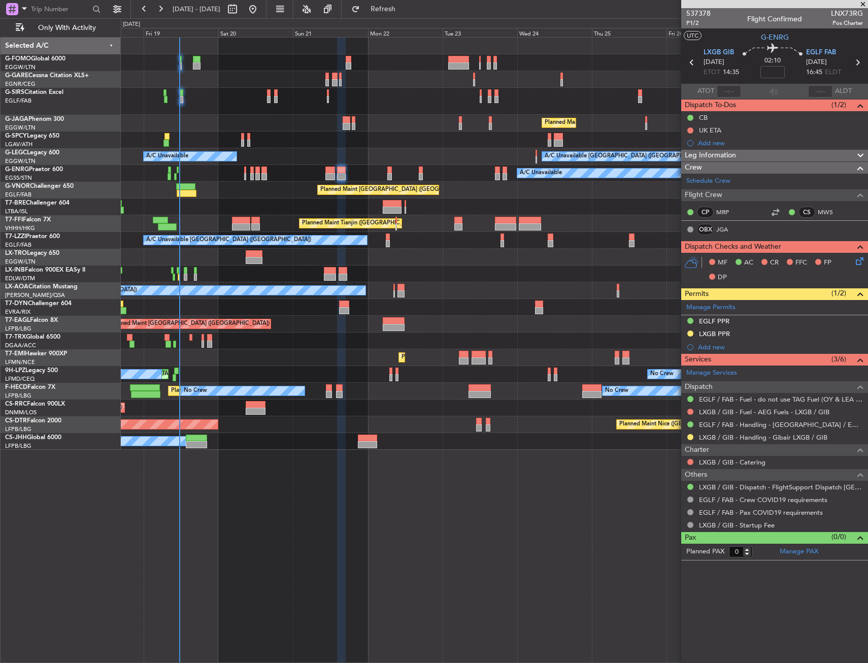
click at [410, 433] on div "Planned Maint [GEOGRAPHIC_DATA] ([GEOGRAPHIC_DATA]) A/C Unavailable A/C Unavail…" at bounding box center [494, 244] width 747 height 412
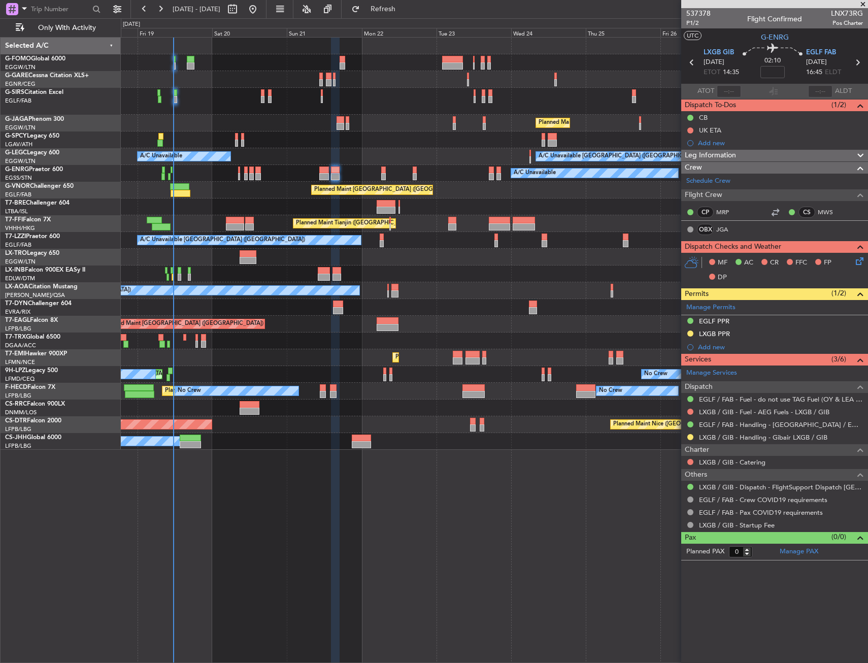
click at [285, 132] on div at bounding box center [494, 139] width 747 height 17
click at [269, 129] on div "Planned Maint [GEOGRAPHIC_DATA] ([GEOGRAPHIC_DATA])" at bounding box center [494, 123] width 747 height 17
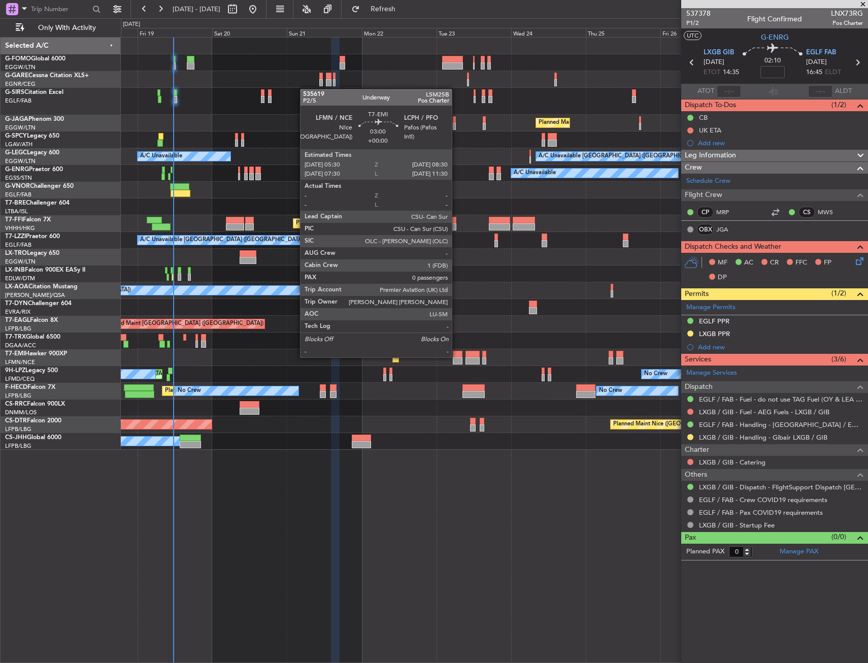
click at [456, 356] on div at bounding box center [458, 354] width 10 height 7
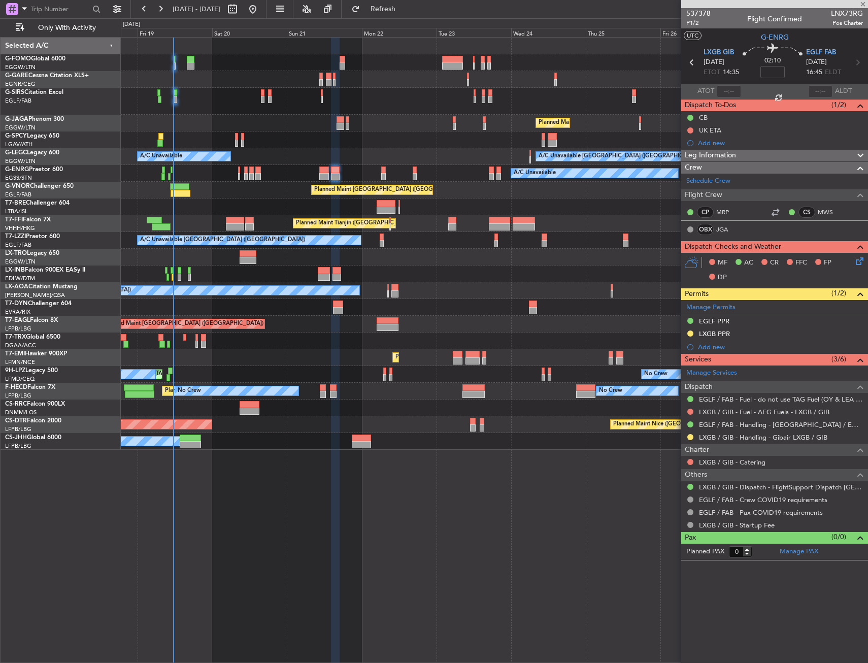
click at [0, 320] on html "[DATE] - [DATE] Refresh Quick Links Only With Activity Planned Maint [GEOGRAPHI…" at bounding box center [434, 331] width 868 height 663
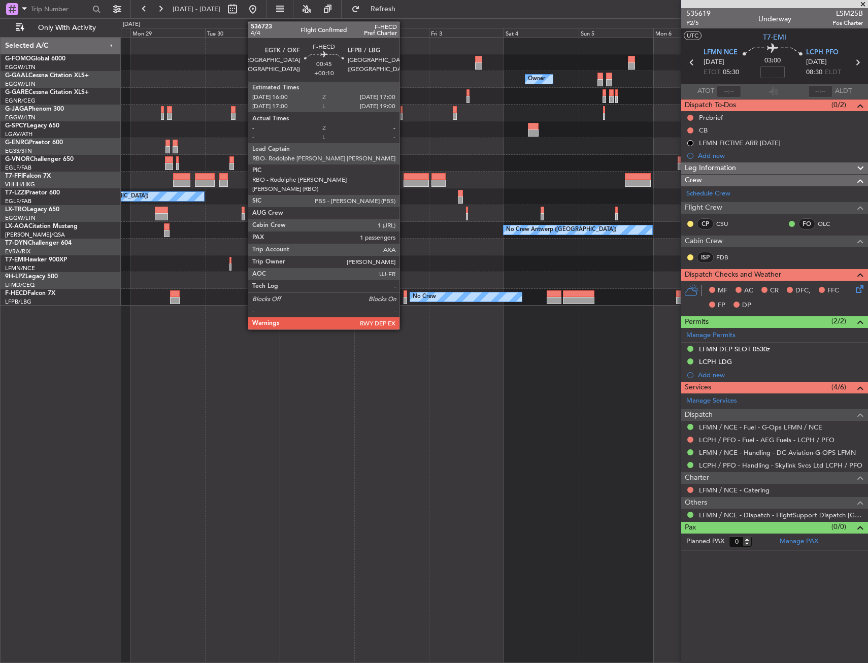
click at [404, 294] on div at bounding box center [406, 293] width 4 height 7
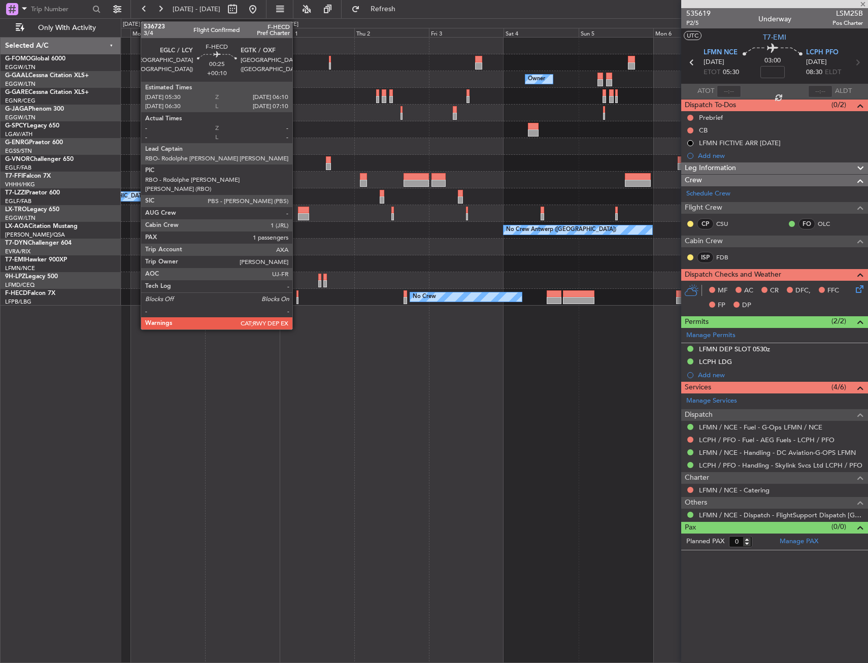
type input "+00:10"
type input "1"
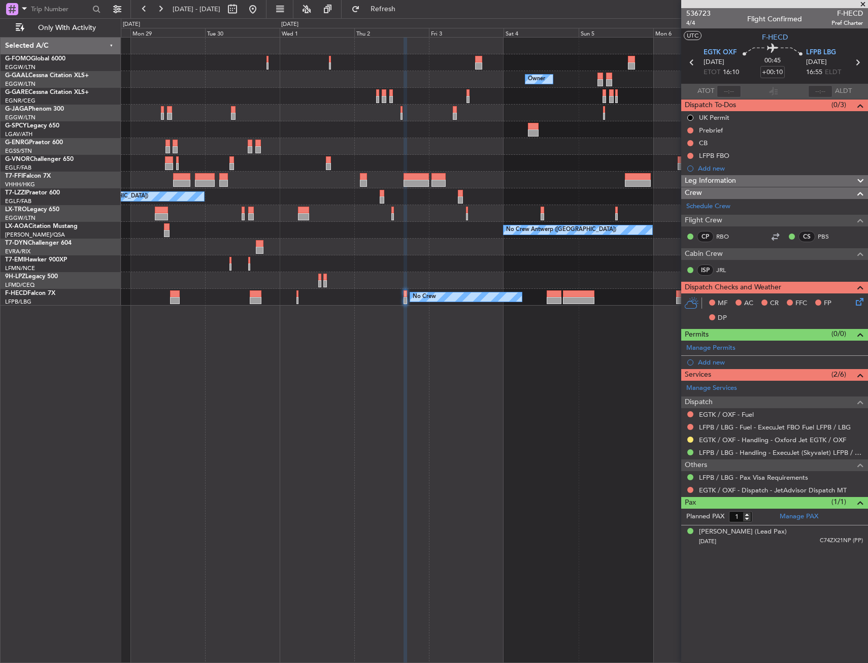
click at [546, 300] on div "No Crew No Crew No Crew Planned Maint [GEOGRAPHIC_DATA] ([GEOGRAPHIC_DATA])" at bounding box center [494, 297] width 747 height 17
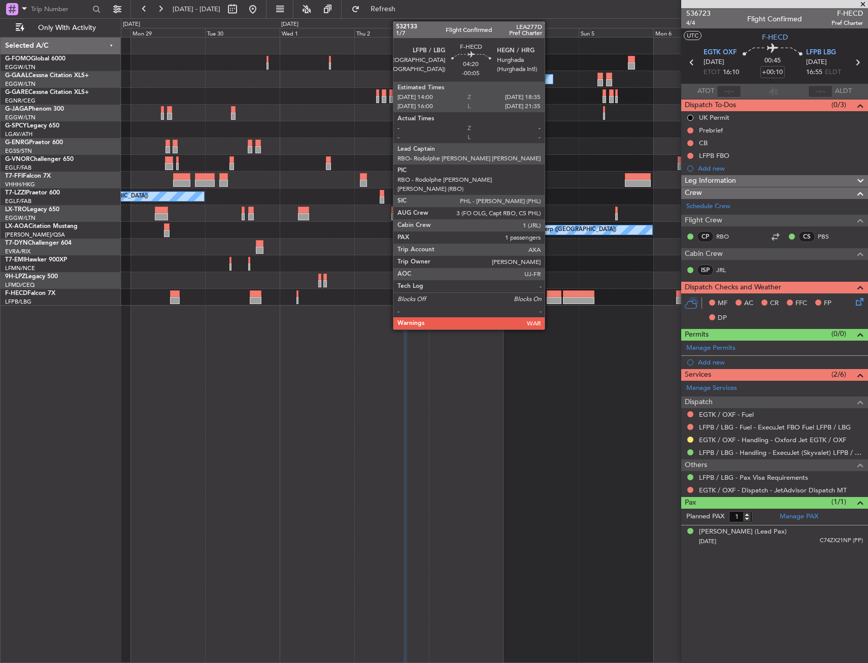
click at [551, 299] on div at bounding box center [554, 300] width 15 height 7
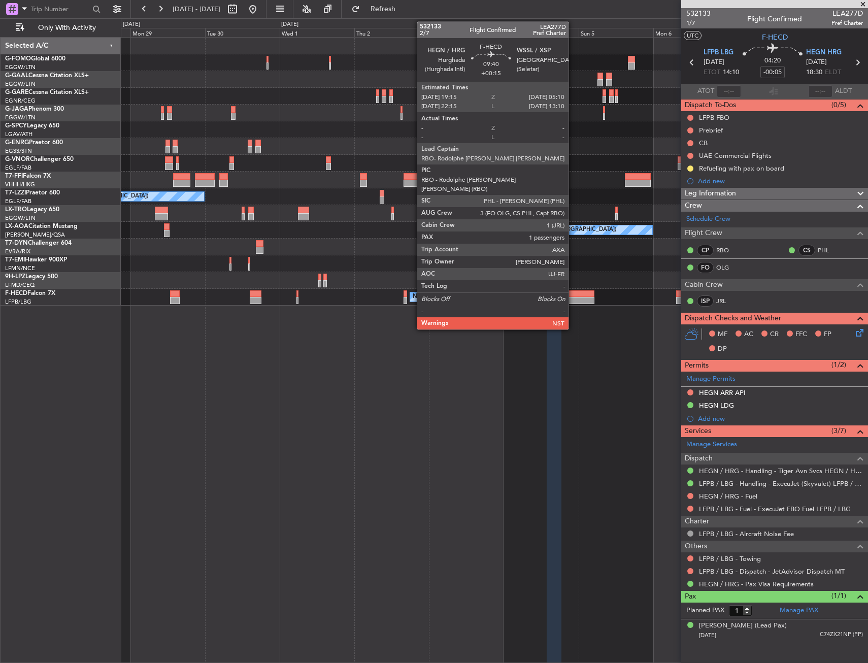
click at [573, 293] on div at bounding box center [578, 293] width 31 height 7
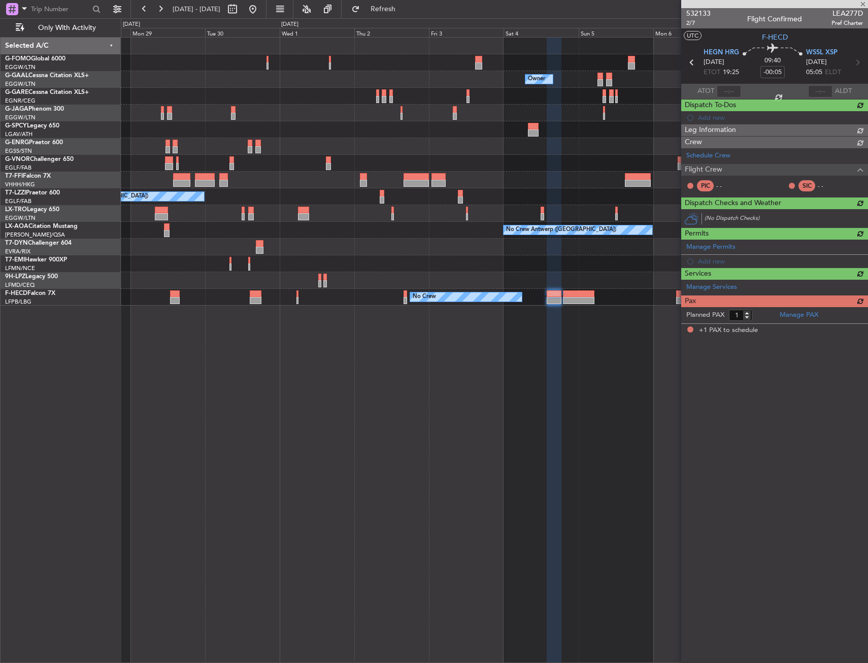
type input "+00:15"
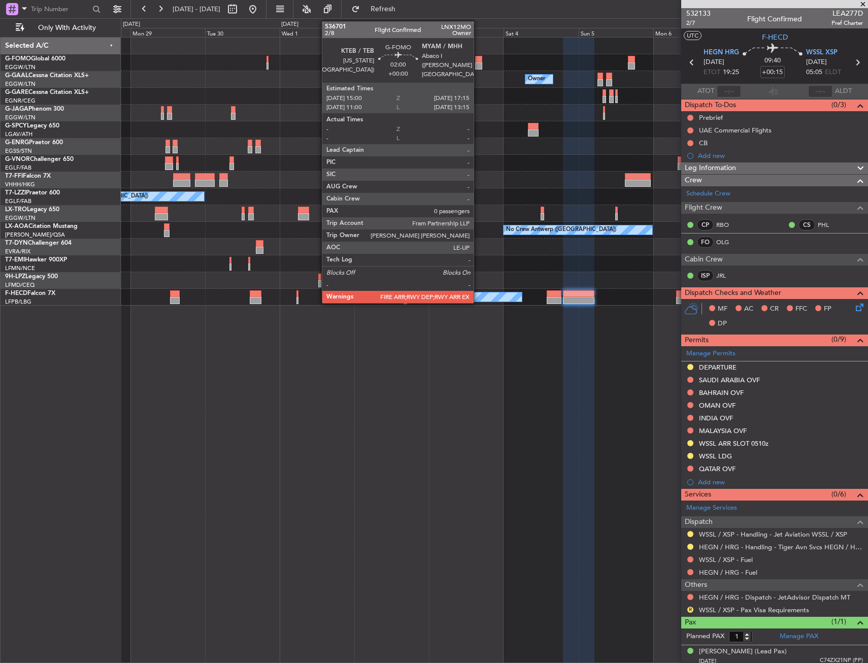
click at [478, 65] on div at bounding box center [478, 65] width 7 height 7
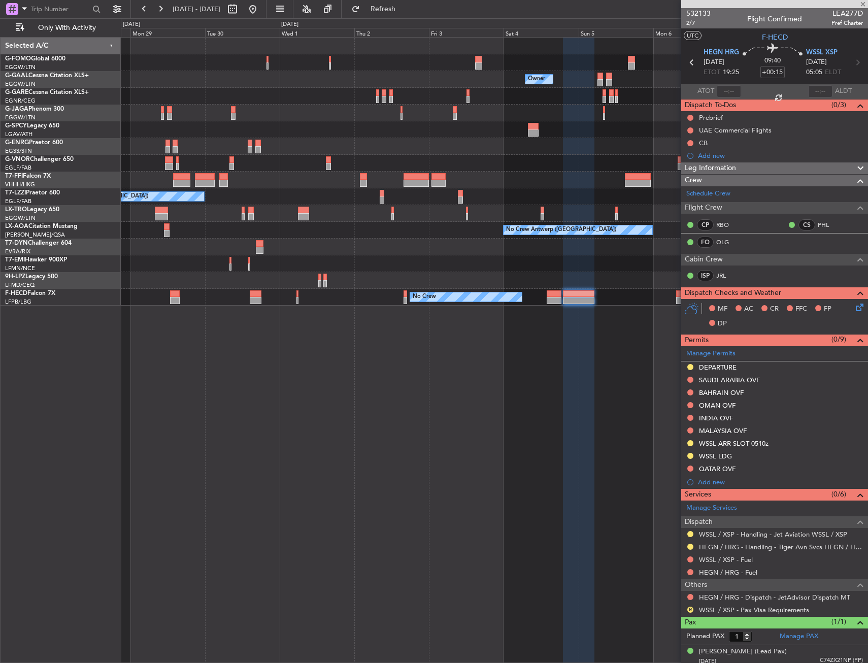
type input "0"
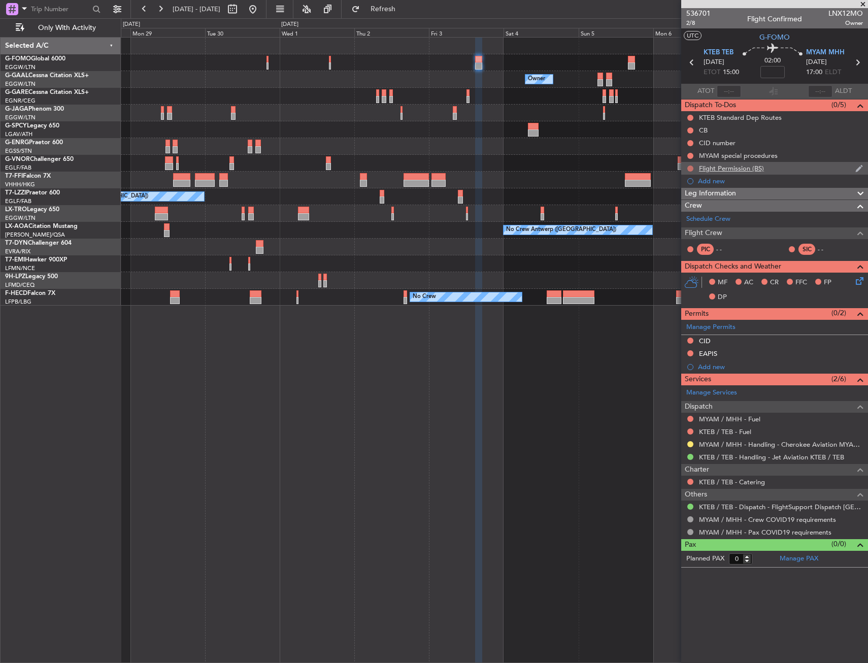
click at [692, 169] on div at bounding box center [690, 168] width 8 height 8
click at [692, 169] on button at bounding box center [690, 168] width 6 height 6
click at [689, 227] on span "Cancelled" at bounding box center [692, 228] width 29 height 10
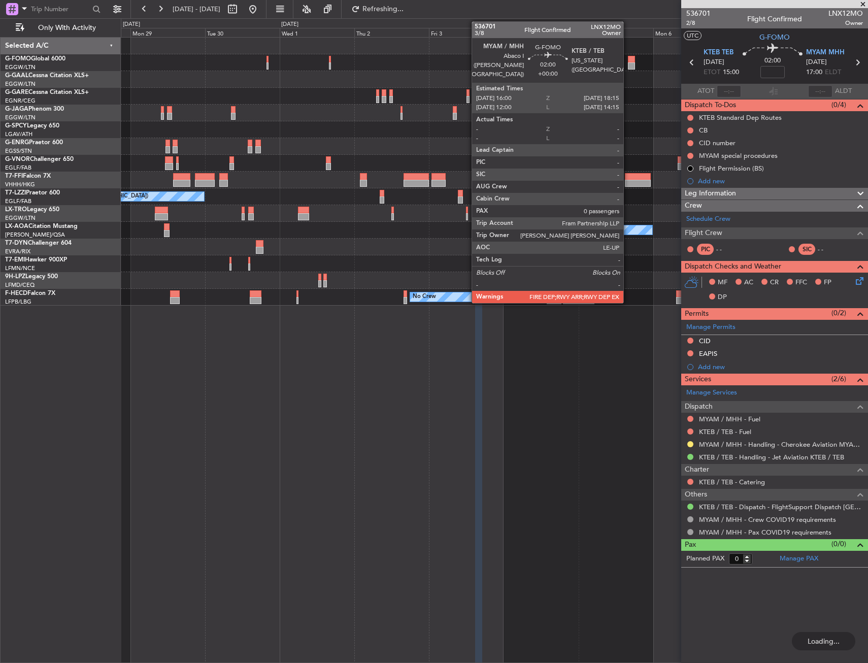
click at [628, 63] on div at bounding box center [631, 65] width 7 height 7
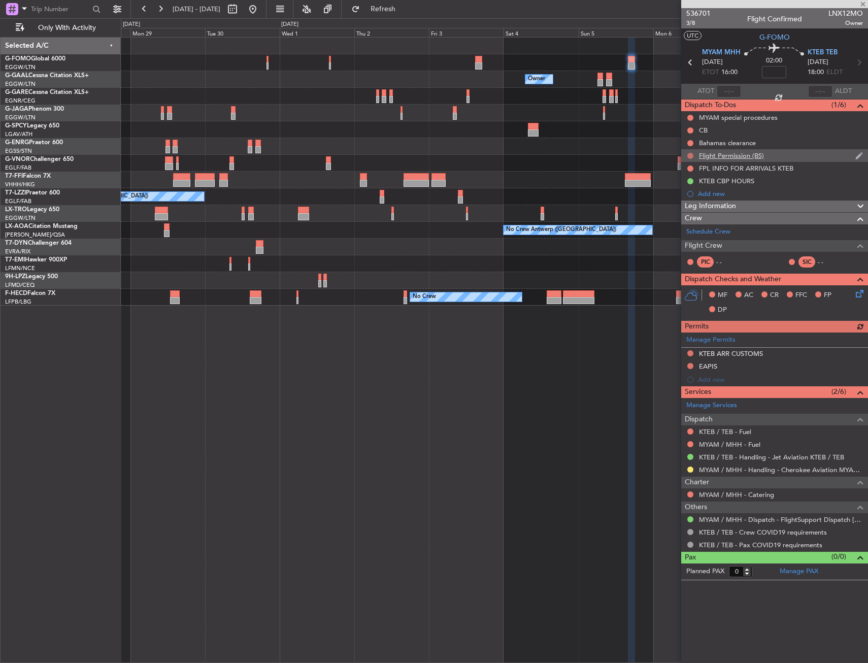
click at [690, 154] on button at bounding box center [690, 156] width 6 height 6
click at [689, 219] on span "Cancelled" at bounding box center [692, 216] width 29 height 10
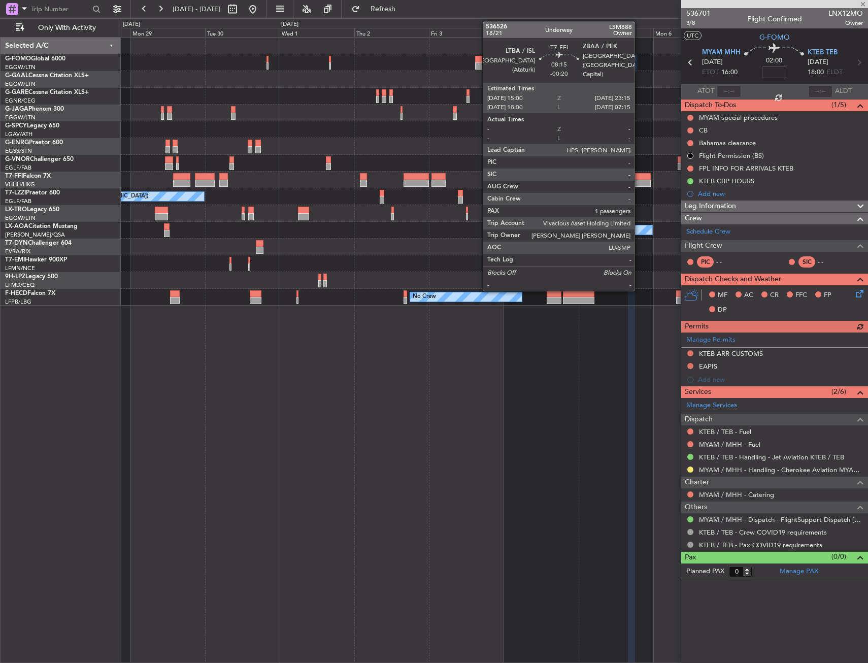
click at [636, 178] on div at bounding box center [638, 176] width 26 height 7
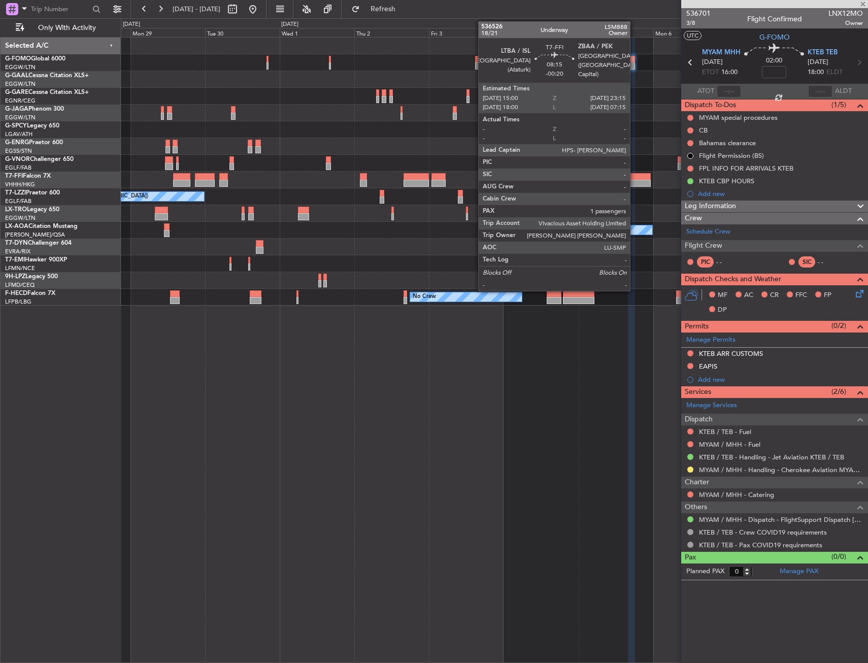
type input "-00:20"
type input "1"
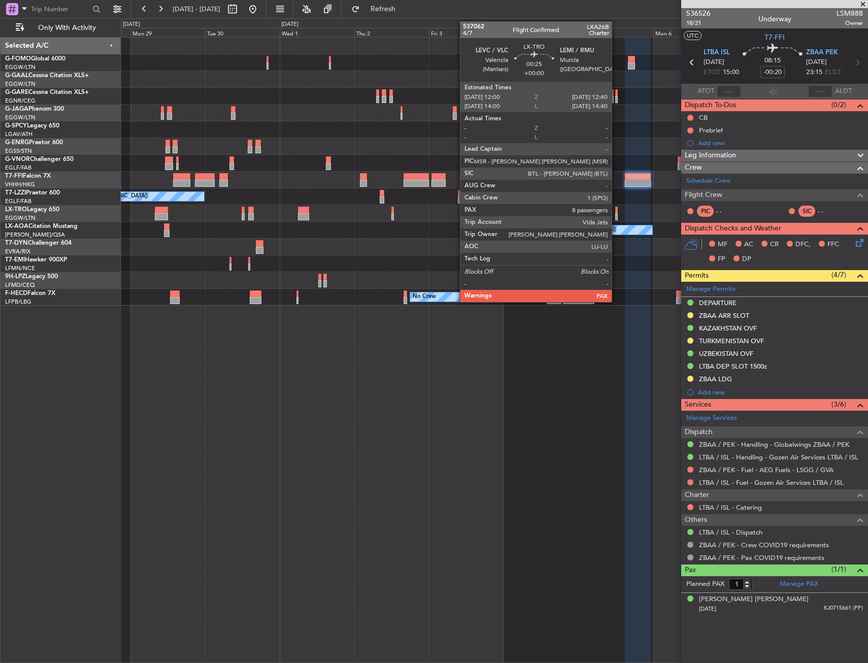
click at [616, 210] on div at bounding box center [616, 210] width 3 height 7
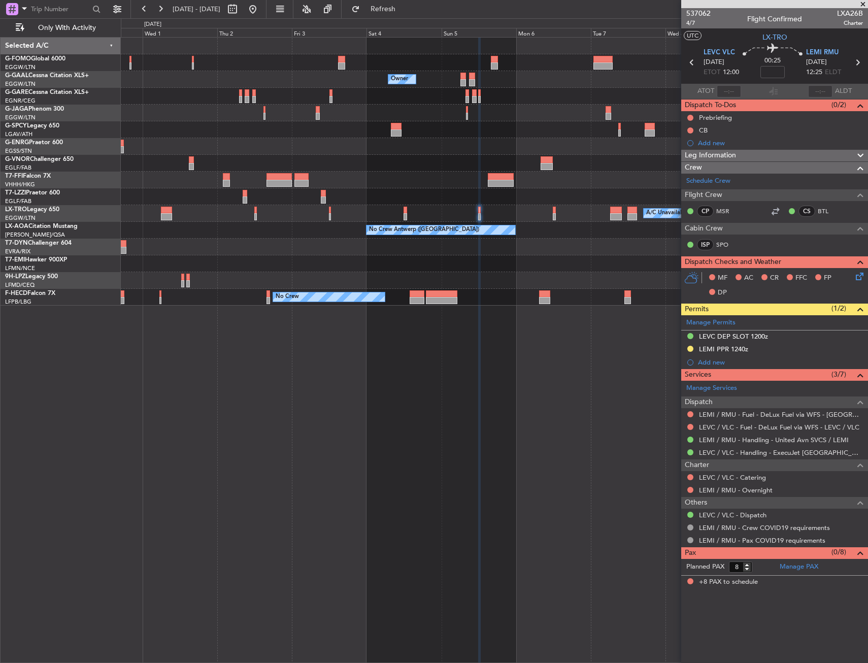
click at [485, 206] on div "A/C Unavailable" at bounding box center [494, 213] width 747 height 17
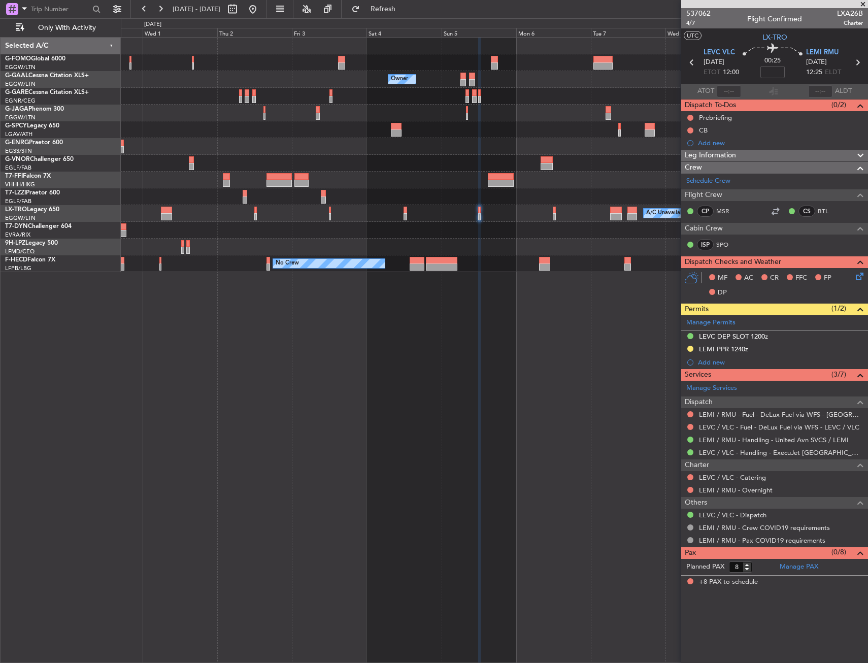
click at [512, 202] on div "A/C Unavailable [GEOGRAPHIC_DATA] ([GEOGRAPHIC_DATA])" at bounding box center [494, 196] width 747 height 17
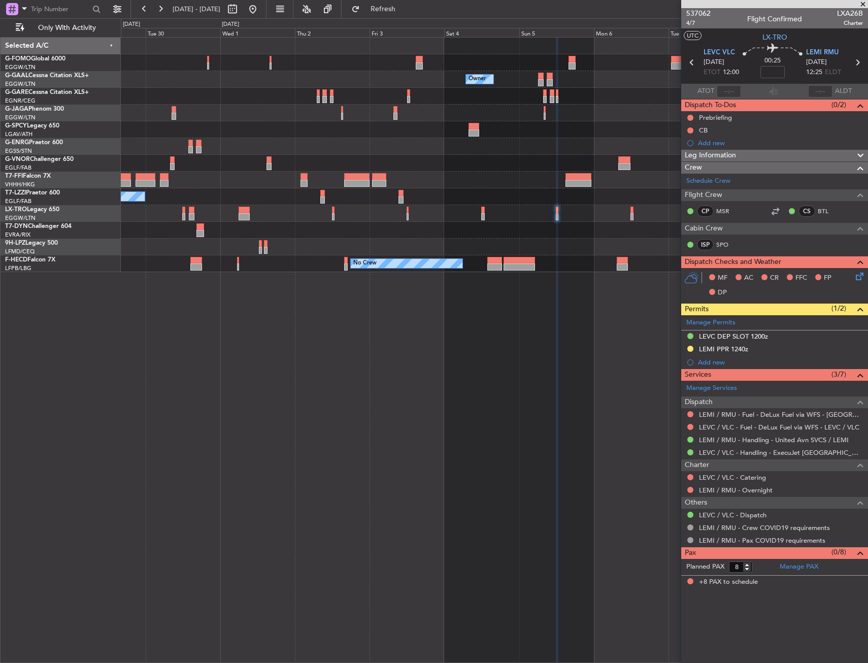
click at [301, 205] on div "A/C Unavailable [GEOGRAPHIC_DATA] ([GEOGRAPHIC_DATA])" at bounding box center [494, 196] width 747 height 17
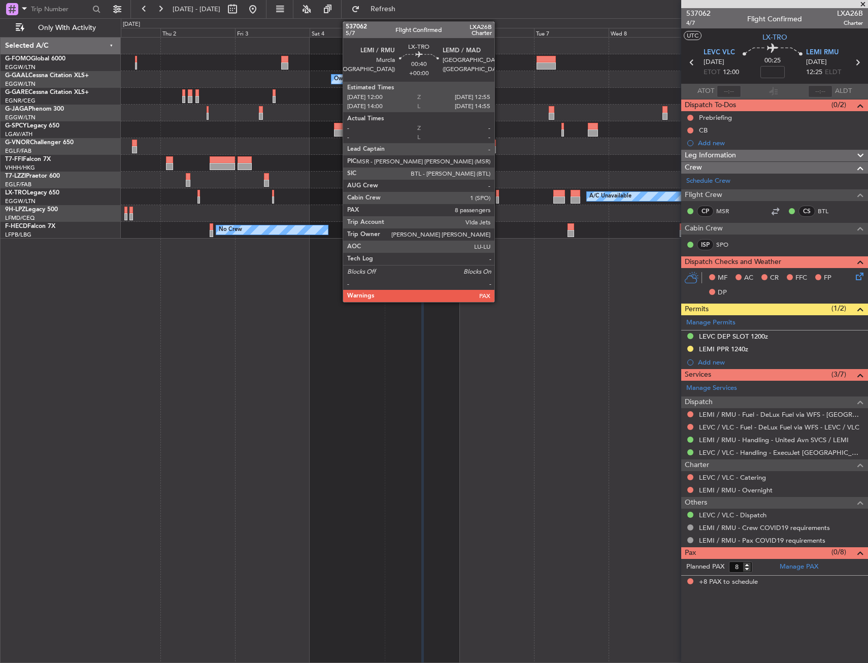
click at [498, 199] on div at bounding box center [497, 199] width 3 height 7
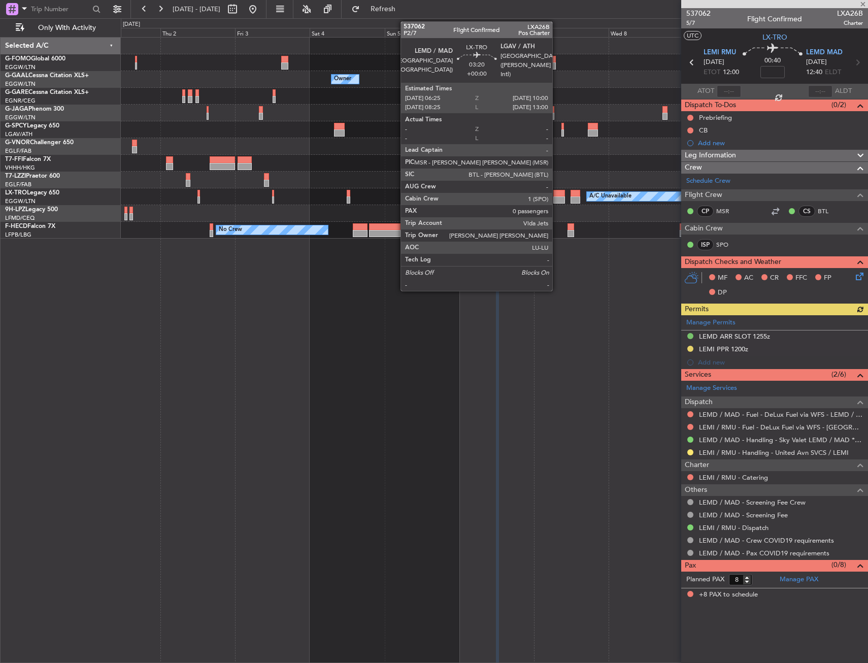
click at [557, 199] on div at bounding box center [558, 199] width 11 height 7
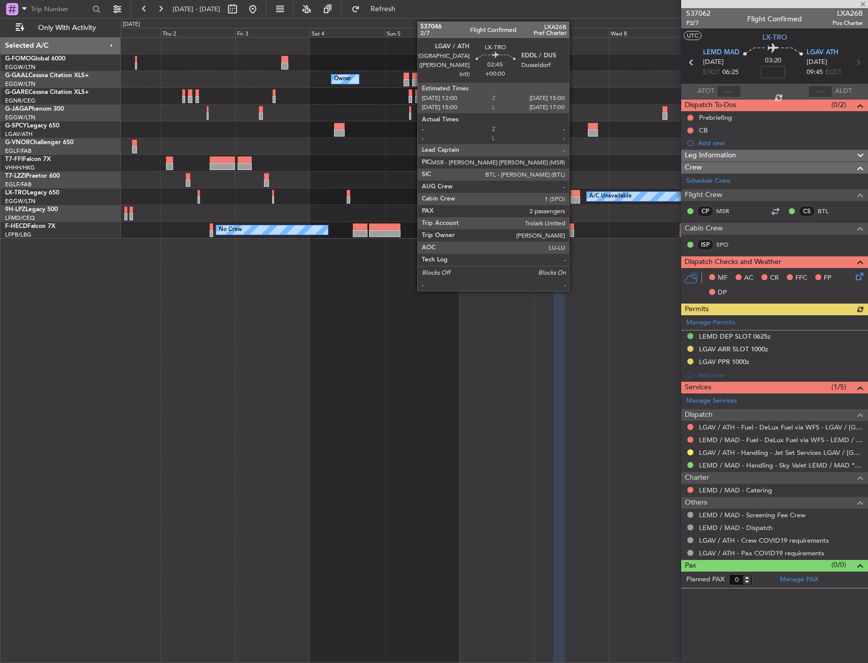
click at [574, 200] on div at bounding box center [576, 199] width 10 height 7
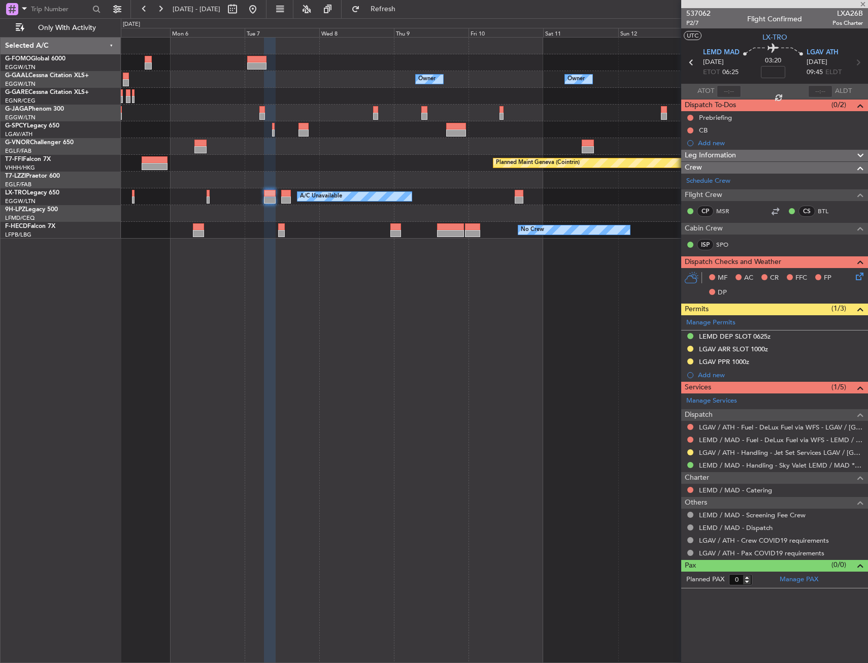
type input "2"
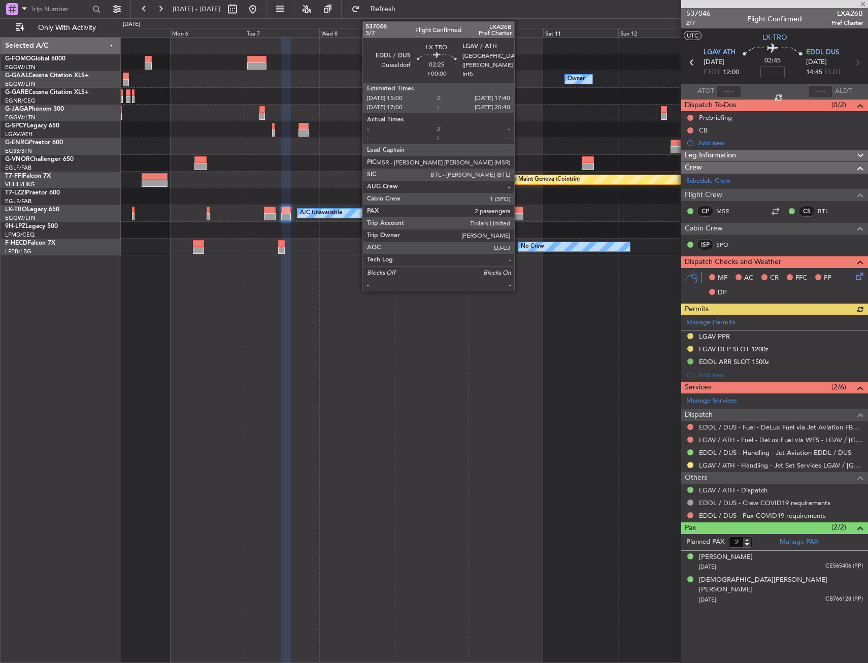
click at [519, 214] on div at bounding box center [519, 216] width 9 height 7
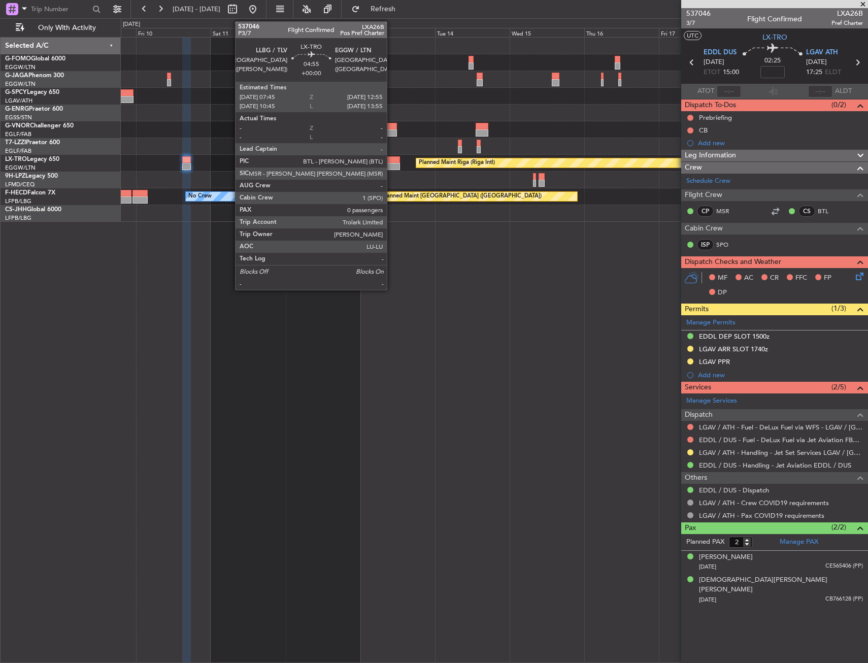
click at [385, 183] on div "Planned Maint Riga (Riga Intl) A/C Unavailable No Crew Planned Maint [GEOGRAPHI…" at bounding box center [494, 130] width 747 height 184
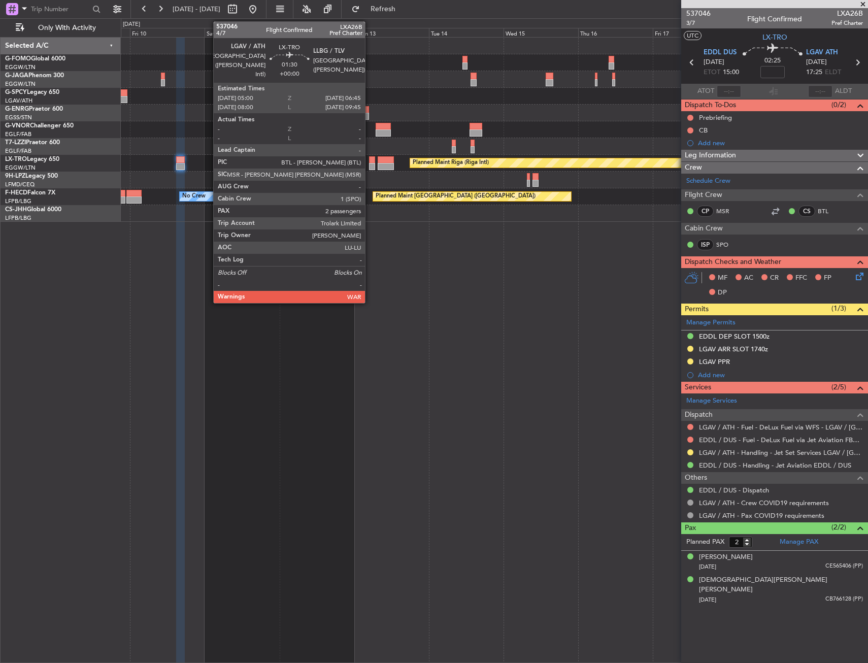
click at [370, 162] on div at bounding box center [372, 159] width 6 height 7
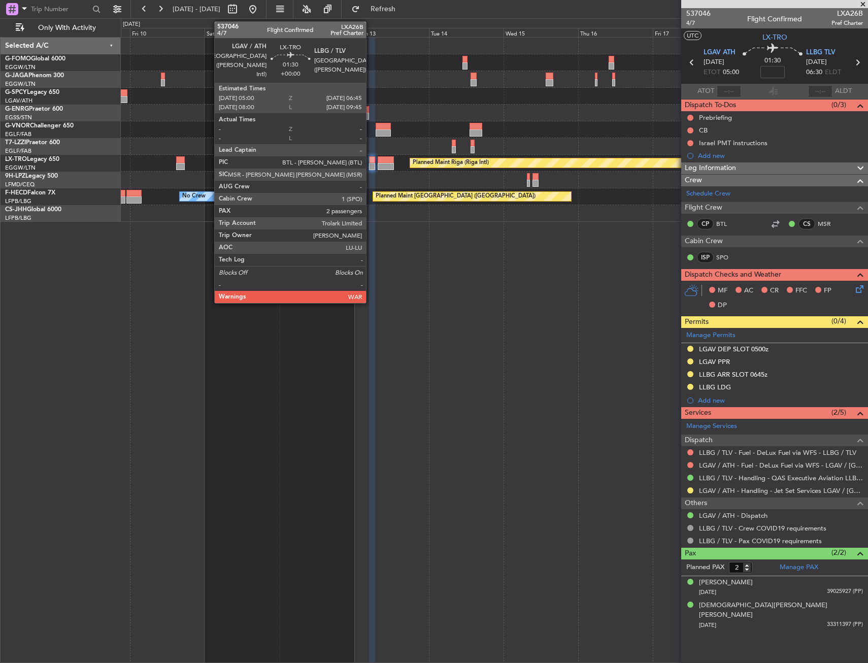
click at [371, 166] on div at bounding box center [372, 166] width 6 height 7
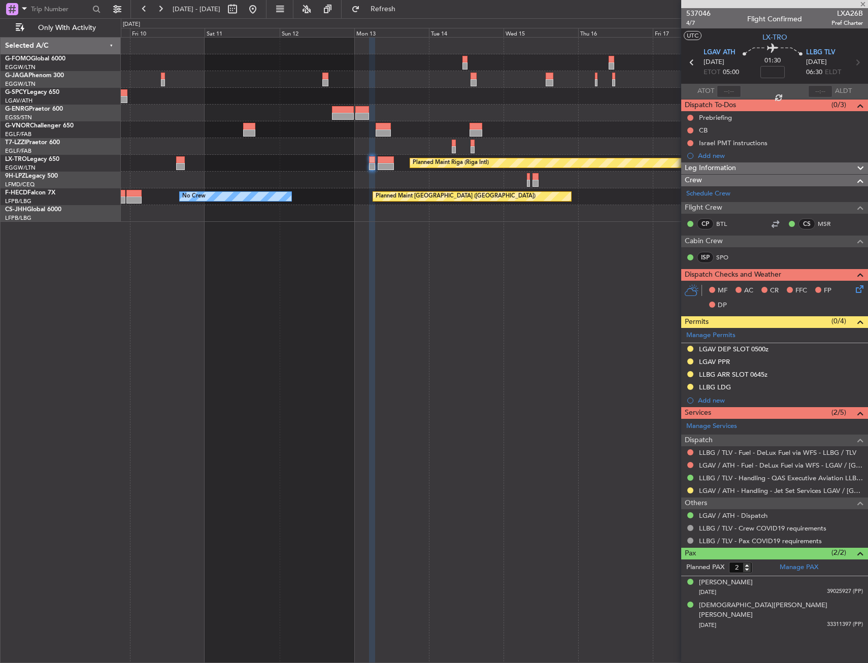
click at [371, 166] on div at bounding box center [372, 166] width 6 height 7
click at [241, 162] on div "Planned Maint Riga (Riga Intl) A/C Unavailable" at bounding box center [494, 163] width 747 height 17
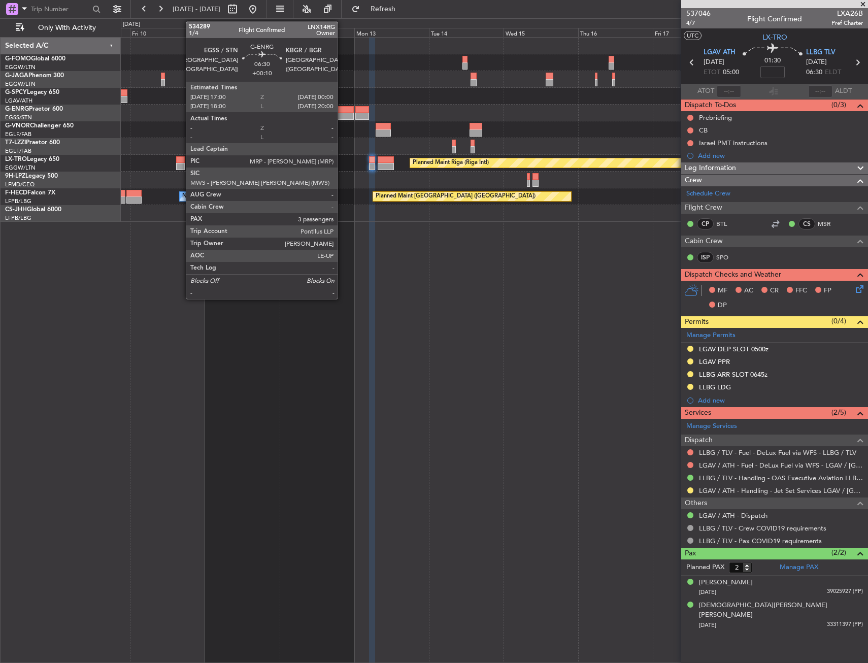
click at [342, 114] on div at bounding box center [343, 116] width 22 height 7
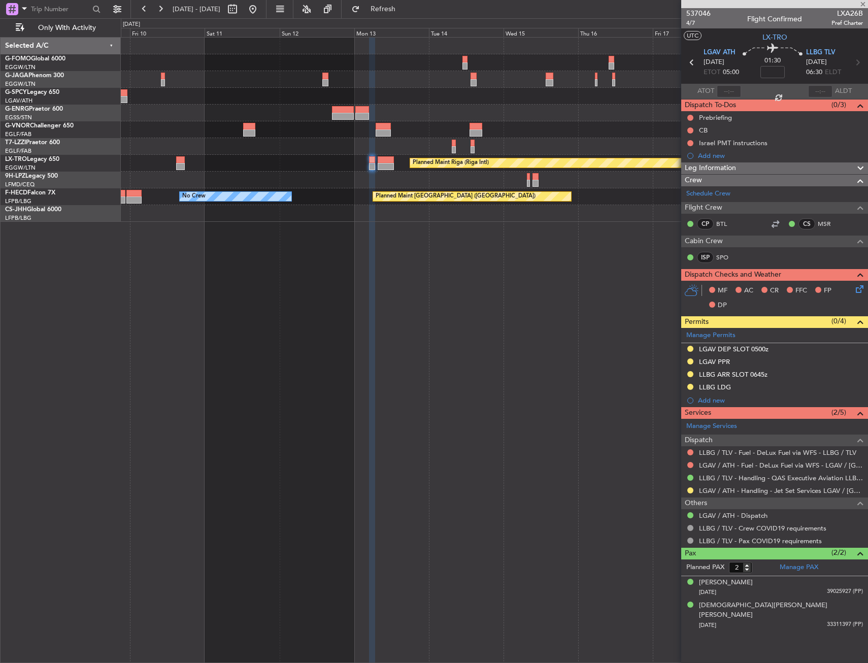
type input "+00:10"
type input "3"
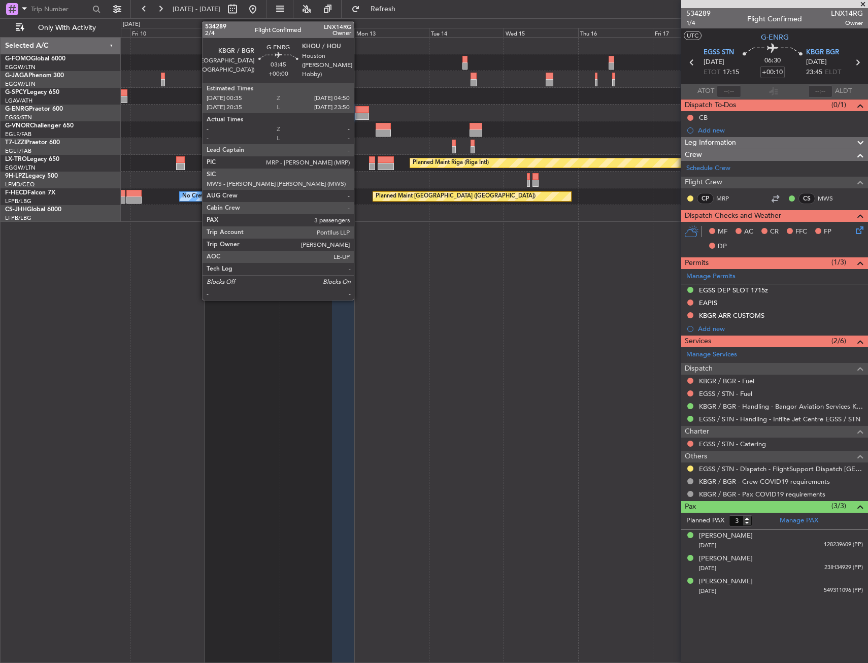
click at [358, 117] on div at bounding box center [362, 116] width 14 height 7
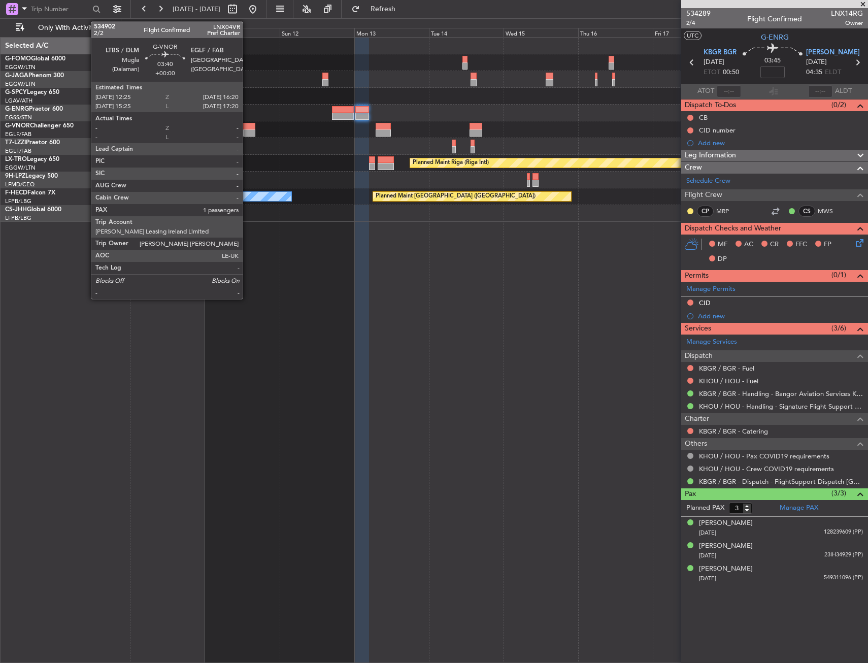
click at [247, 128] on div at bounding box center [249, 126] width 13 height 7
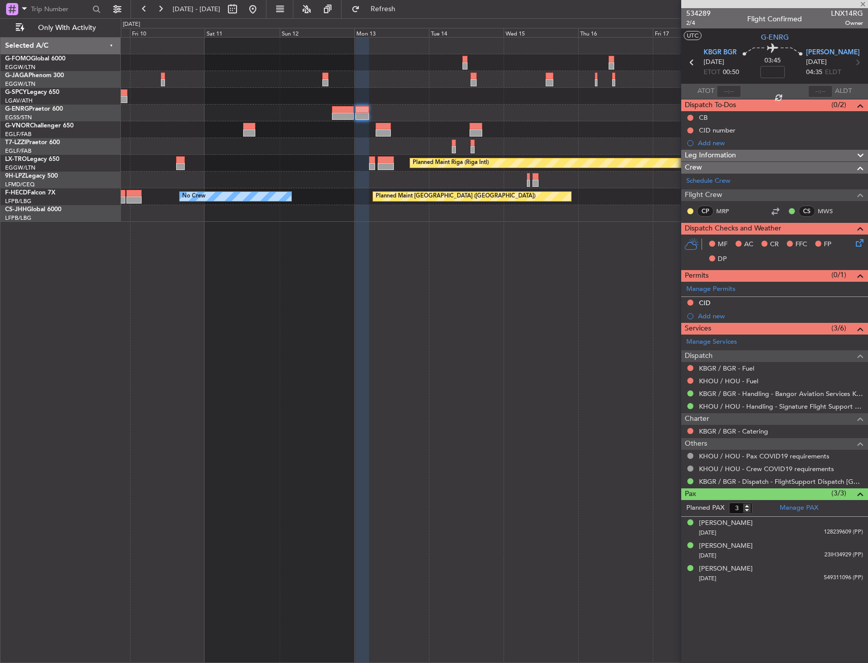
click at [361, 132] on div at bounding box center [494, 129] width 747 height 17
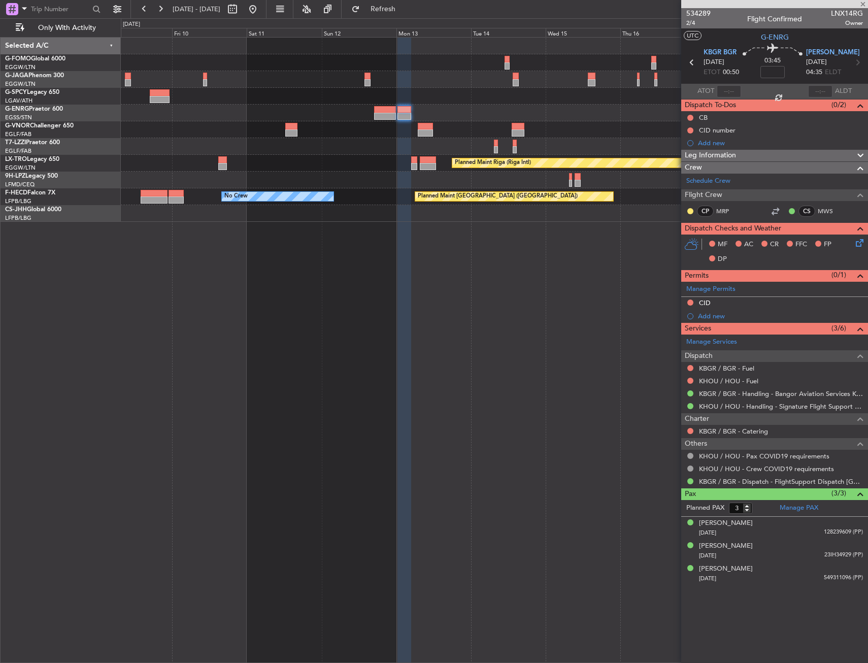
click at [296, 129] on div at bounding box center [494, 129] width 747 height 17
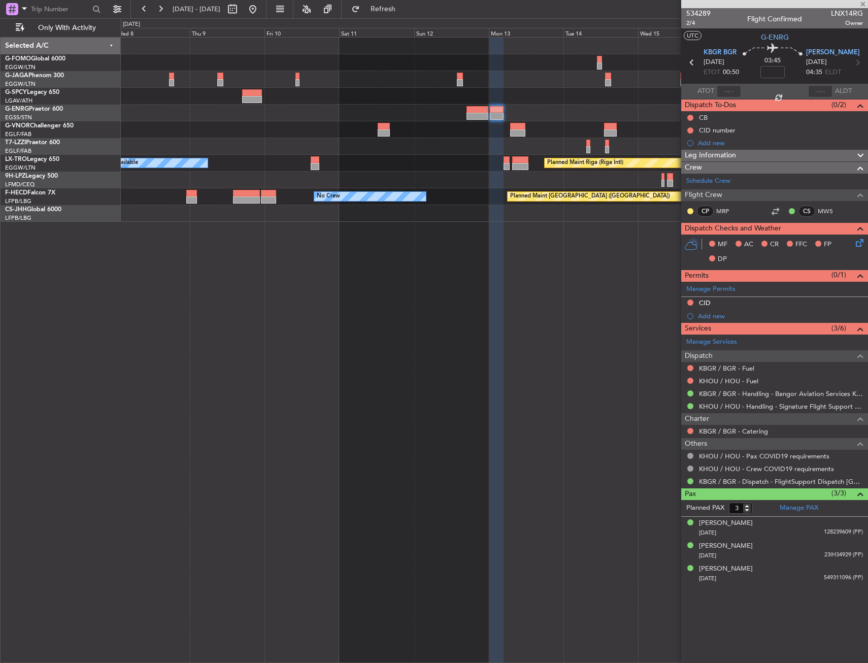
type input "1"
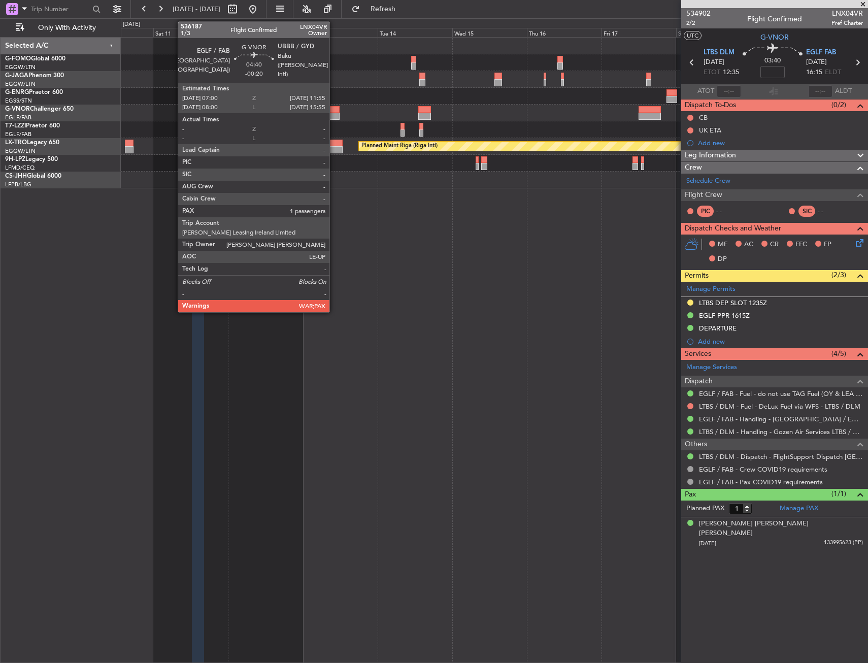
click at [334, 115] on div at bounding box center [332, 116] width 16 height 7
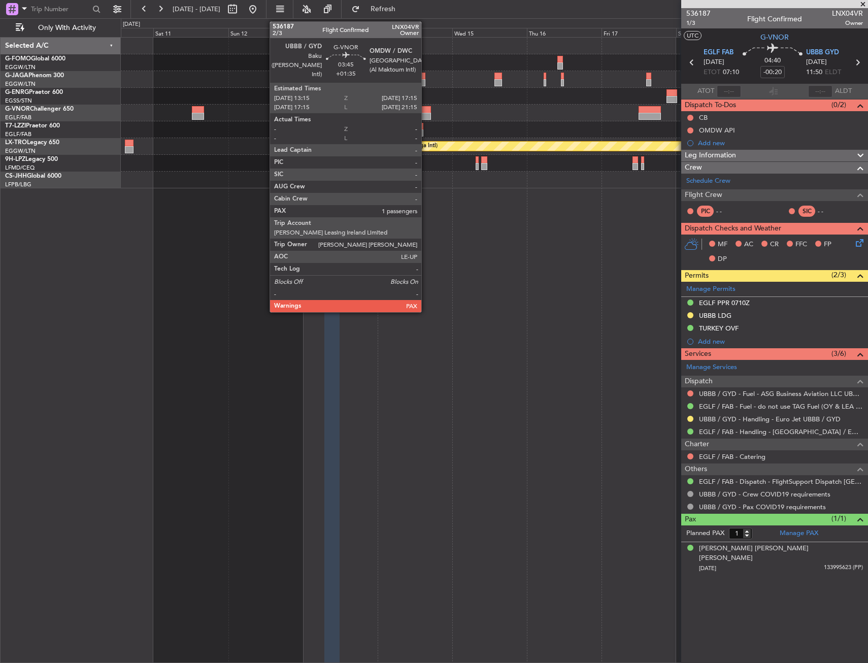
click at [426, 112] on div at bounding box center [424, 109] width 13 height 7
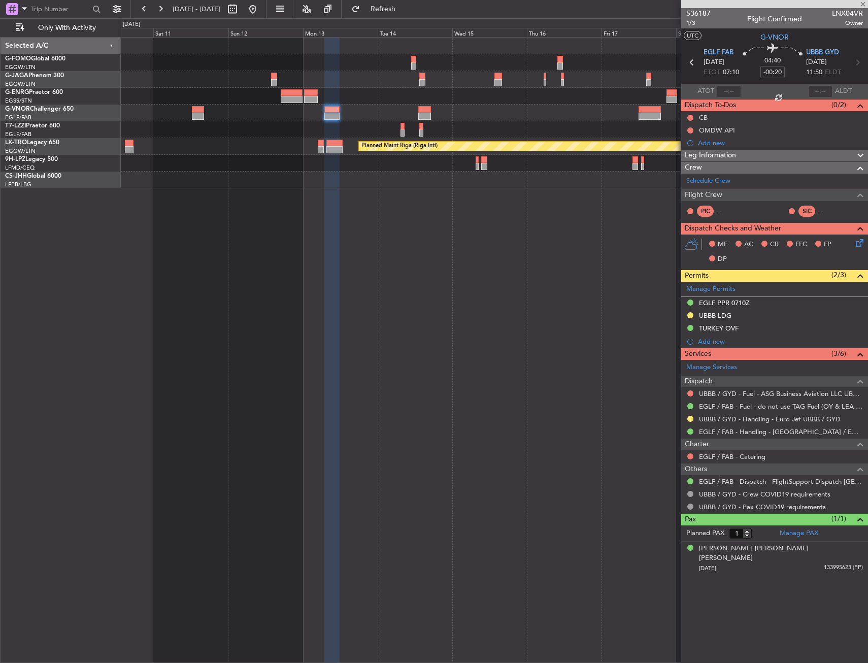
type input "+01:35"
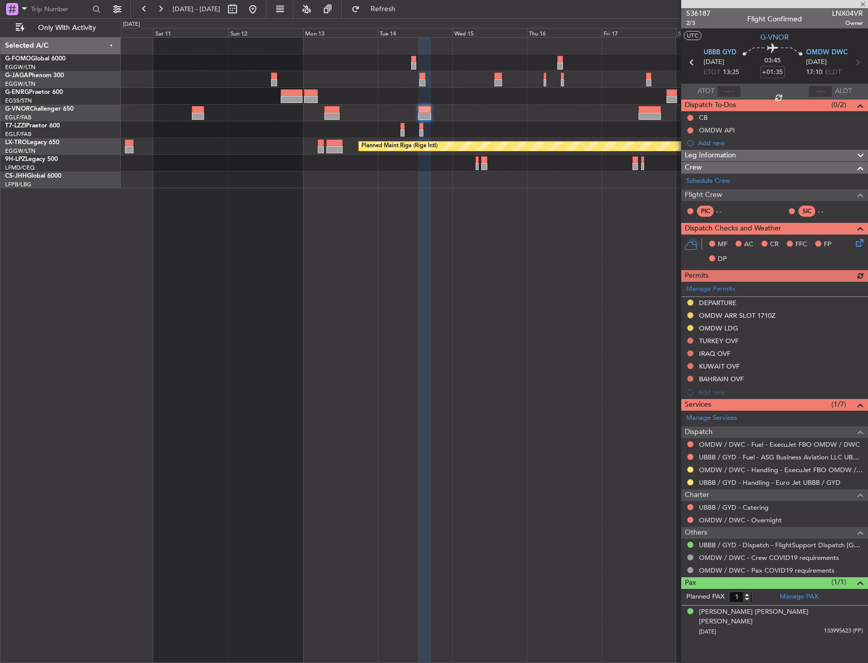
drag, startPoint x: 350, startPoint y: 346, endPoint x: 339, endPoint y: 317, distance: 31.0
click at [325, 271] on div "Planned Maint Riga (Riga Intl) A/C Unavailable - - LEZG 15:00 Z KNUQ 02:35 Z" at bounding box center [494, 350] width 747 height 626
click at [312, 277] on div "Planned Maint Riga (Riga Intl) A/C Unavailable - - LEZG 15:00 Z KNUQ 02:35 Z" at bounding box center [494, 350] width 747 height 626
click at [333, 204] on div "Planned Maint Riga (Riga Intl) A/C Unavailable - - LEZG 15:00 Z KNUQ 02:35 Z" at bounding box center [494, 350] width 747 height 626
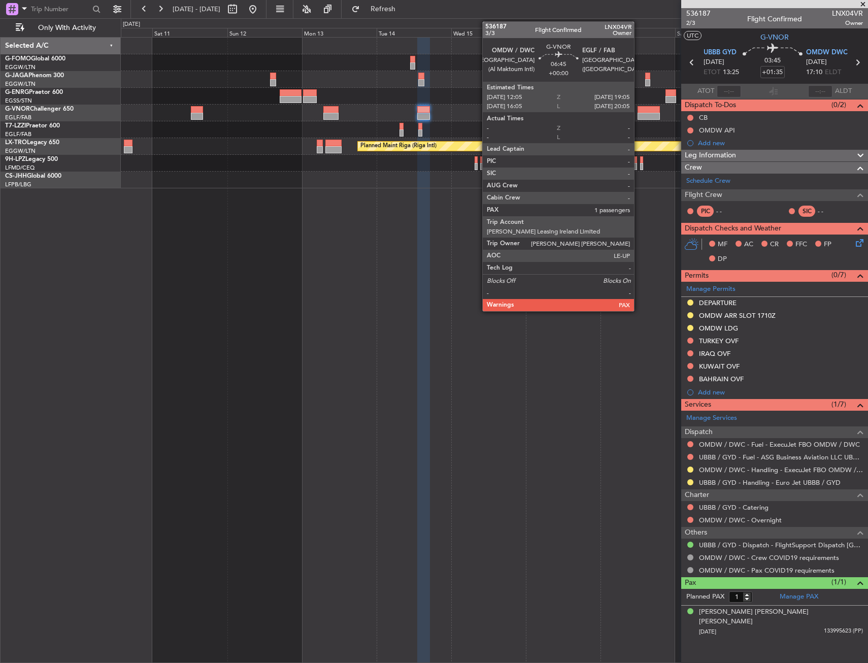
click at [639, 114] on div at bounding box center [649, 116] width 22 height 7
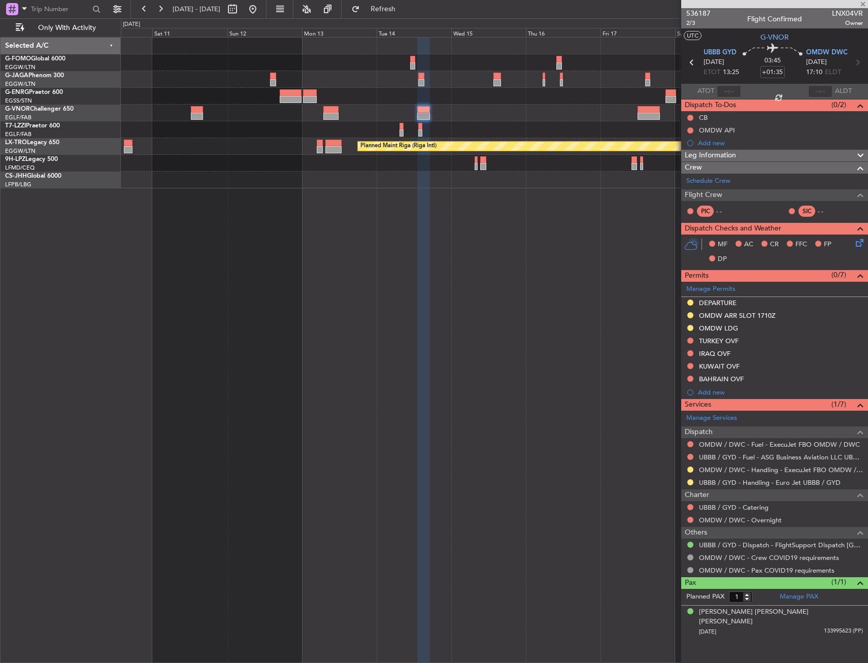
click at [546, 114] on div at bounding box center [494, 113] width 747 height 17
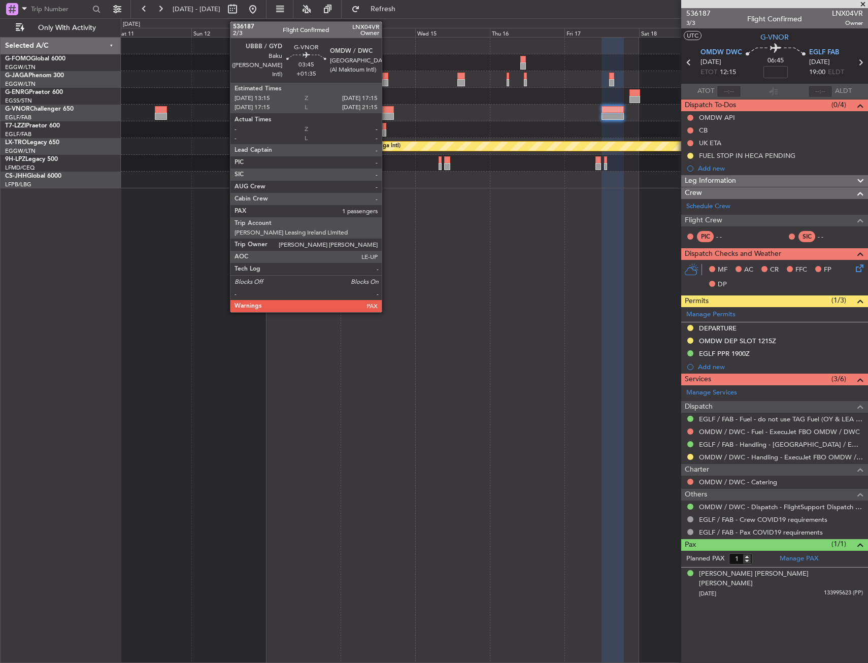
click at [386, 108] on div at bounding box center [387, 109] width 13 height 7
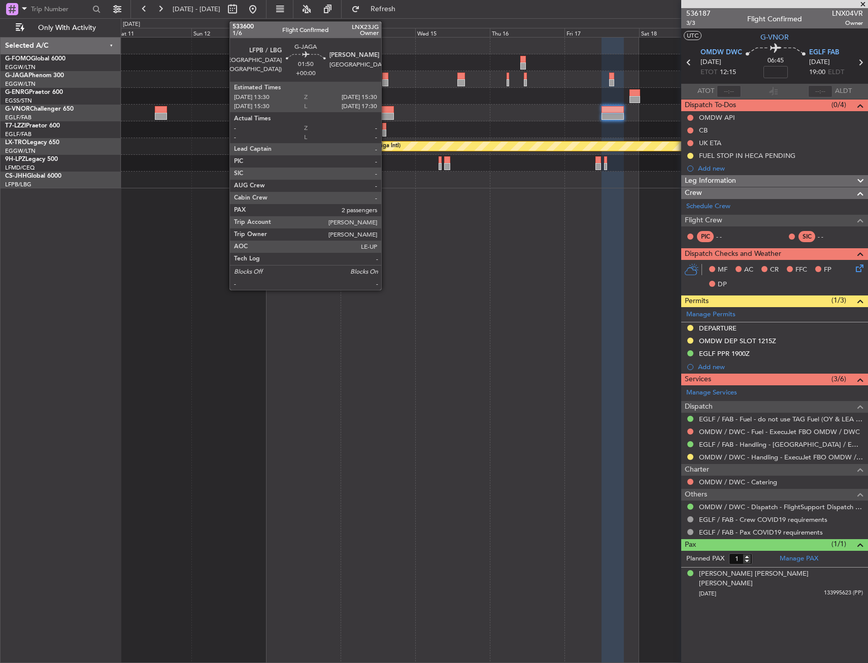
click at [386, 78] on div at bounding box center [385, 76] width 7 height 7
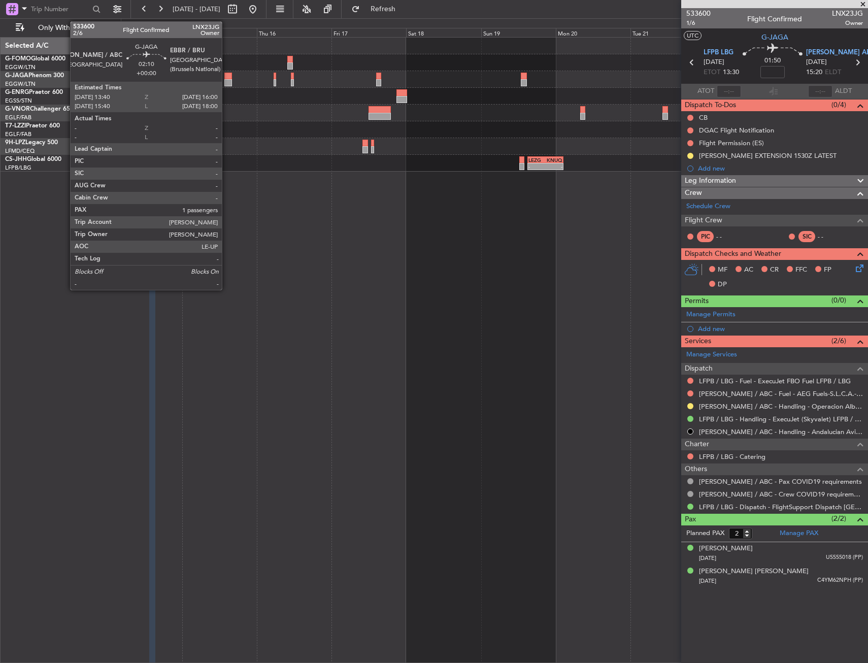
click at [226, 79] on div at bounding box center [228, 82] width 8 height 7
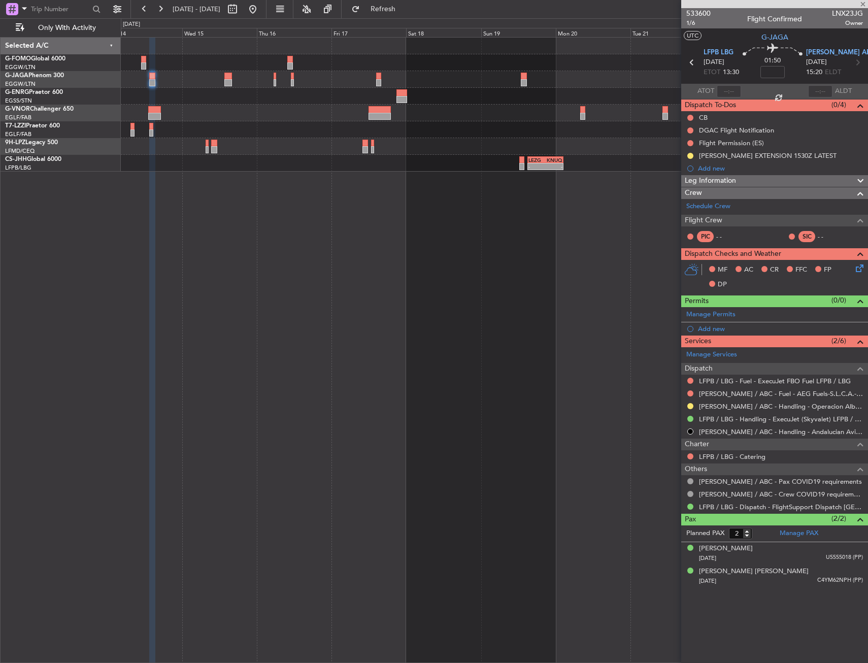
type input "1"
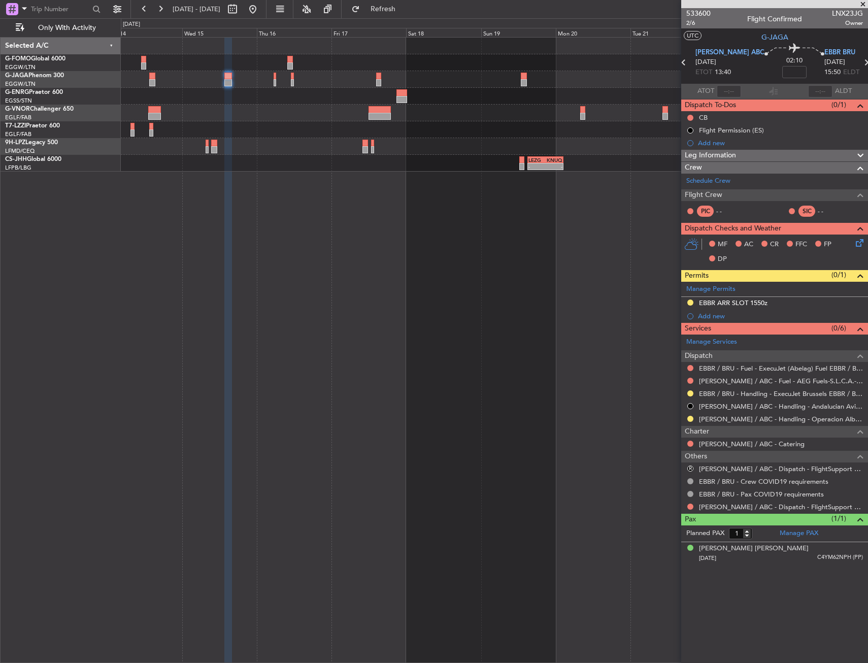
click at [277, 77] on div at bounding box center [494, 79] width 747 height 17
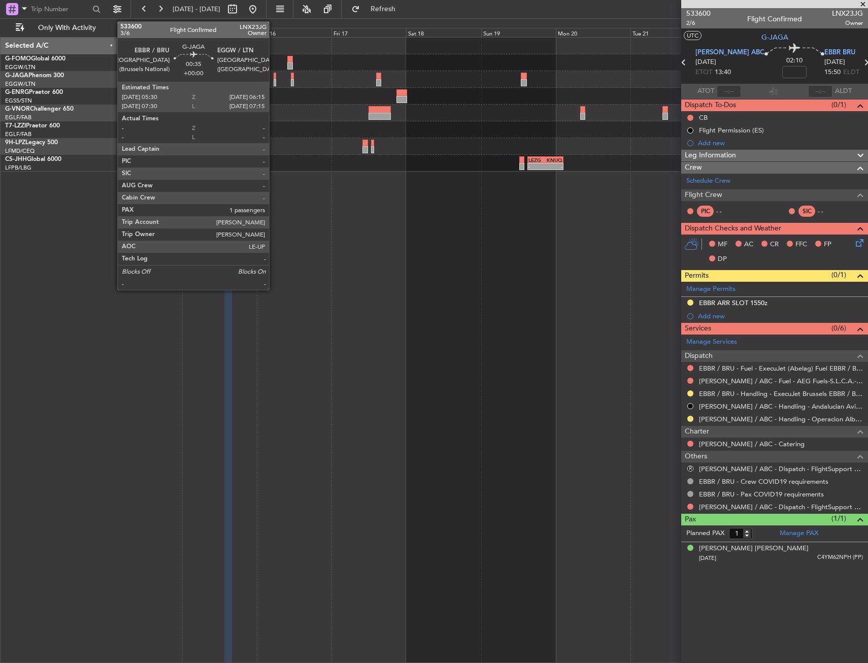
click at [274, 79] on div at bounding box center [275, 76] width 3 height 7
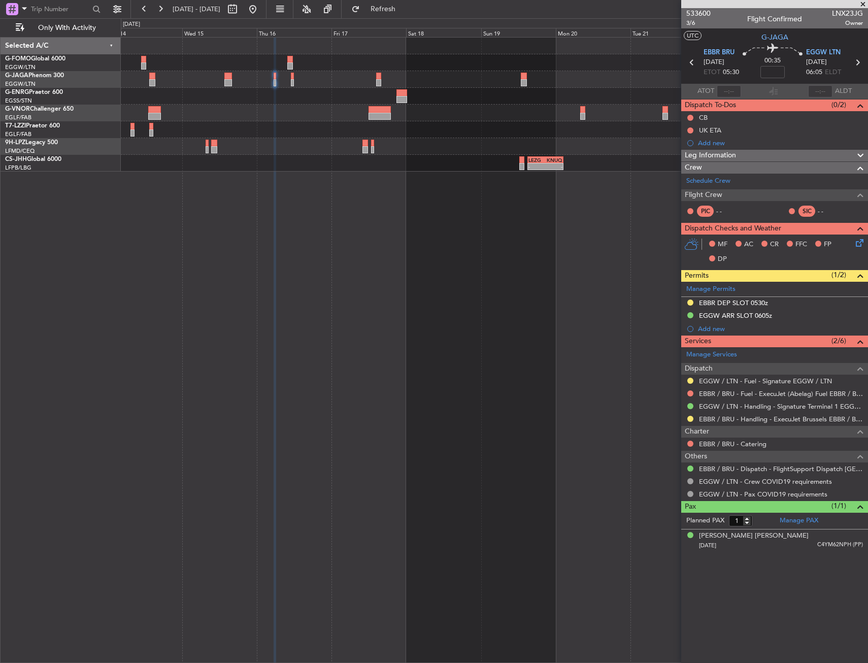
click at [293, 342] on div "A/C Unavailable [GEOGRAPHIC_DATA] ([GEOGRAPHIC_DATA]) - - LEZG 15:00 Z KNUQ 02:…" at bounding box center [494, 350] width 747 height 626
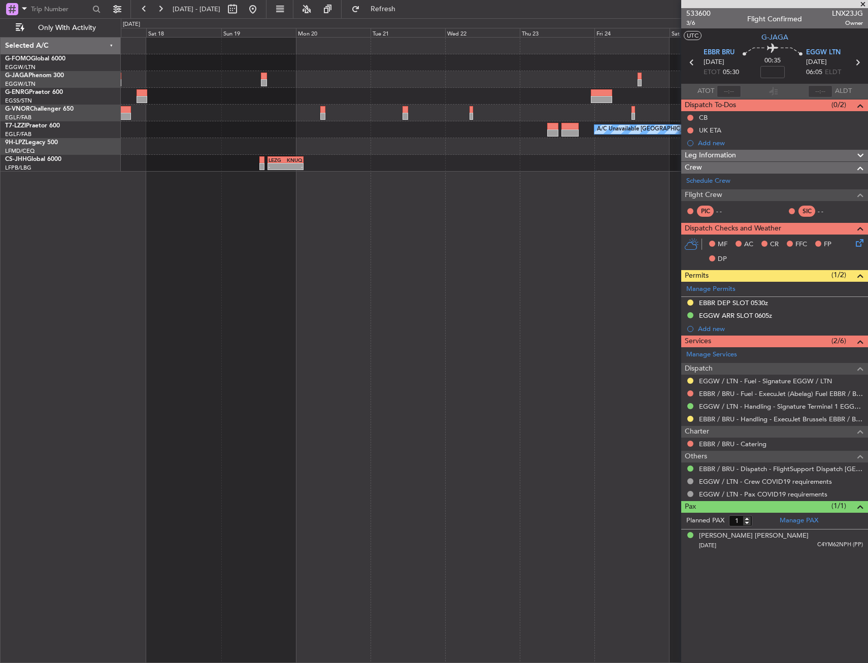
click at [212, 125] on div "A/C Unavailable [GEOGRAPHIC_DATA] ([GEOGRAPHIC_DATA]) - - LEZG 15:00 Z KNUQ 02:…" at bounding box center [494, 105] width 747 height 134
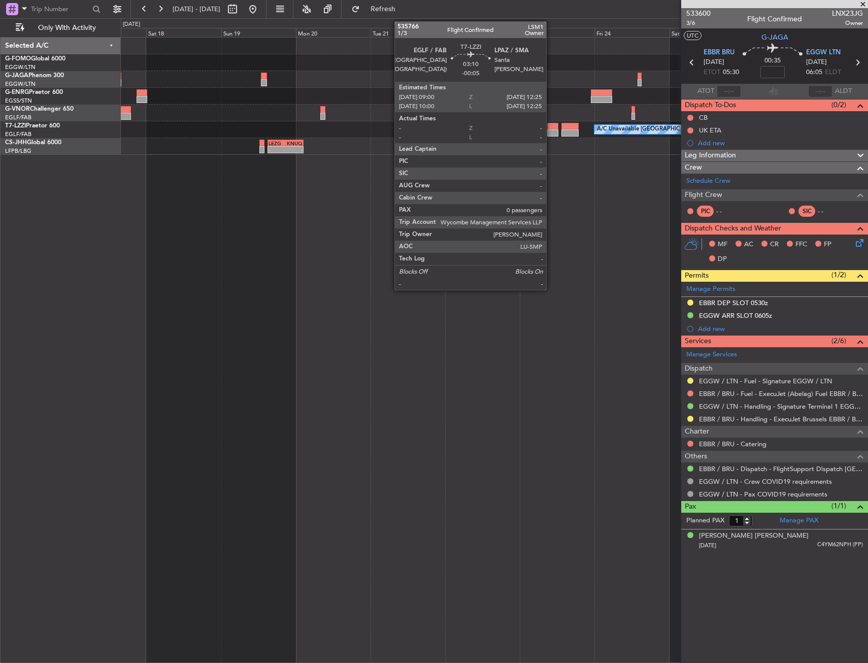
click at [551, 136] on div at bounding box center [552, 132] width 11 height 7
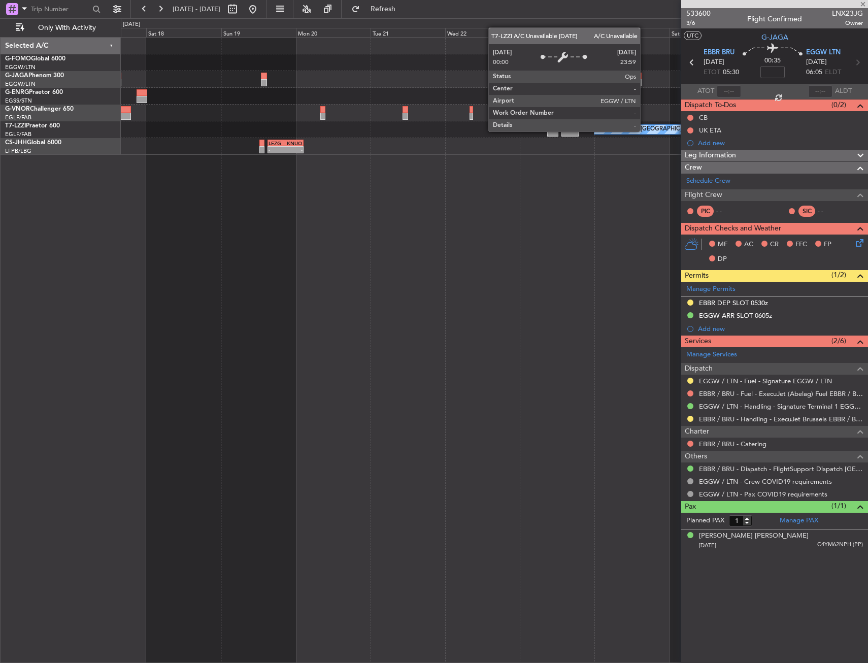
type input "-00:05"
type input "0"
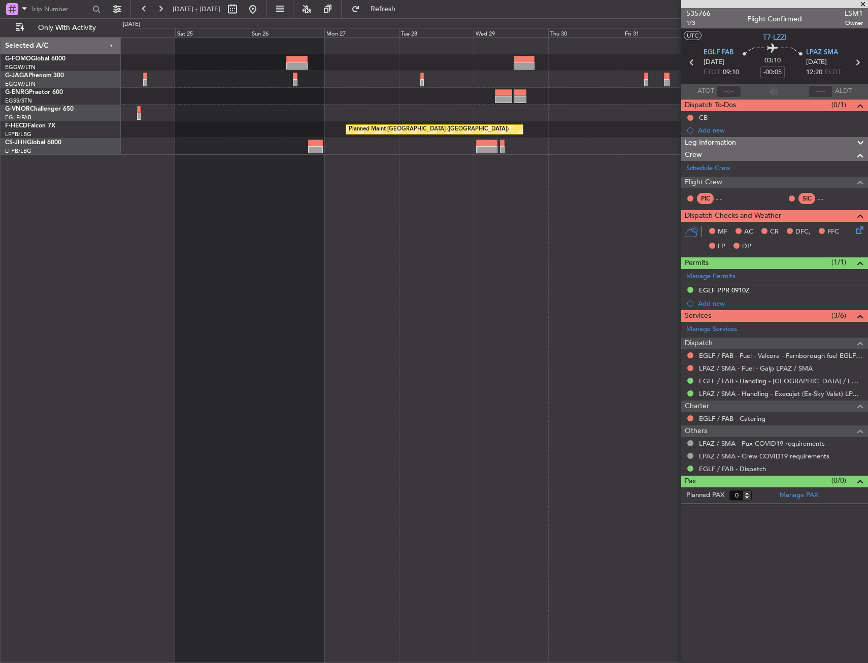
click at [266, 16] on fb-range-datepicker "[DATE] - [DATE]" at bounding box center [198, 9] width 136 height 18
click at [261, 14] on button at bounding box center [253, 9] width 16 height 16
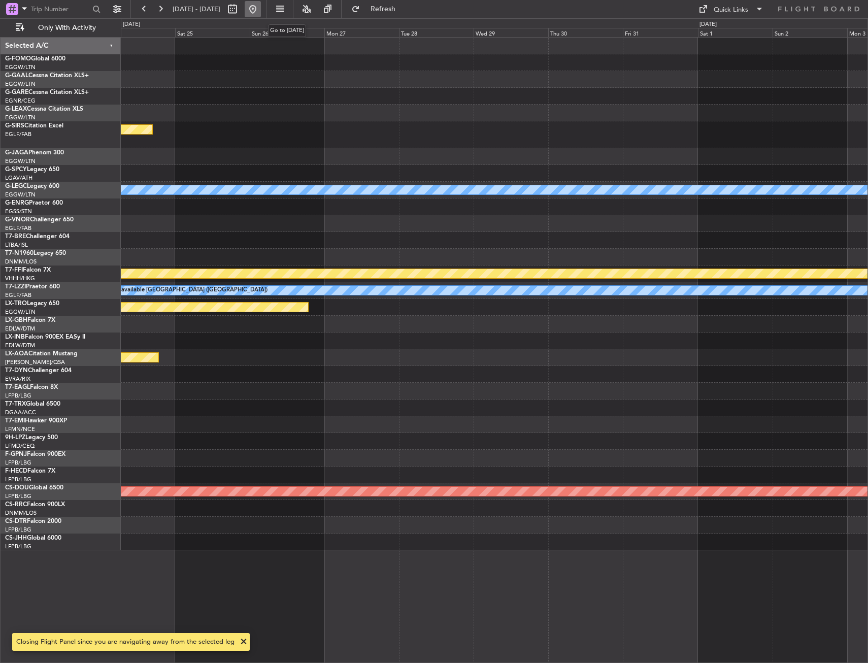
click at [261, 14] on button at bounding box center [253, 9] width 16 height 16
click at [791, 149] on div "Planned Maint Oxford ([GEOGRAPHIC_DATA]) Planned Maint [GEOGRAPHIC_DATA] Planne…" at bounding box center [494, 294] width 747 height 513
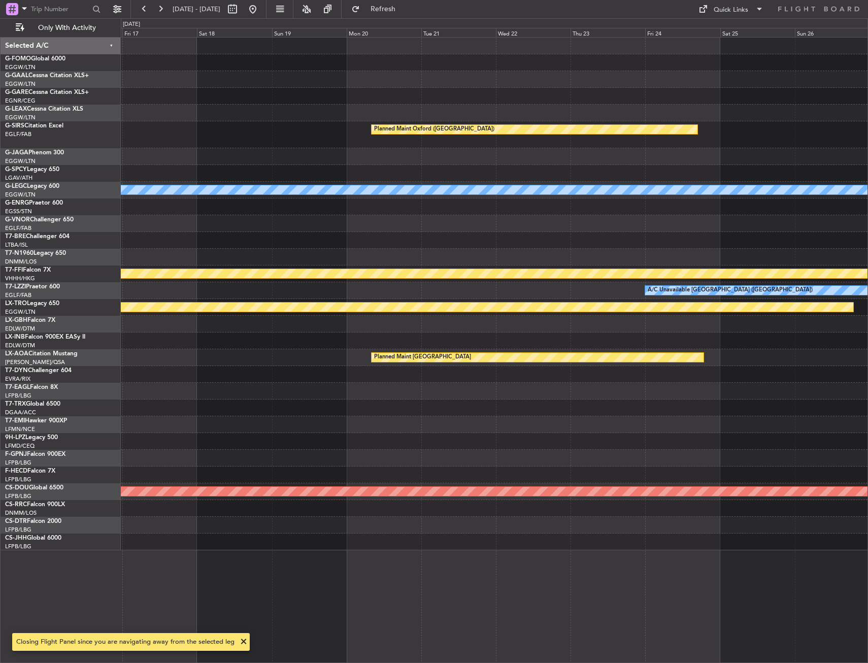
click at [828, 146] on div "Planned Maint Oxford ([GEOGRAPHIC_DATA])" at bounding box center [494, 134] width 747 height 27
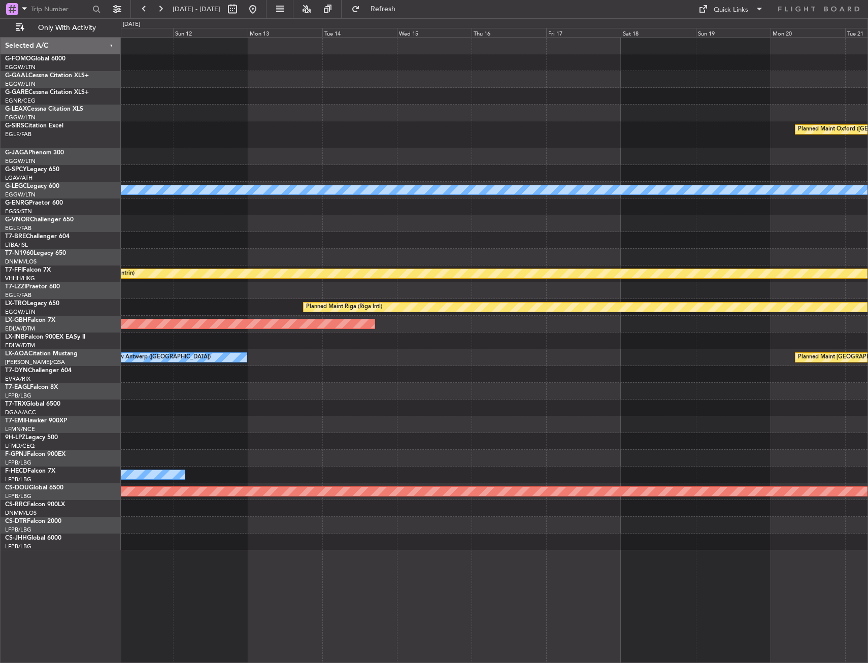
click at [854, 133] on div "Planned Maint Oxford ([GEOGRAPHIC_DATA])" at bounding box center [494, 134] width 747 height 27
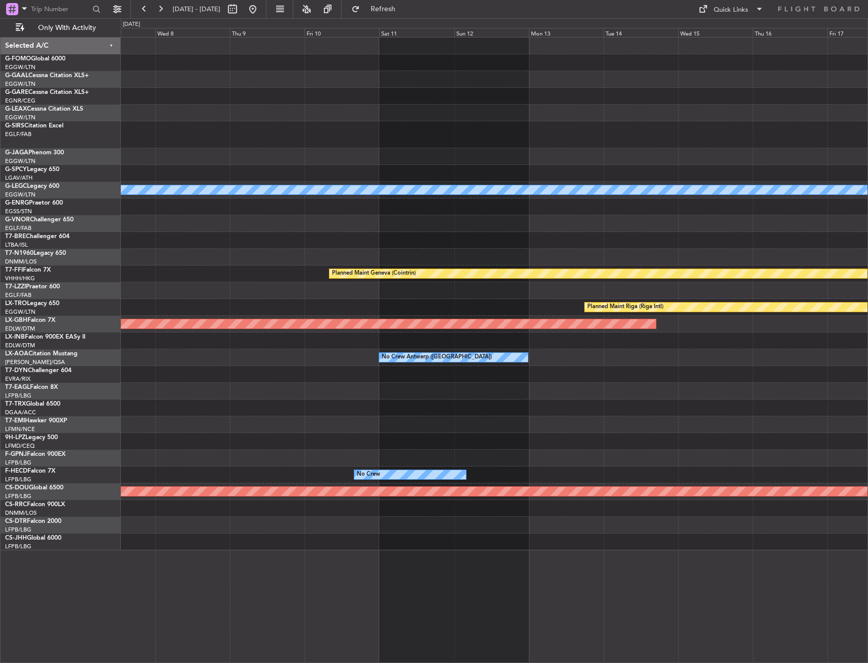
click at [867, 93] on html "[DATE] - [DATE] Refresh Quick Links Only With Activity A/C Unavailable [GEOGRAP…" at bounding box center [434, 331] width 868 height 663
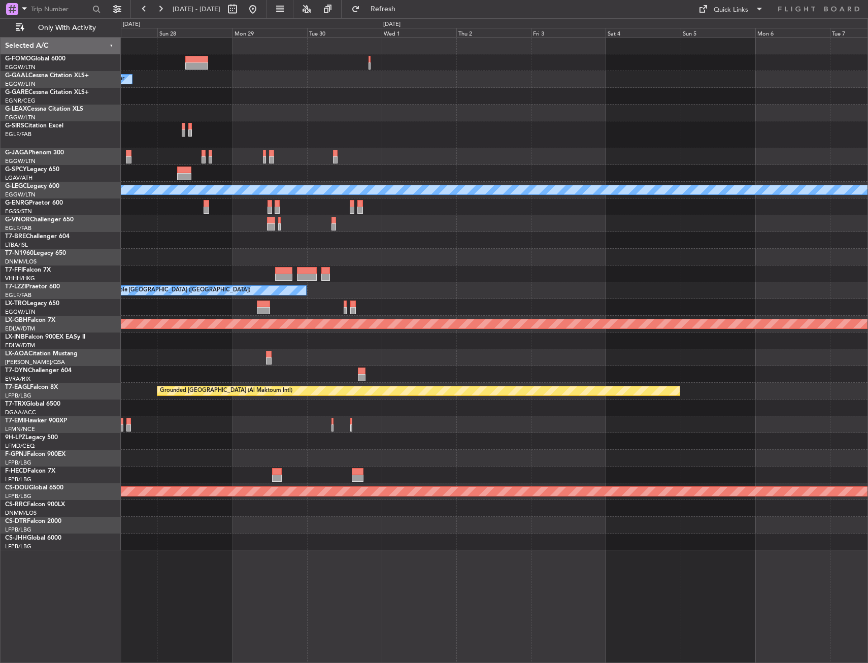
click at [867, 99] on html "[DATE] - [DATE] Refresh Quick Links Only With Activity Owner Planned [GEOGRAPHI…" at bounding box center [434, 331] width 868 height 663
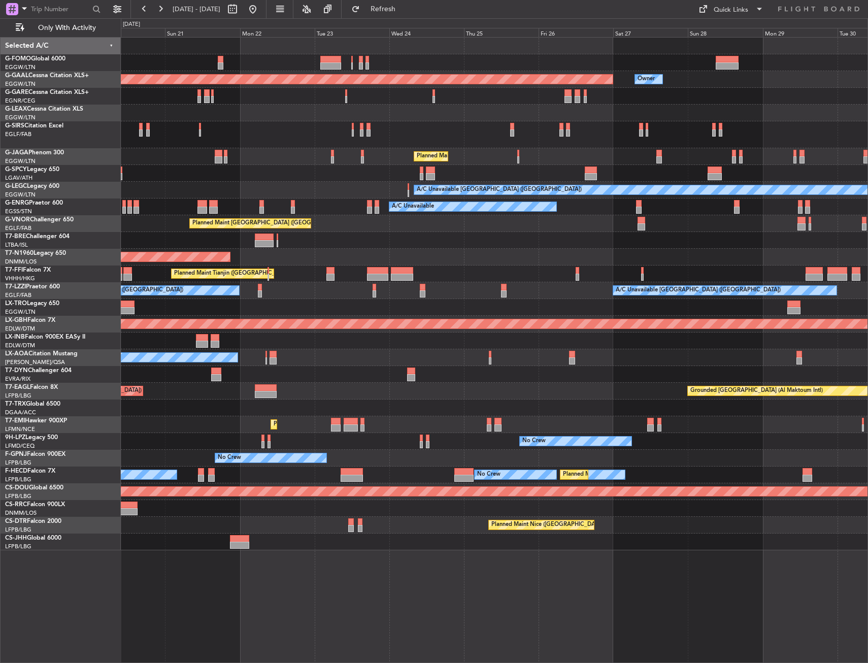
click at [834, 111] on div at bounding box center [494, 113] width 747 height 17
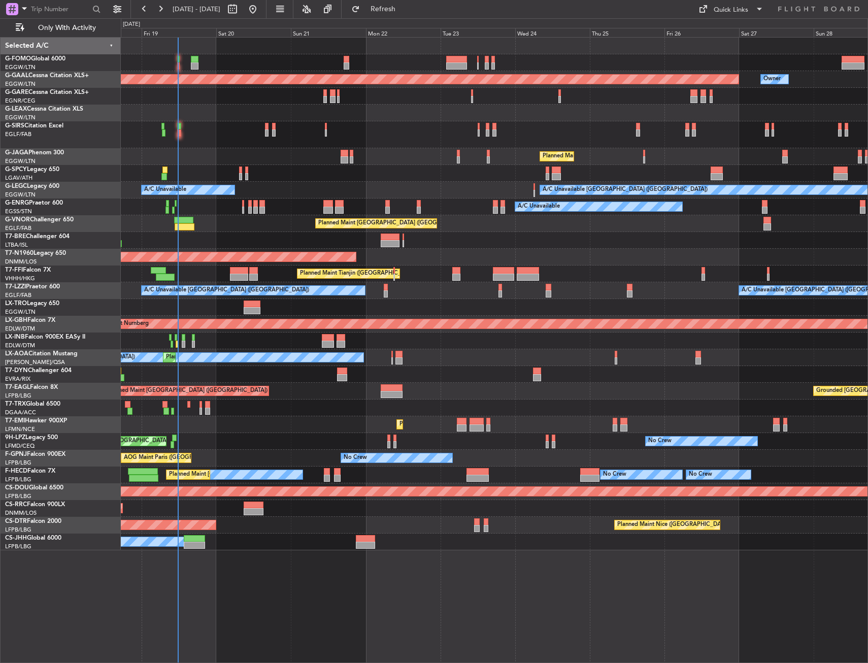
click at [15, 122] on div "Planned Maint Dusseldorf Owner Planned Maint [GEOGRAPHIC_DATA] ([GEOGRAPHIC_DAT…" at bounding box center [434, 340] width 868 height 645
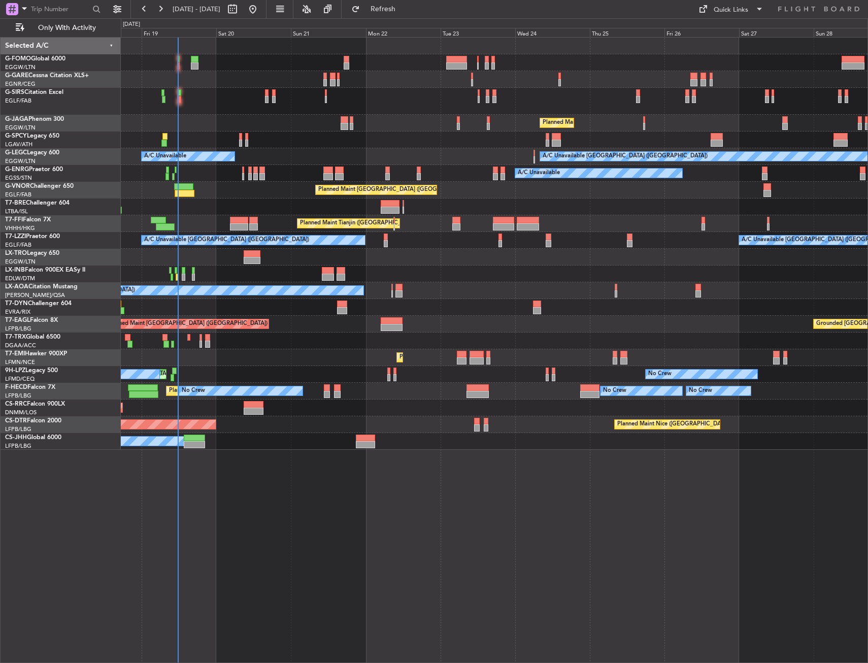
click at [237, 412] on div "Planned Maint [GEOGRAPHIC_DATA] ([GEOGRAPHIC_DATA])" at bounding box center [494, 407] width 747 height 17
click at [224, 347] on div "A/C Booked A/C Booked" at bounding box center [494, 340] width 747 height 17
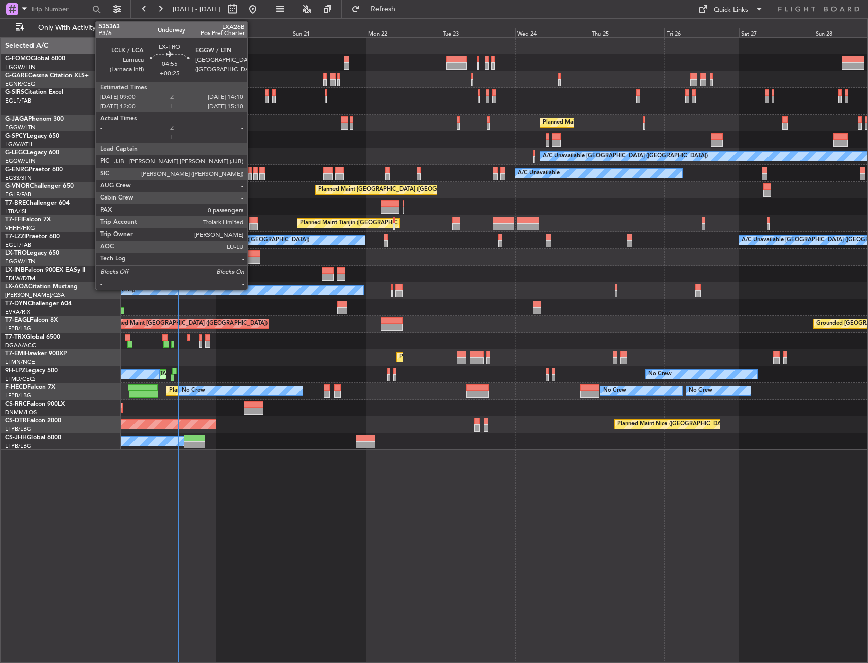
click at [252, 257] on div at bounding box center [252, 260] width 16 height 7
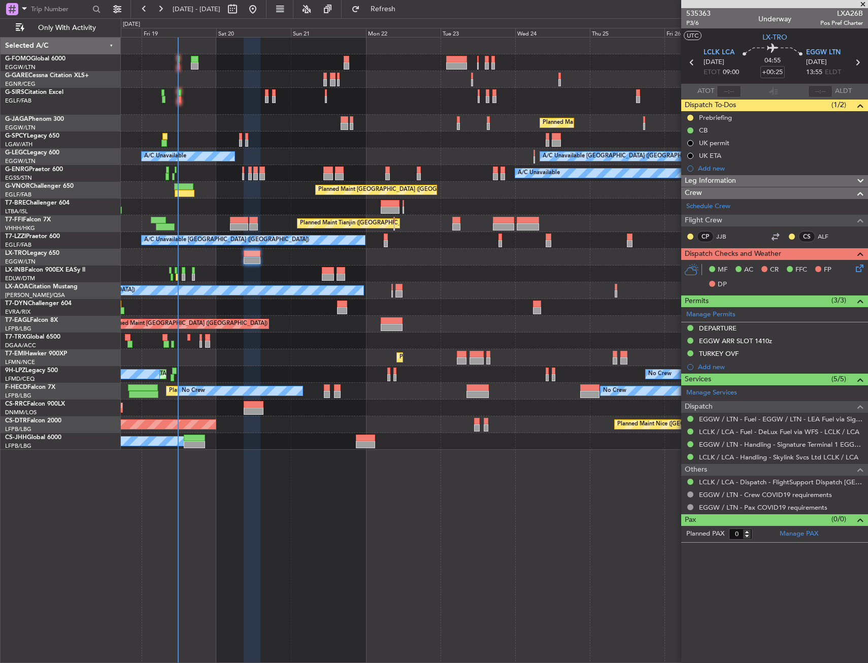
click at [345, 392] on div "Planned Maint [GEOGRAPHIC_DATA] ([GEOGRAPHIC_DATA]) No Crew Planned Maint [GEOG…" at bounding box center [494, 391] width 747 height 17
drag, startPoint x: 282, startPoint y: 384, endPoint x: 264, endPoint y: 376, distance: 19.3
drag, startPoint x: 274, startPoint y: 380, endPoint x: 253, endPoint y: 370, distance: 23.2
drag, startPoint x: 257, startPoint y: 364, endPoint x: 246, endPoint y: 357, distance: 13.4
drag, startPoint x: 247, startPoint y: 367, endPoint x: 233, endPoint y: 360, distance: 15.2
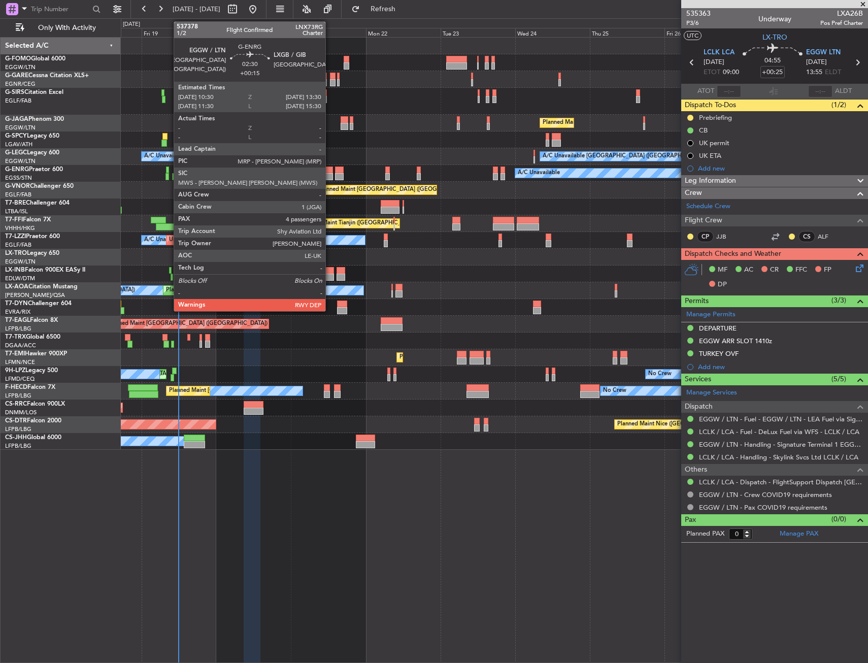
click at [330, 175] on div at bounding box center [328, 176] width 10 height 7
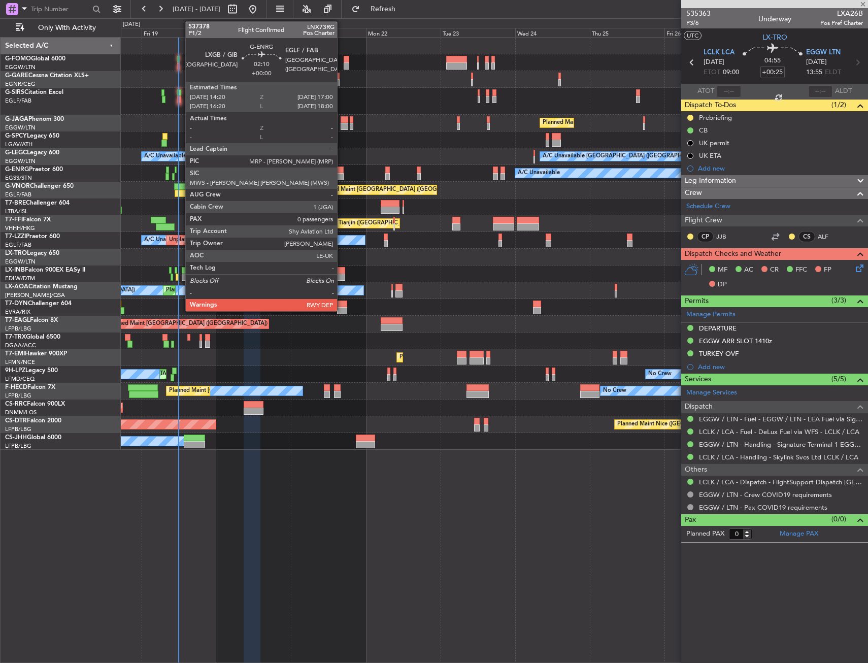
type input "+00:15"
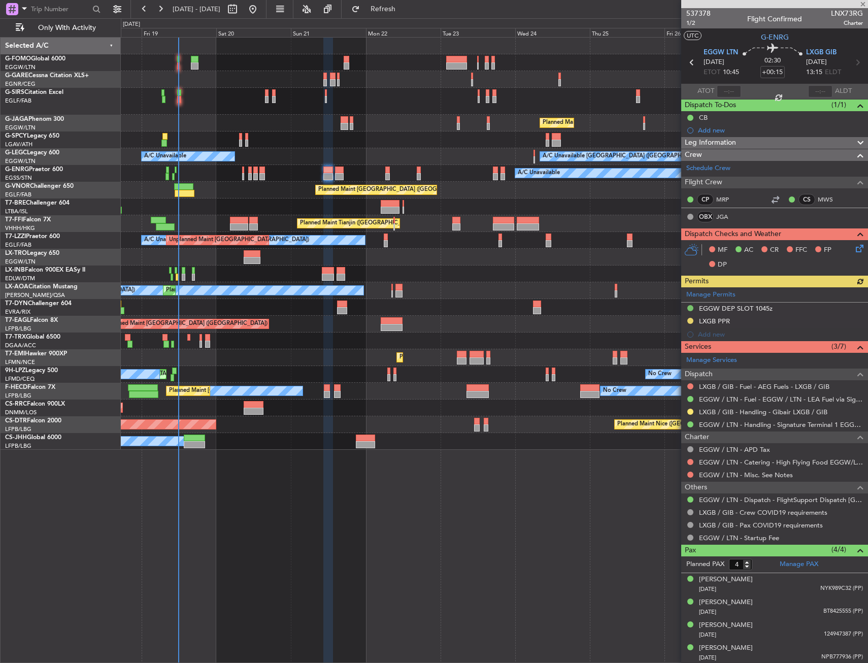
scroll to position [1, 0]
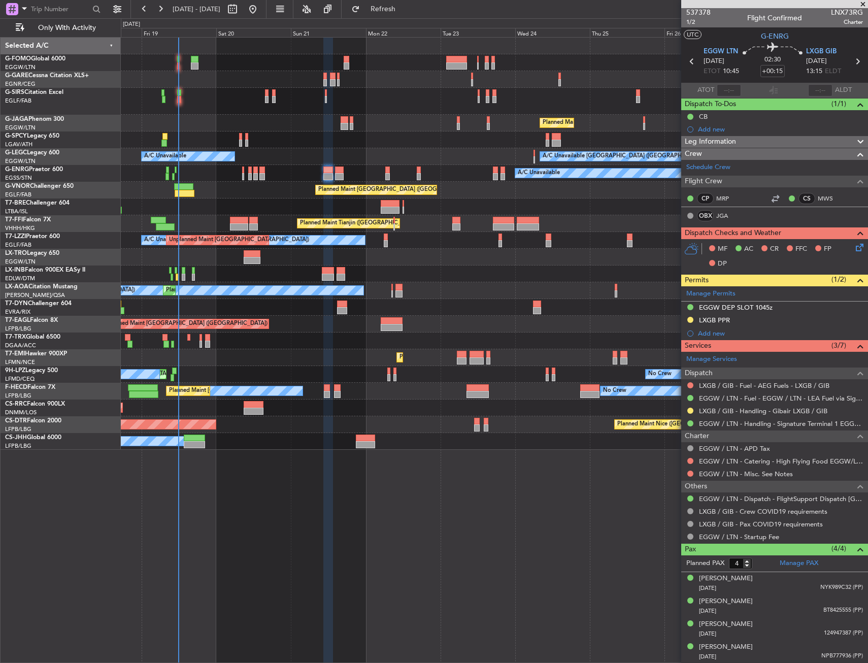
click at [183, 95] on div at bounding box center [494, 101] width 747 height 27
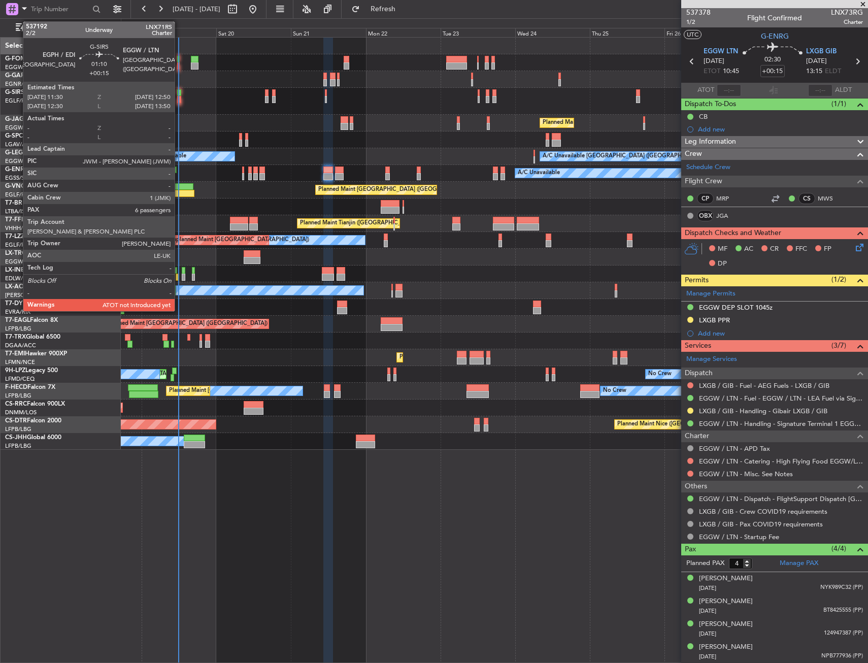
click at [179, 97] on div at bounding box center [179, 99] width 5 height 7
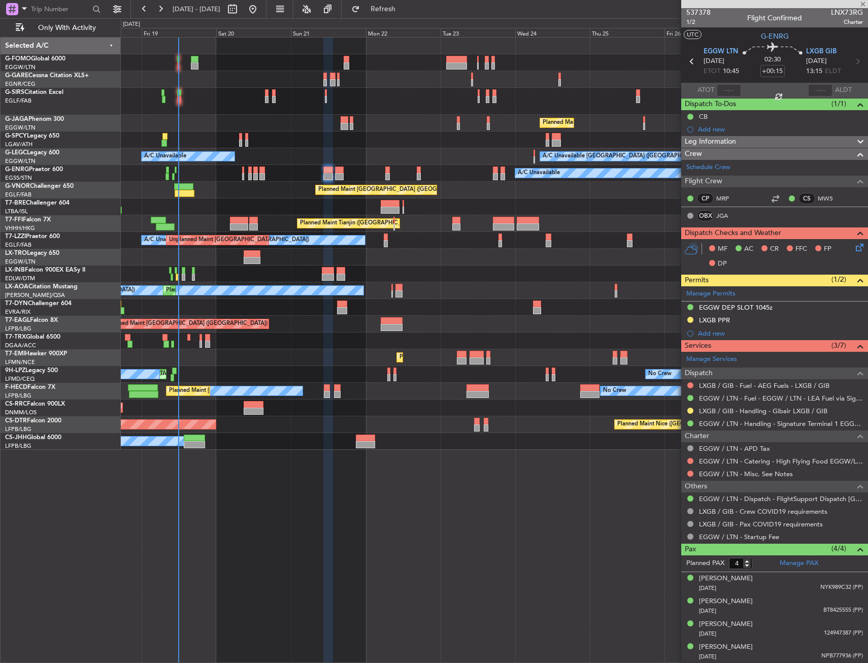
type input "6"
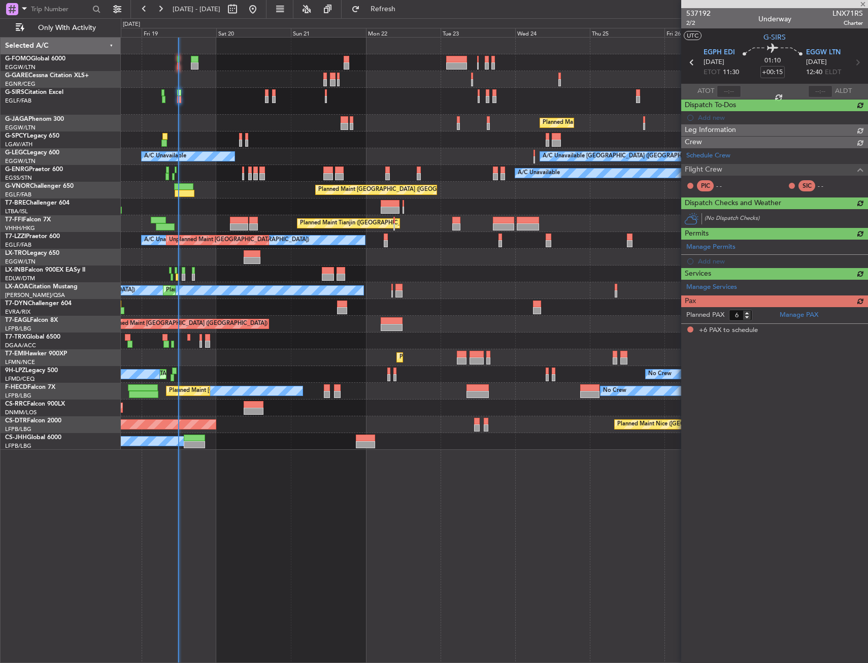
scroll to position [0, 0]
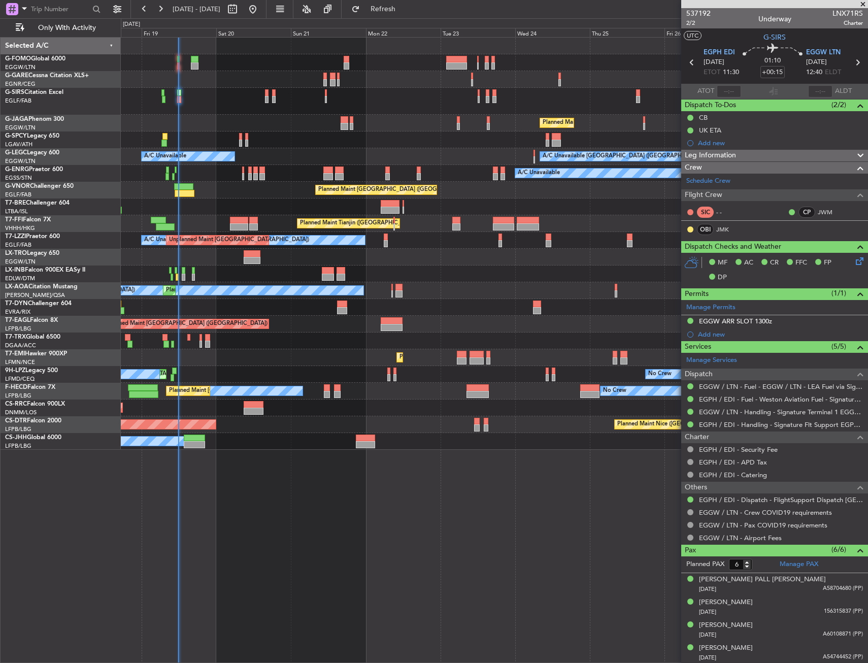
click at [239, 224] on div at bounding box center [239, 226] width 18 height 7
click at [289, 400] on div "Planned Maint [GEOGRAPHIC_DATA] ([GEOGRAPHIC_DATA])" at bounding box center [494, 407] width 747 height 17
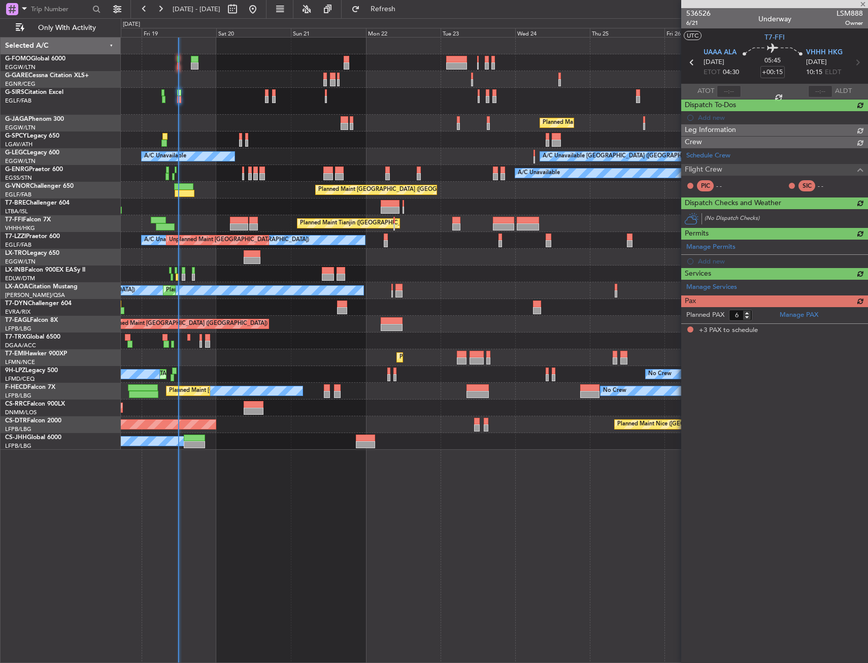
type input "+00:35"
type input "3"
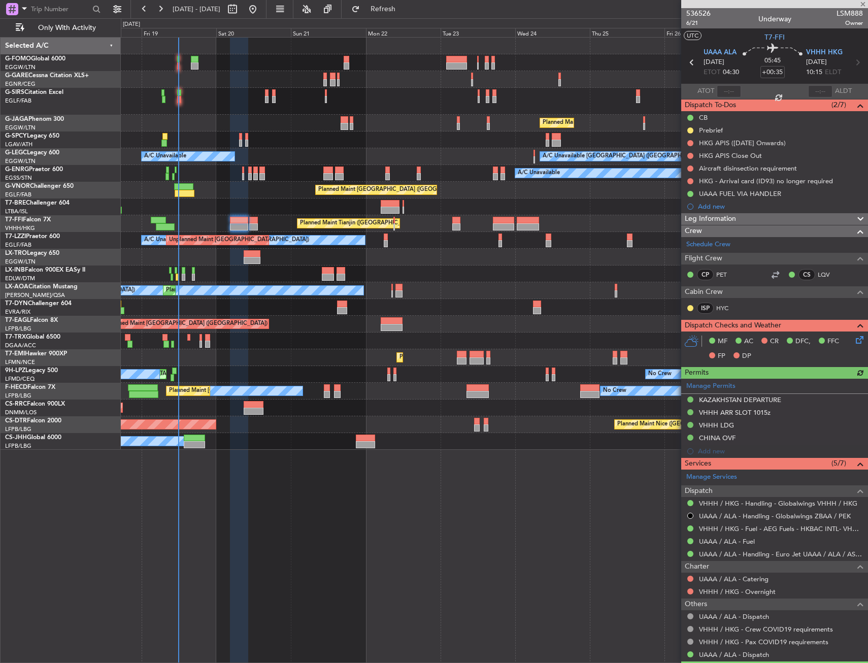
click at [712, 129] on div "Prebrief" at bounding box center [711, 130] width 24 height 9
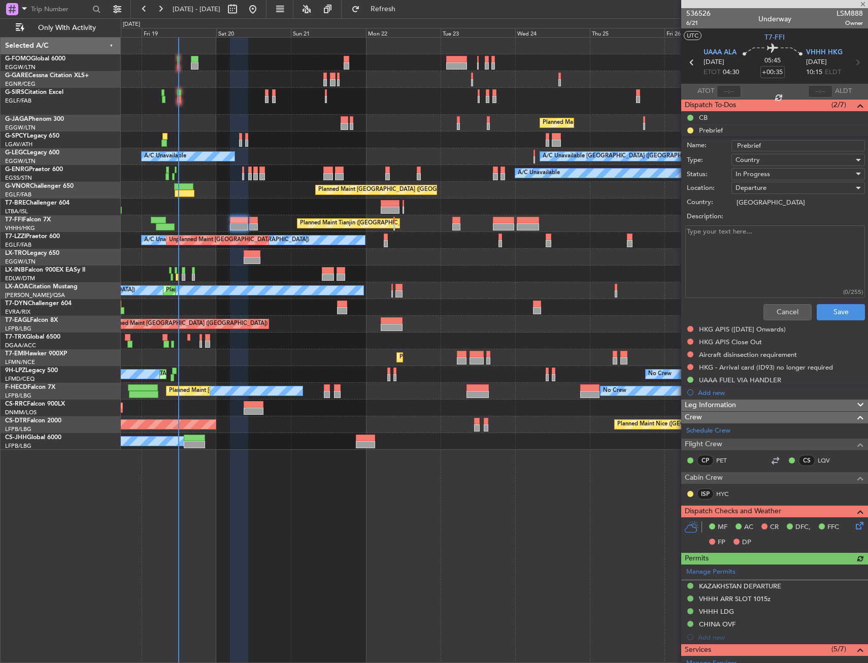
drag, startPoint x: 746, startPoint y: 284, endPoint x: 743, endPoint y: 265, distance: 18.5
click at [745, 283] on textarea "Description:" at bounding box center [775, 261] width 180 height 73
type textarea "Max fuel"
click at [752, 175] on span "In Progress" at bounding box center [752, 174] width 35 height 9
click at [757, 221] on span "Completed" at bounding box center [793, 224] width 119 height 15
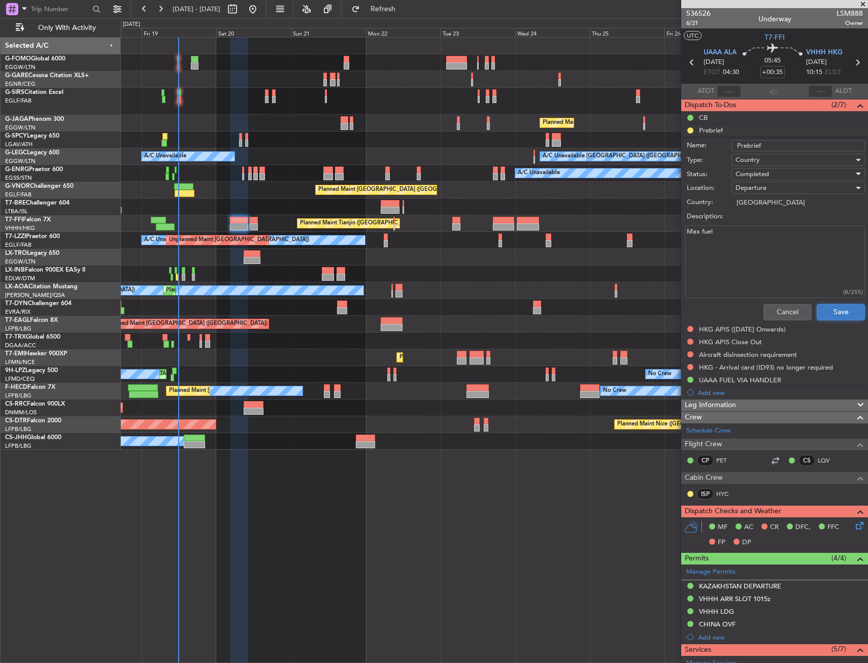
click at [843, 310] on button "Save" at bounding box center [841, 312] width 48 height 16
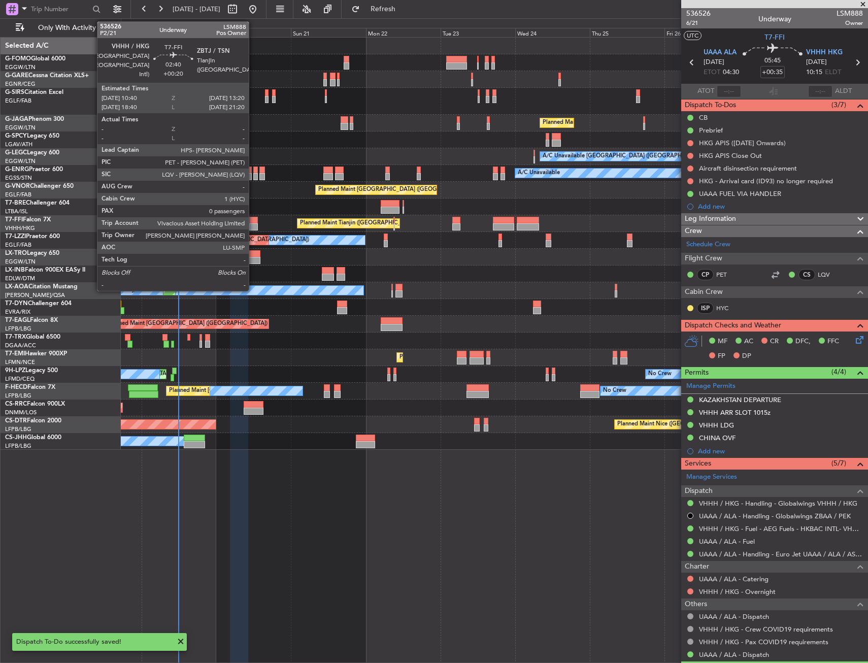
click at [253, 221] on div at bounding box center [253, 220] width 9 height 7
type input "+00:20"
type input "0"
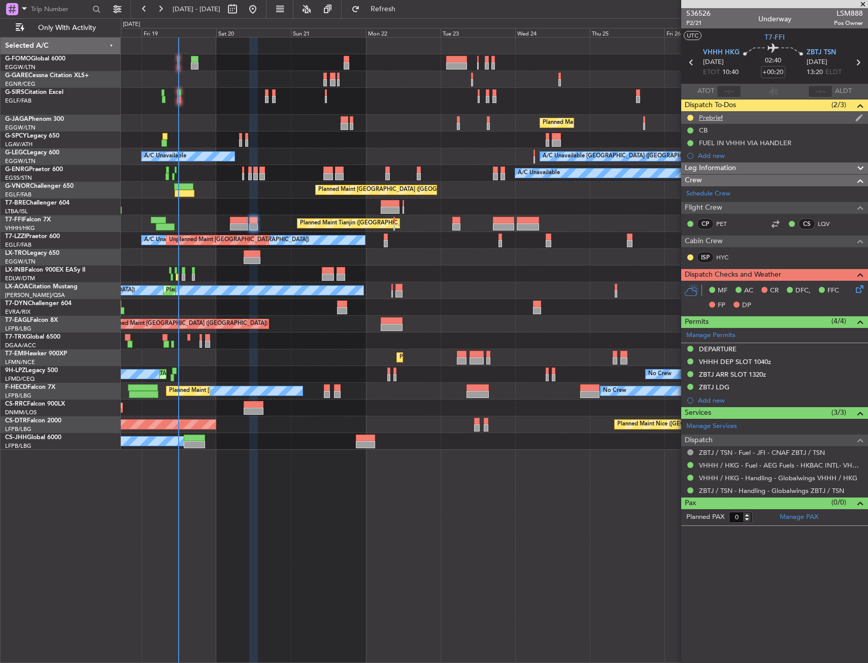
click at [720, 117] on div "Prebrief" at bounding box center [711, 117] width 24 height 9
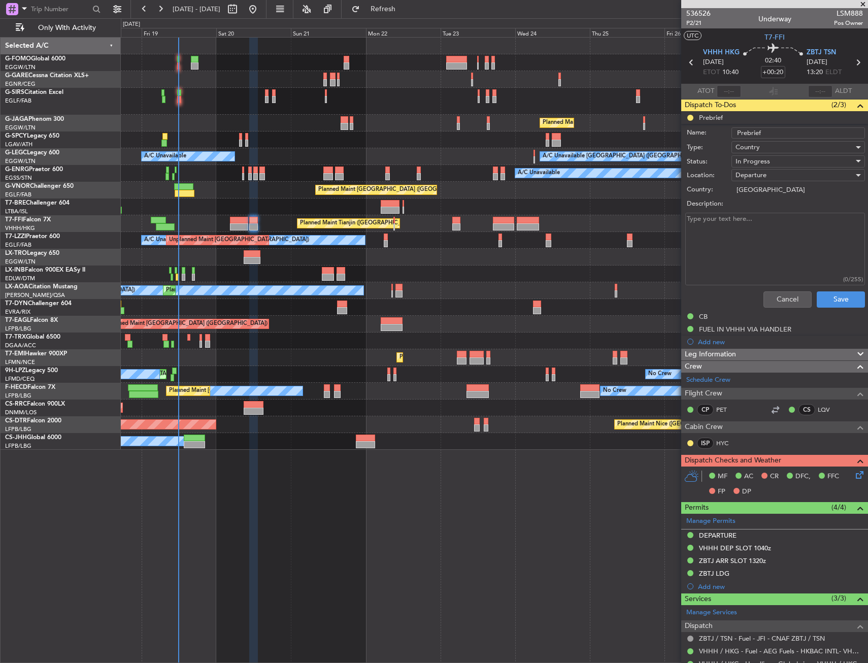
drag, startPoint x: 722, startPoint y: 145, endPoint x: 726, endPoint y: 205, distance: 60.0
click at [725, 202] on label "Description:" at bounding box center [780, 204] width 186 height 10
click at [725, 213] on textarea "Description:" at bounding box center [775, 249] width 180 height 73
click at [732, 224] on textarea "Description:" at bounding box center [775, 249] width 180 height 73
type textarea "Remaining"
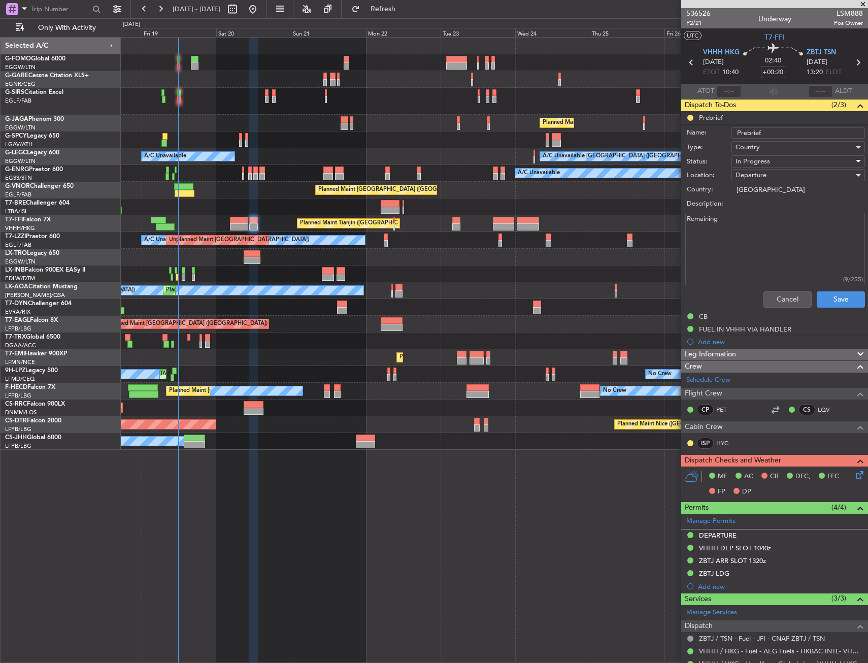
click at [751, 157] on span "In Progress" at bounding box center [752, 161] width 35 height 9
click at [751, 157] on div at bounding box center [434, 331] width 868 height 663
click at [754, 159] on span "In Progress" at bounding box center [752, 161] width 35 height 9
click at [768, 209] on span "Completed" at bounding box center [793, 212] width 119 height 15
click at [831, 295] on button "Save" at bounding box center [841, 299] width 48 height 16
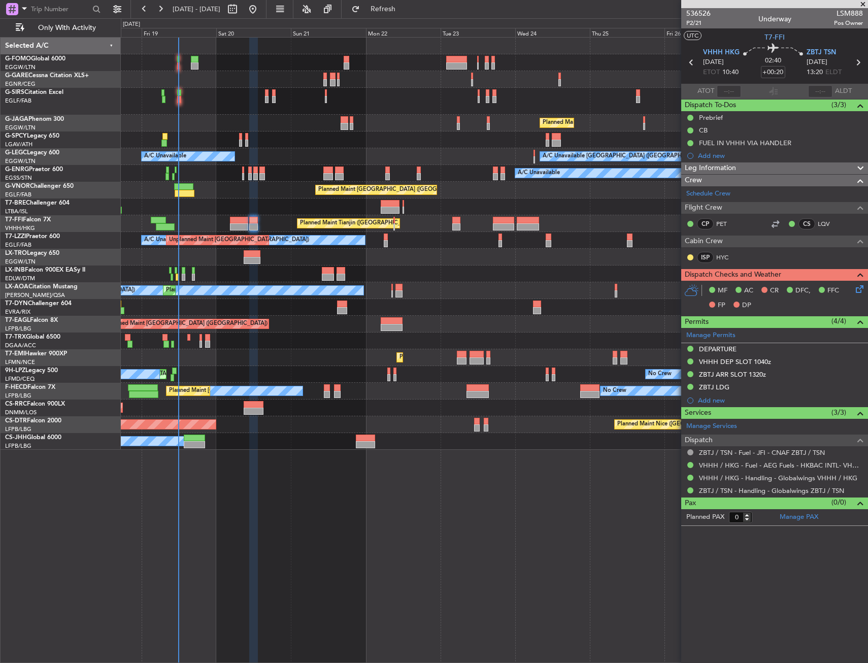
click at [689, 56] on icon at bounding box center [691, 62] width 13 height 13
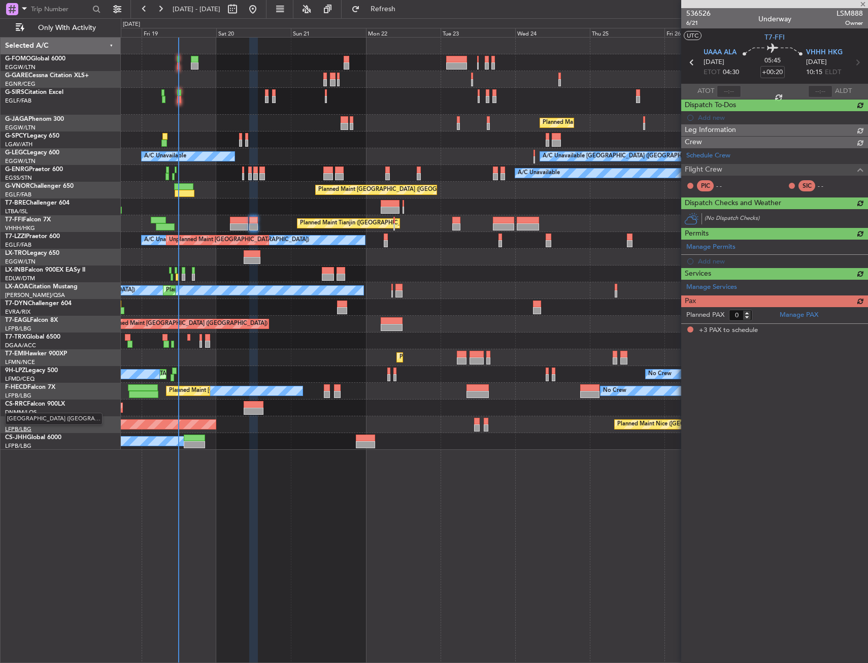
type input "+00:35"
type input "3"
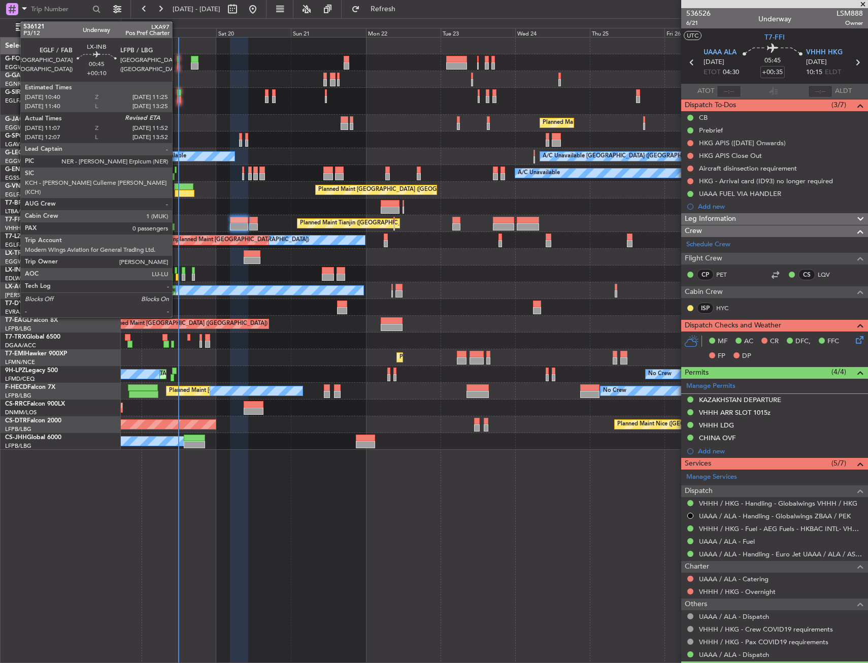
click at [177, 272] on div at bounding box center [176, 270] width 3 height 7
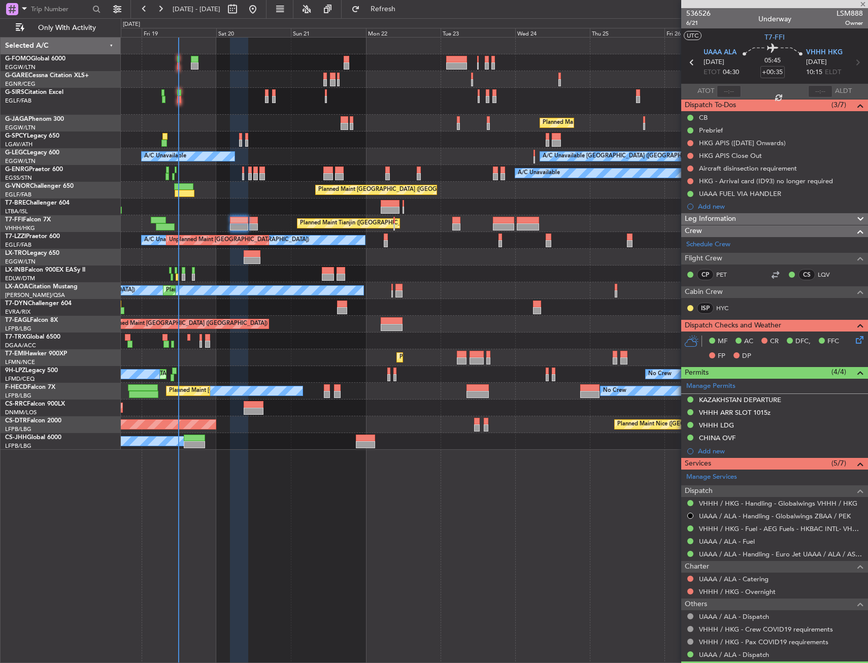
type input "+00:10"
type input "11:07"
type input "0"
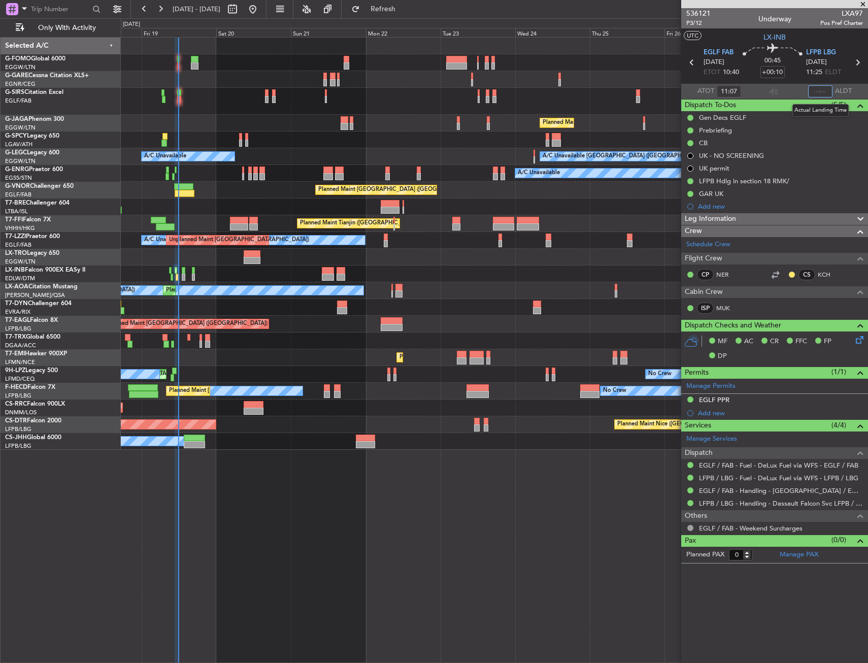
drag, startPoint x: 822, startPoint y: 87, endPoint x: 821, endPoint y: 95, distance: 8.2
click at [822, 87] on input "text" at bounding box center [820, 91] width 24 height 12
click at [795, 85] on section "ATOT 11:07 1147 ALDT" at bounding box center [774, 91] width 187 height 15
type input "11:47"
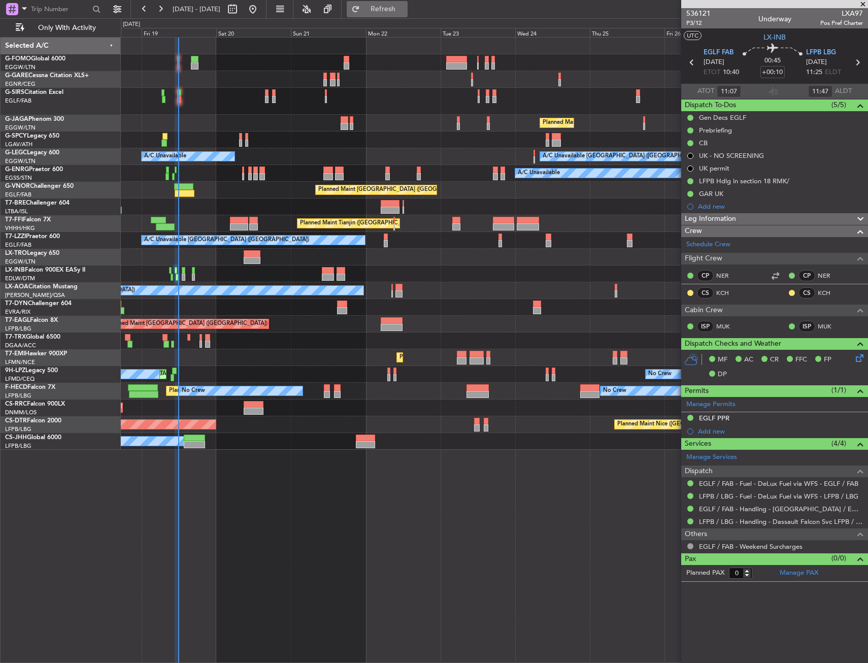
click at [404, 7] on span "Refresh" at bounding box center [383, 9] width 43 height 7
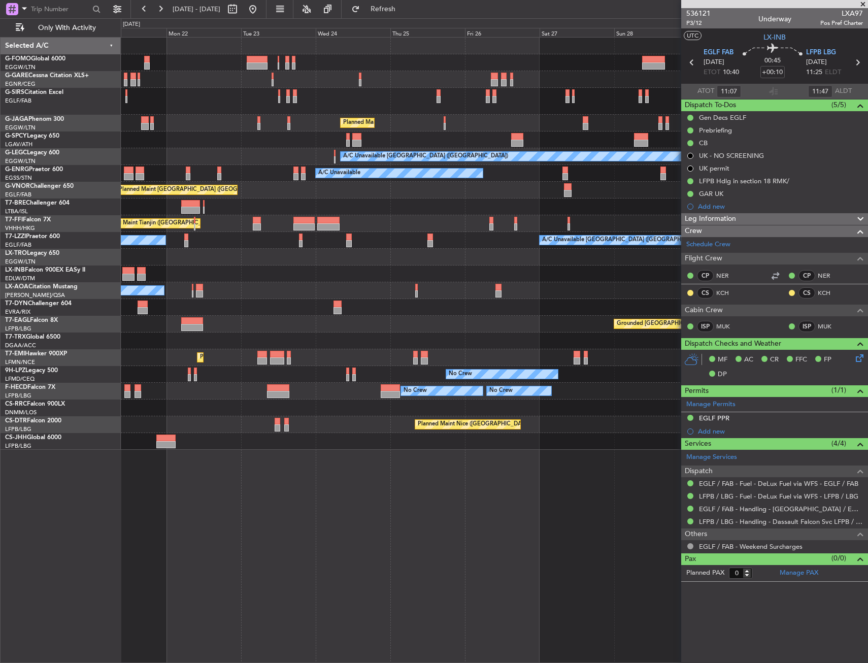
click at [78, 346] on div "Planned Maint [GEOGRAPHIC_DATA] ([GEOGRAPHIC_DATA]) A/C Unavailable [GEOGRAPHIC…" at bounding box center [434, 340] width 868 height 645
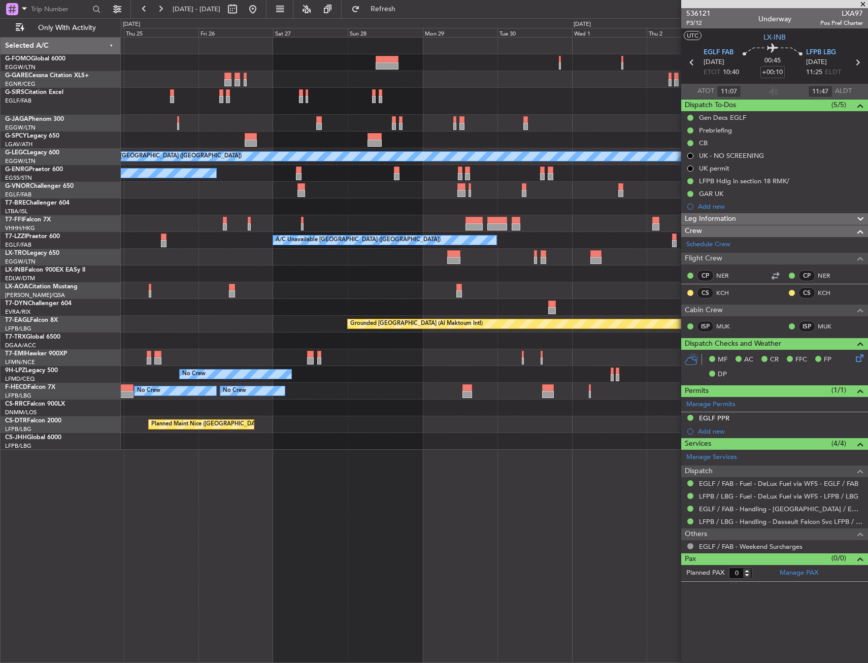
click at [0, 355] on html "[DATE] - [DATE] Refresh Quick Links Only With Activity Planned Maint [GEOGRAPHI…" at bounding box center [434, 331] width 868 height 663
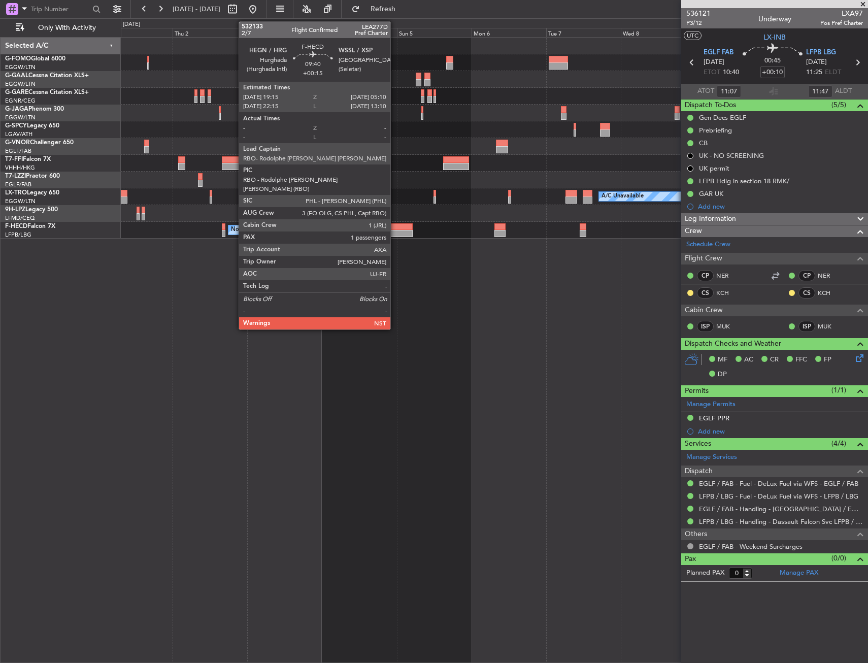
click at [395, 228] on div at bounding box center [396, 226] width 31 height 7
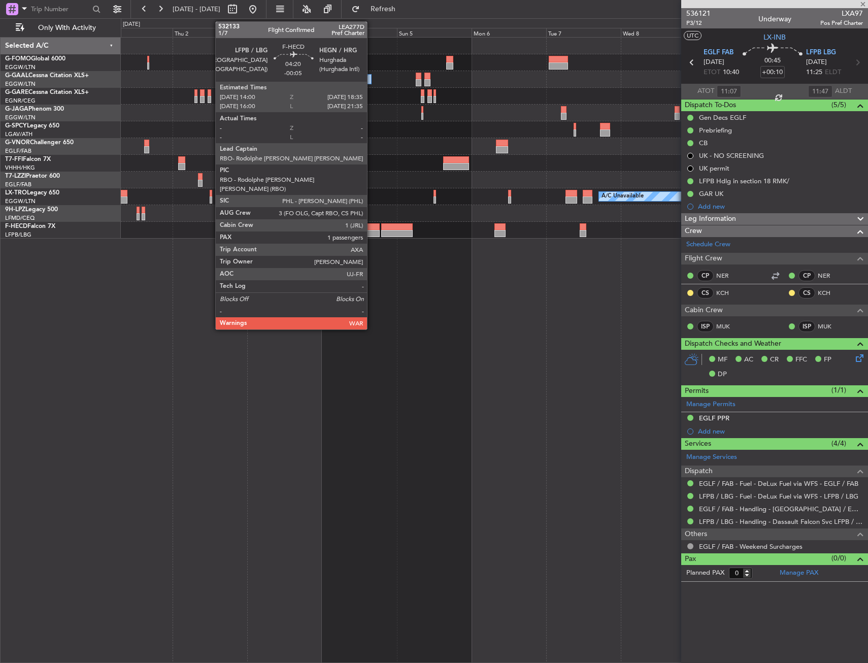
type input "+00:15"
type input "1"
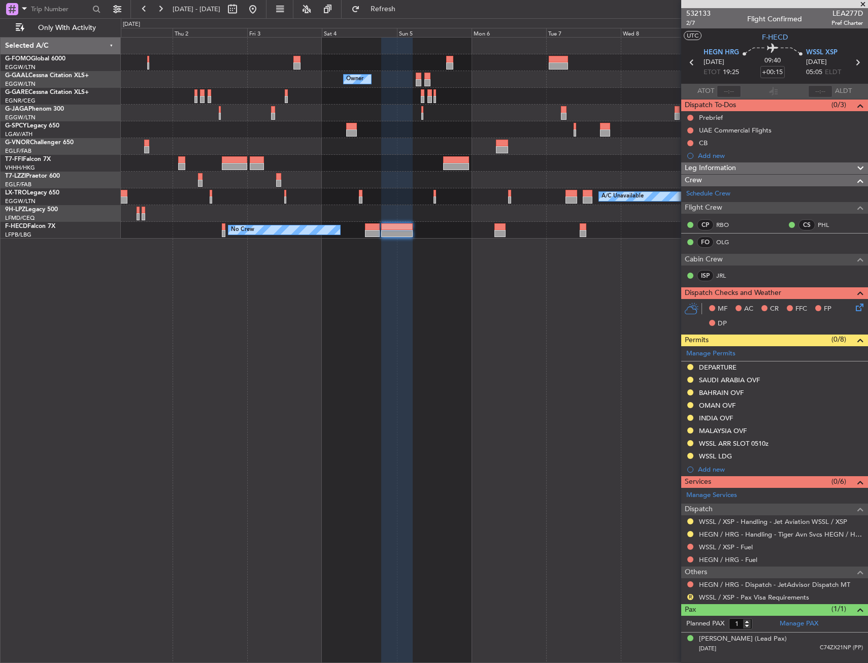
drag, startPoint x: 551, startPoint y: 280, endPoint x: 438, endPoint y: 294, distance: 114.1
click at [435, 293] on div "Owner Owner Owner Planned Maint Geneva ([GEOGRAPHIC_DATA]) A/C Unavailable [GEO…" at bounding box center [494, 350] width 747 height 626
click at [690, 583] on button at bounding box center [690, 584] width 6 height 6
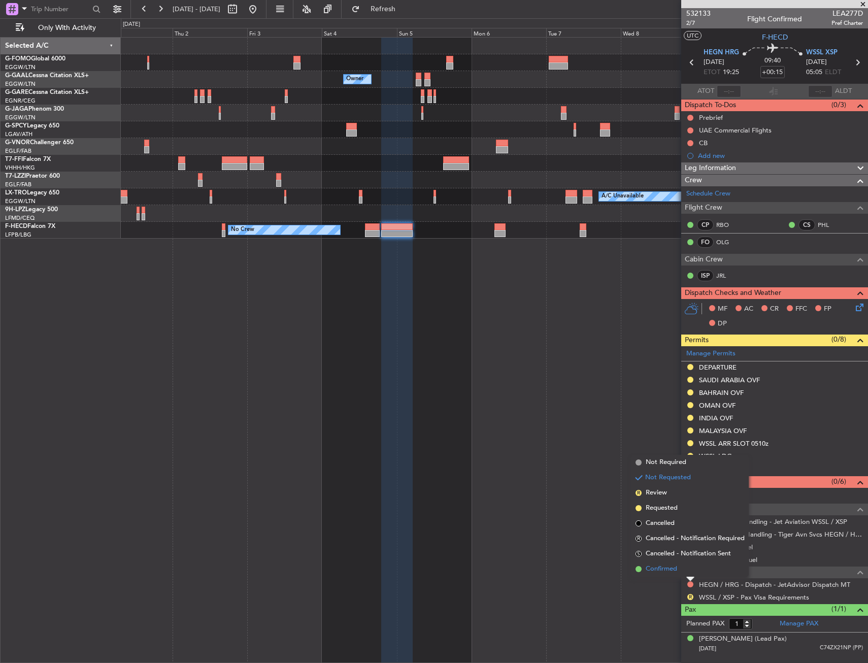
click at [681, 572] on li "Confirmed" at bounding box center [689, 568] width 117 height 15
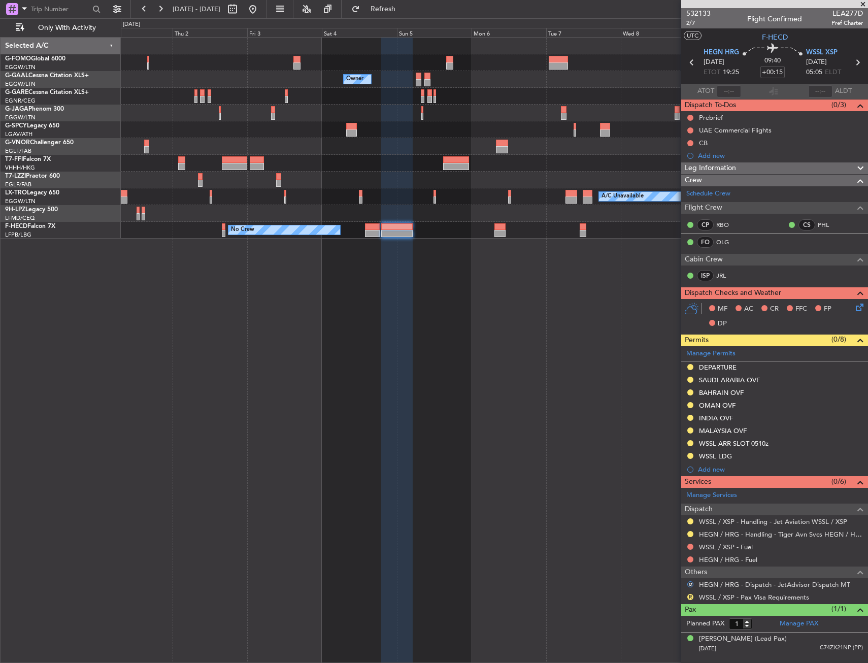
click at [551, 455] on div "Owner Owner Owner Planned Maint Geneva ([GEOGRAPHIC_DATA]) A/C Unavailable [GEO…" at bounding box center [494, 350] width 747 height 626
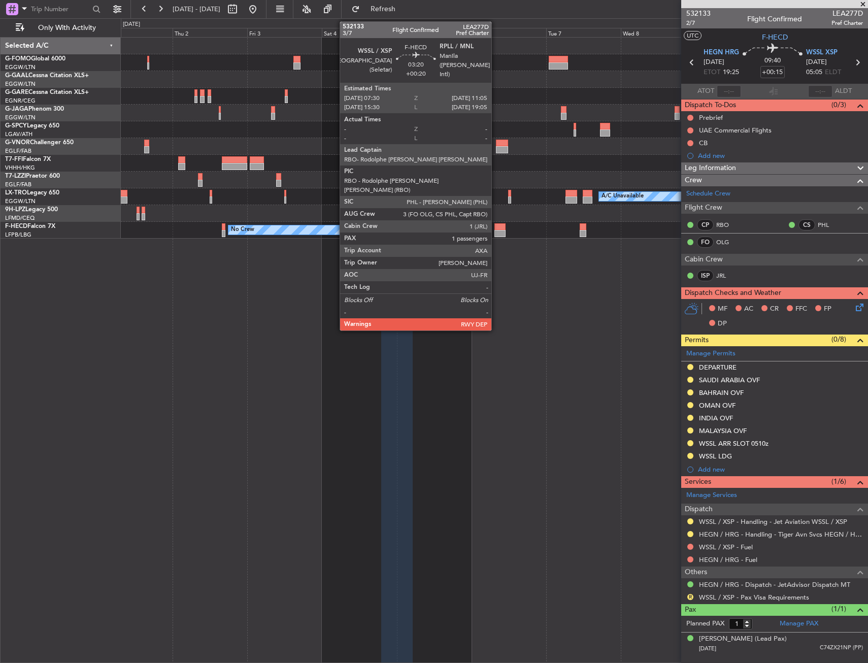
click at [496, 225] on div at bounding box center [499, 226] width 11 height 7
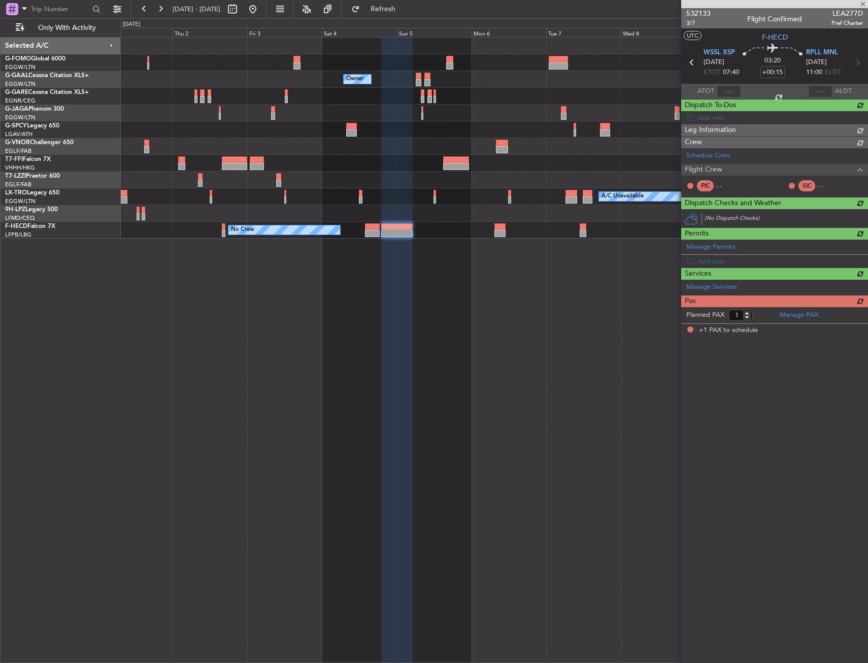
type input "+00:20"
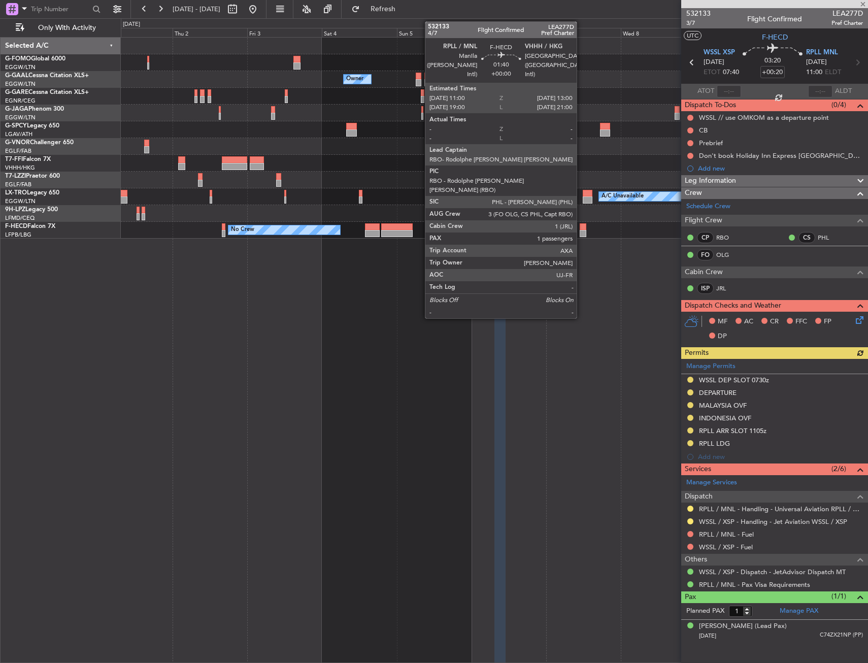
click at [581, 229] on div at bounding box center [583, 226] width 7 height 7
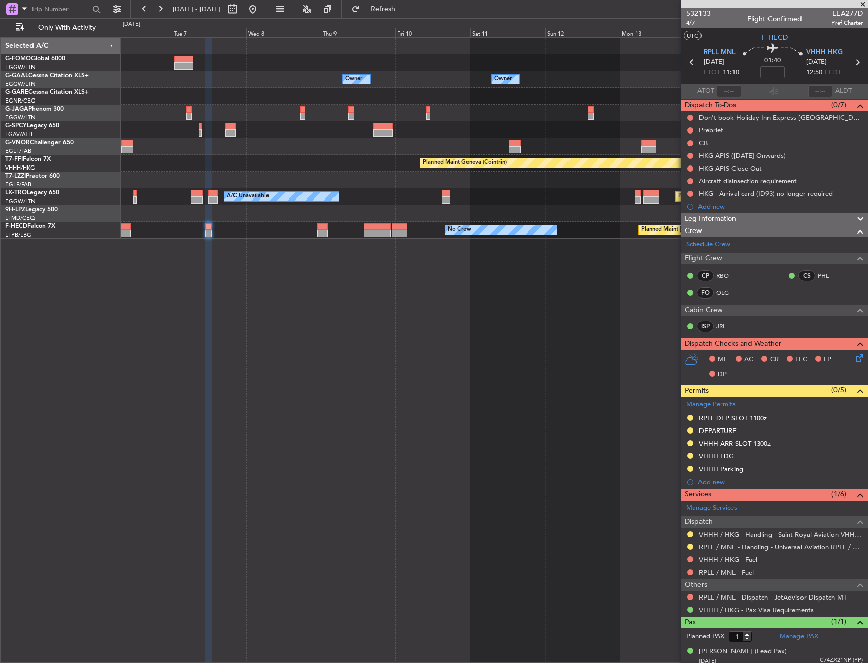
click at [166, 274] on div "Owner Owner Owner [GEOGRAPHIC_DATA] ([GEOGRAPHIC_DATA]) Owner Owner No Crew Own…" at bounding box center [494, 350] width 747 height 626
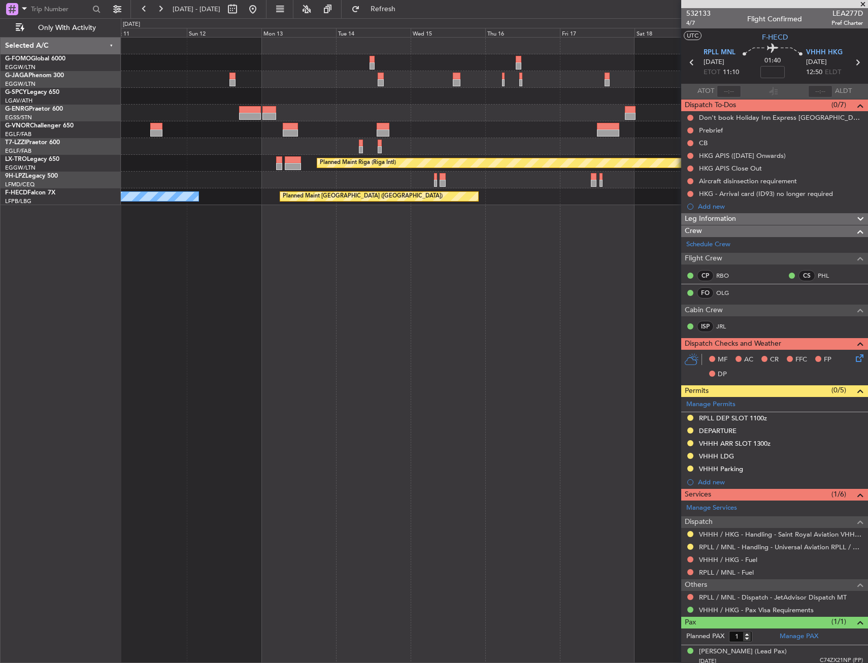
click at [233, 196] on div "No Crew Planned Maint [GEOGRAPHIC_DATA] ([GEOGRAPHIC_DATA])" at bounding box center [494, 196] width 747 height 17
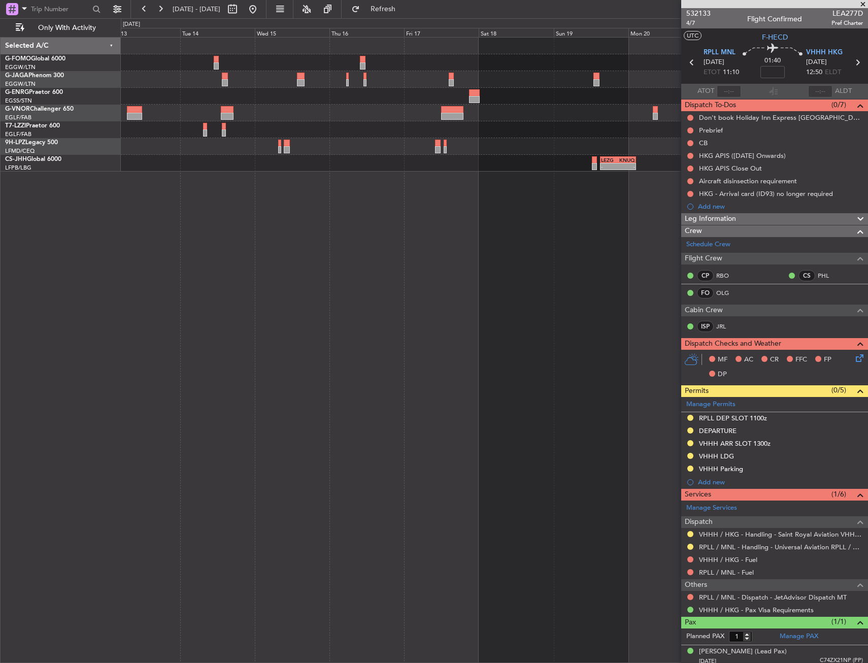
click at [867, 132] on html "[DATE] - [DATE] Refresh Quick Links Only With Activity A/C Unavailable [GEOGRAP…" at bounding box center [434, 331] width 868 height 663
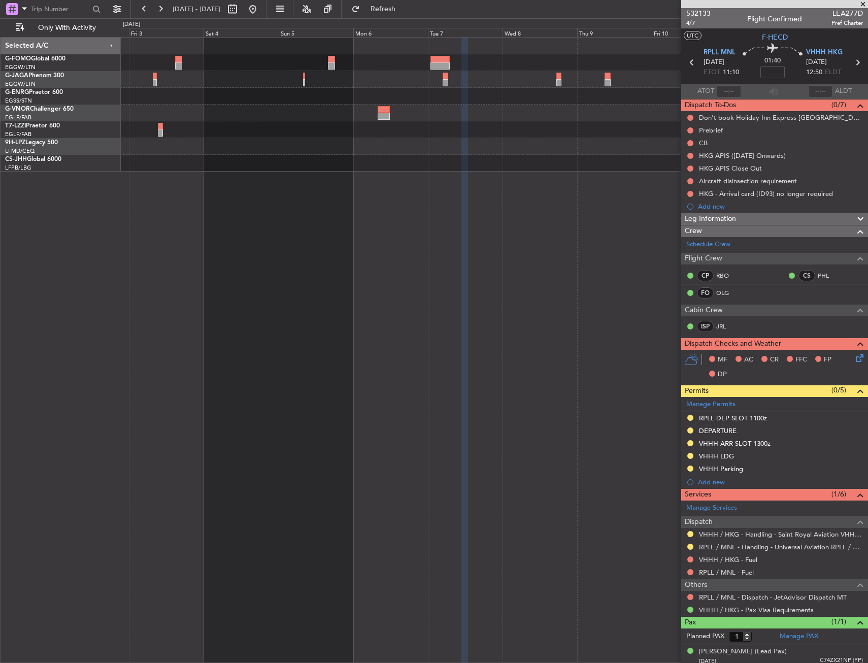
click at [867, 127] on html "[DATE] - [DATE] Refresh Quick Links Only With Activity Selected A/C G-FOMO Glob…" at bounding box center [434, 331] width 868 height 663
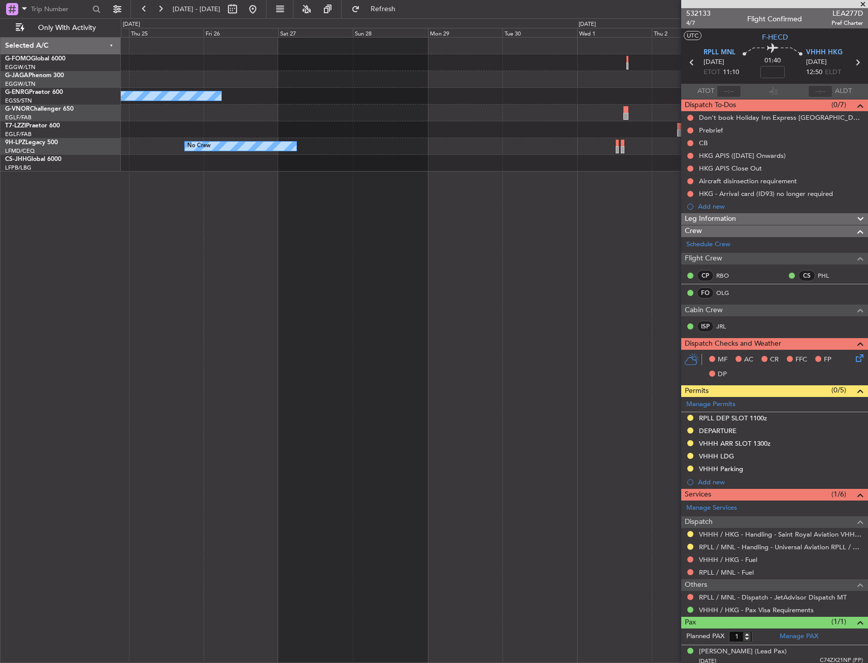
click at [867, 131] on html "[DATE] - [DATE] Refresh Quick Links Only With Activity A/C Unavailable No Crew …" at bounding box center [434, 331] width 868 height 663
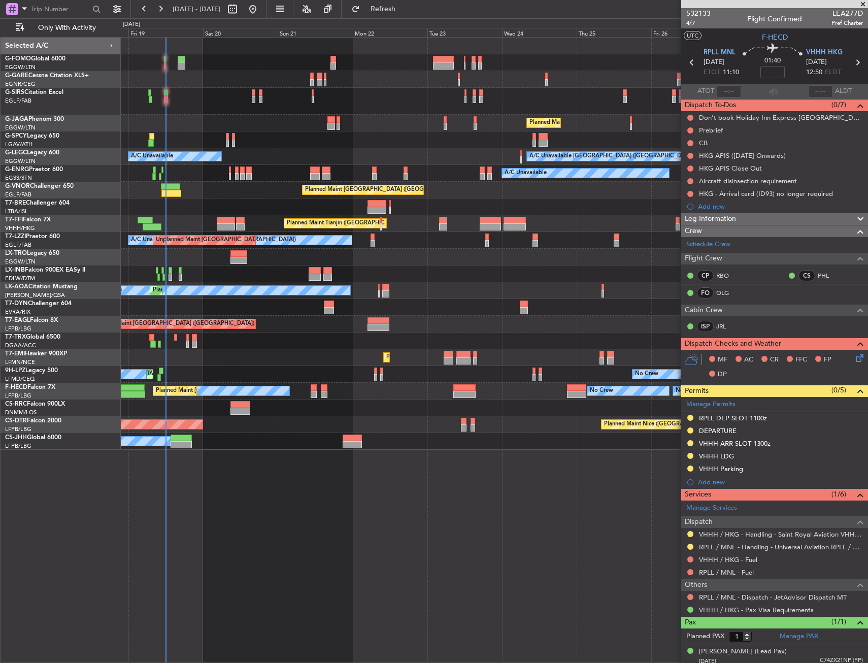
click at [199, 196] on div "Planned Maint [GEOGRAPHIC_DATA] ([GEOGRAPHIC_DATA])" at bounding box center [494, 190] width 747 height 17
click at [203, 194] on div "Planned Maint [GEOGRAPHIC_DATA] ([GEOGRAPHIC_DATA])" at bounding box center [494, 190] width 747 height 17
click at [257, 318] on div "Grounded [GEOGRAPHIC_DATA] (Al Maktoum Intl) Unplanned Maint [GEOGRAPHIC_DATA] …" at bounding box center [494, 324] width 747 height 17
click at [268, 329] on div "Grounded [GEOGRAPHIC_DATA] (Al Maktoum Intl) Unplanned Maint [GEOGRAPHIC_DATA] …" at bounding box center [494, 324] width 747 height 17
click at [272, 321] on div "Grounded [GEOGRAPHIC_DATA] (Al Maktoum Intl) Unplanned Maint [GEOGRAPHIC_DATA] …" at bounding box center [494, 324] width 747 height 17
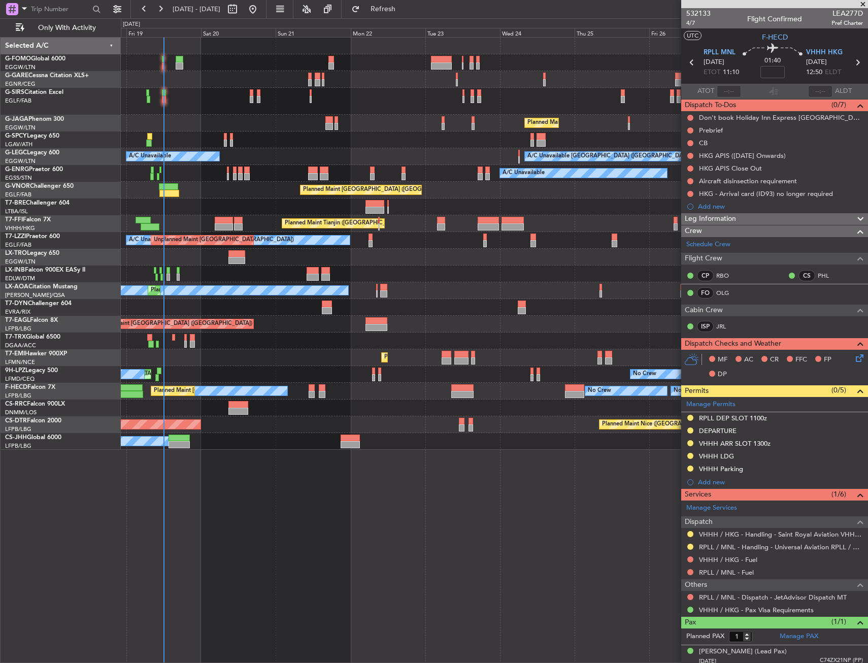
drag, startPoint x: 263, startPoint y: 321, endPoint x: 270, endPoint y: 330, distance: 11.2
click at [265, 323] on div "Grounded [GEOGRAPHIC_DATA] (Al Maktoum Intl) Unplanned Maint [GEOGRAPHIC_DATA] …" at bounding box center [494, 324] width 747 height 17
click at [262, 319] on div "Grounded [GEOGRAPHIC_DATA] (Al Maktoum Intl) Unplanned Maint [GEOGRAPHIC_DATA] …" at bounding box center [494, 324] width 747 height 17
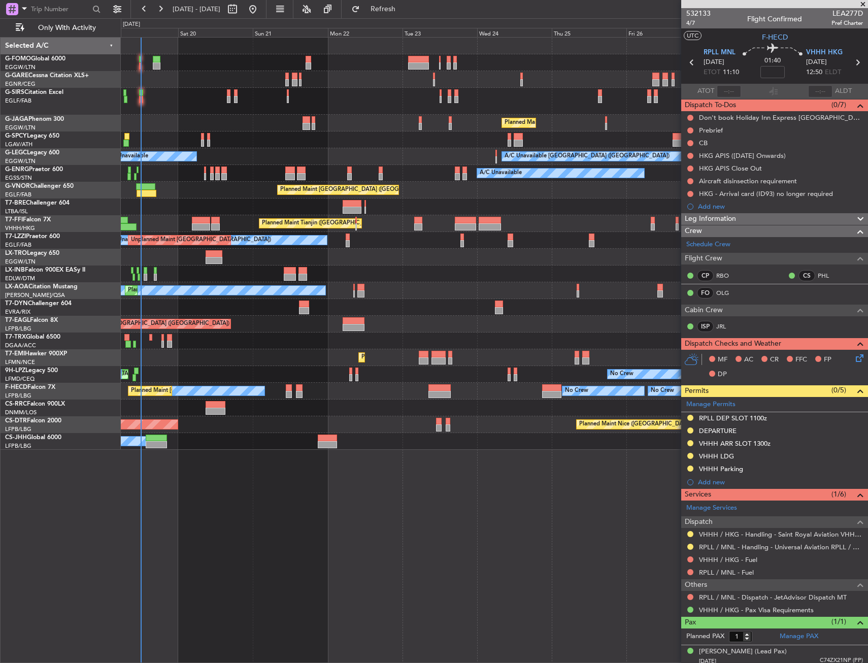
click at [247, 313] on div "Planned Maint [GEOGRAPHIC_DATA] ([GEOGRAPHIC_DATA]) A/C Unavailable [GEOGRAPHIC…" at bounding box center [494, 244] width 747 height 412
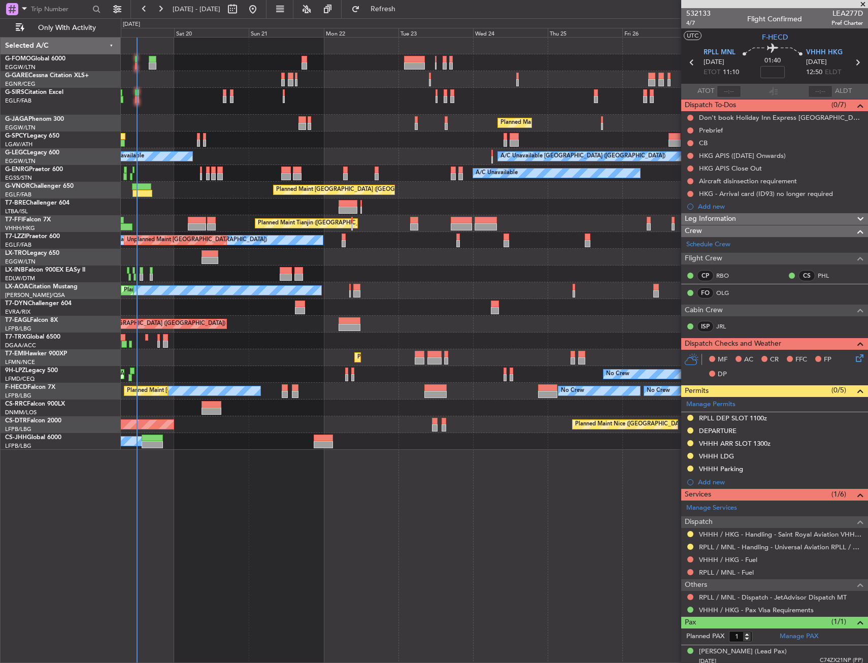
click at [225, 309] on div at bounding box center [494, 307] width 747 height 17
click at [235, 309] on div at bounding box center [494, 307] width 747 height 17
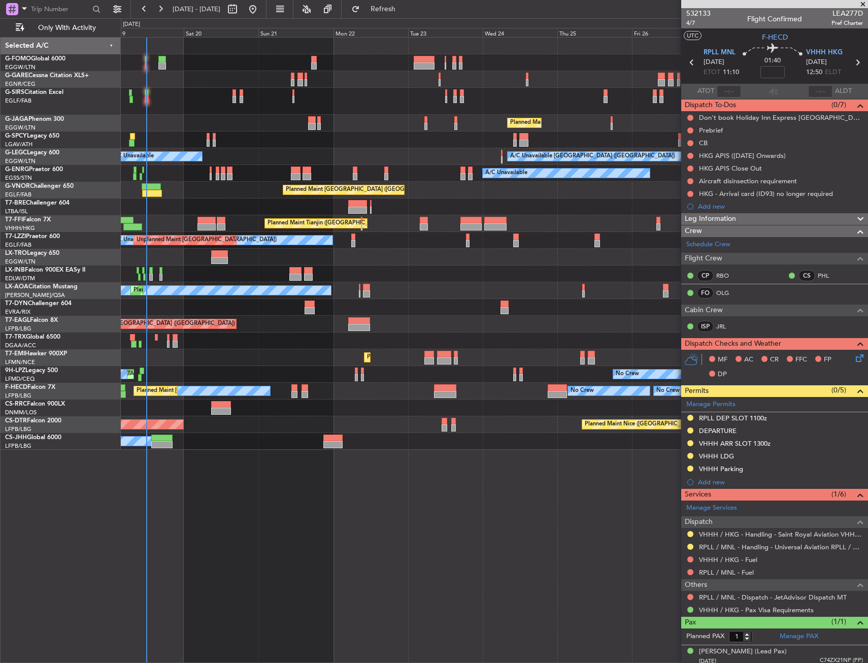
click at [253, 310] on div at bounding box center [494, 307] width 747 height 17
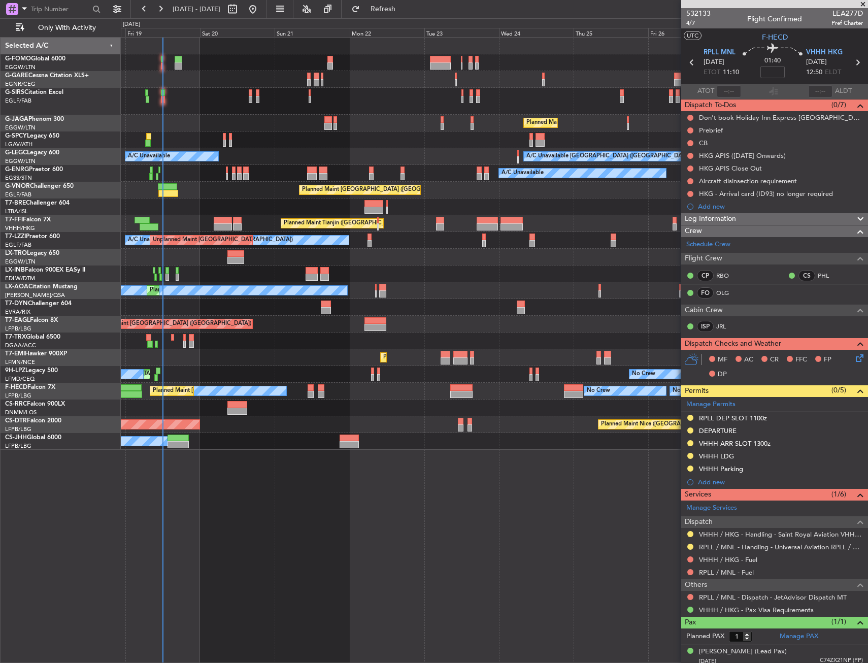
click at [260, 310] on div "Unplanned Maint [GEOGRAPHIC_DATA] (Riga Intl)" at bounding box center [494, 307] width 747 height 17
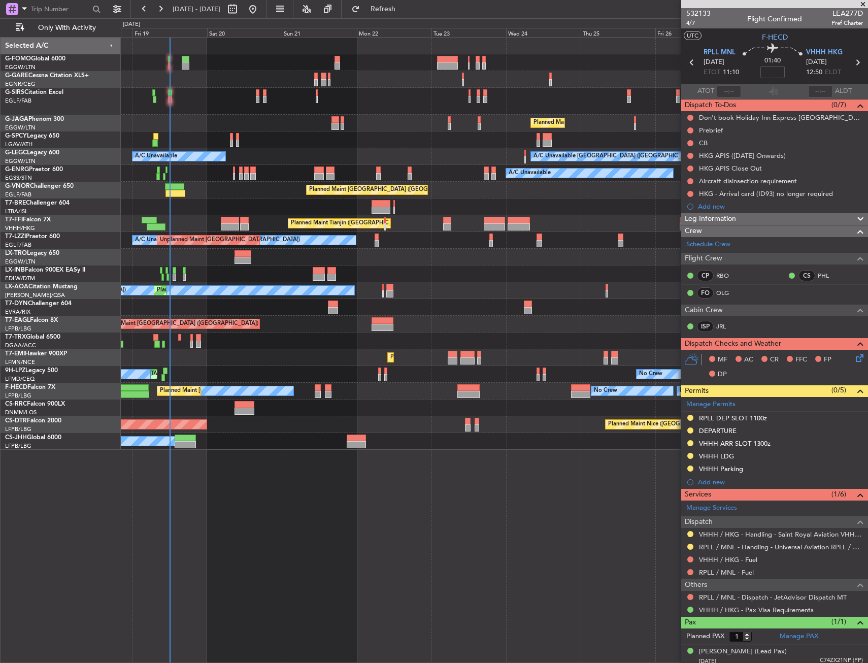
click at [251, 313] on div "Unplanned Maint [GEOGRAPHIC_DATA] (Riga Intl)" at bounding box center [494, 307] width 747 height 17
click at [260, 313] on div "Unplanned Maint [GEOGRAPHIC_DATA] (Riga Intl)" at bounding box center [494, 307] width 747 height 17
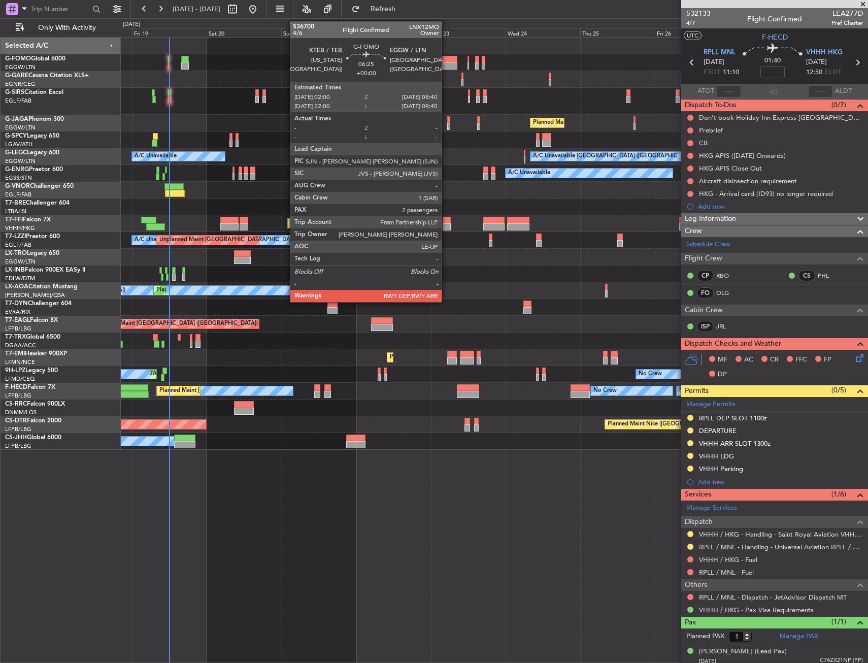
click at [446, 66] on div at bounding box center [447, 65] width 21 height 7
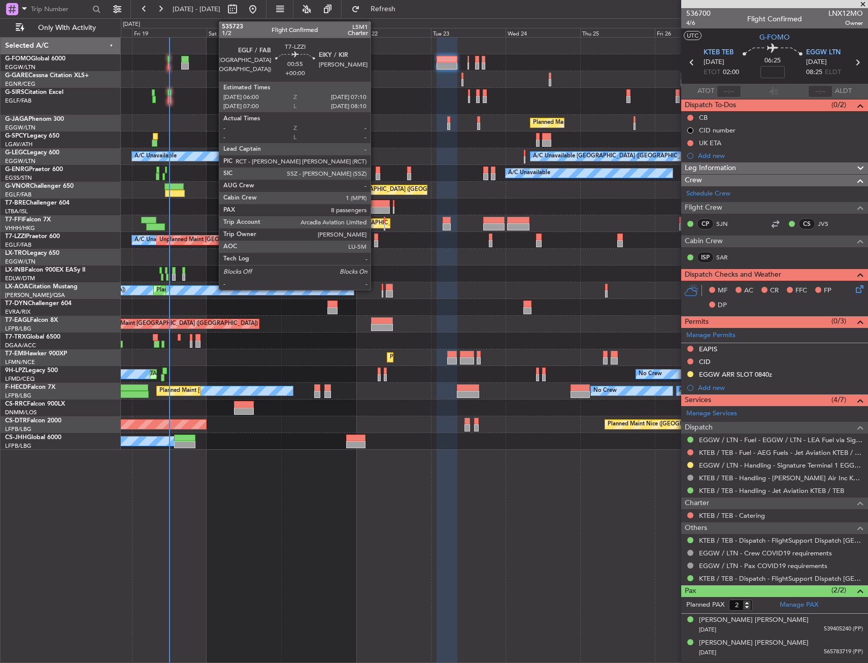
click at [375, 239] on div at bounding box center [376, 236] width 4 height 7
type input "8"
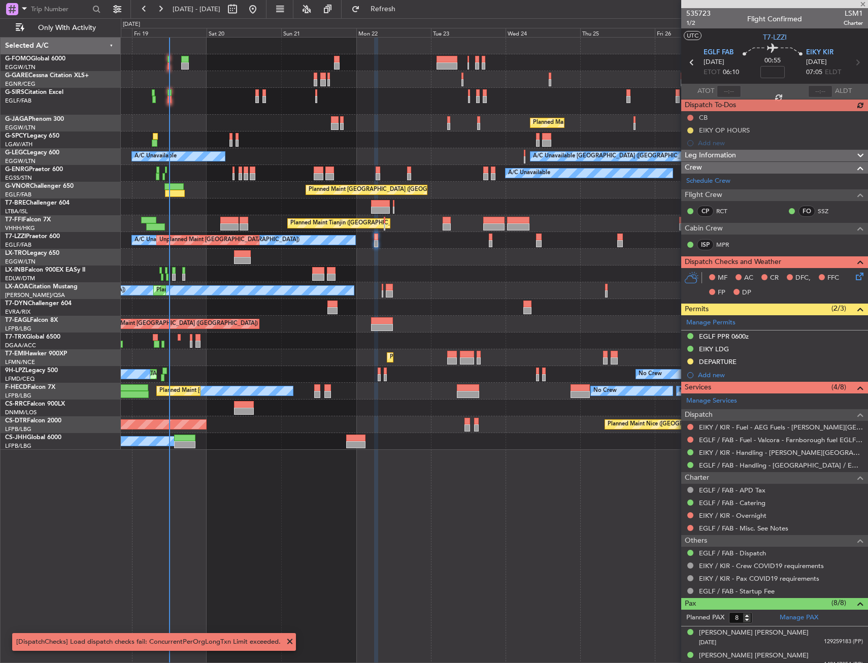
click at [287, 638] on span at bounding box center [290, 641] width 12 height 12
